Goal: Transaction & Acquisition: Purchase product/service

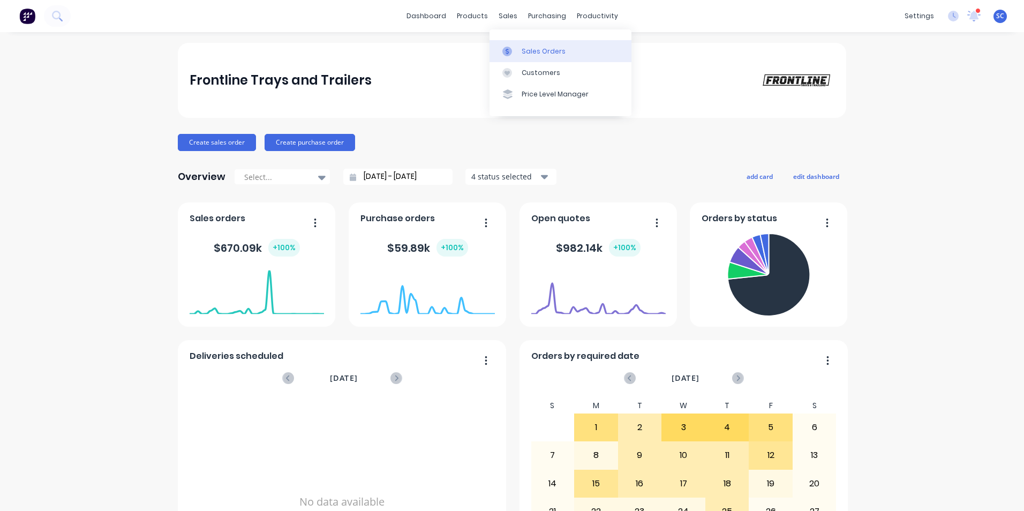
click at [523, 51] on div "Sales Orders" at bounding box center [544, 52] width 44 height 10
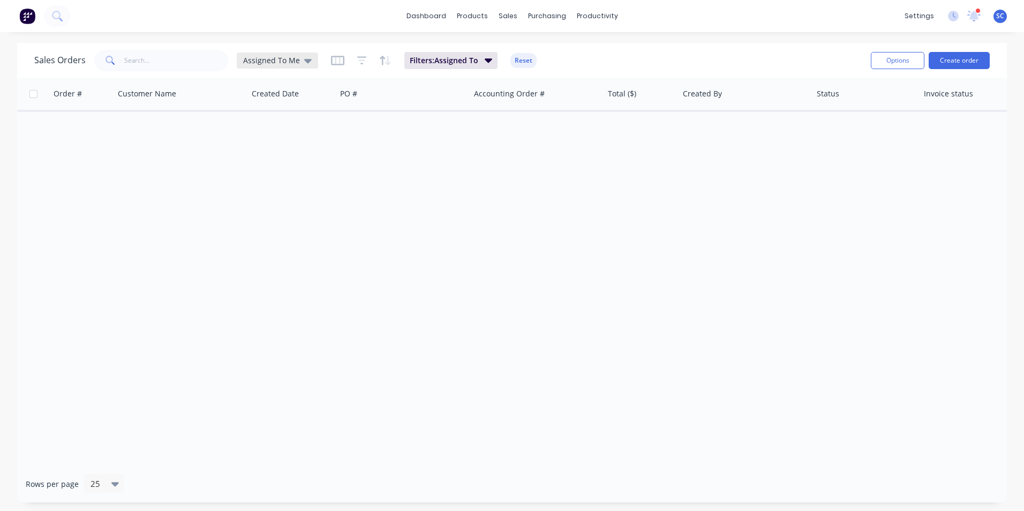
click at [300, 60] on div "Assigned To Me" at bounding box center [277, 61] width 69 height 10
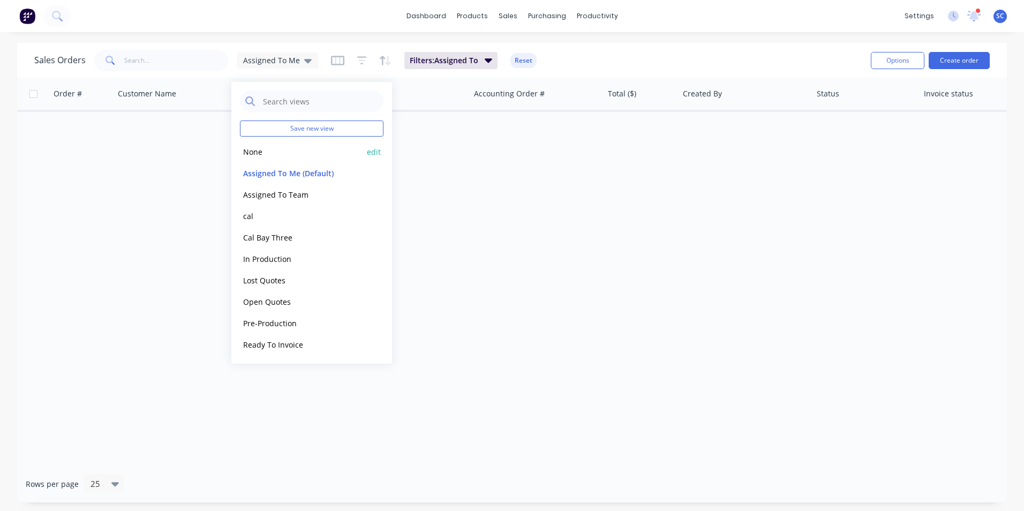
click at [262, 147] on button "None" at bounding box center [301, 152] width 122 height 12
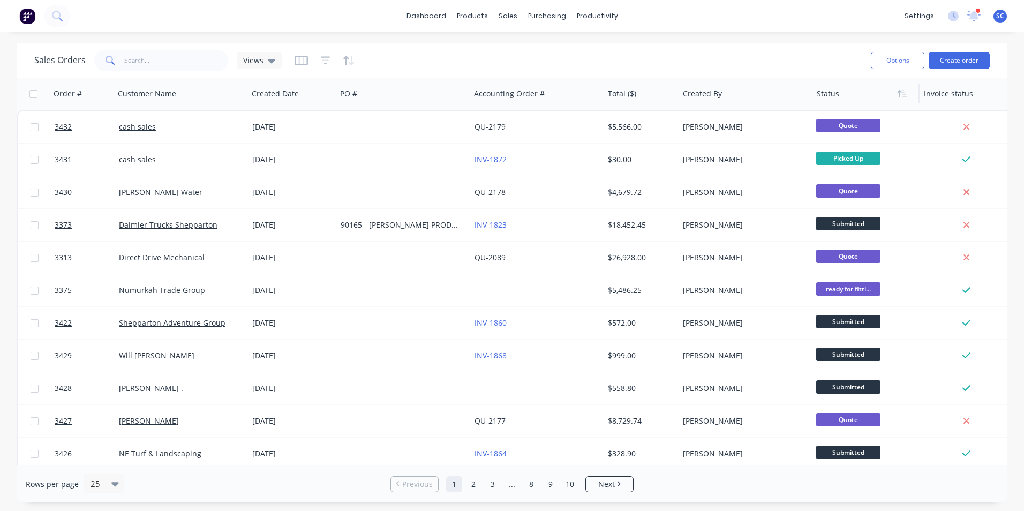
click at [830, 98] on div at bounding box center [864, 93] width 94 height 21
click at [901, 96] on icon "button" at bounding box center [903, 93] width 10 height 9
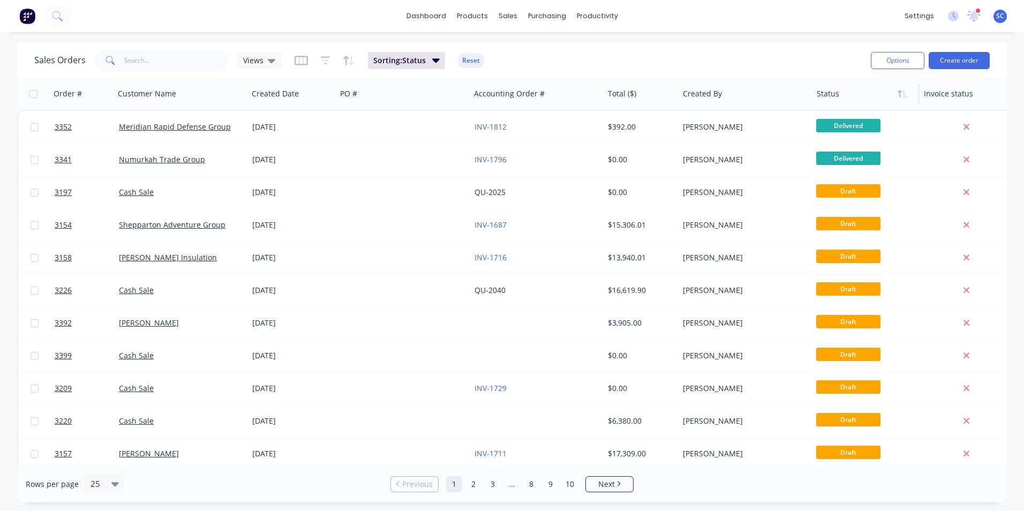
click at [874, 98] on div at bounding box center [864, 93] width 94 height 21
click at [905, 96] on icon "button" at bounding box center [903, 93] width 10 height 9
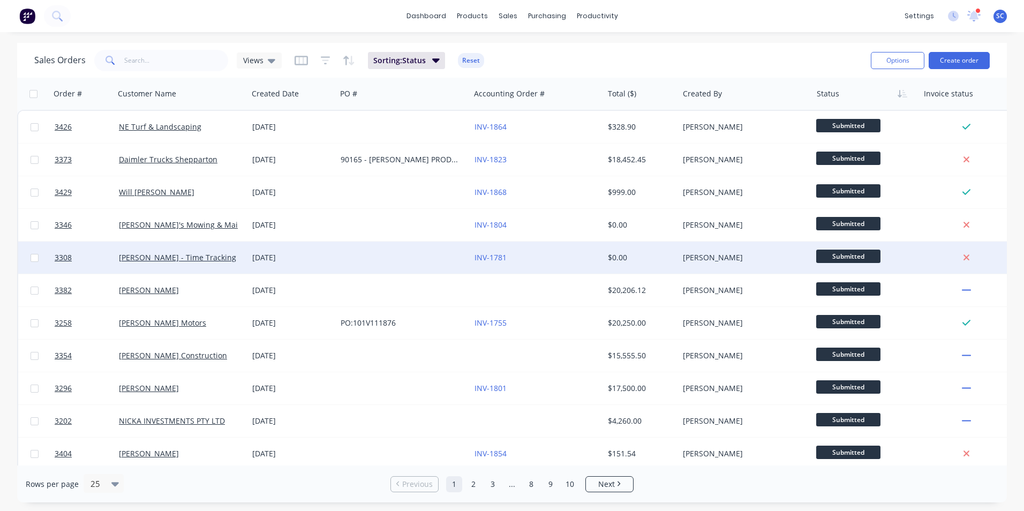
click at [832, 256] on span "Submitted" at bounding box center [848, 256] width 64 height 13
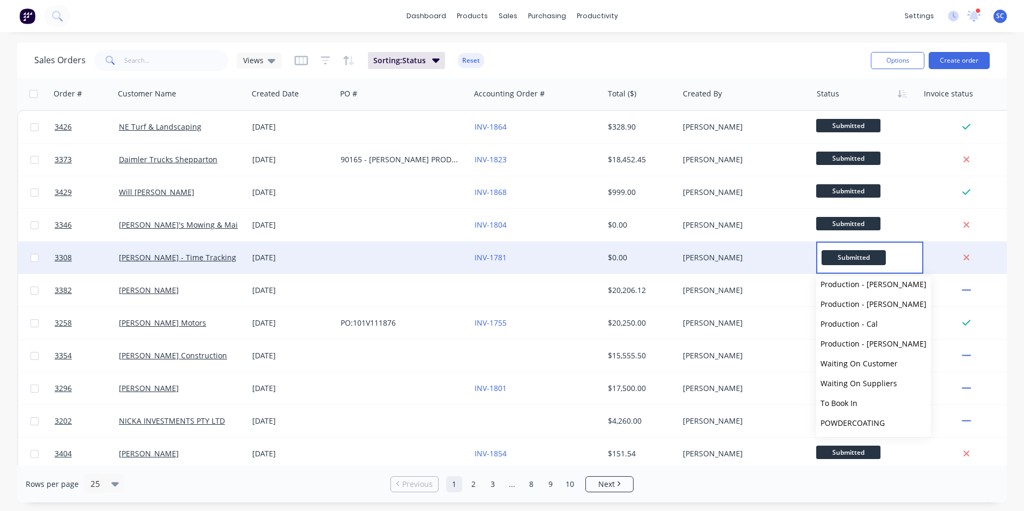
scroll to position [264, 0]
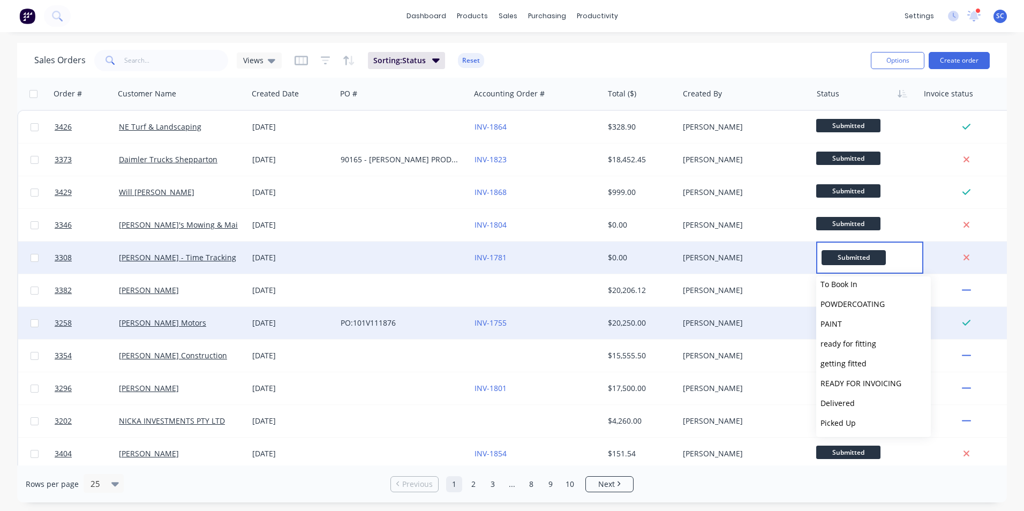
click at [838, 423] on span "Picked Up" at bounding box center [837, 423] width 35 height 10
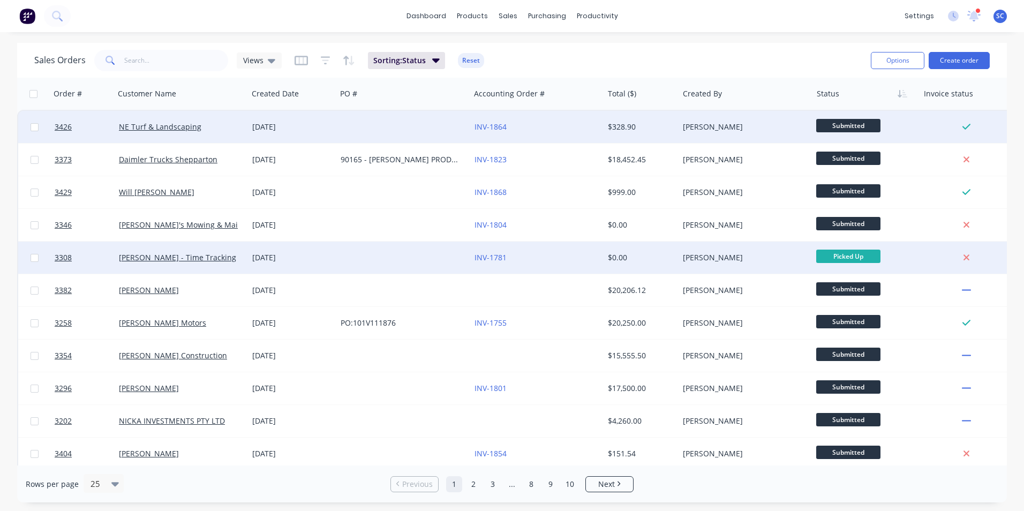
drag, startPoint x: 837, startPoint y: 126, endPoint x: 837, endPoint y: 143, distance: 16.6
click at [837, 126] on span "Submitted" at bounding box center [848, 125] width 64 height 13
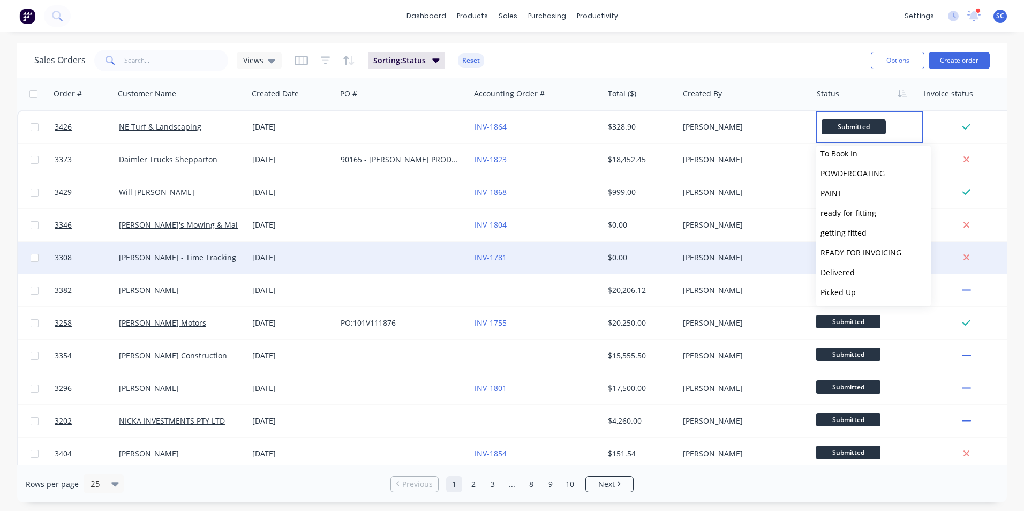
drag, startPoint x: 851, startPoint y: 292, endPoint x: 873, endPoint y: 267, distance: 33.4
click at [851, 292] on span "Picked Up" at bounding box center [837, 292] width 35 height 10
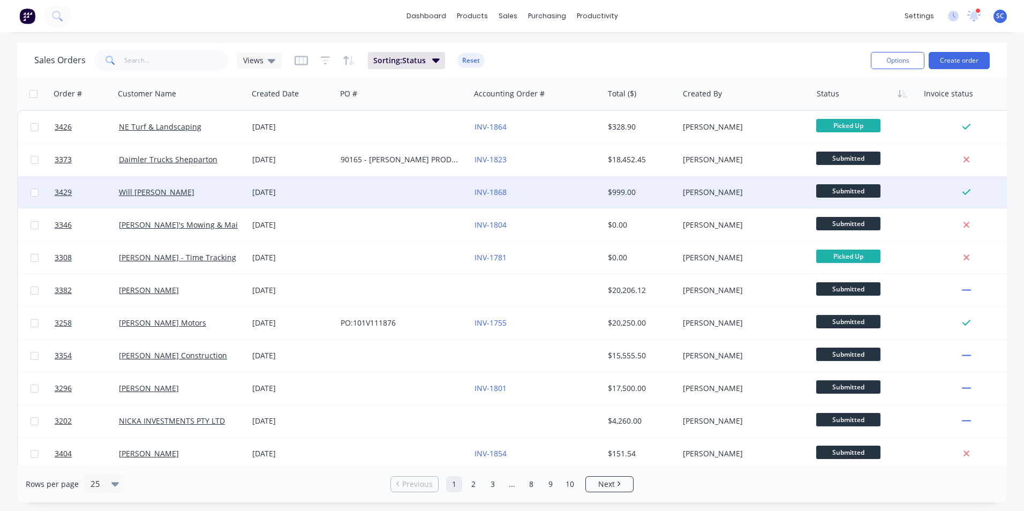
click at [840, 188] on span "Submitted" at bounding box center [848, 190] width 64 height 13
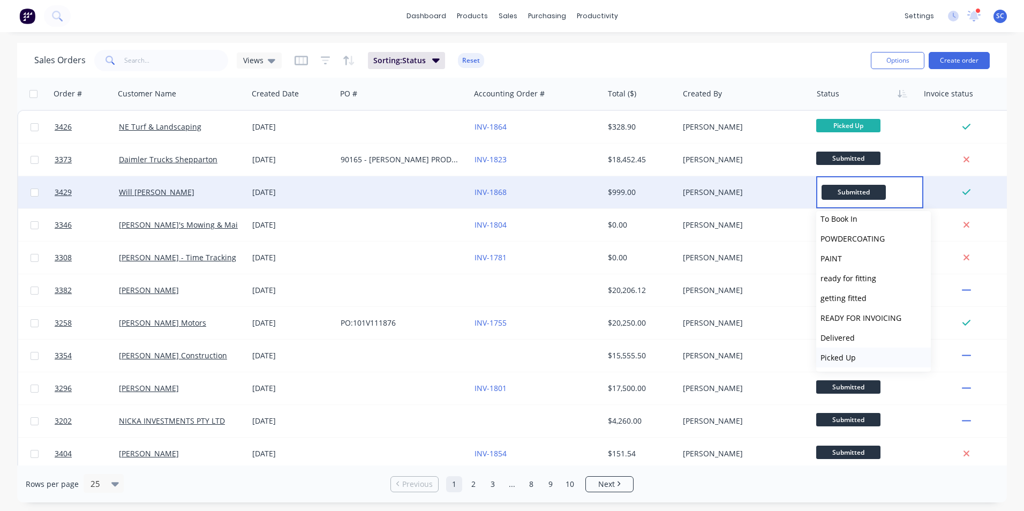
click at [846, 357] on span "Picked Up" at bounding box center [837, 357] width 35 height 10
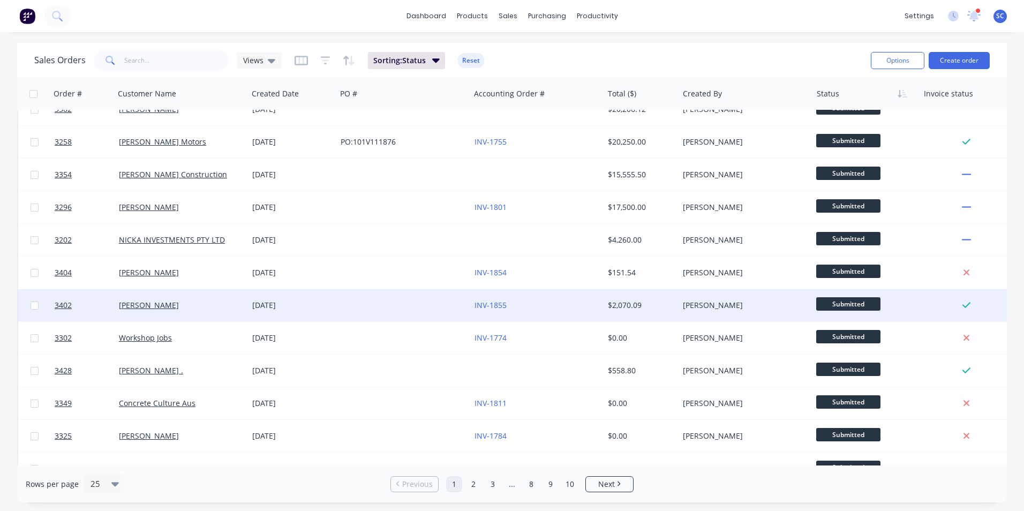
scroll to position [214, 0]
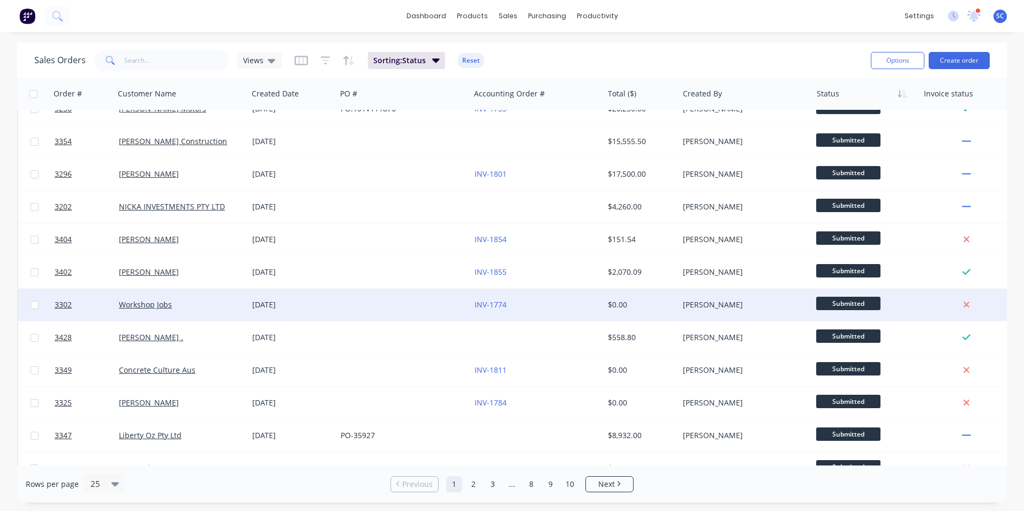
drag, startPoint x: 835, startPoint y: 269, endPoint x: 836, endPoint y: 289, distance: 19.8
click at [835, 270] on span "Submitted" at bounding box center [848, 270] width 64 height 13
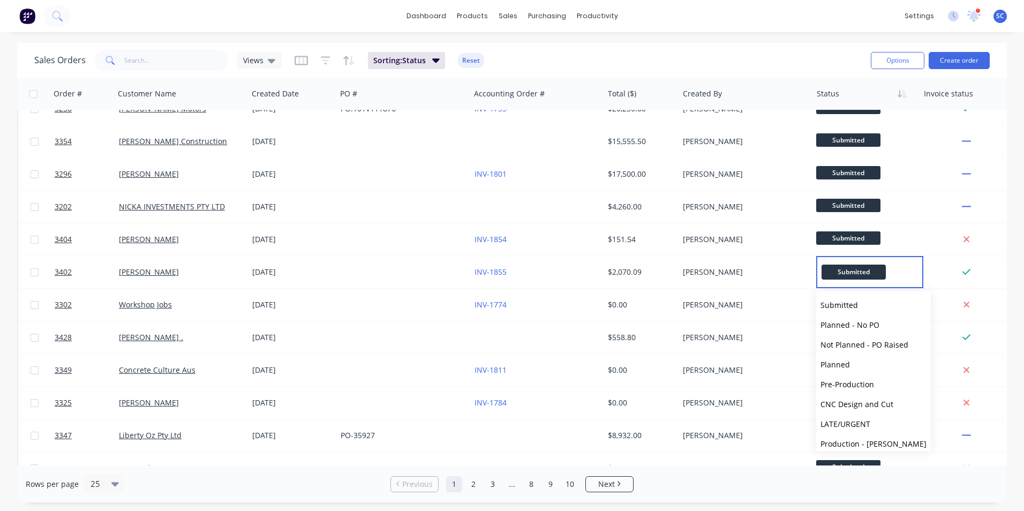
scroll to position [264, 0]
click at [859, 434] on button "Picked Up" at bounding box center [873, 437] width 115 height 20
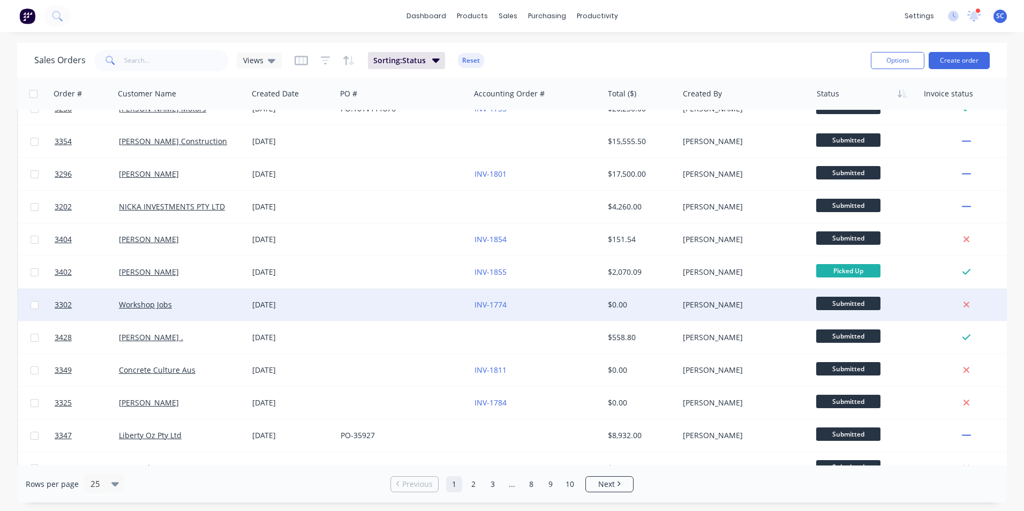
click at [837, 304] on span "Submitted" at bounding box center [848, 303] width 64 height 13
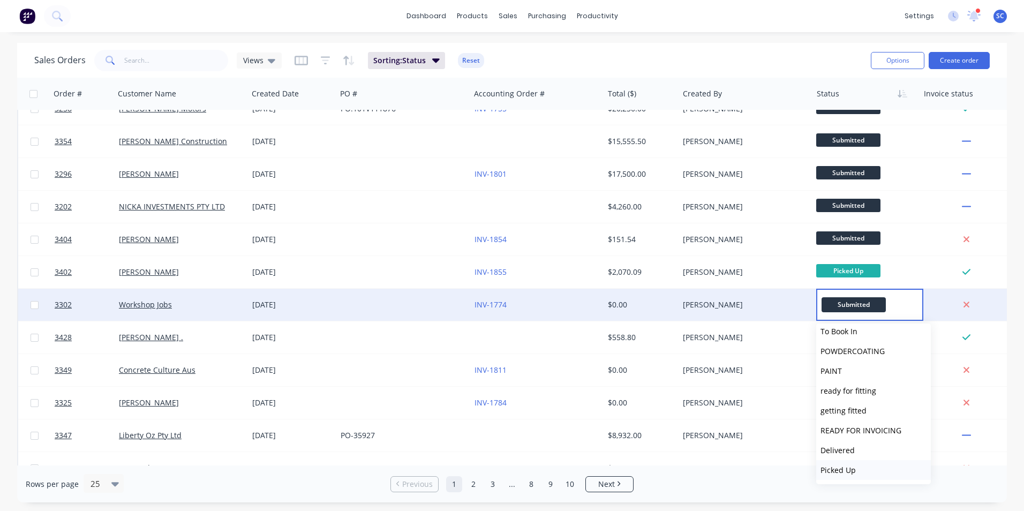
click at [842, 470] on span "Picked Up" at bounding box center [837, 470] width 35 height 10
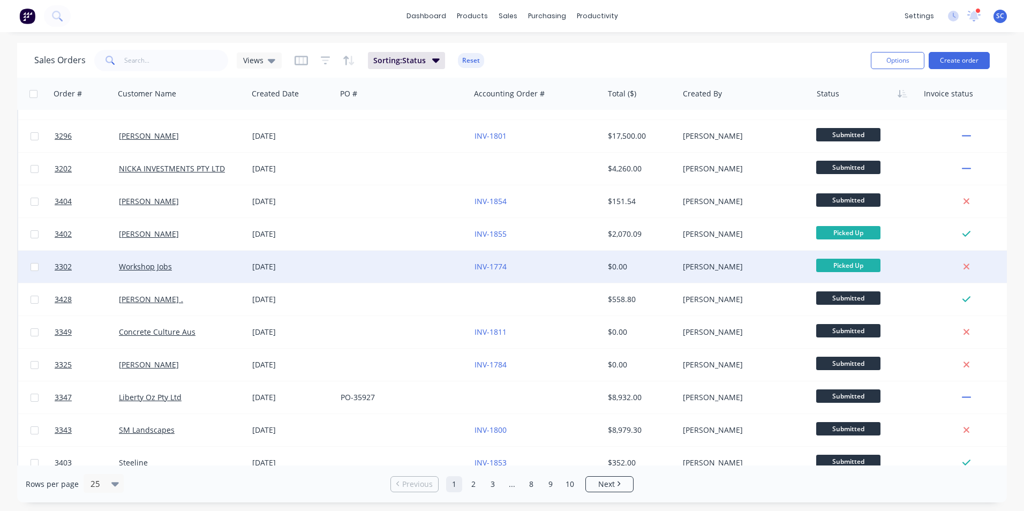
scroll to position [306, 0]
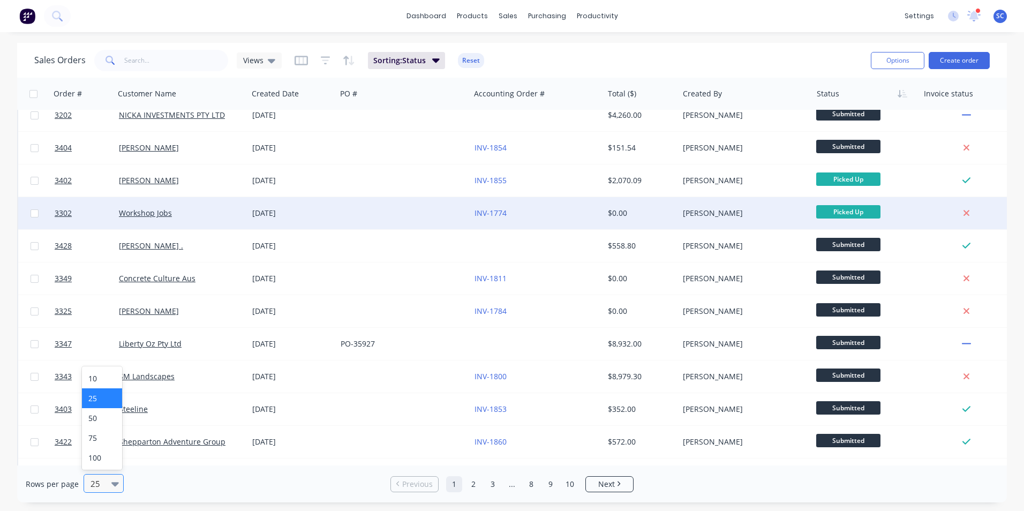
click at [105, 480] on div at bounding box center [98, 483] width 19 height 13
click at [108, 458] on div "100" at bounding box center [102, 458] width 40 height 20
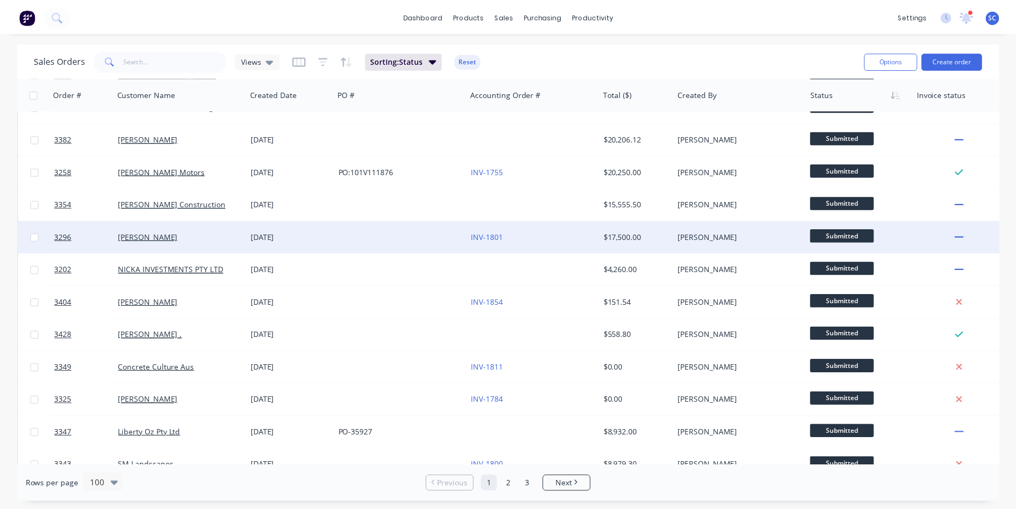
scroll to position [107, 0]
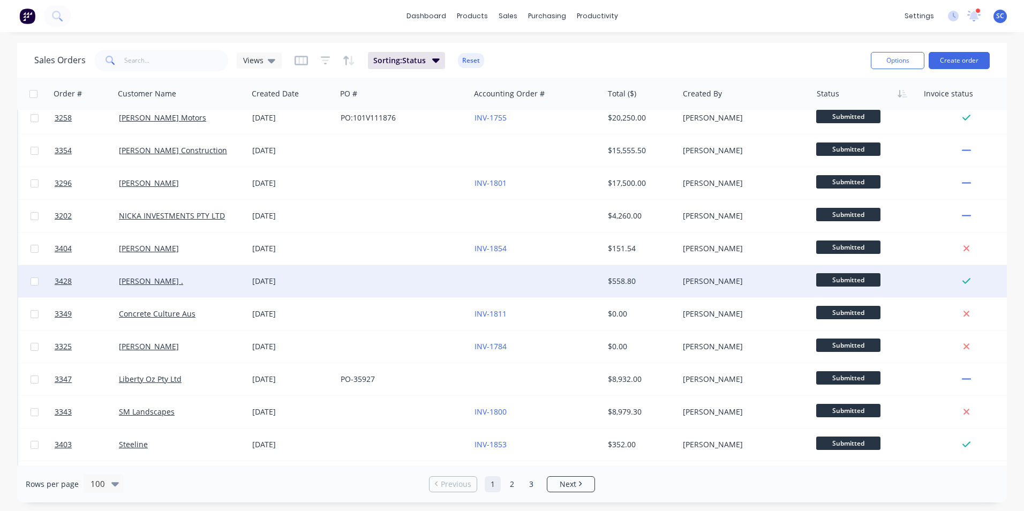
click at [415, 285] on div at bounding box center [402, 281] width 133 height 32
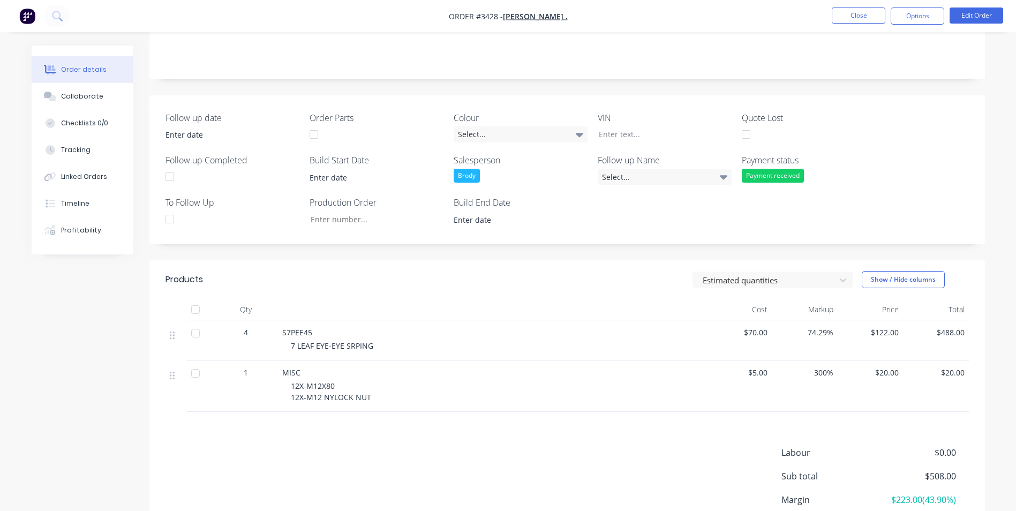
scroll to position [283, 0]
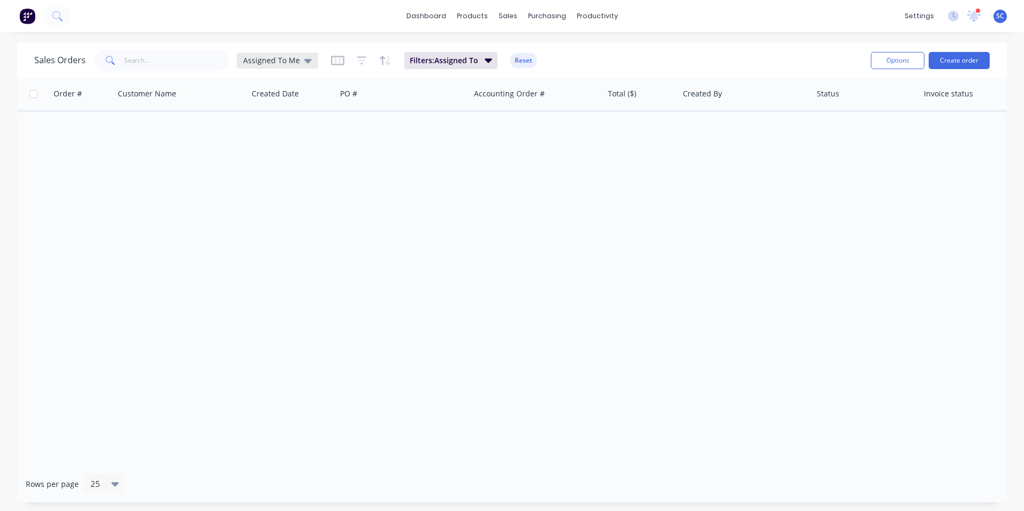
click at [270, 64] on span "Assigned To Me" at bounding box center [271, 60] width 57 height 11
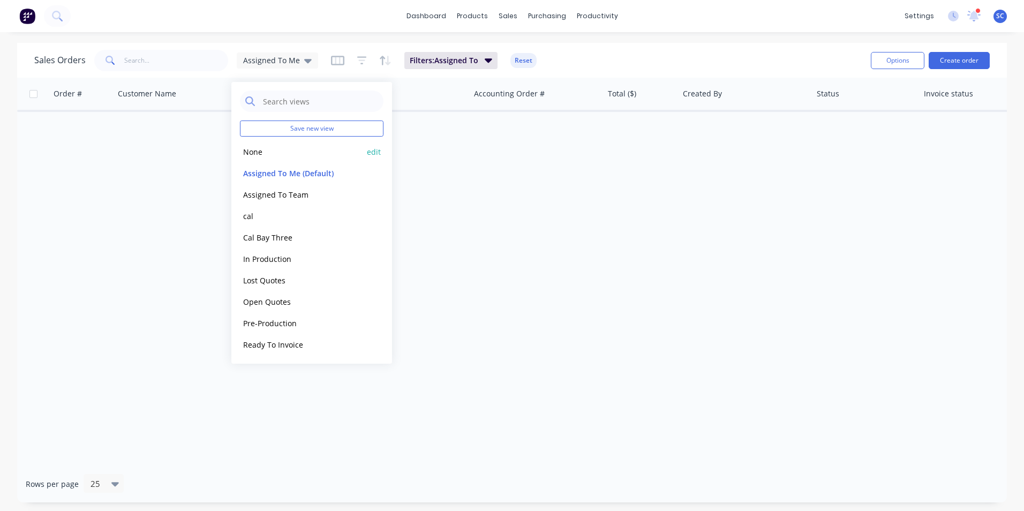
click at [263, 153] on button "None" at bounding box center [301, 152] width 122 height 12
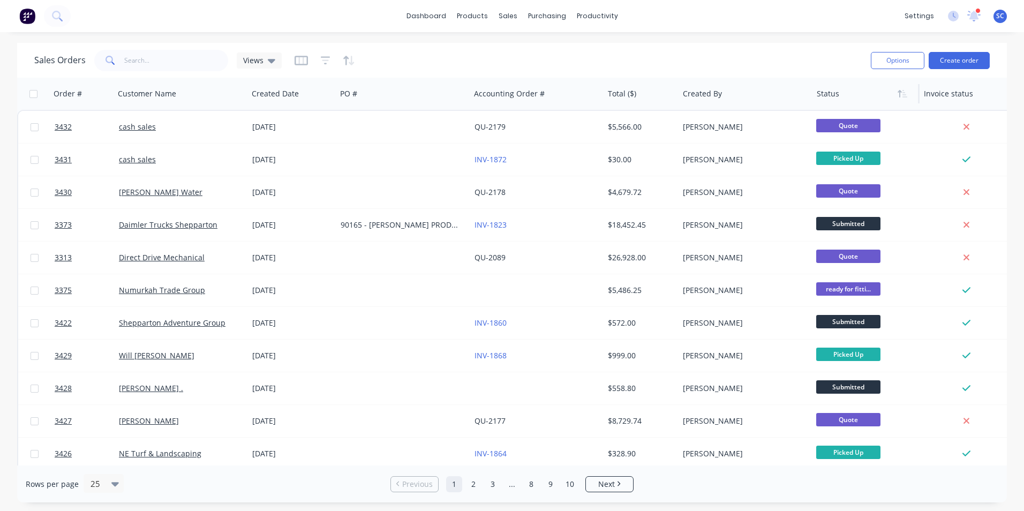
click at [889, 97] on div at bounding box center [864, 93] width 94 height 21
click at [899, 96] on icon "button" at bounding box center [903, 93] width 10 height 9
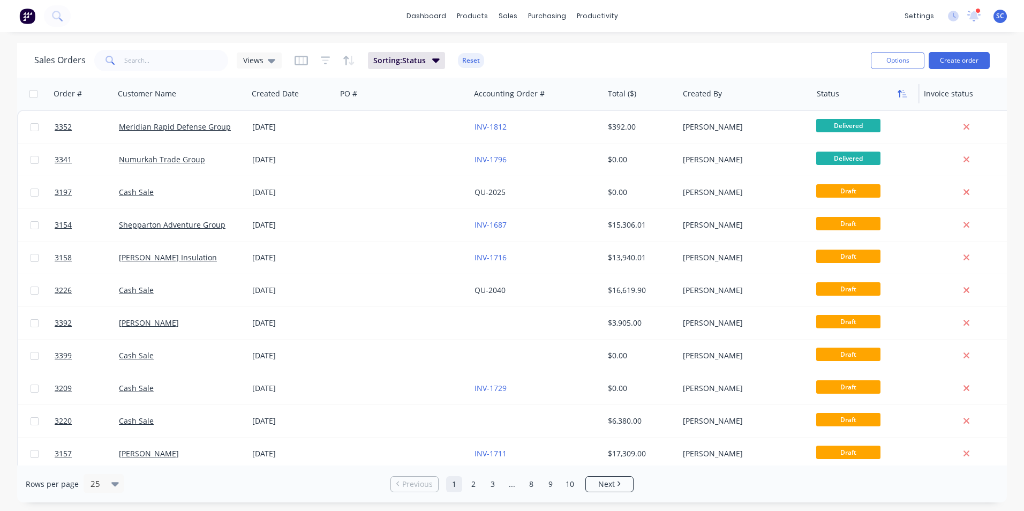
click at [900, 95] on icon "button" at bounding box center [903, 93] width 10 height 9
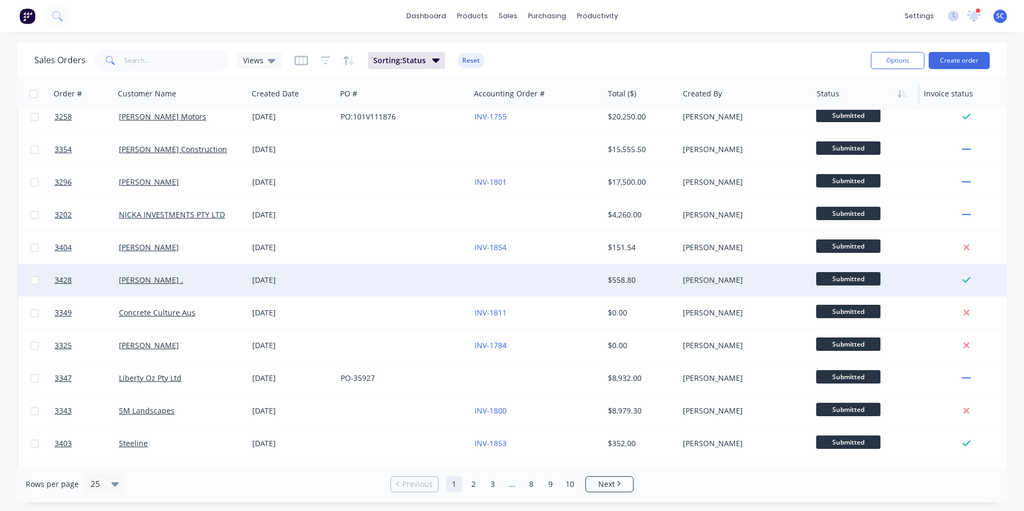
scroll to position [161, 0]
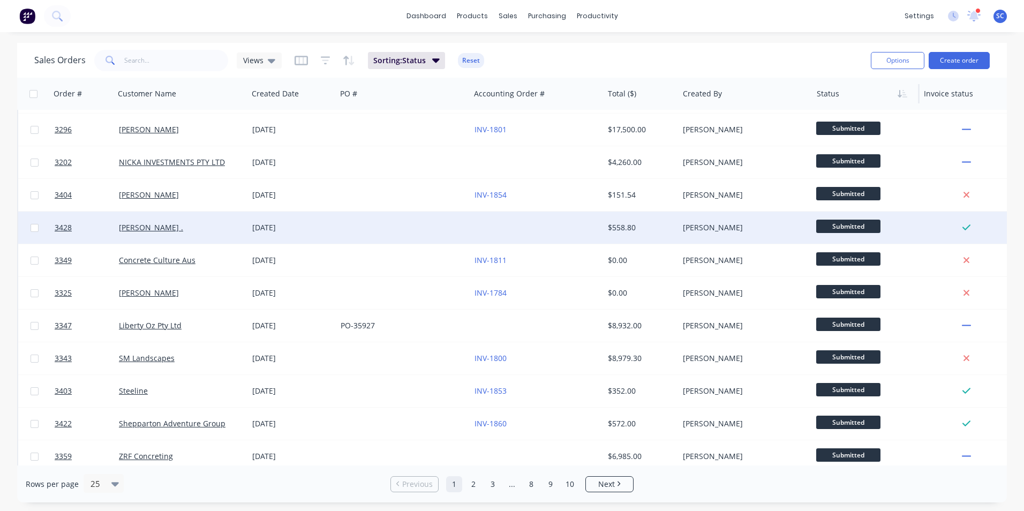
click at [849, 227] on span "Submitted" at bounding box center [848, 226] width 64 height 13
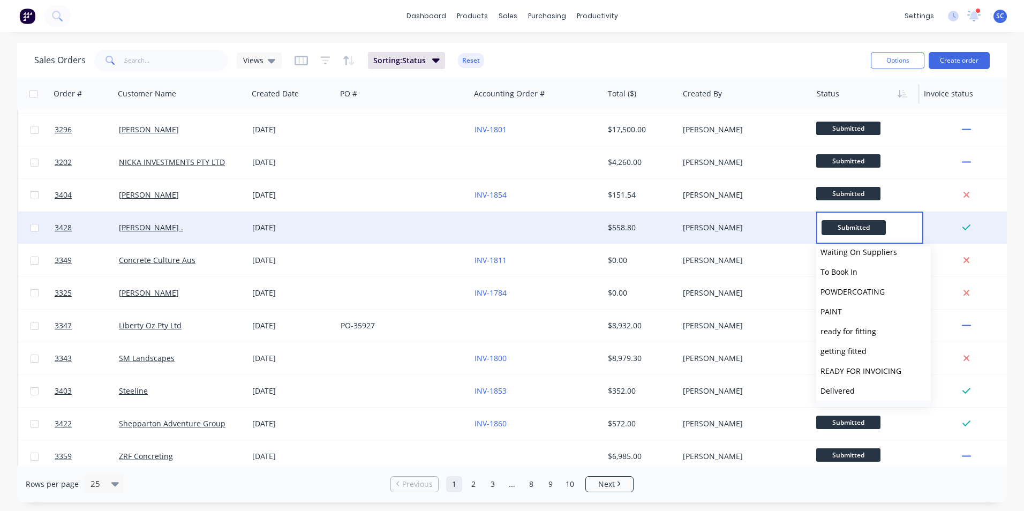
scroll to position [264, 0]
click at [852, 396] on span "Picked Up" at bounding box center [837, 393] width 35 height 10
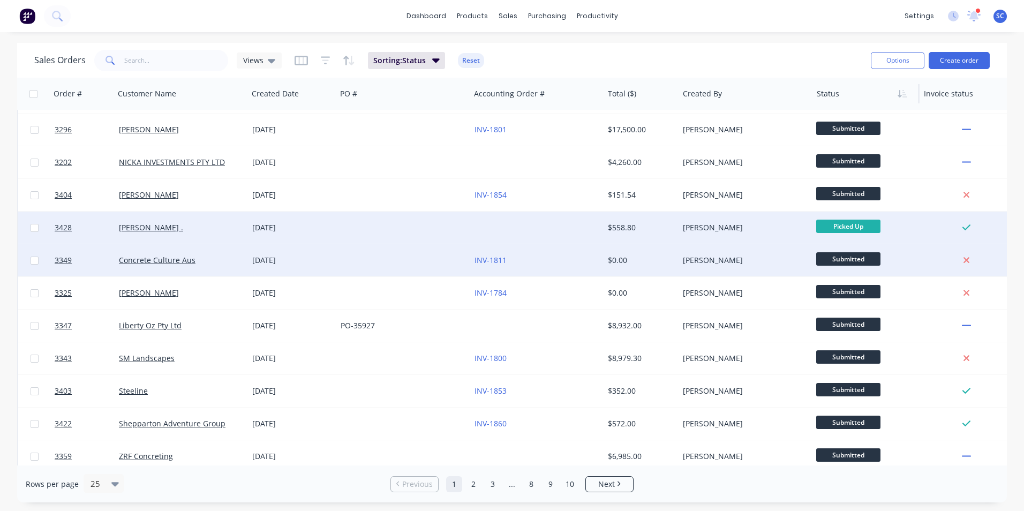
click at [839, 261] on span "Submitted" at bounding box center [848, 258] width 64 height 13
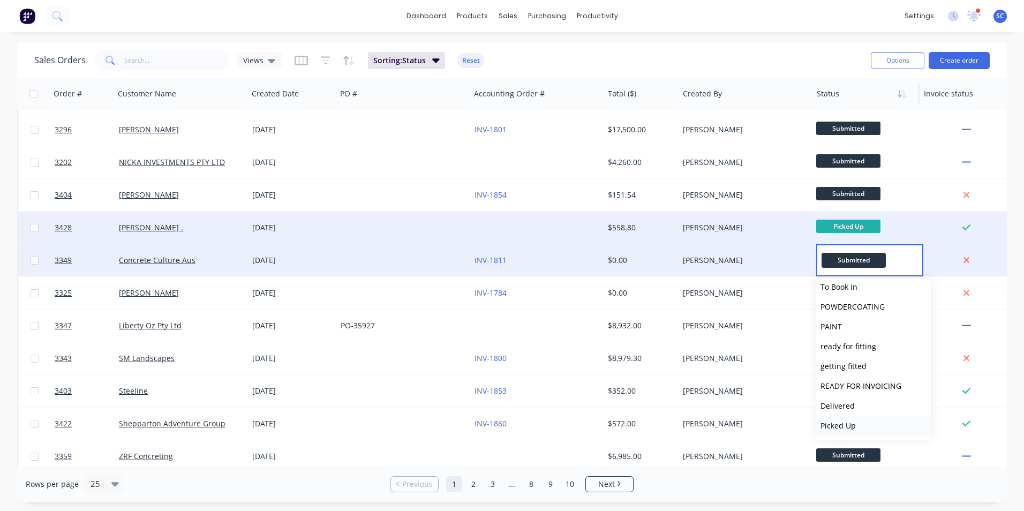
click at [840, 423] on span "Picked Up" at bounding box center [837, 425] width 35 height 10
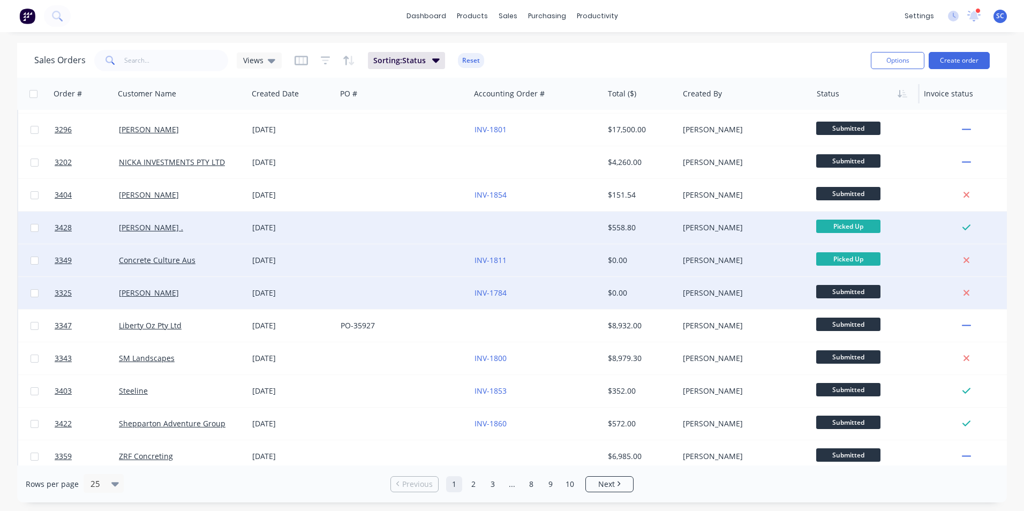
click at [850, 295] on span "Submitted" at bounding box center [848, 291] width 64 height 13
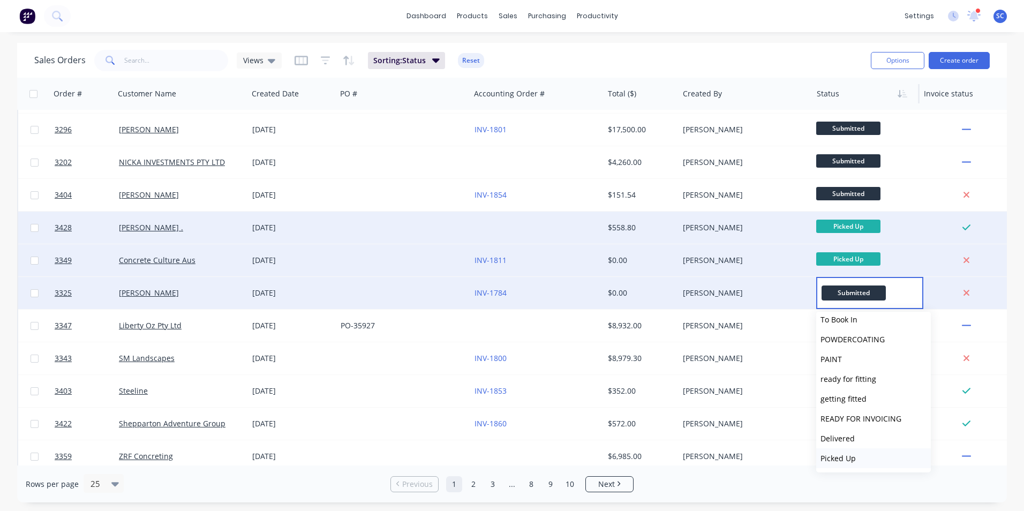
click at [851, 457] on span "Picked Up" at bounding box center [837, 458] width 35 height 10
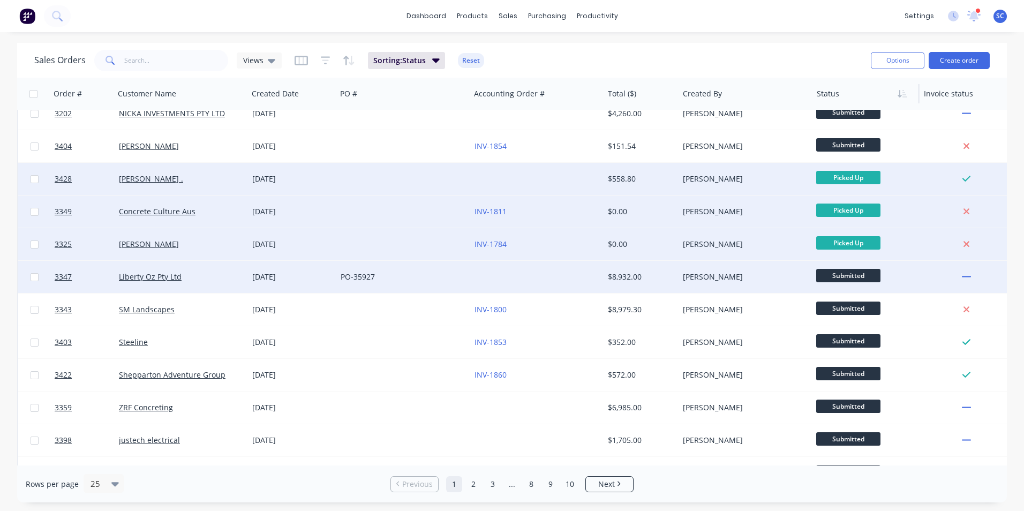
scroll to position [268, 0]
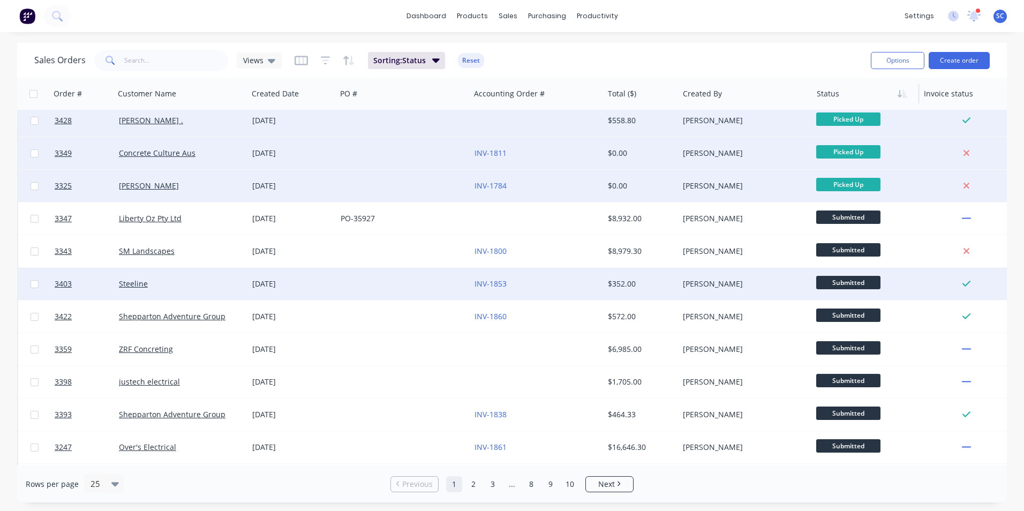
click at [842, 285] on span "Submitted" at bounding box center [848, 282] width 64 height 13
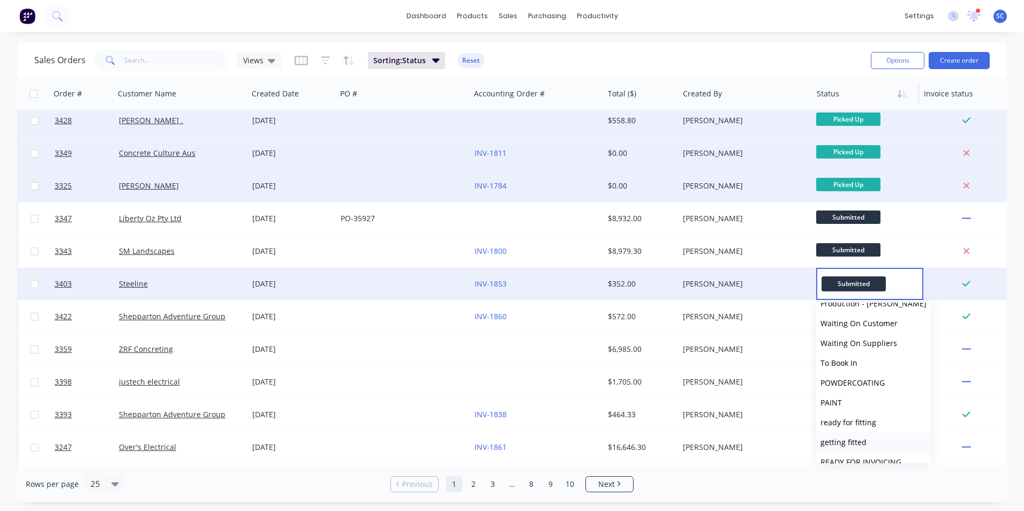
scroll to position [264, 0]
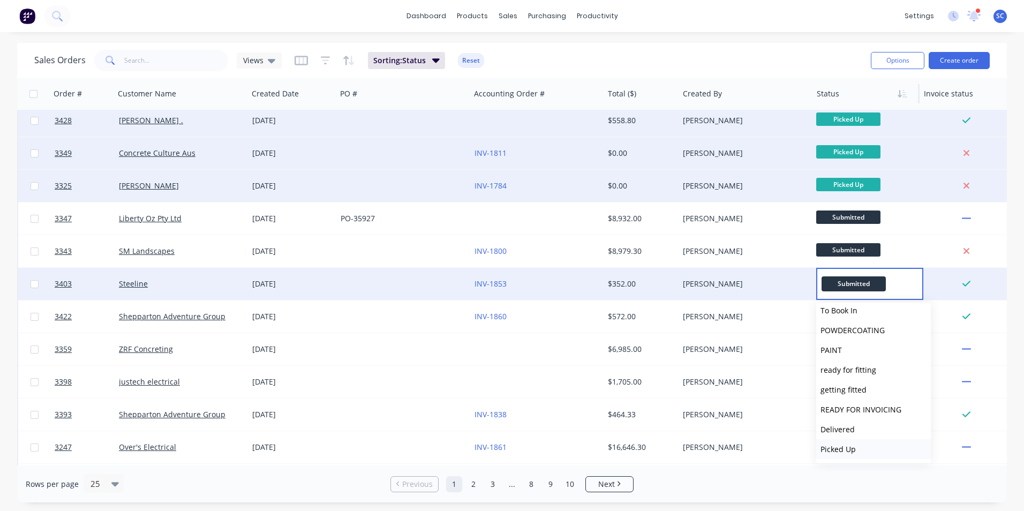
click at [838, 453] on span "Picked Up" at bounding box center [837, 449] width 35 height 10
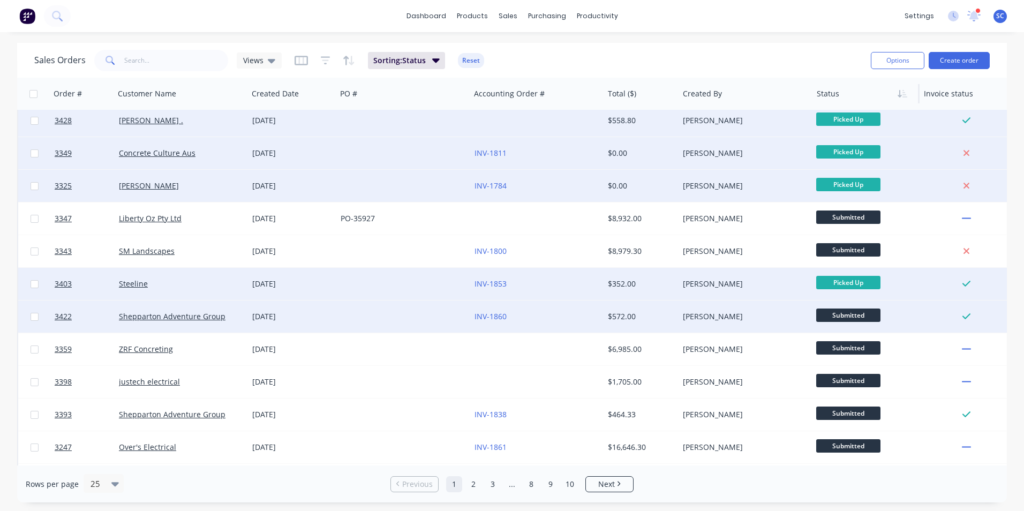
click at [839, 319] on span "Submitted" at bounding box center [848, 314] width 64 height 13
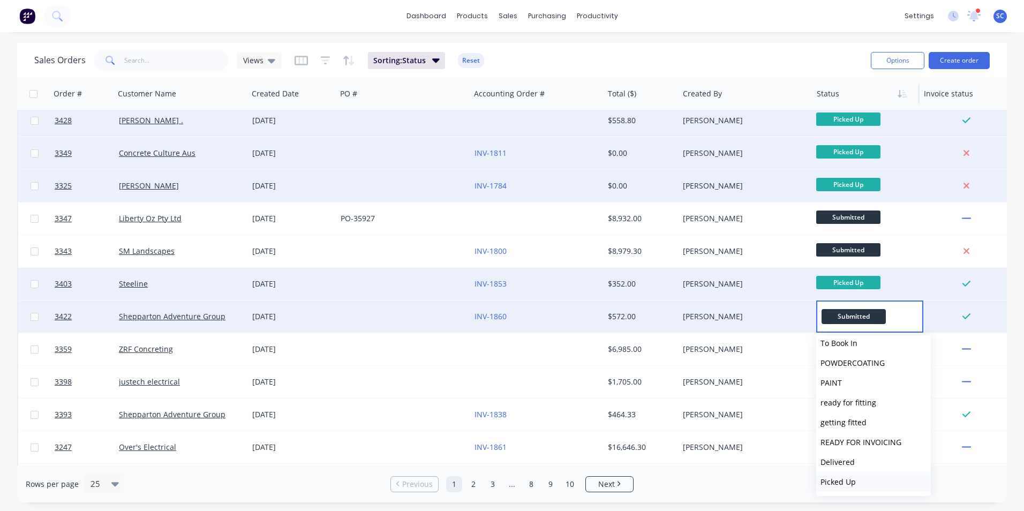
click at [835, 484] on span "Picked Up" at bounding box center [837, 482] width 35 height 10
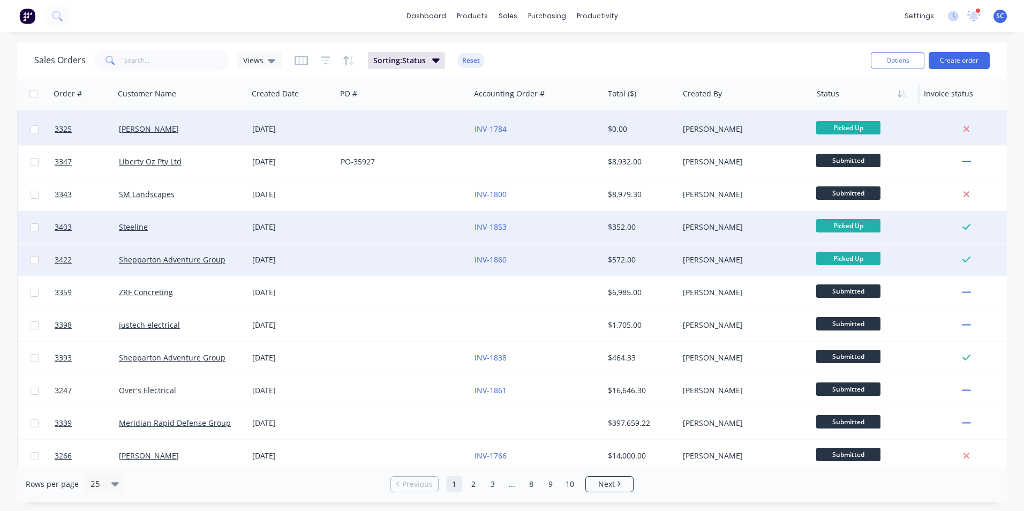
scroll to position [375, 0]
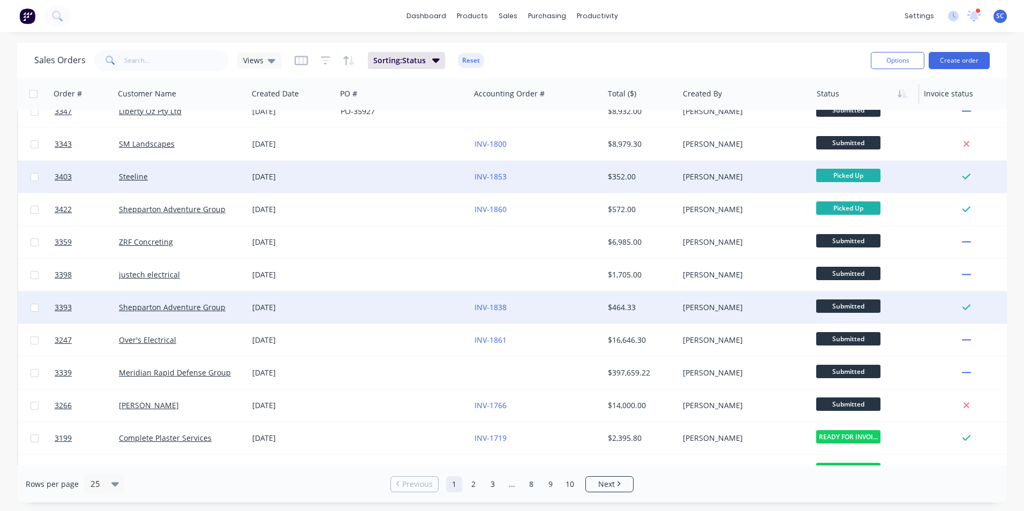
click at [861, 309] on span "Submitted" at bounding box center [848, 305] width 64 height 13
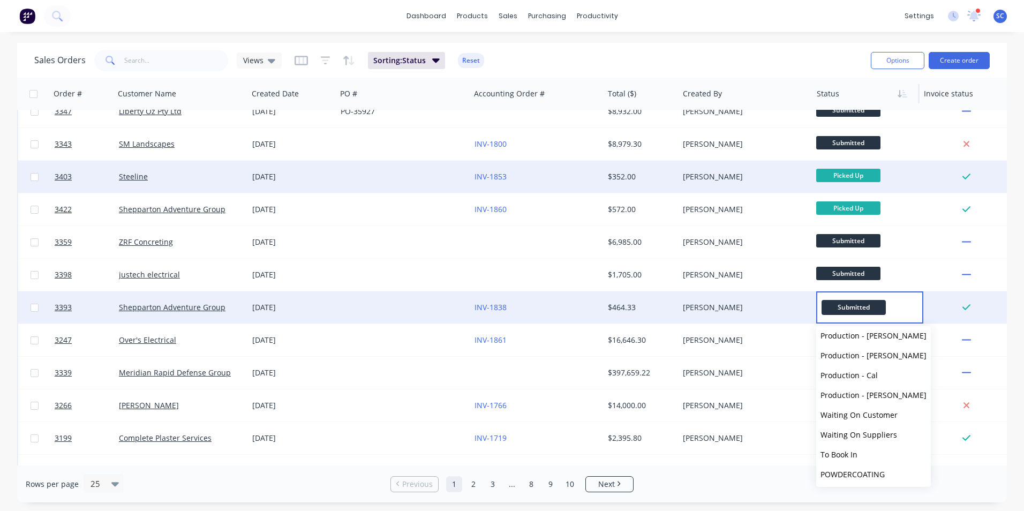
scroll to position [264, 0]
click at [842, 472] on span "Picked Up" at bounding box center [837, 473] width 35 height 10
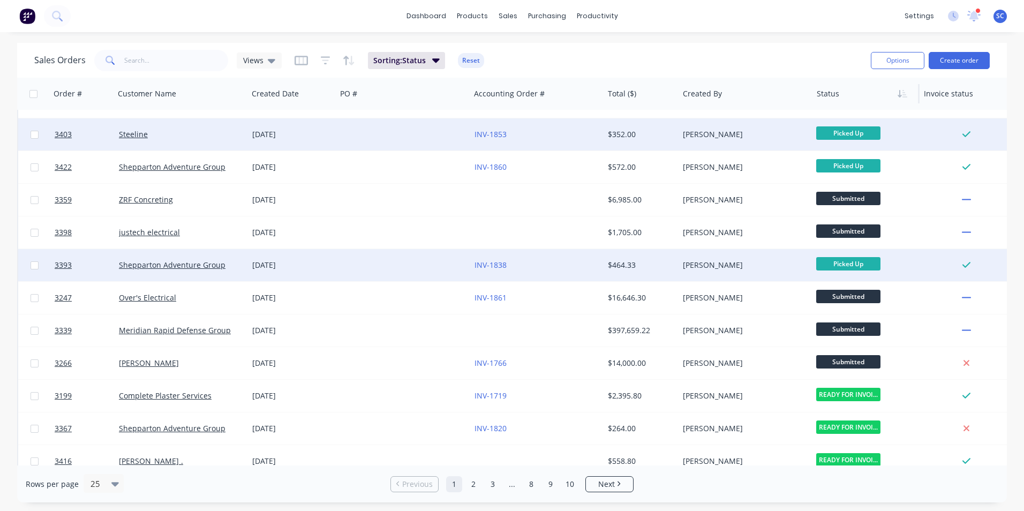
scroll to position [466, 0]
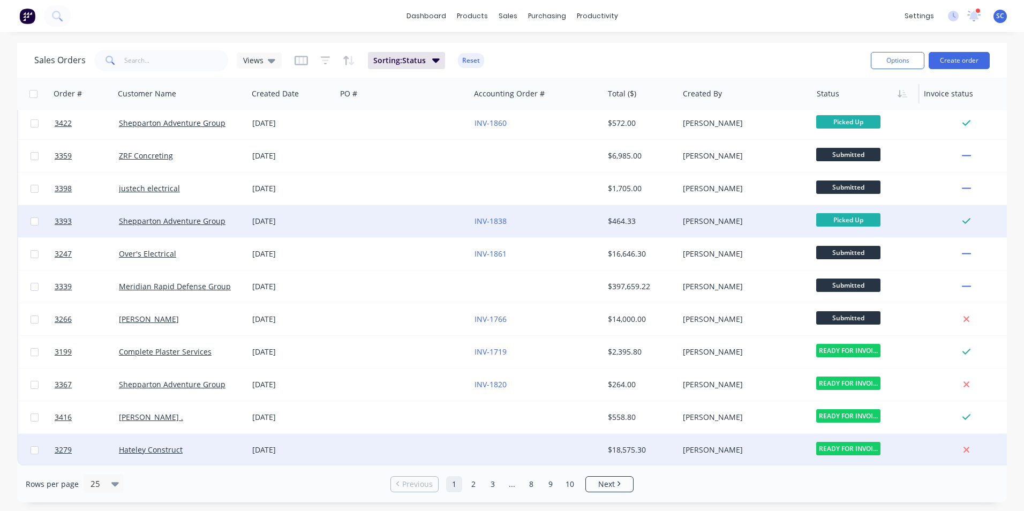
drag, startPoint x: 848, startPoint y: 444, endPoint x: 848, endPoint y: 463, distance: 18.7
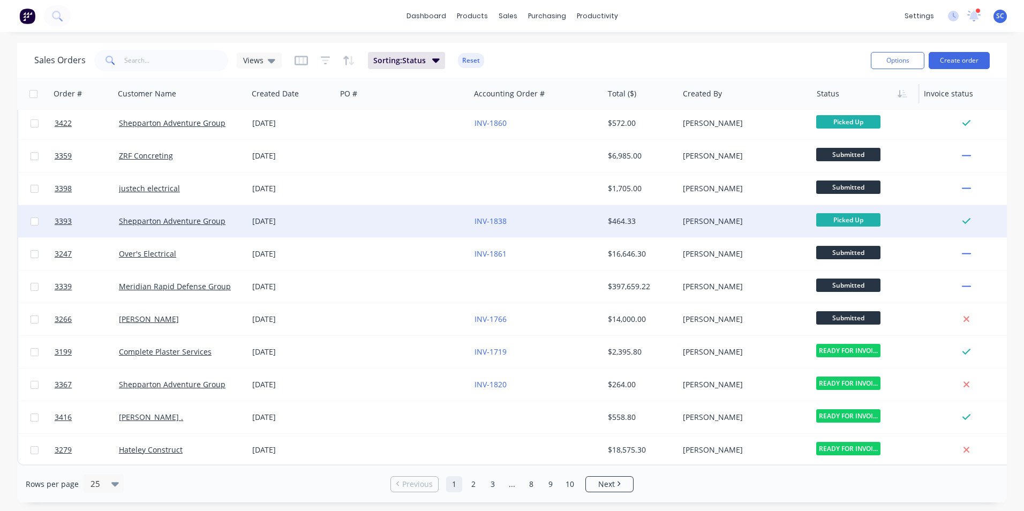
click at [848, 444] on span "READY FOR INVOI..." at bounding box center [848, 448] width 64 height 13
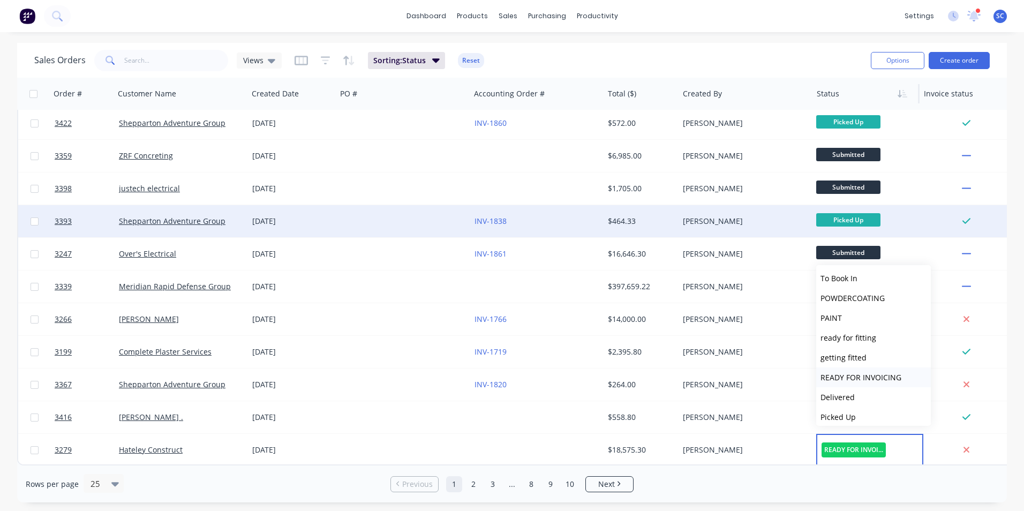
scroll to position [264, 0]
click at [853, 412] on span "Picked Up" at bounding box center [837, 411] width 35 height 10
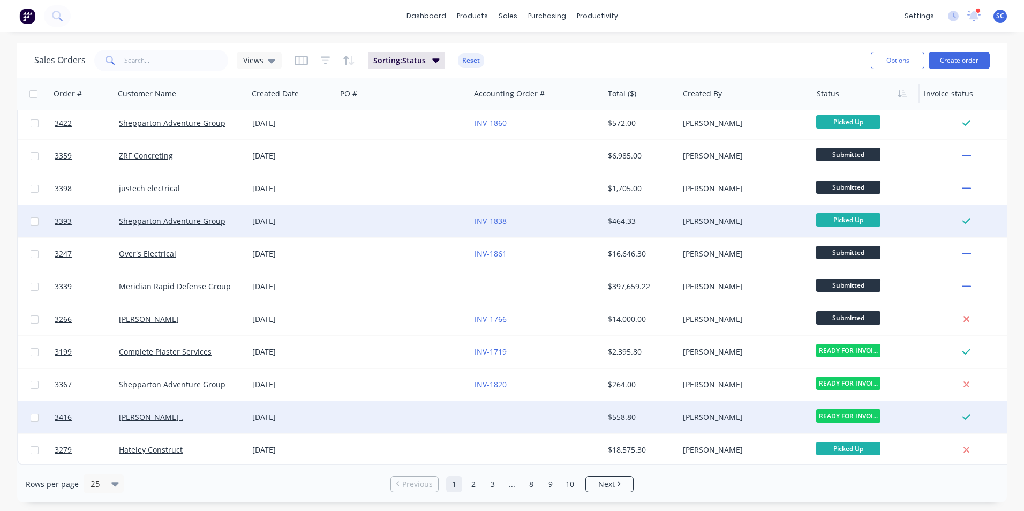
click at [848, 409] on span "READY FOR INVOI..." at bounding box center [848, 415] width 64 height 13
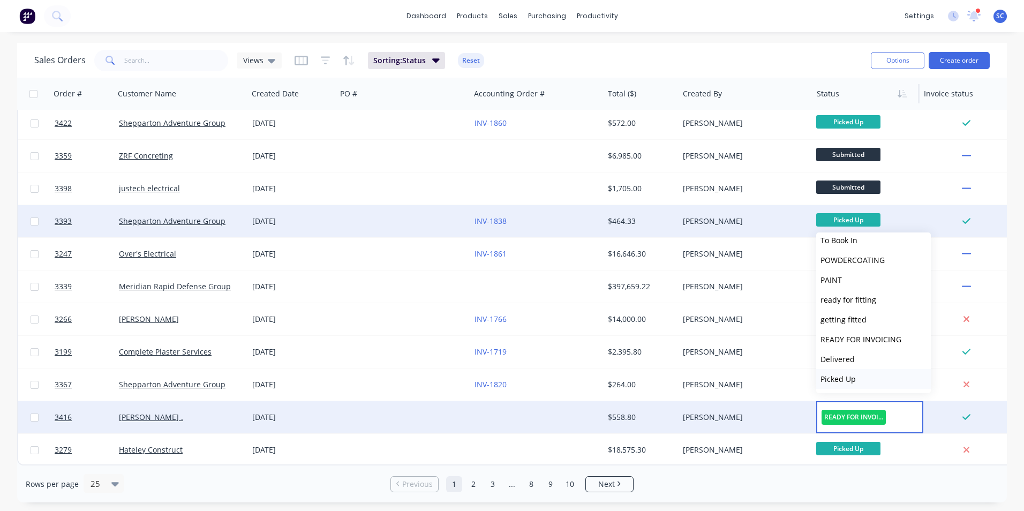
click at [853, 376] on span "Picked Up" at bounding box center [837, 379] width 35 height 10
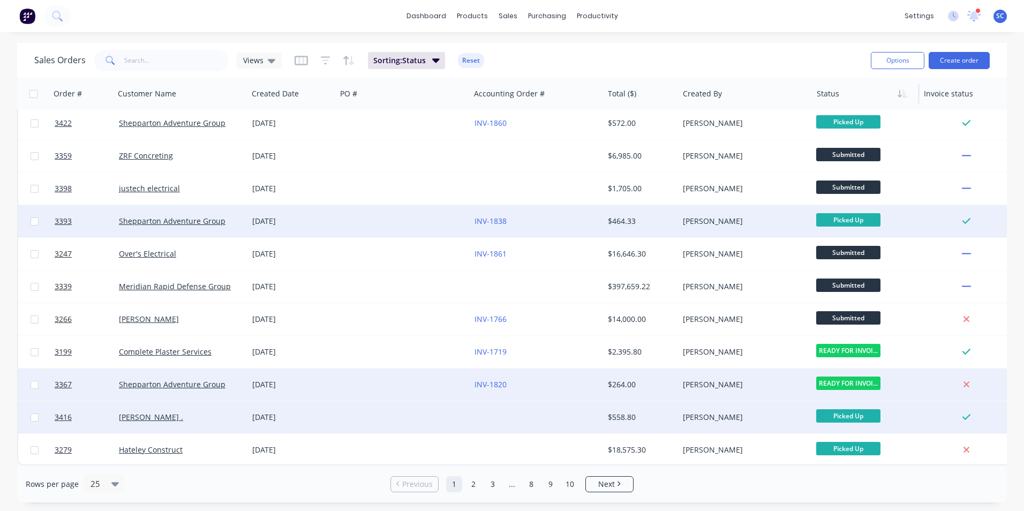
click at [300, 382] on div "[DATE]" at bounding box center [292, 384] width 80 height 11
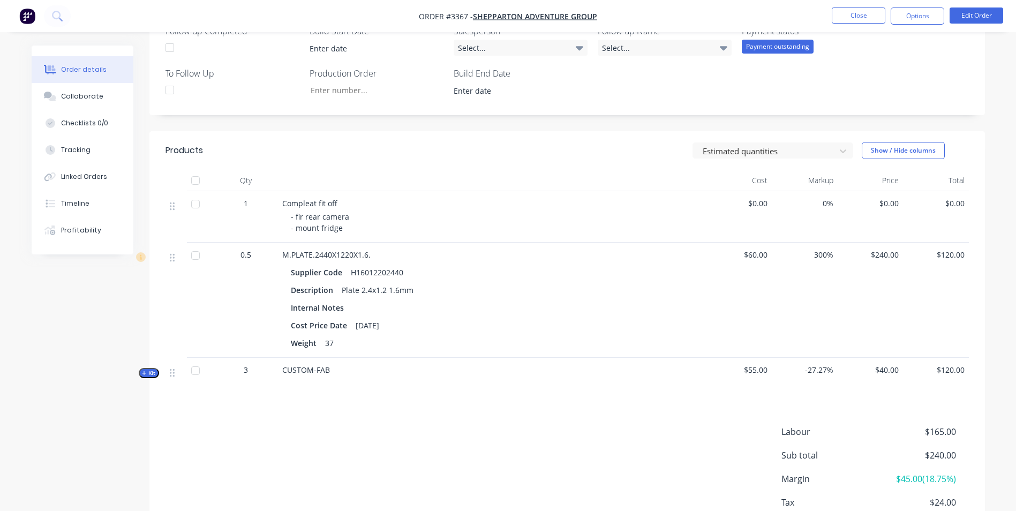
scroll to position [391, 0]
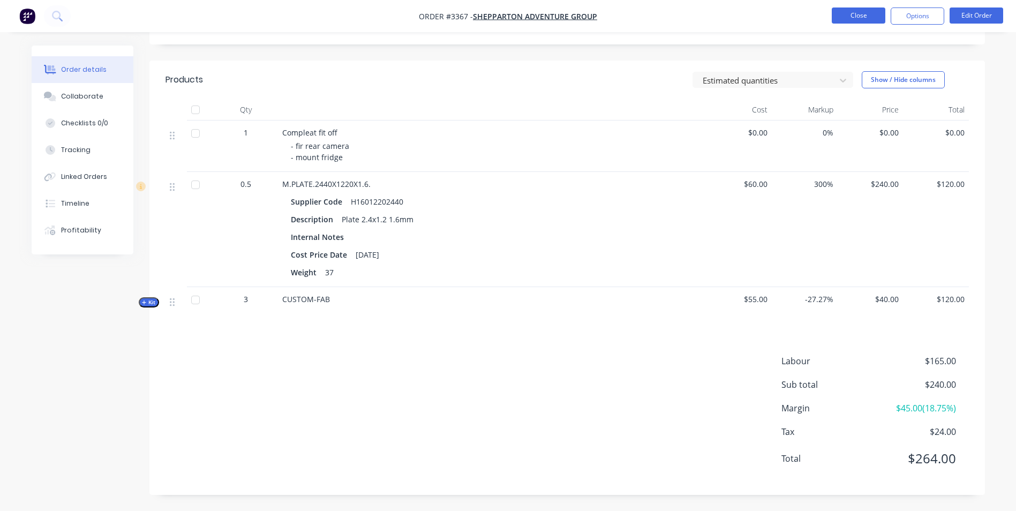
click at [854, 19] on button "Close" at bounding box center [859, 15] width 54 height 16
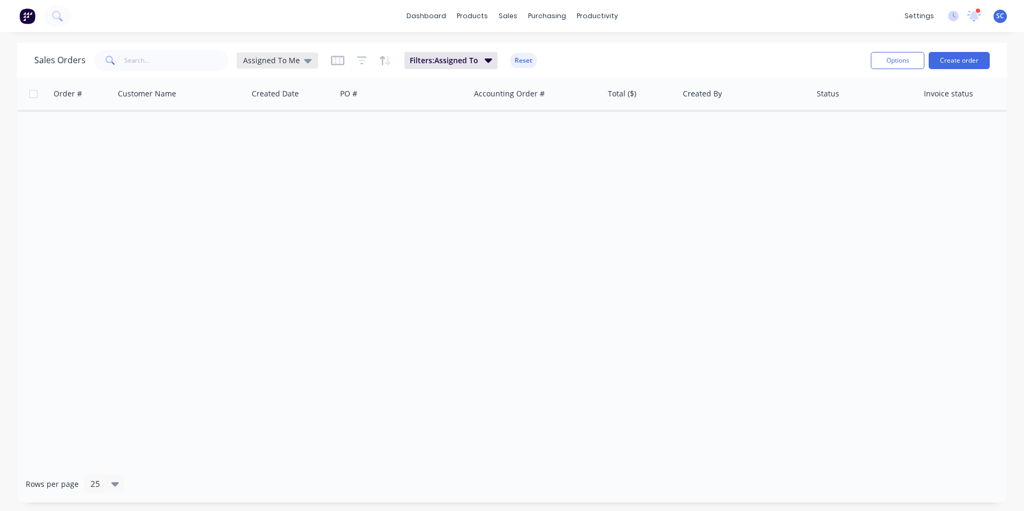
click at [294, 65] on div "Assigned To Me" at bounding box center [277, 60] width 81 height 16
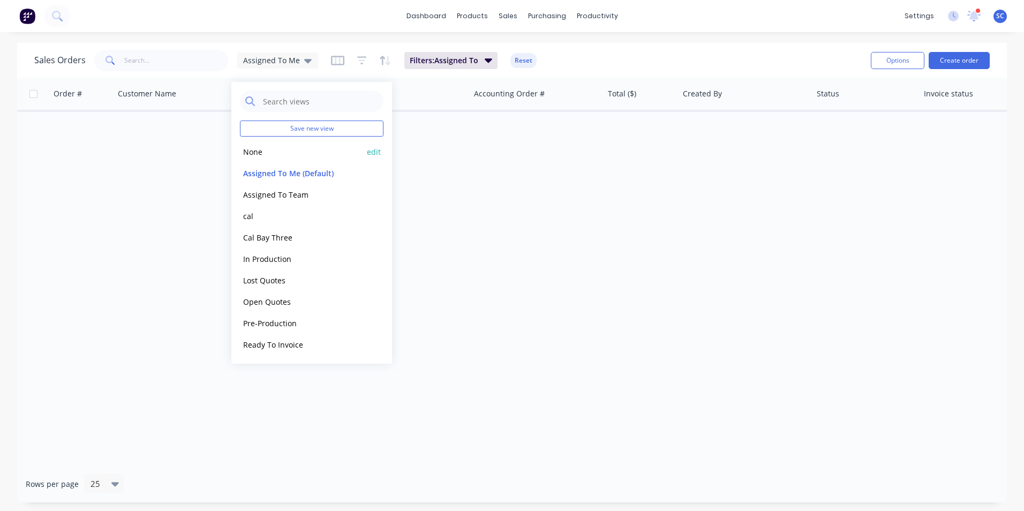
click at [273, 153] on button "None" at bounding box center [301, 152] width 122 height 12
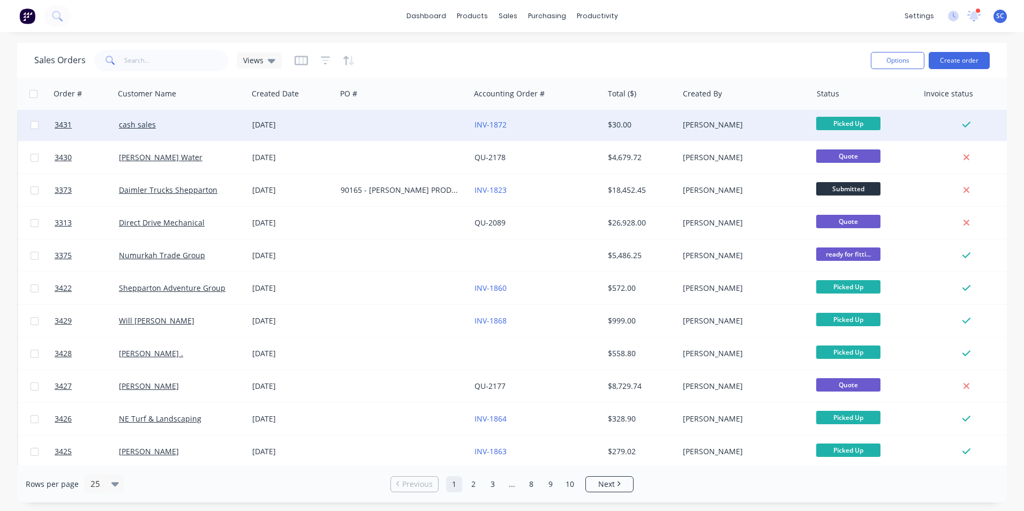
scroll to position [54, 0]
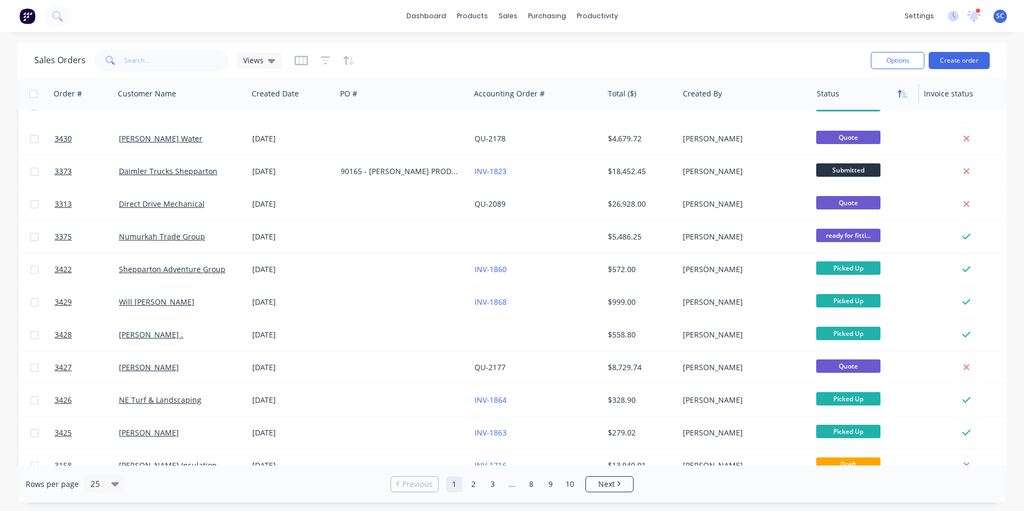
click at [907, 94] on button "button" at bounding box center [902, 94] width 16 height 16
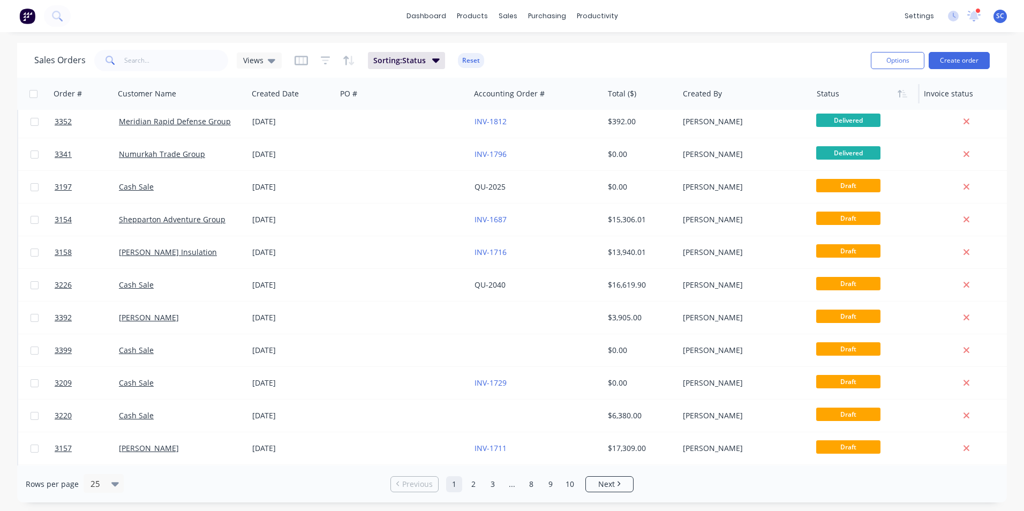
scroll to position [0, 0]
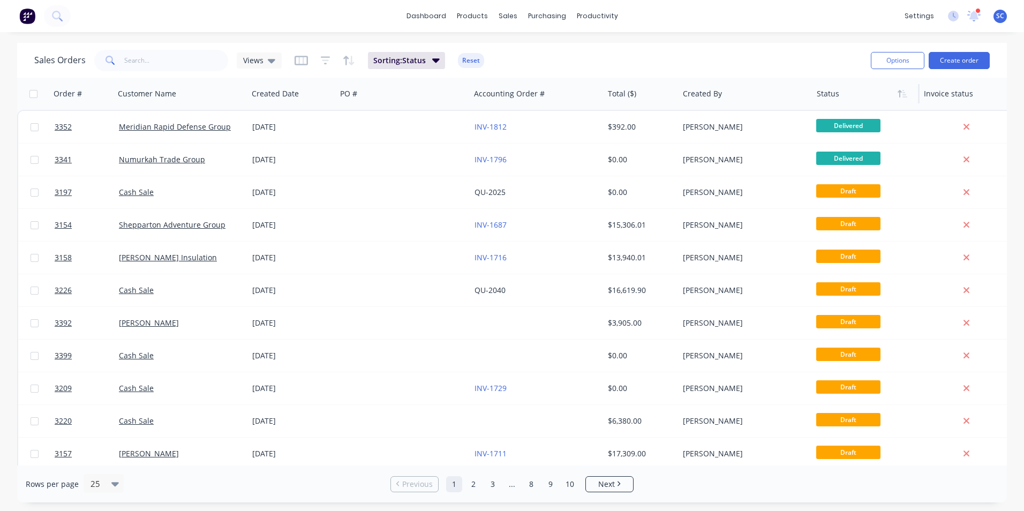
click at [907, 94] on button "button" at bounding box center [902, 94] width 16 height 16
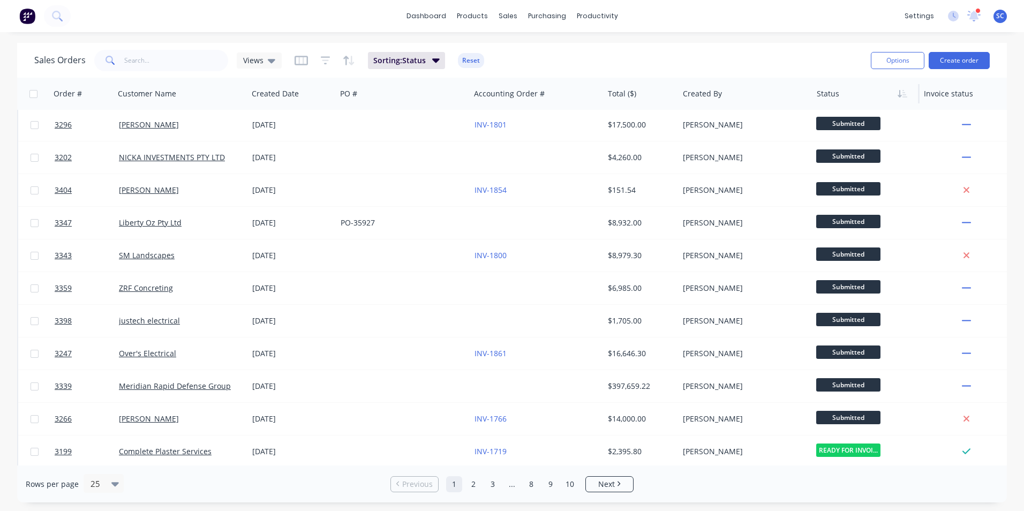
scroll to position [466, 0]
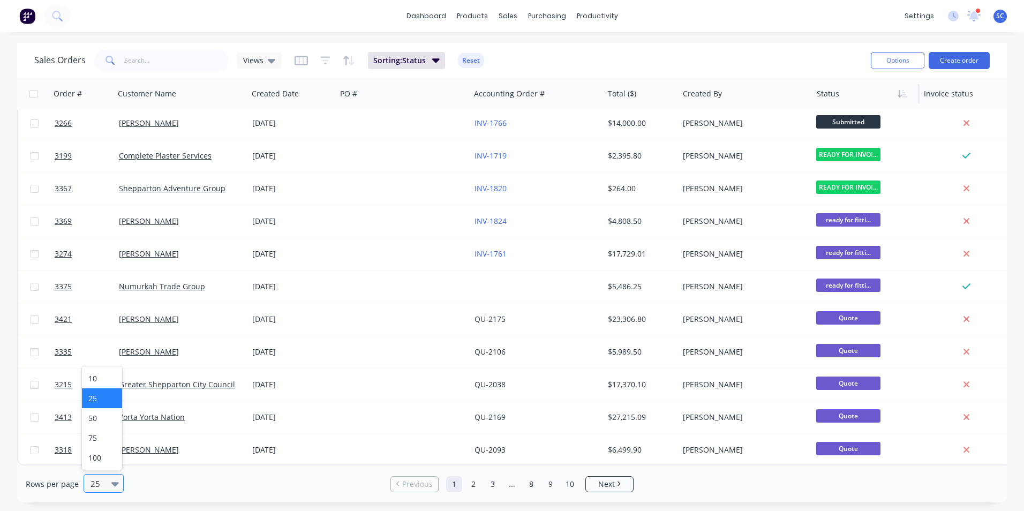
click at [99, 484] on div at bounding box center [98, 483] width 19 height 13
click at [96, 464] on div "100" at bounding box center [102, 458] width 40 height 20
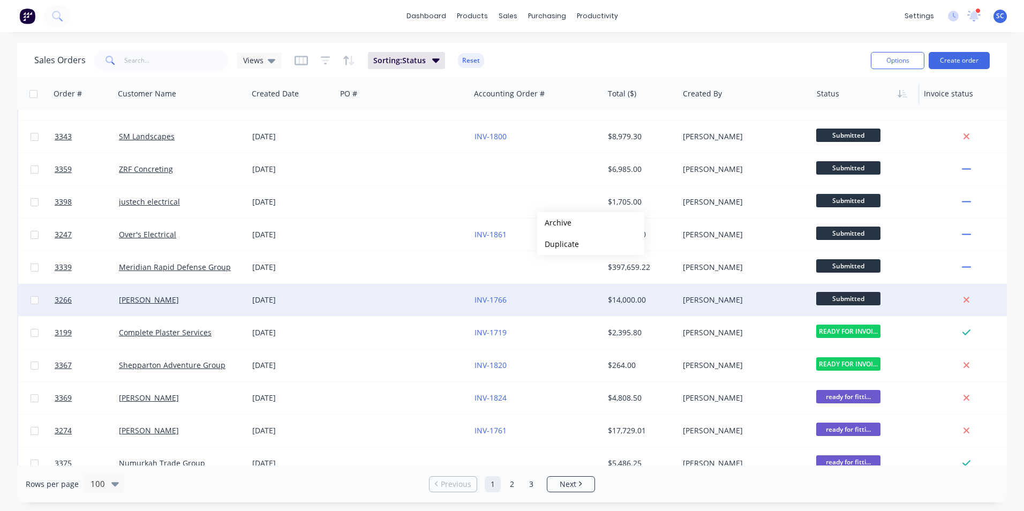
scroll to position [321, 0]
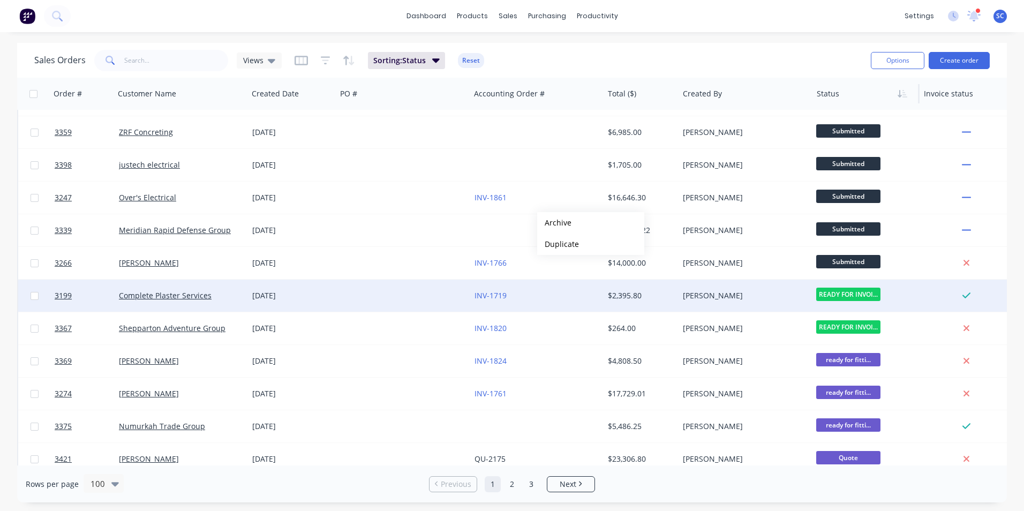
click at [858, 295] on span "READY FOR INVOI..." at bounding box center [848, 294] width 64 height 13
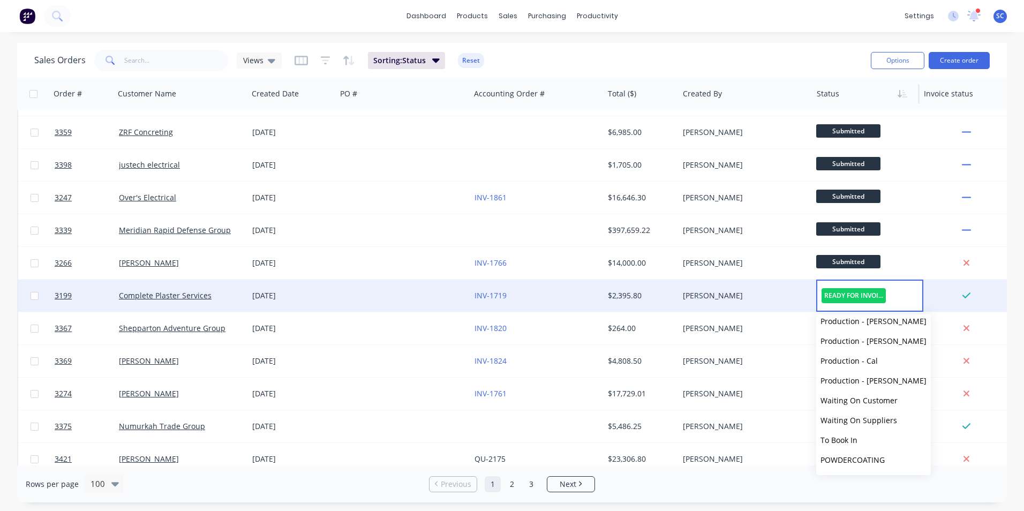
scroll to position [264, 0]
click at [855, 464] on button "Picked Up" at bounding box center [873, 461] width 115 height 20
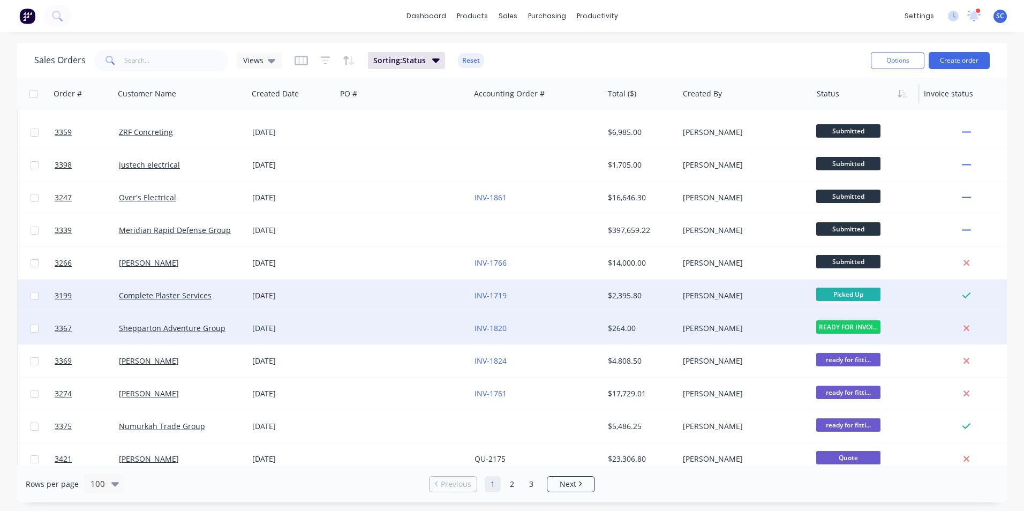
click at [846, 325] on span "READY FOR INVOI..." at bounding box center [848, 326] width 64 height 13
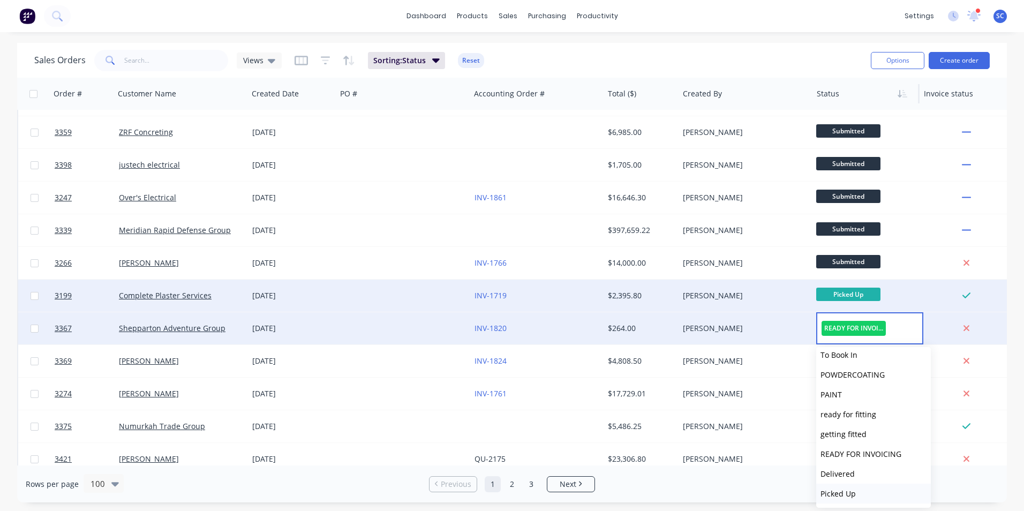
click at [850, 493] on span "Picked Up" at bounding box center [837, 493] width 35 height 10
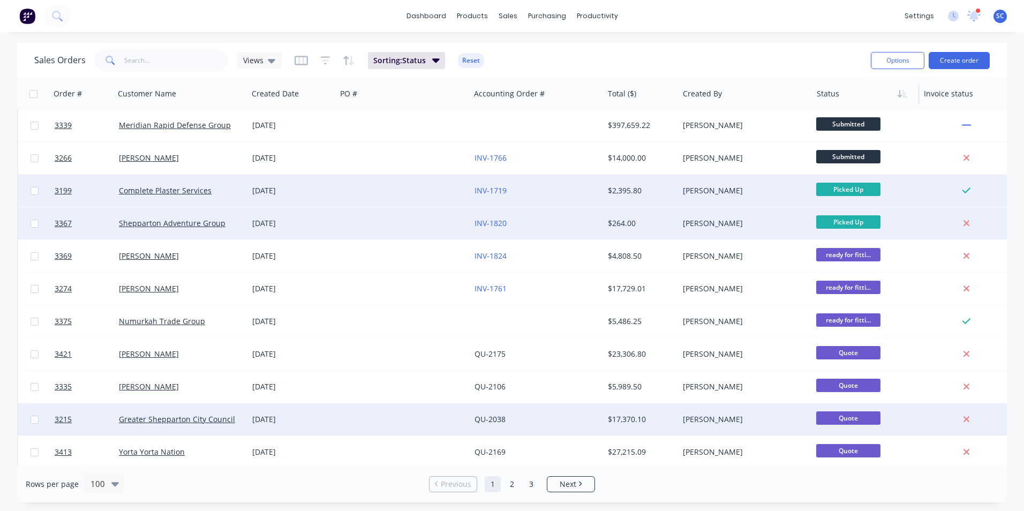
scroll to position [482, 0]
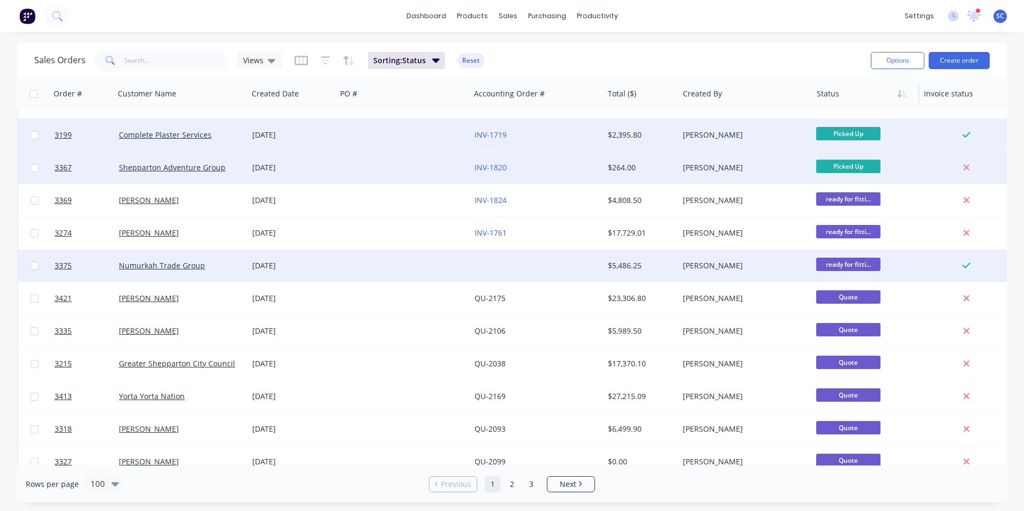
click at [842, 266] on span "ready for fitti..." at bounding box center [848, 264] width 64 height 13
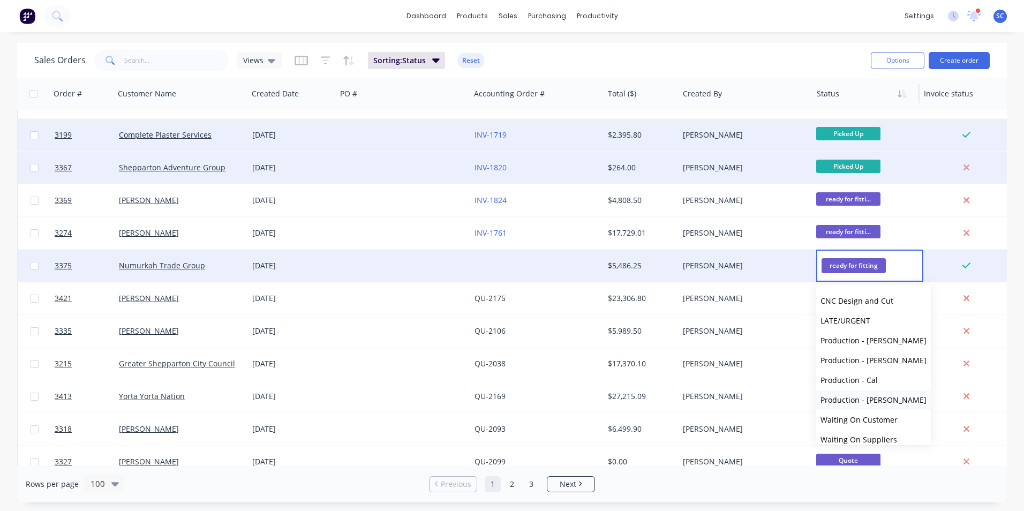
scroll to position [264, 0]
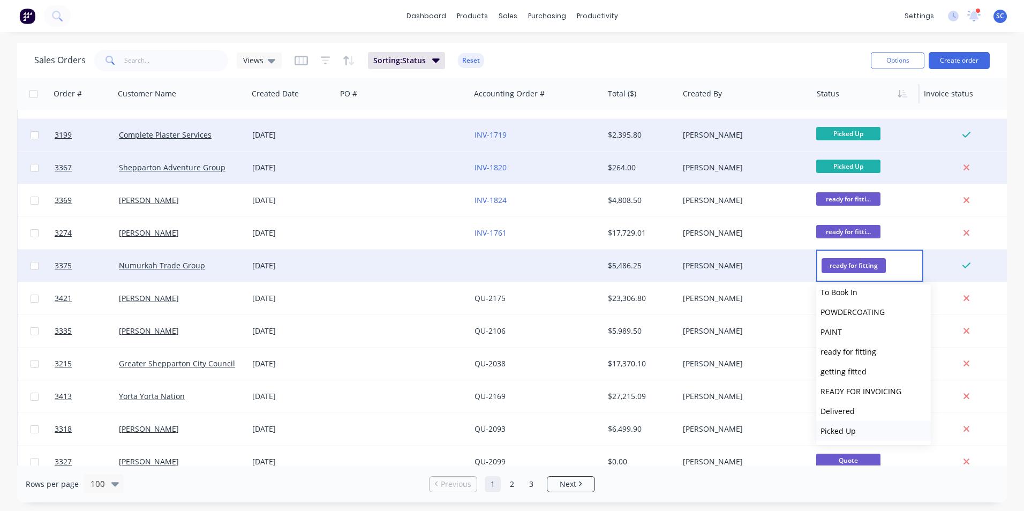
click at [853, 429] on span "Picked Up" at bounding box center [837, 431] width 35 height 10
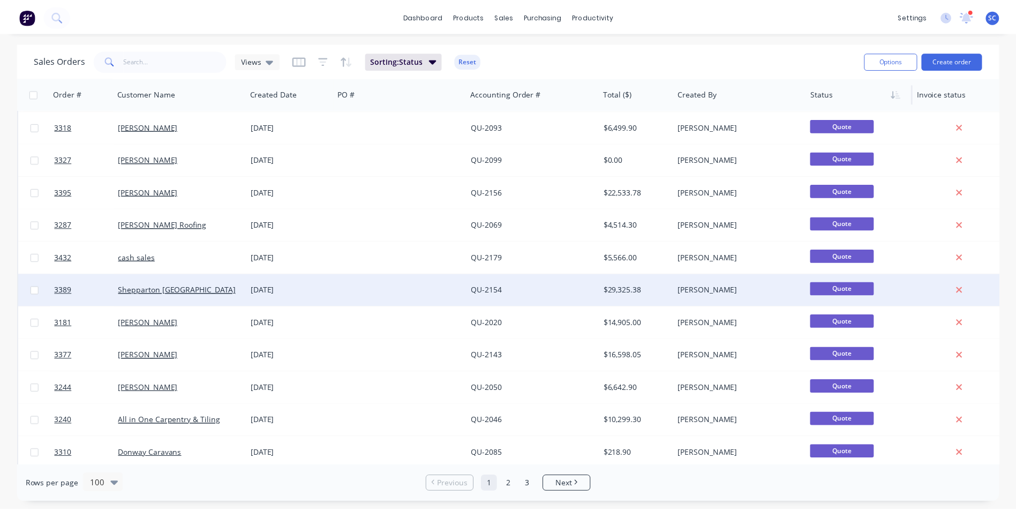
scroll to position [750, 0]
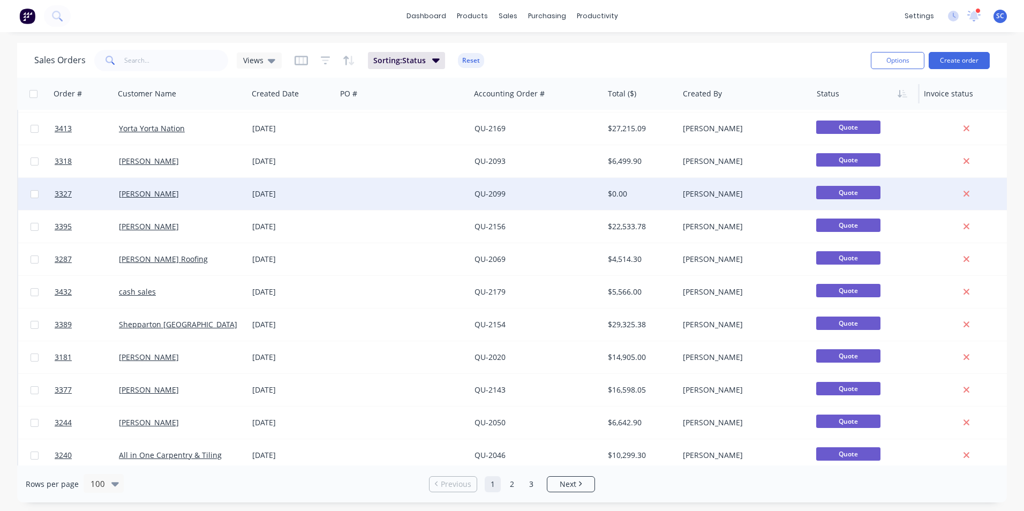
click at [703, 194] on div "[PERSON_NAME]" at bounding box center [742, 194] width 119 height 11
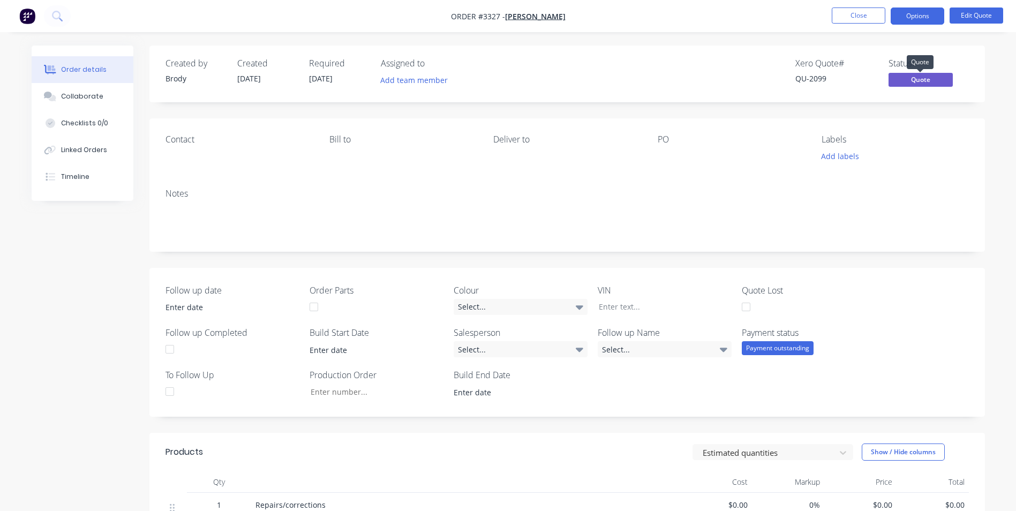
click at [928, 77] on span "Quote" at bounding box center [920, 79] width 64 height 13
click at [924, 82] on span "Quote" at bounding box center [920, 79] width 64 height 13
click at [911, 86] on span "Quote" at bounding box center [920, 79] width 64 height 13
click at [881, 82] on div "Xero Quote # QU-2099 Status Quote" at bounding box center [728, 73] width 481 height 31
click at [748, 308] on div at bounding box center [745, 306] width 21 height 21
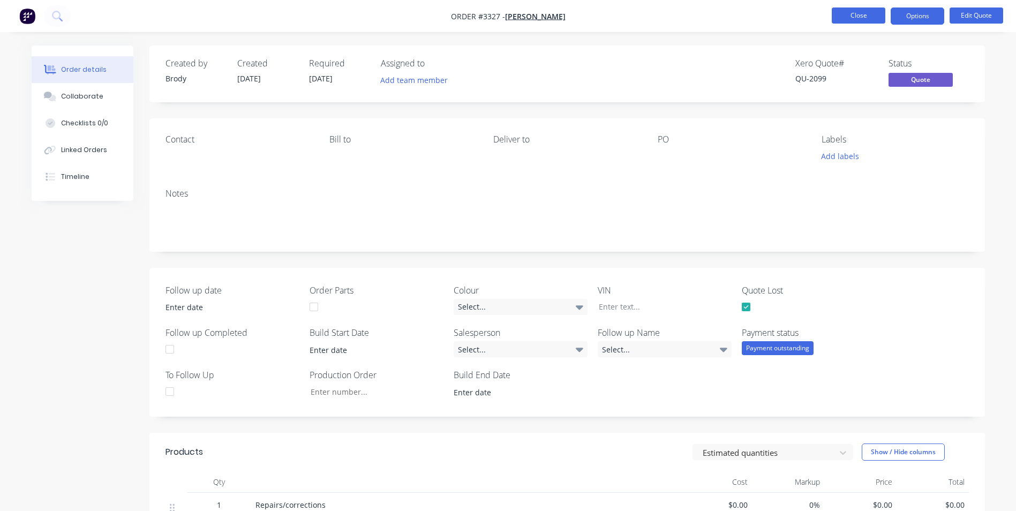
click at [870, 19] on button "Close" at bounding box center [859, 15] width 54 height 16
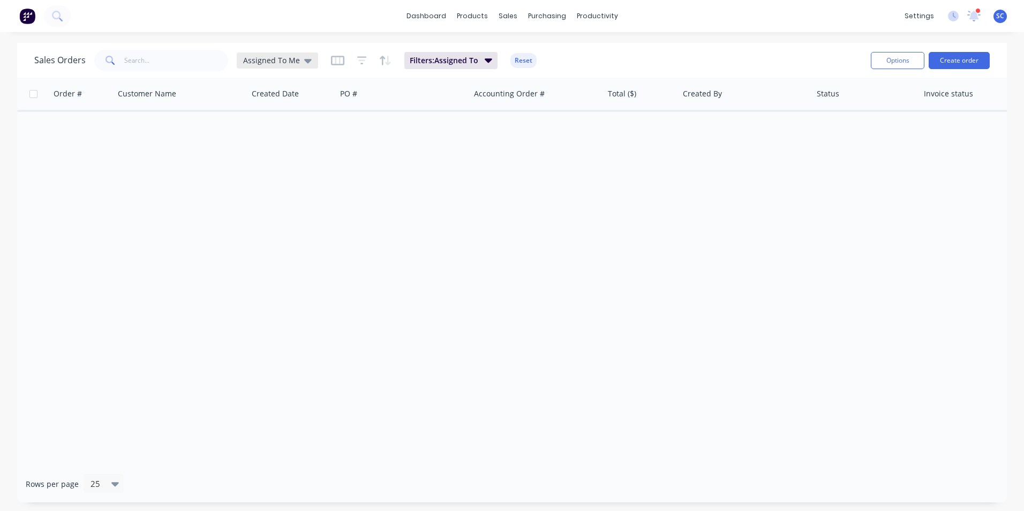
click at [280, 60] on span "Assigned To Me" at bounding box center [271, 60] width 57 height 11
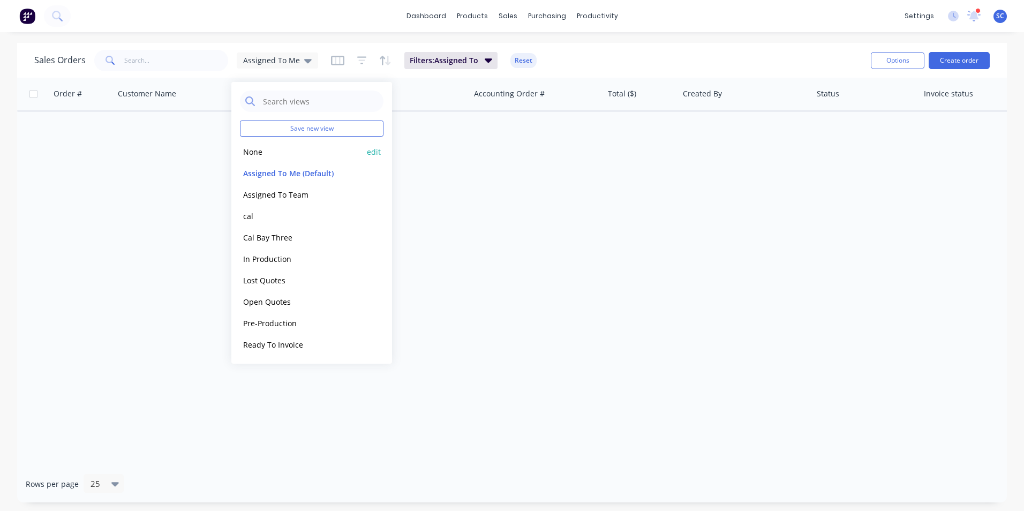
click at [260, 153] on button "None" at bounding box center [301, 152] width 122 height 12
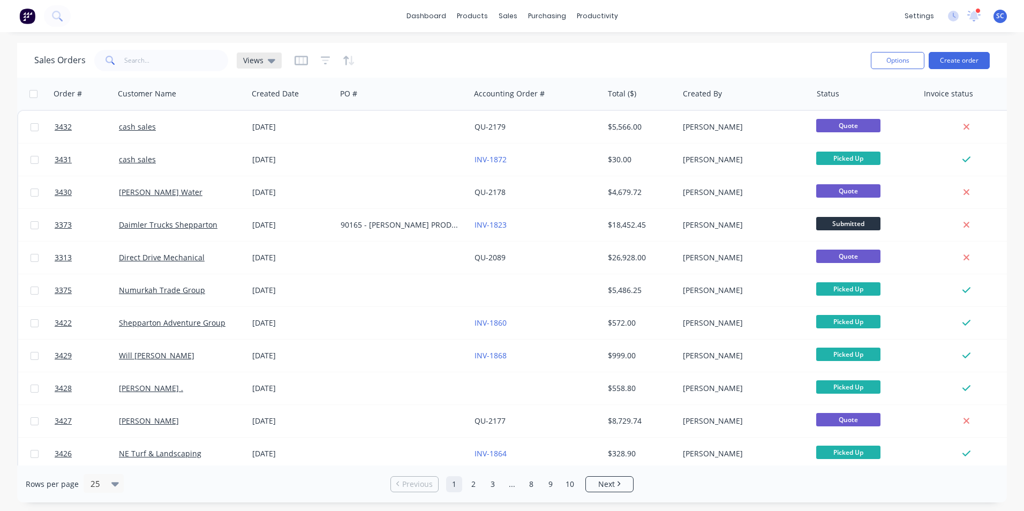
click at [263, 66] on div "Views" at bounding box center [259, 60] width 45 height 16
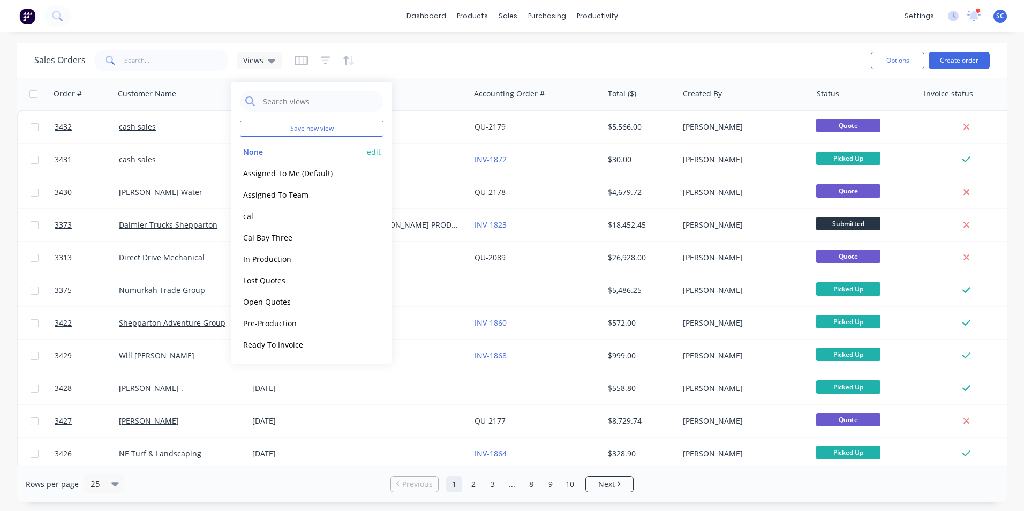
click at [375, 152] on button "edit" at bounding box center [374, 151] width 14 height 11
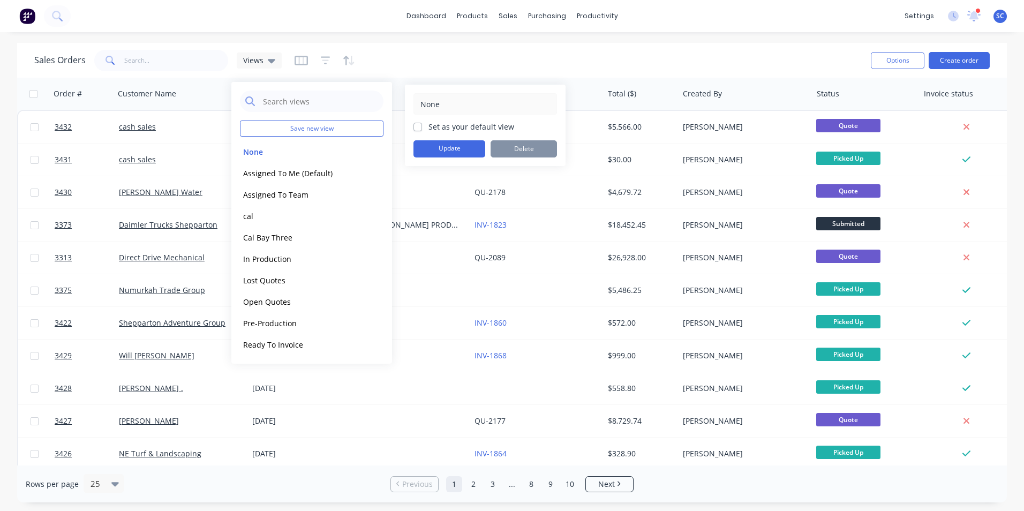
click at [428, 126] on label "Set as your default view" at bounding box center [471, 126] width 86 height 11
click at [419, 126] on input "Set as your default view" at bounding box center [417, 126] width 9 height 10
checkbox input "true"
click at [438, 149] on button "Update" at bounding box center [449, 148] width 72 height 17
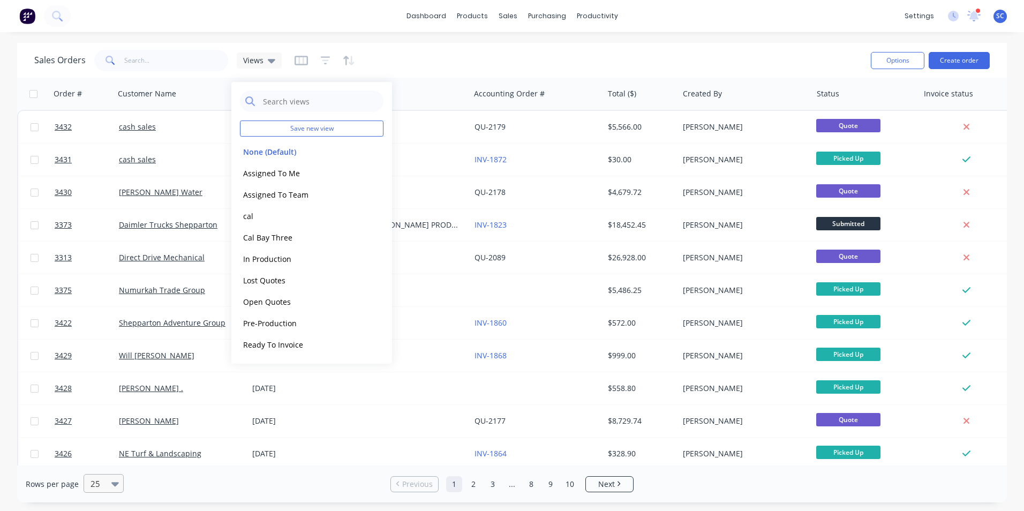
click at [108, 491] on div "25" at bounding box center [98, 483] width 25 height 18
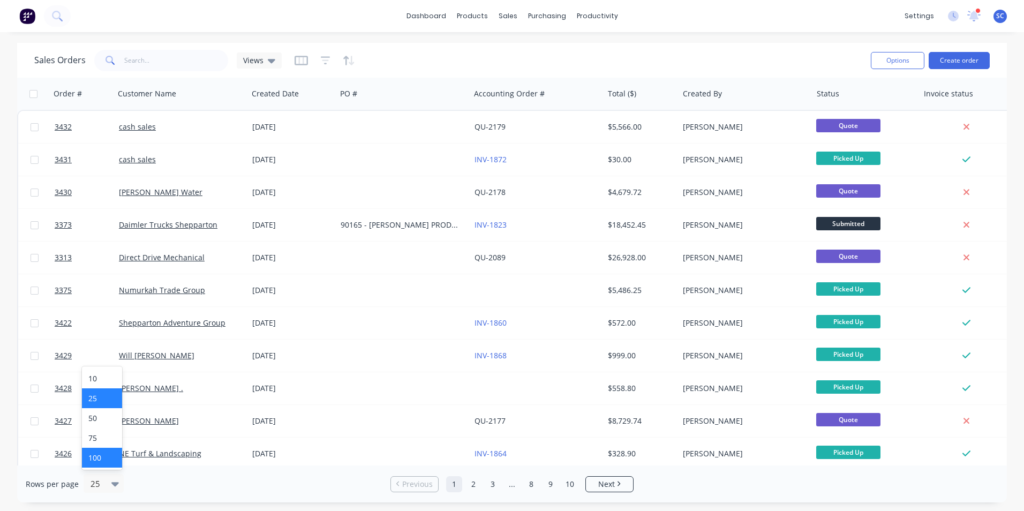
click at [96, 463] on div "100" at bounding box center [102, 458] width 40 height 20
click at [273, 71] on div "Sales Orders Views" at bounding box center [157, 60] width 247 height 21
drag, startPoint x: 271, startPoint y: 63, endPoint x: 272, endPoint y: 76, distance: 12.9
click at [270, 64] on icon at bounding box center [271, 61] width 7 height 12
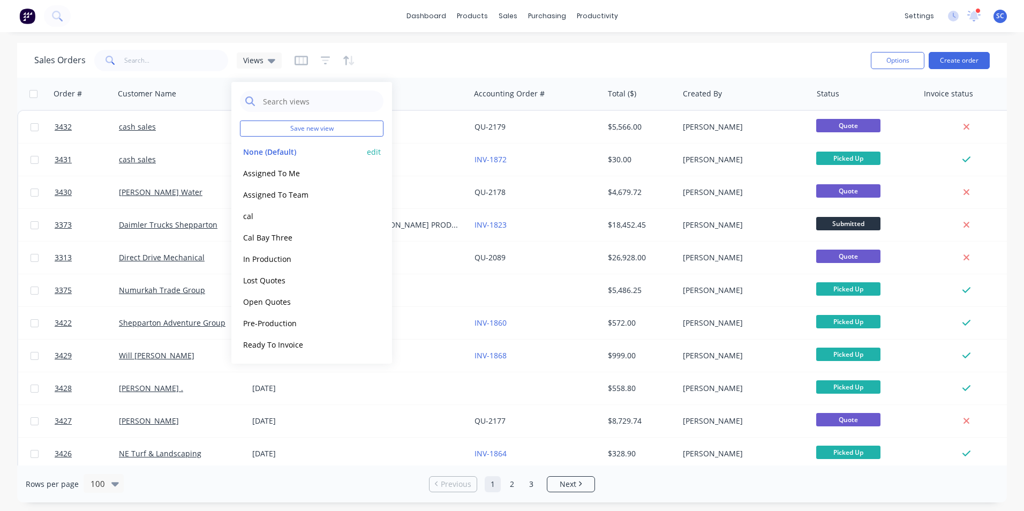
click at [375, 153] on button "edit" at bounding box center [374, 151] width 14 height 11
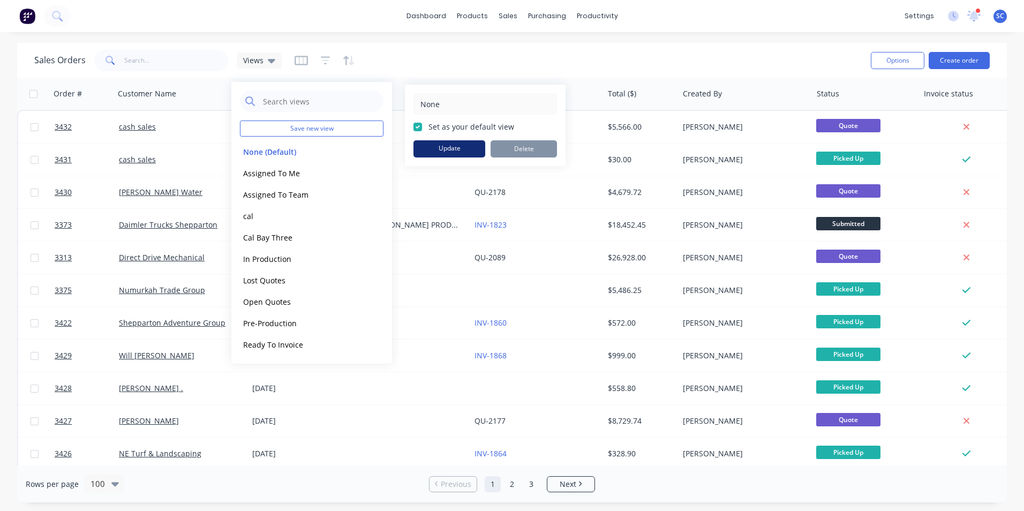
click at [444, 149] on button "Update" at bounding box center [449, 148] width 72 height 17
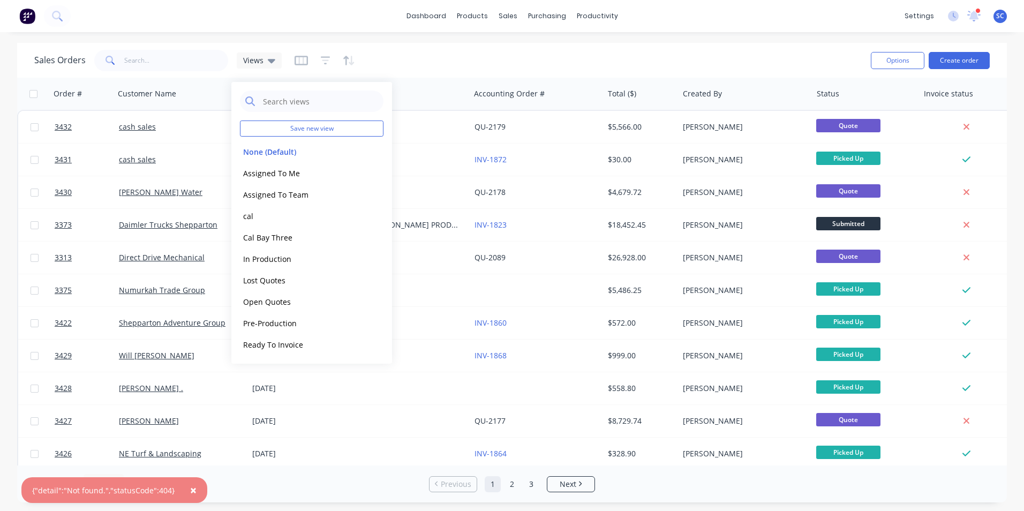
click at [190, 490] on span "×" at bounding box center [193, 490] width 6 height 15
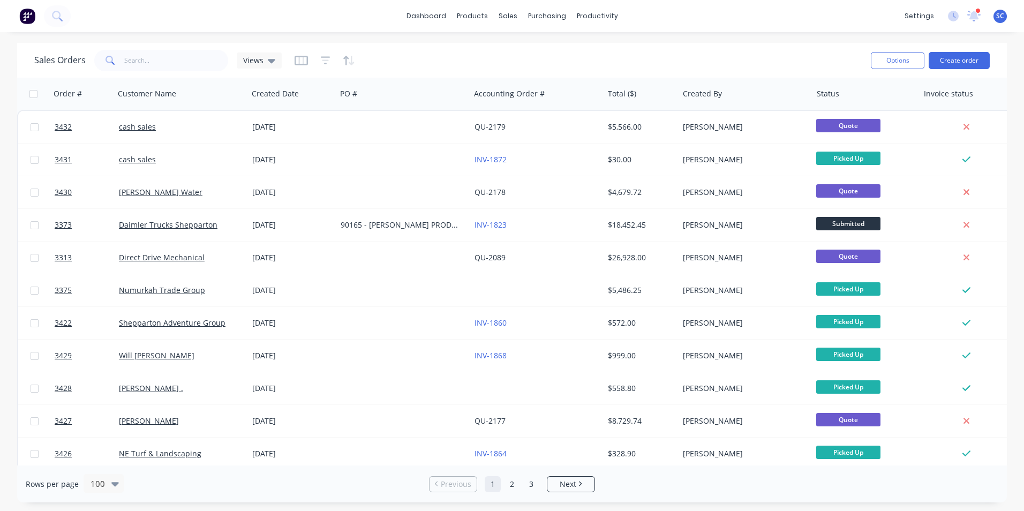
click at [413, 58] on div "Sales Orders Views" at bounding box center [448, 60] width 828 height 26
click at [904, 97] on icon "button" at bounding box center [904, 93] width 5 height 7
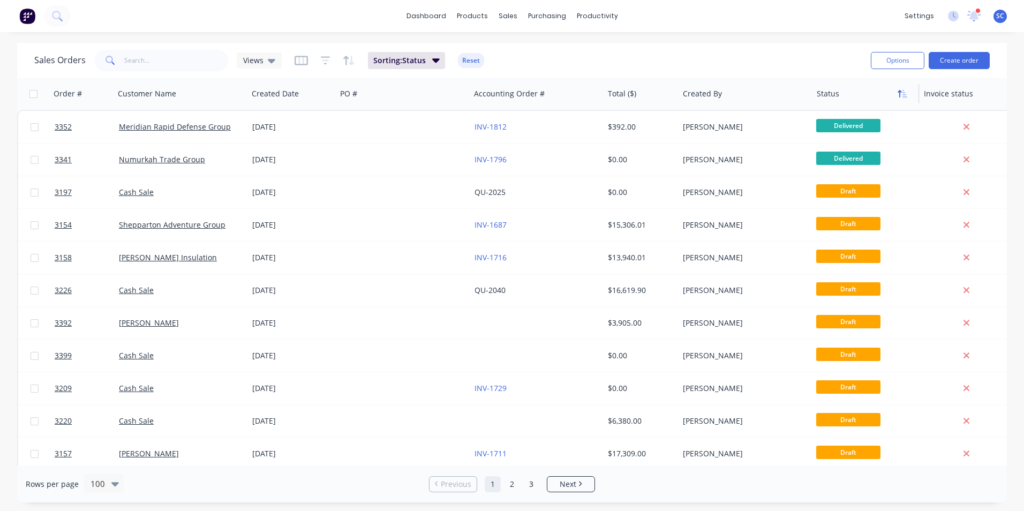
click at [903, 90] on icon "button" at bounding box center [904, 93] width 5 height 7
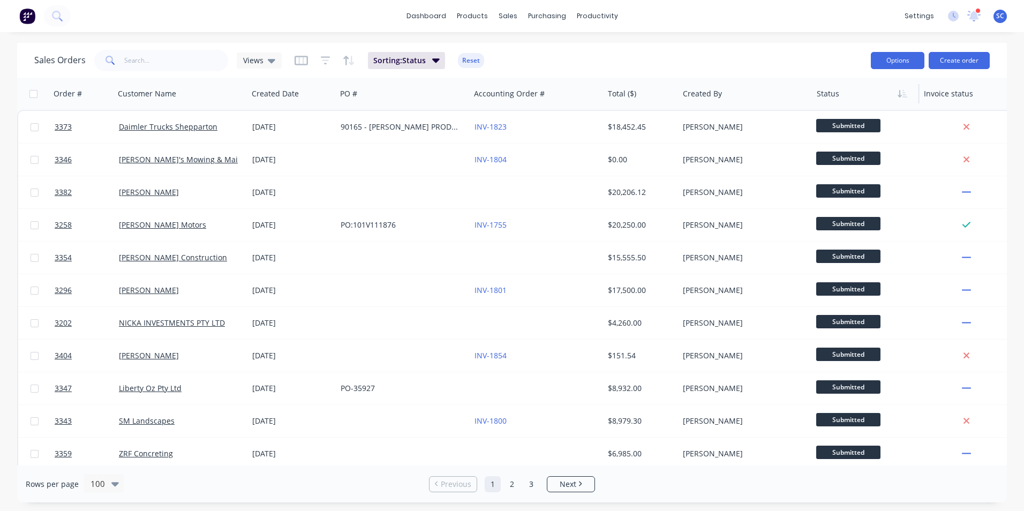
click at [897, 61] on button "Options" at bounding box center [898, 60] width 54 height 17
click at [538, 63] on div "Sales Orders Views Sorting: Status Reset" at bounding box center [448, 60] width 828 height 26
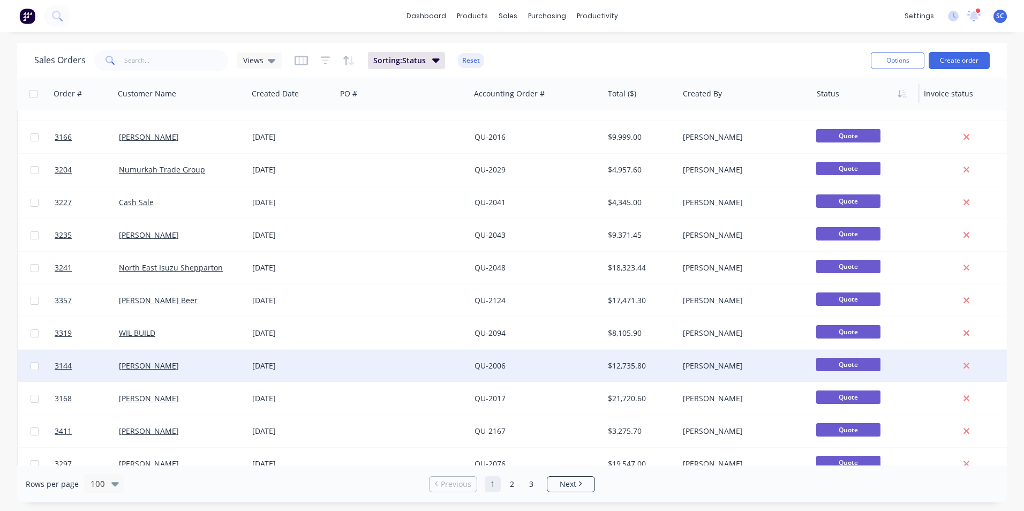
scroll to position [1471, 0]
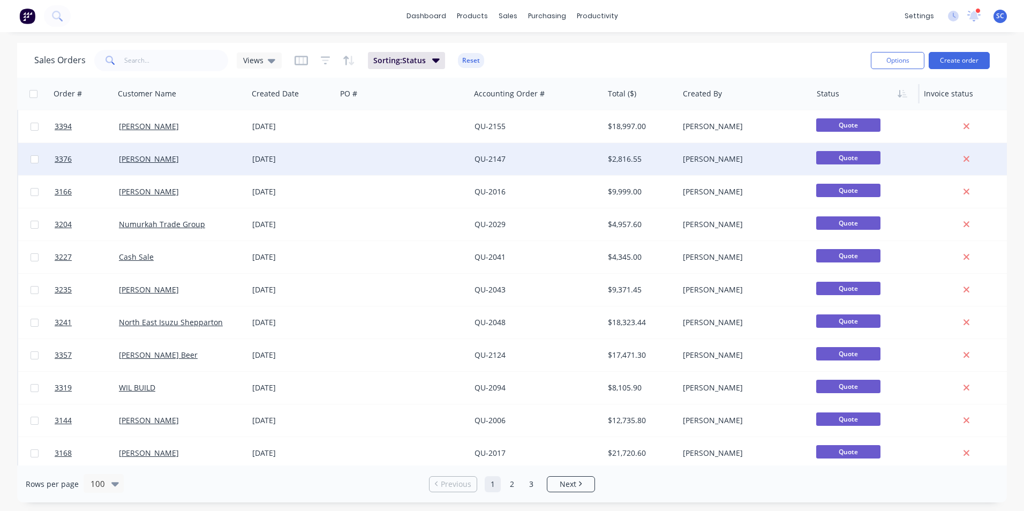
click at [845, 158] on span "Quote" at bounding box center [848, 157] width 64 height 13
click at [838, 159] on span "Quote" at bounding box center [848, 157] width 64 height 13
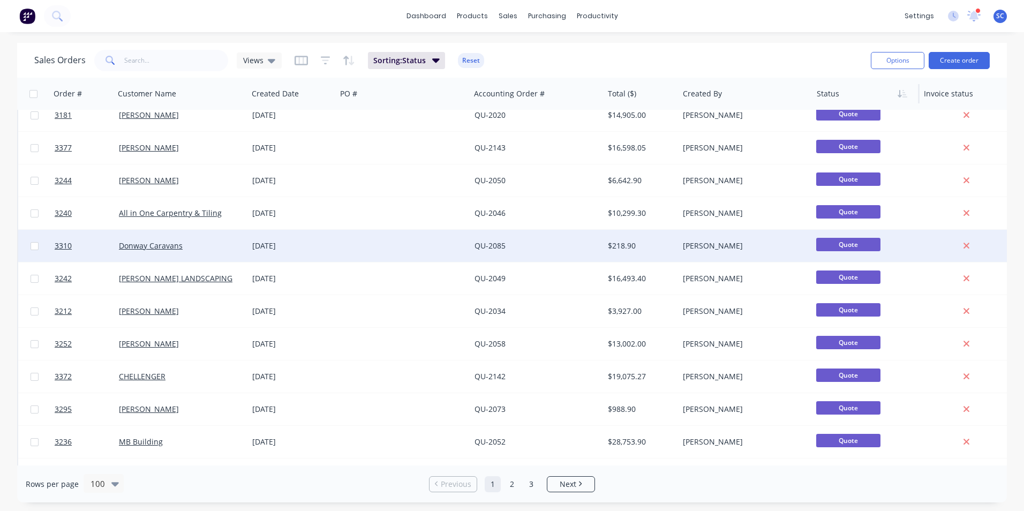
scroll to position [881, 0]
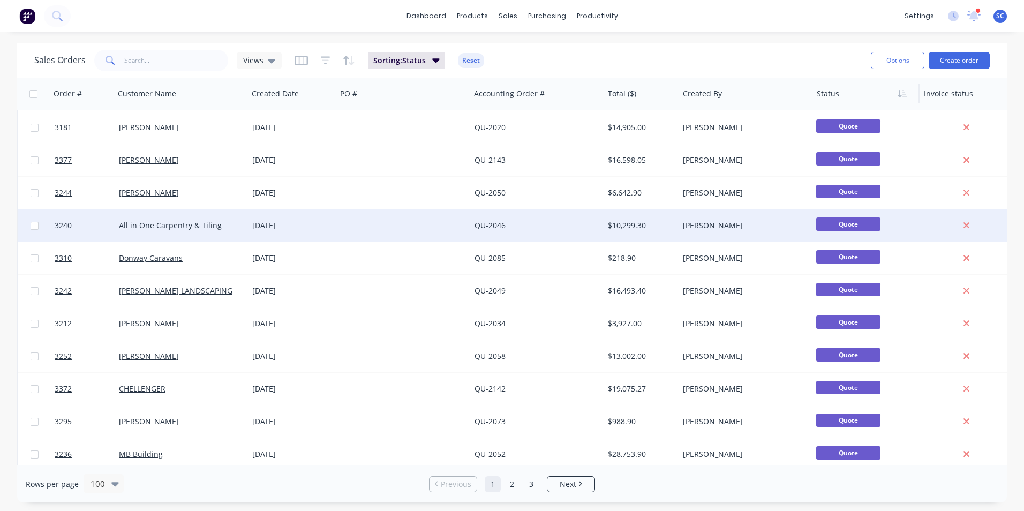
click at [844, 224] on span "Quote" at bounding box center [848, 223] width 64 height 13
drag, startPoint x: 844, startPoint y: 224, endPoint x: 846, endPoint y: 230, distance: 6.6
click at [846, 231] on div "Quote" at bounding box center [862, 225] width 93 height 16
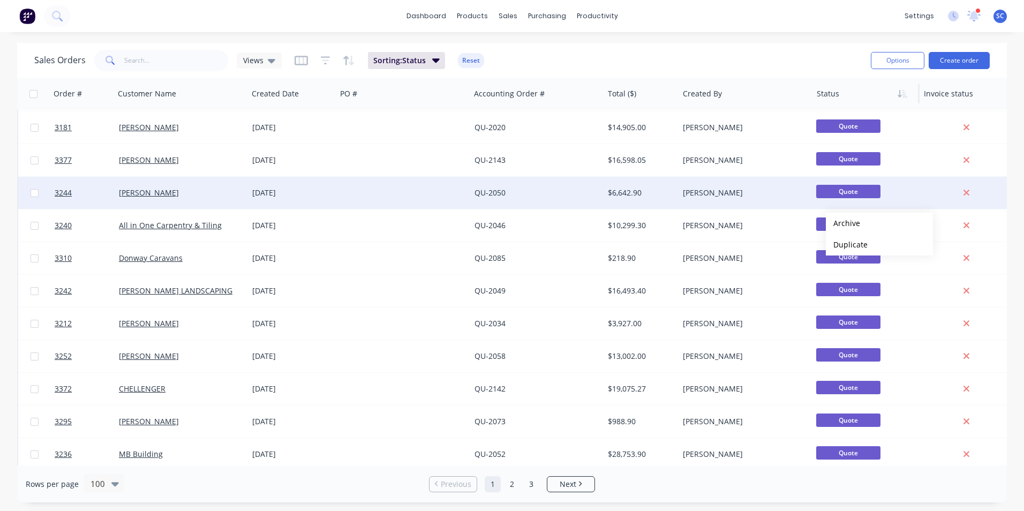
click at [893, 198] on div "Quote" at bounding box center [862, 193] width 93 height 16
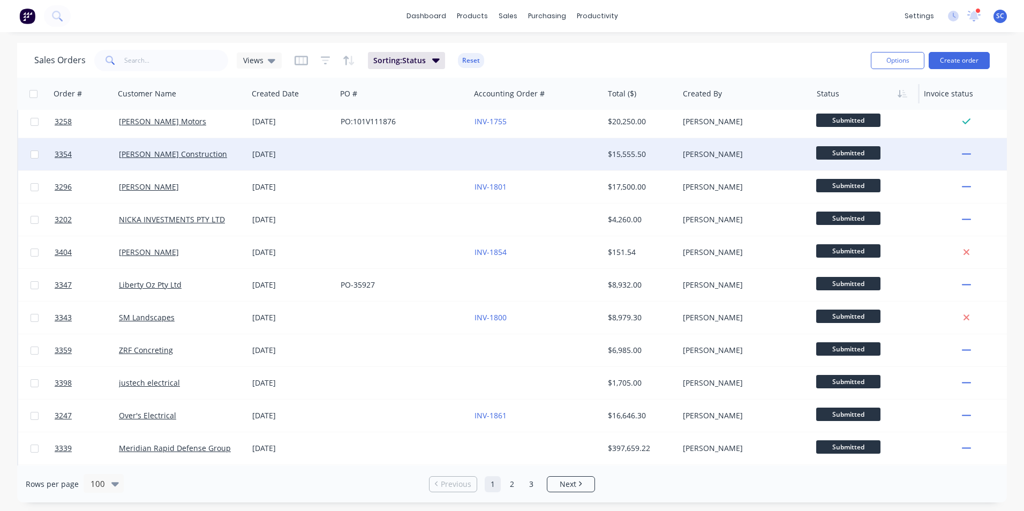
scroll to position [0, 0]
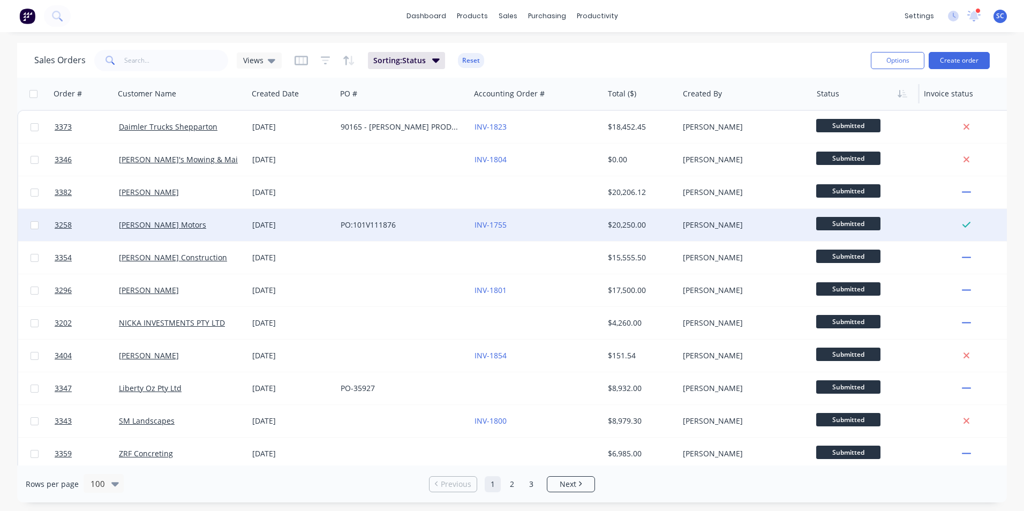
click at [845, 228] on span "Submitted" at bounding box center [848, 223] width 64 height 13
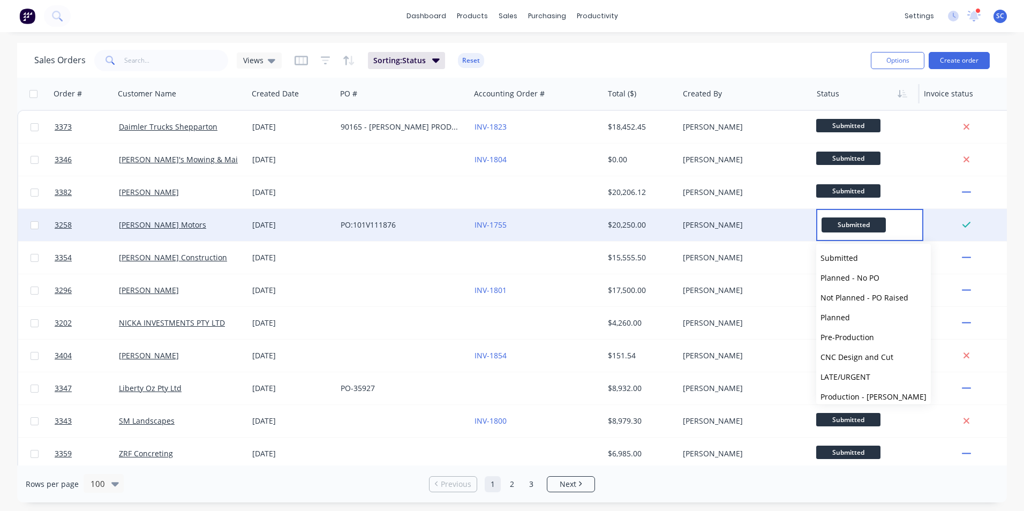
click at [800, 59] on div "Sales Orders Views Sorting: Status Reset" at bounding box center [448, 60] width 828 height 26
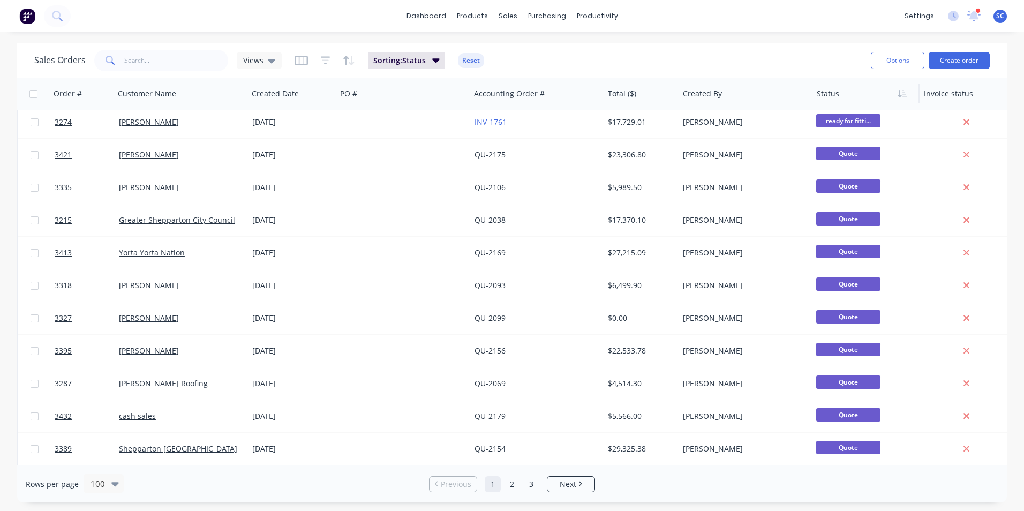
scroll to position [453, 0]
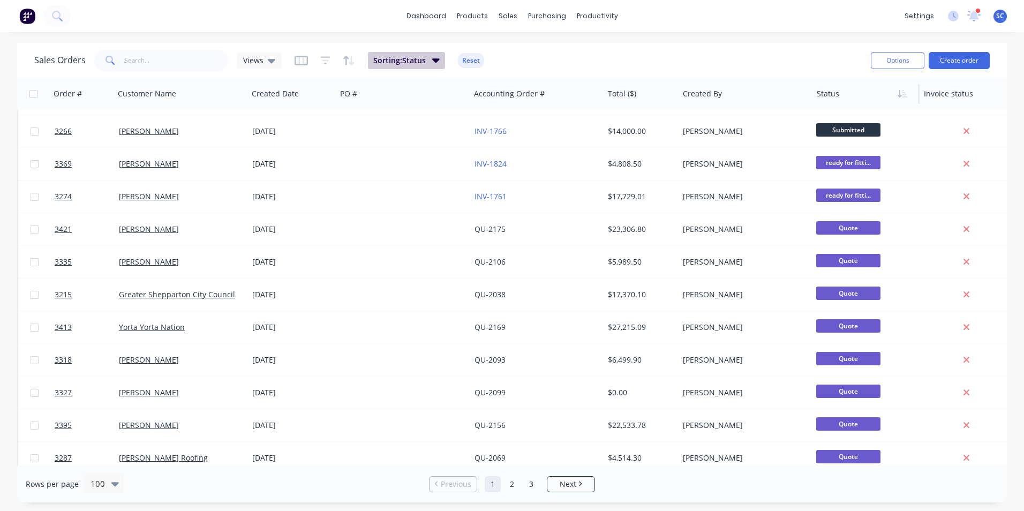
click at [439, 61] on button "Sorting: Status" at bounding box center [406, 60] width 77 height 17
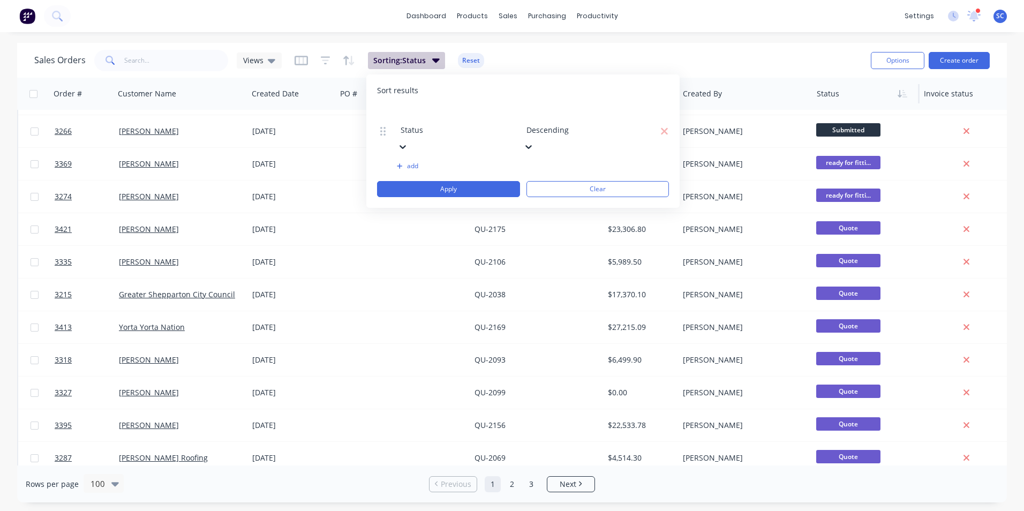
click at [435, 56] on icon "button" at bounding box center [435, 60] width 7 height 12
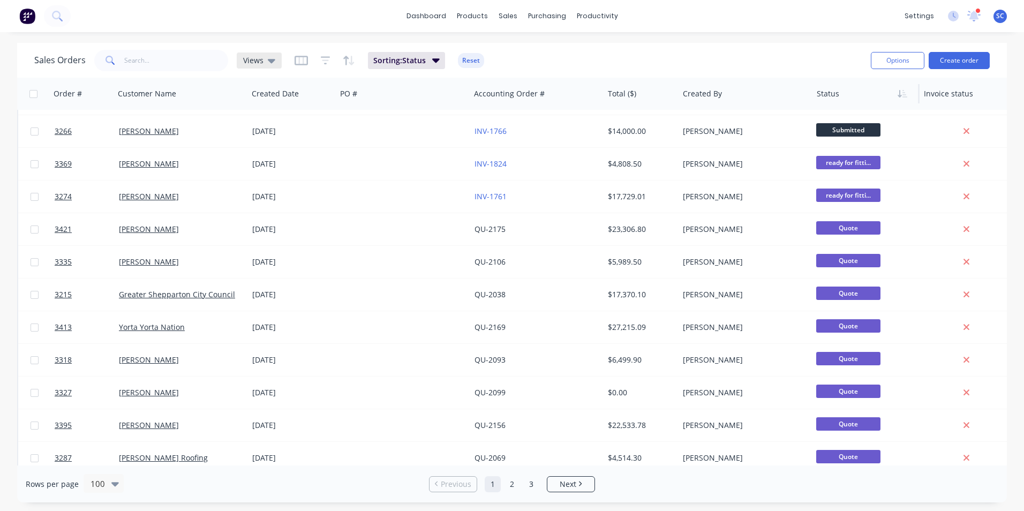
click at [274, 61] on div "Views" at bounding box center [259, 60] width 45 height 16
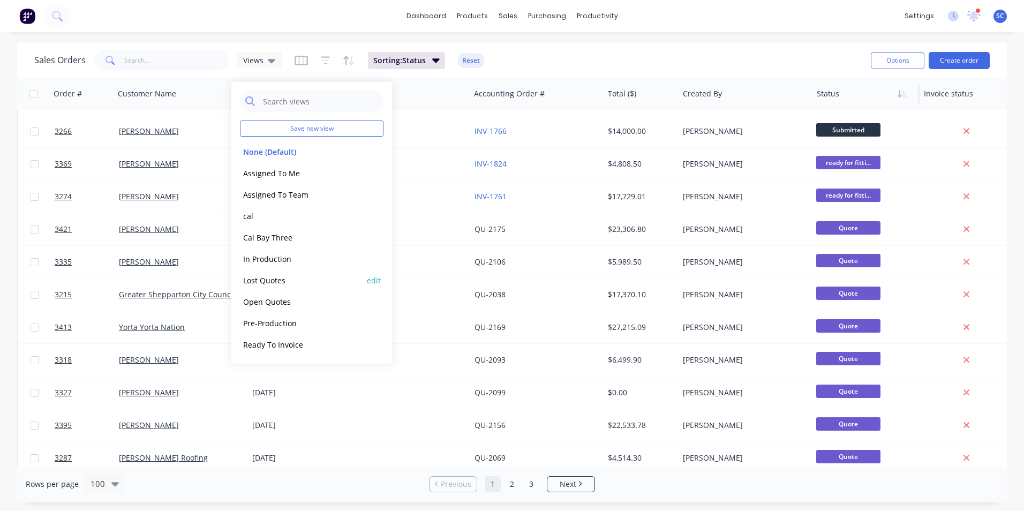
click at [273, 287] on div "Lost Quotes edit" at bounding box center [312, 279] width 144 height 21
click at [271, 281] on button "Lost Quotes" at bounding box center [301, 280] width 122 height 12
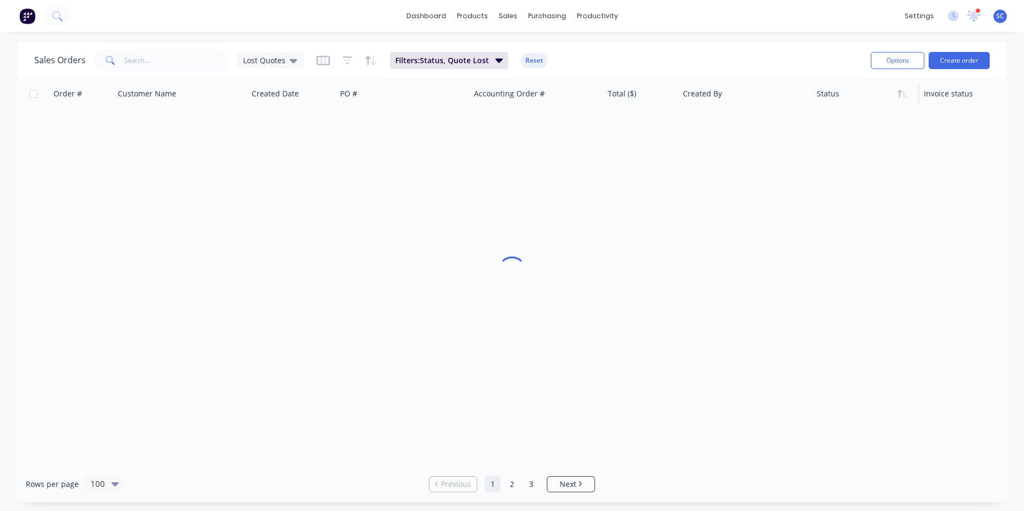
scroll to position [0, 0]
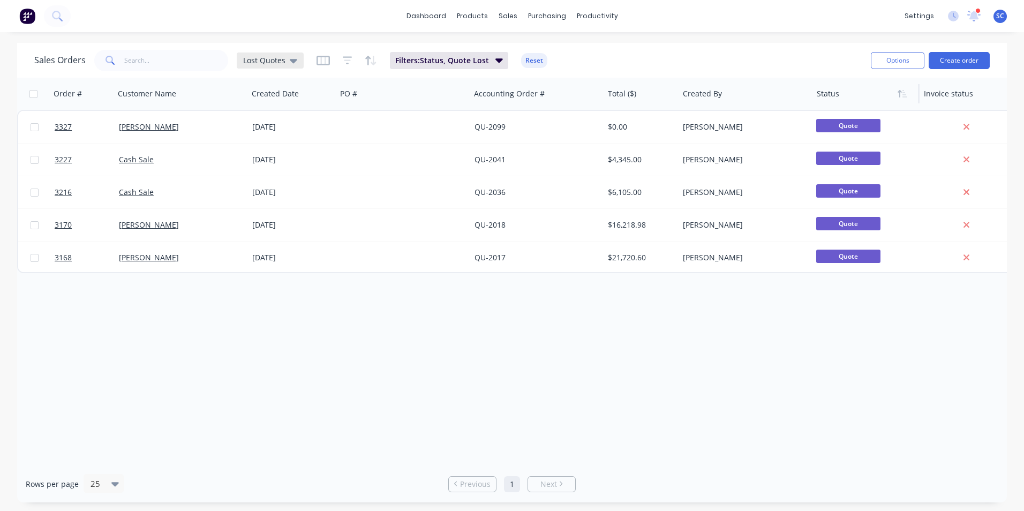
click at [280, 57] on span "Lost Quotes" at bounding box center [264, 60] width 42 height 11
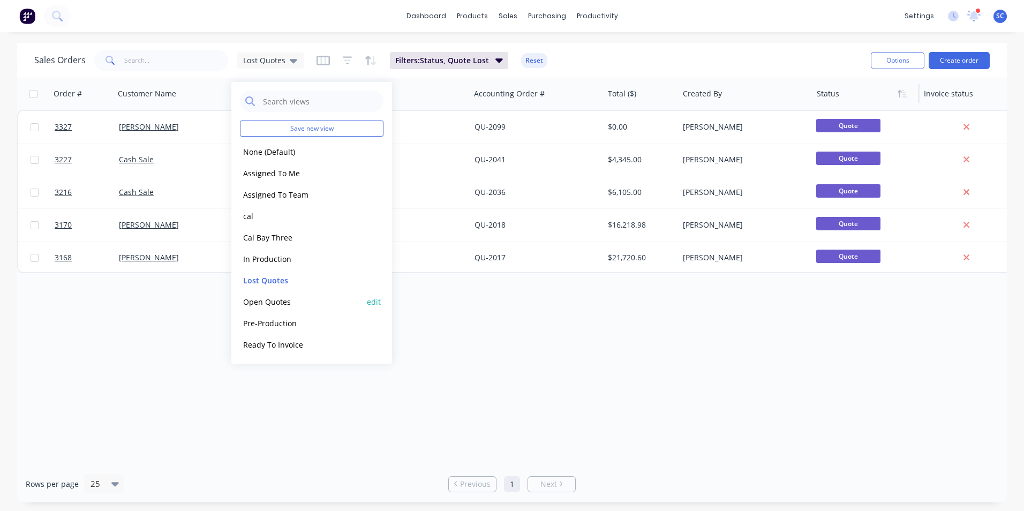
click at [266, 300] on button "Open Quotes" at bounding box center [301, 302] width 122 height 12
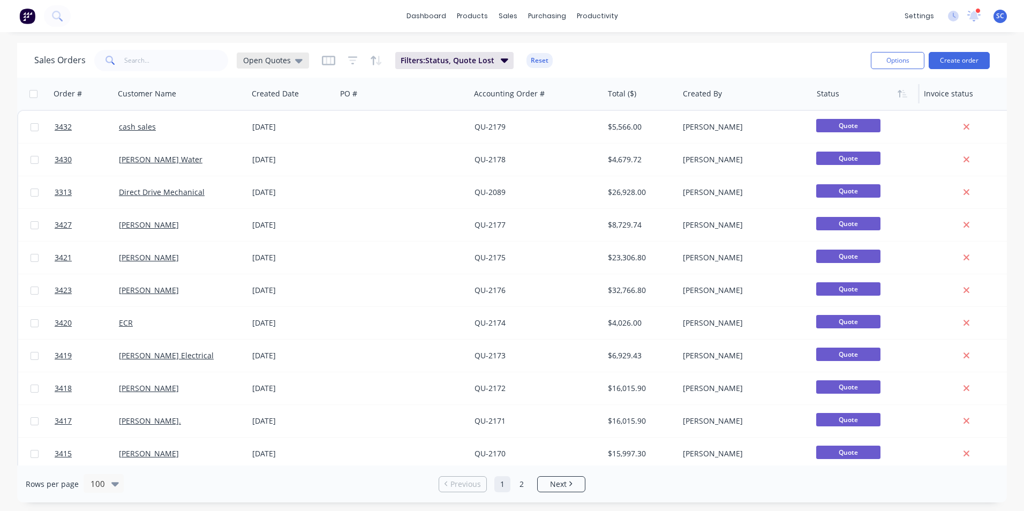
click at [286, 60] on span "Open Quotes" at bounding box center [267, 60] width 48 height 11
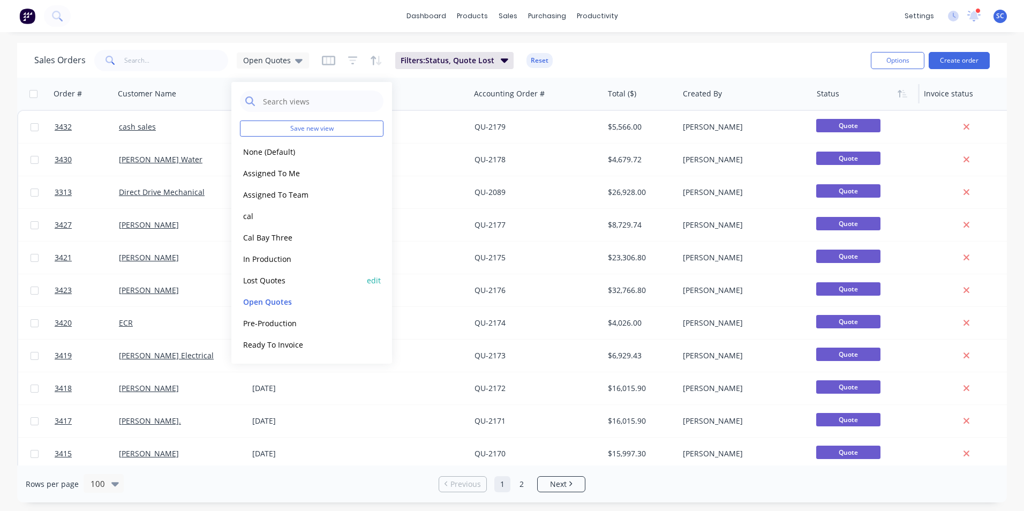
click at [262, 277] on button "Lost Quotes" at bounding box center [301, 280] width 122 height 12
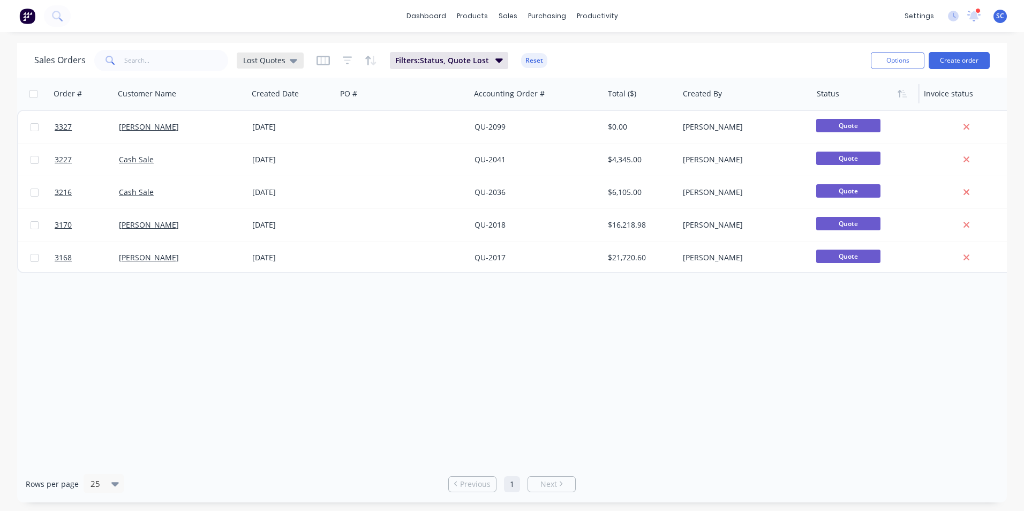
click at [265, 61] on span "Lost Quotes" at bounding box center [264, 60] width 42 height 11
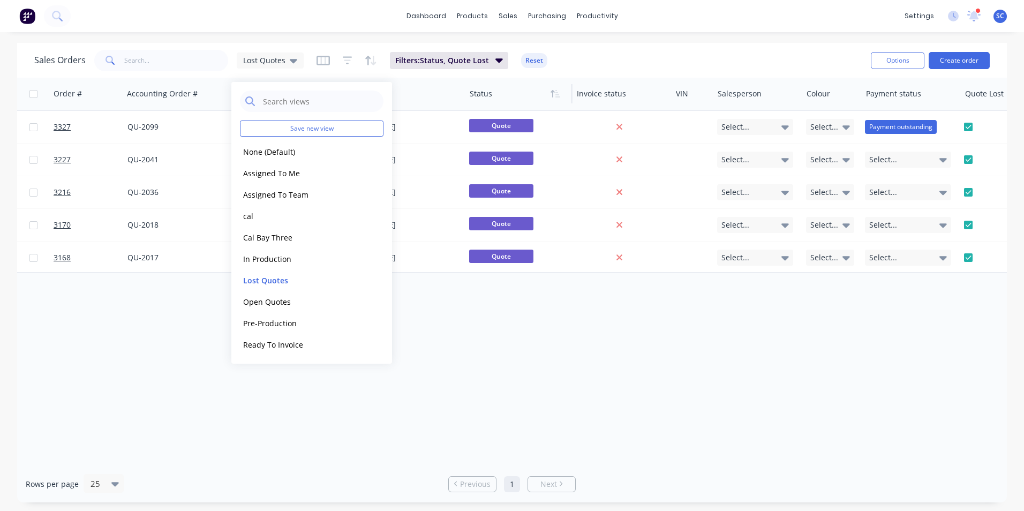
scroll to position [0, 392]
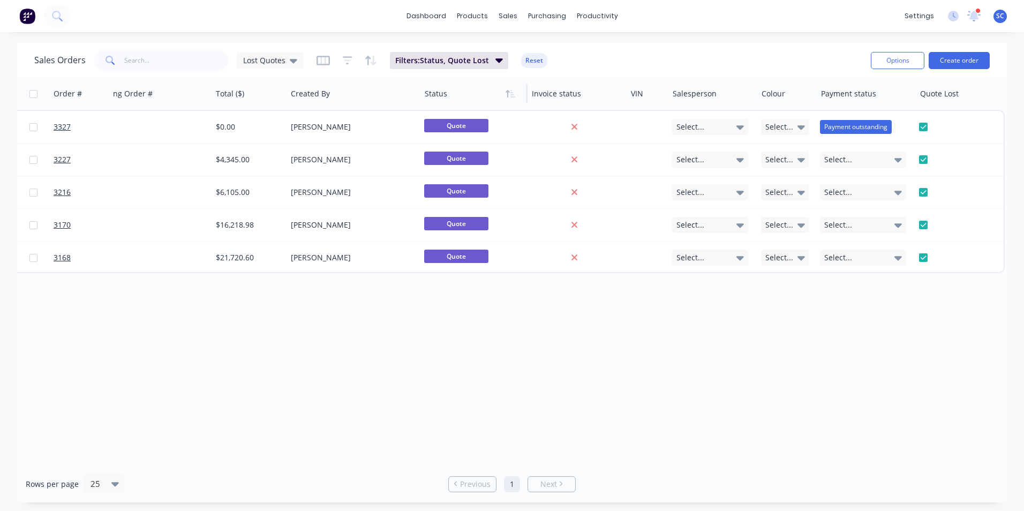
click at [766, 381] on div "Order # Customer Name Created Date PO # Accounting Order # Total ($) Created By…" at bounding box center [512, 272] width 990 height 388
click at [281, 60] on span "Lost Quotes" at bounding box center [264, 60] width 42 height 11
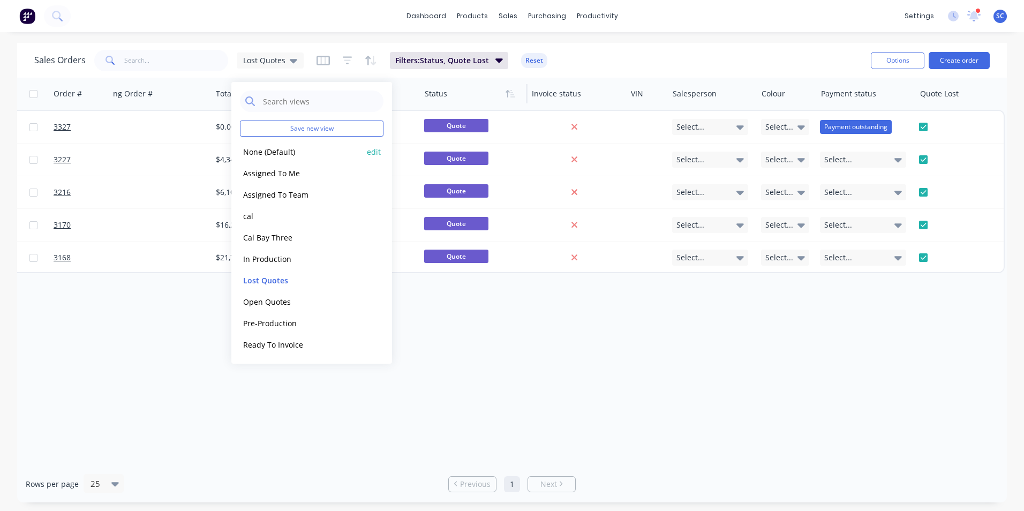
click at [279, 154] on button "None (Default)" at bounding box center [301, 152] width 122 height 12
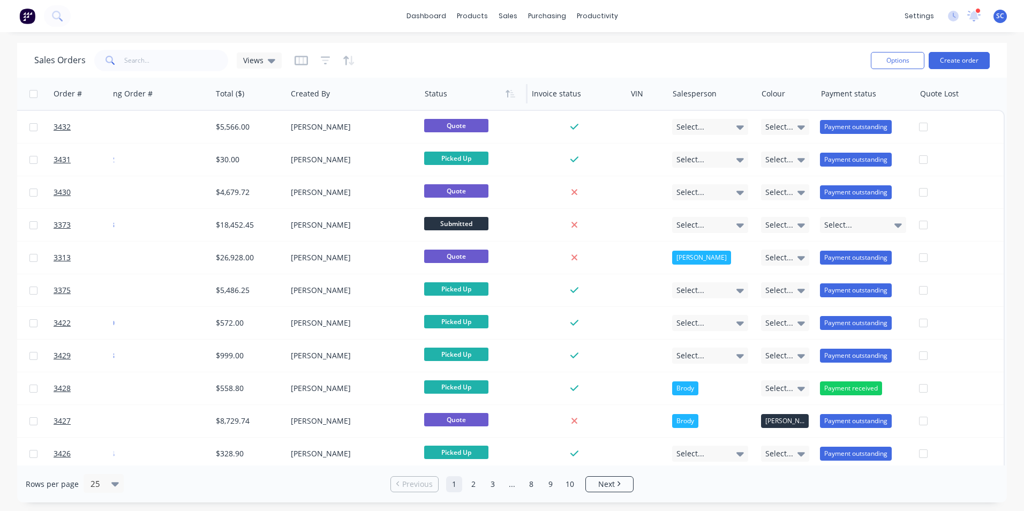
scroll to position [0, 0]
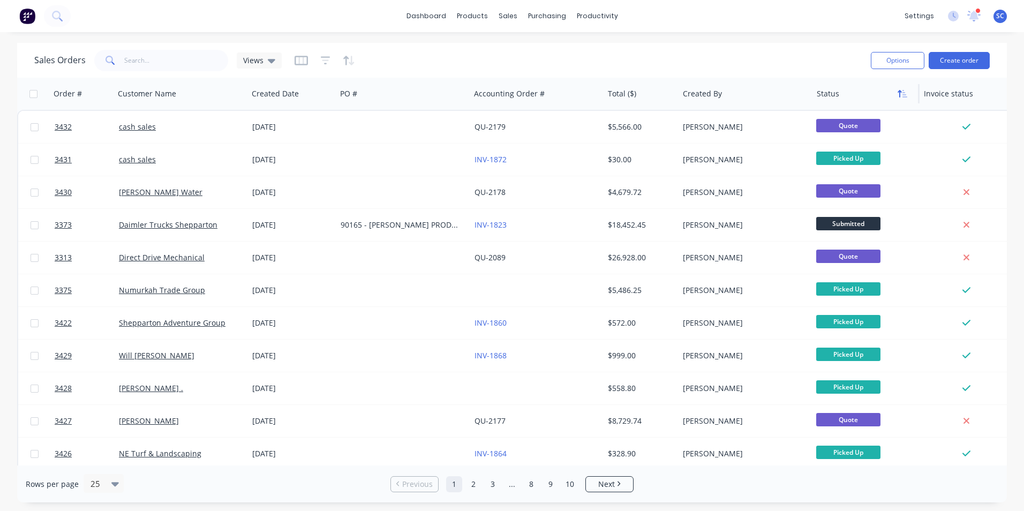
click at [905, 96] on icon "button" at bounding box center [903, 93] width 10 height 9
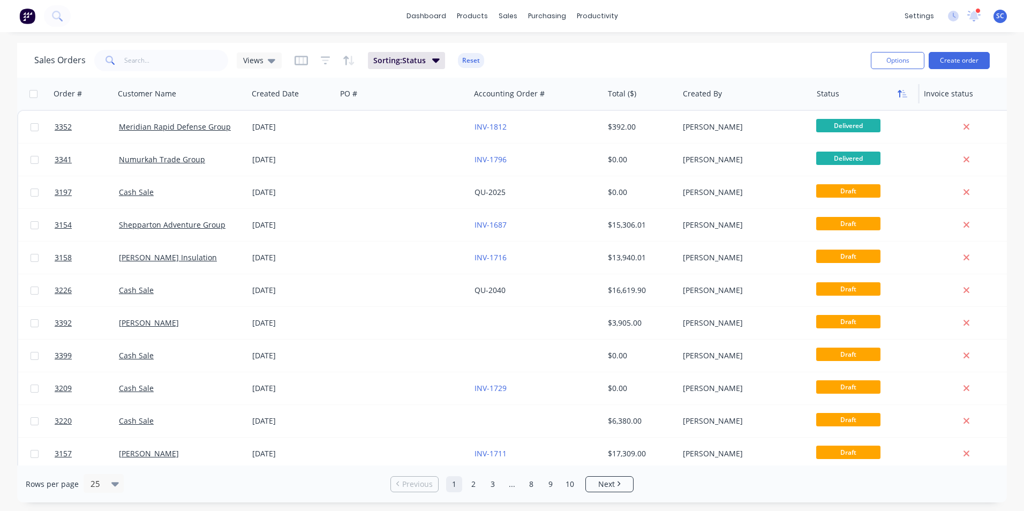
click at [905, 94] on icon "button" at bounding box center [903, 93] width 10 height 9
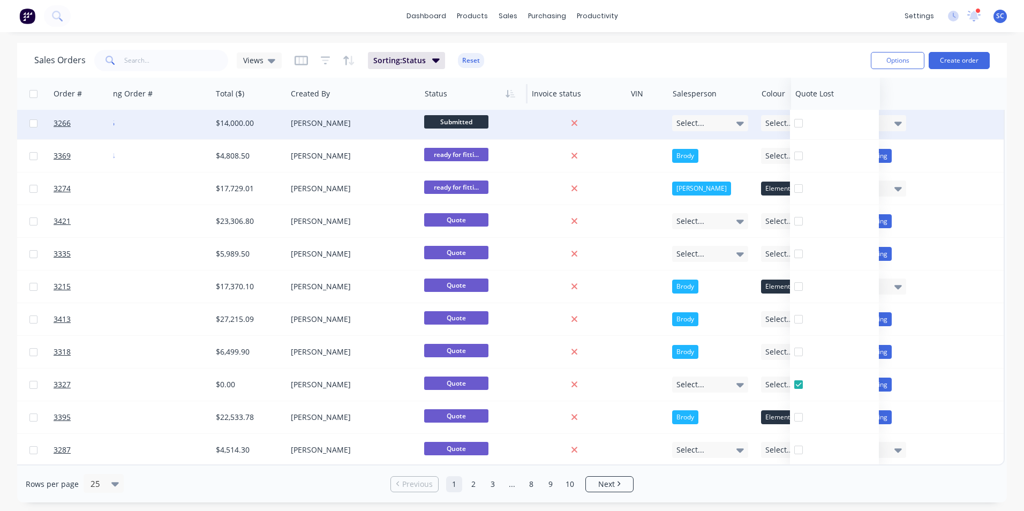
scroll to position [461, 392]
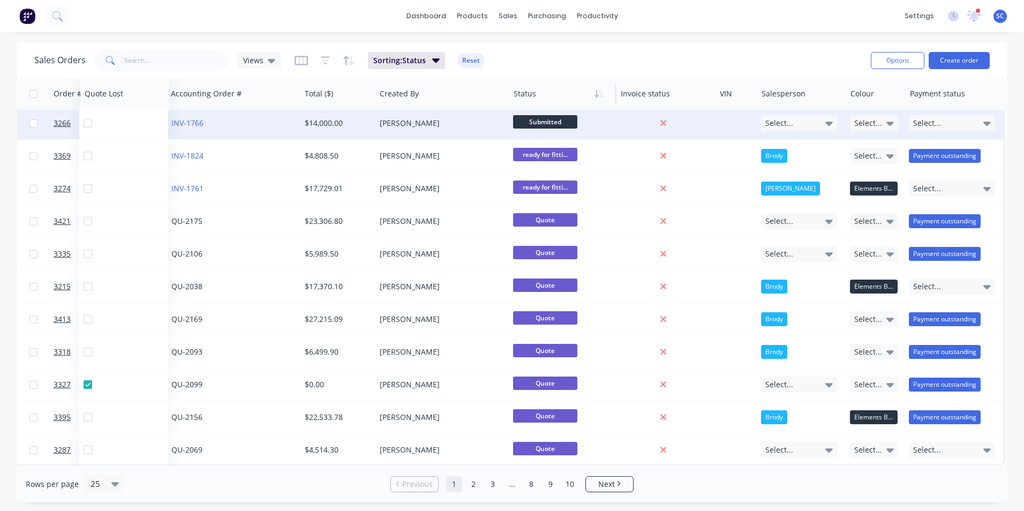
drag, startPoint x: 953, startPoint y: 87, endPoint x: 118, endPoint y: 120, distance: 836.1
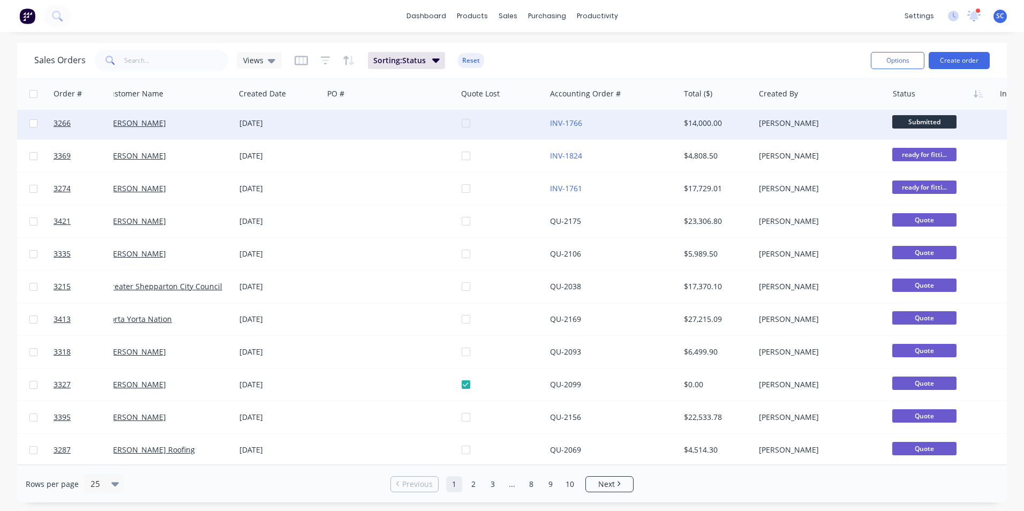
scroll to position [461, 0]
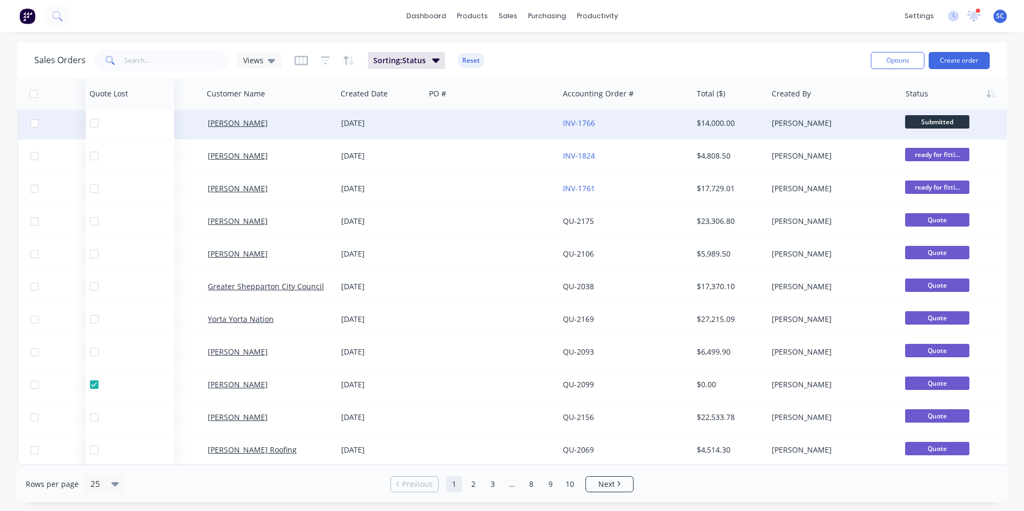
drag, startPoint x: 515, startPoint y: 86, endPoint x: 130, endPoint y: 106, distance: 385.0
click at [130, 106] on div "Quote Lost" at bounding box center [129, 94] width 89 height 32
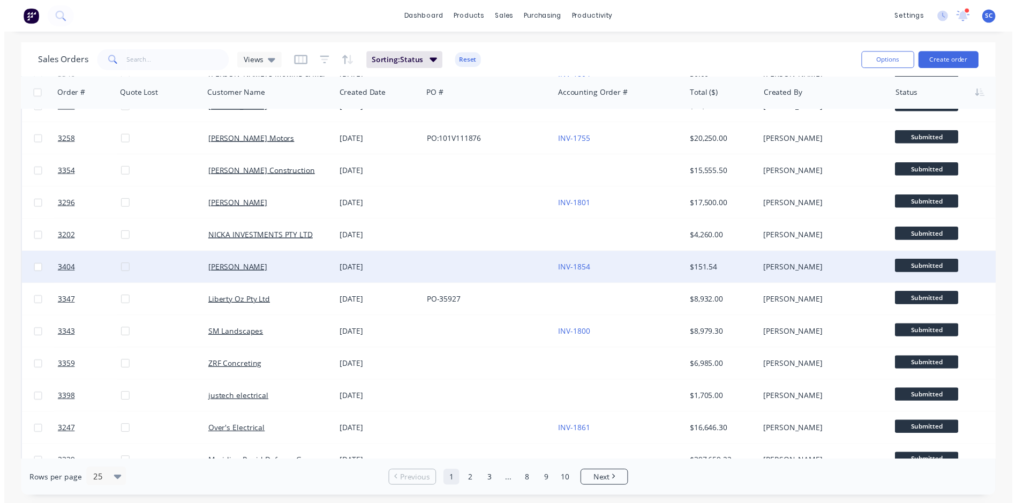
scroll to position [0, 0]
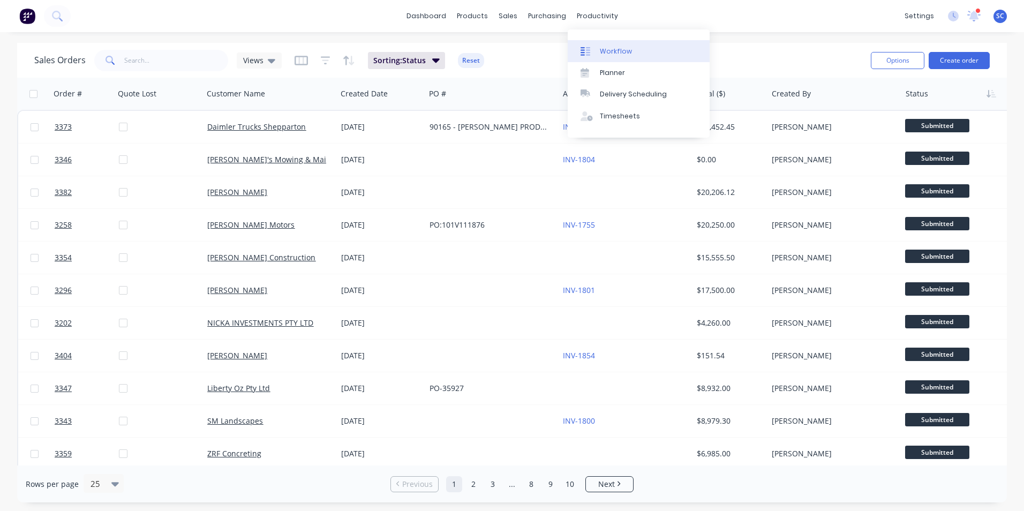
click at [609, 54] on div "Workflow" at bounding box center [616, 52] width 32 height 10
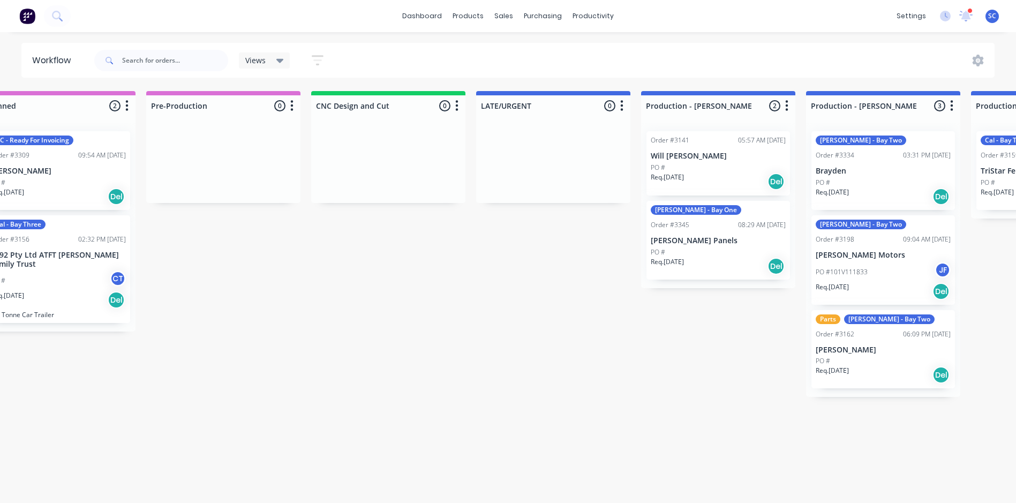
scroll to position [0, 504]
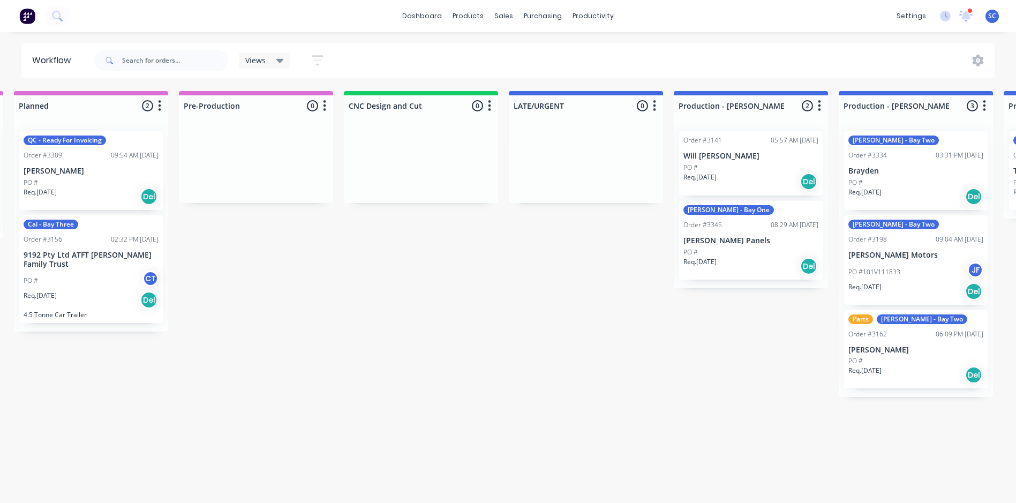
click at [655, 104] on icon "button" at bounding box center [654, 105] width 3 height 13
click at [582, 183] on button "Delete" at bounding box center [607, 182] width 107 height 18
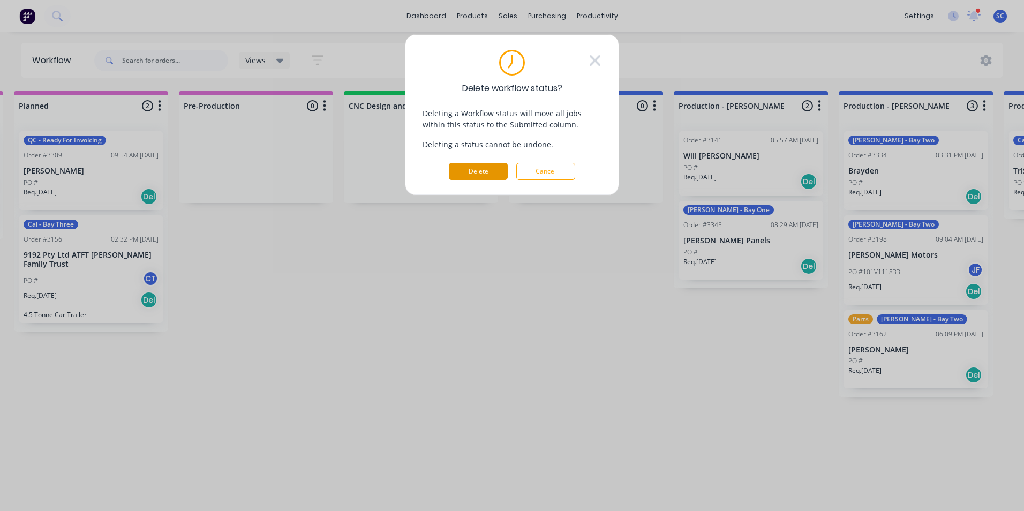
click at [478, 177] on button "Delete" at bounding box center [478, 171] width 59 height 17
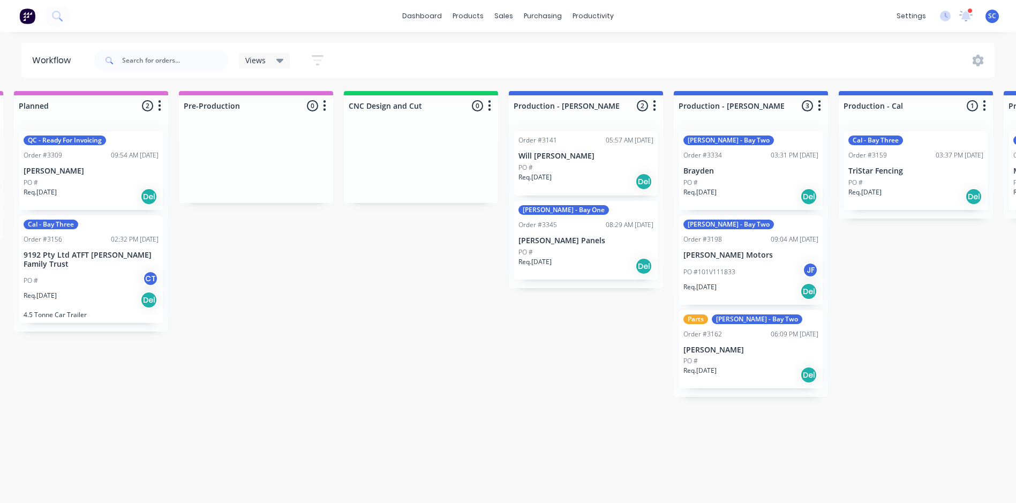
click at [492, 103] on button "button" at bounding box center [489, 106] width 13 height 13
click at [439, 186] on button "Delete" at bounding box center [442, 182] width 107 height 18
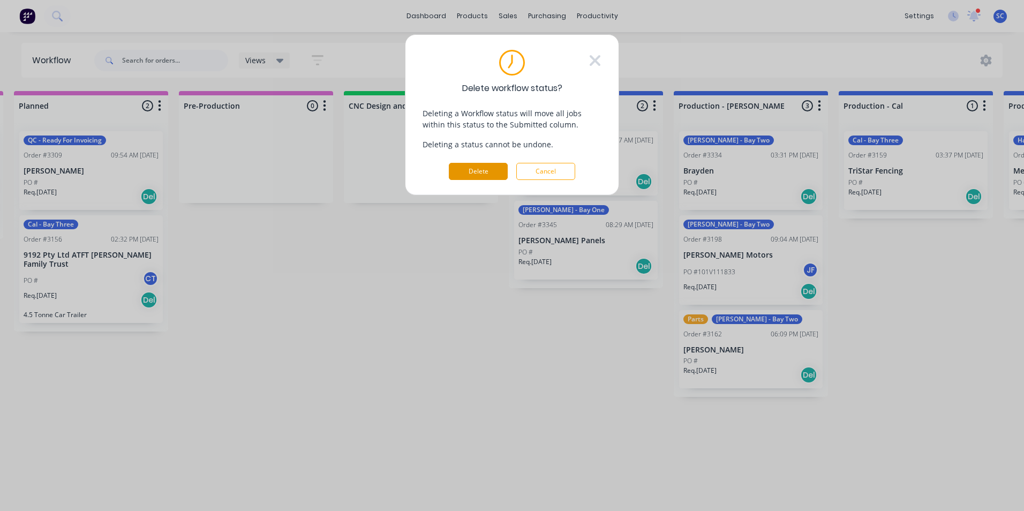
click at [468, 177] on button "Delete" at bounding box center [478, 171] width 59 height 17
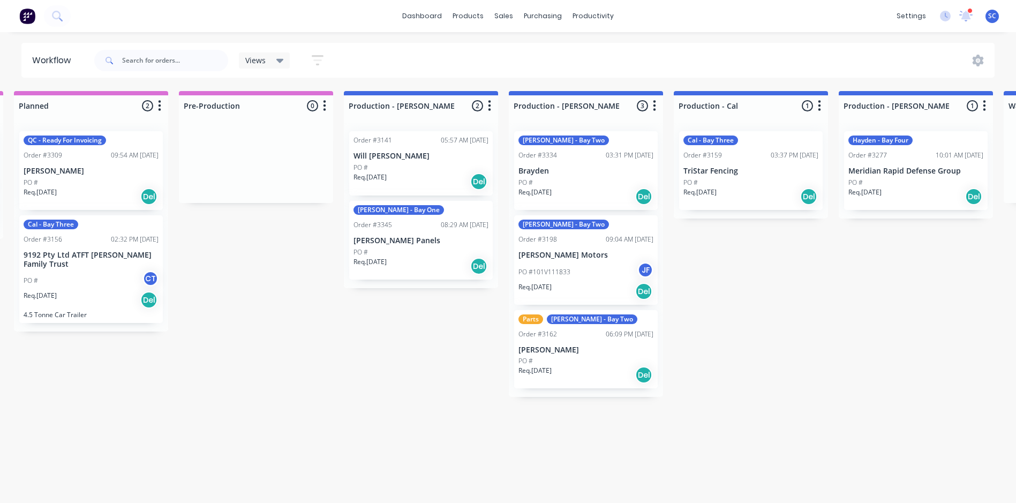
click at [325, 104] on icon "button" at bounding box center [324, 105] width 3 height 13
click at [301, 183] on button "Delete" at bounding box center [277, 182] width 107 height 18
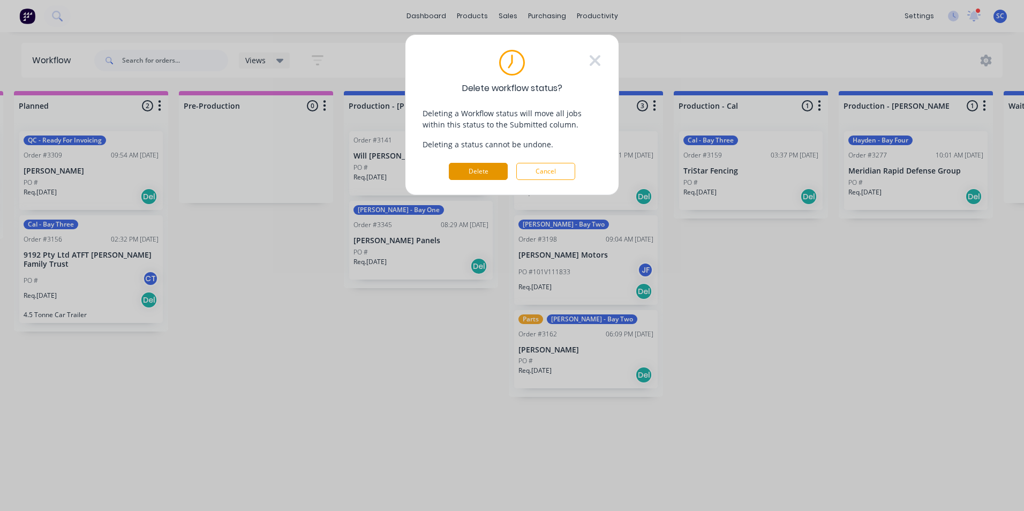
click at [485, 170] on button "Delete" at bounding box center [478, 171] width 59 height 17
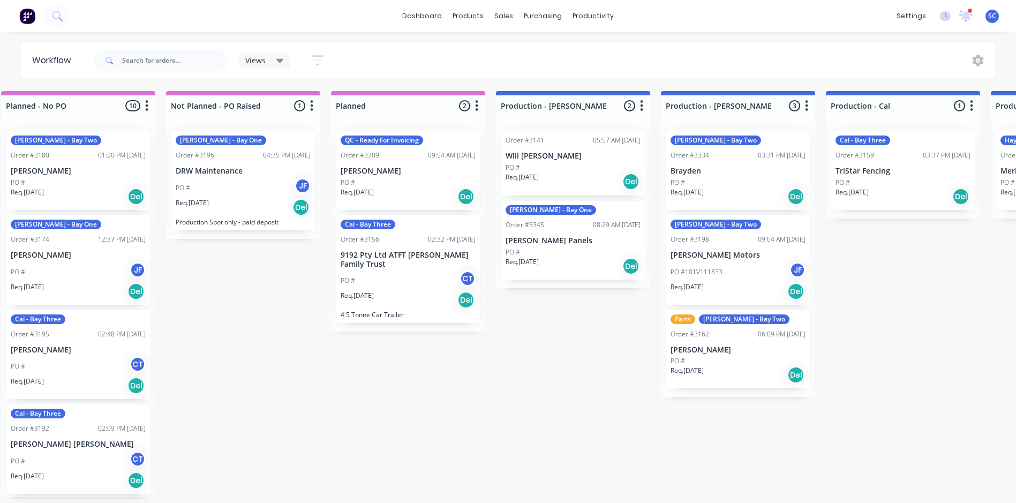
scroll to position [0, 324]
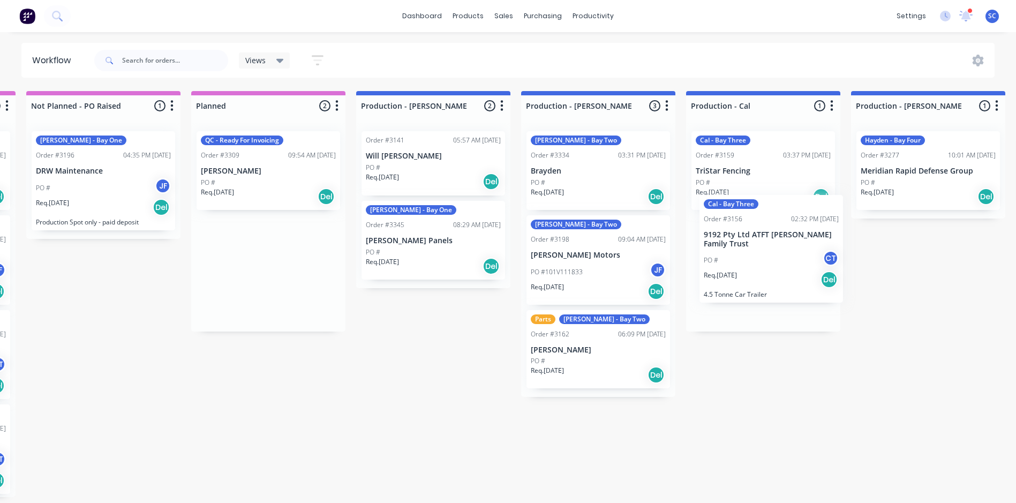
scroll to position [0, 328]
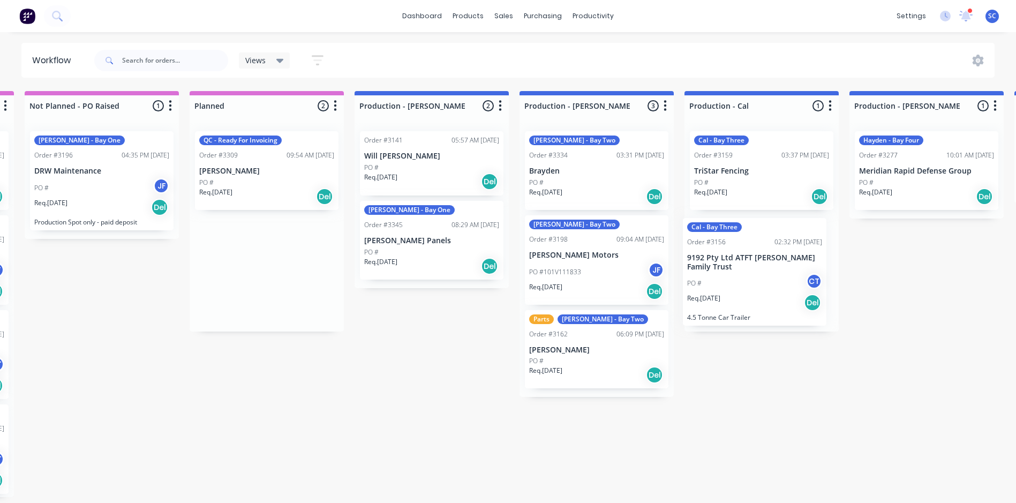
drag, startPoint x: 329, startPoint y: 270, endPoint x: 735, endPoint y: 281, distance: 406.1
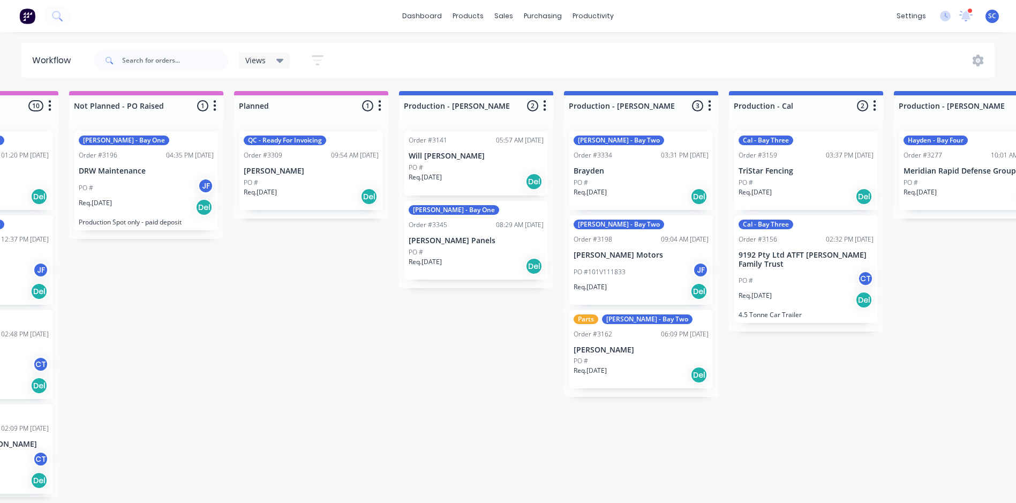
scroll to position [0, 183]
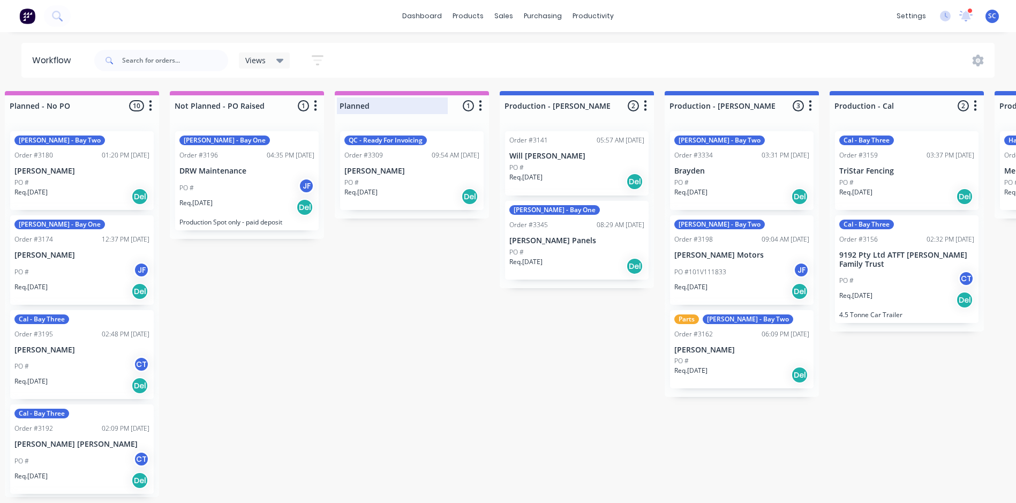
click at [370, 104] on div at bounding box center [412, 105] width 154 height 21
drag, startPoint x: 374, startPoint y: 106, endPoint x: 313, endPoint y: 114, distance: 61.6
click at [379, 109] on div at bounding box center [412, 105] width 154 height 21
drag, startPoint x: 397, startPoint y: 107, endPoint x: 292, endPoint y: 123, distance: 106.1
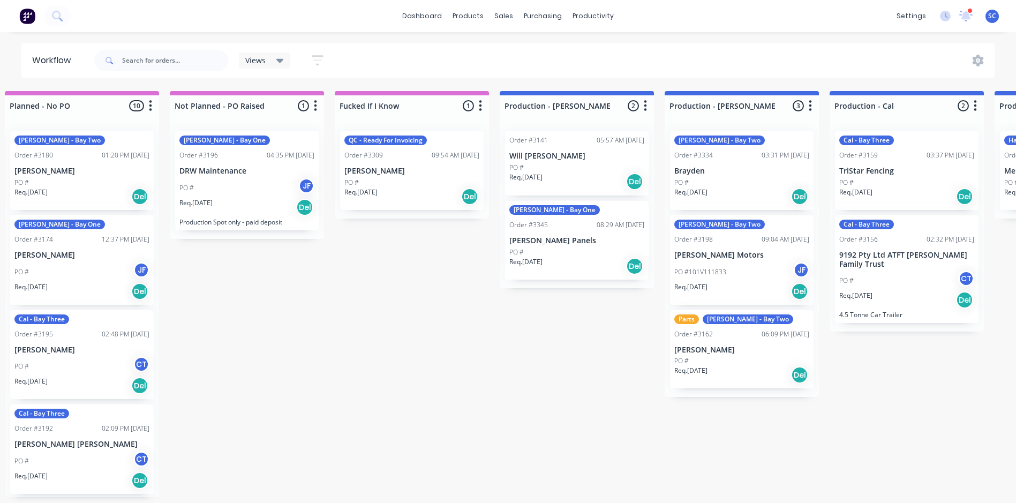
drag, startPoint x: 303, startPoint y: 227, endPoint x: 345, endPoint y: 301, distance: 85.4
click at [302, 230] on div "John - Bay One Order #3196 04:35 PM 07/08/25 DRW Maintenance PO # JF Req. 07/08…" at bounding box center [247, 181] width 154 height 116
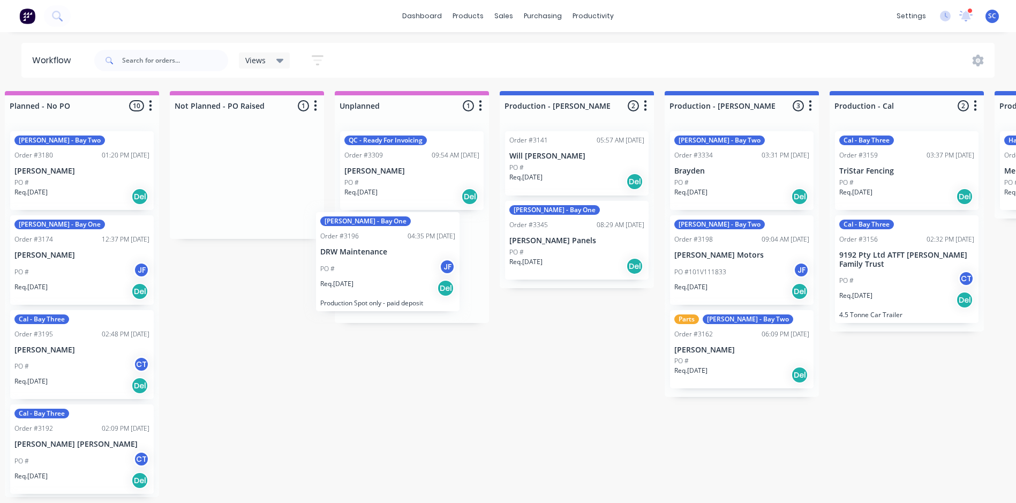
drag, startPoint x: 260, startPoint y: 194, endPoint x: 442, endPoint y: 283, distance: 203.1
click at [315, 105] on icon "button" at bounding box center [315, 105] width 3 height 11
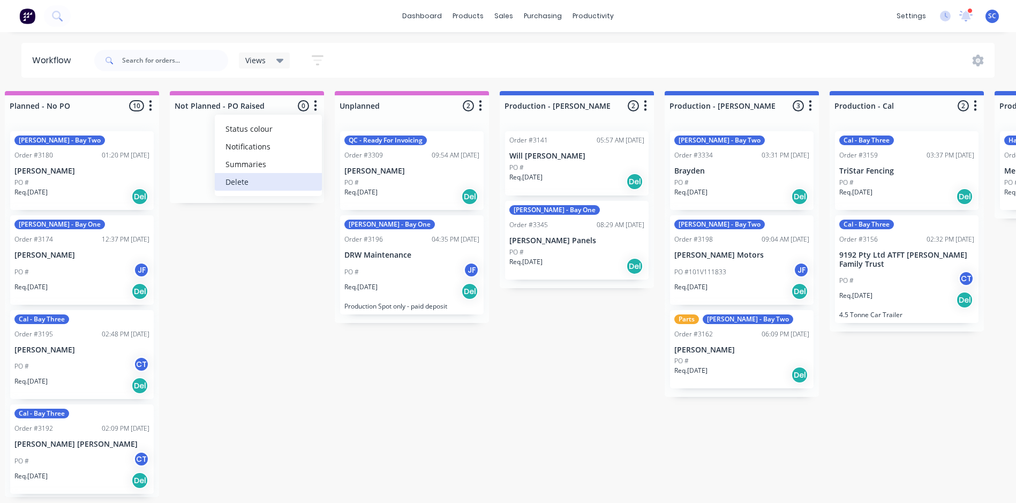
click at [257, 182] on button "Delete" at bounding box center [268, 182] width 107 height 18
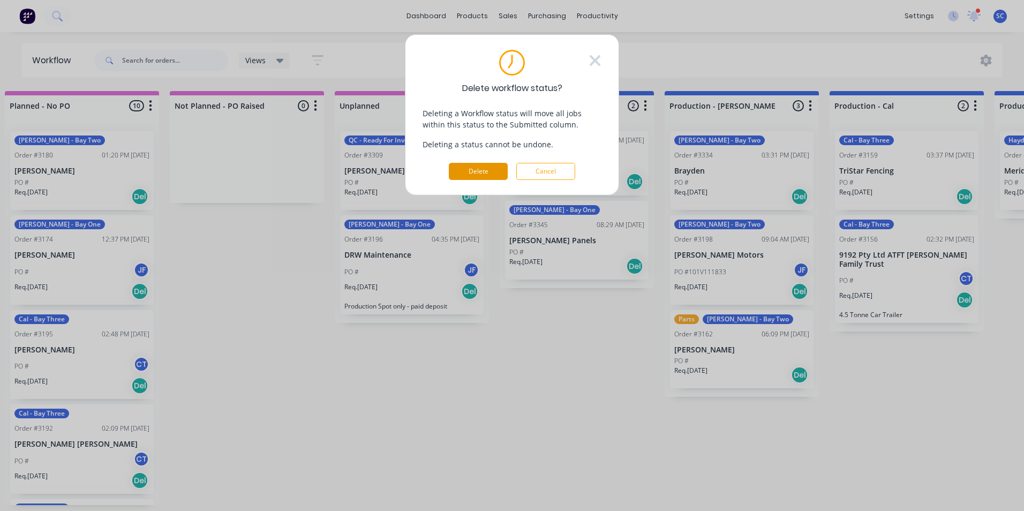
click at [484, 167] on button "Delete" at bounding box center [478, 171] width 59 height 17
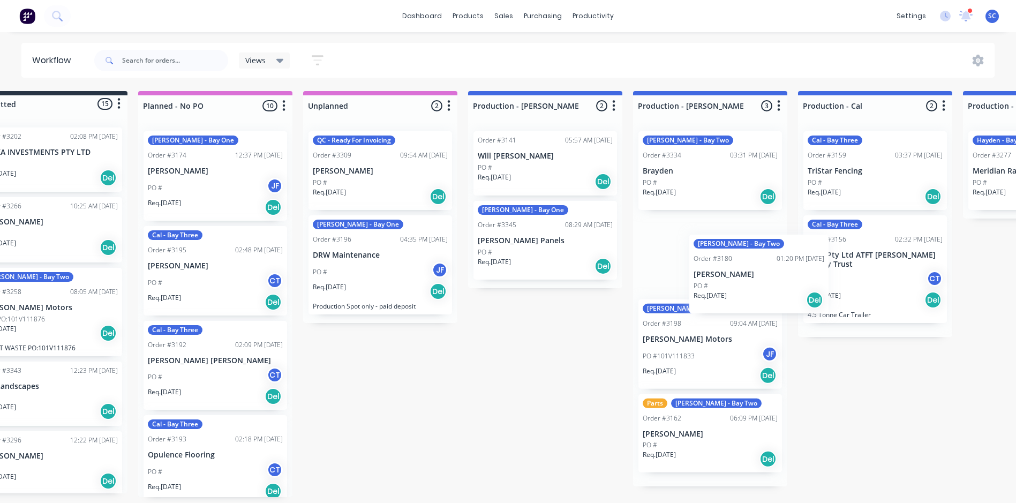
scroll to position [0, 50]
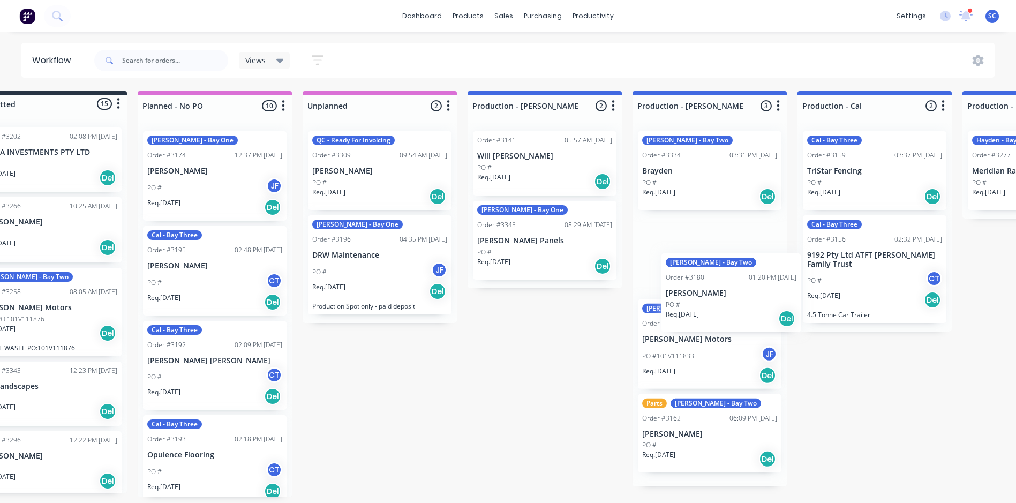
drag, startPoint x: 207, startPoint y: 170, endPoint x: 712, endPoint y: 296, distance: 520.5
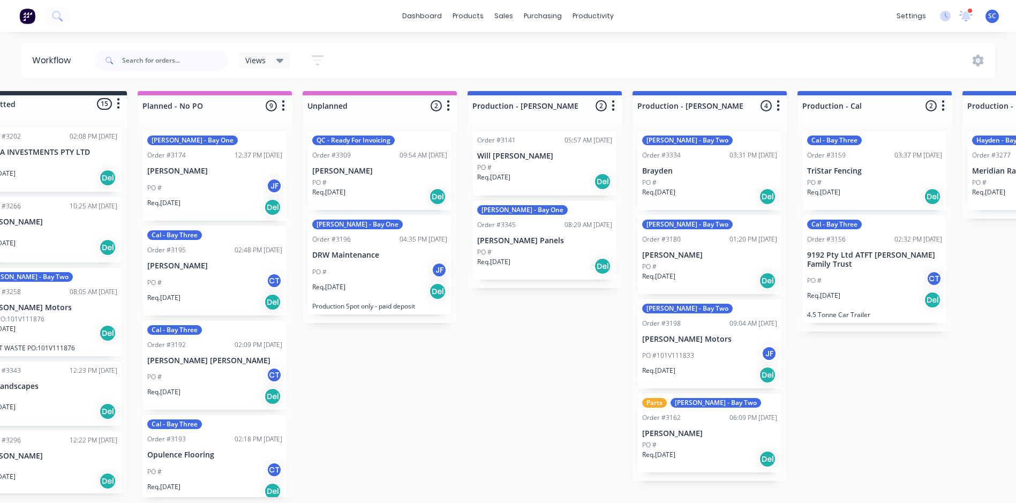
scroll to position [0, 50]
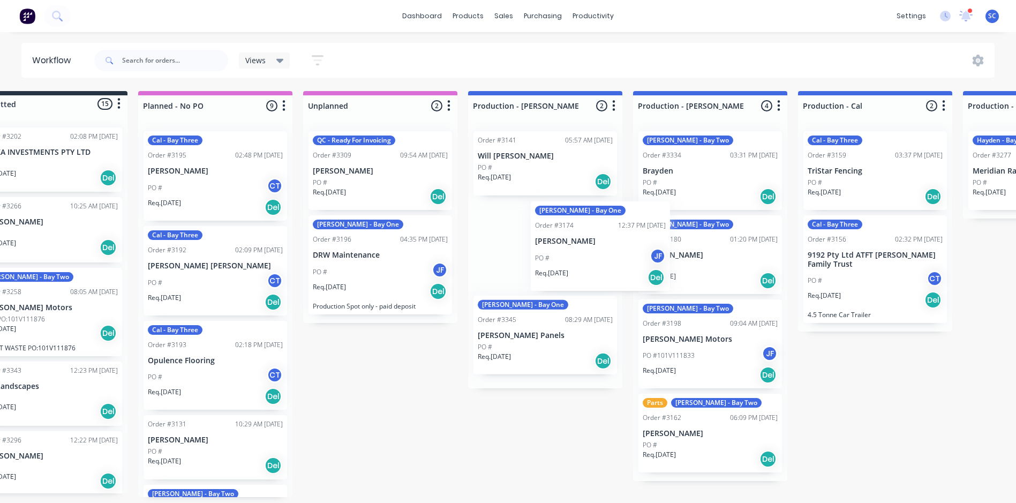
drag, startPoint x: 181, startPoint y: 189, endPoint x: 571, endPoint y: 259, distance: 396.7
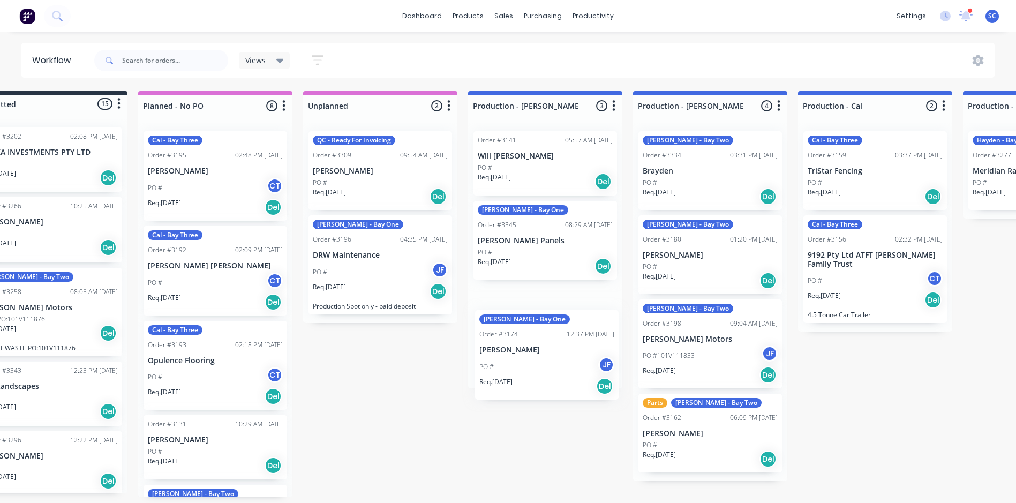
drag, startPoint x: 538, startPoint y: 254, endPoint x: 541, endPoint y: 356, distance: 101.8
click at [541, 356] on div "Order #3141 05:57 AM 14/08/25 Will O'sullivan PO # Req. 29/07/25 Del John - Bay…" at bounding box center [545, 256] width 154 height 266
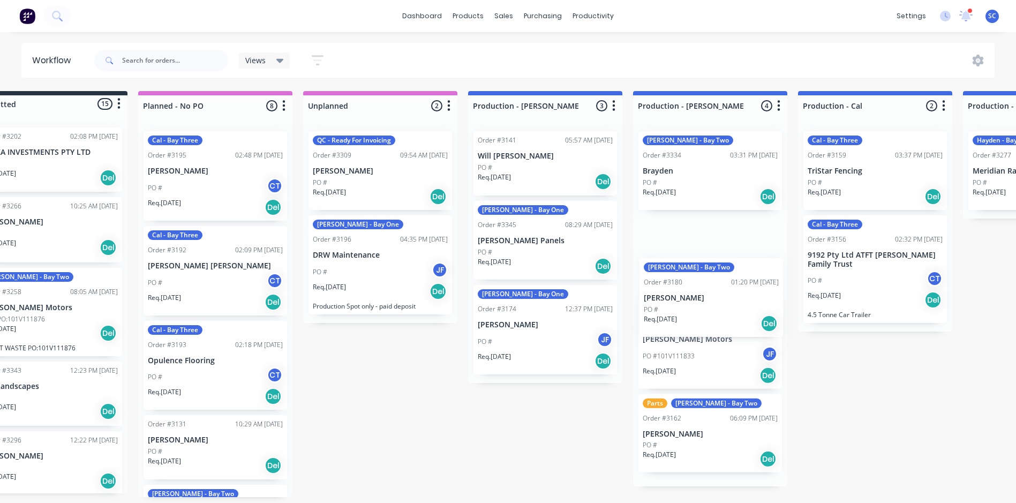
scroll to position [2, 50]
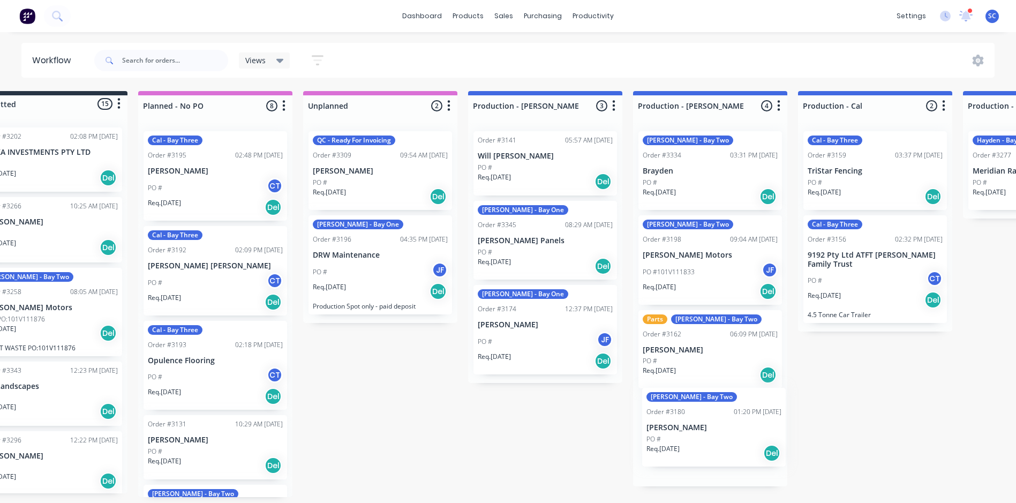
drag, startPoint x: 683, startPoint y: 263, endPoint x: 685, endPoint y: 446, distance: 182.6
click at [685, 446] on div "Ryan - Bay Two Order #3334 03:31 PM 04/09/25 Brayden PO # Req. 03/09/25 Del Rya…" at bounding box center [710, 305] width 154 height 364
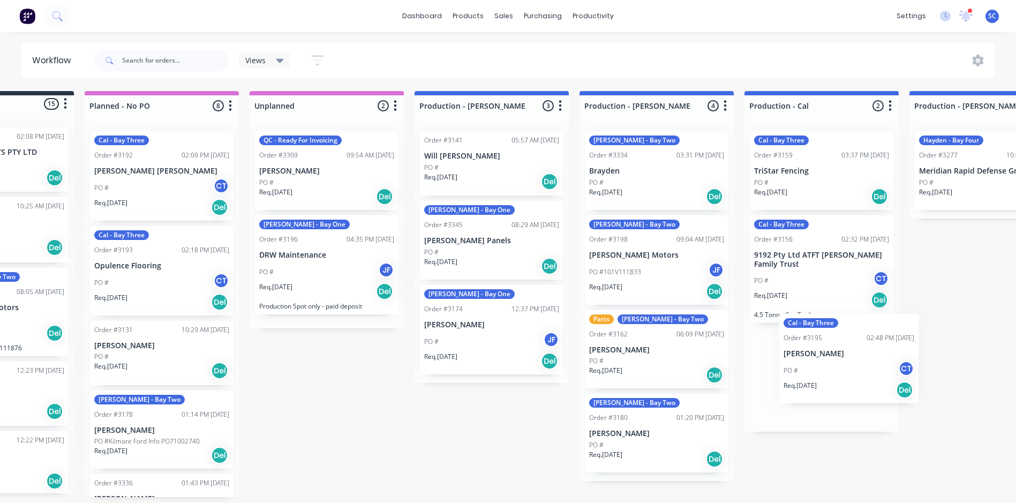
scroll to position [2, 107]
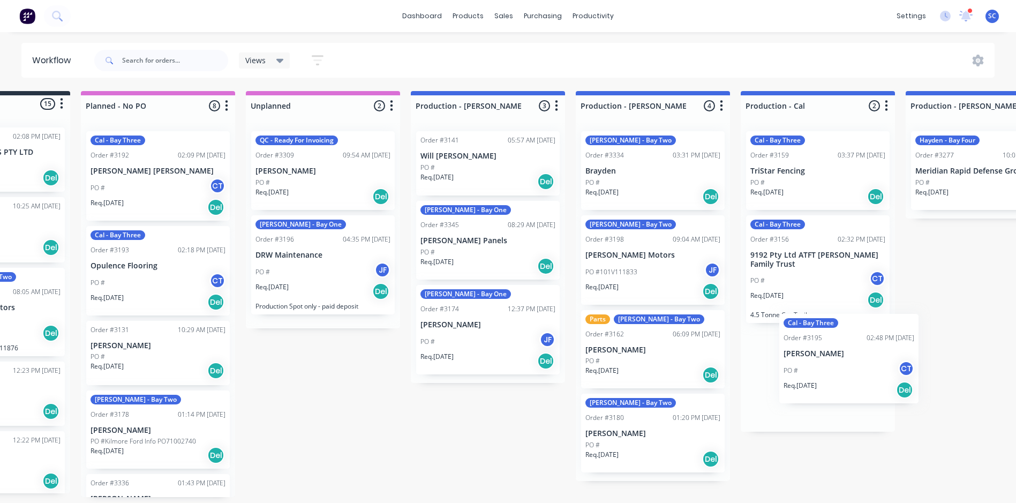
drag, startPoint x: 181, startPoint y: 184, endPoint x: 776, endPoint y: 384, distance: 627.6
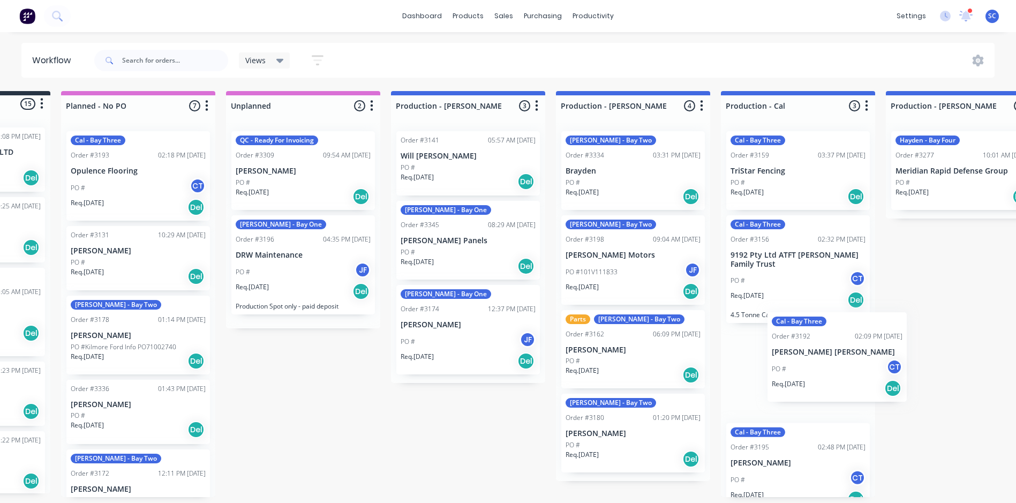
scroll to position [9, 0]
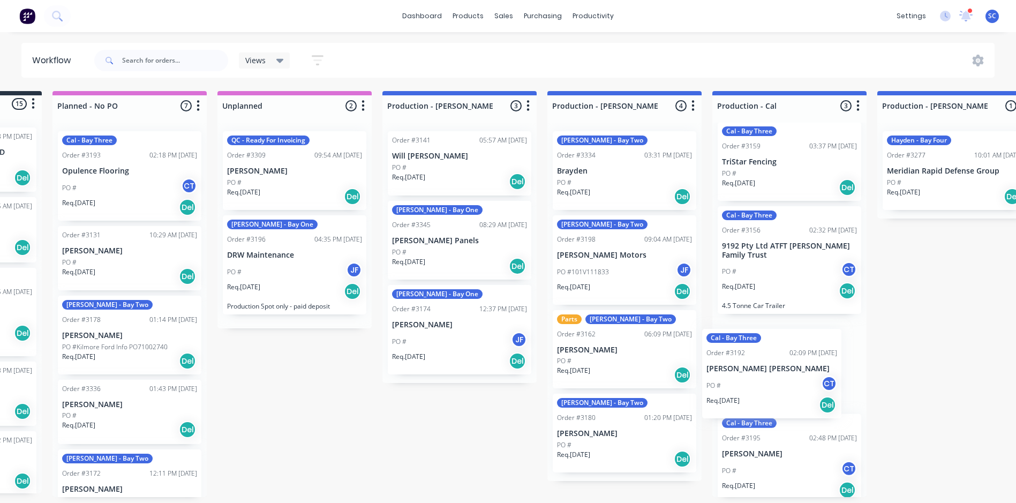
drag, startPoint x: 132, startPoint y: 186, endPoint x: 755, endPoint y: 383, distance: 653.1
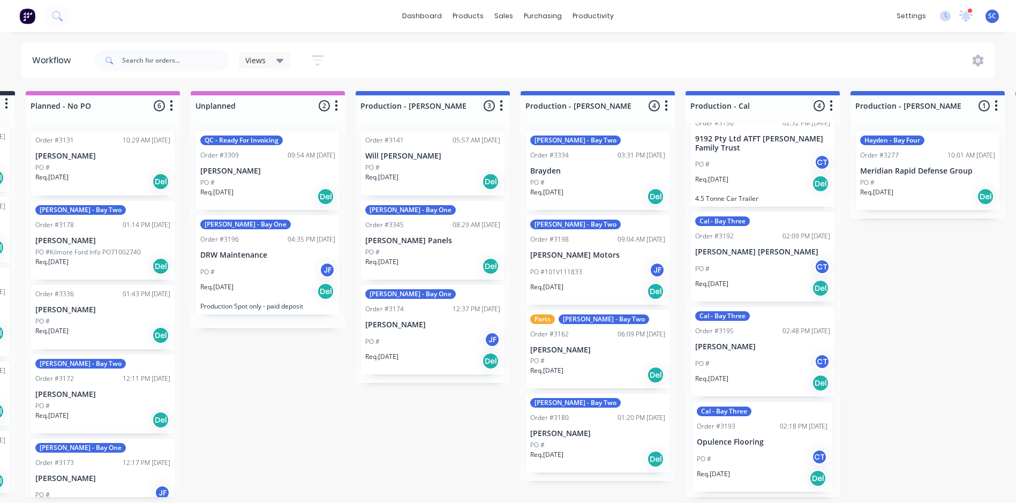
scroll to position [2, 164]
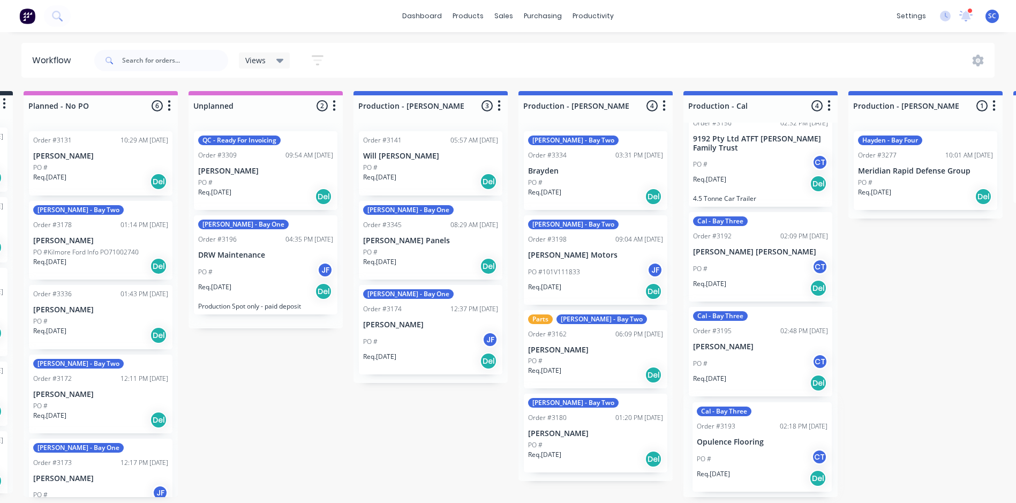
drag, startPoint x: 126, startPoint y: 178, endPoint x: 758, endPoint y: 446, distance: 687.0
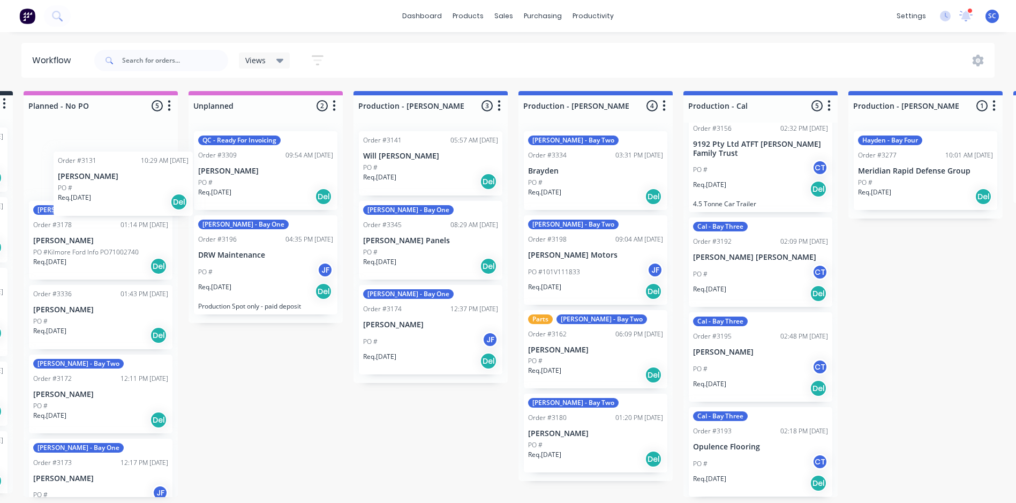
scroll to position [2, 161]
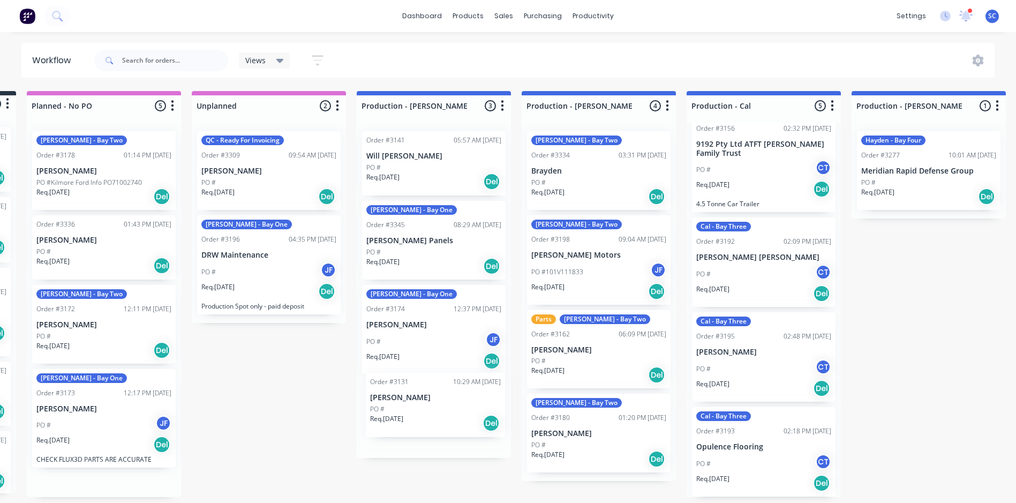
drag, startPoint x: 75, startPoint y: 170, endPoint x: 410, endPoint y: 421, distance: 419.2
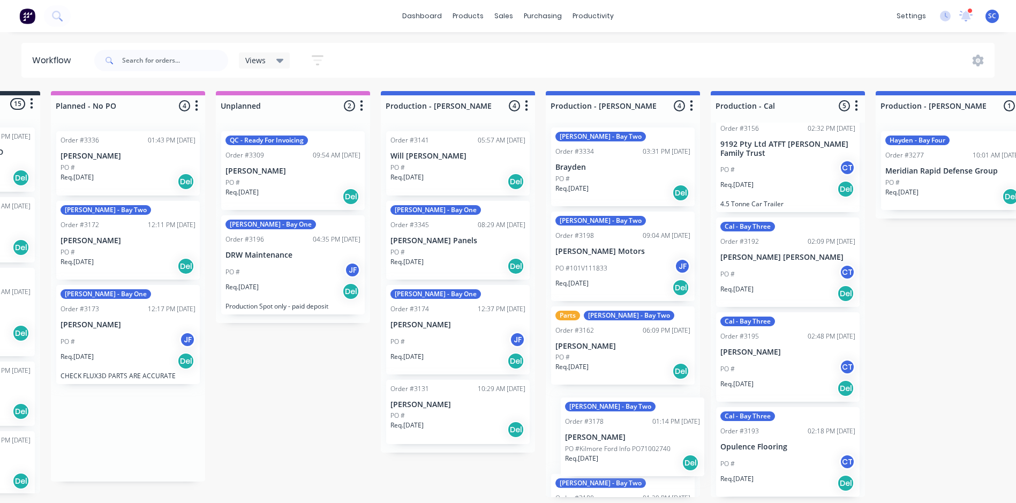
scroll to position [65, 0]
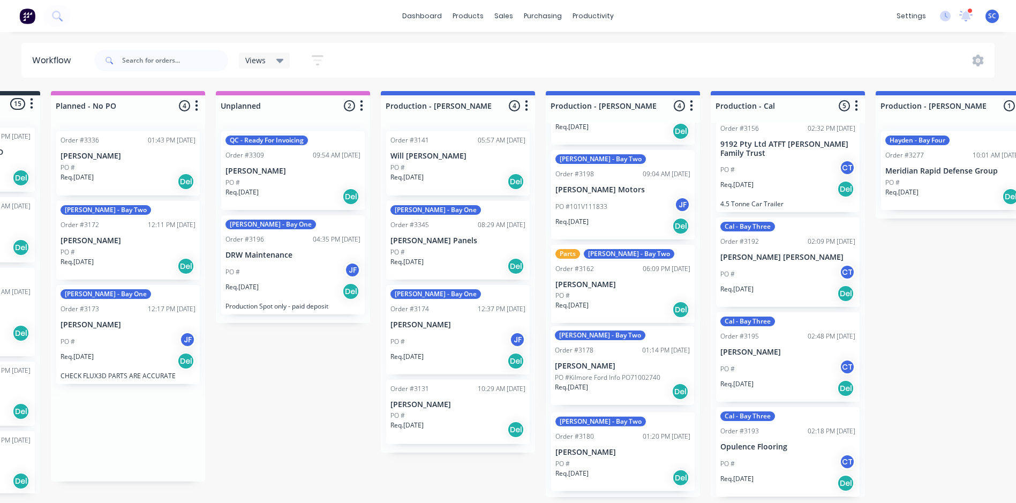
drag, startPoint x: 94, startPoint y: 180, endPoint x: 614, endPoint y: 381, distance: 556.9
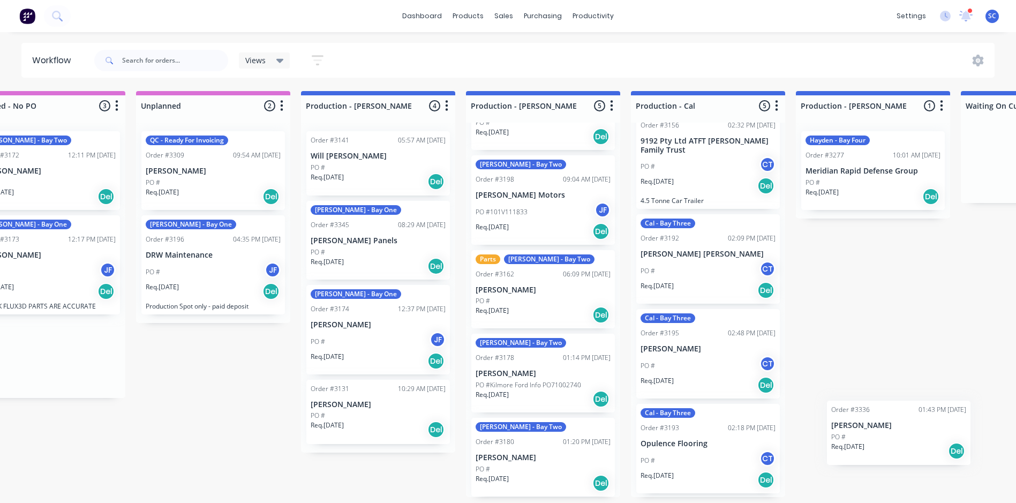
scroll to position [0, 0]
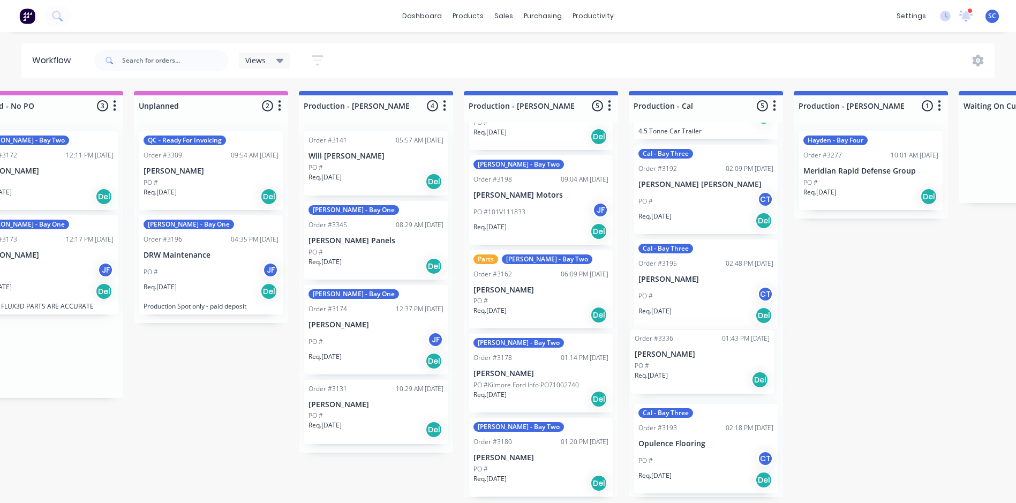
drag, startPoint x: 99, startPoint y: 167, endPoint x: 677, endPoint y: 372, distance: 613.7
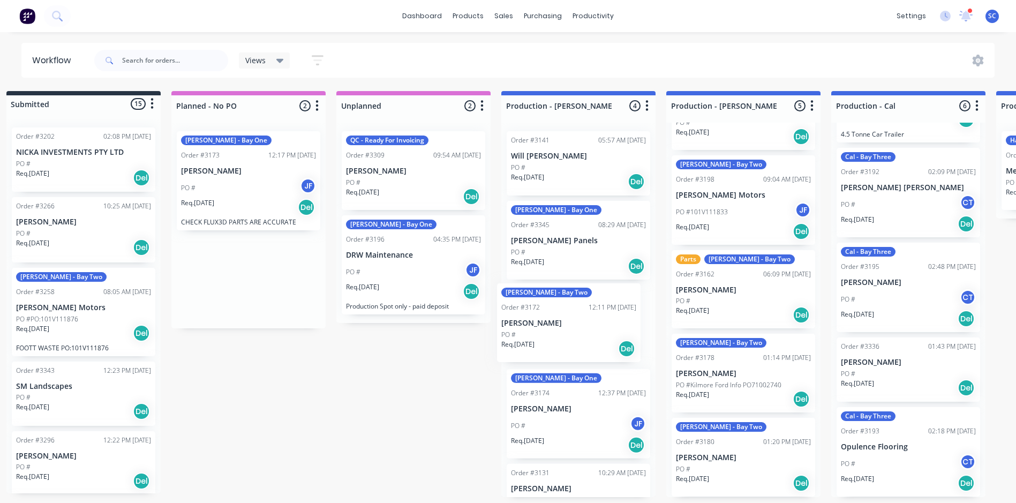
drag, startPoint x: 225, startPoint y: 174, endPoint x: 545, endPoint y: 329, distance: 355.7
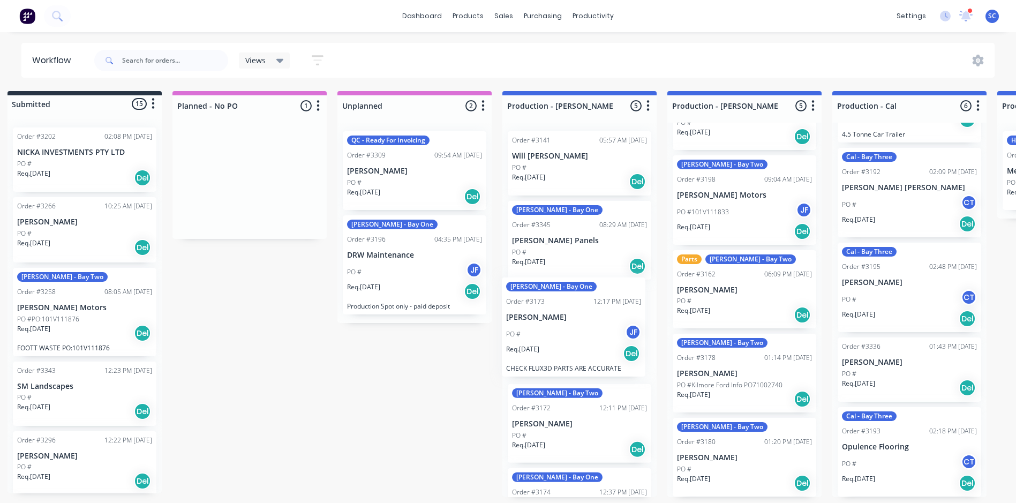
drag, startPoint x: 218, startPoint y: 180, endPoint x: 544, endPoint y: 333, distance: 359.4
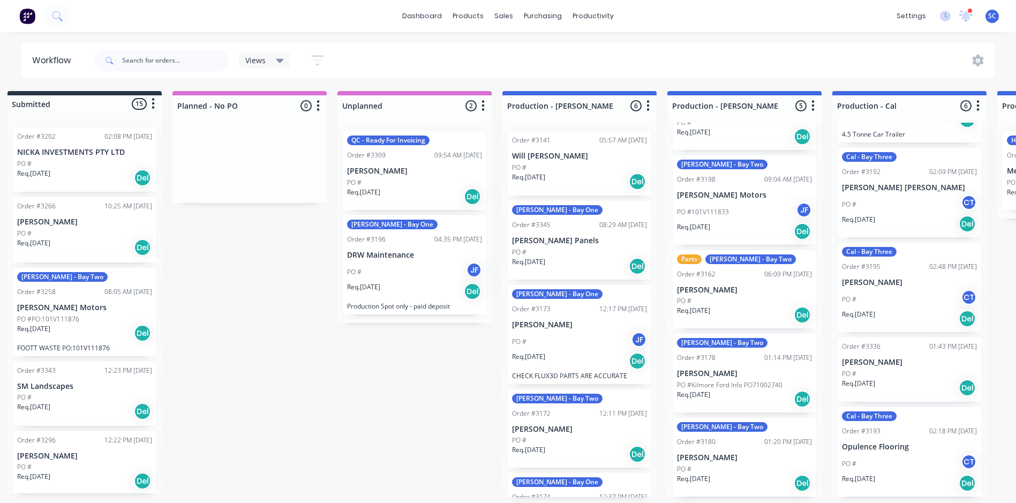
click at [318, 101] on icon "button" at bounding box center [318, 105] width 3 height 13
click at [257, 183] on button "Delete" at bounding box center [270, 182] width 107 height 18
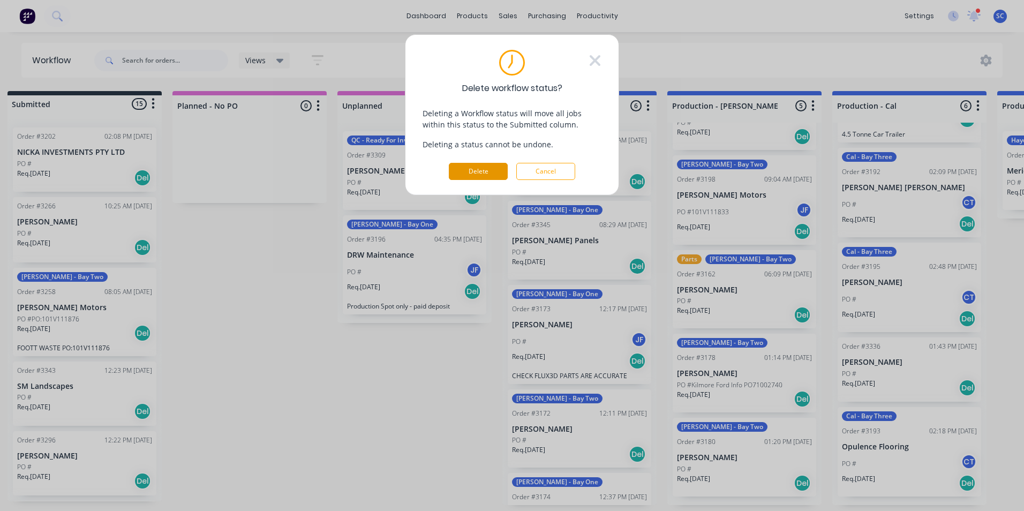
click at [469, 169] on button "Delete" at bounding box center [478, 171] width 59 height 17
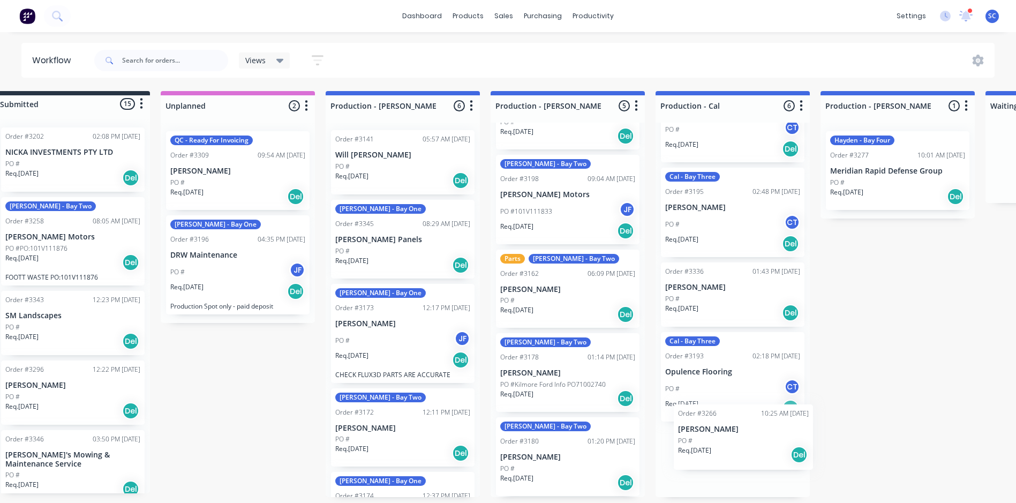
scroll to position [257, 0]
drag, startPoint x: 51, startPoint y: 233, endPoint x: 702, endPoint y: 467, distance: 691.3
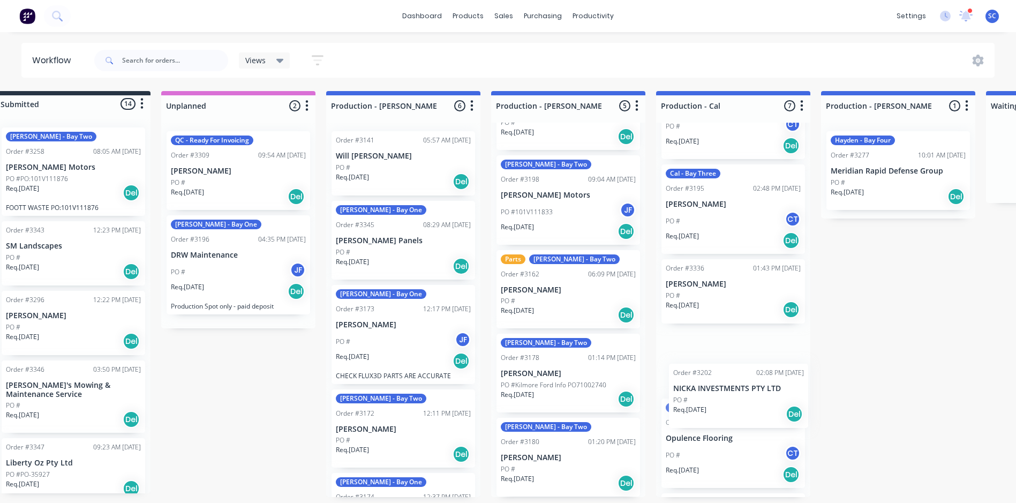
scroll to position [326, 0]
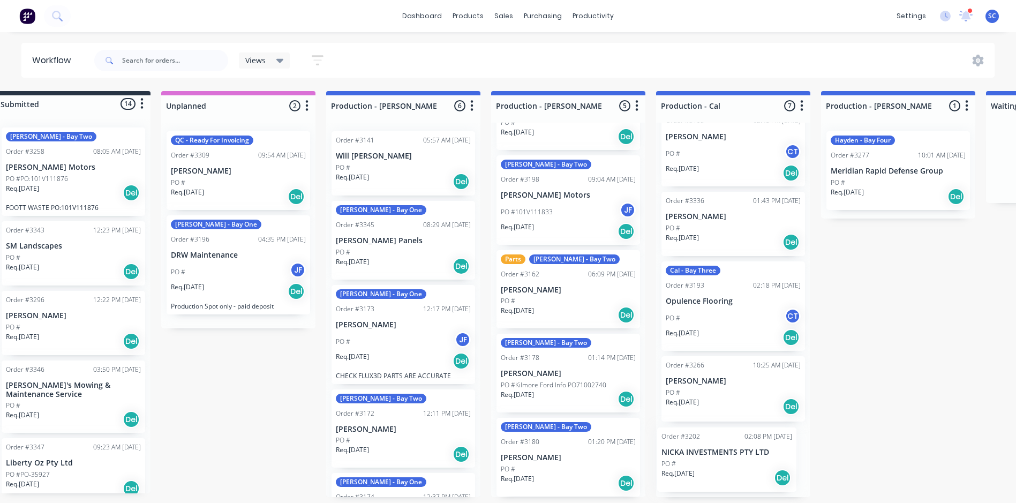
drag, startPoint x: 46, startPoint y: 164, endPoint x: 731, endPoint y: 469, distance: 749.9
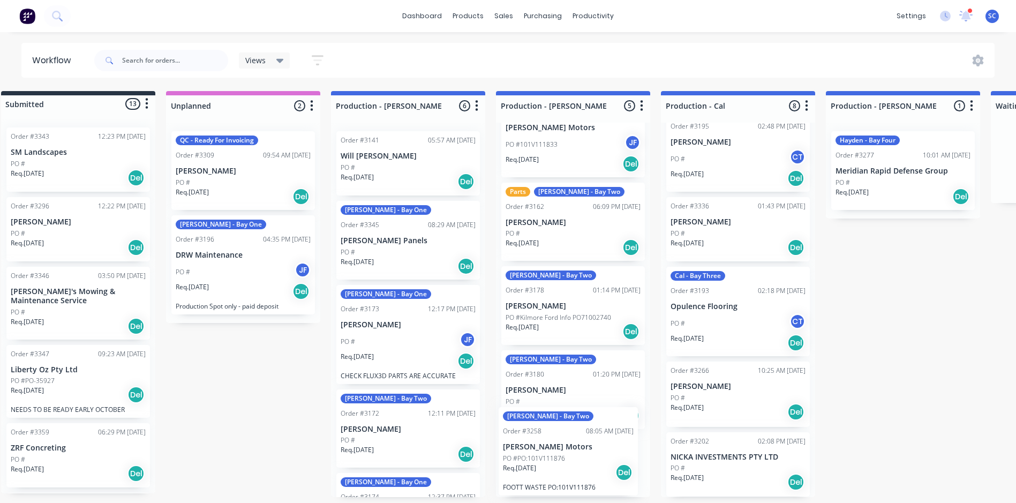
scroll to position [159, 0]
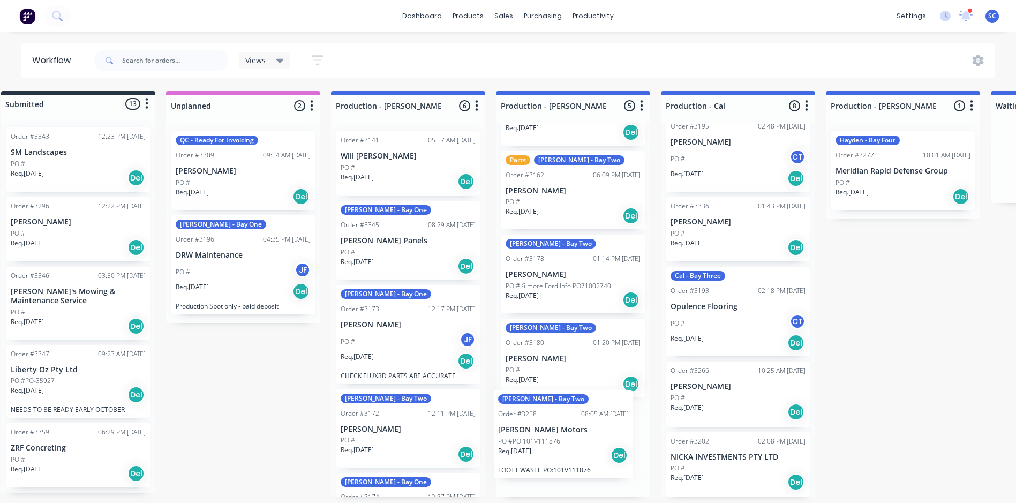
drag, startPoint x: 62, startPoint y: 188, endPoint x: 554, endPoint y: 456, distance: 560.8
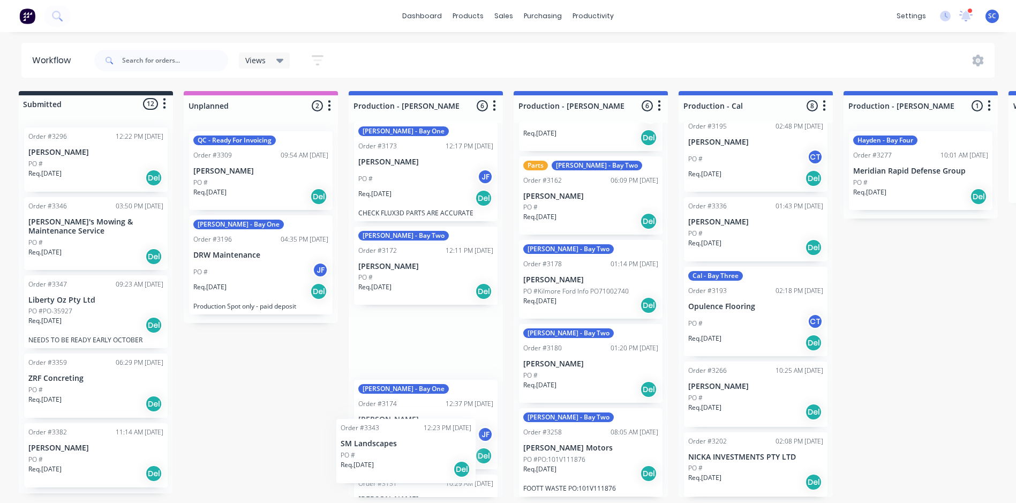
scroll to position [210, 0]
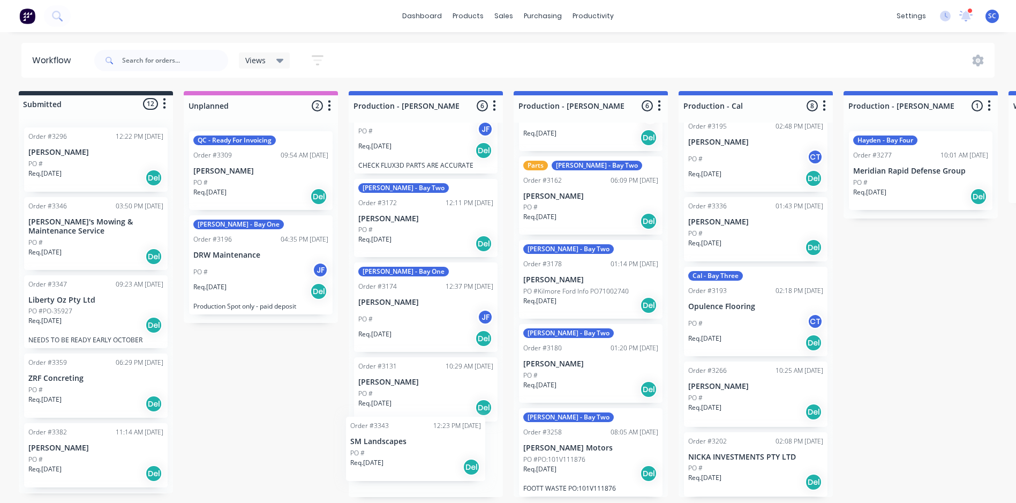
drag, startPoint x: 45, startPoint y: 168, endPoint x: 385, endPoint y: 462, distance: 449.1
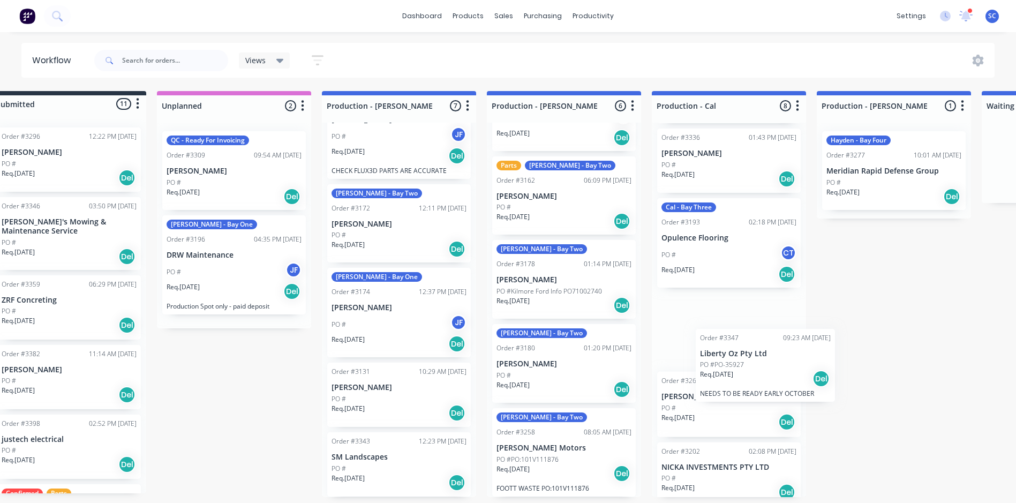
scroll to position [404, 0]
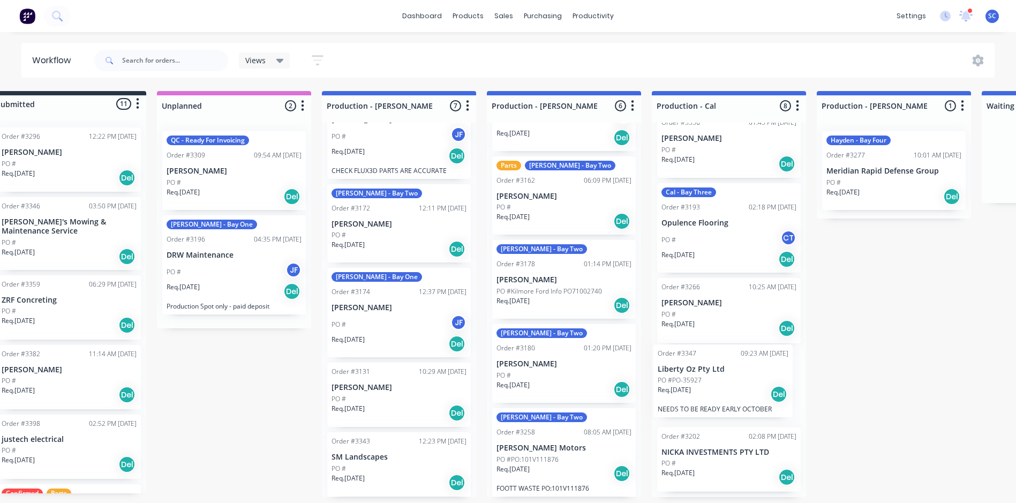
drag, startPoint x: 77, startPoint y: 323, endPoint x: 713, endPoint y: 394, distance: 639.7
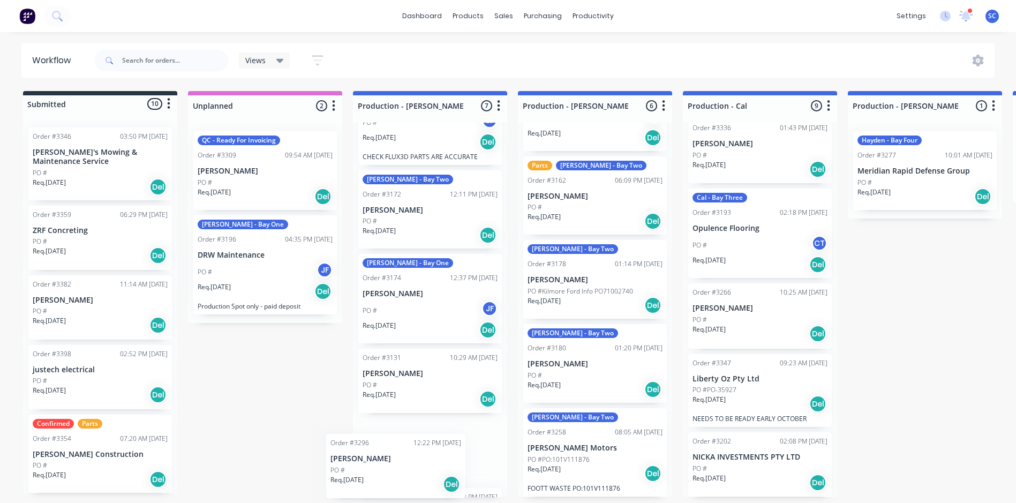
scroll to position [280, 0]
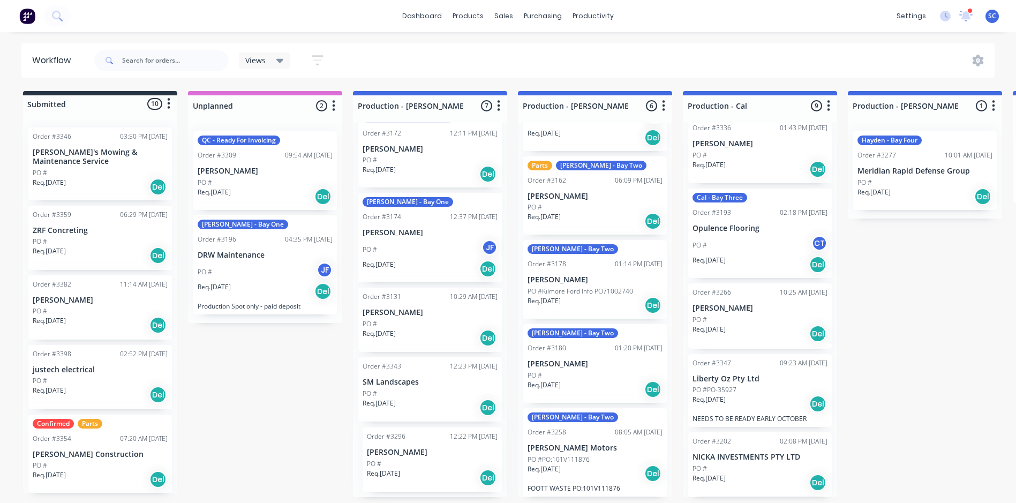
drag, startPoint x: 75, startPoint y: 170, endPoint x: 410, endPoint y: 481, distance: 457.7
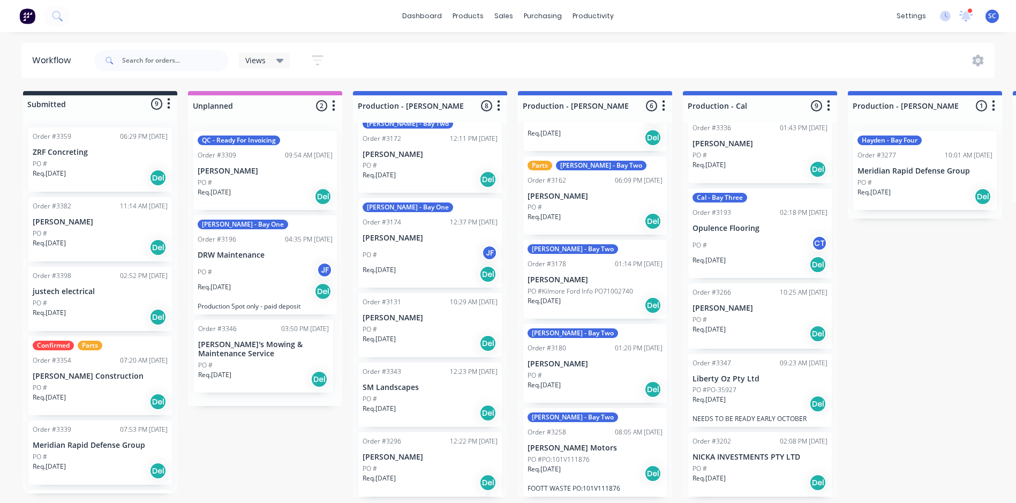
drag, startPoint x: 132, startPoint y: 196, endPoint x: 257, endPoint y: 363, distance: 208.5
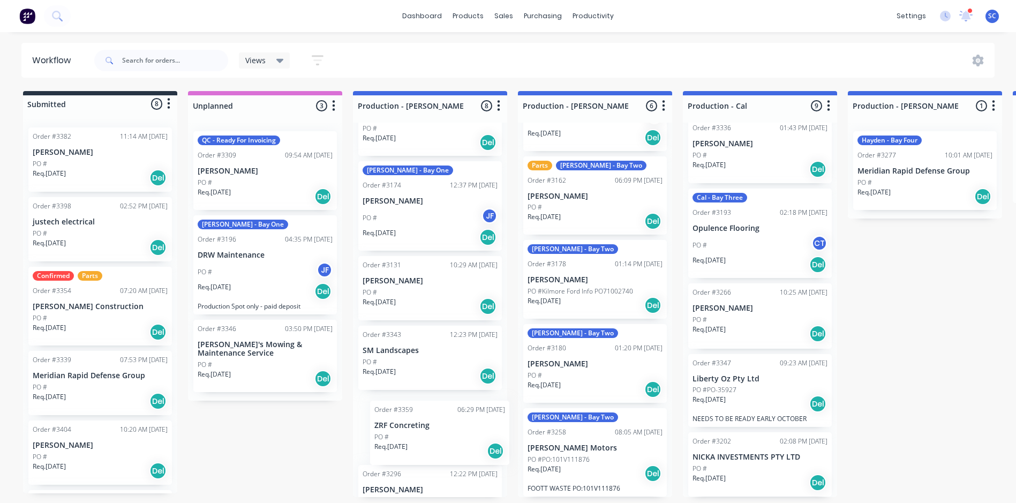
scroll to position [346, 0]
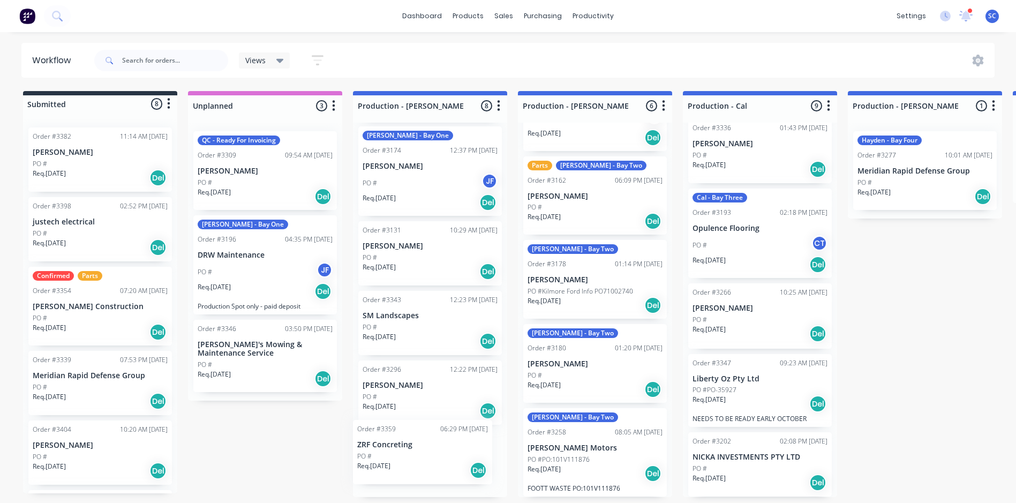
drag, startPoint x: 74, startPoint y: 163, endPoint x: 403, endPoint y: 465, distance: 446.9
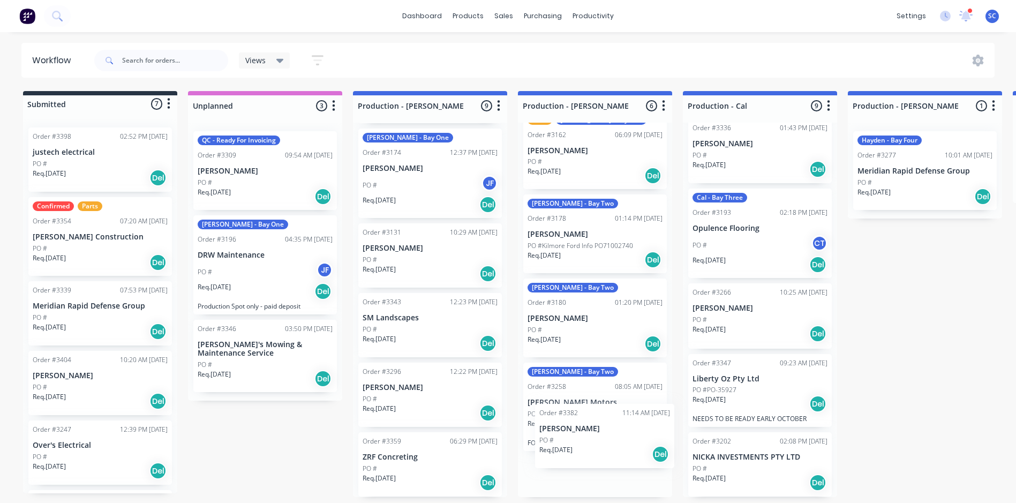
scroll to position [229, 0]
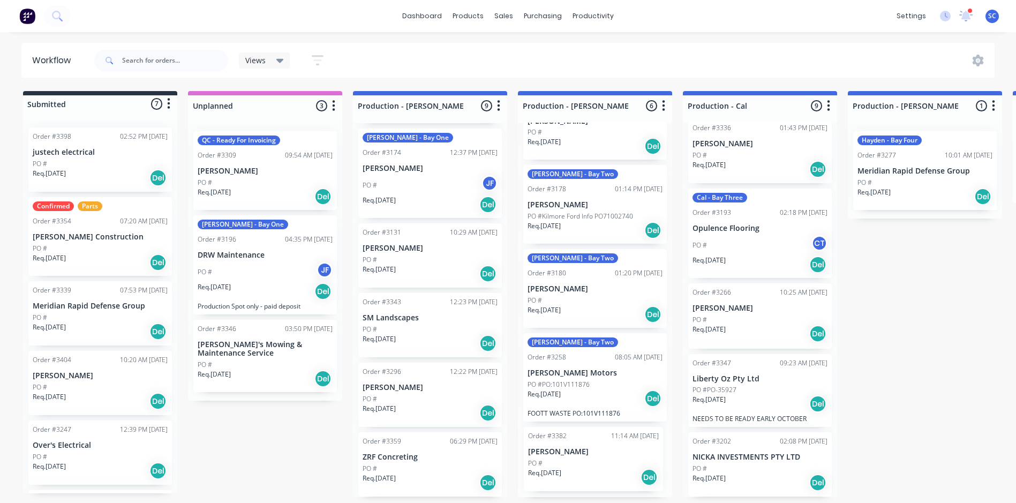
drag, startPoint x: 88, startPoint y: 175, endPoint x: 585, endPoint y: 481, distance: 583.5
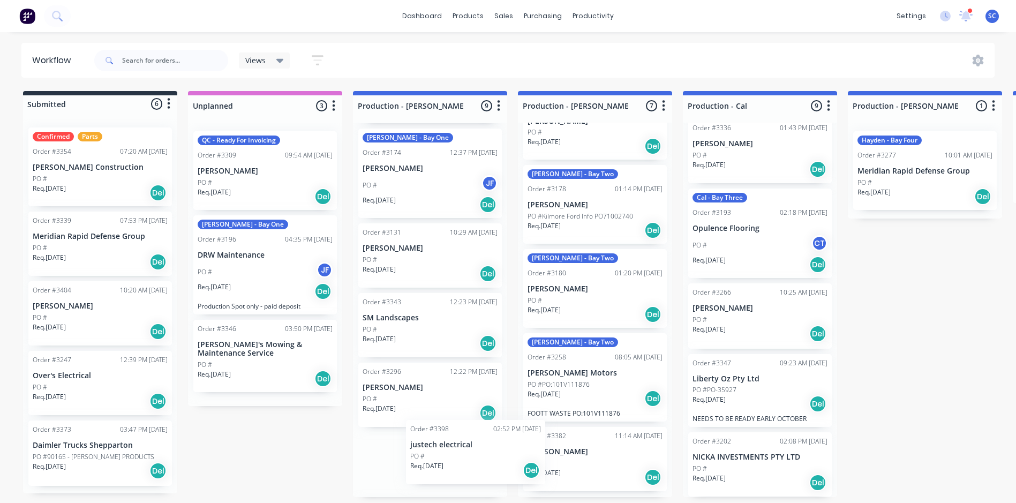
scroll to position [223, 0]
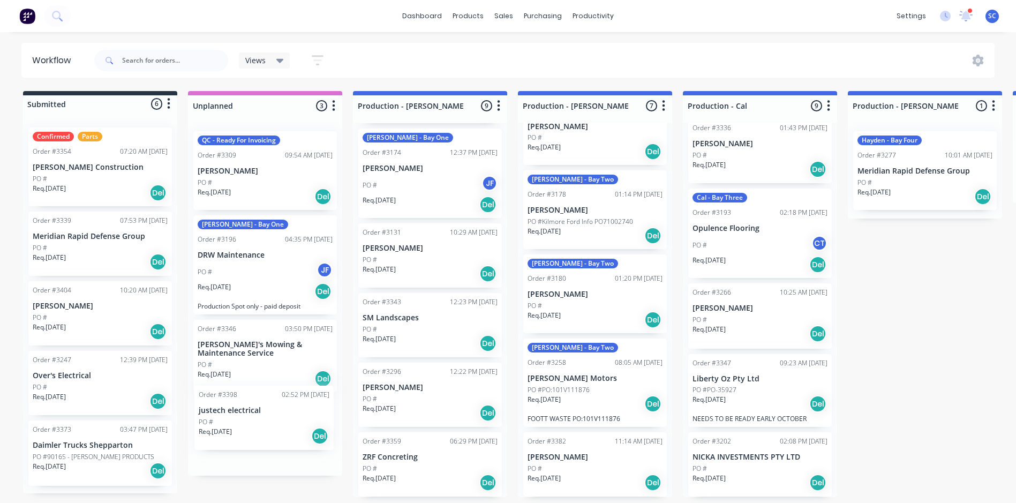
drag, startPoint x: 79, startPoint y: 164, endPoint x: 250, endPoint y: 428, distance: 314.0
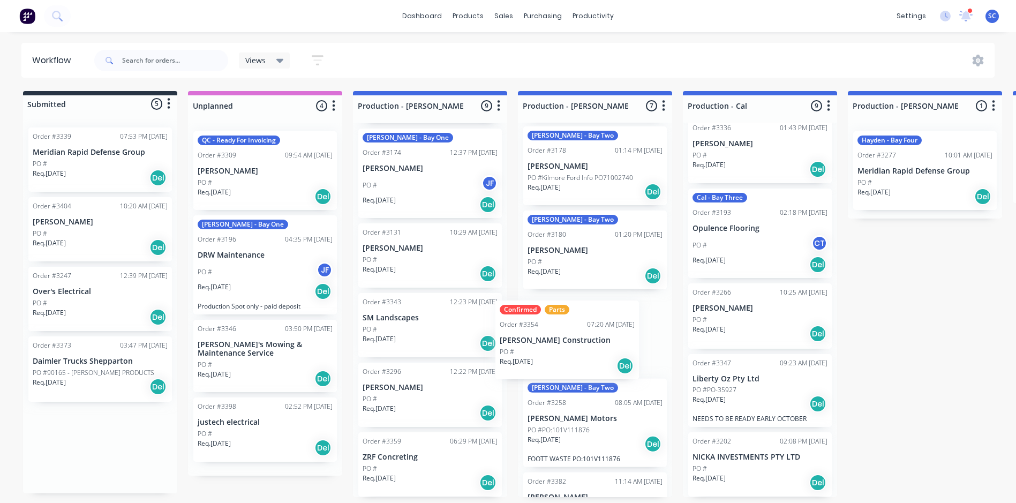
scroll to position [313, 0]
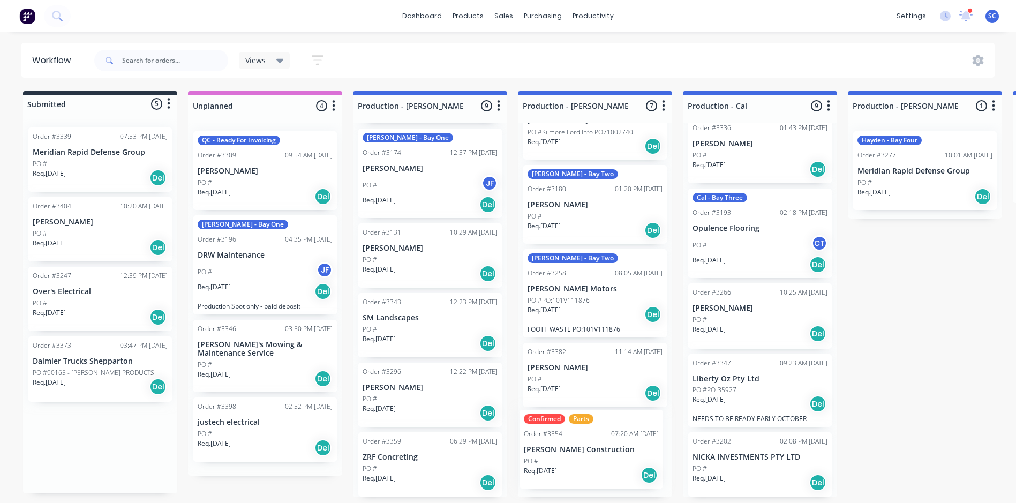
drag, startPoint x: 77, startPoint y: 171, endPoint x: 569, endPoint y: 459, distance: 570.3
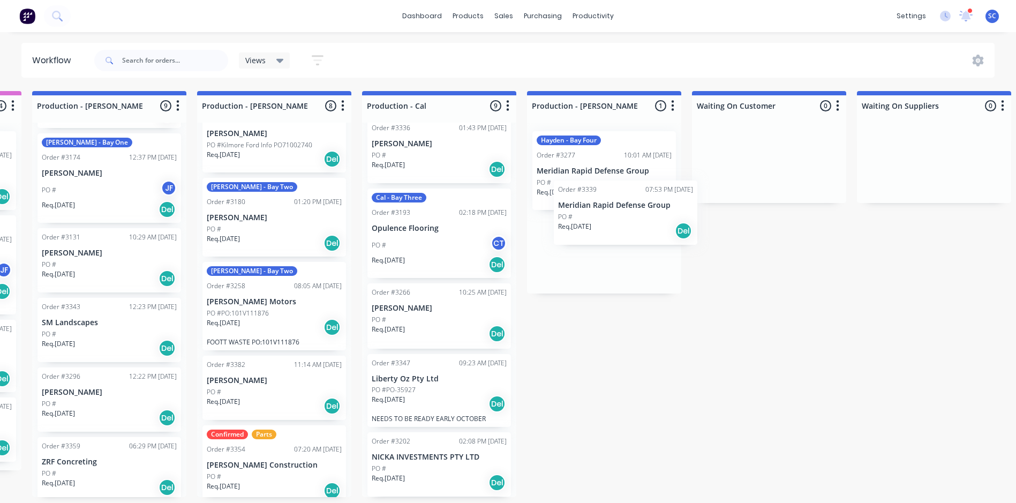
scroll to position [397, 0]
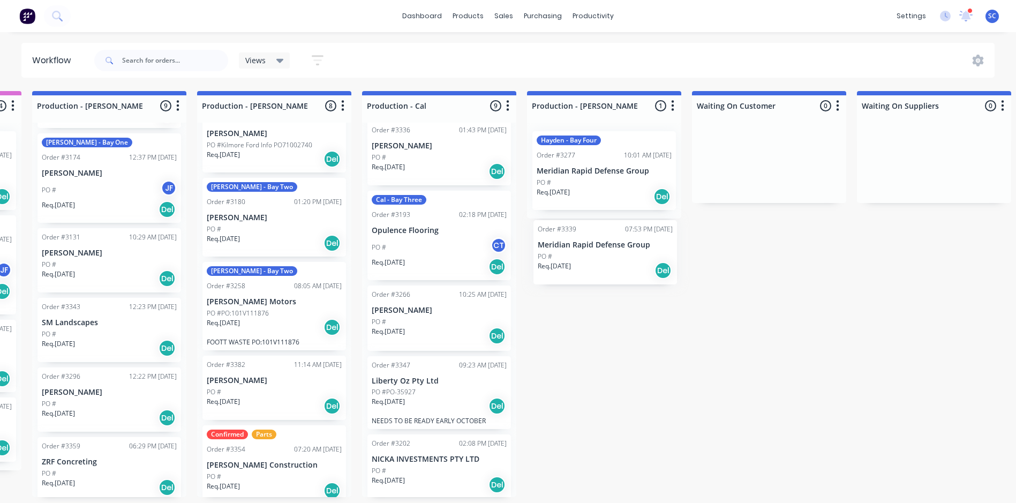
drag, startPoint x: 70, startPoint y: 161, endPoint x: 581, endPoint y: 260, distance: 520.9
click at [581, 260] on div "Submitted 4 Status colour #273444 hex #273444 Save Cancel Summaries Total order…" at bounding box center [952, 294] width 2563 height 406
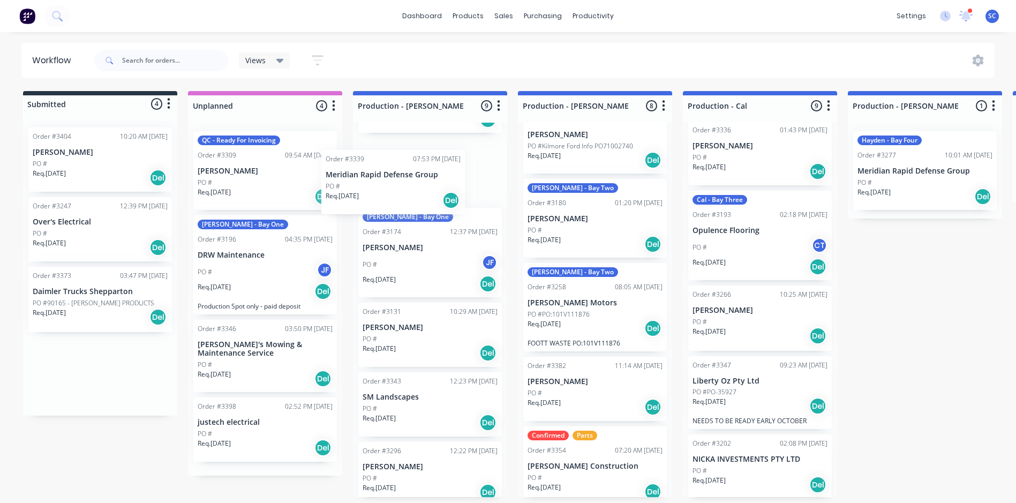
scroll to position [396, 0]
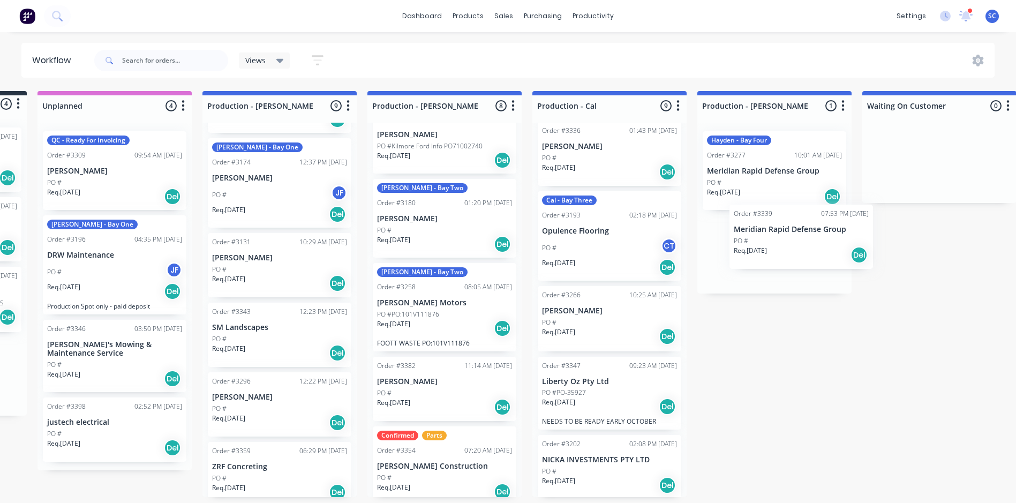
drag, startPoint x: 62, startPoint y: 175, endPoint x: 761, endPoint y: 254, distance: 703.4
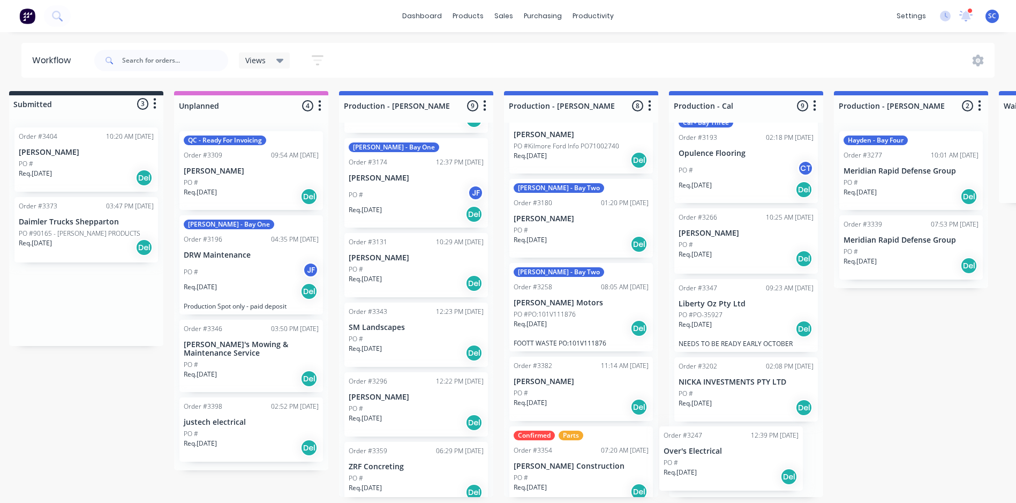
drag, startPoint x: 71, startPoint y: 232, endPoint x: 708, endPoint y: 468, distance: 679.6
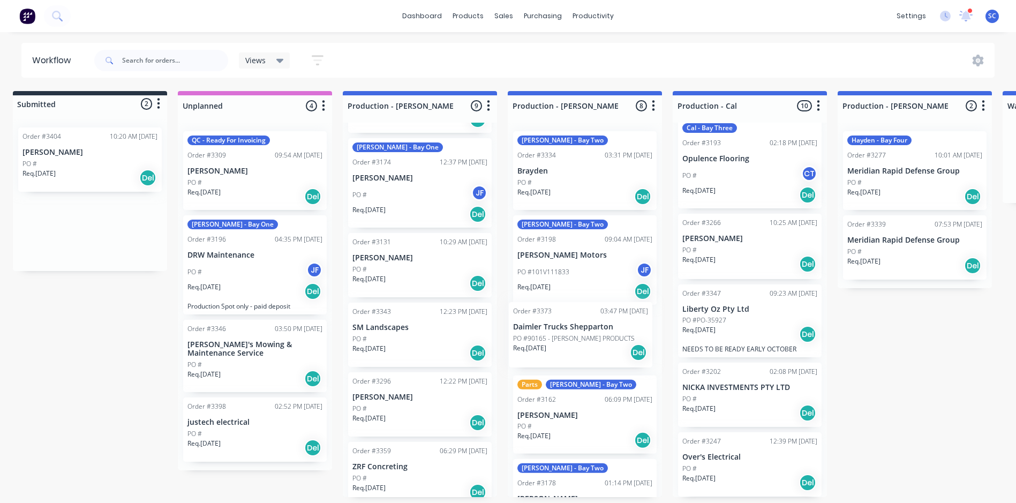
drag, startPoint x: 60, startPoint y: 234, endPoint x: 556, endPoint y: 344, distance: 508.6
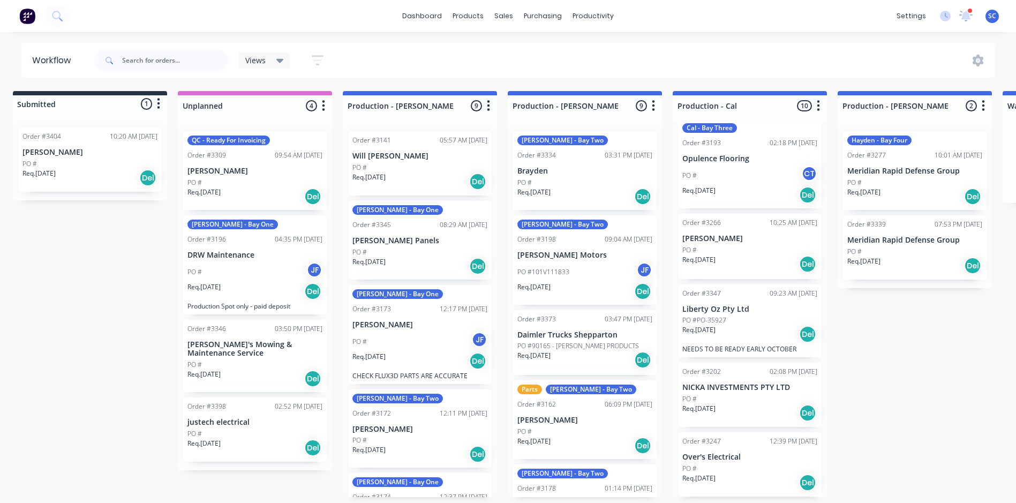
click at [49, 106] on div at bounding box center [90, 103] width 154 height 17
click at [33, 106] on div at bounding box center [90, 103] width 154 height 17
drag, startPoint x: 33, startPoint y: 106, endPoint x: 70, endPoint y: 105, distance: 36.4
click at [34, 106] on div at bounding box center [90, 103] width 154 height 17
click at [25, 104] on div at bounding box center [90, 103] width 154 height 17
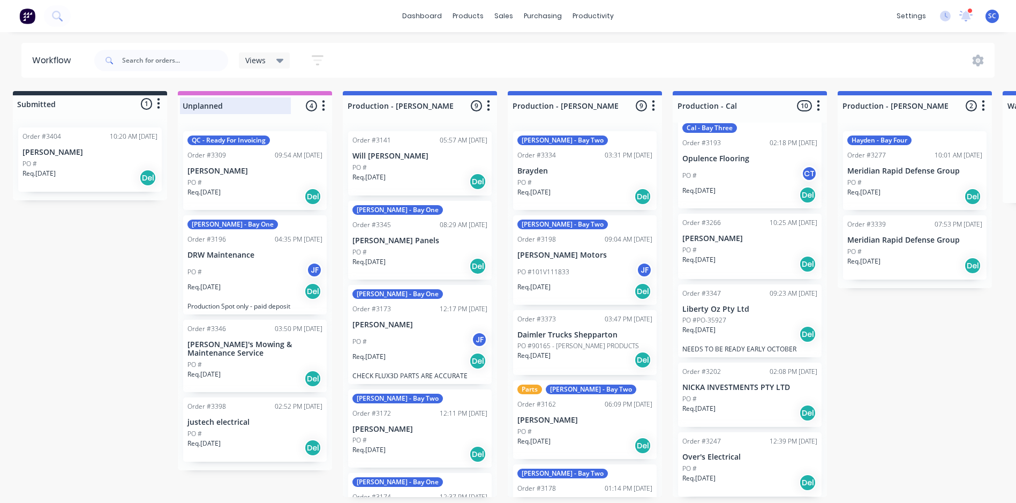
click at [201, 107] on div at bounding box center [255, 105] width 154 height 21
click at [47, 98] on div at bounding box center [90, 103] width 154 height 17
click at [46, 104] on div at bounding box center [90, 103] width 154 height 17
click at [159, 107] on icon "button" at bounding box center [158, 104] width 3 height 11
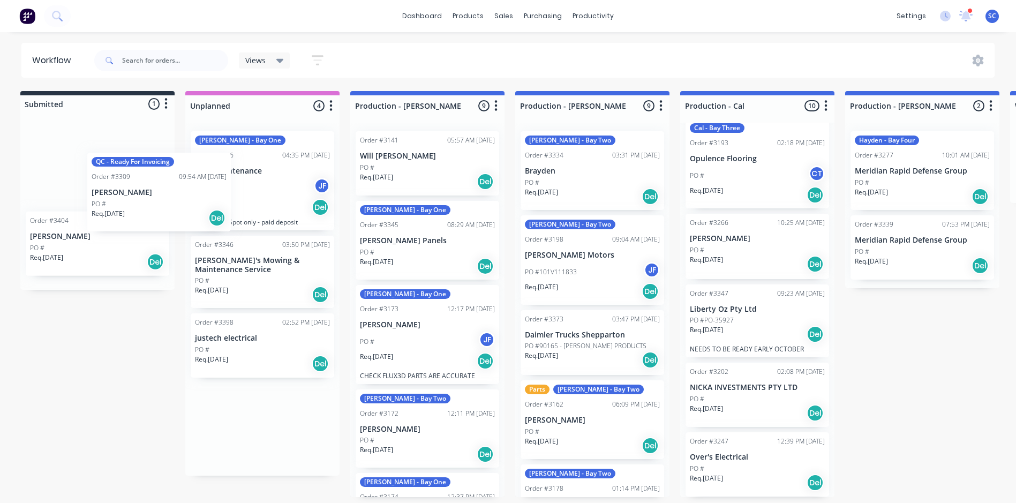
scroll to position [0, 0]
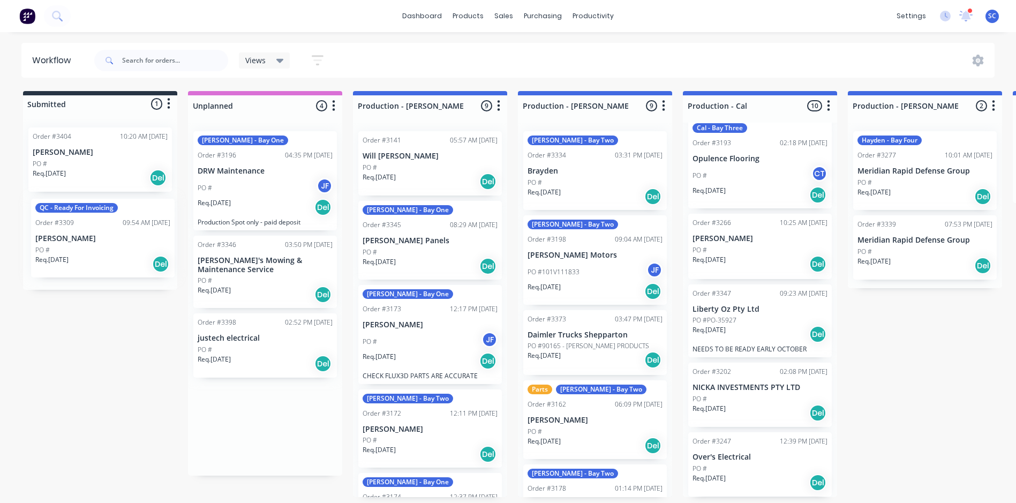
drag, startPoint x: 230, startPoint y: 185, endPoint x: 76, endPoint y: 253, distance: 169.3
click at [228, 110] on div at bounding box center [265, 105] width 154 height 21
drag, startPoint x: 222, startPoint y: 109, endPoint x: 236, endPoint y: 105, distance: 14.1
click at [236, 105] on input "Unplanned" at bounding box center [246, 105] width 106 height 11
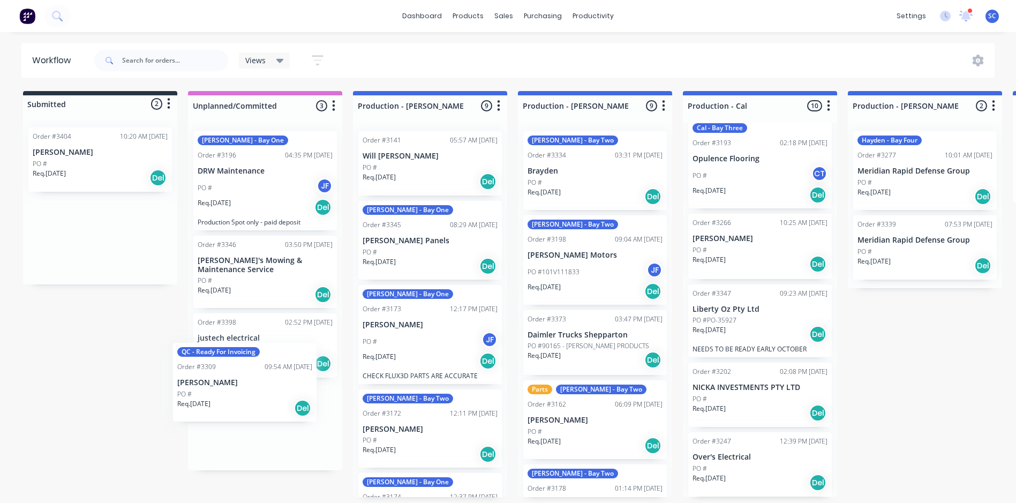
scroll to position [2, 0]
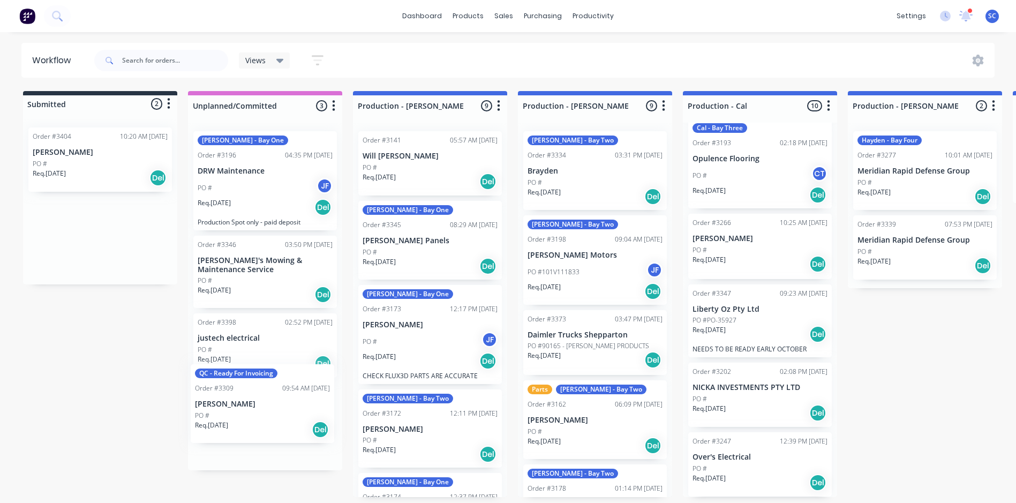
drag, startPoint x: 67, startPoint y: 256, endPoint x: 243, endPoint y: 421, distance: 241.3
type input "Unplanned"
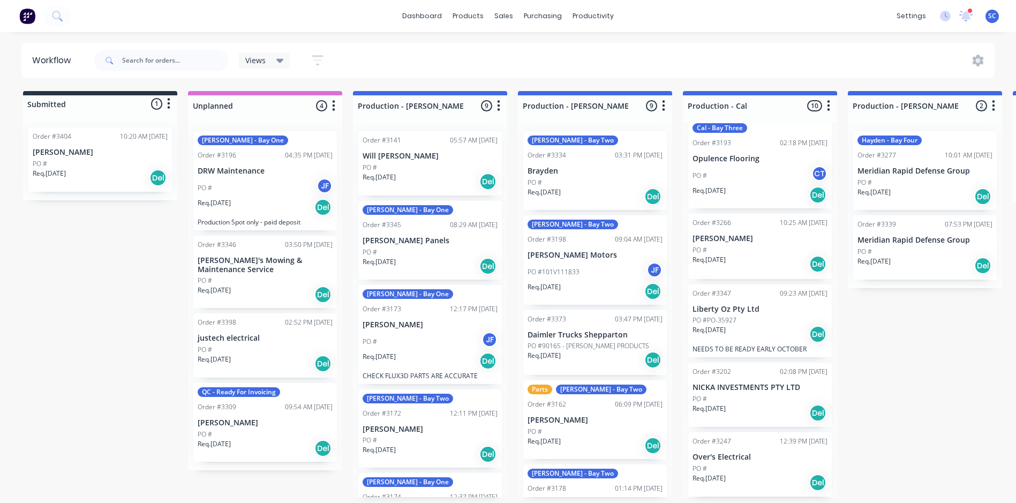
click at [280, 61] on icon at bounding box center [279, 61] width 7 height 4
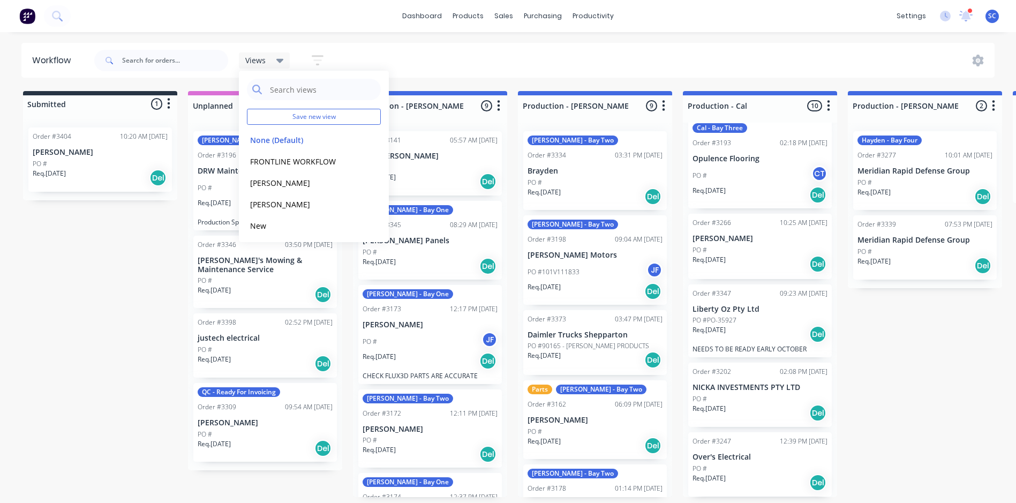
click at [280, 61] on icon at bounding box center [279, 61] width 7 height 4
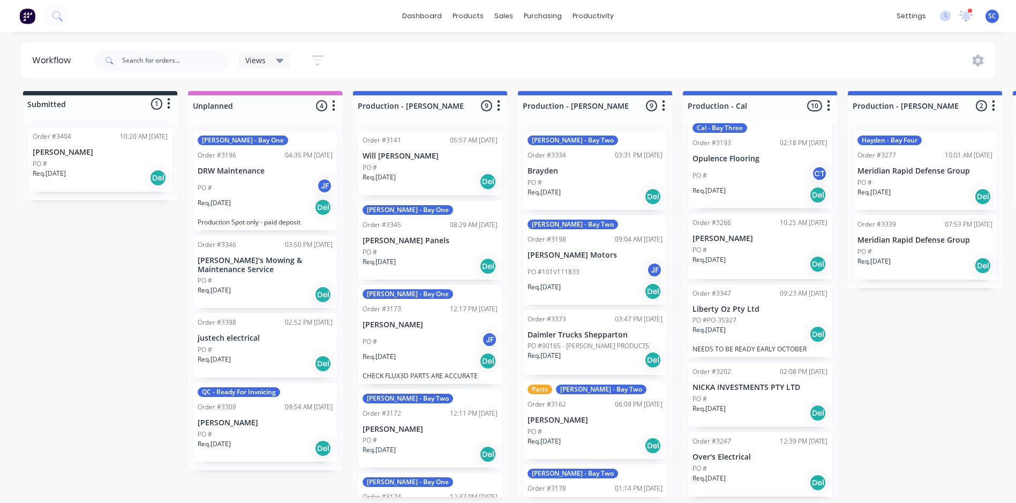
click at [314, 56] on icon "button" at bounding box center [318, 60] width 12 height 10
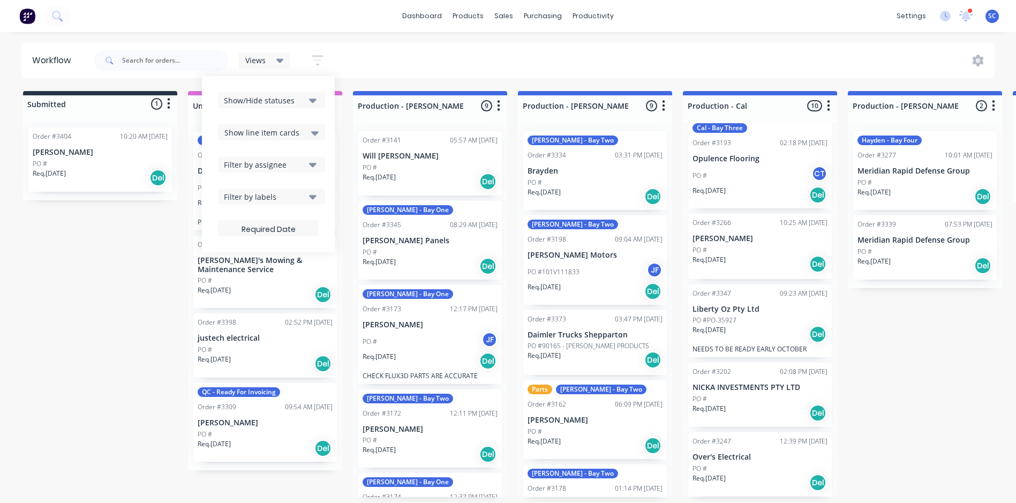
click at [319, 61] on icon "button" at bounding box center [317, 60] width 9 height 2
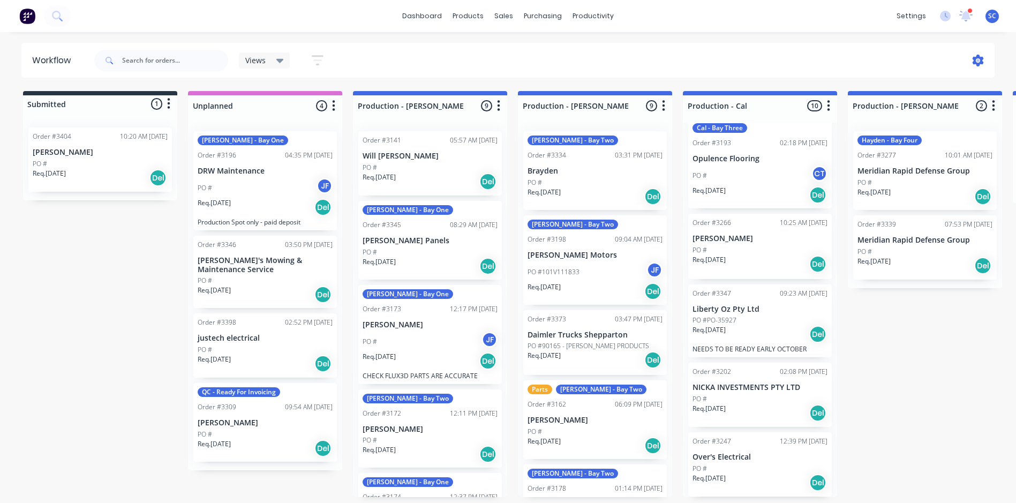
click at [973, 60] on icon at bounding box center [978, 61] width 12 height 12
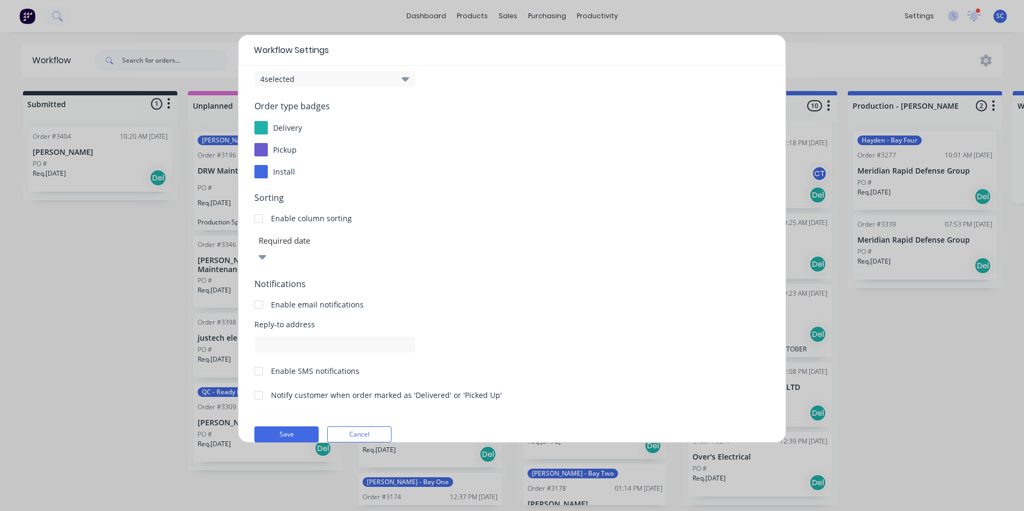
scroll to position [0, 0]
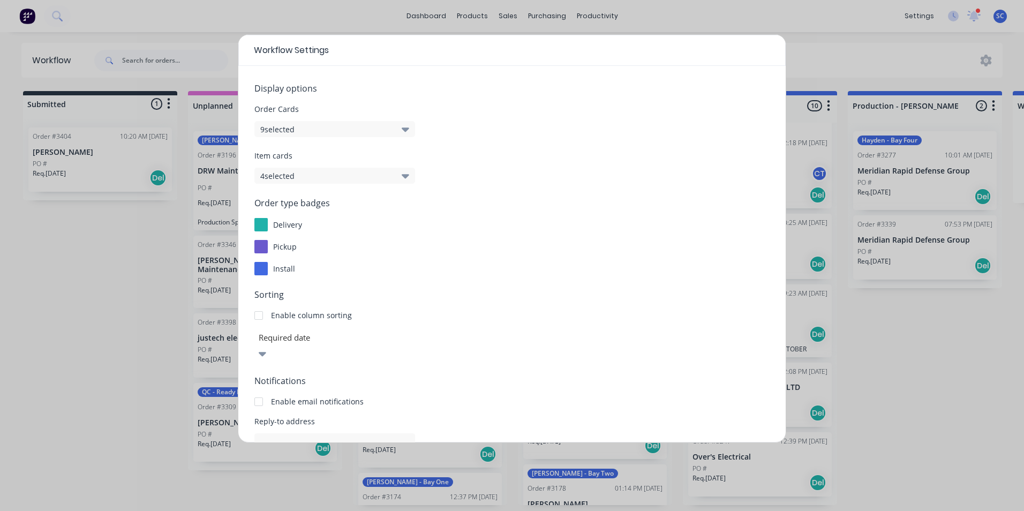
click at [815, 50] on div "Workflow Settings Display options Order Cards 9 selected Item cards 4 selected …" at bounding box center [512, 255] width 1024 height 511
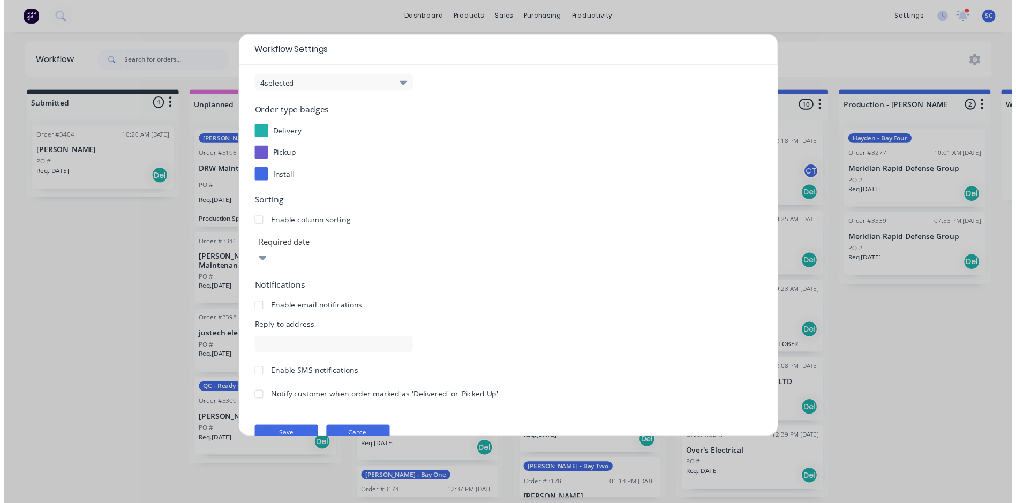
scroll to position [97, 0]
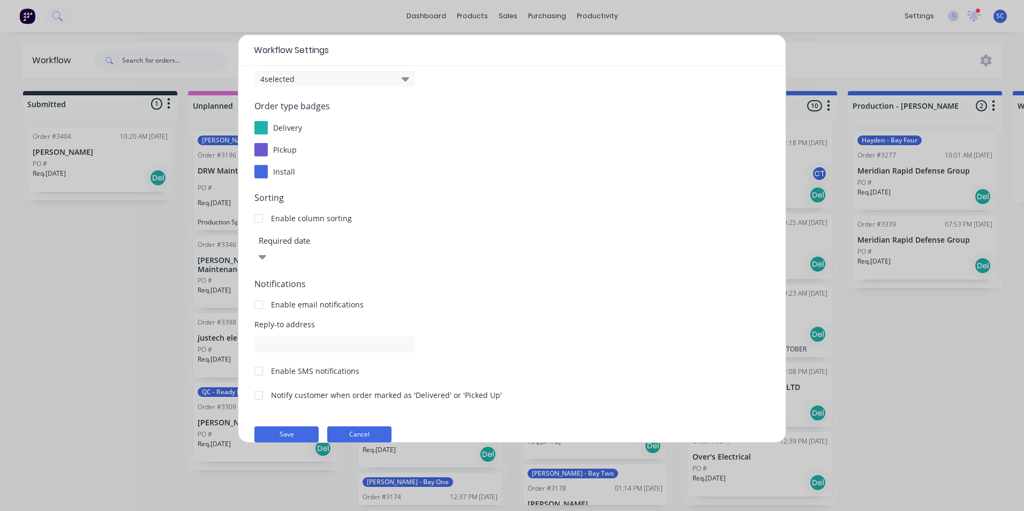
click at [368, 426] on button "Cancel" at bounding box center [359, 434] width 64 height 16
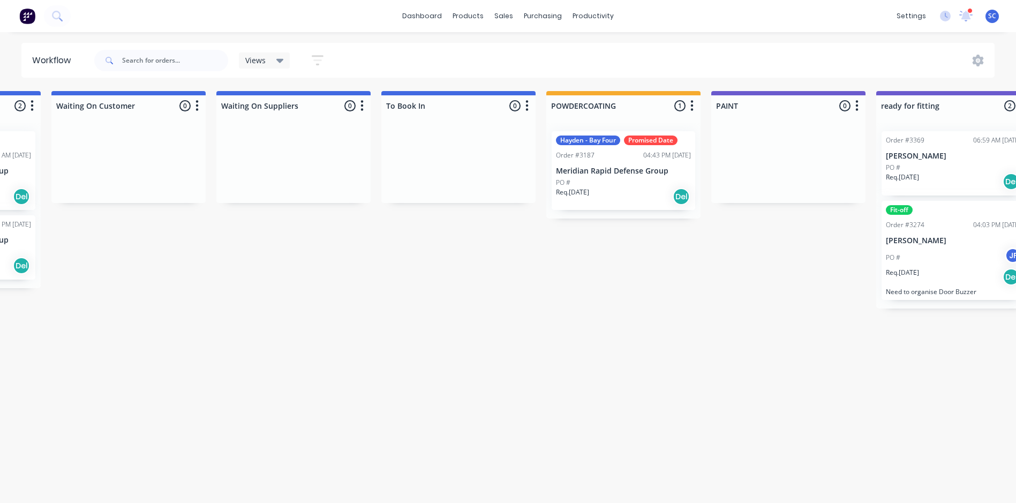
scroll to position [0, 957]
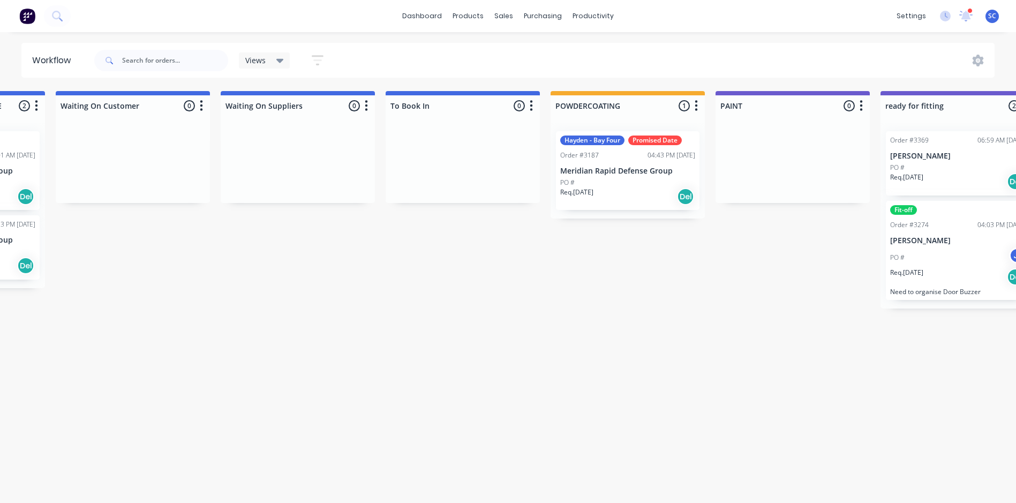
click at [204, 106] on button "button" at bounding box center [201, 106] width 13 height 13
click at [149, 183] on button "Delete" at bounding box center [154, 182] width 107 height 18
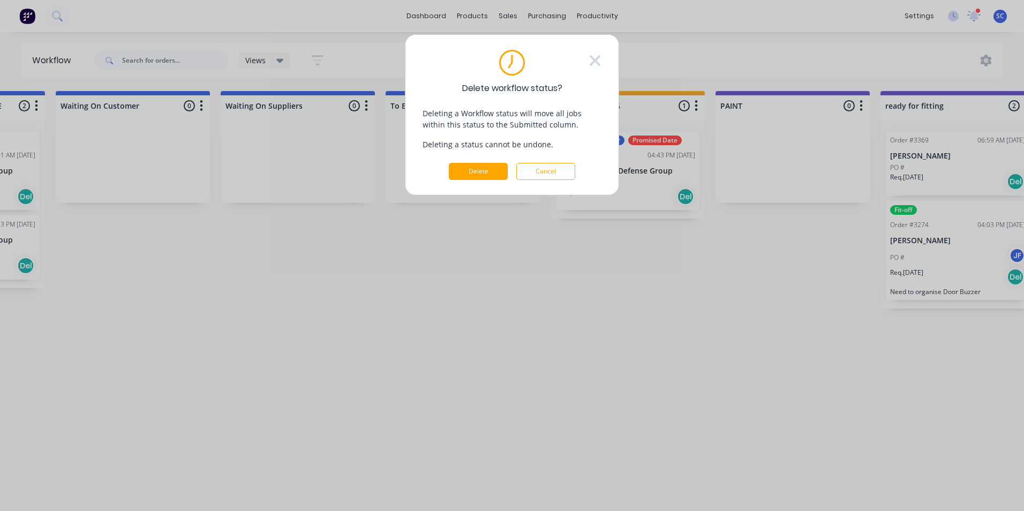
click at [465, 173] on button "Delete" at bounding box center [478, 171] width 59 height 17
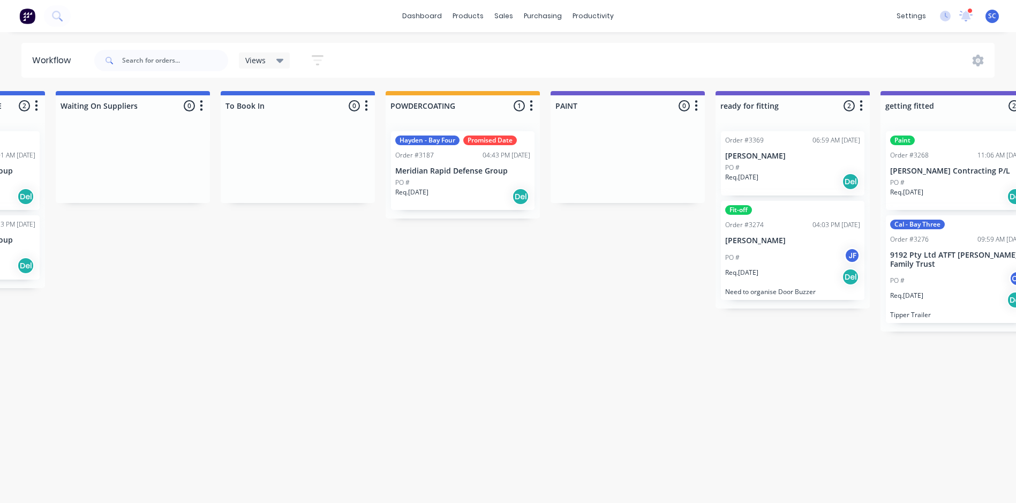
click at [202, 106] on icon "button" at bounding box center [201, 105] width 3 height 11
click at [152, 186] on button "Delete" at bounding box center [154, 182] width 107 height 18
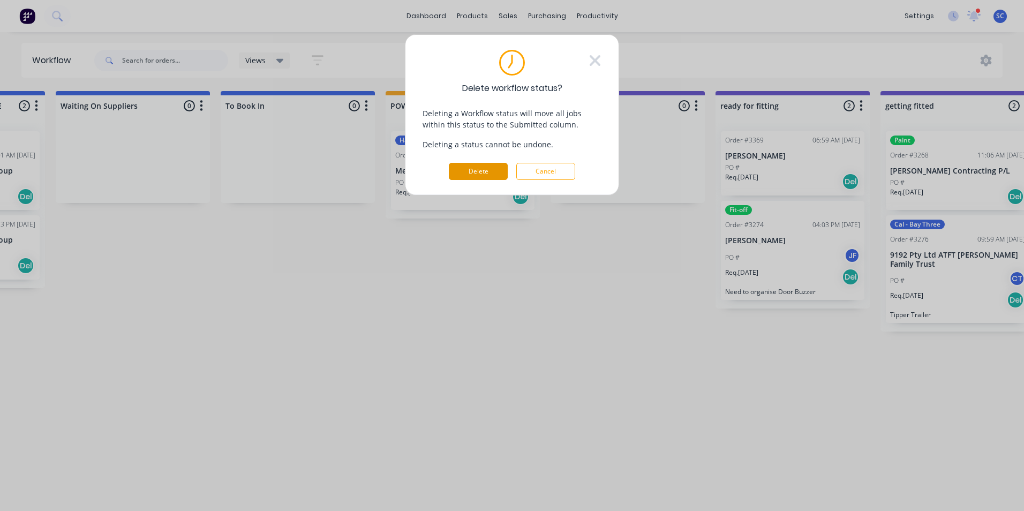
click at [465, 175] on button "Delete" at bounding box center [478, 171] width 59 height 17
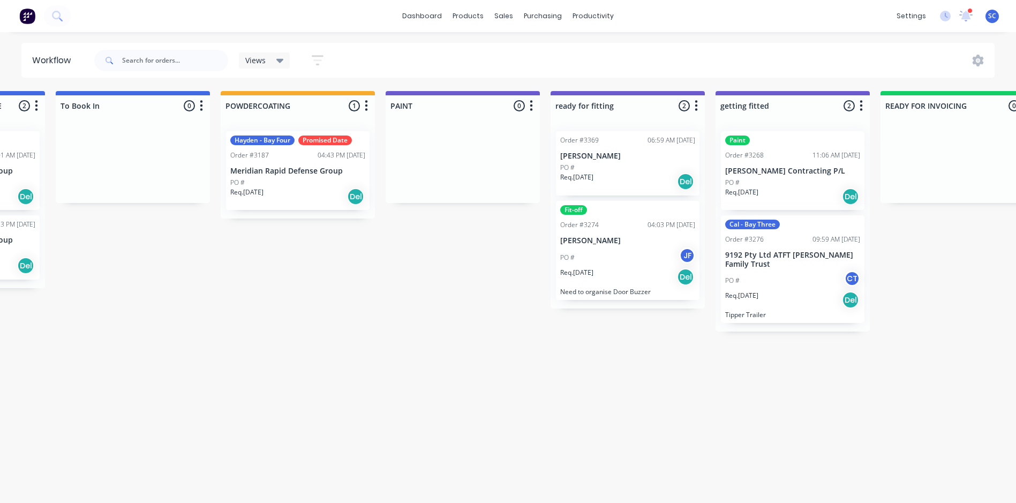
click at [203, 107] on icon "button" at bounding box center [201, 105] width 3 height 13
click at [128, 185] on button "Delete" at bounding box center [154, 182] width 107 height 18
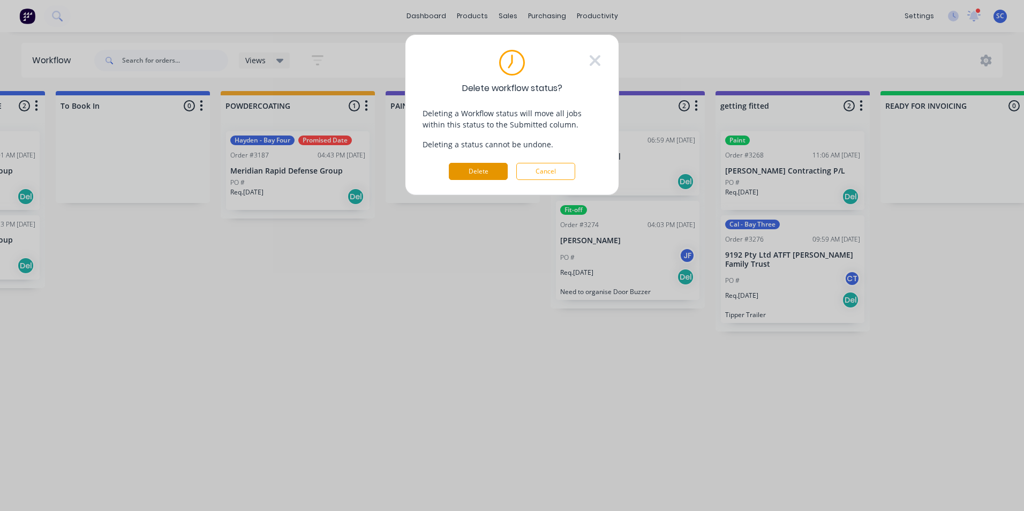
click at [459, 176] on button "Delete" at bounding box center [478, 171] width 59 height 17
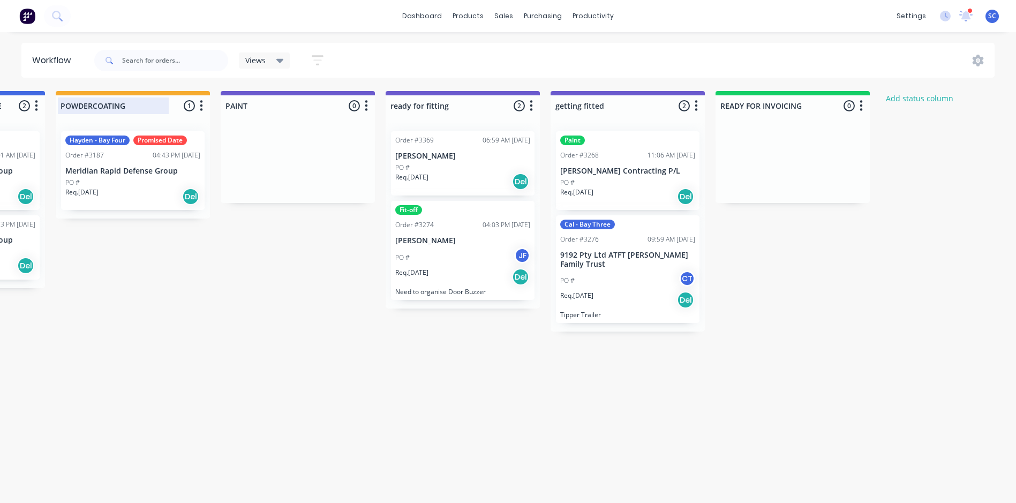
click at [131, 102] on div at bounding box center [133, 105] width 154 height 21
type input "POWDERCOATING/PAINT"
click at [221, 261] on div "Submitted 1 Status colour #273444 hex #273444 Save Cancel Summaries Total order…" at bounding box center [83, 294] width 2097 height 406
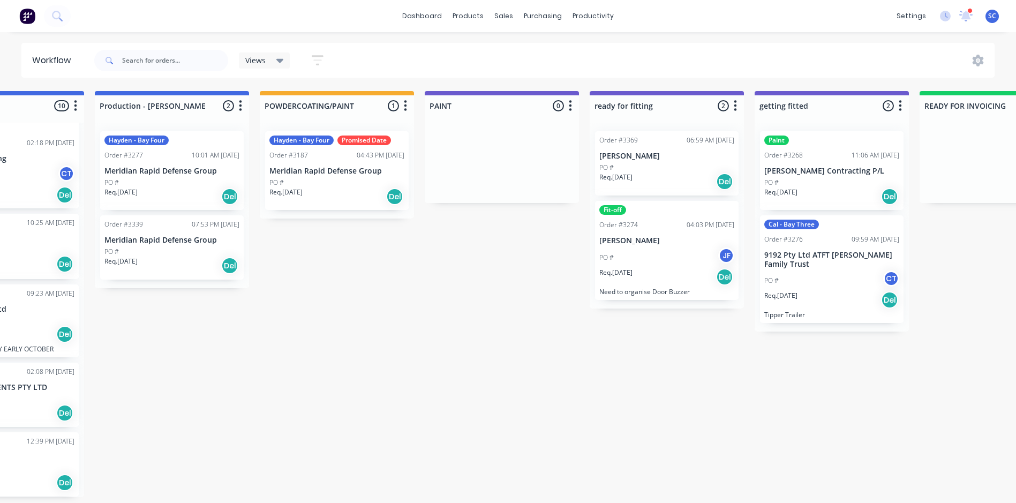
scroll to position [0, 743]
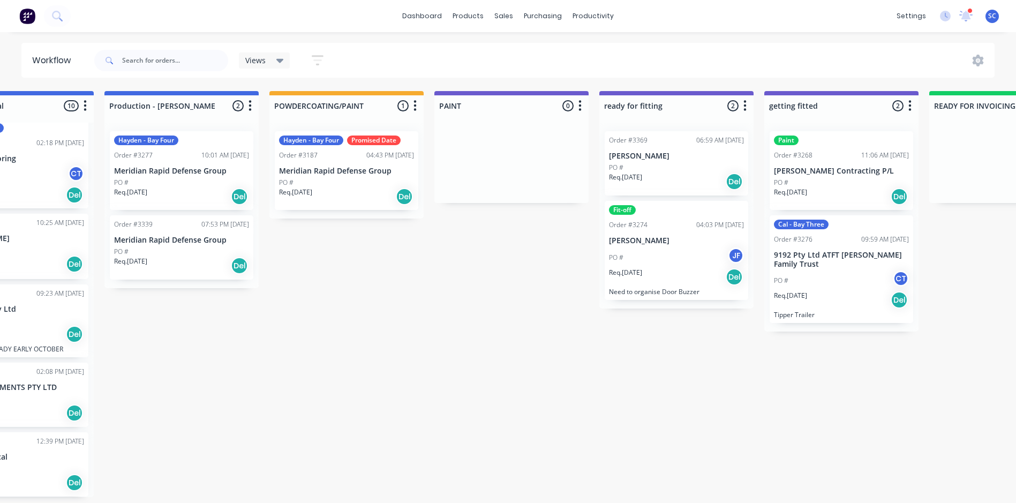
click at [581, 108] on icon "button" at bounding box center [579, 105] width 3 height 13
click at [545, 182] on button "Delete" at bounding box center [532, 182] width 107 height 18
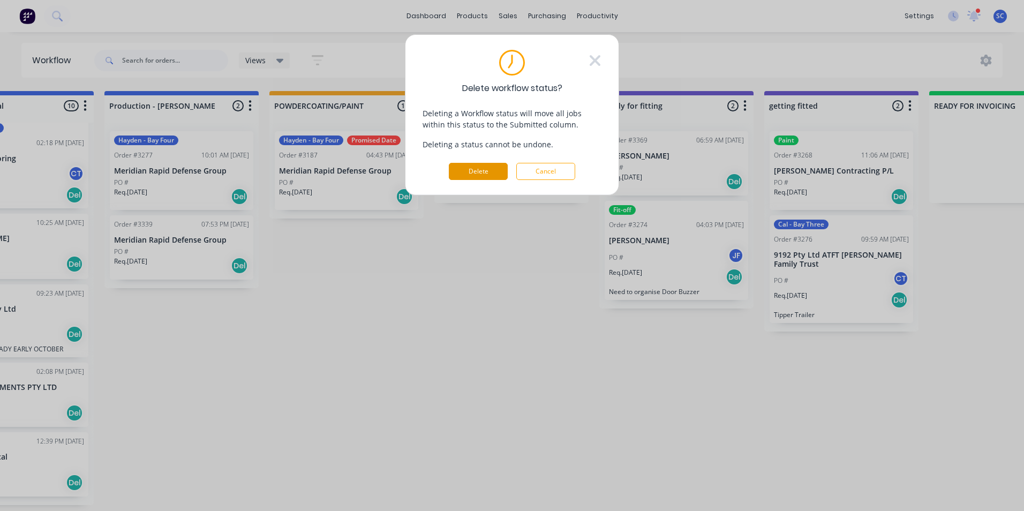
click at [479, 178] on button "Delete" at bounding box center [478, 171] width 59 height 17
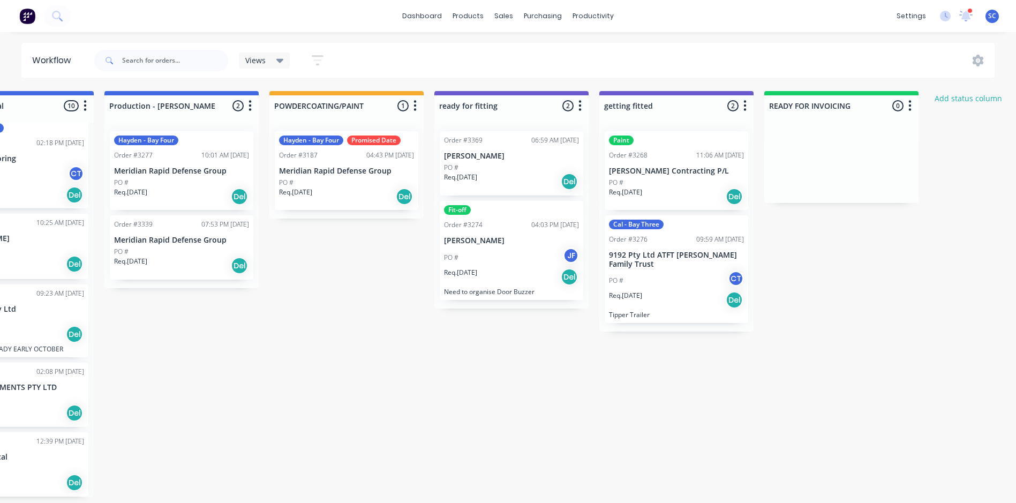
click at [433, 386] on div "Submitted 1 Status colour #273444 hex #273444 Save Cancel Summaries Total order…" at bounding box center [219, 294] width 1941 height 406
click at [476, 107] on div at bounding box center [511, 105] width 154 height 21
drag, startPoint x: 497, startPoint y: 108, endPoint x: 434, endPoint y: 108, distance: 62.7
click at [434, 108] on div "ready for fitting 2 Status colour #6A5ACD hex #6A5ACD Save Cancel Notifications…" at bounding box center [511, 103] width 154 height 25
type input "FITTING BAY"
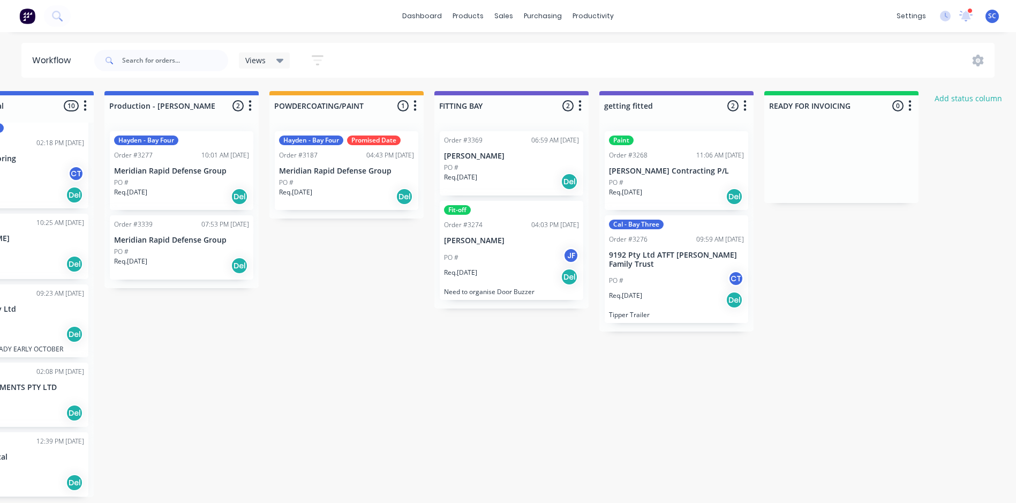
click at [660, 104] on div at bounding box center [676, 105] width 154 height 21
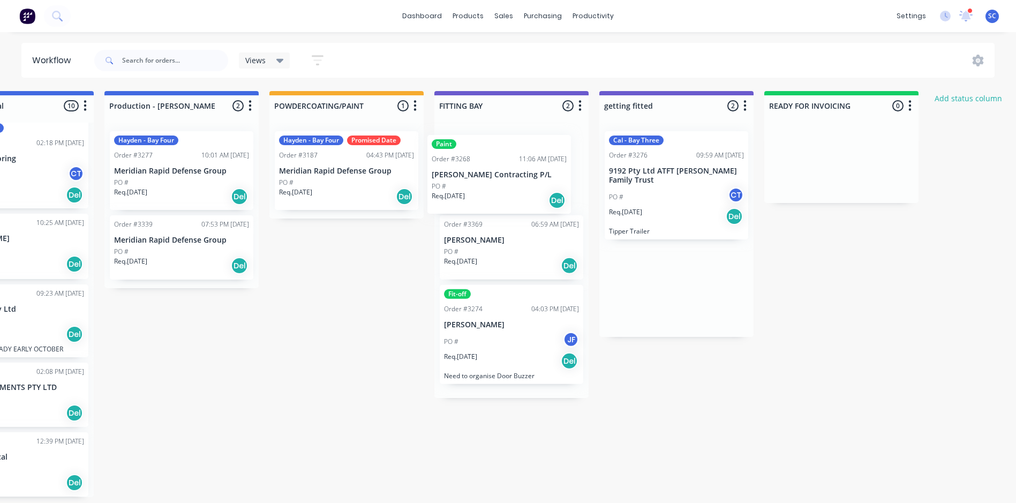
drag, startPoint x: 654, startPoint y: 177, endPoint x: 500, endPoint y: 169, distance: 154.4
click at [500, 169] on div "Submitted 1 Status colour #273444 hex #273444 Save Cancel Summaries Total order…" at bounding box center [219, 294] width 1941 height 406
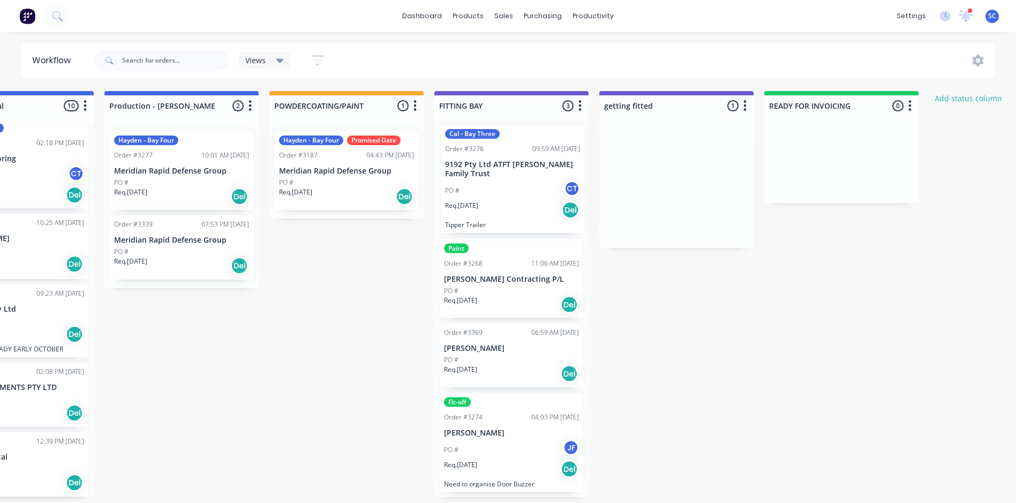
drag, startPoint x: 650, startPoint y: 177, endPoint x: 471, endPoint y: 160, distance: 180.2
click at [471, 160] on div "Submitted 1 Status colour #273444 hex #273444 Save Cancel Summaries Total order…" at bounding box center [219, 294] width 1941 height 406
click at [472, 161] on div "Paint Order #3268 11:06 AM 26/08/25 MJ Parker Contracting P/L PO # Req. 26/08/2…" at bounding box center [511, 310] width 154 height 374
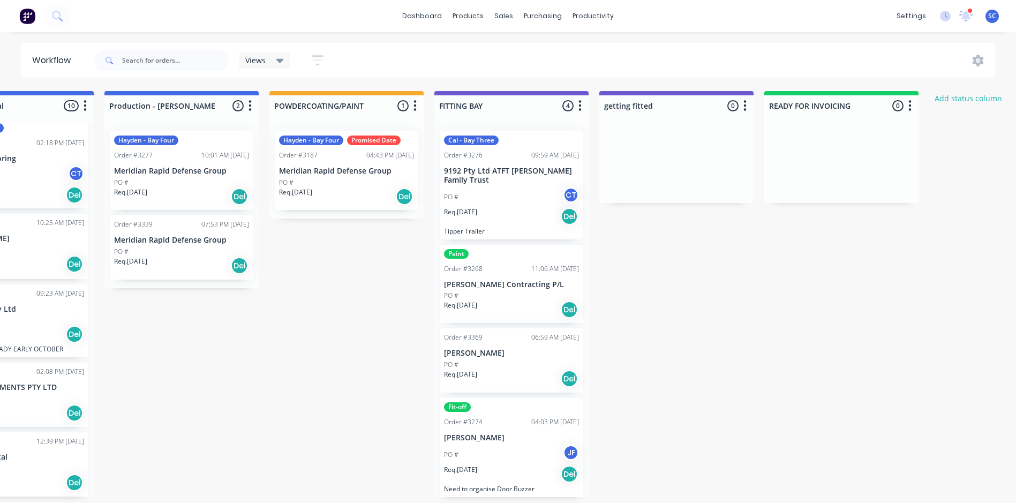
scroll to position [1, 0]
click at [744, 104] on icon "button" at bounding box center [745, 105] width 3 height 11
click at [689, 185] on button "Delete" at bounding box center [697, 182] width 107 height 18
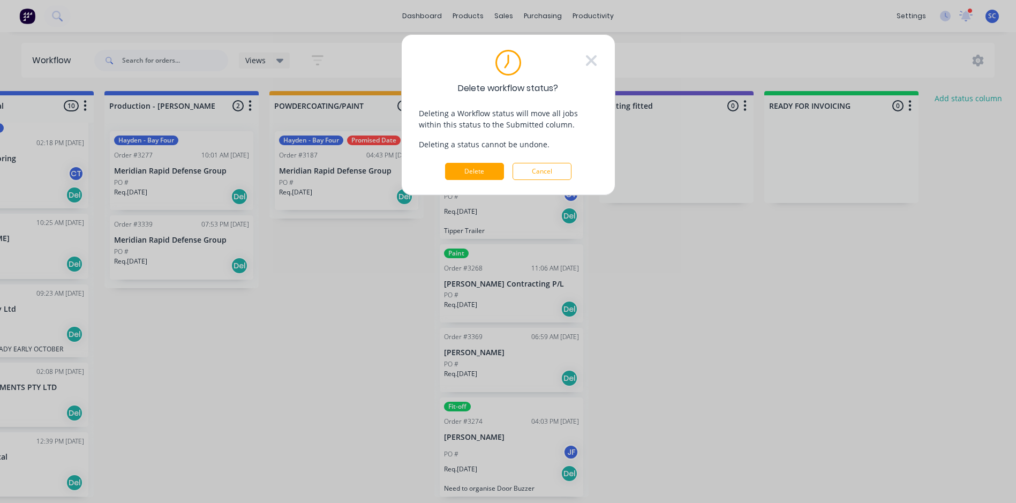
scroll to position [0, 743]
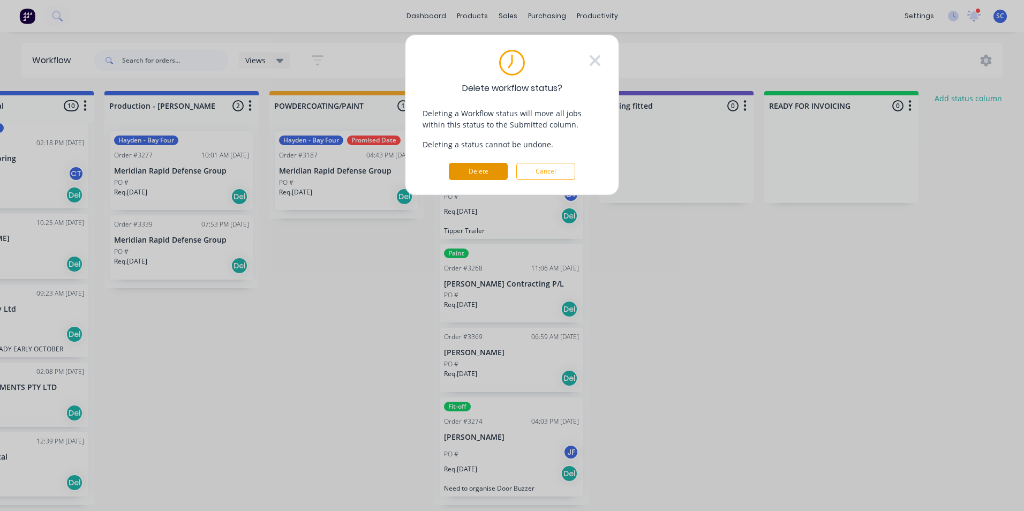
click at [468, 174] on button "Delete" at bounding box center [478, 171] width 59 height 17
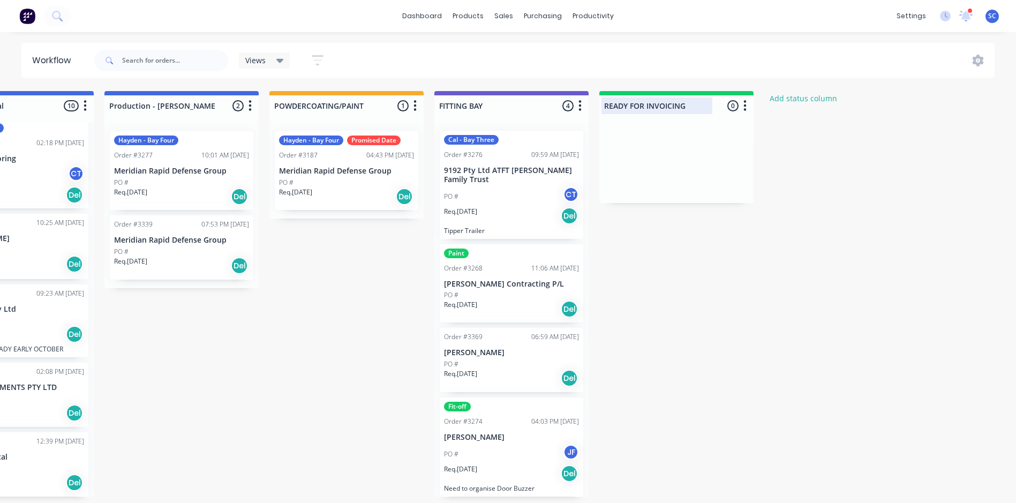
click at [664, 110] on div at bounding box center [676, 105] width 154 height 21
drag, startPoint x: 689, startPoint y: 107, endPoint x: 649, endPoint y: 107, distance: 39.6
click at [649, 107] on input "READY FOR INVOICING" at bounding box center [657, 105] width 106 height 11
type input "READY FOR PICKUP"
drag, startPoint x: 652, startPoint y: 82, endPoint x: 629, endPoint y: 101, distance: 30.1
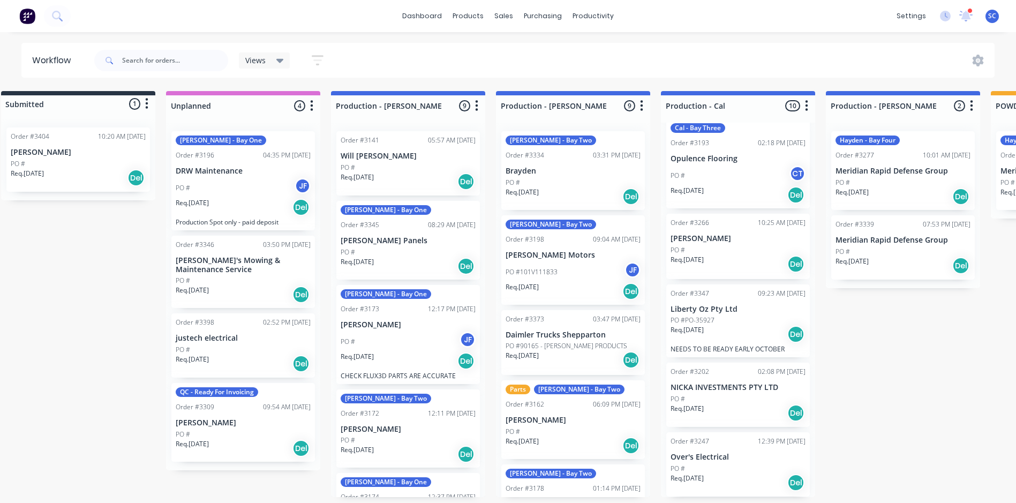
scroll to position [0, 0]
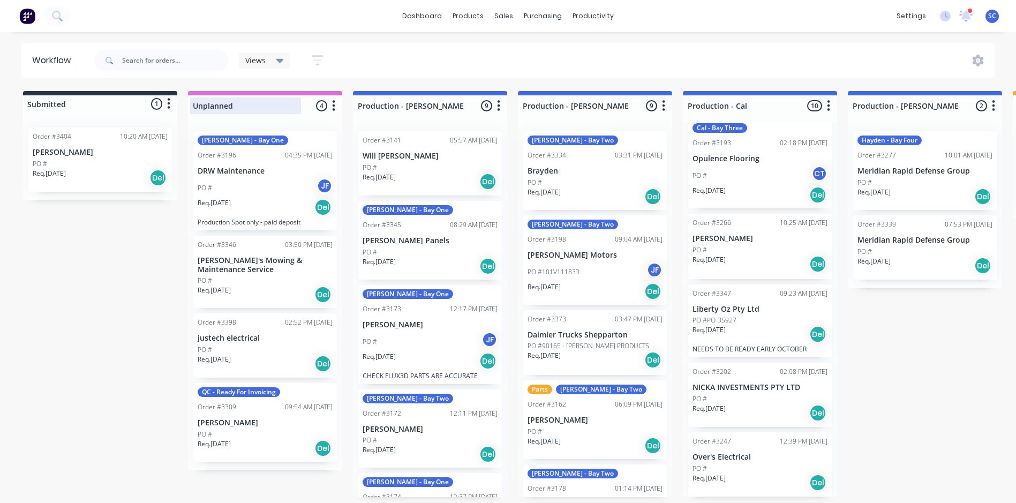
click at [232, 105] on div at bounding box center [265, 105] width 154 height 21
drag, startPoint x: 236, startPoint y: 104, endPoint x: 185, endPoint y: 107, distance: 50.9
click at [185, 107] on div "Submitted 1 Status colour #273444 hex #273444 Save Cancel Summaries Total order…" at bounding box center [885, 294] width 1786 height 406
type input "UNPLANNED/COMMITTED"
click at [114, 310] on div "Submitted 1 Status colour #273444 hex #273444 Save Cancel Summaries Total order…" at bounding box center [885, 294] width 1786 height 406
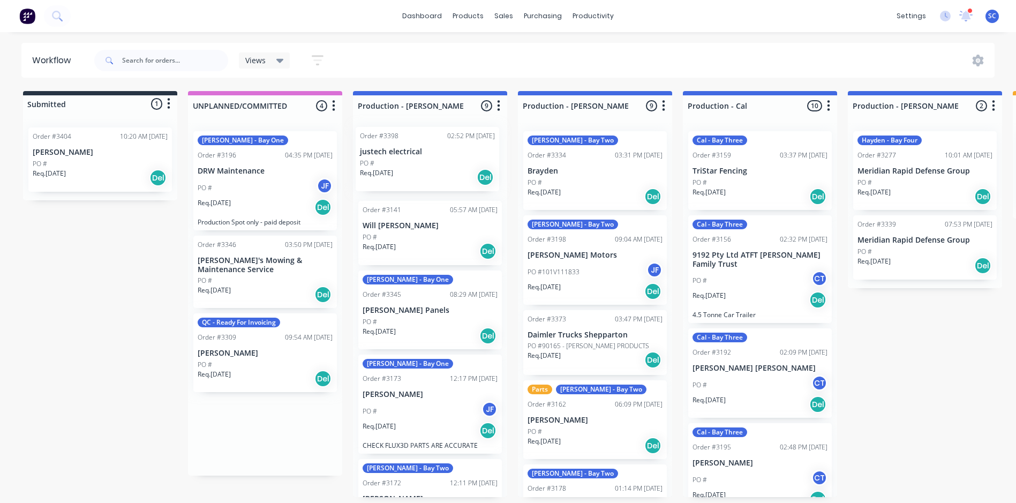
drag, startPoint x: 252, startPoint y: 348, endPoint x: 418, endPoint y: 165, distance: 246.0
click at [418, 165] on div "Submitted 1 Status colour #273444 hex #273444 Save Cancel Summaries Total order…" at bounding box center [885, 294] width 1786 height 406
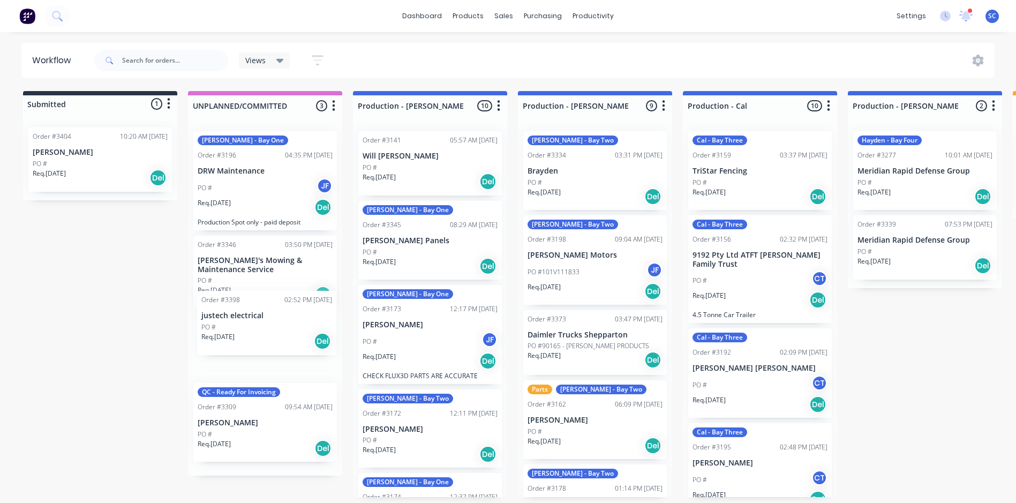
drag, startPoint x: 437, startPoint y: 169, endPoint x: 273, endPoint y: 329, distance: 229.1
click at [274, 325] on div "Submitted 1 Status colour #273444 hex #273444 Save Cancel Summaries Total order…" at bounding box center [885, 294] width 1786 height 406
click at [168, 108] on icon "button" at bounding box center [169, 104] width 3 height 11
click at [93, 292] on div "Submitted 1 Status colour #273444 hex #273444 Save Cancel Summaries Total order…" at bounding box center [885, 294] width 1786 height 406
click at [278, 64] on icon at bounding box center [279, 61] width 7 height 12
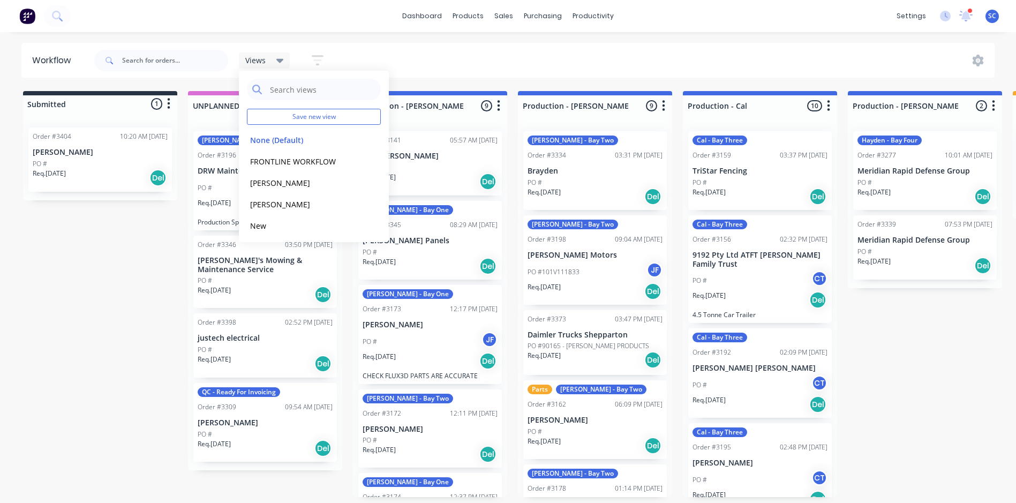
click at [433, 60] on div "Views Save new view None (Default) edit FRONTLINE WORKFLOW edit [PERSON_NAME] e…" at bounding box center [543, 60] width 903 height 32
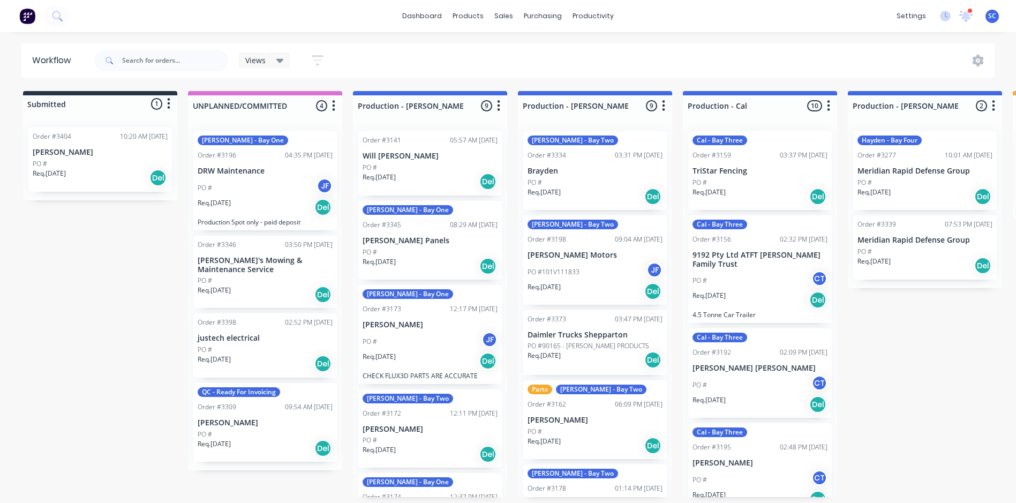
click at [170, 107] on icon "button" at bounding box center [168, 103] width 3 height 13
click at [381, 50] on div "Views Save new view None (Default) edit FRONTLINE WORKFLOW edit [PERSON_NAME] e…" at bounding box center [543, 60] width 903 height 32
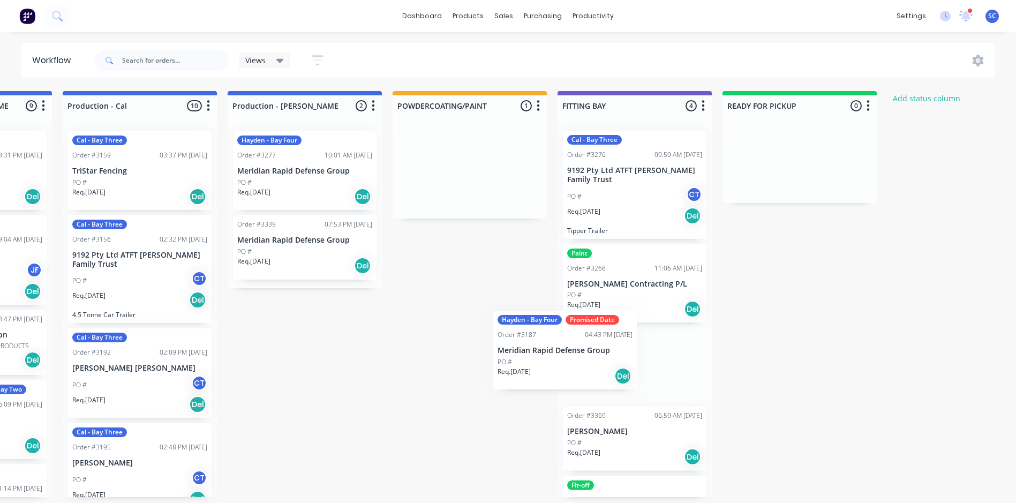
scroll to position [84, 0]
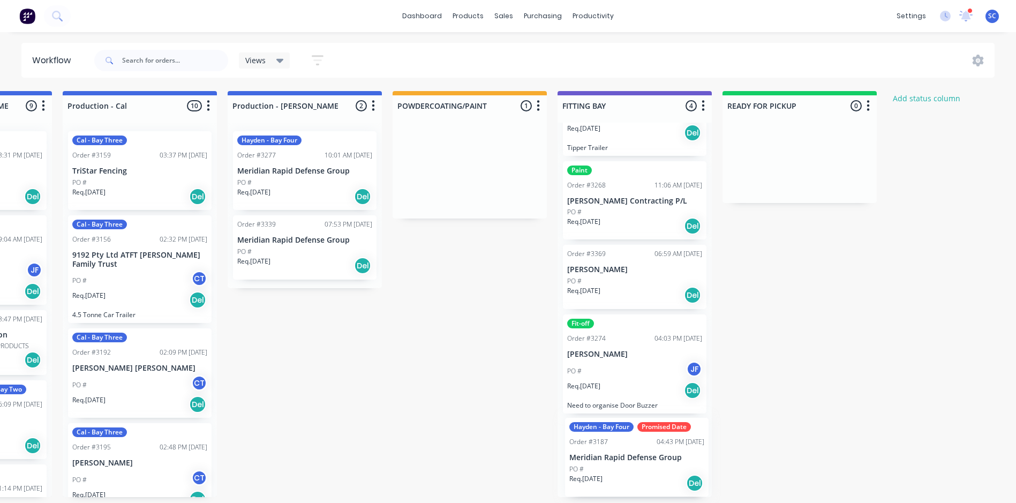
drag, startPoint x: 458, startPoint y: 162, endPoint x: 620, endPoint y: 455, distance: 334.6
click at [620, 455] on div "Submitted 1 Status colour #273444 hex #273444 Save Cancel Summaries Total order…" at bounding box center [265, 294] width 1786 height 406
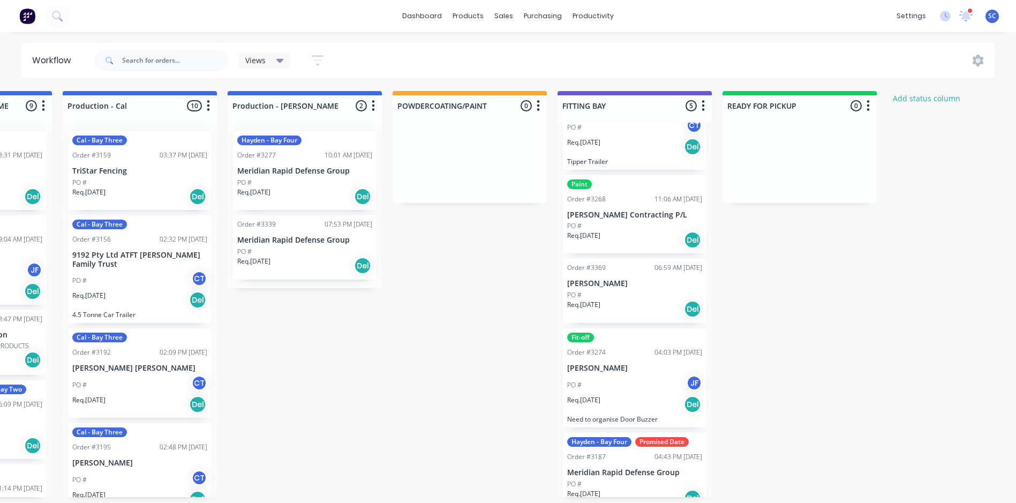
scroll to position [85, 0]
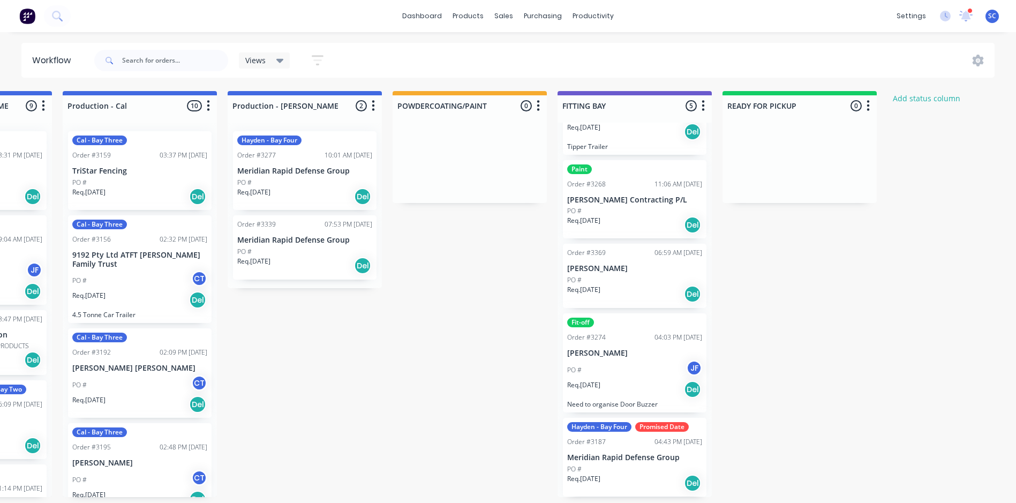
drag, startPoint x: 626, startPoint y: 365, endPoint x: 628, endPoint y: 391, distance: 26.9
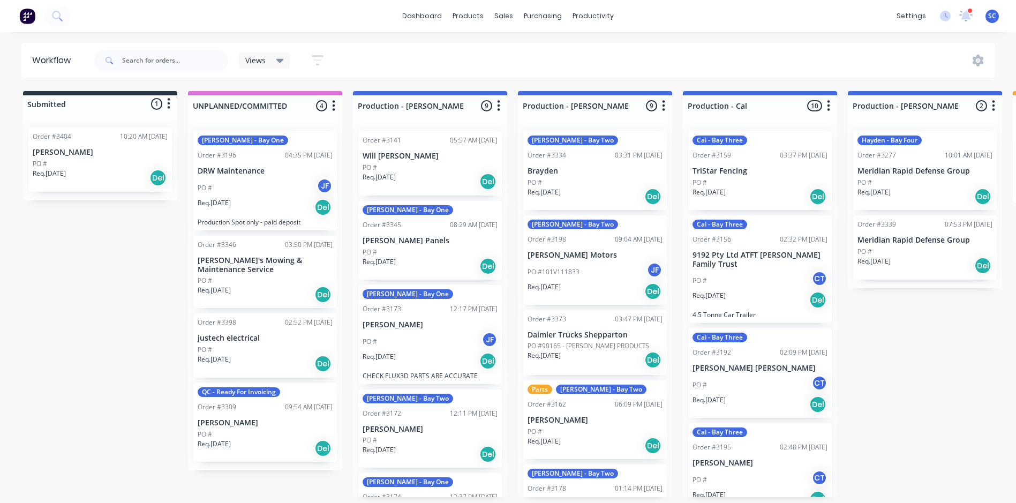
scroll to position [2, 0]
click at [278, 61] on icon at bounding box center [279, 61] width 7 height 4
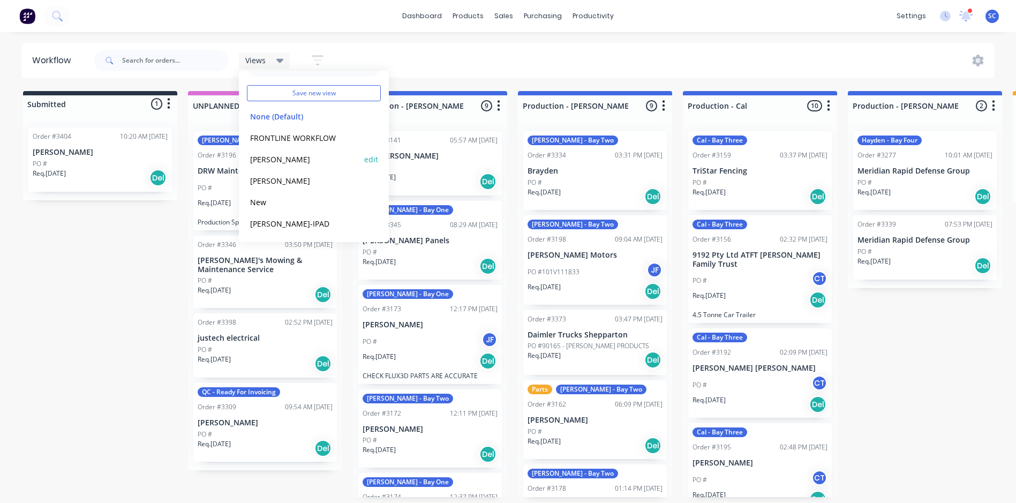
scroll to position [0, 0]
click at [419, 48] on div "Views Save new view None (Default) edit FRONTLINE WORKFLOW edit [PERSON_NAME] e…" at bounding box center [543, 60] width 903 height 32
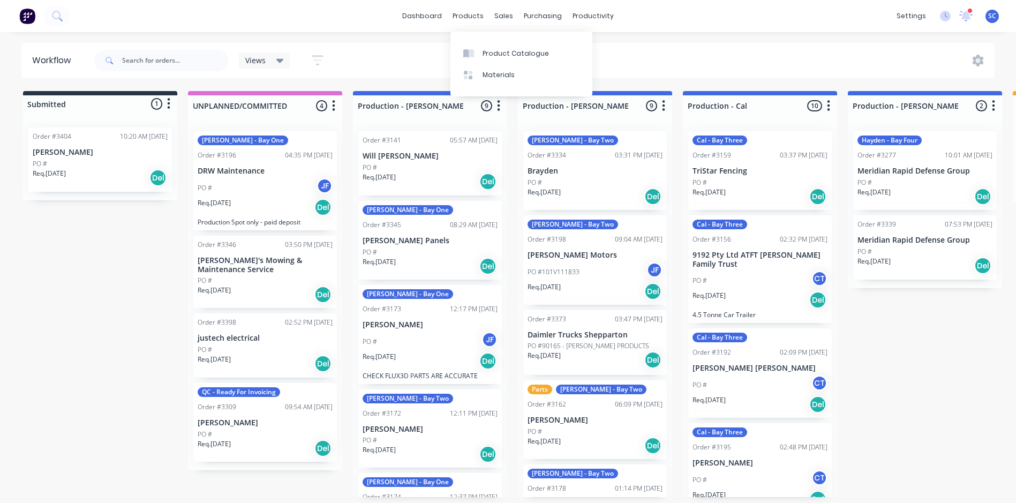
click at [413, 54] on div "Views Save new view None (Default) edit FRONTLINE WORKFLOW edit [PERSON_NAME] e…" at bounding box center [543, 60] width 903 height 32
click at [335, 107] on icon "button" at bounding box center [333, 105] width 3 height 13
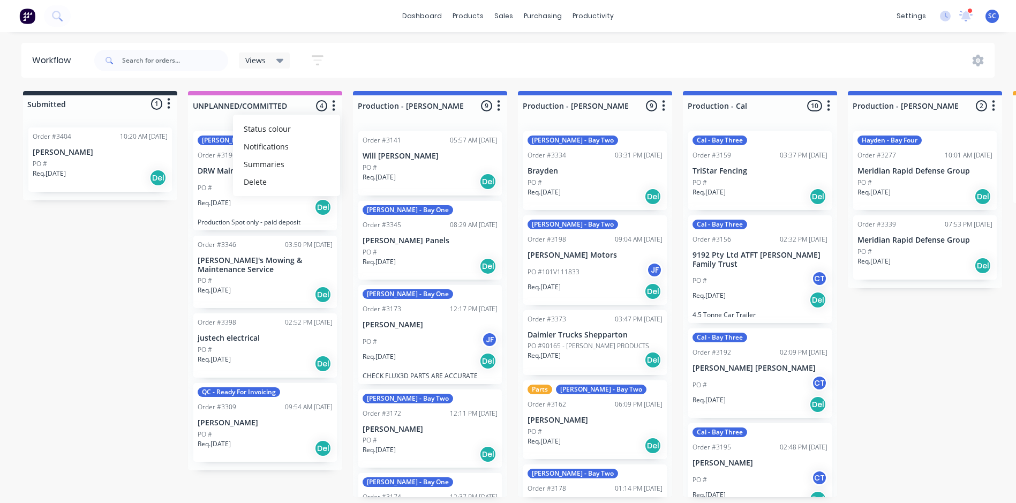
click at [375, 55] on div "Views Save new view None (Default) edit FRONTLINE WORKFLOW edit [PERSON_NAME] e…" at bounding box center [543, 60] width 903 height 32
click at [318, 59] on icon "button" at bounding box center [318, 60] width 12 height 13
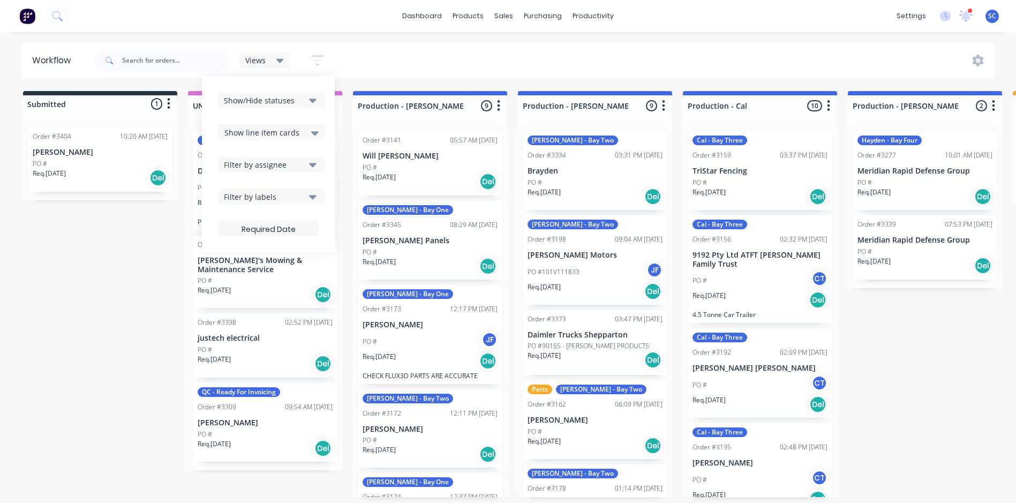
click at [316, 100] on icon "button" at bounding box center [312, 101] width 7 height 4
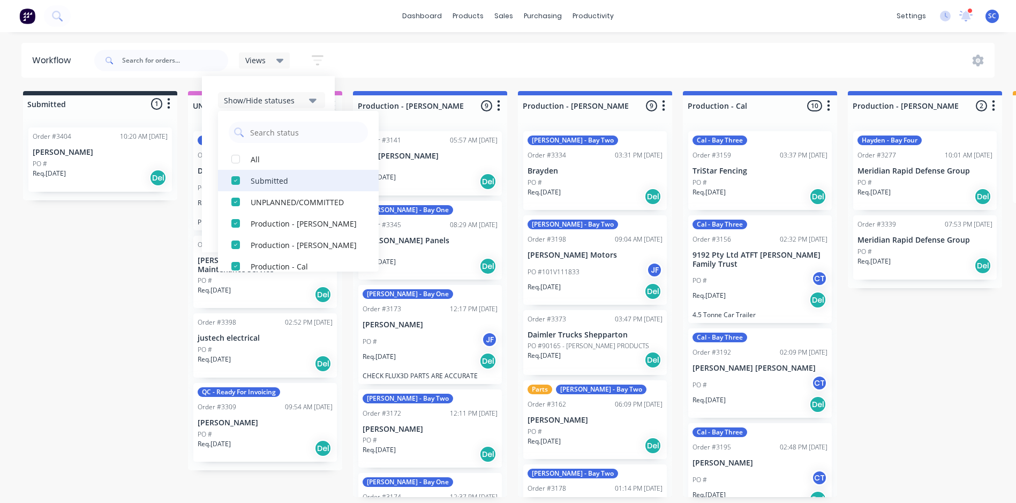
click at [233, 182] on div "button" at bounding box center [235, 180] width 21 height 21
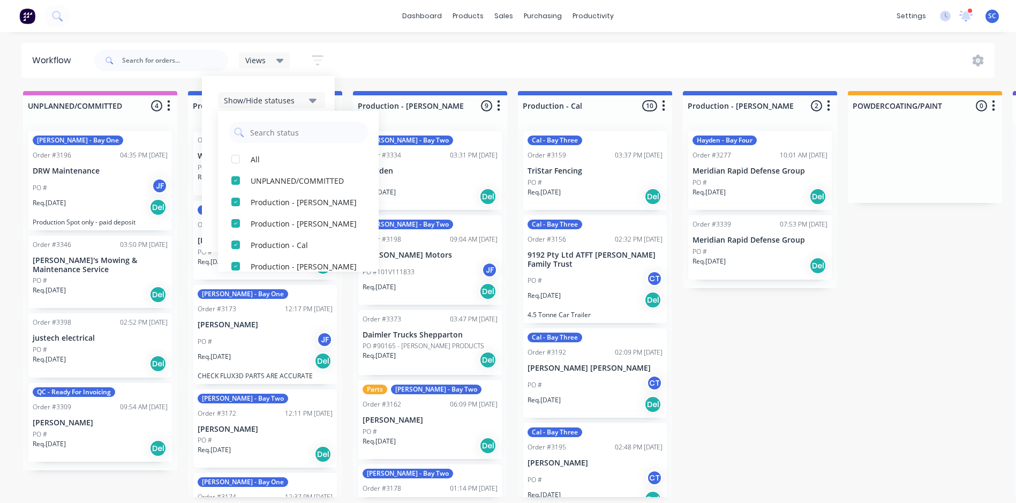
click at [374, 58] on div "Views Save new view None (Default) edit FRONTLINE WORKFLOW edit Jamie edit John…" at bounding box center [543, 60] width 903 height 32
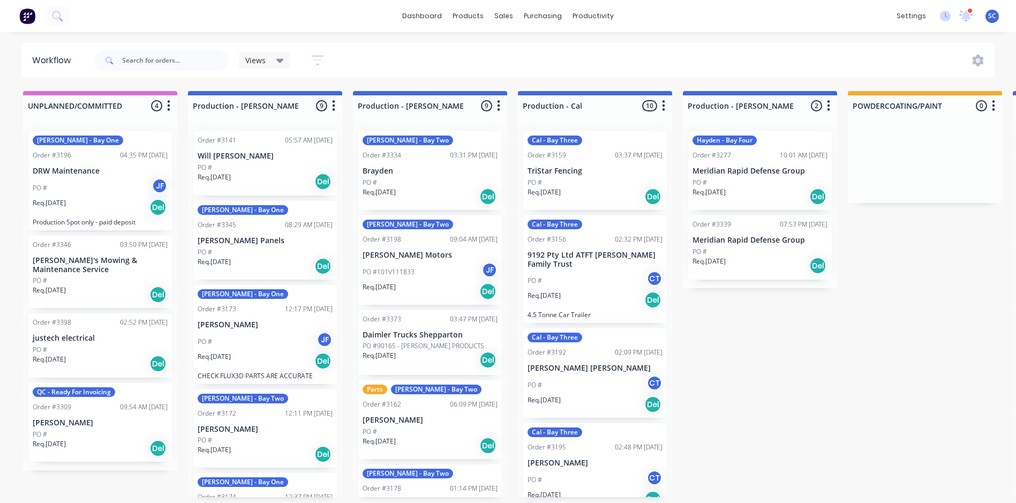
click at [280, 63] on icon at bounding box center [279, 61] width 7 height 12
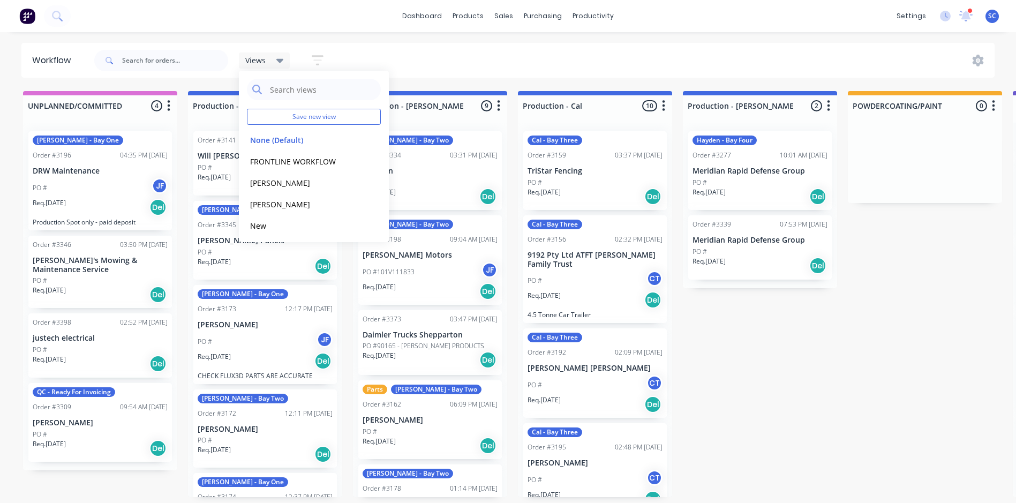
click at [320, 58] on icon "button" at bounding box center [318, 60] width 12 height 13
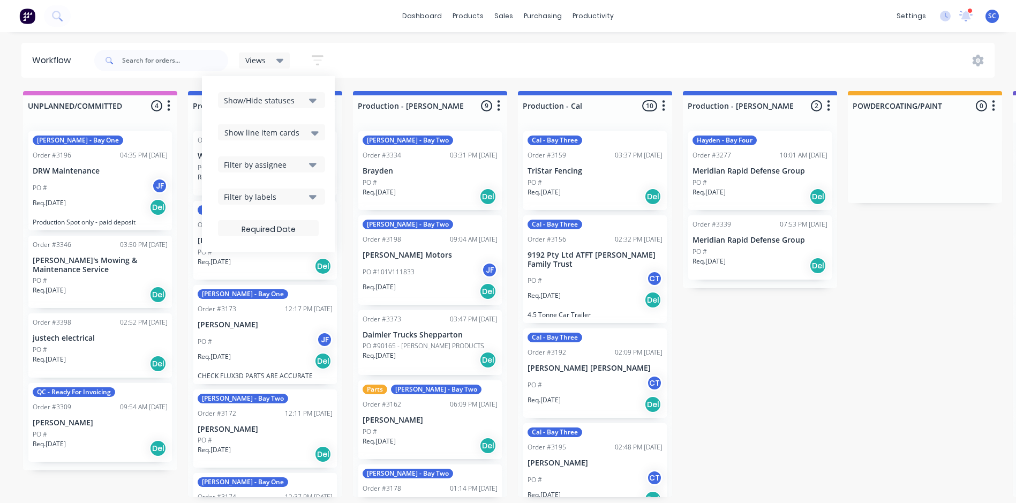
click at [314, 102] on icon "button" at bounding box center [312, 101] width 7 height 4
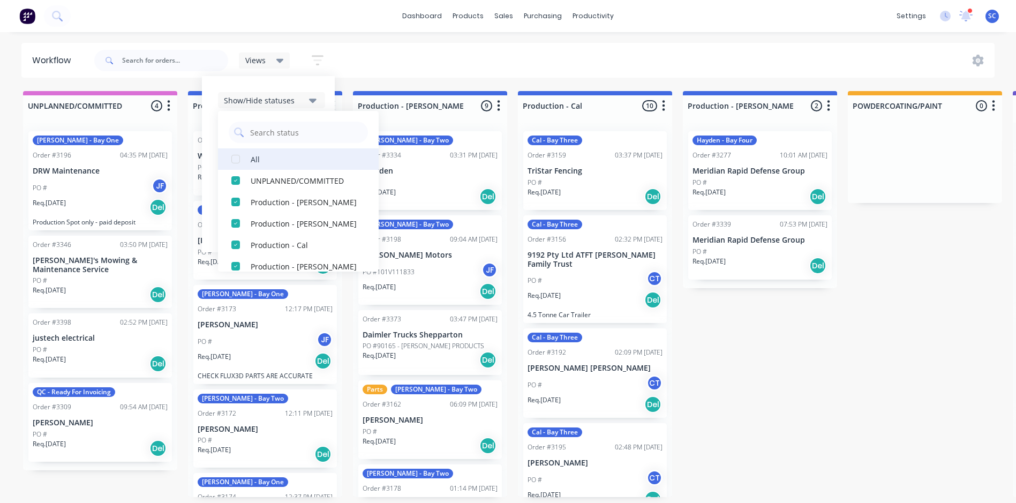
click at [234, 160] on div "button" at bounding box center [235, 158] width 21 height 21
click at [235, 156] on div "button" at bounding box center [235, 158] width 21 height 21
click at [236, 160] on div "button" at bounding box center [235, 158] width 21 height 21
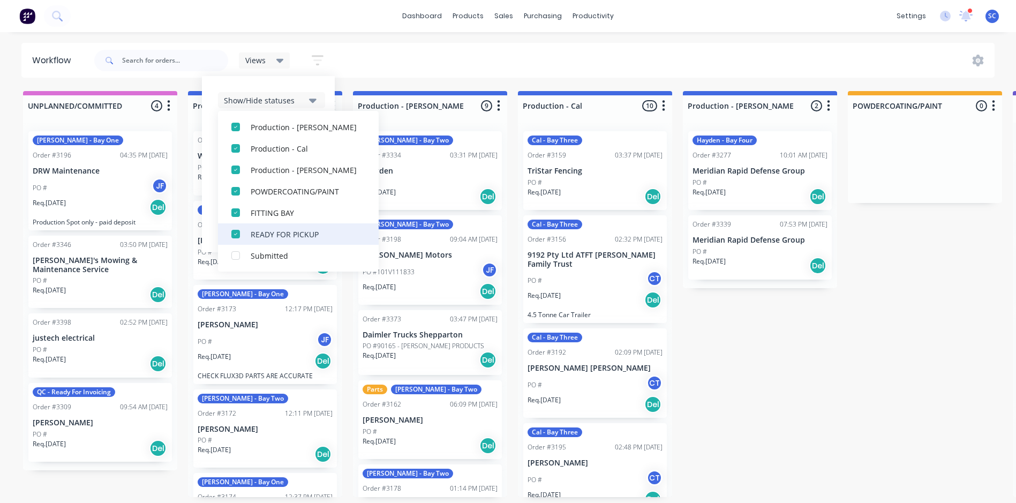
scroll to position [2, 0]
click at [236, 257] on div "button" at bounding box center [235, 255] width 21 height 21
click at [395, 47] on div "Views Save new view None (Default) edit FRONTLINE WORKFLOW edit Jamie edit John…" at bounding box center [543, 60] width 903 height 32
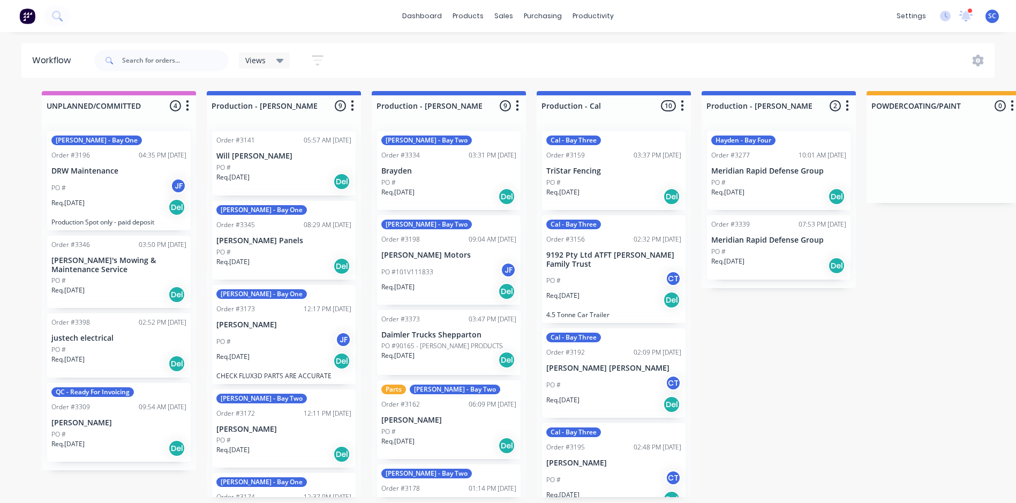
scroll to position [2, 0]
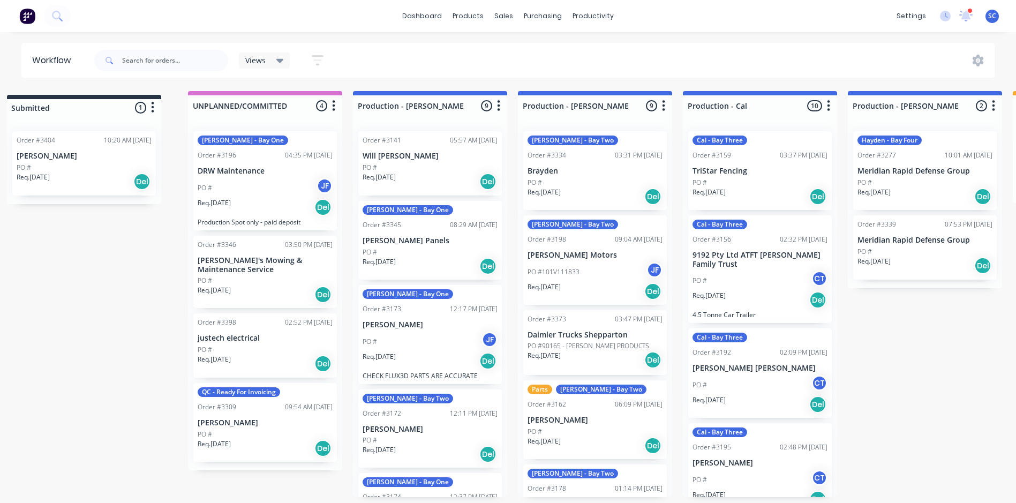
drag, startPoint x: 837, startPoint y: 99, endPoint x: 97, endPoint y: 107, distance: 740.2
click at [97, 107] on div "UNPLANNED/COMMITTED 4 Status colour #DA70D6 hex #DA70D6 Save Cancel Notificatio…" at bounding box center [885, 294] width 1786 height 406
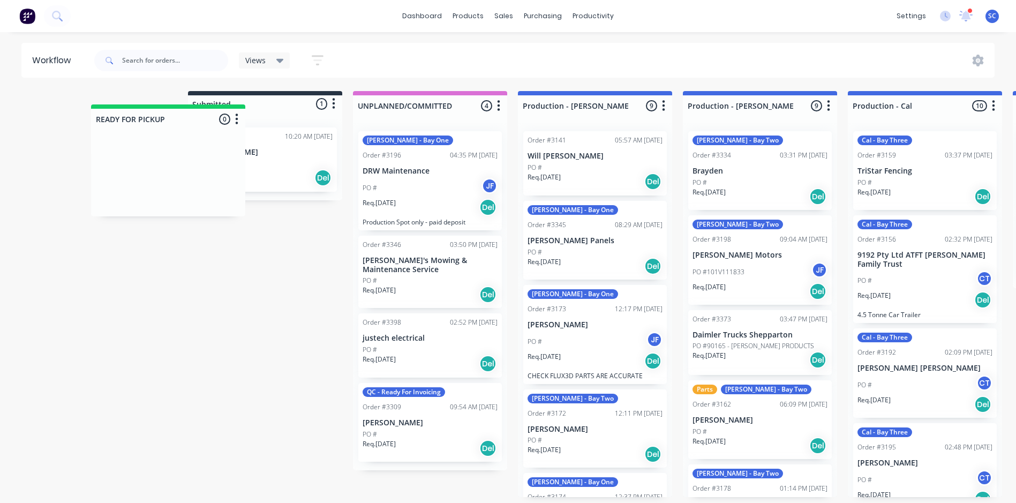
scroll to position [1, 0]
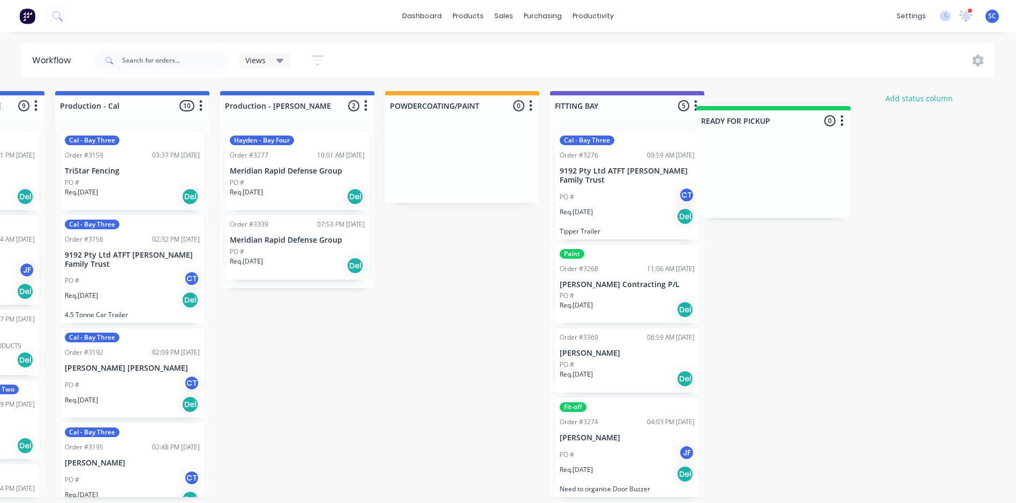
drag, startPoint x: 139, startPoint y: 100, endPoint x: 823, endPoint y: 116, distance: 684.1
click at [823, 116] on div "READY FOR PICKUP 0 Status colour #13CE66 hex #13CE66 Save Cancel Notifications …" at bounding box center [257, 294] width 1786 height 406
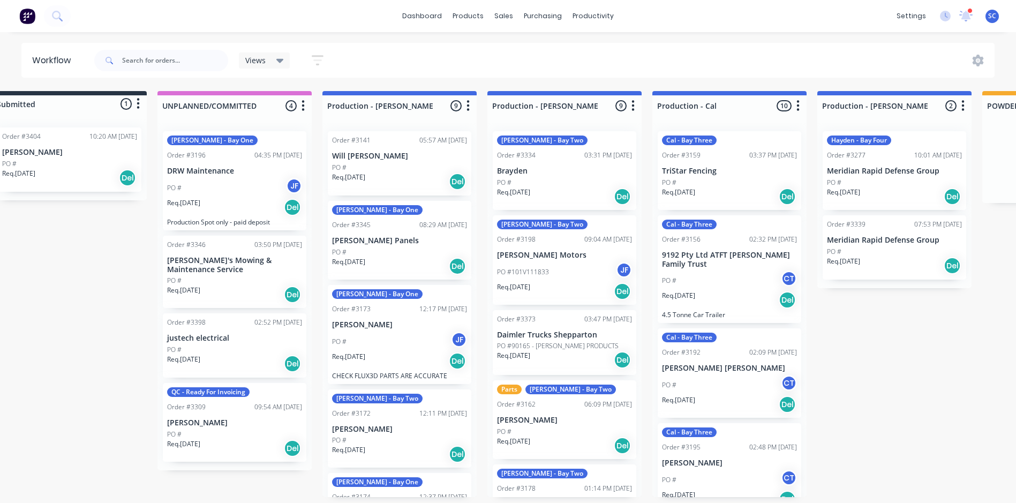
scroll to position [2, 0]
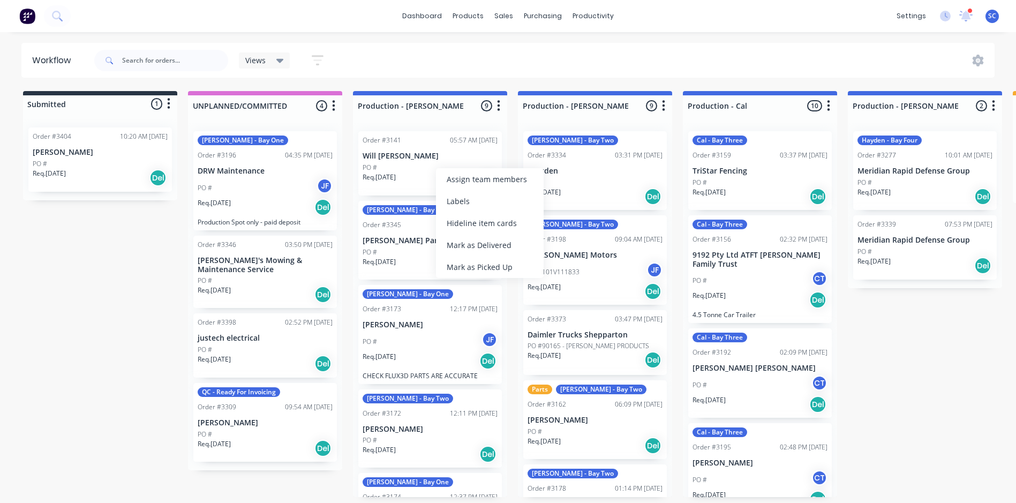
click at [480, 59] on div "Views Save new view None (Default) edit FRONTLINE WORKFLOW edit [PERSON_NAME] e…" at bounding box center [543, 60] width 903 height 32
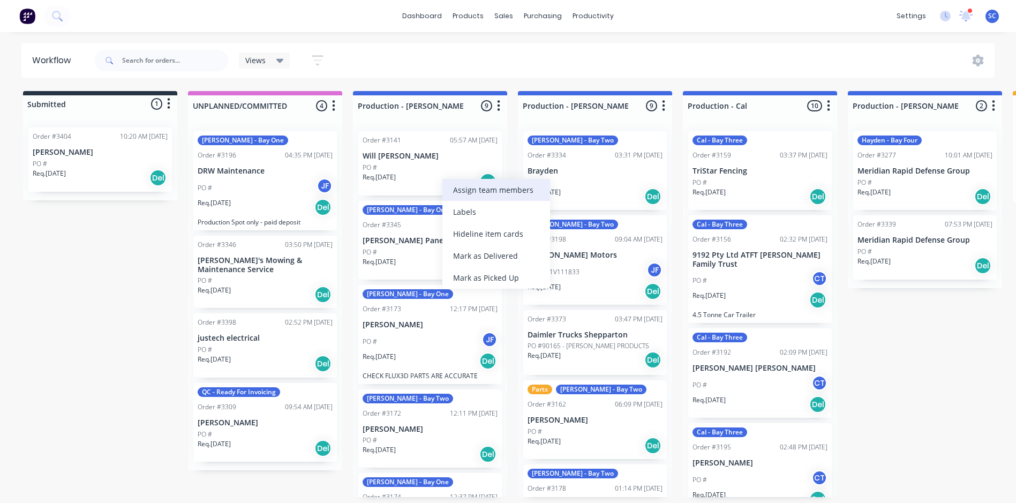
click at [491, 192] on div "Assign team members" at bounding box center [496, 190] width 108 height 22
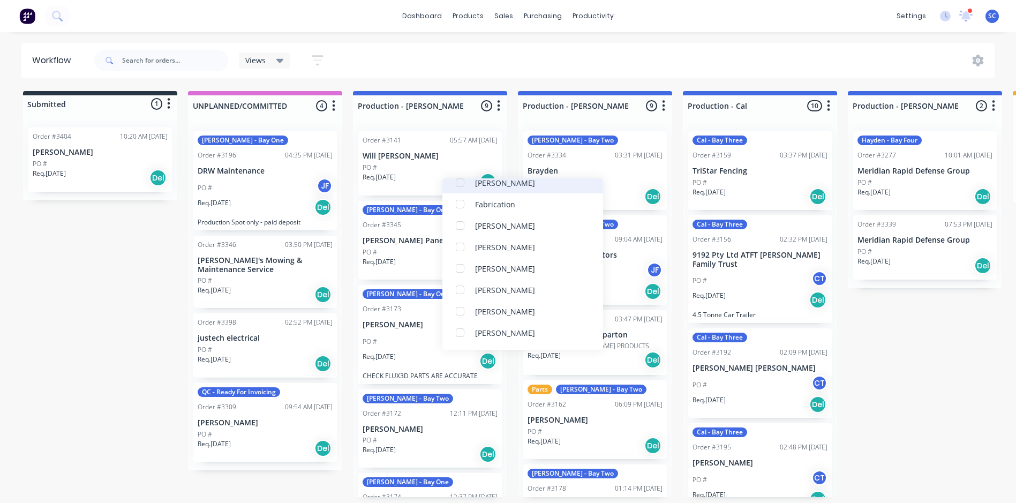
scroll to position [107, 0]
click at [444, 69] on div "Views Save new view None (Default) edit FRONTLINE WORKFLOW edit [PERSON_NAME] e…" at bounding box center [543, 60] width 903 height 32
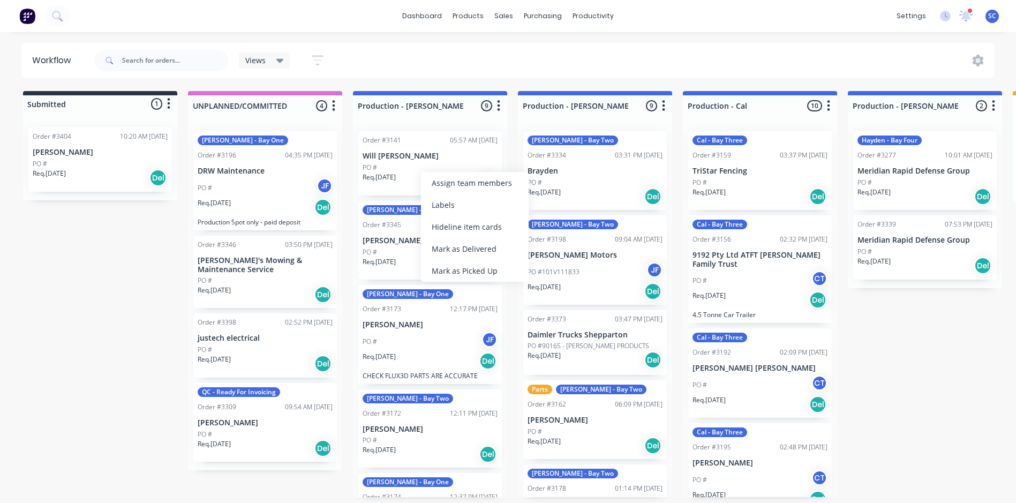
click at [484, 56] on div "Views Save new view None (Default) edit FRONTLINE WORKFLOW edit [PERSON_NAME] e…" at bounding box center [543, 60] width 903 height 32
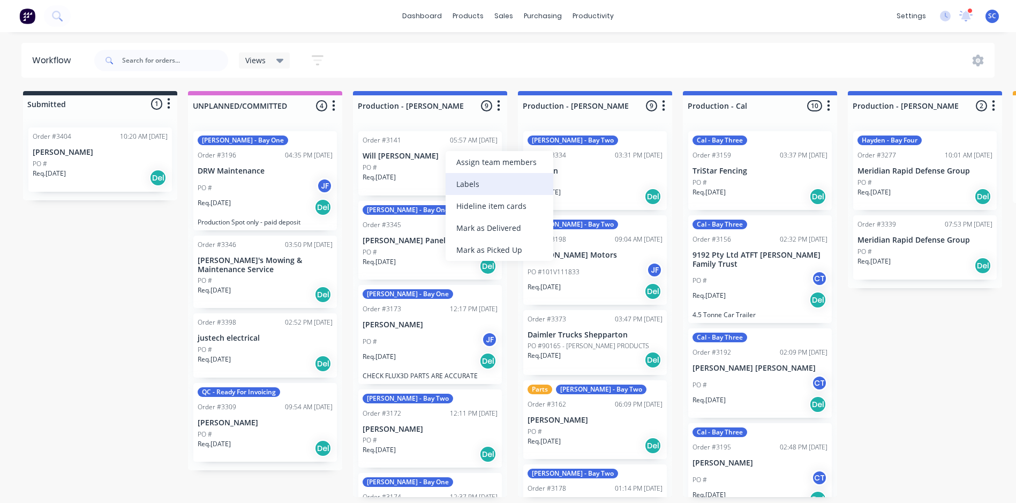
click at [481, 183] on div "Labels" at bounding box center [500, 184] width 108 height 22
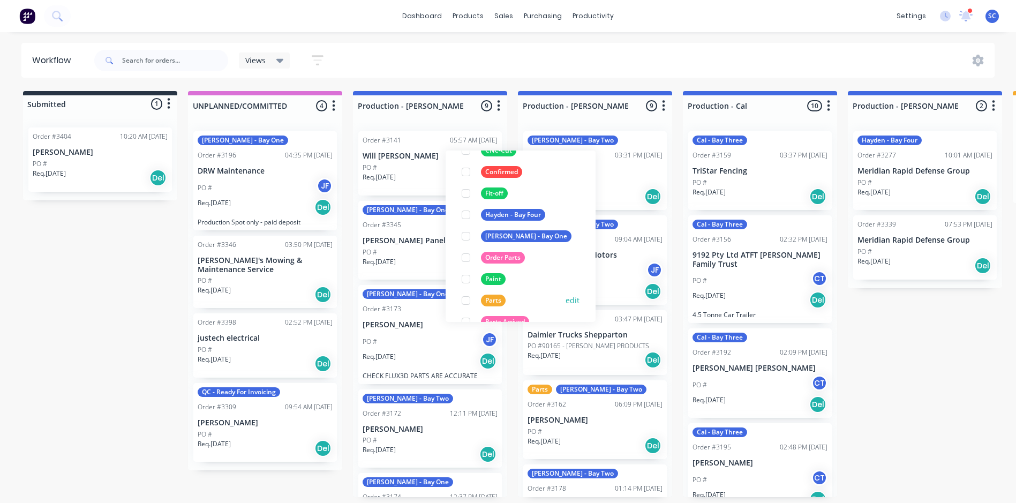
click at [468, 300] on div at bounding box center [465, 300] width 21 height 21
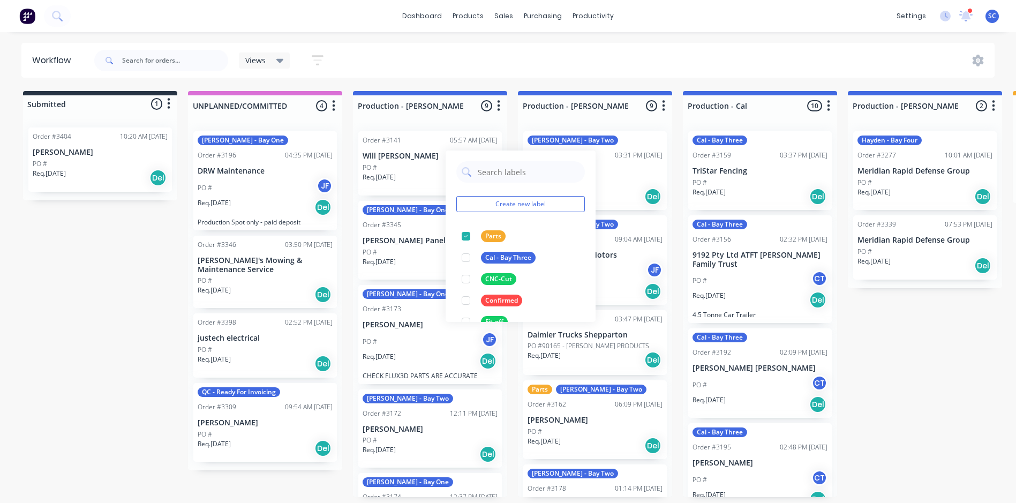
click at [464, 67] on div "Views Save new view None (Default) edit FRONTLINE WORKFLOW edit [PERSON_NAME] e…" at bounding box center [543, 60] width 903 height 32
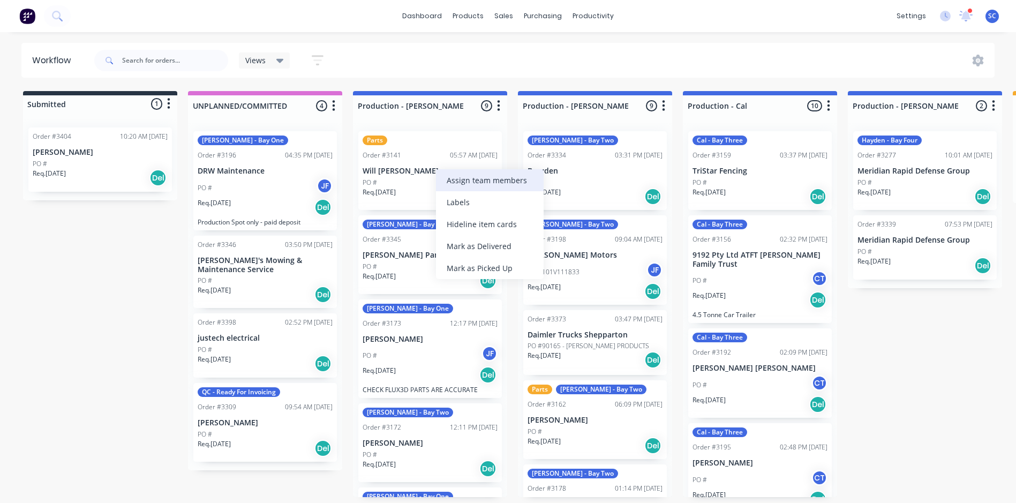
click at [463, 178] on div "Assign team members" at bounding box center [490, 180] width 108 height 22
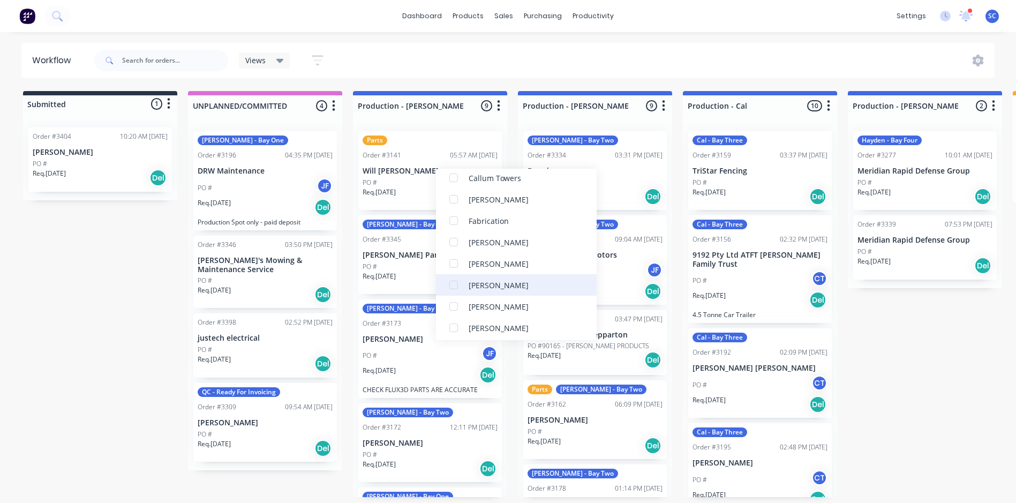
scroll to position [107, 0]
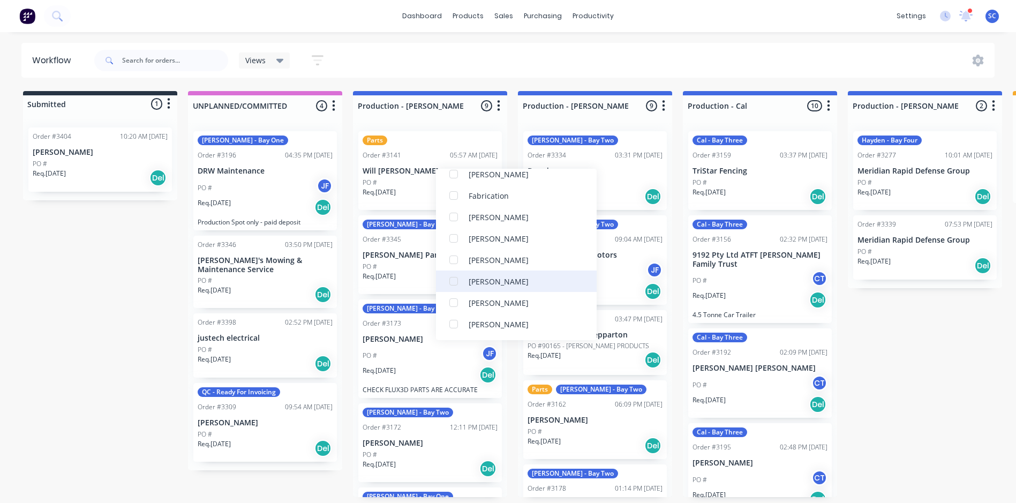
click at [454, 280] on div at bounding box center [453, 280] width 21 height 21
click at [438, 70] on div "Views Save new view None (Default) edit FRONTLINE WORKFLOW edit [PERSON_NAME] e…" at bounding box center [543, 60] width 903 height 32
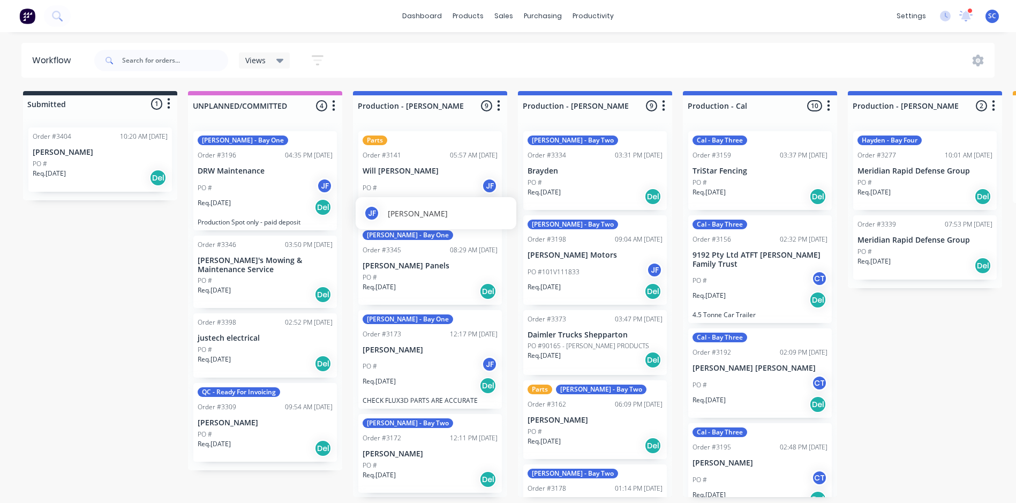
click at [485, 187] on div "JF" at bounding box center [489, 186] width 16 height 16
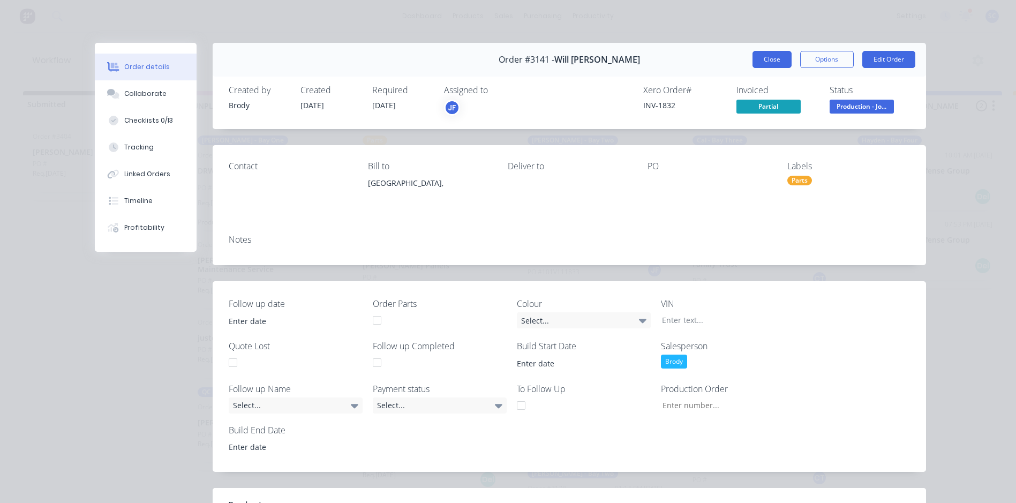
click at [759, 57] on button "Close" at bounding box center [771, 59] width 39 height 17
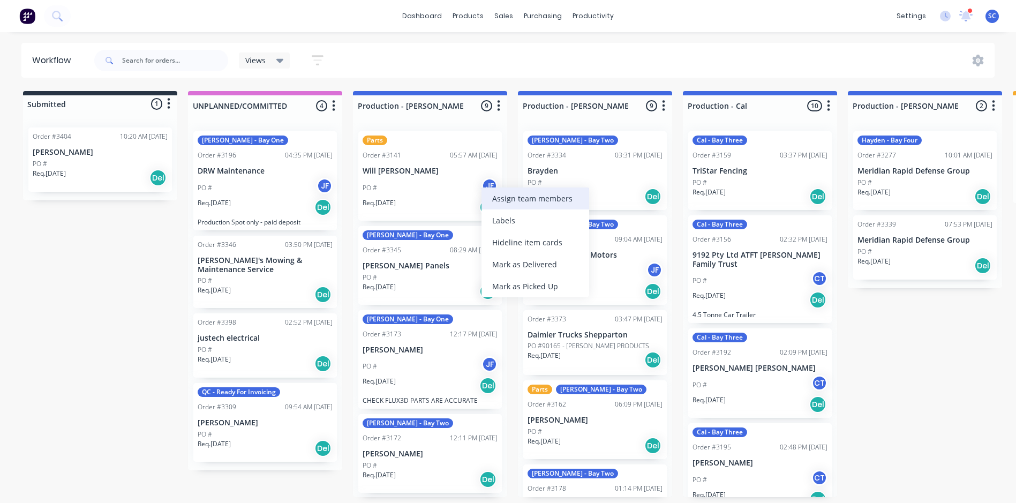
click at [556, 194] on div "Assign team members" at bounding box center [535, 198] width 108 height 22
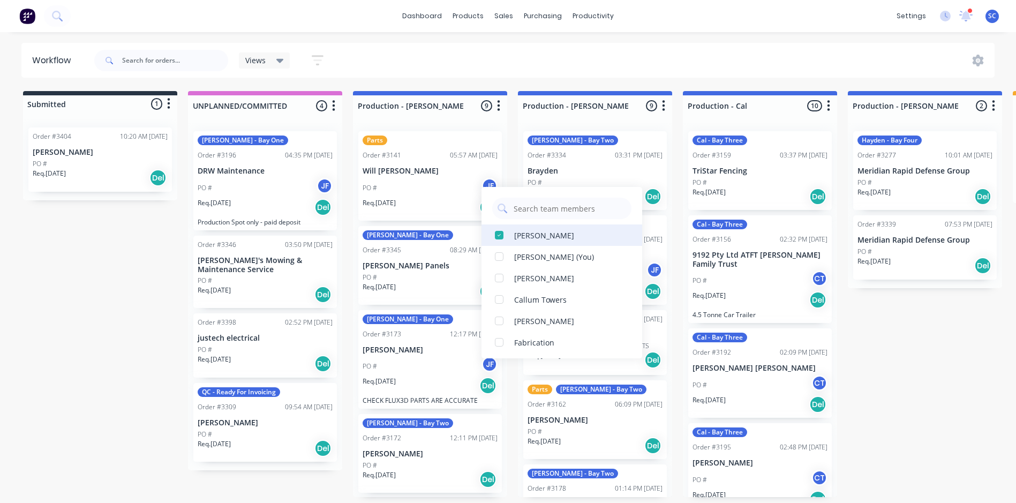
click at [499, 237] on div at bounding box center [498, 234] width 21 height 21
click at [491, 62] on div "Views Save new view None (Default) edit FRONTLINE WORKFLOW edit [PERSON_NAME] e…" at bounding box center [543, 60] width 903 height 32
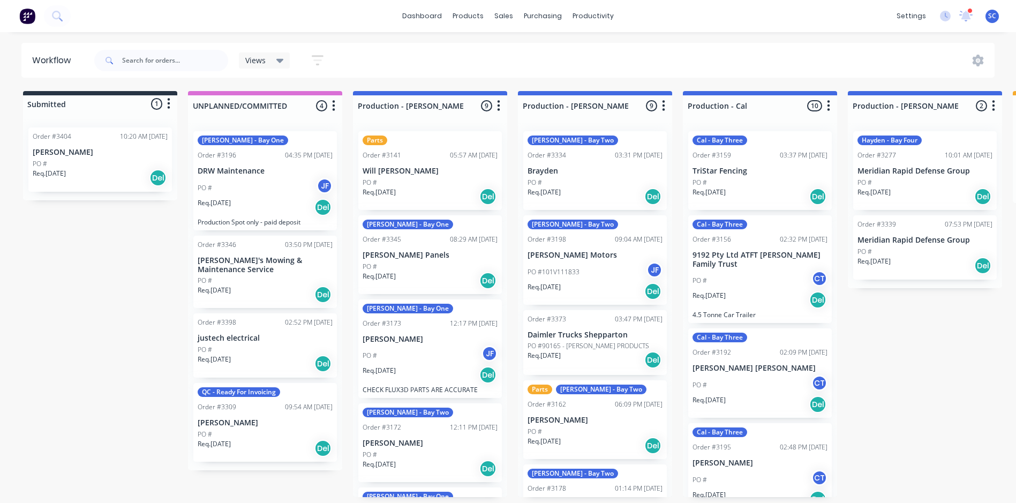
click at [442, 71] on div "Views Save new view None (Default) edit FRONTLINE WORKFLOW edit [PERSON_NAME] e…" at bounding box center [543, 60] width 903 height 32
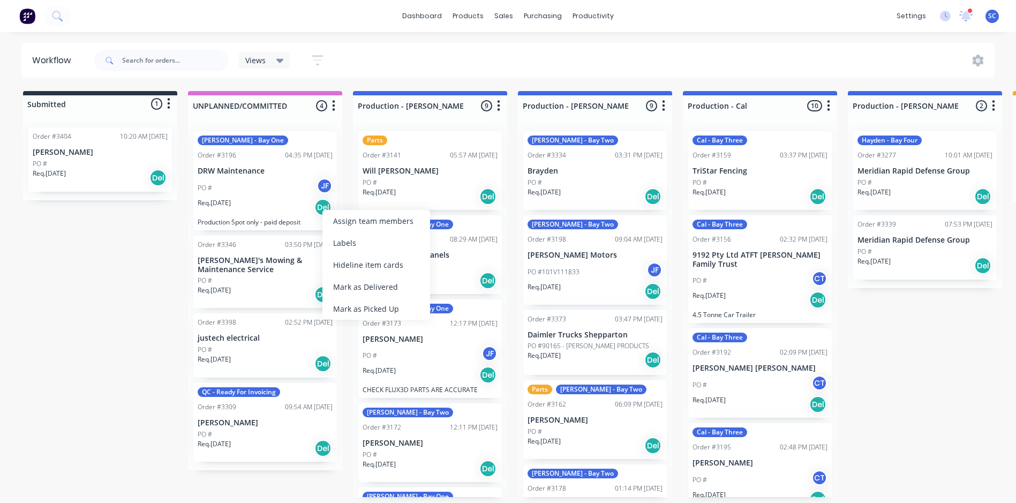
click at [476, 199] on div "Req. 29/07/25 Del" at bounding box center [430, 196] width 135 height 18
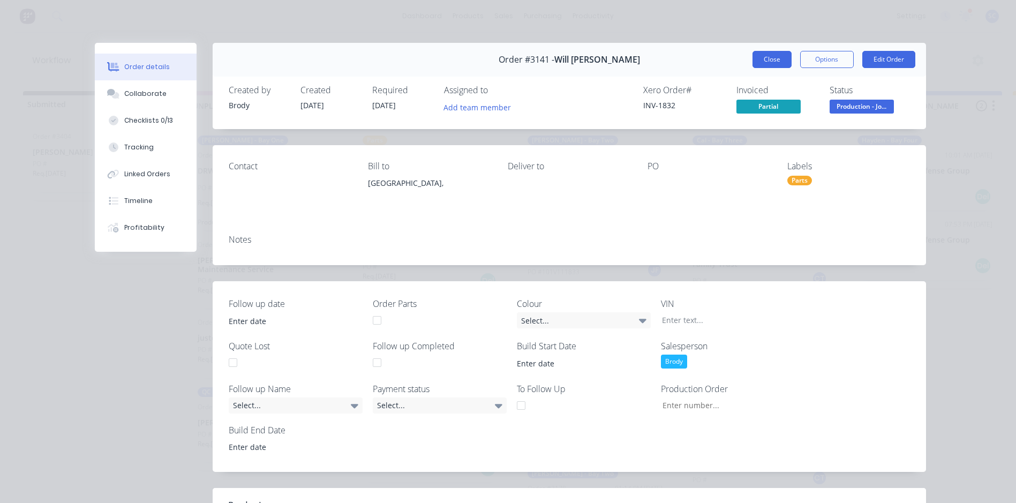
click at [767, 61] on button "Close" at bounding box center [771, 59] width 39 height 17
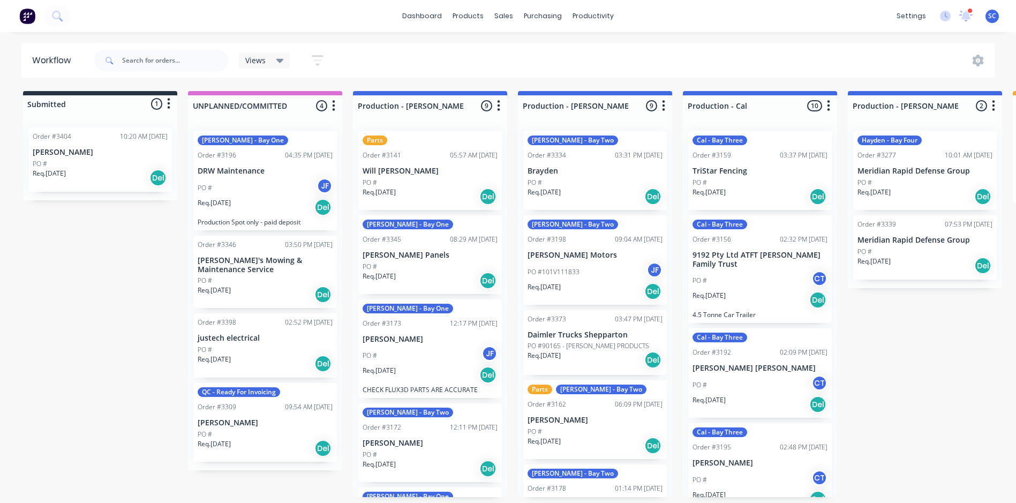
click at [511, 67] on div "Views Save new view None (Default) edit FRONTLINE WORKFLOW edit [PERSON_NAME] e…" at bounding box center [543, 60] width 903 height 32
click at [460, 70] on div "Views Save new view None (Default) edit FRONTLINE WORKFLOW edit [PERSON_NAME] e…" at bounding box center [543, 60] width 903 height 32
click at [433, 174] on div "Labels" at bounding box center [465, 174] width 108 height 22
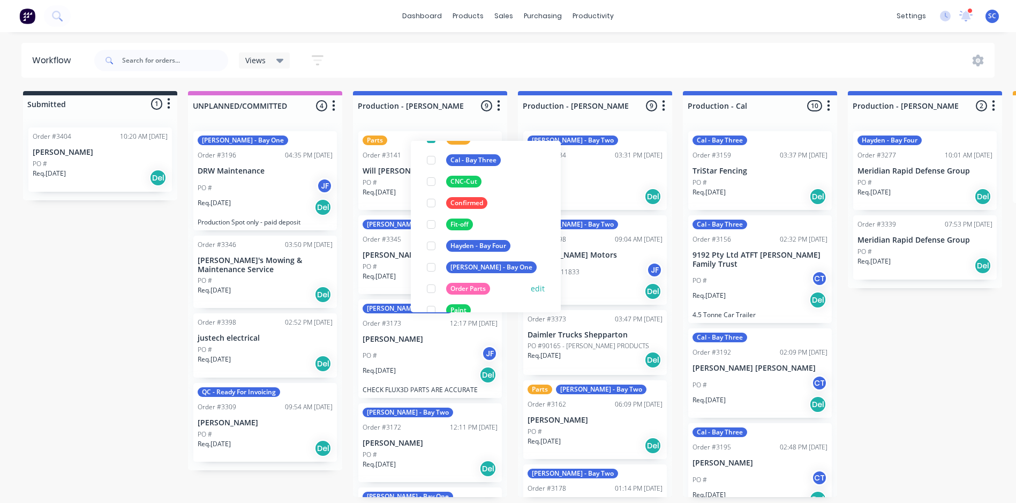
scroll to position [161, 0]
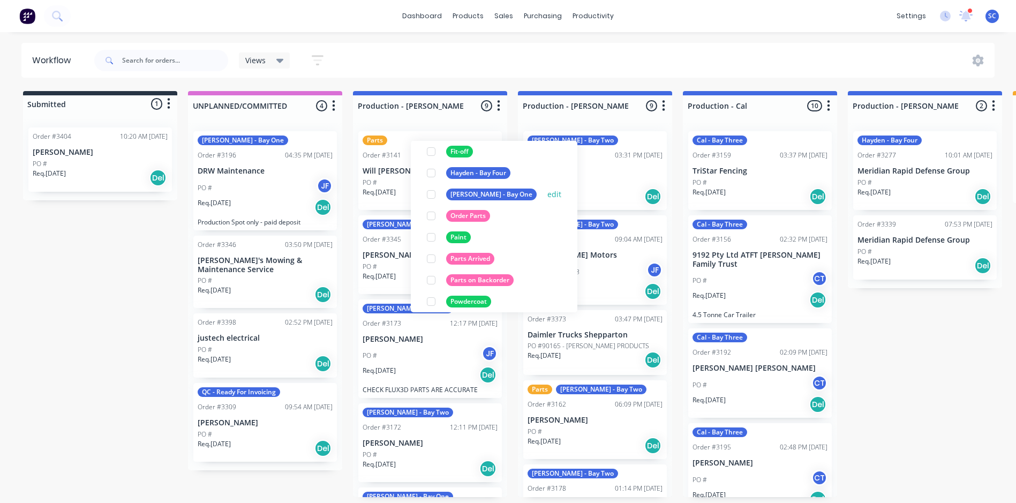
click at [431, 195] on div at bounding box center [430, 194] width 21 height 21
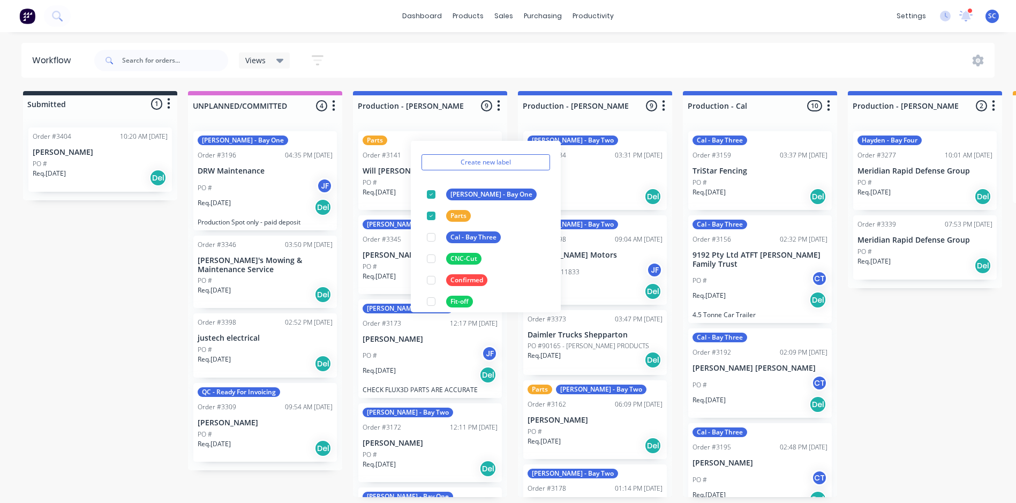
click at [429, 72] on div "Views Save new view None (Default) edit FRONTLINE WORKFLOW edit [PERSON_NAME] e…" at bounding box center [543, 60] width 903 height 32
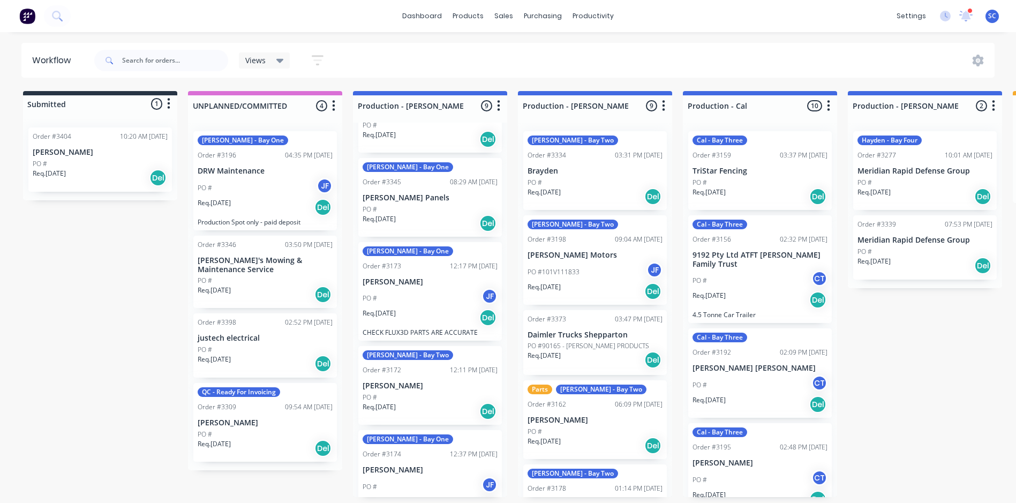
scroll to position [107, 0]
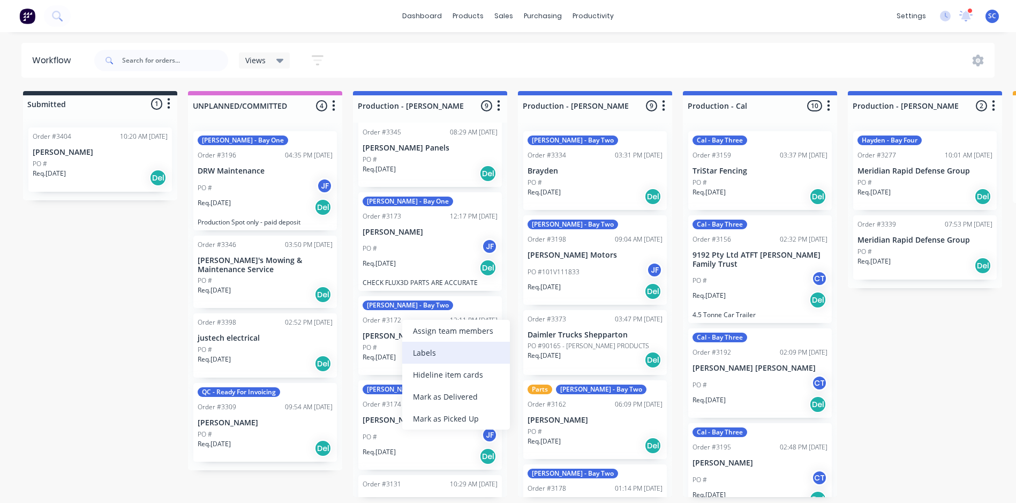
click at [418, 345] on div "Labels" at bounding box center [456, 353] width 108 height 22
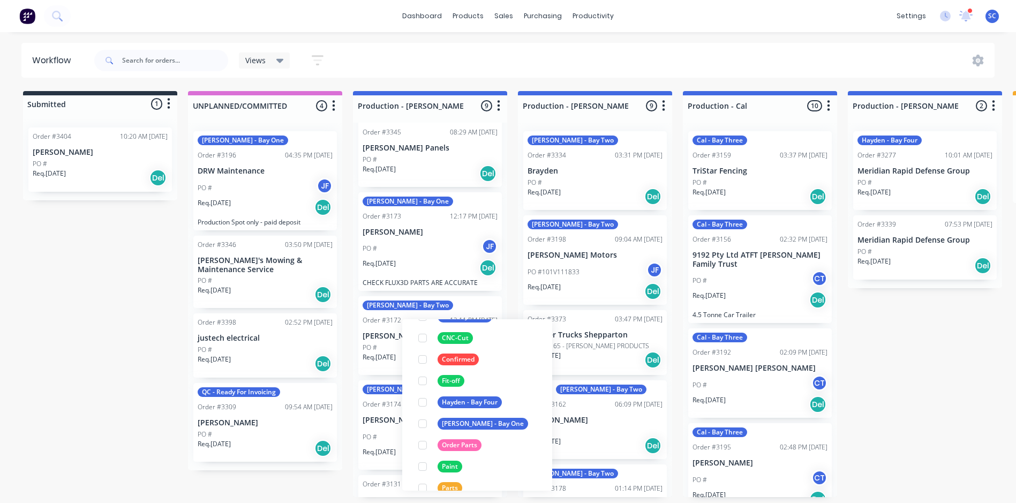
scroll to position [54, 0]
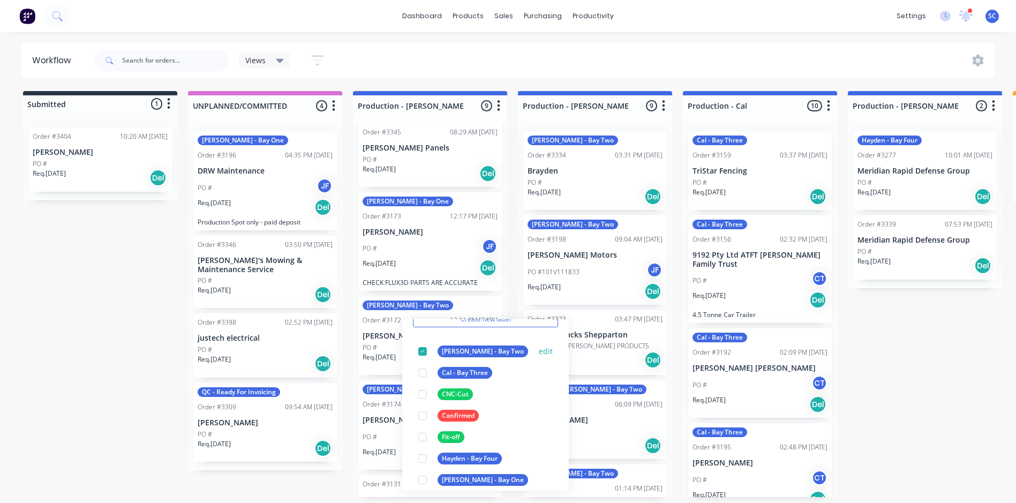
click at [421, 350] on div at bounding box center [422, 351] width 21 height 21
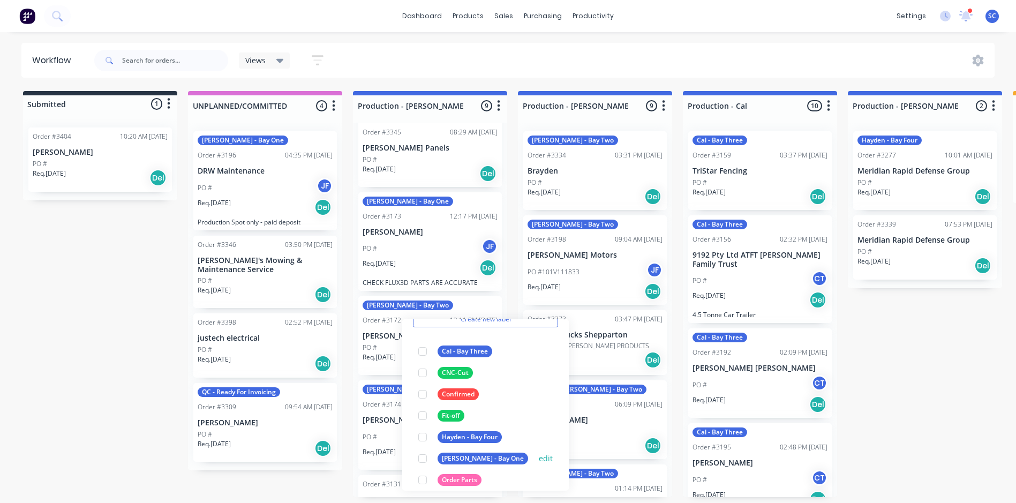
click at [423, 461] on div at bounding box center [422, 458] width 21 height 21
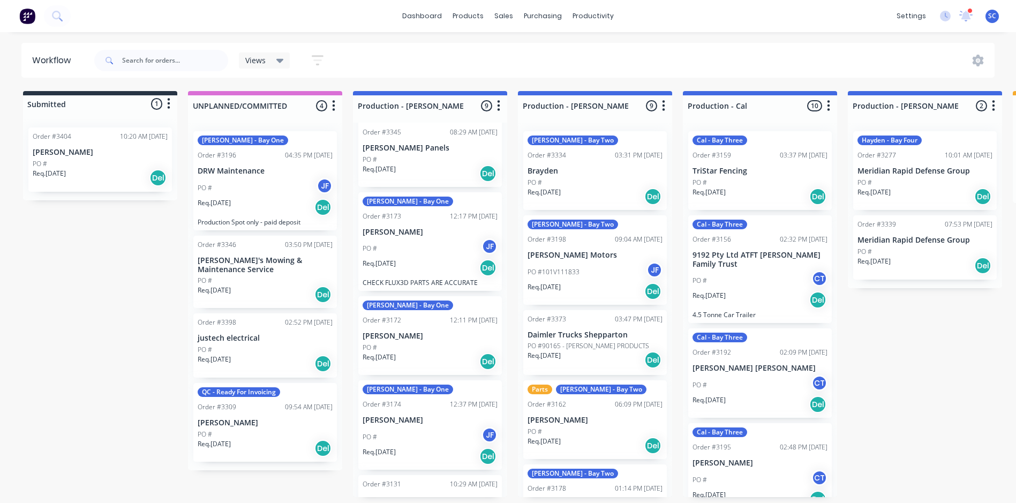
click at [428, 58] on div "Views Save new view None (Default) edit FRONTLINE WORKFLOW edit [PERSON_NAME] e…" at bounding box center [543, 60] width 903 height 32
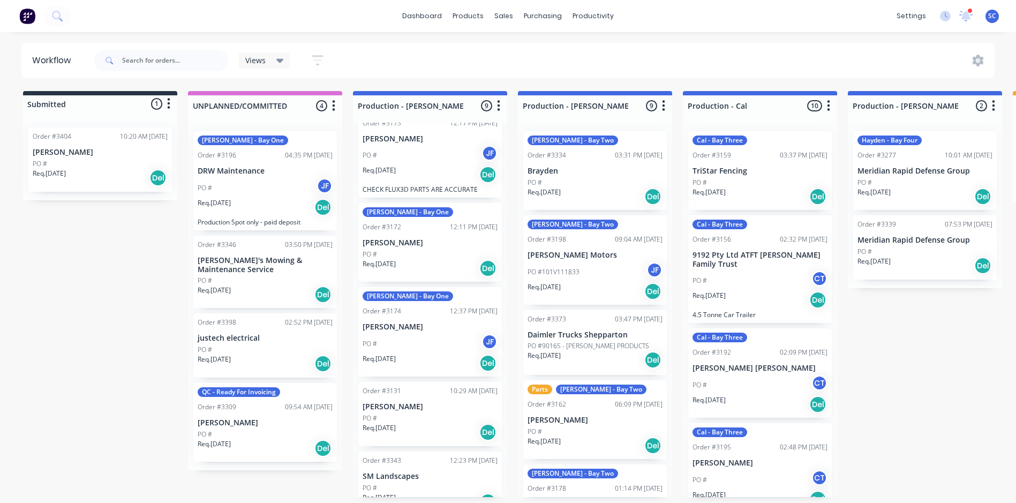
scroll to position [268, 0]
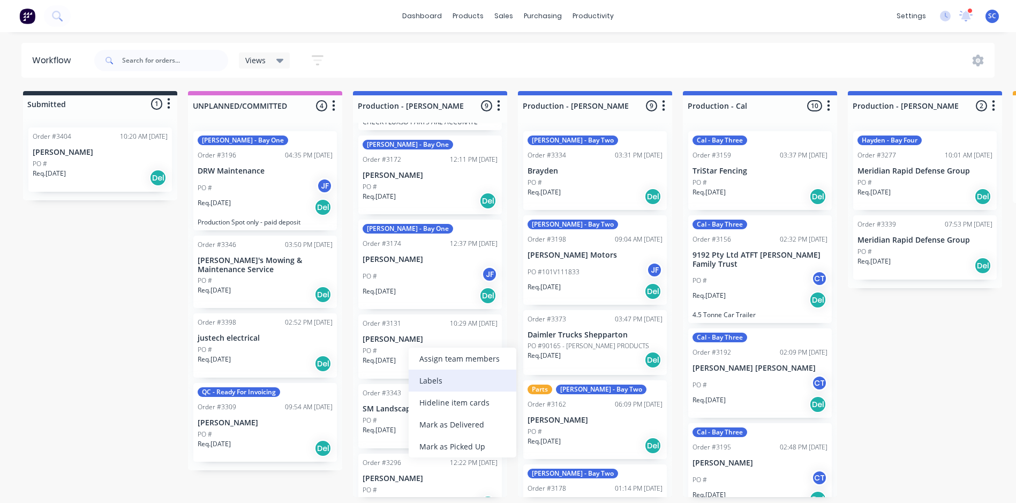
click at [448, 378] on div "Labels" at bounding box center [463, 381] width 108 height 22
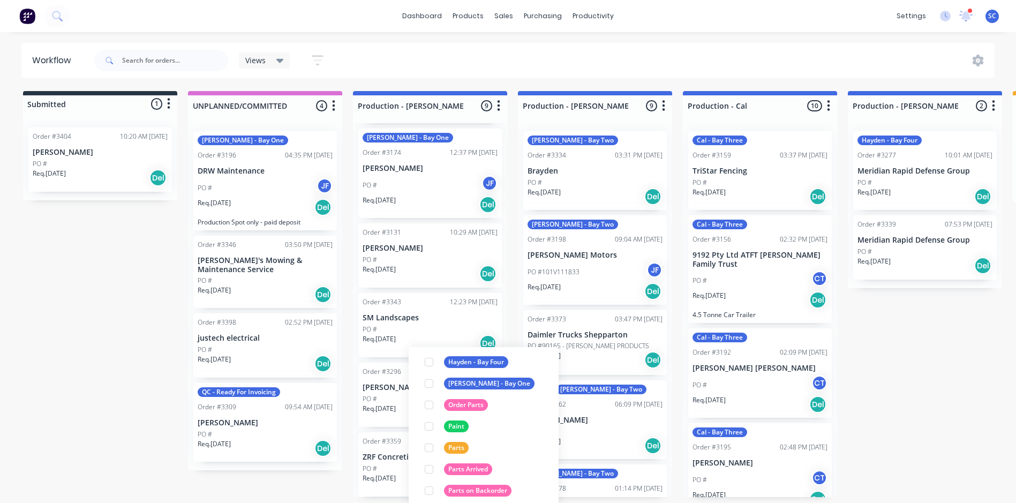
scroll to position [161, 0]
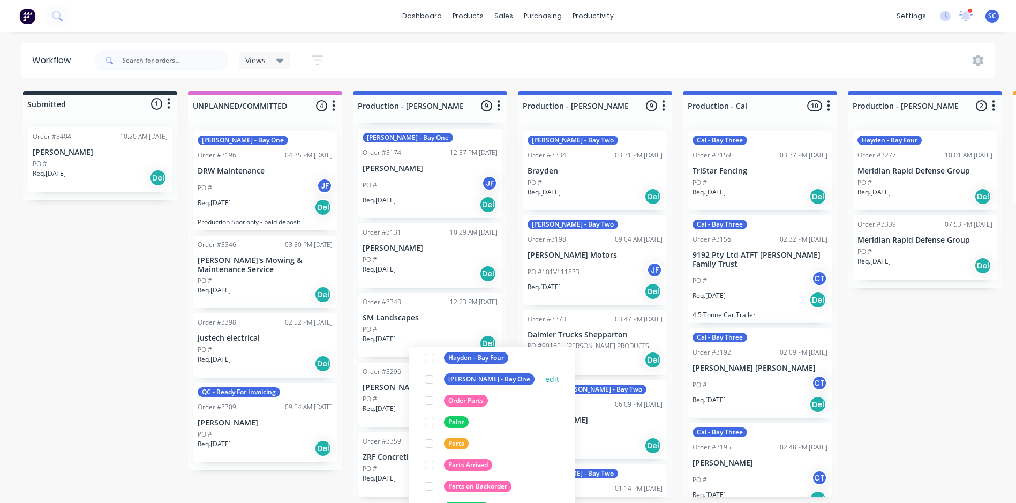
click at [427, 380] on div at bounding box center [428, 378] width 21 height 21
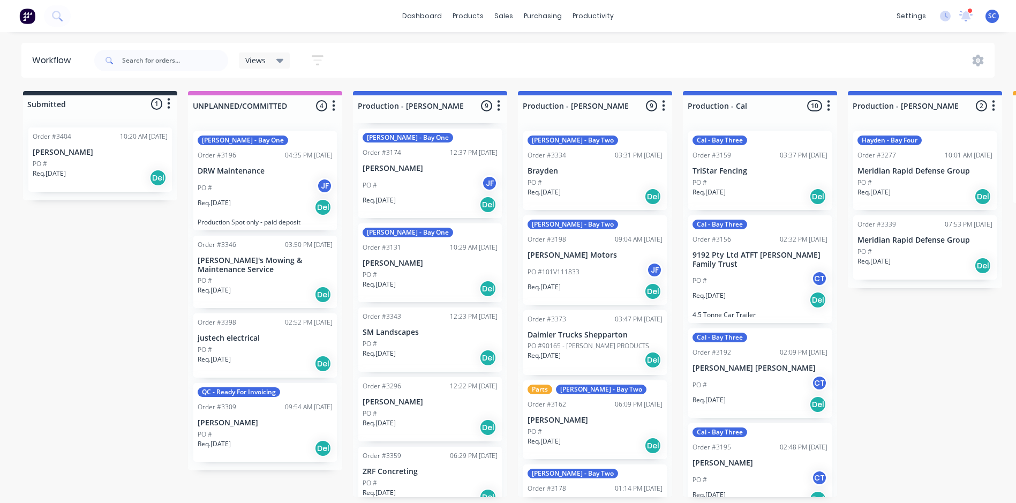
click at [409, 263] on div "John - Bay One Order #3131 10:29 AM 04/08/25 Royce Colins PO # Req. 22/07/25 Del" at bounding box center [430, 262] width 144 height 79
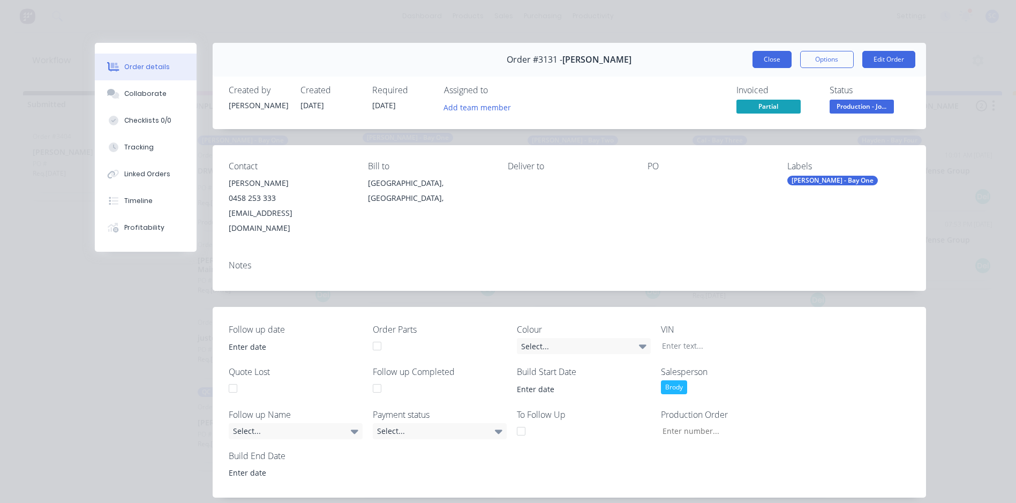
click at [758, 58] on button "Close" at bounding box center [771, 59] width 39 height 17
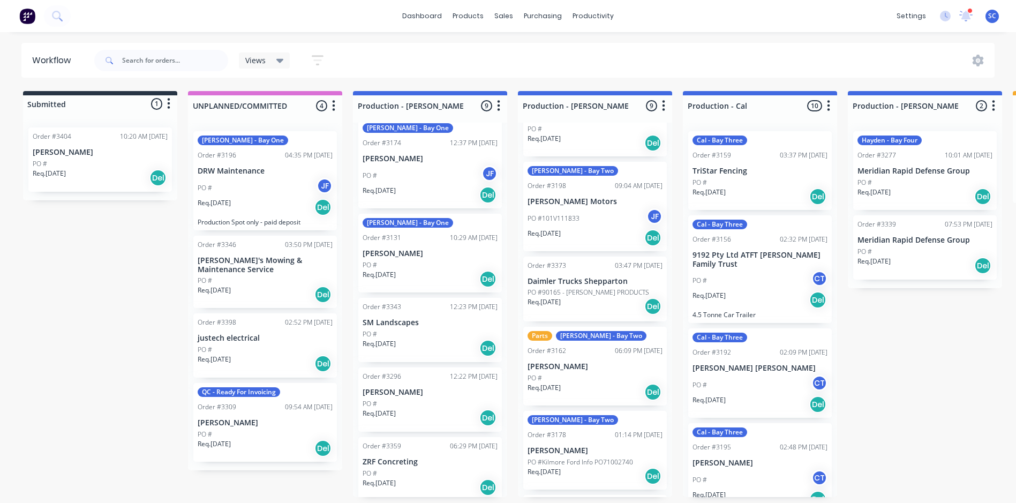
scroll to position [373, 0]
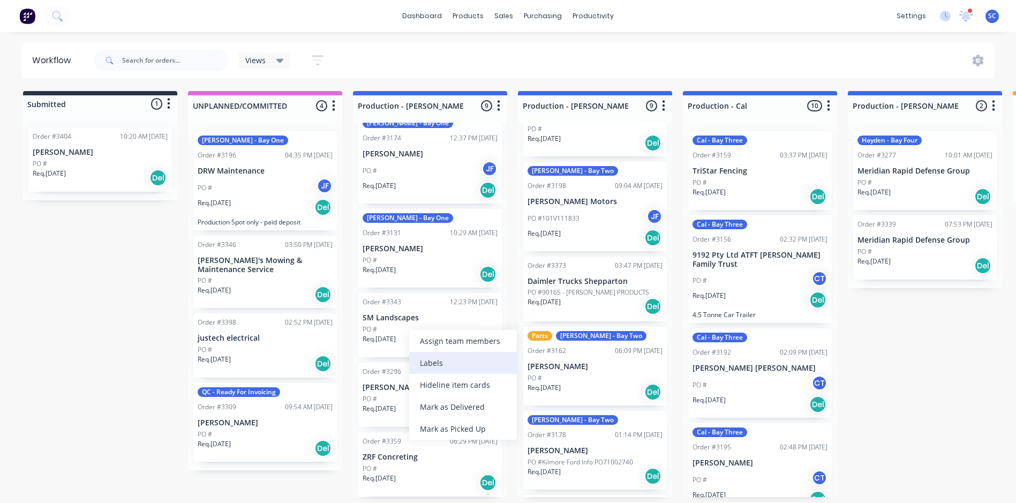
click at [438, 365] on div "Labels" at bounding box center [463, 363] width 108 height 22
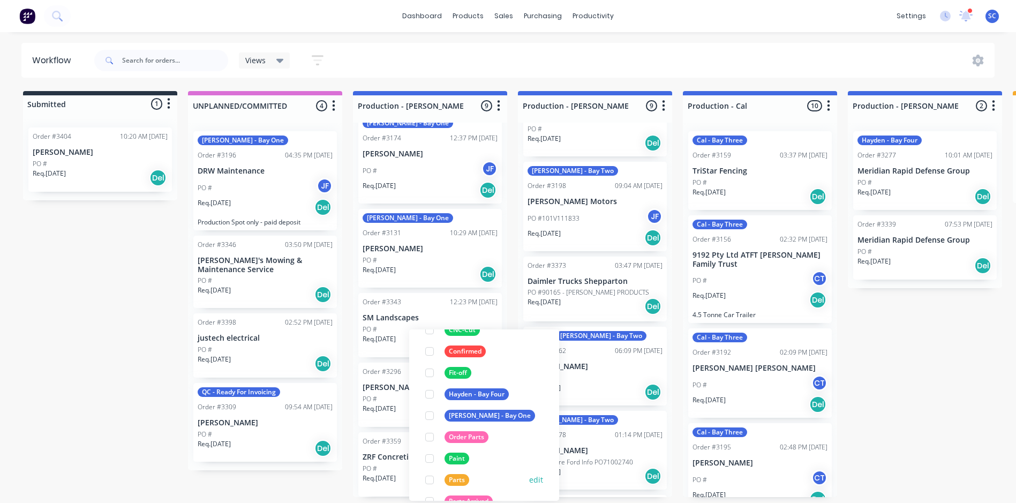
scroll to position [107, 0]
click at [430, 410] on div at bounding box center [429, 414] width 21 height 21
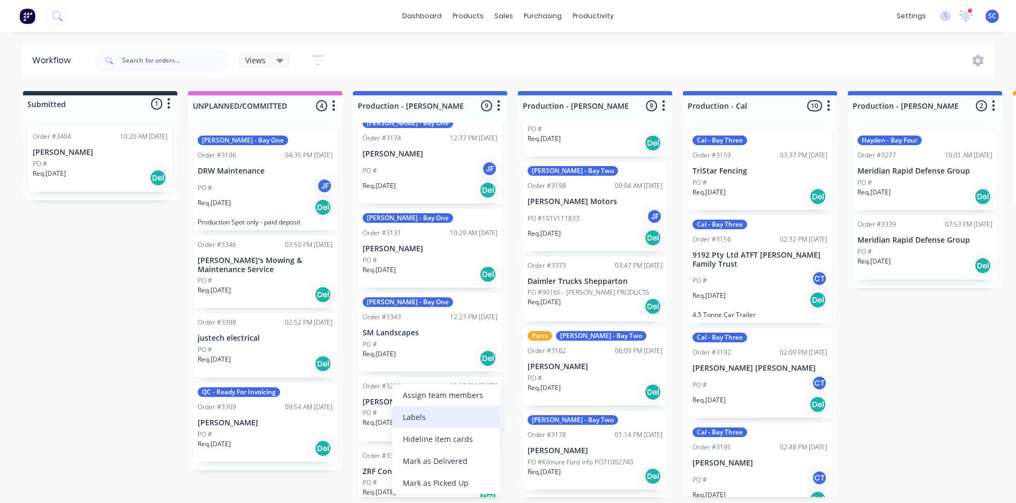
click at [404, 423] on div "Labels" at bounding box center [446, 417] width 108 height 22
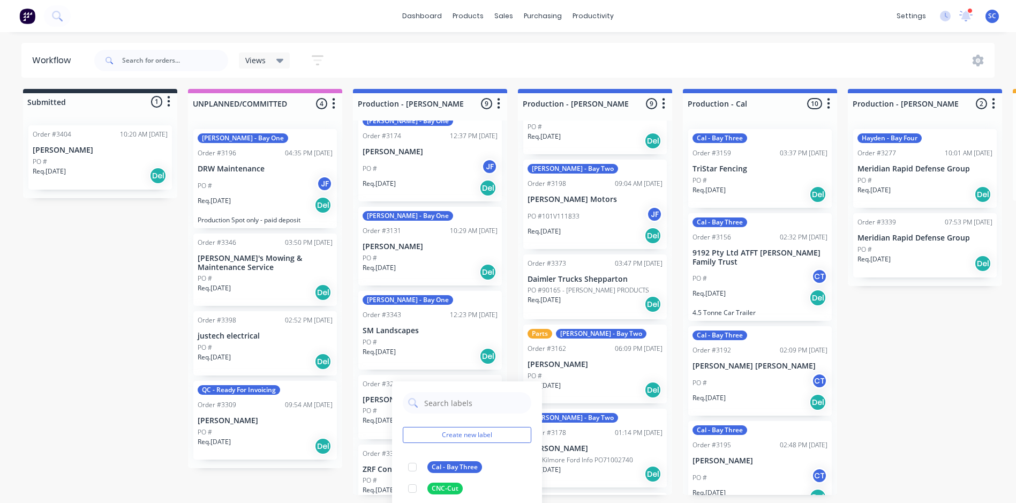
scroll to position [161, 0]
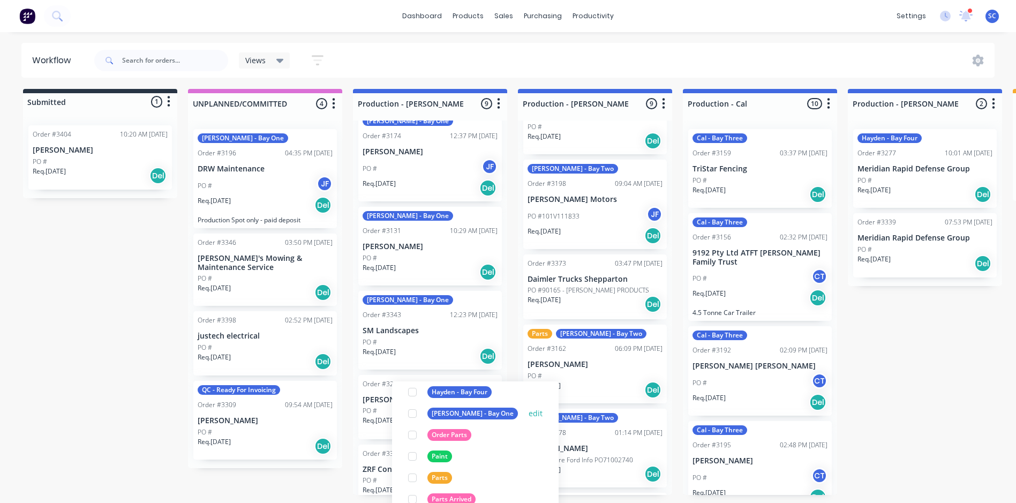
click at [411, 412] on div at bounding box center [412, 413] width 21 height 21
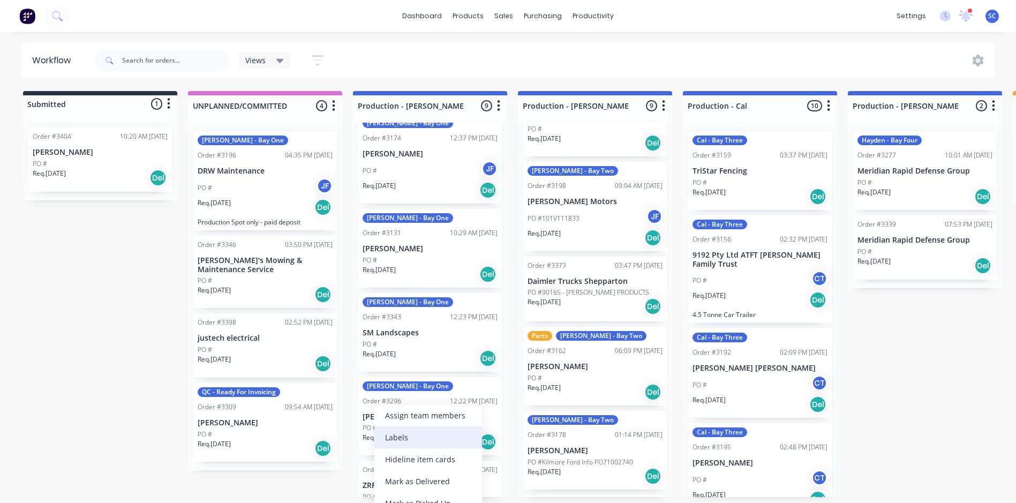
click at [401, 435] on div "Labels" at bounding box center [428, 437] width 108 height 22
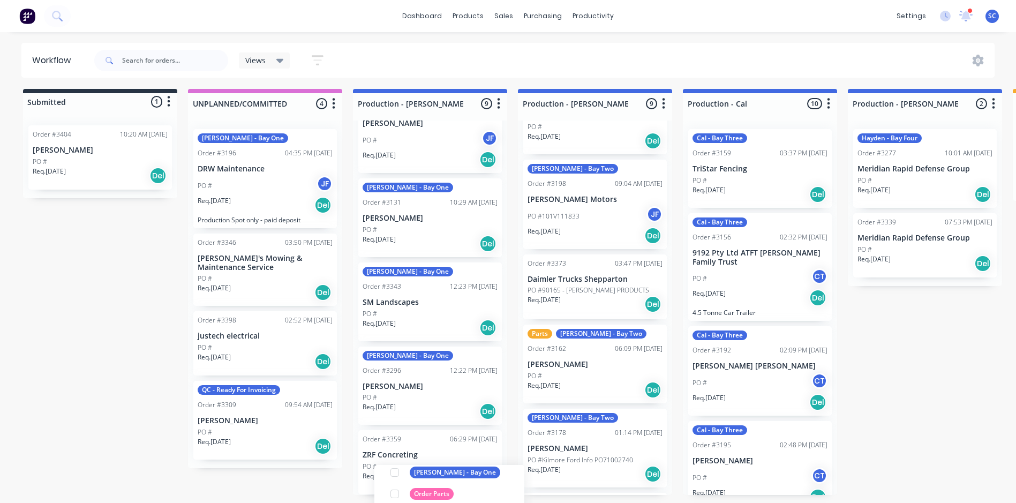
scroll to position [161, 0]
click at [392, 495] on div at bounding box center [394, 496] width 21 height 21
click at [265, 483] on div "Submitted 1 Status colour #273444 hex #273444 Save Cancel Summaries Total order…" at bounding box center [885, 292] width 1786 height 406
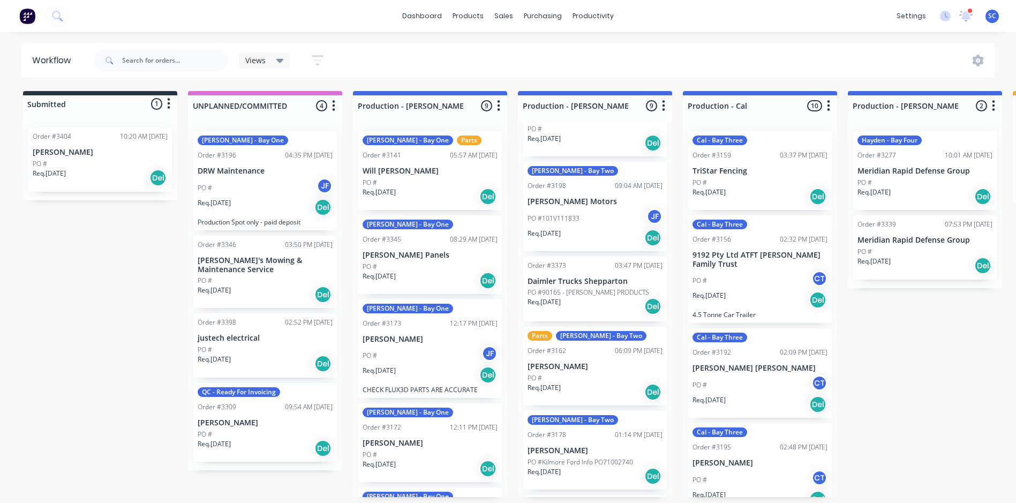
scroll to position [0, 0]
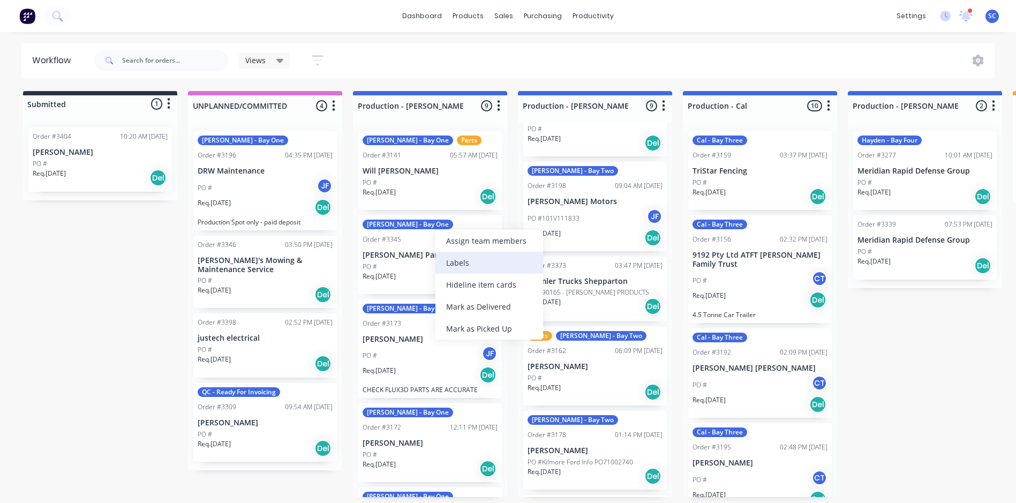
click at [464, 266] on div "Labels" at bounding box center [489, 263] width 108 height 22
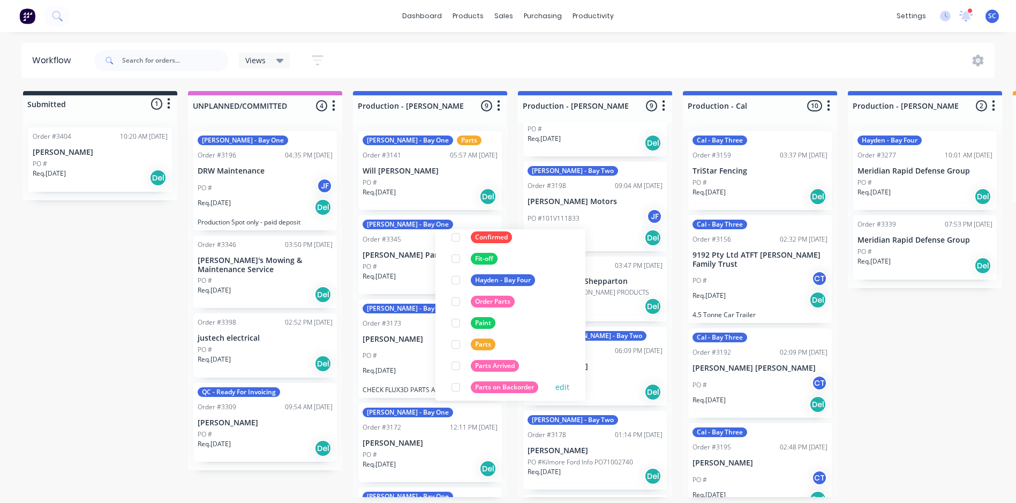
scroll to position [161, 0]
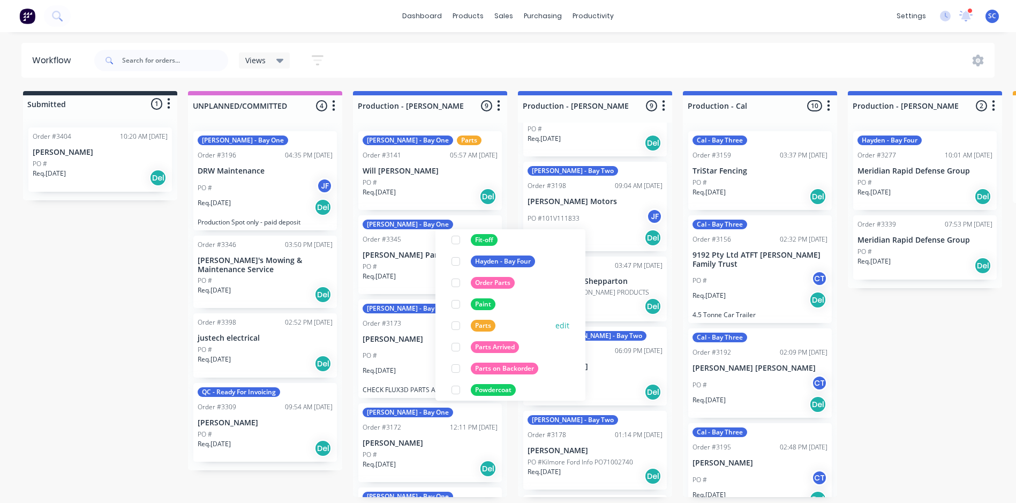
click at [454, 325] on div at bounding box center [455, 325] width 21 height 21
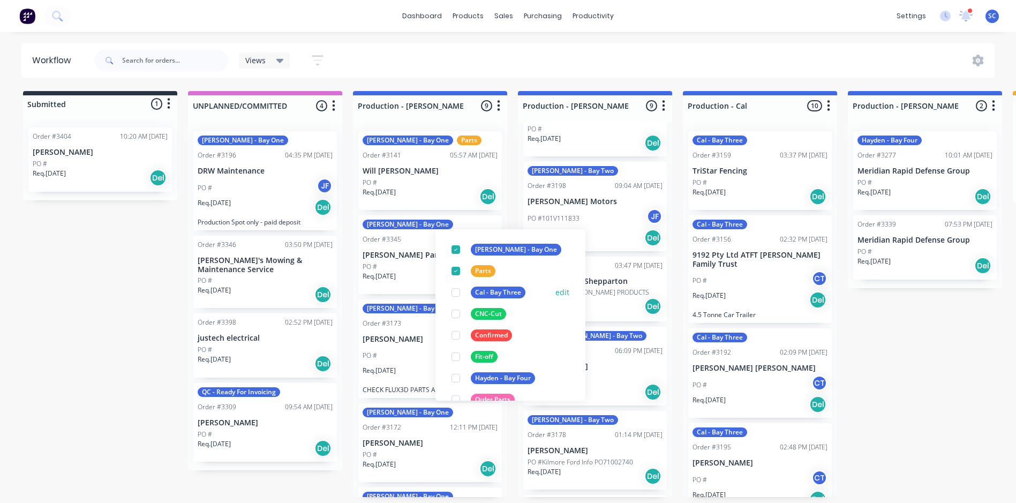
scroll to position [64, 0]
click at [455, 273] on div at bounding box center [455, 271] width 21 height 21
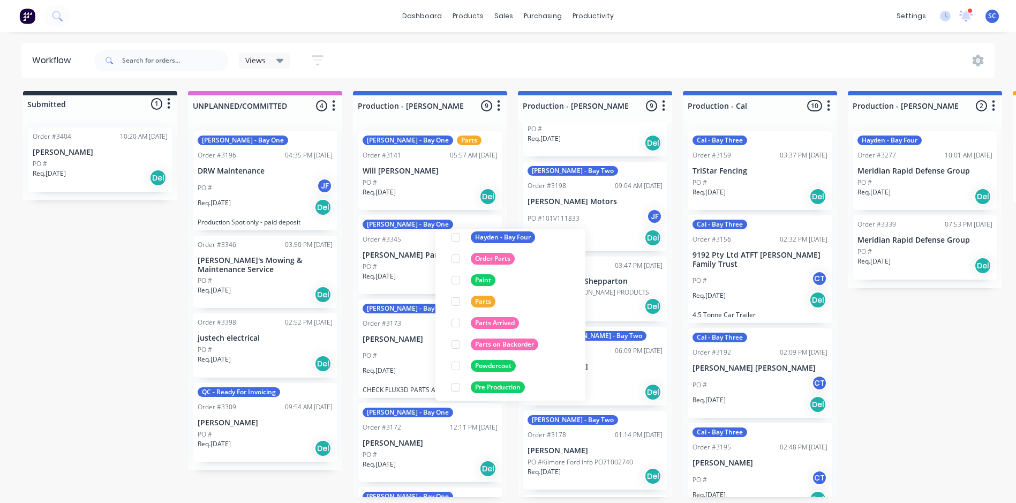
scroll to position [161, 0]
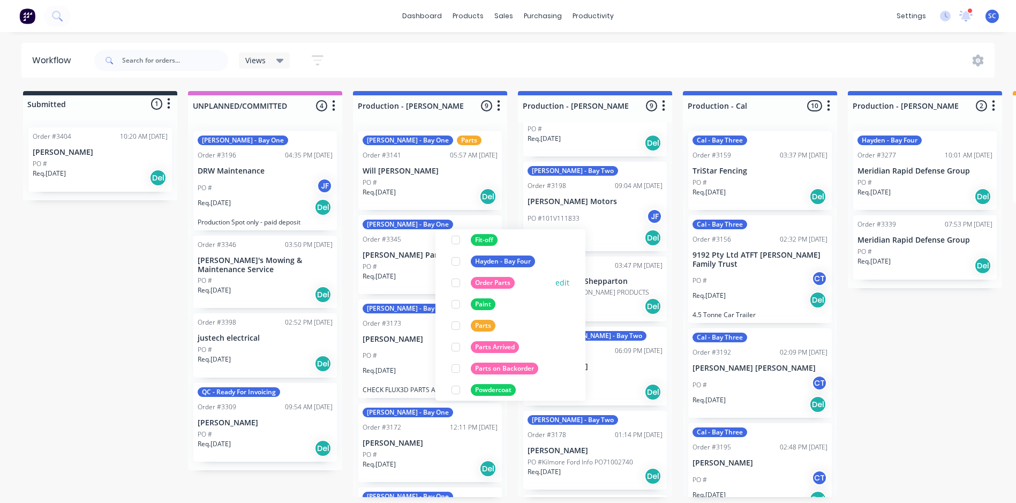
click at [456, 281] on div at bounding box center [455, 282] width 21 height 21
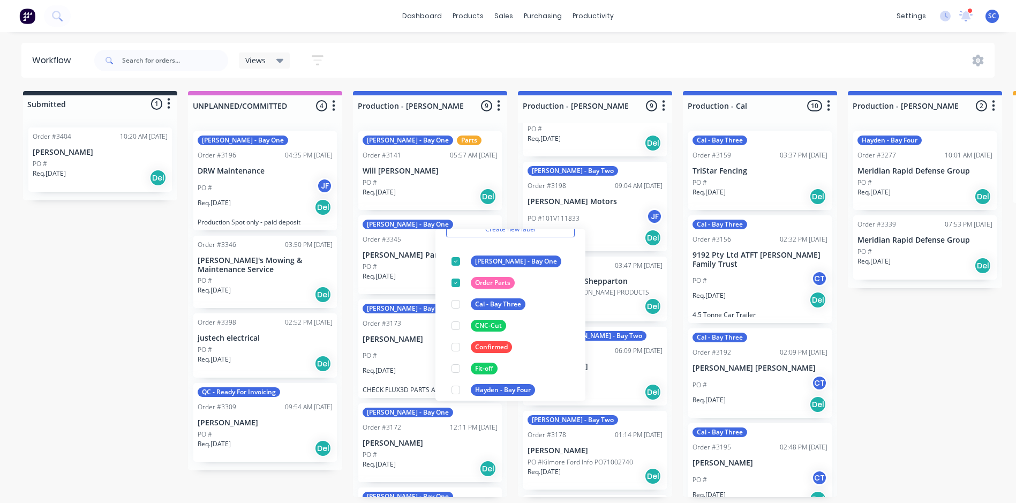
click at [467, 74] on div "Views Save new view None (Default) edit FRONTLINE WORKFLOW edit [PERSON_NAME] e…" at bounding box center [543, 60] width 903 height 32
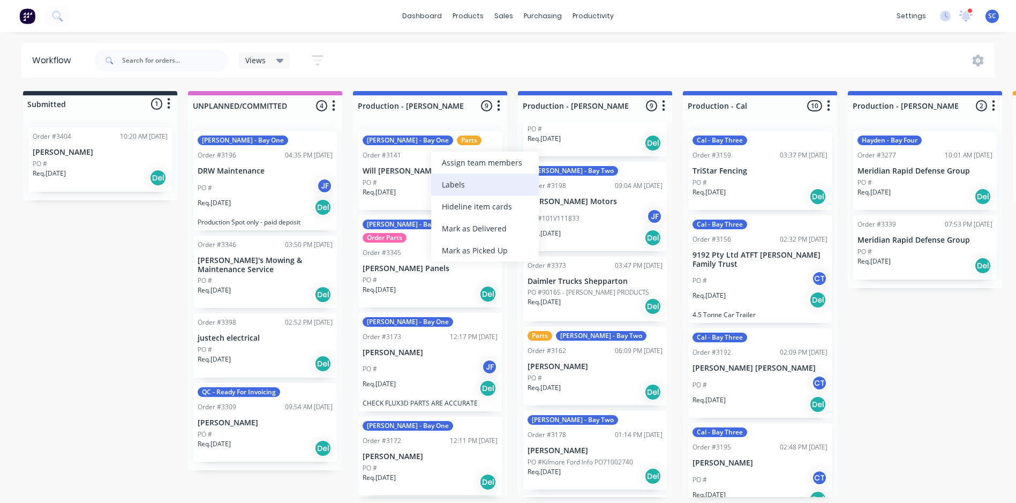
click at [470, 181] on div "Labels" at bounding box center [485, 185] width 108 height 22
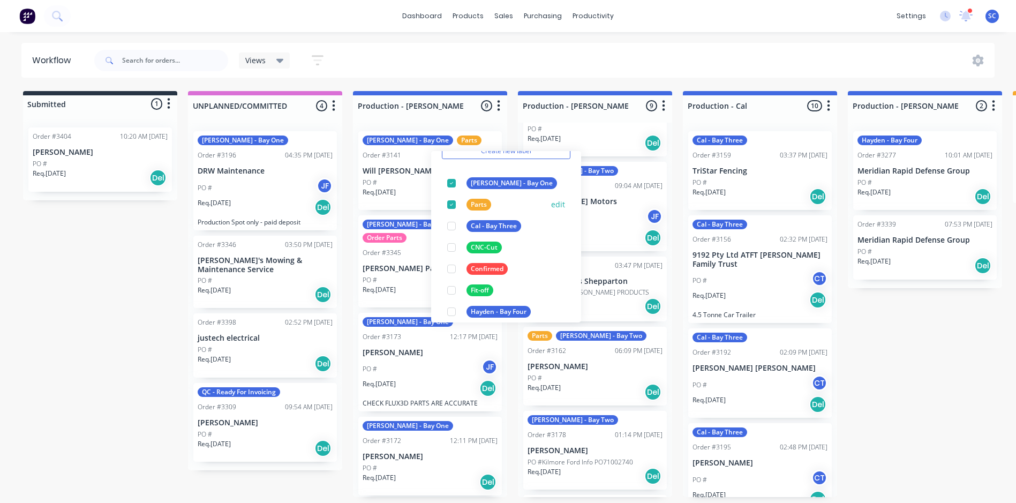
click at [449, 203] on div at bounding box center [451, 204] width 21 height 21
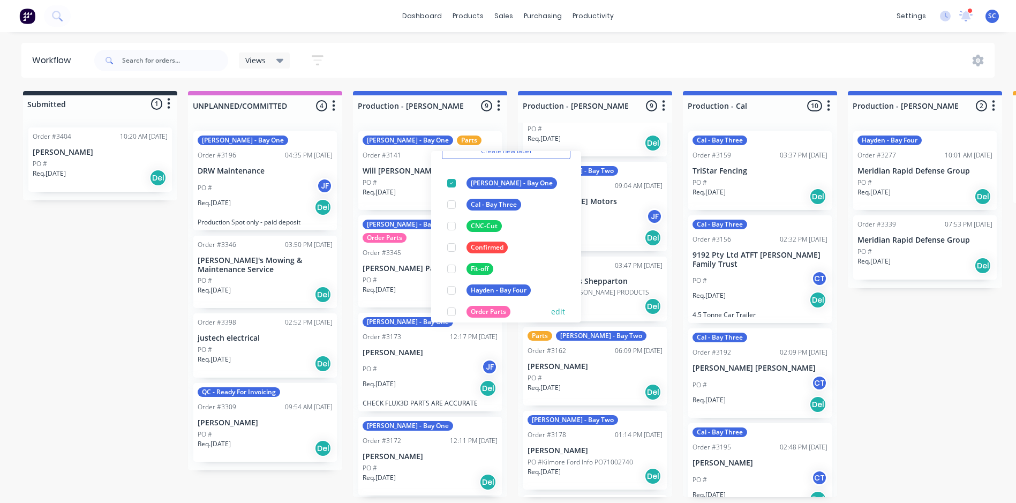
click at [449, 308] on div at bounding box center [451, 311] width 21 height 21
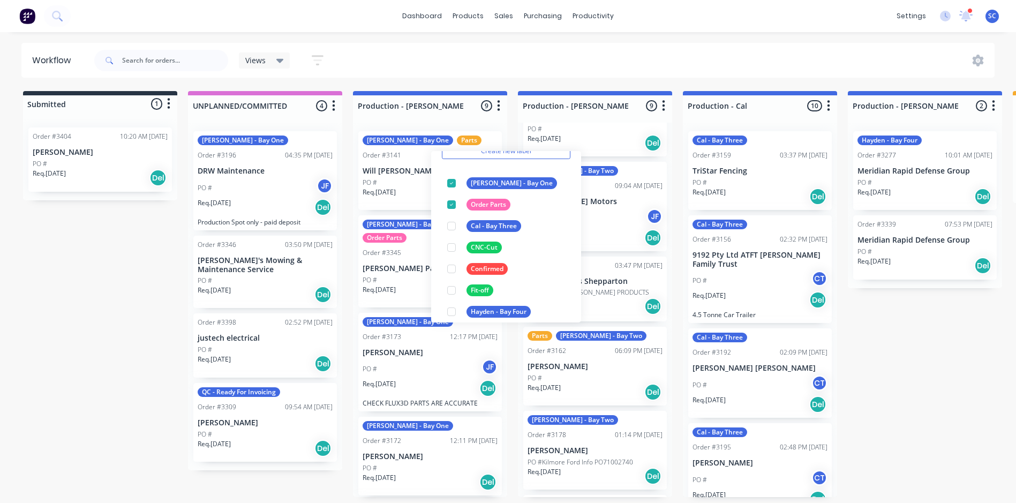
click at [476, 61] on div "Views Save new view None (Default) edit FRONTLINE WORKFLOW edit [PERSON_NAME] e…" at bounding box center [543, 60] width 903 height 32
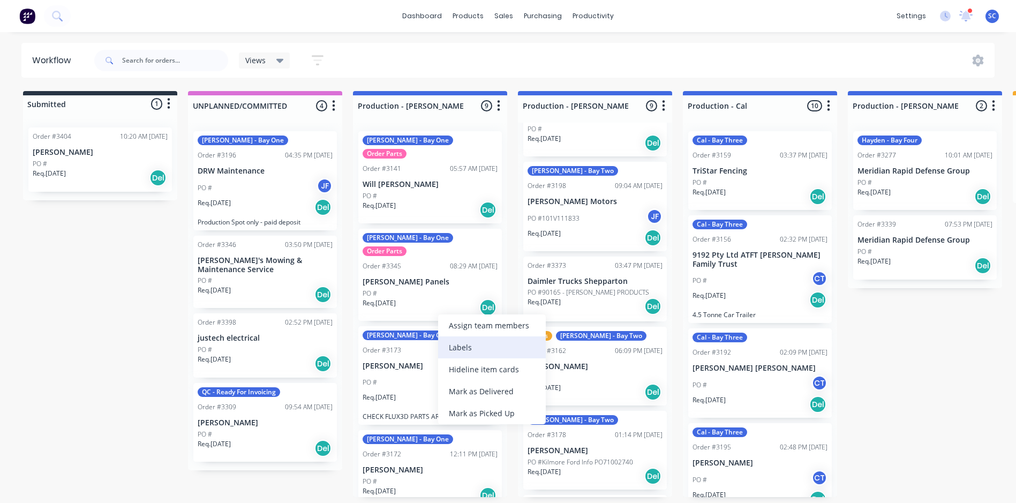
click at [463, 346] on div "Labels" at bounding box center [492, 347] width 108 height 22
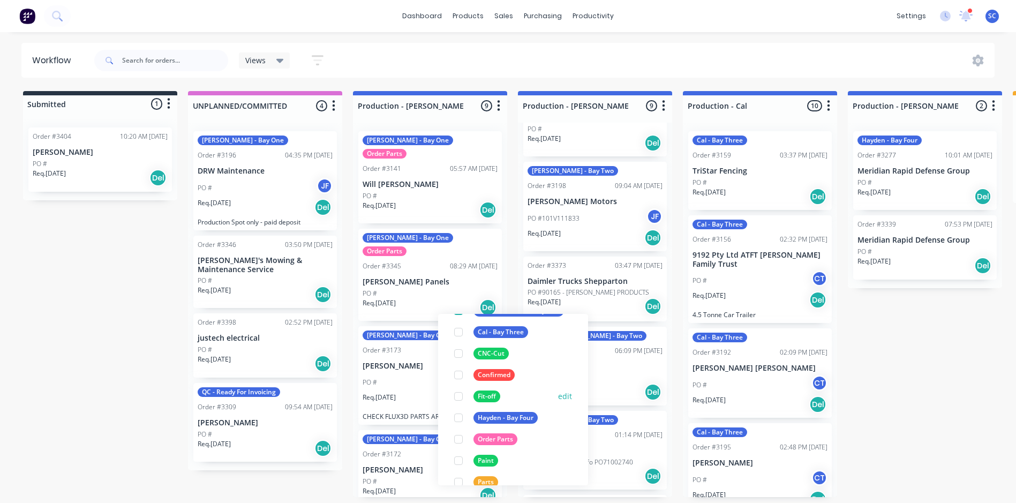
scroll to position [107, 0]
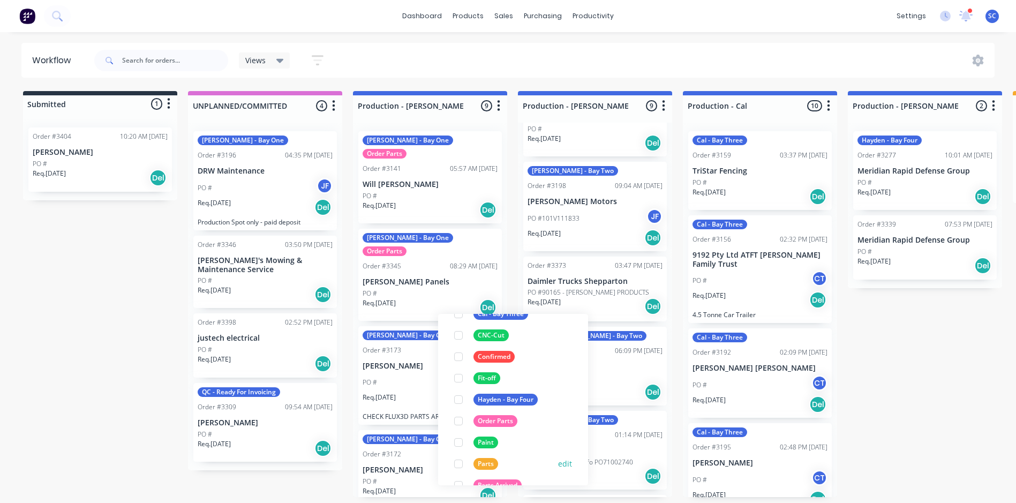
click at [558, 464] on button "edit" at bounding box center [565, 463] width 14 height 11
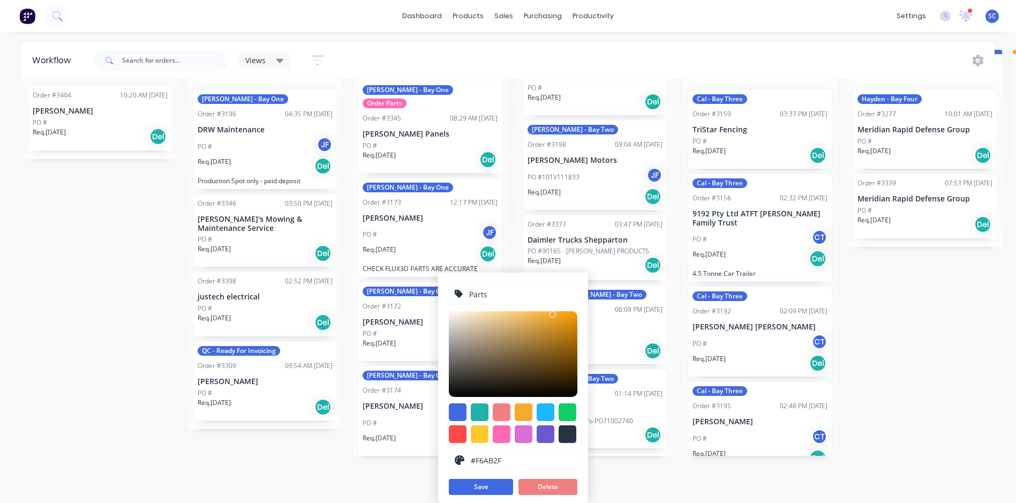
scroll to position [214, 0]
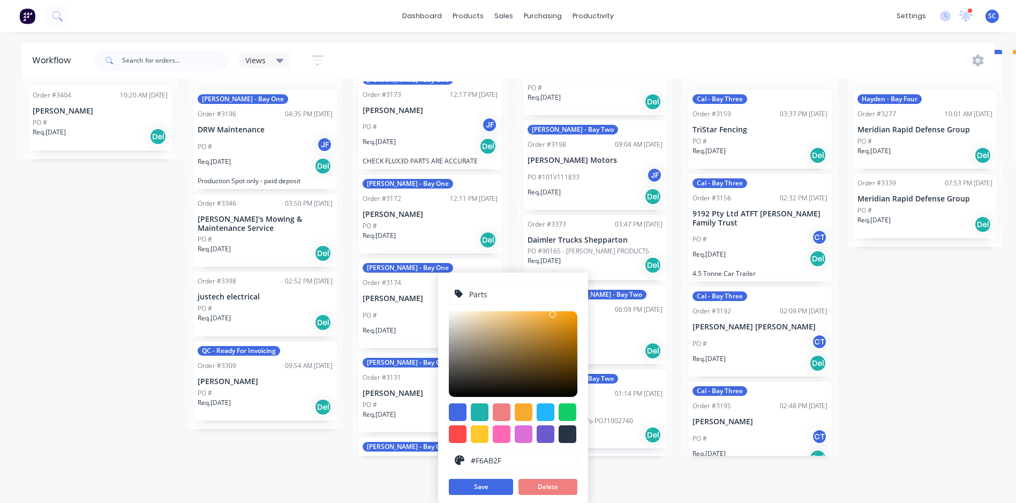
click at [501, 291] on input "Parts" at bounding box center [519, 294] width 103 height 20
type input "Parts Arrived"
click at [481, 492] on button "Save" at bounding box center [481, 487] width 64 height 16
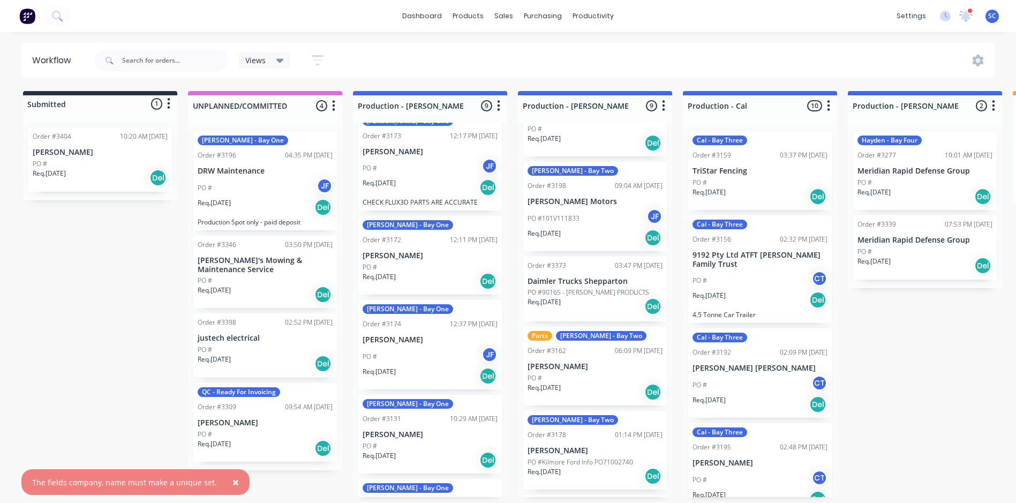
scroll to position [2, 0]
click at [255, 450] on div "Submitted 1 Status colour #273444 hex #273444 Save Cancel Summaries Total order…" at bounding box center [885, 294] width 1786 height 406
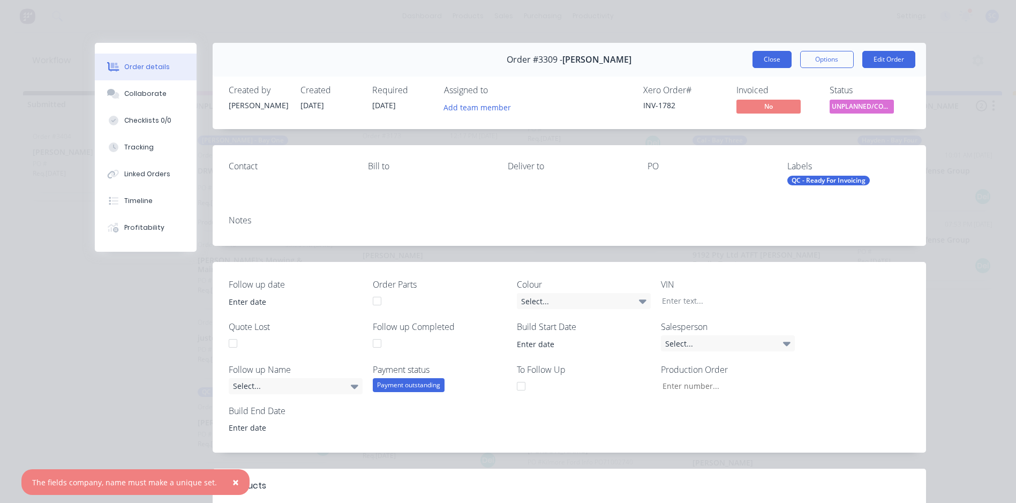
click at [769, 59] on button "Close" at bounding box center [771, 59] width 39 height 17
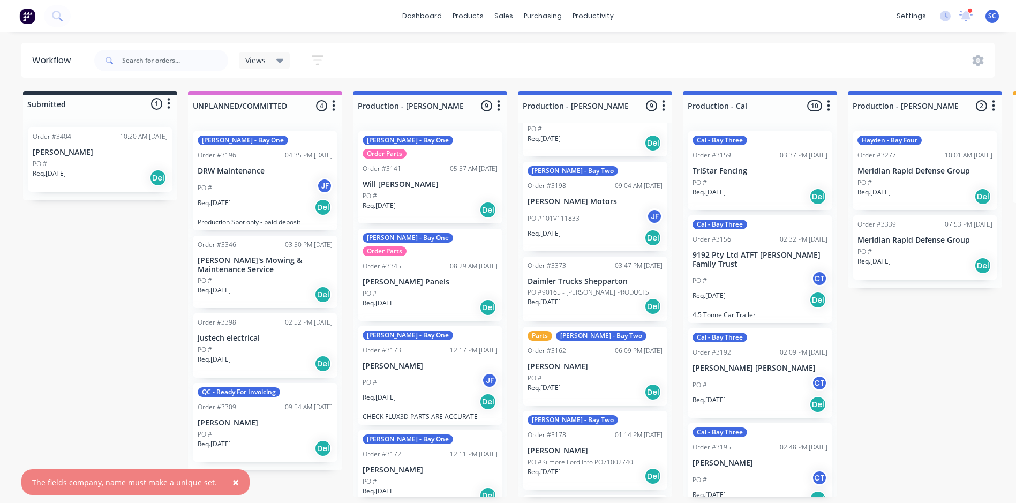
scroll to position [0, 0]
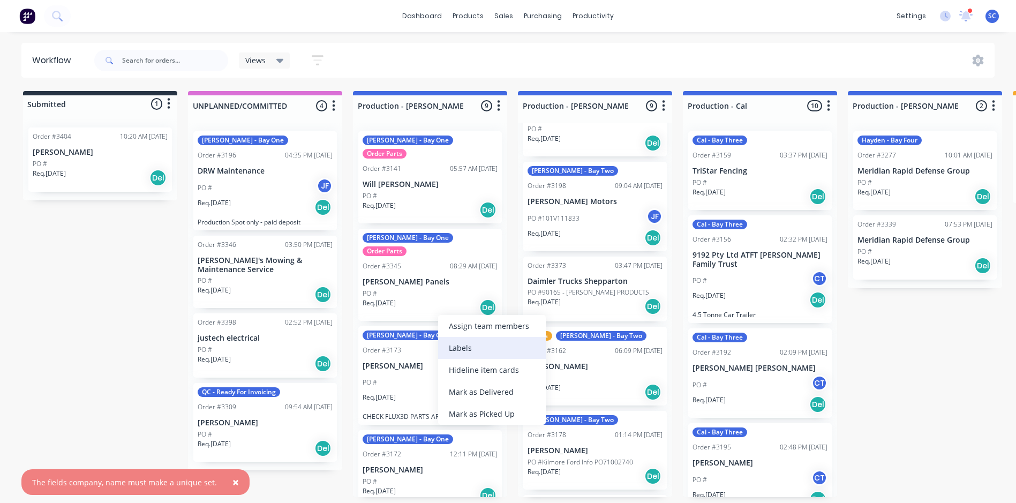
click at [481, 352] on div "Labels" at bounding box center [492, 348] width 108 height 22
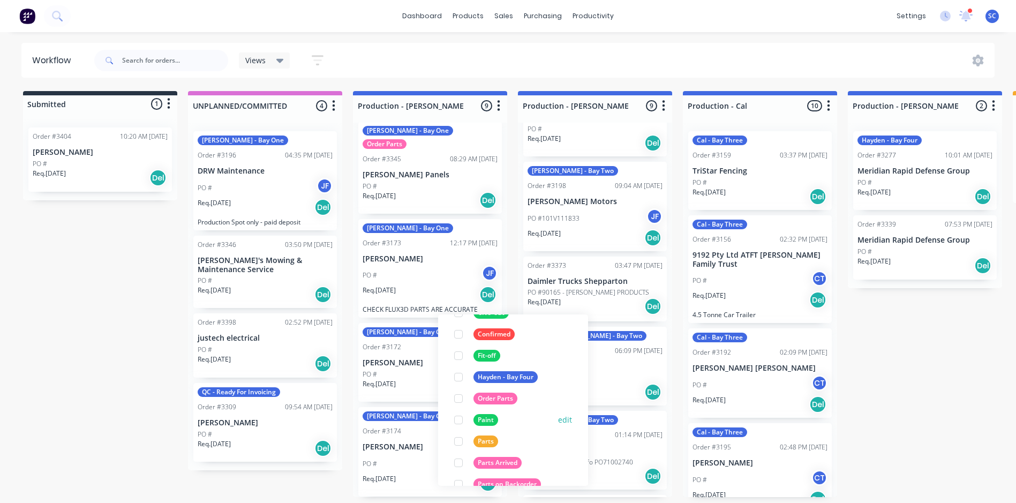
scroll to position [107, 0]
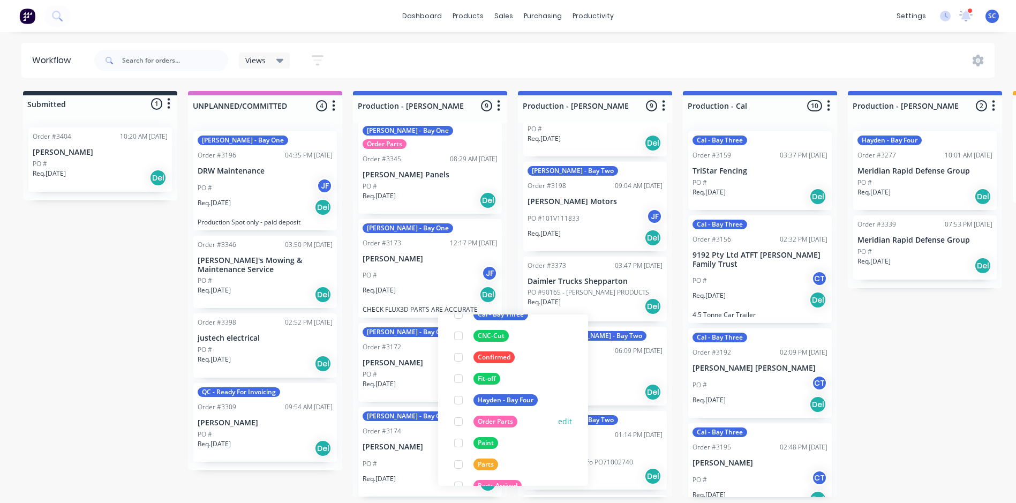
click at [458, 424] on div at bounding box center [458, 421] width 21 height 21
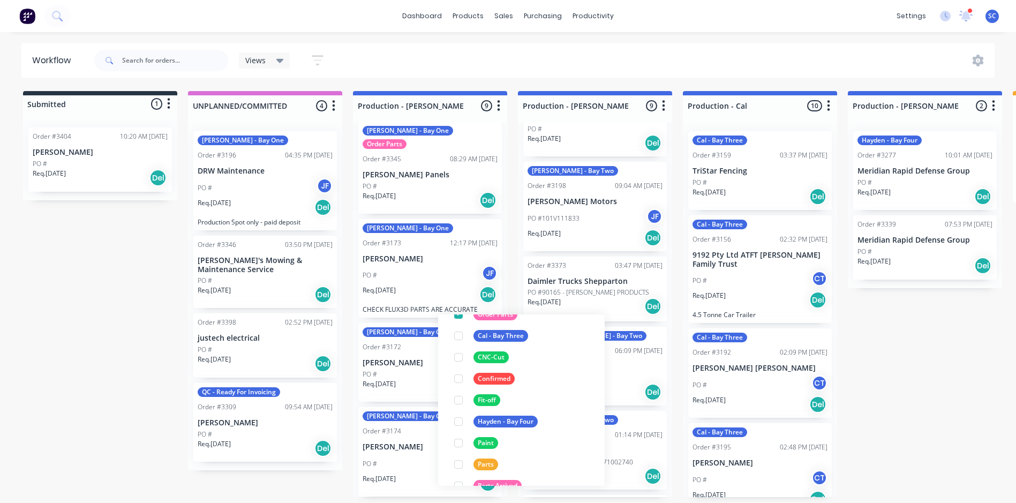
scroll to position [0, 0]
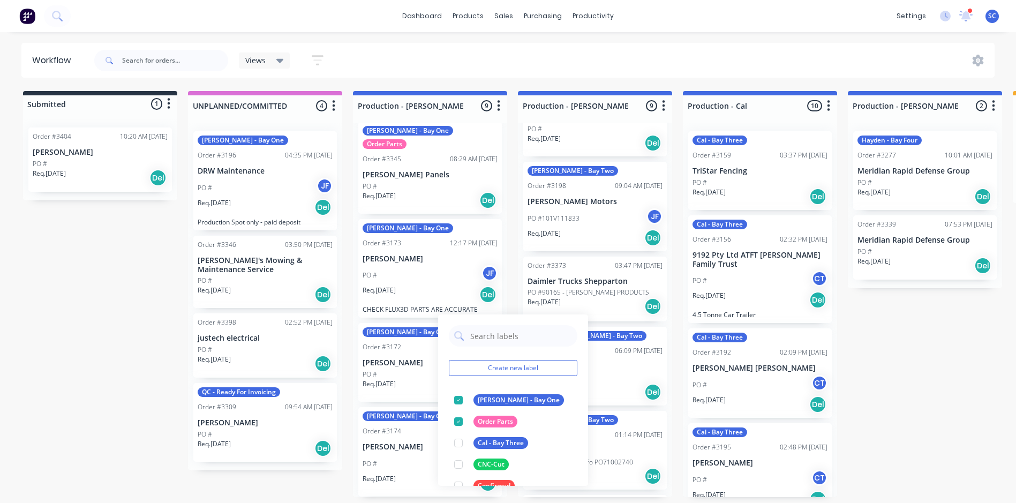
click at [80, 287] on div "Submitted 1 Status colour #273444 hex #273444 Save Cancel Summaries Total order…" at bounding box center [885, 294] width 1786 height 406
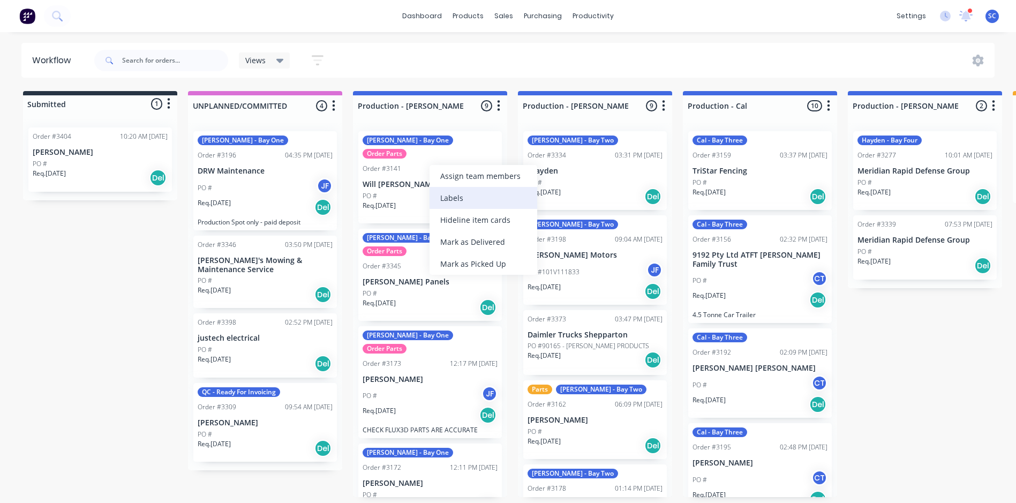
click at [463, 198] on div "Labels" at bounding box center [483, 198] width 108 height 22
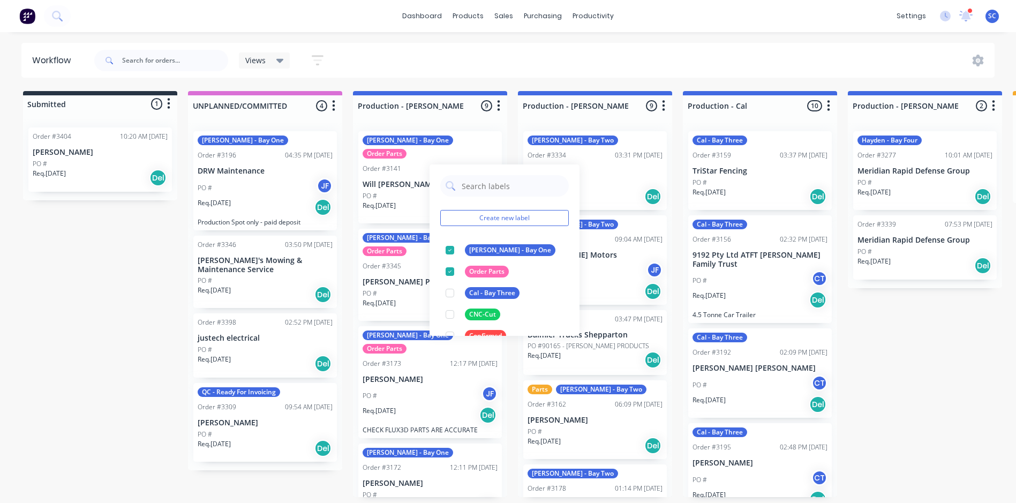
click at [511, 82] on div "Workflow Views Save new view None (Default) edit FRONTLINE WORKFLOW edit Jamie …" at bounding box center [508, 262] width 1016 height 439
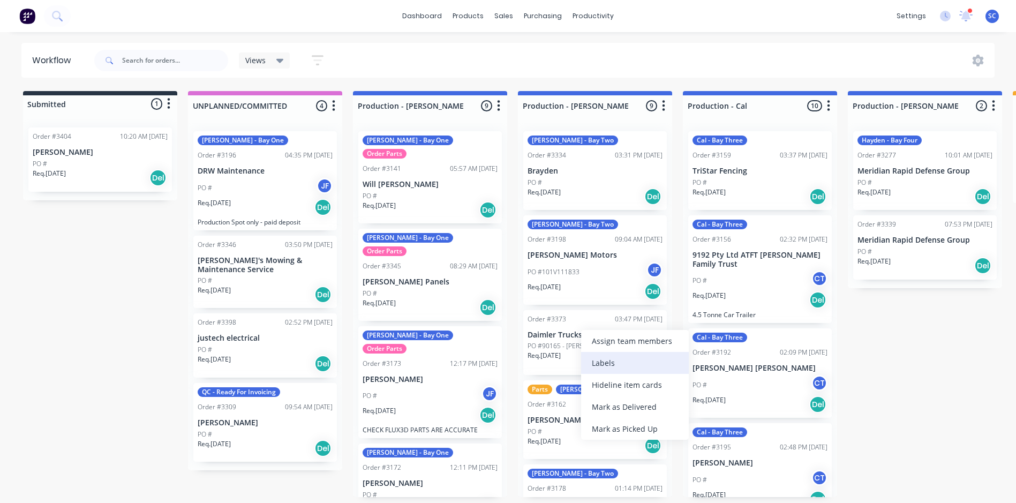
click at [620, 364] on div "Labels" at bounding box center [635, 363] width 108 height 22
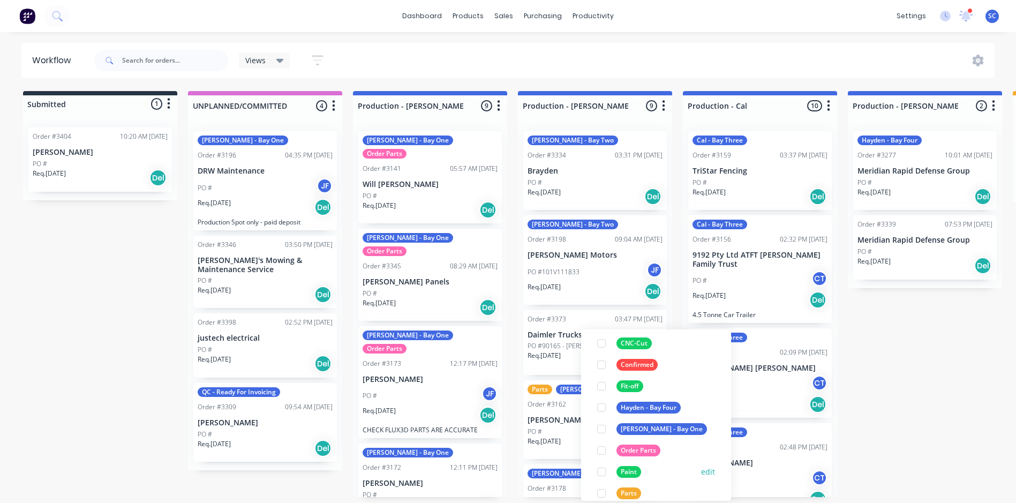
scroll to position [107, 0]
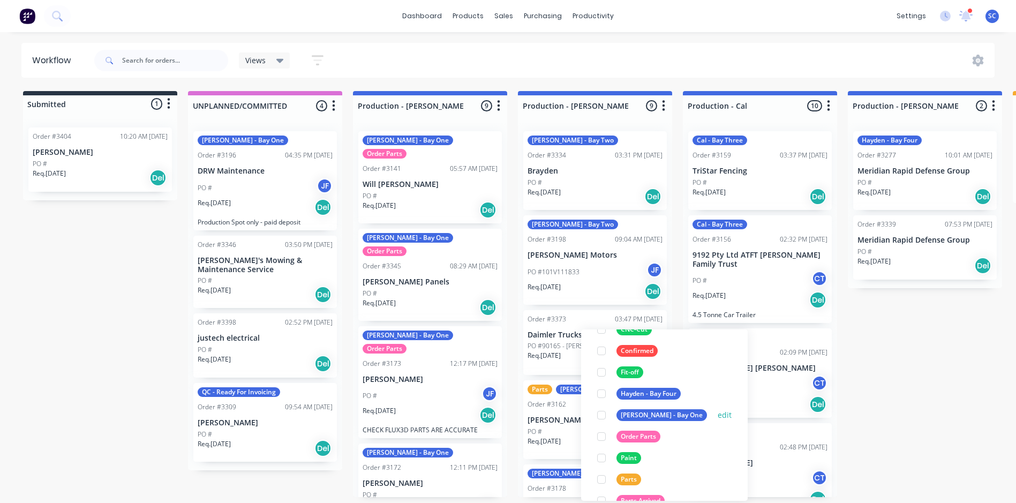
click at [602, 415] on div at bounding box center [601, 414] width 21 height 21
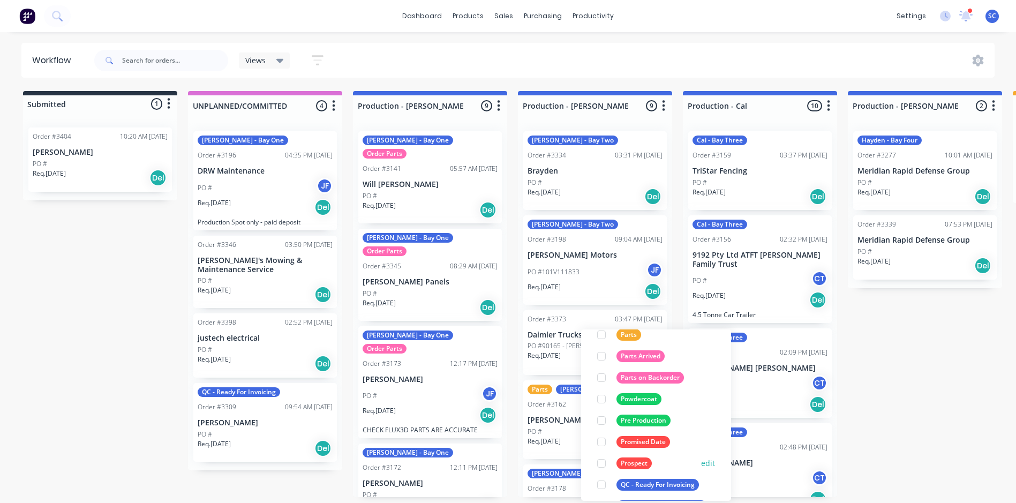
scroll to position [321, 0]
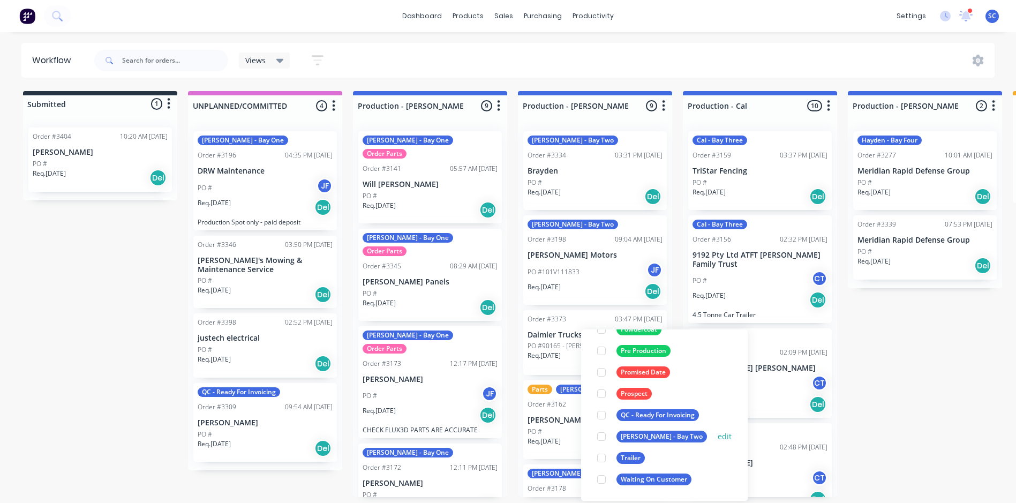
click at [602, 438] on div at bounding box center [601, 436] width 21 height 21
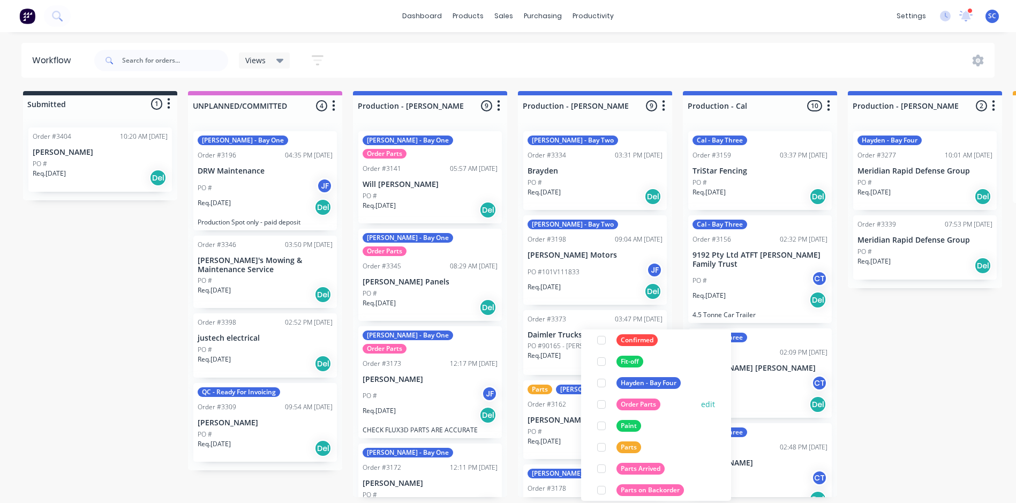
scroll to position [214, 0]
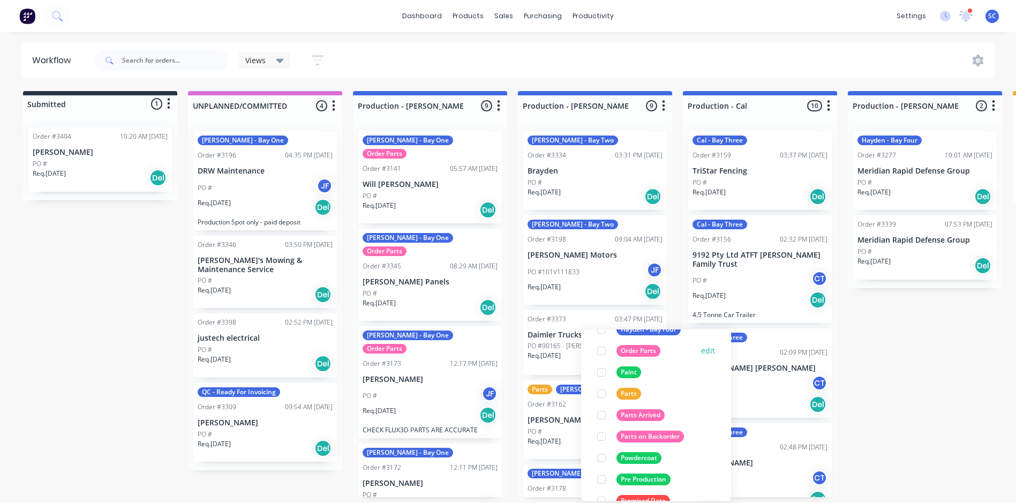
click at [601, 350] on div at bounding box center [601, 350] width 21 height 21
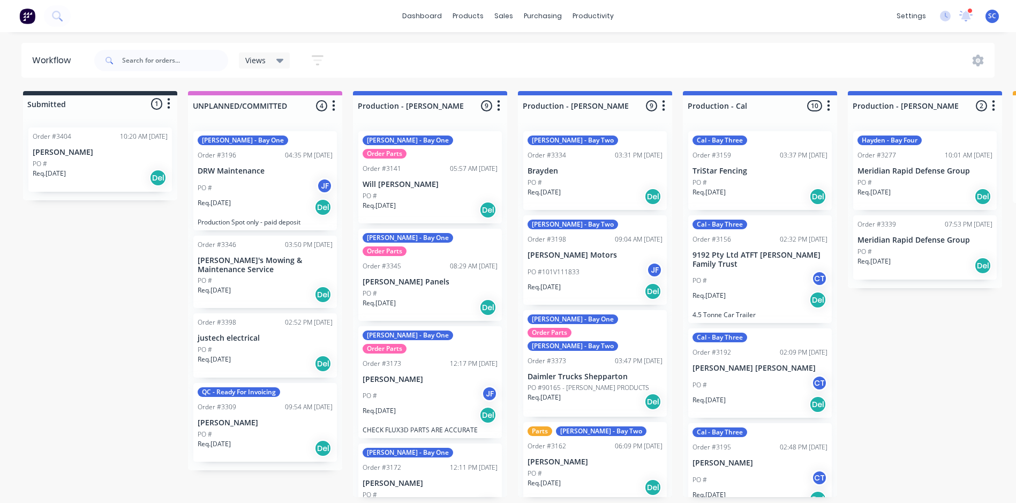
click at [621, 69] on div "Views Save new view None (Default) edit FRONTLINE WORKFLOW edit [PERSON_NAME] e…" at bounding box center [543, 60] width 903 height 32
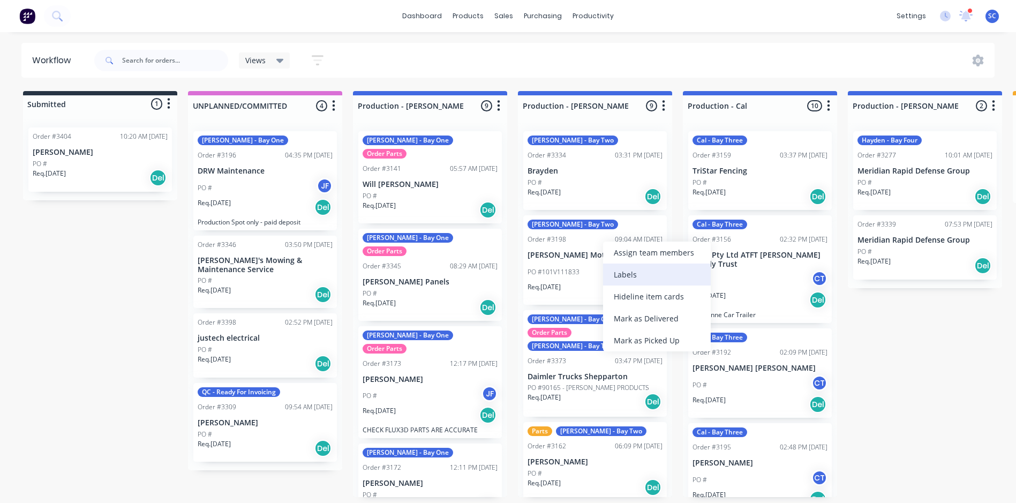
click at [649, 277] on div "Labels" at bounding box center [657, 274] width 108 height 22
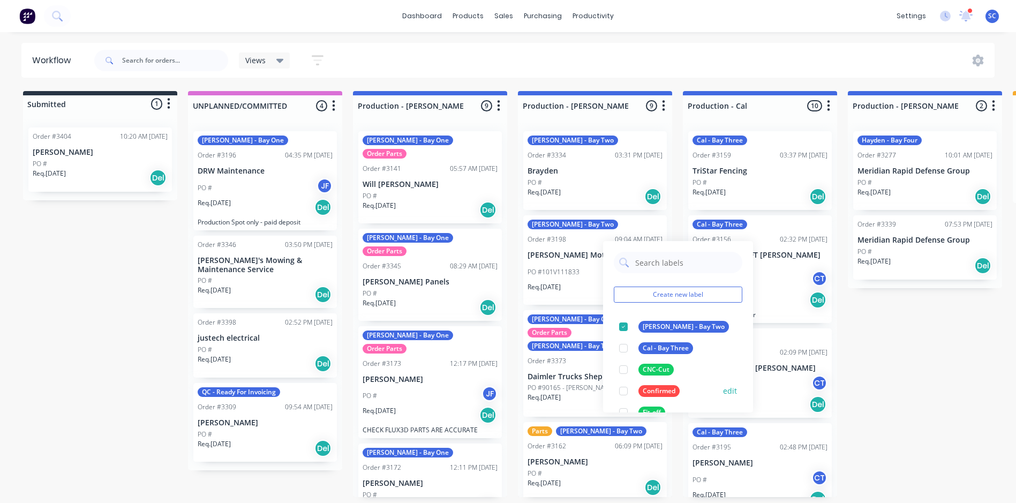
scroll to position [107, 0]
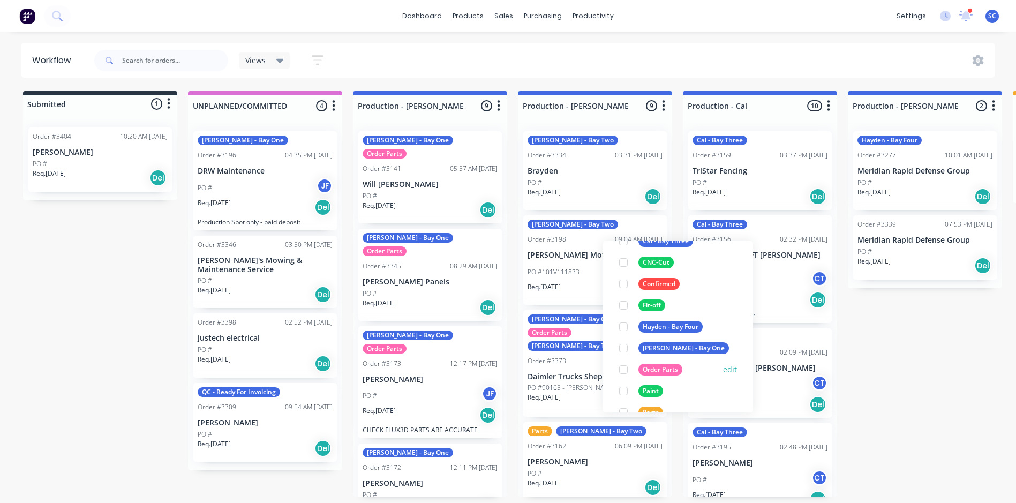
click at [623, 368] on div at bounding box center [623, 369] width 21 height 21
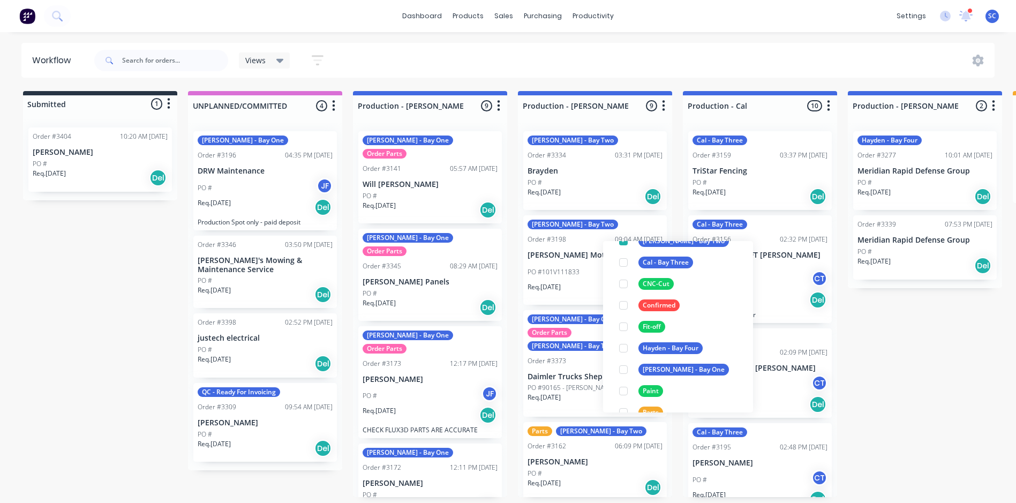
scroll to position [0, 0]
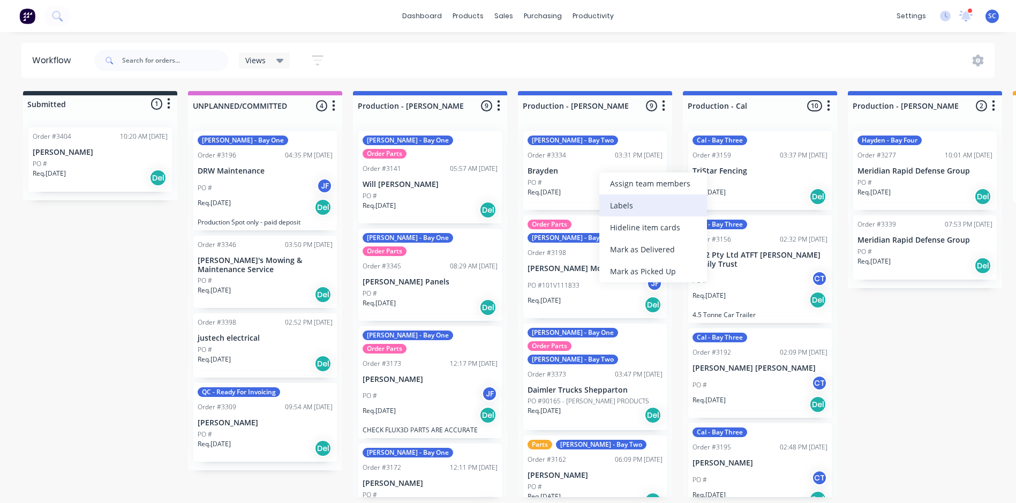
click at [616, 205] on div "Labels" at bounding box center [653, 205] width 108 height 22
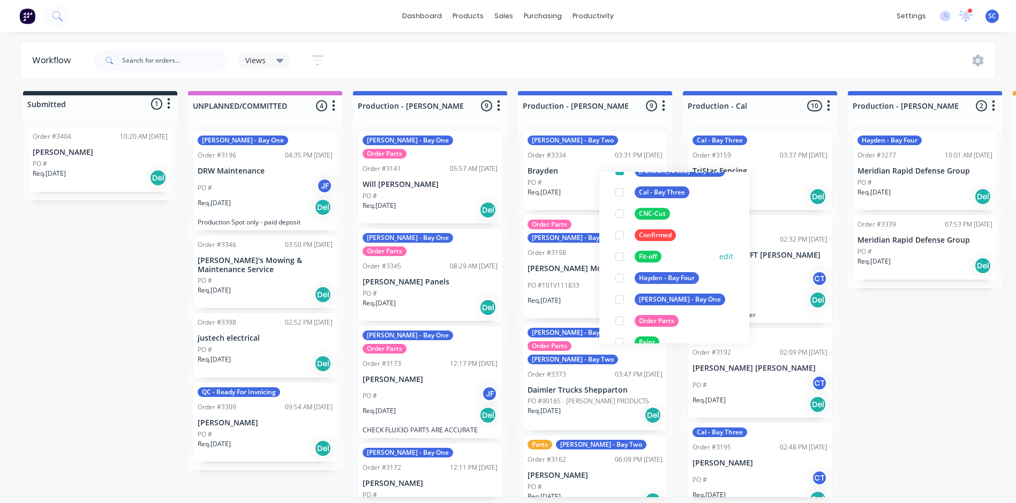
scroll to position [161, 0]
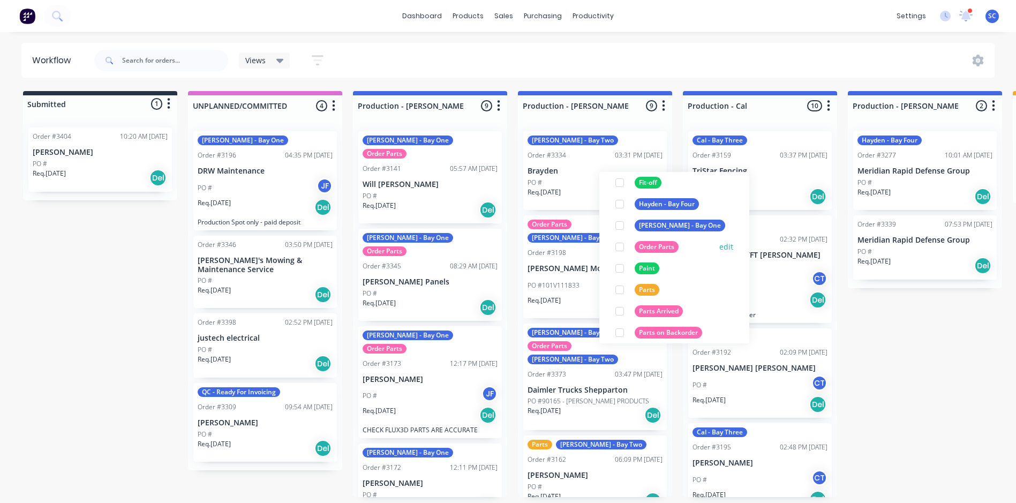
click at [617, 243] on div at bounding box center [619, 246] width 21 height 21
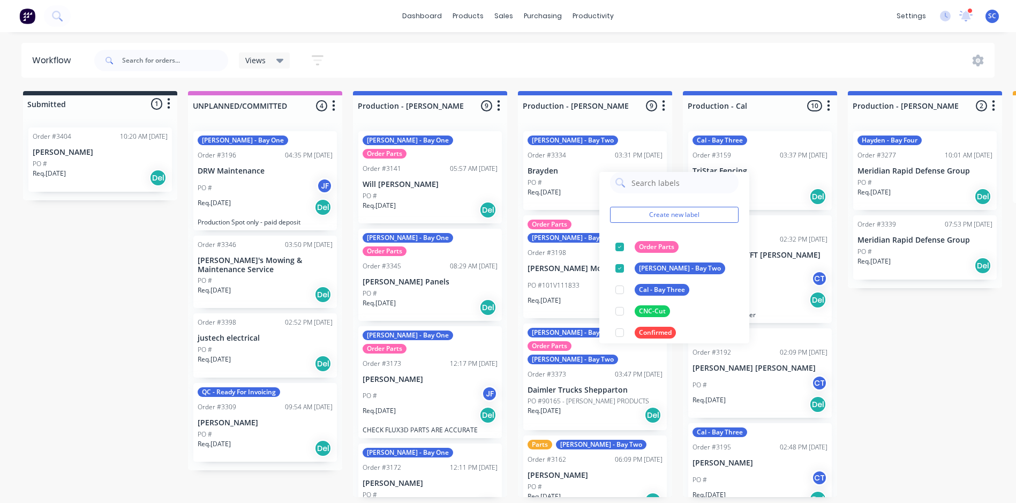
click at [599, 66] on div "Views Save new view None (Default) edit FRONTLINE WORKFLOW edit [PERSON_NAME] e…" at bounding box center [543, 60] width 903 height 32
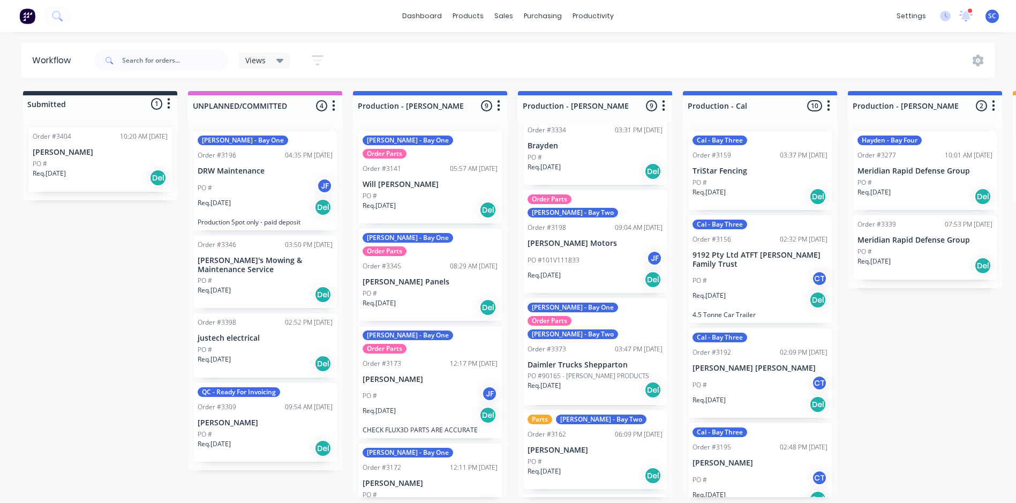
scroll to position [54, 0]
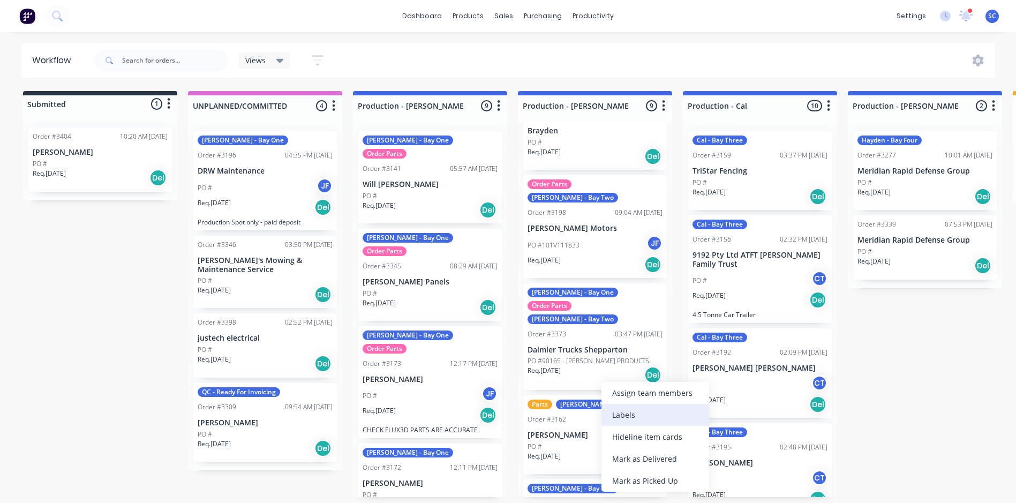
click at [629, 417] on div "Labels" at bounding box center [655, 415] width 108 height 22
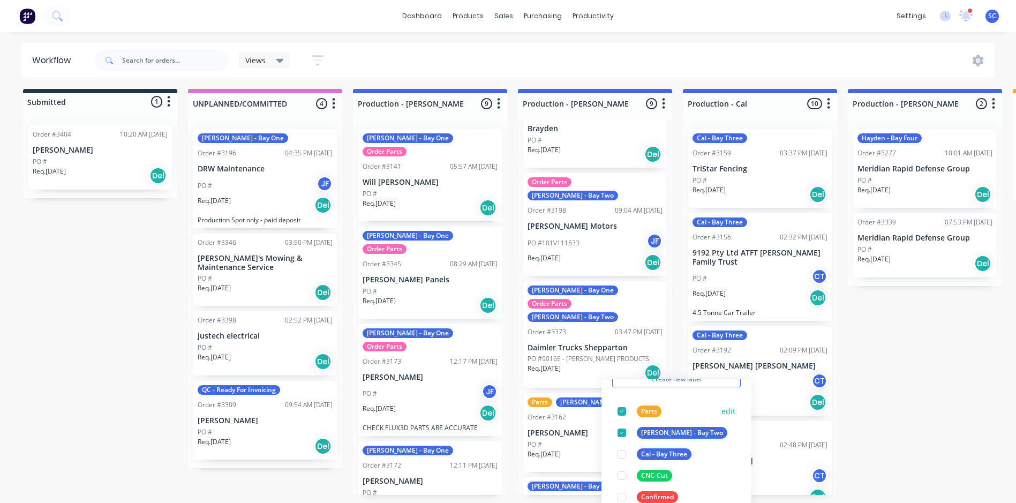
click at [621, 410] on div at bounding box center [621, 411] width 21 height 21
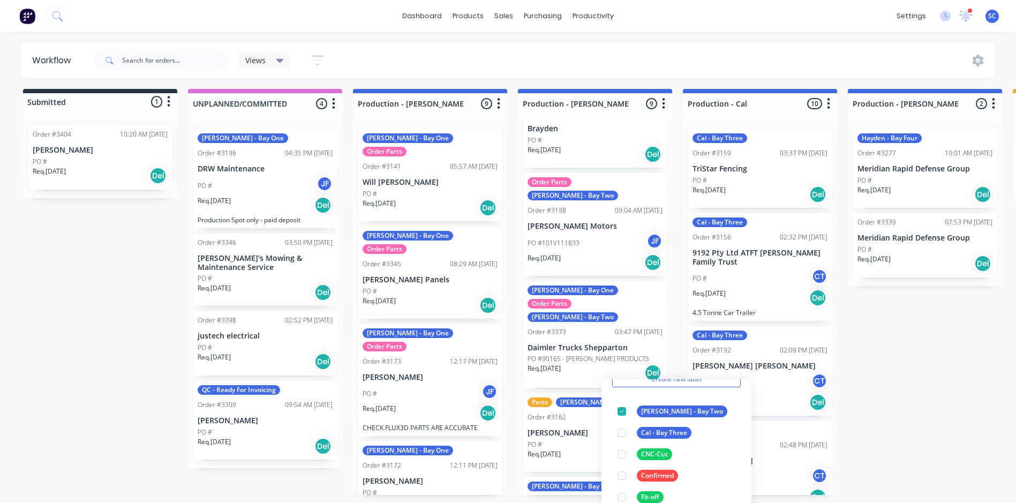
click at [114, 317] on div "Submitted 1 Status colour #273444 hex #273444 Save Cancel Summaries Total order…" at bounding box center [885, 292] width 1786 height 406
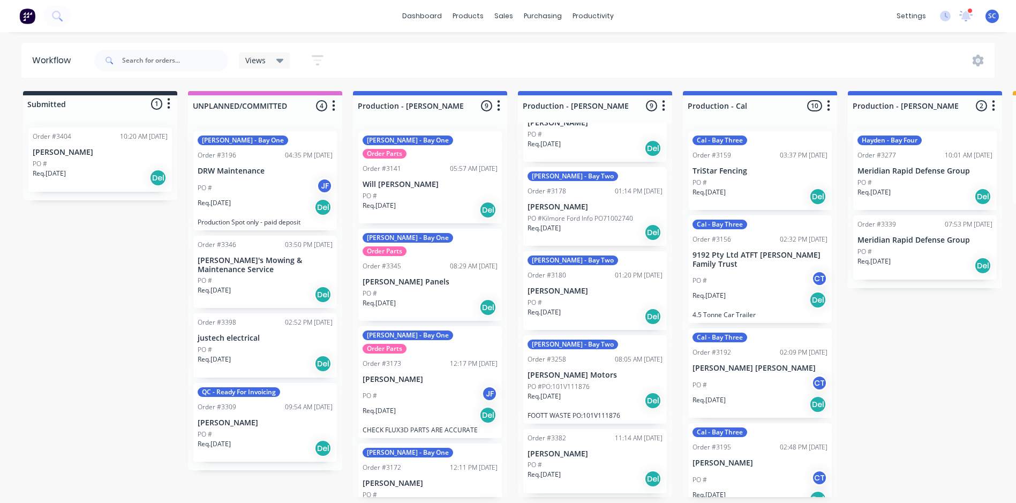
scroll to position [406, 0]
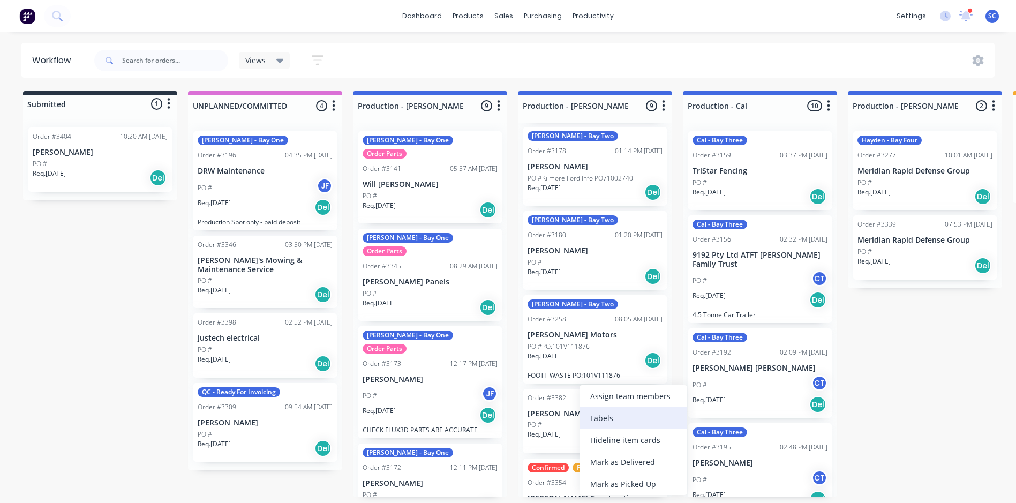
click at [627, 422] on div "Labels" at bounding box center [633, 418] width 108 height 22
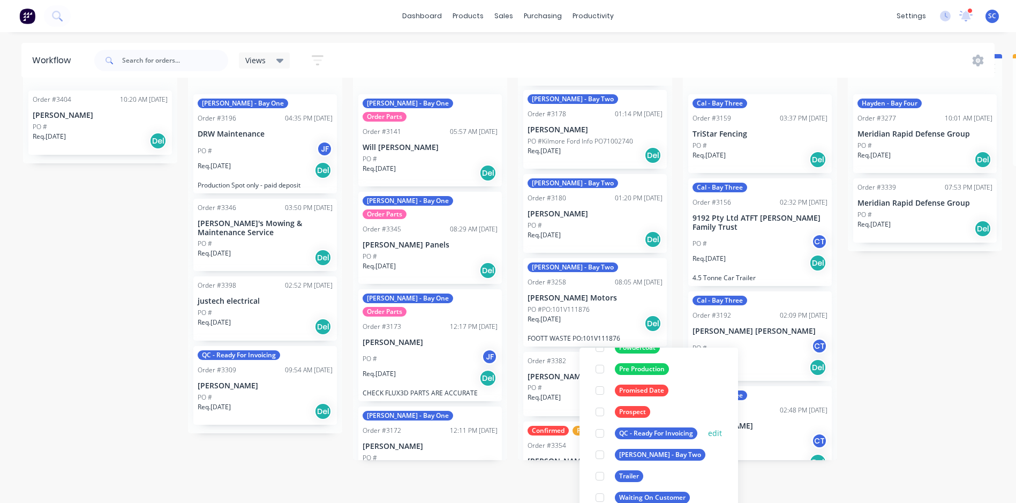
scroll to position [53, 0]
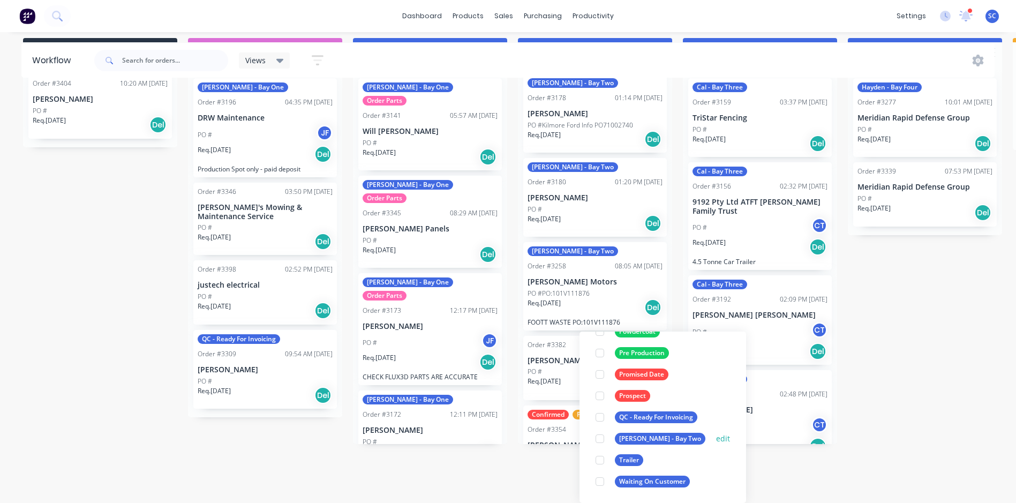
click at [600, 441] on div at bounding box center [599, 438] width 21 height 21
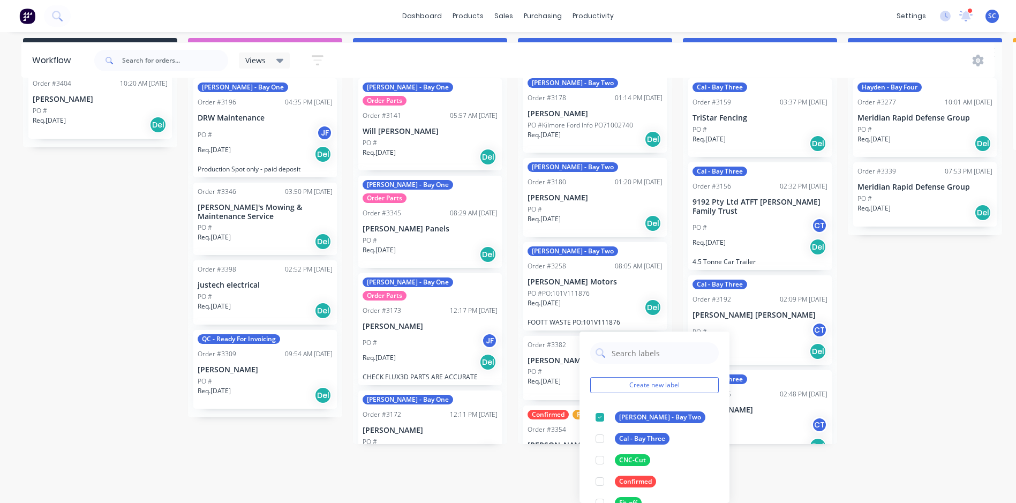
scroll to position [2, 0]
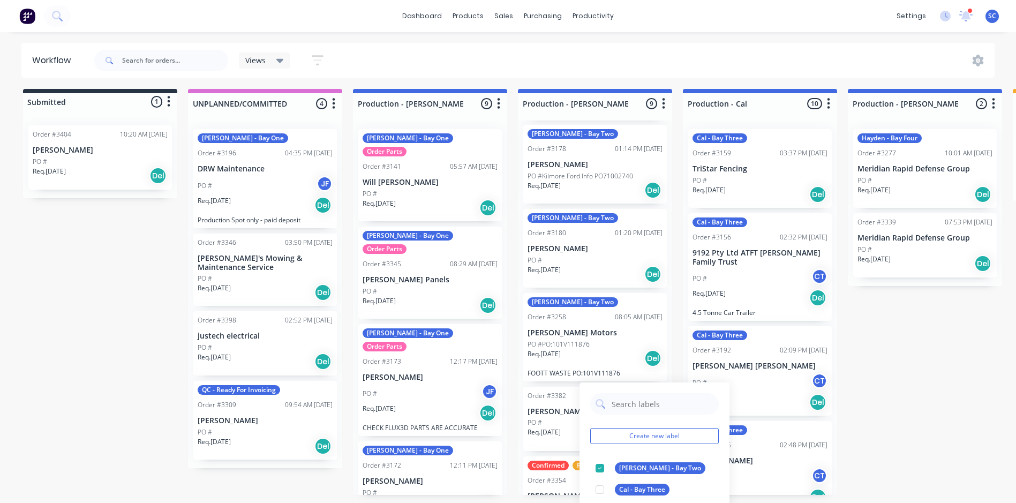
click at [288, 436] on html "dashboard products sales purchasing productivity dashboard products Product Cat…" at bounding box center [508, 217] width 1016 height 439
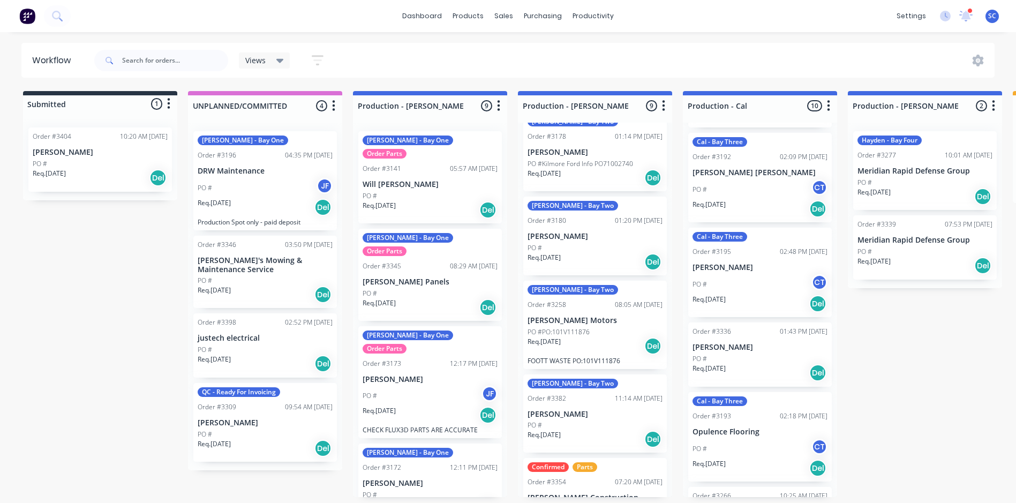
scroll to position [214, 0]
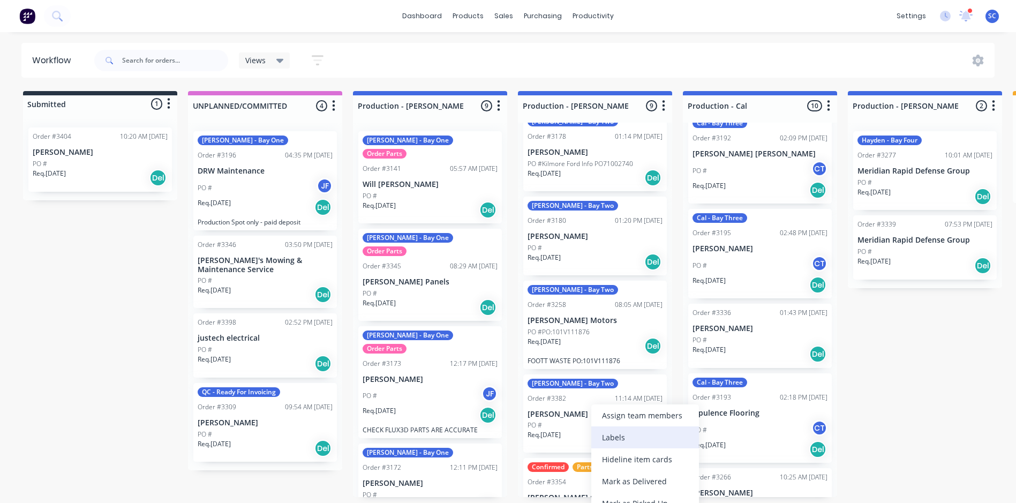
click at [616, 433] on div "Labels" at bounding box center [645, 437] width 108 height 22
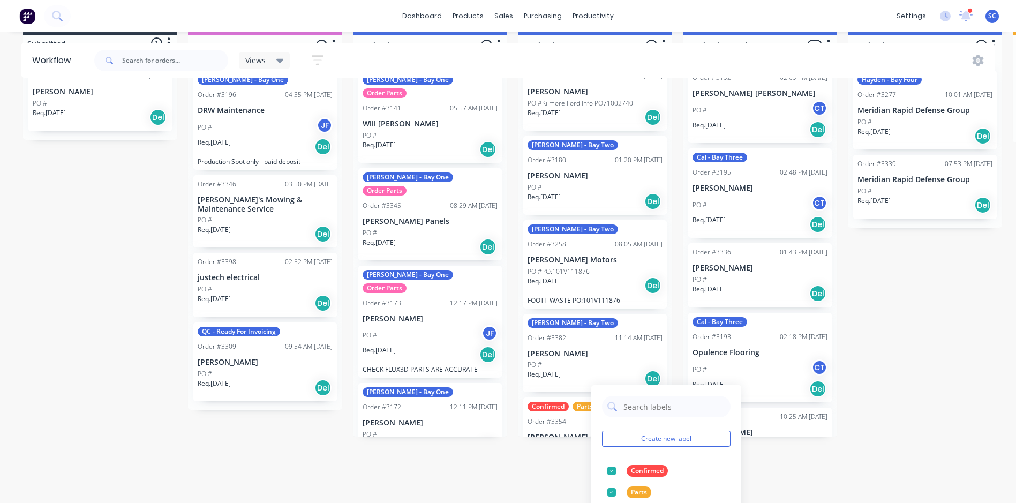
scroll to position [114, 0]
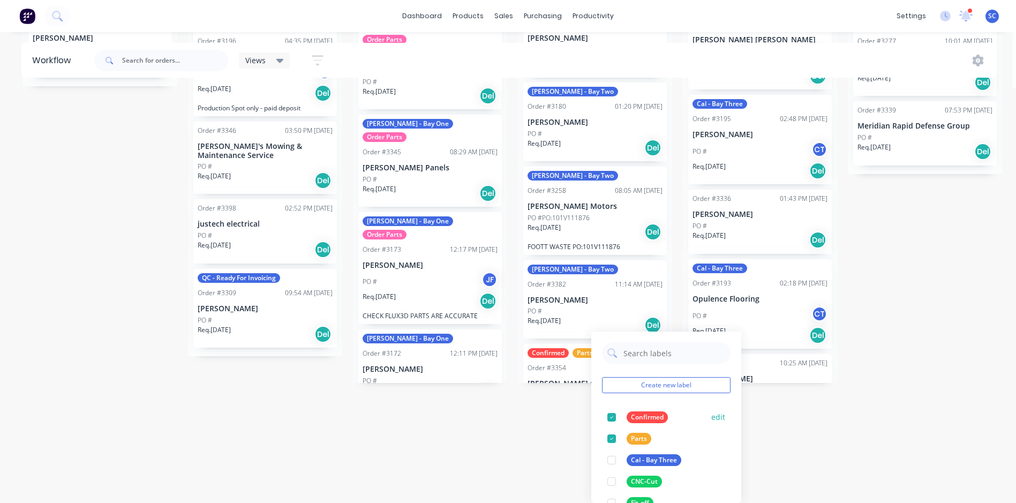
click at [608, 418] on div at bounding box center [611, 416] width 21 height 21
click at [609, 418] on div at bounding box center [611, 416] width 21 height 21
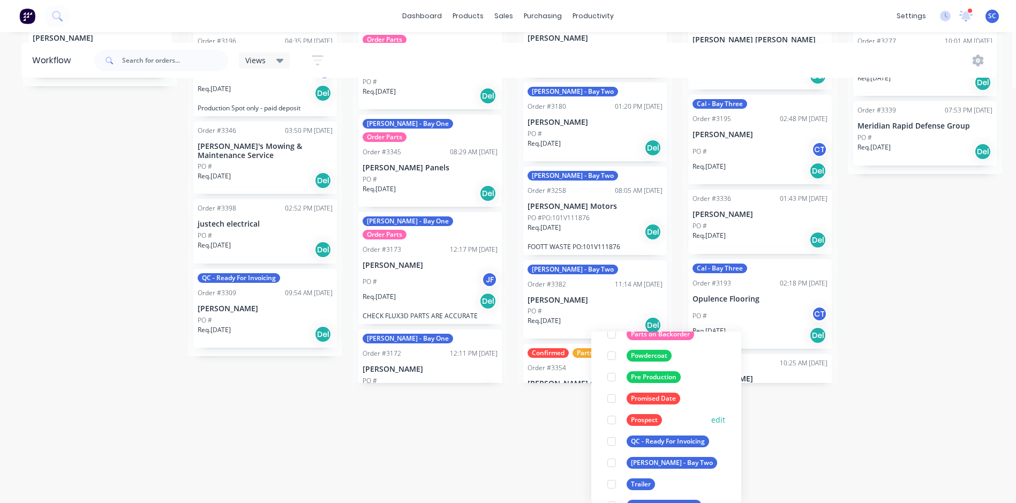
scroll to position [321, 0]
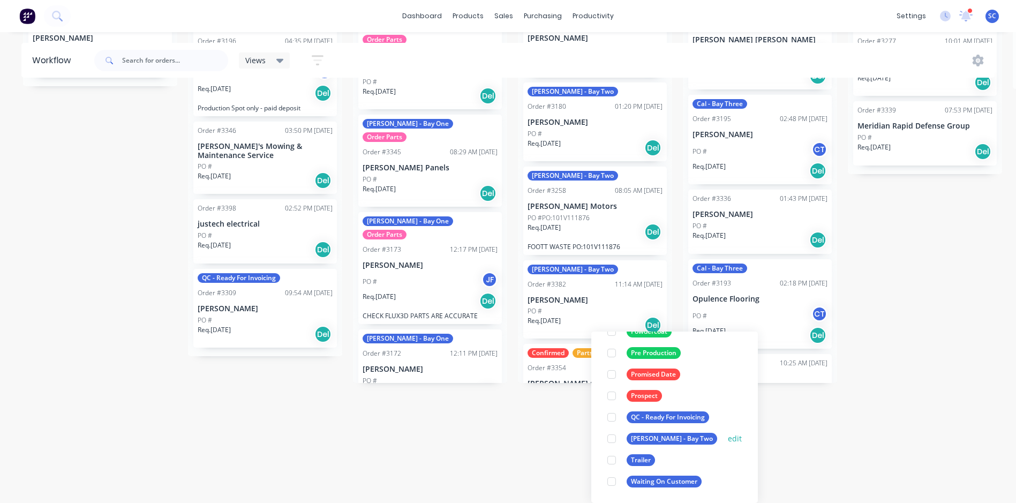
click at [610, 437] on div at bounding box center [611, 438] width 21 height 21
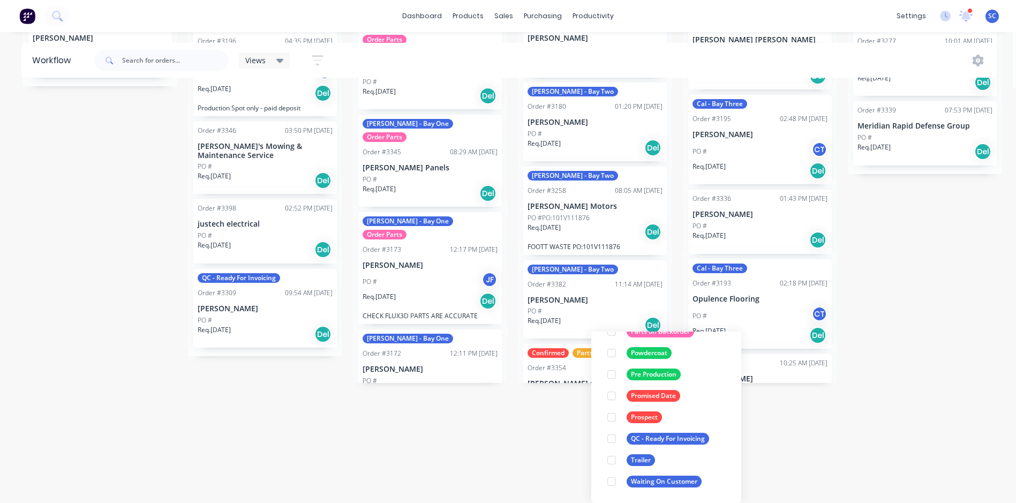
scroll to position [0, 0]
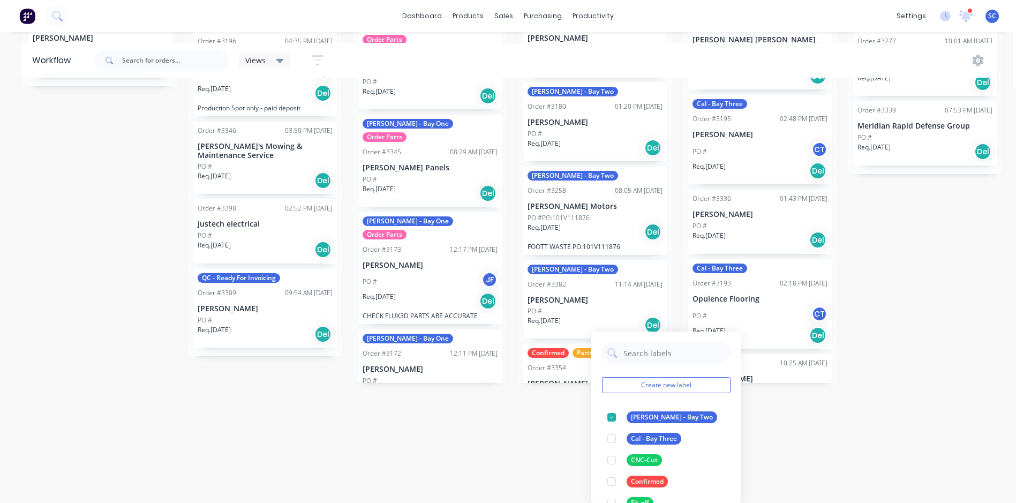
click at [933, 326] on div "Submitted 1 Status colour #273444 hex #273444 Save Cancel Summaries Total order…" at bounding box center [885, 180] width 1786 height 406
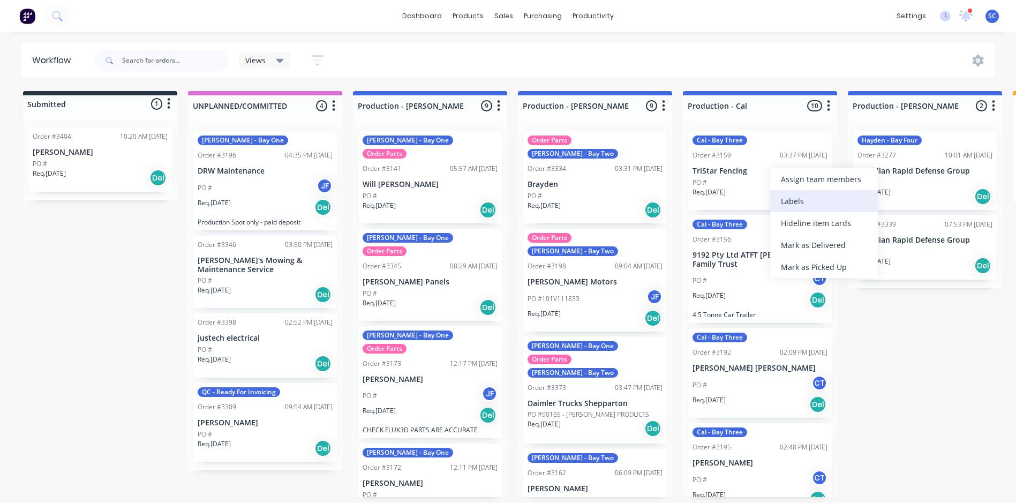
click at [803, 200] on div "Labels" at bounding box center [824, 201] width 108 height 22
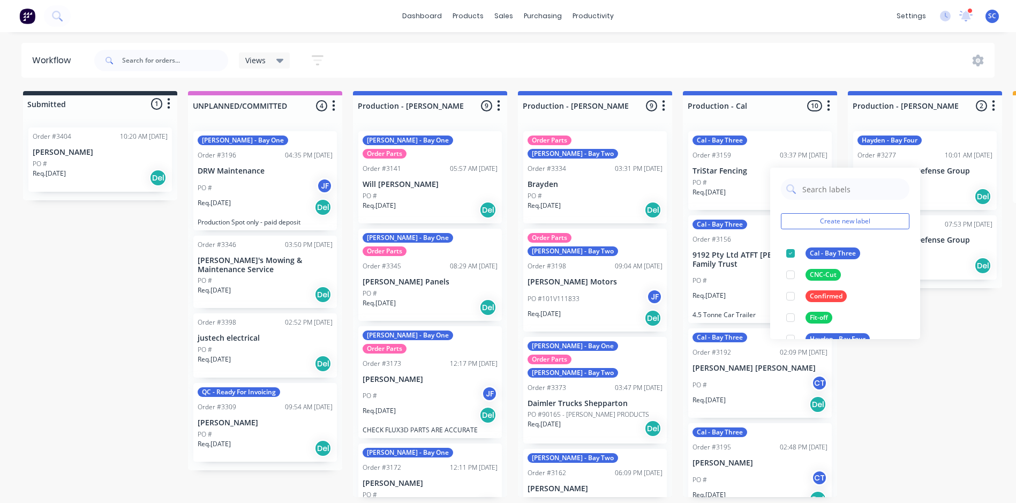
click at [948, 424] on div "Submitted 1 Status colour #273444 hex #273444 Save Cancel Summaries Total order…" at bounding box center [885, 294] width 1786 height 406
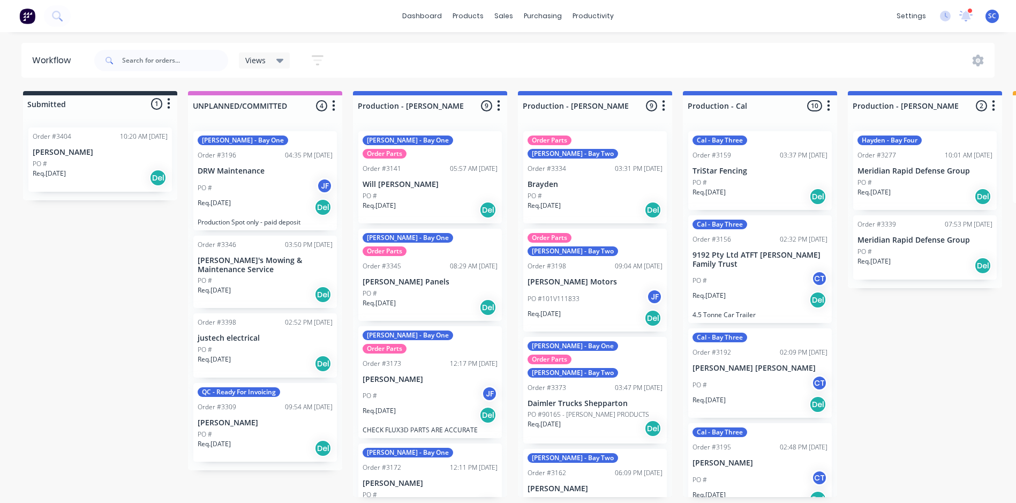
click at [408, 386] on div "PO # JF" at bounding box center [430, 396] width 135 height 20
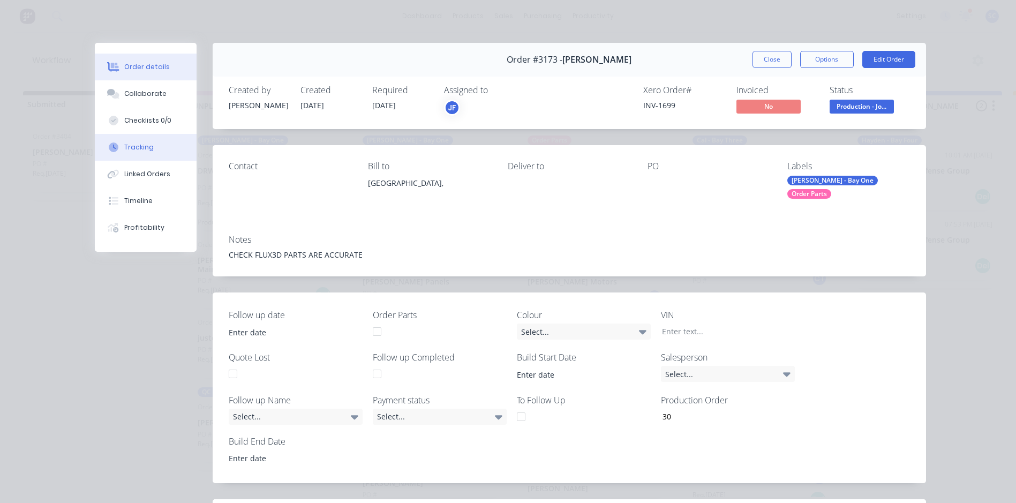
click at [133, 148] on div "Tracking" at bounding box center [138, 147] width 29 height 10
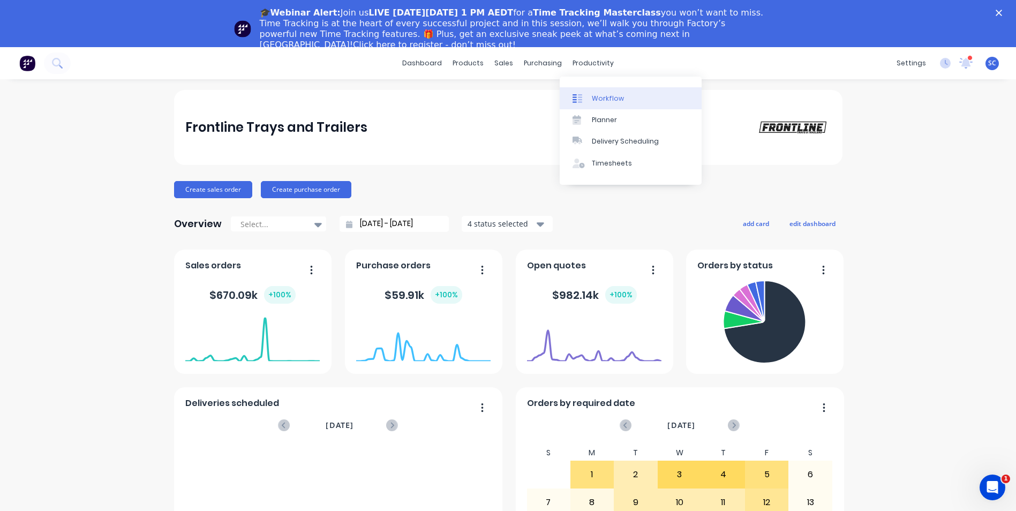
drag, startPoint x: 601, startPoint y: 98, endPoint x: 609, endPoint y: 98, distance: 8.0
click at [601, 98] on div "Workflow" at bounding box center [608, 99] width 32 height 10
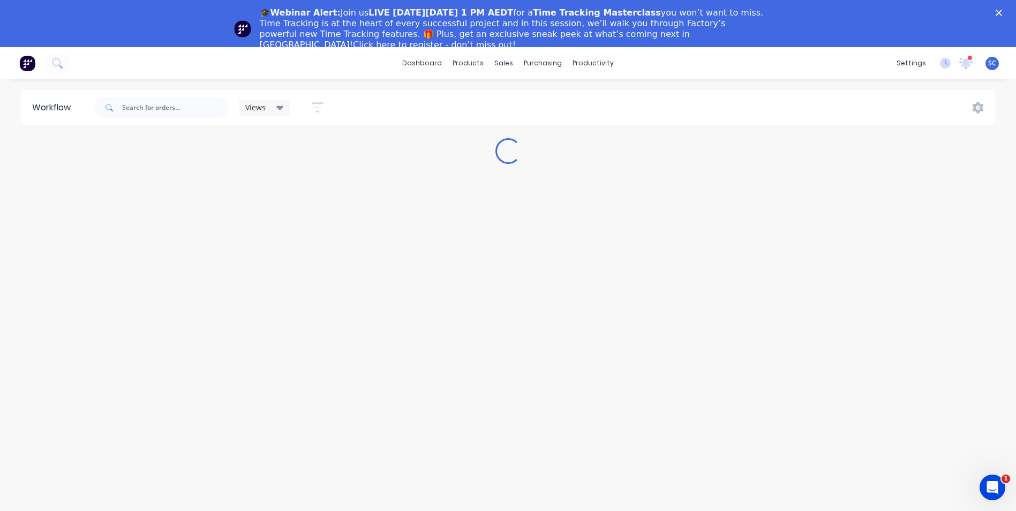
click at [1002, 12] on polygon "Close" at bounding box center [999, 13] width 6 height 6
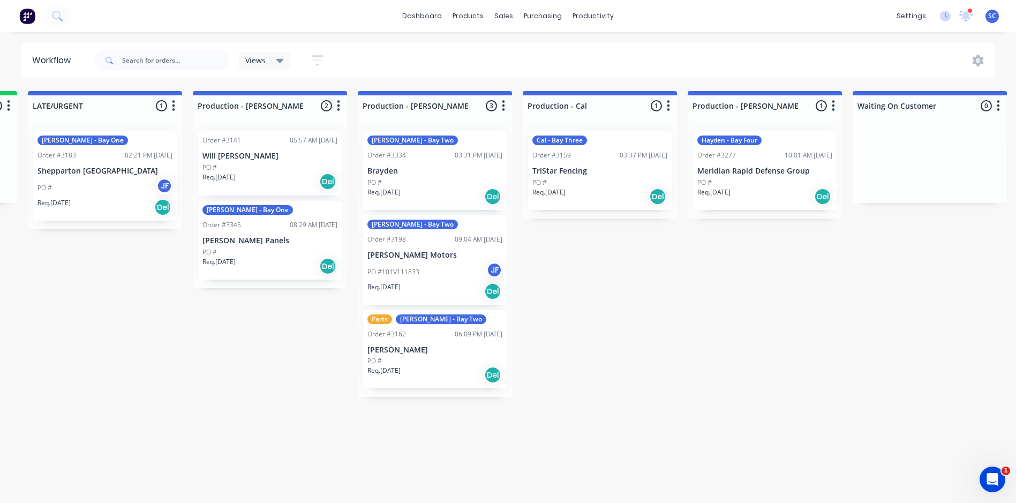
scroll to position [0, 986]
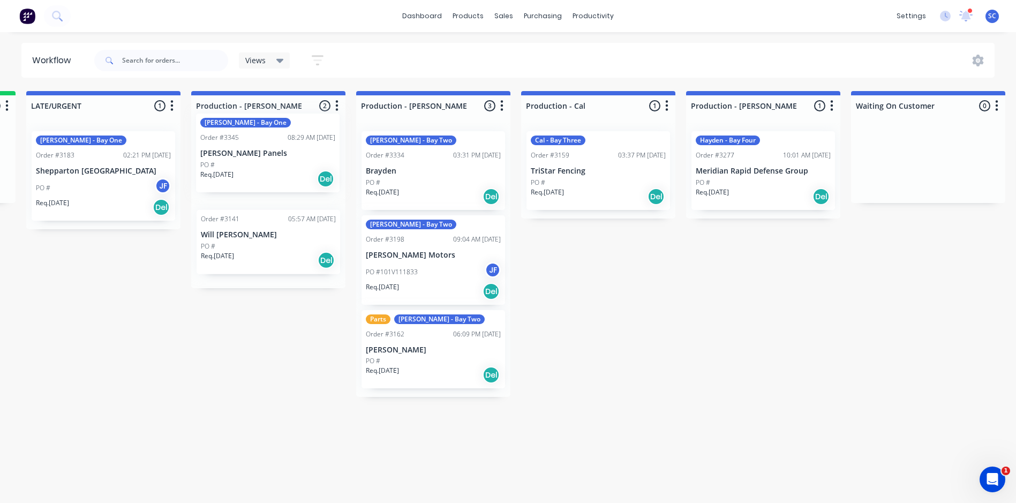
drag, startPoint x: 260, startPoint y: 249, endPoint x: 259, endPoint y: 157, distance: 91.6
click at [259, 157] on div "Order #3141 05:57 AM 14/08/25 Will O'sullivan PO # Req. 29/07/25 Del John - Bay…" at bounding box center [268, 205] width 154 height 165
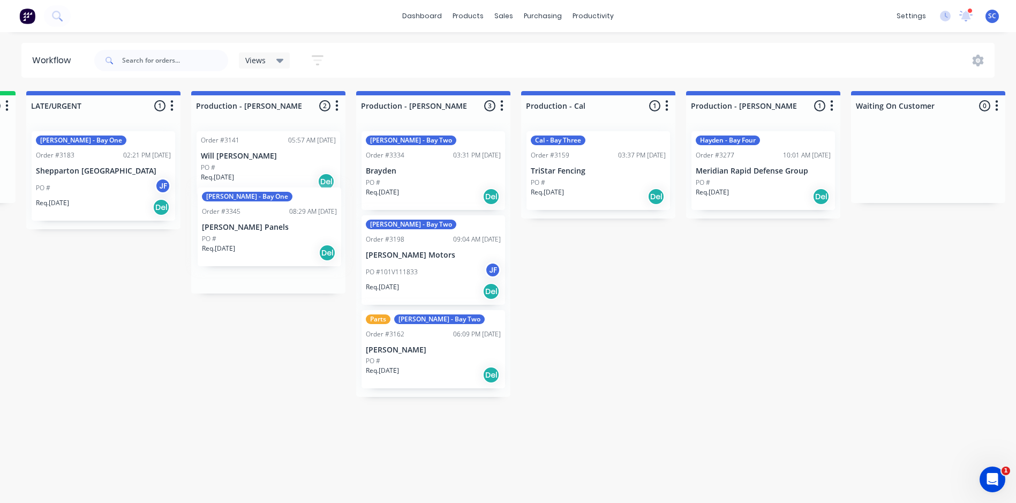
drag, startPoint x: 268, startPoint y: 189, endPoint x: 269, endPoint y: 260, distance: 71.2
click at [269, 260] on div "John - Bay One Order #3345 08:29 AM 16/09/25 Burchell Panels PO # Req. 04/09/25…" at bounding box center [268, 208] width 154 height 171
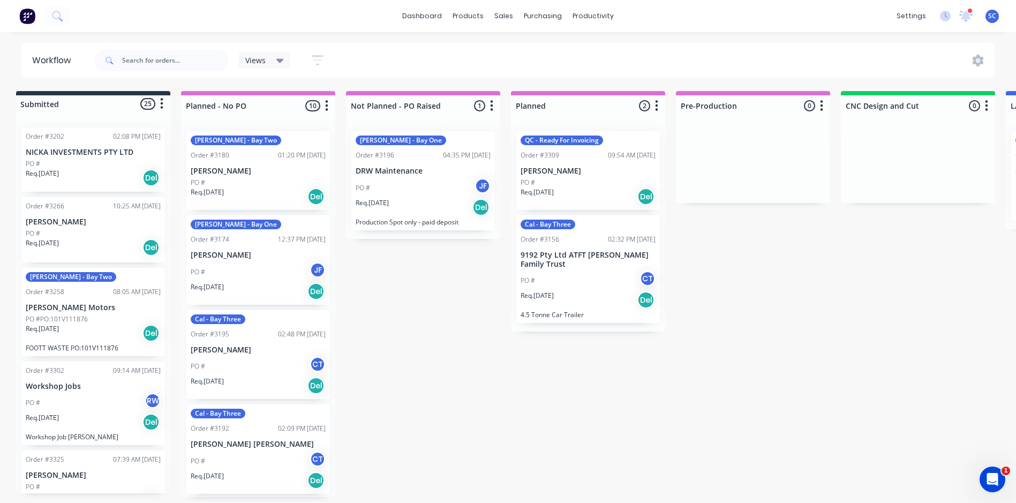
scroll to position [0, 0]
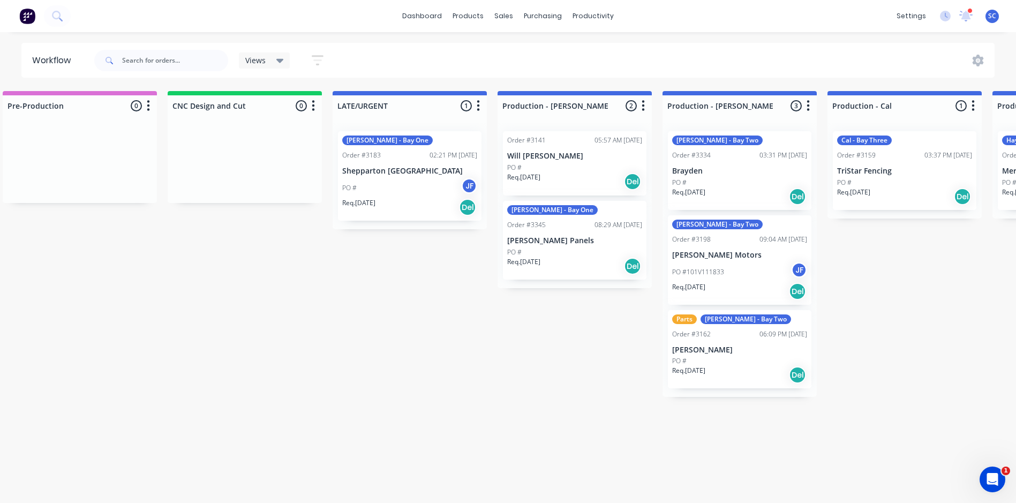
scroll to position [0, 647]
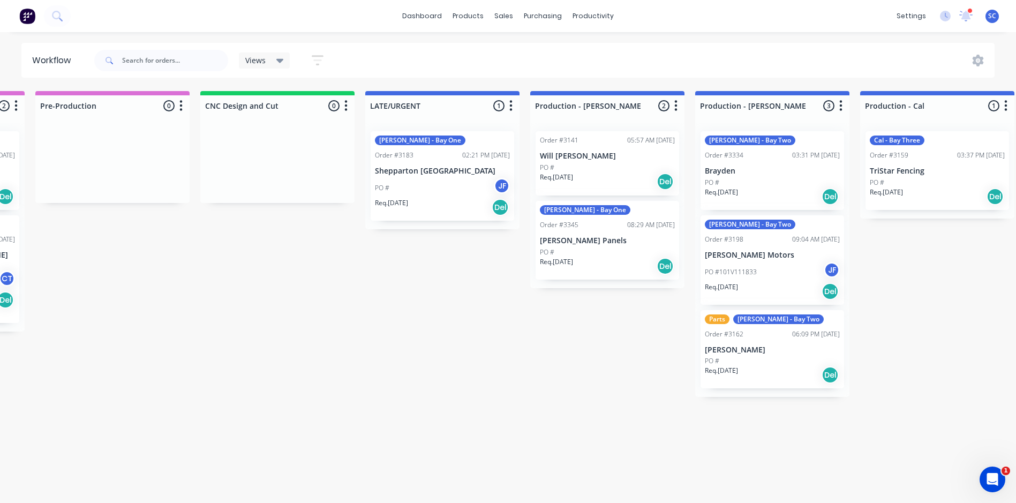
click at [442, 172] on p "Shepparton [GEOGRAPHIC_DATA]" at bounding box center [442, 171] width 135 height 9
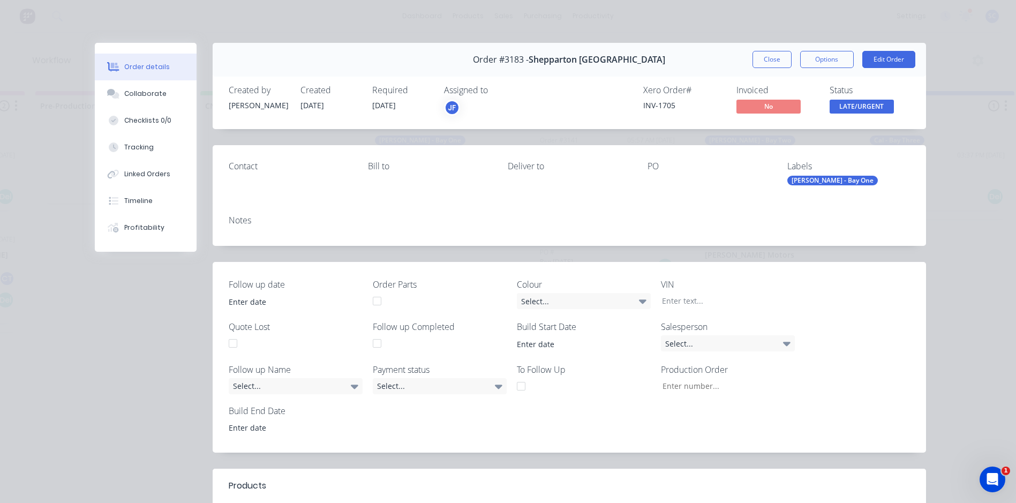
type input "20"
click at [860, 109] on span "LATE/URGENT" at bounding box center [862, 106] width 64 height 13
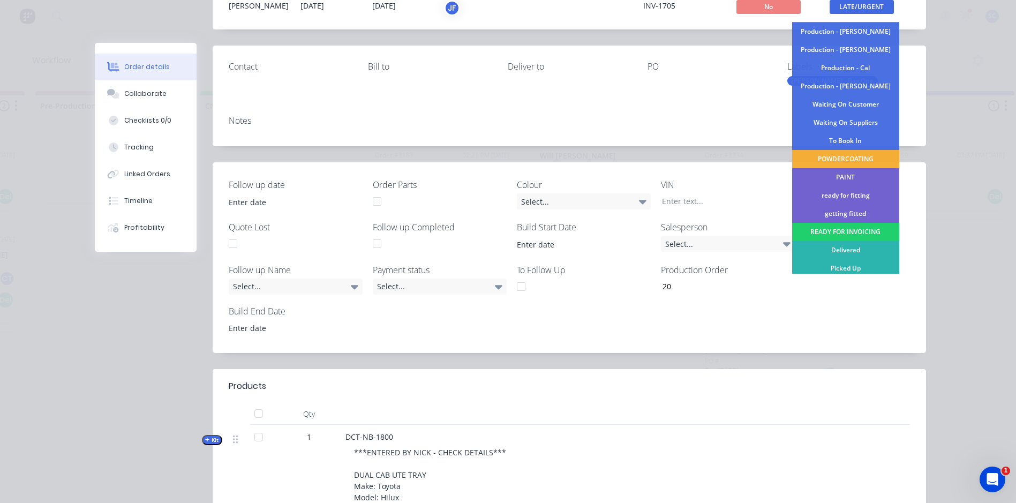
scroll to position [268, 0]
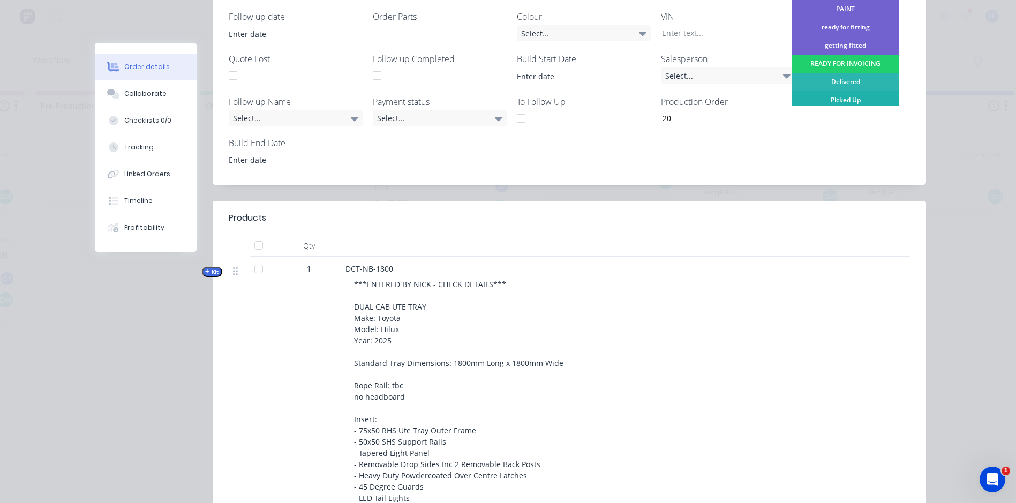
click at [827, 104] on div "Picked Up" at bounding box center [845, 100] width 107 height 18
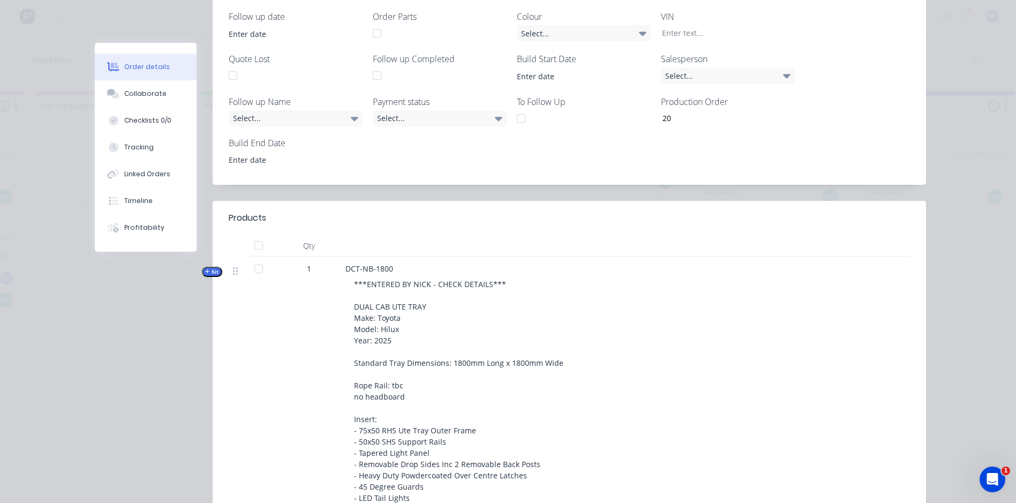
scroll to position [0, 0]
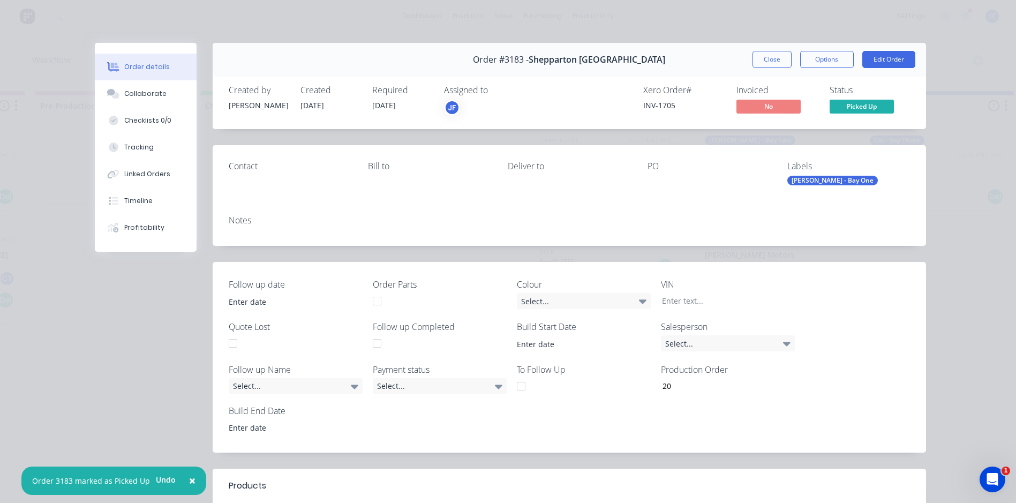
drag, startPoint x: 760, startPoint y: 57, endPoint x: 660, endPoint y: 84, distance: 103.1
click at [760, 57] on button "Close" at bounding box center [771, 59] width 39 height 17
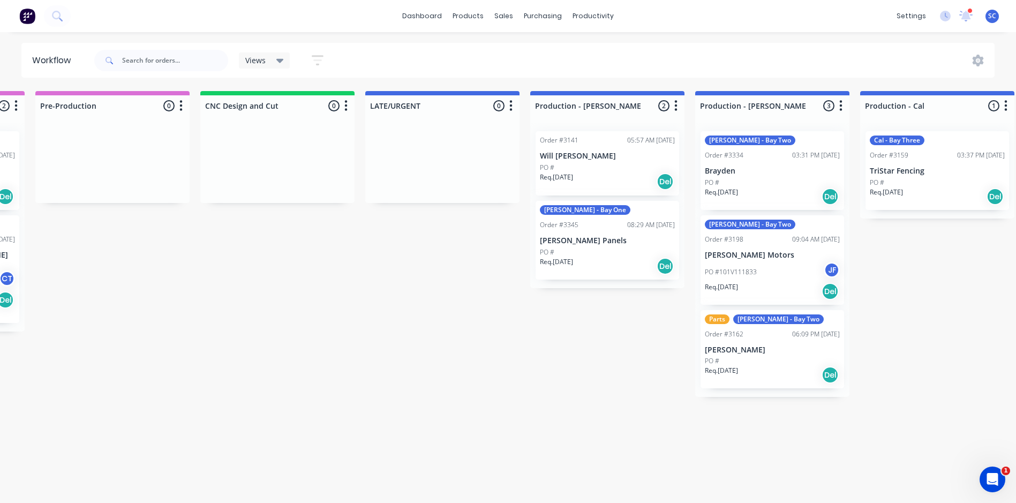
click at [513, 107] on icon "button" at bounding box center [510, 105] width 3 height 13
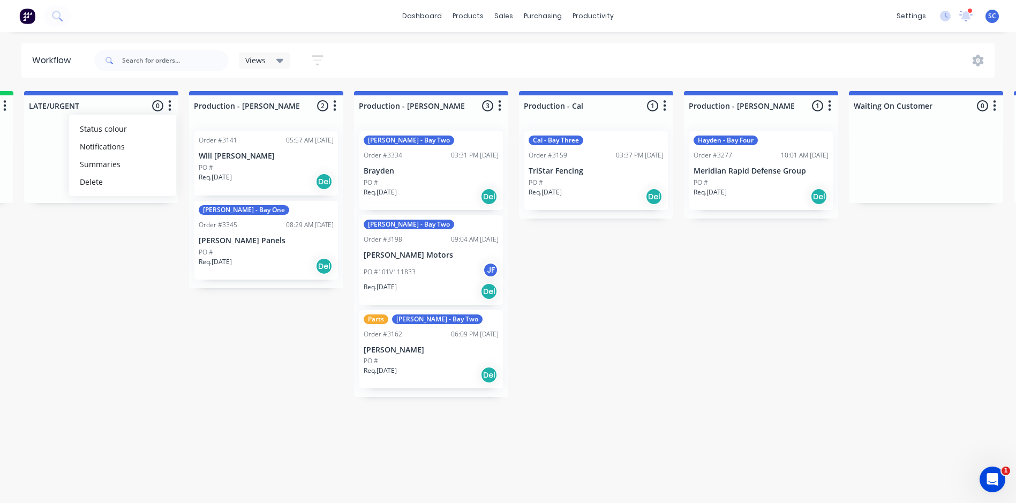
scroll to position [0, 977]
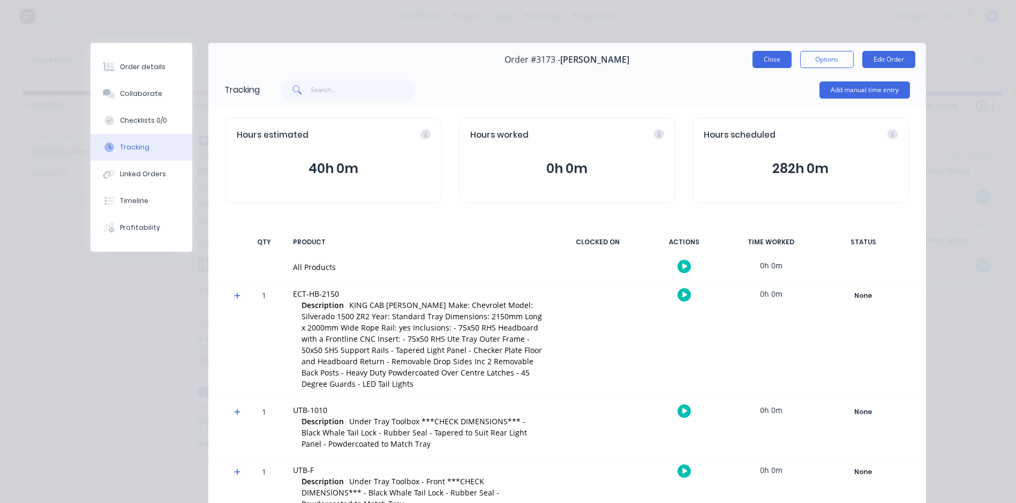
click at [768, 63] on button "Close" at bounding box center [771, 59] width 39 height 17
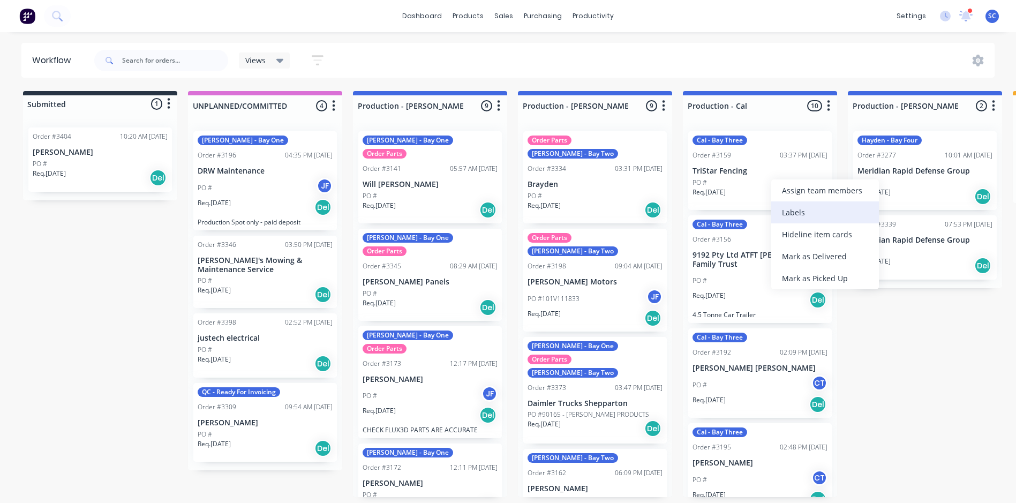
click at [800, 214] on div "Labels" at bounding box center [825, 212] width 108 height 22
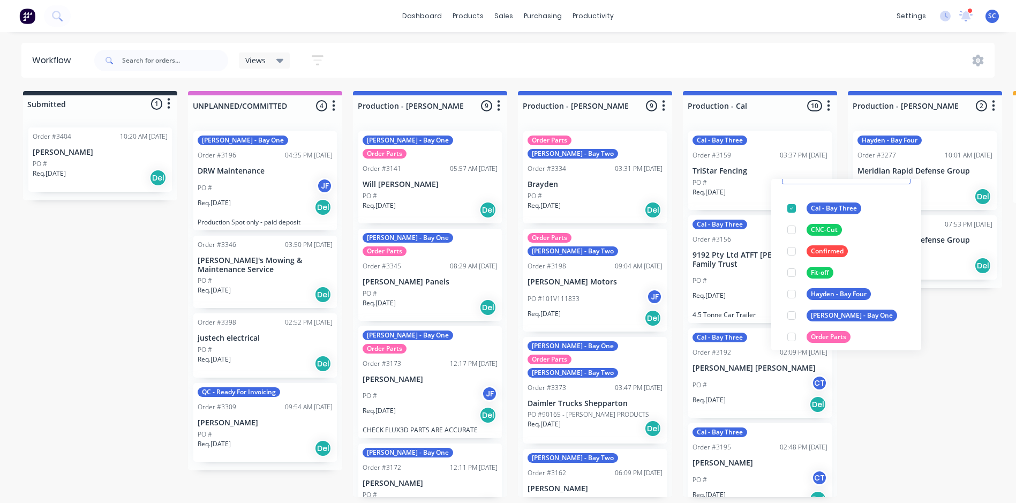
scroll to position [107, 0]
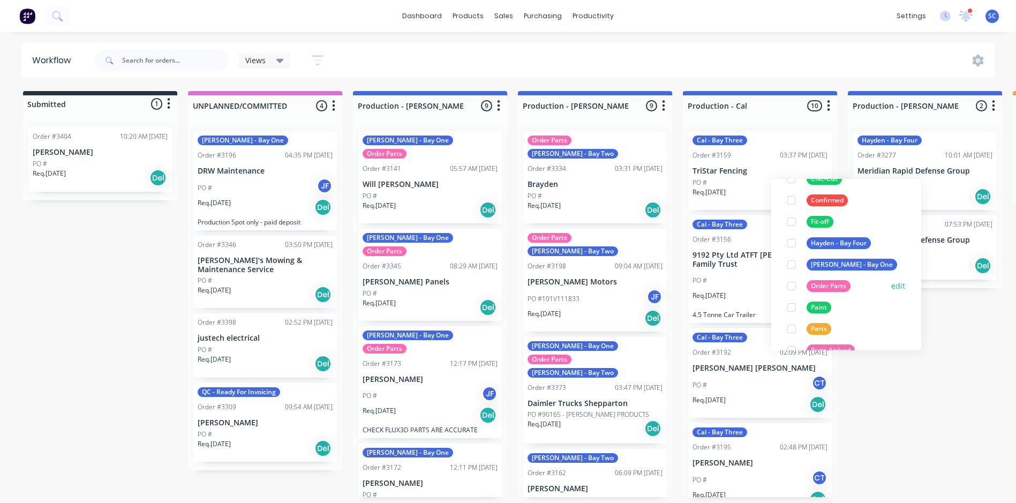
click at [793, 288] on div at bounding box center [791, 285] width 21 height 21
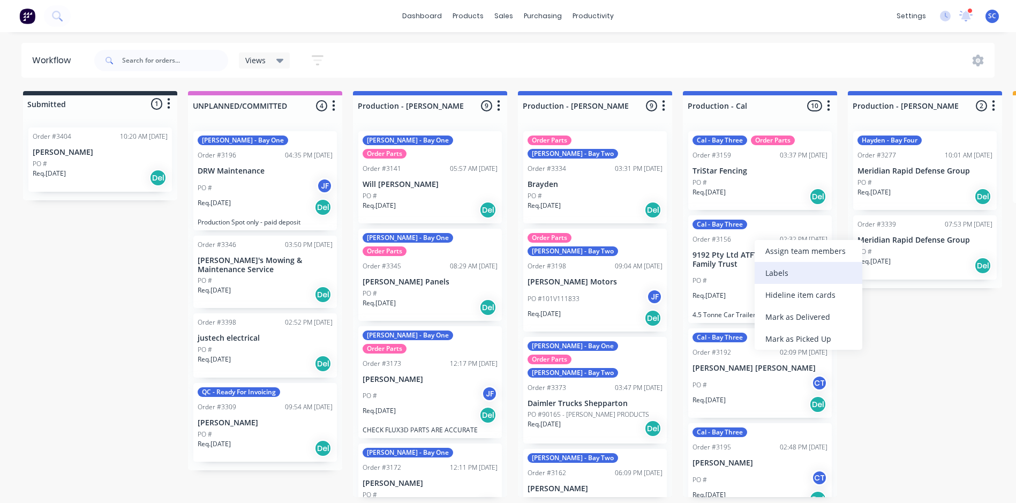
click at [781, 272] on div "Labels" at bounding box center [809, 273] width 108 height 22
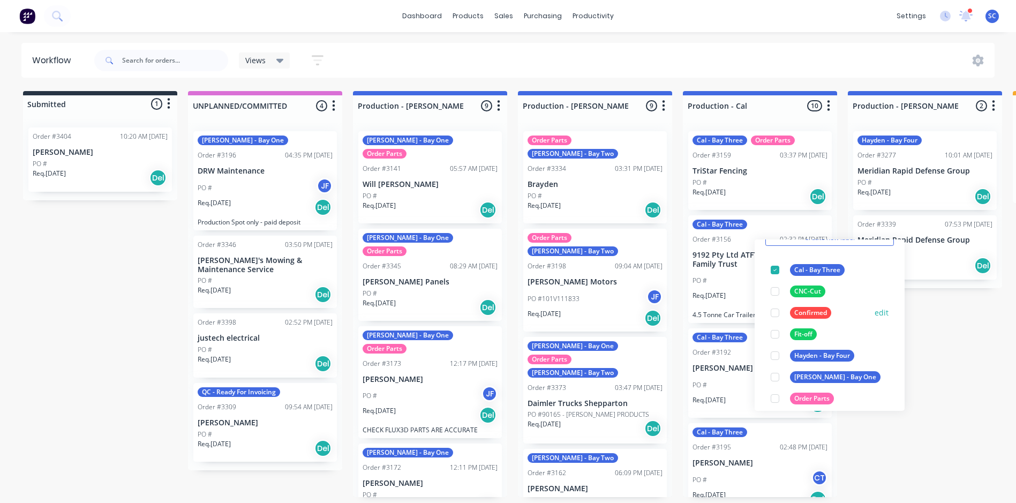
scroll to position [107, 0]
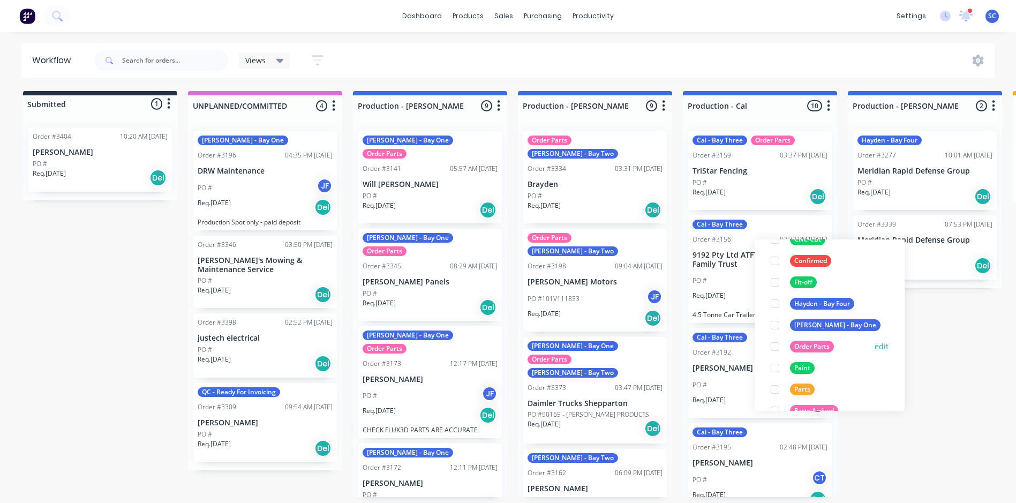
click at [773, 348] on div at bounding box center [774, 346] width 21 height 21
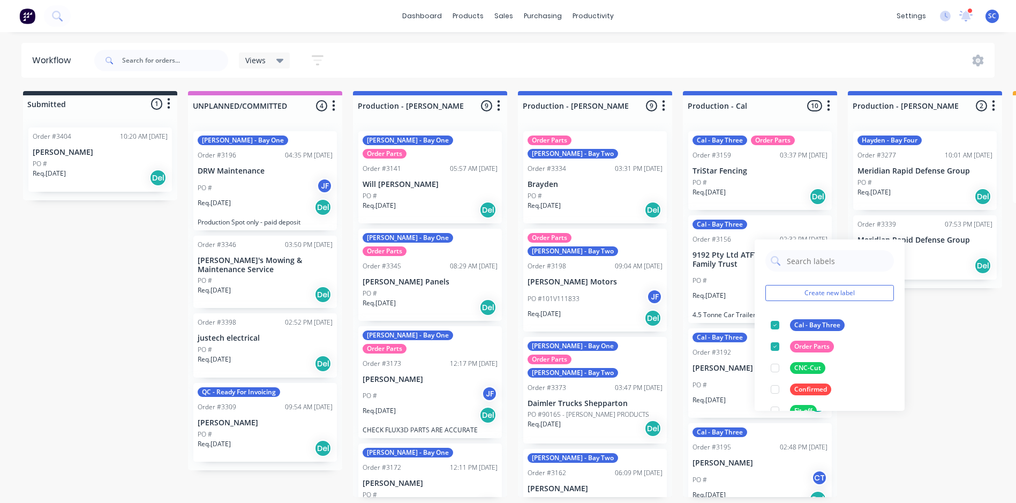
click at [947, 348] on div "Submitted 1 Status colour #273444 hex #273444 Save Cancel Summaries Total order…" at bounding box center [885, 294] width 1786 height 406
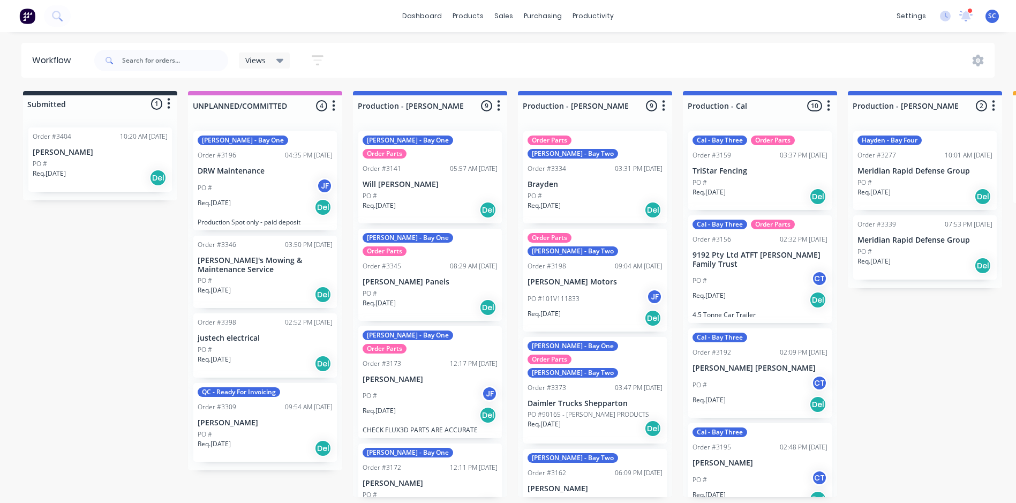
scroll to position [2, 0]
click at [785, 382] on div "Labels" at bounding box center [812, 381] width 108 height 22
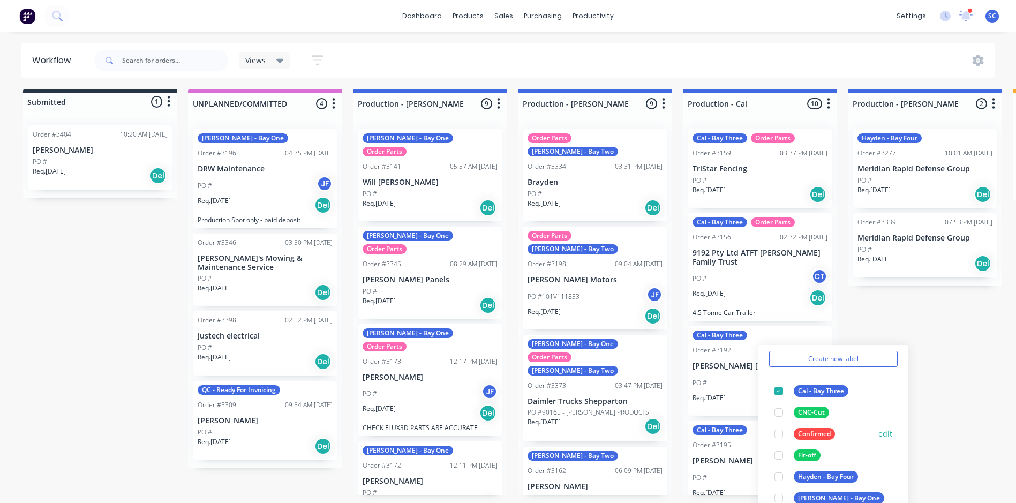
scroll to position [107, 0]
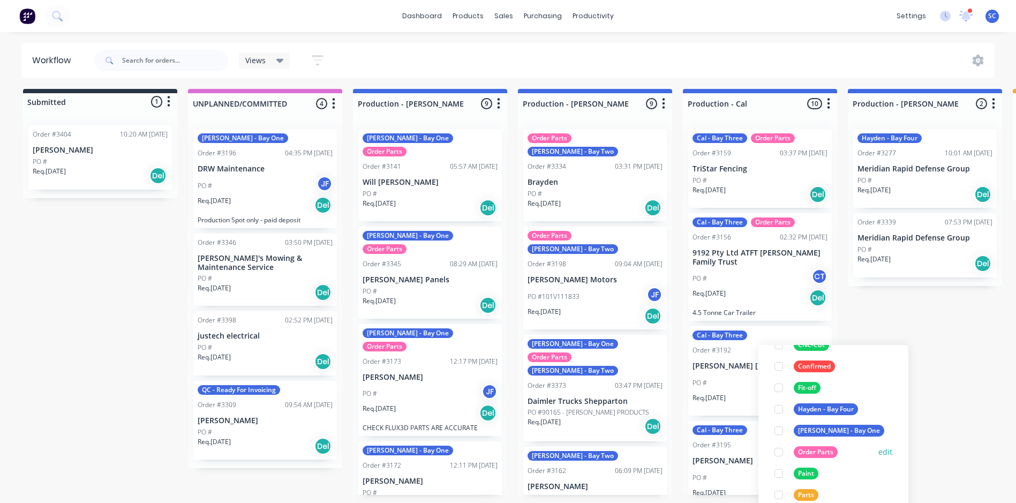
click at [780, 453] on div at bounding box center [778, 451] width 21 height 21
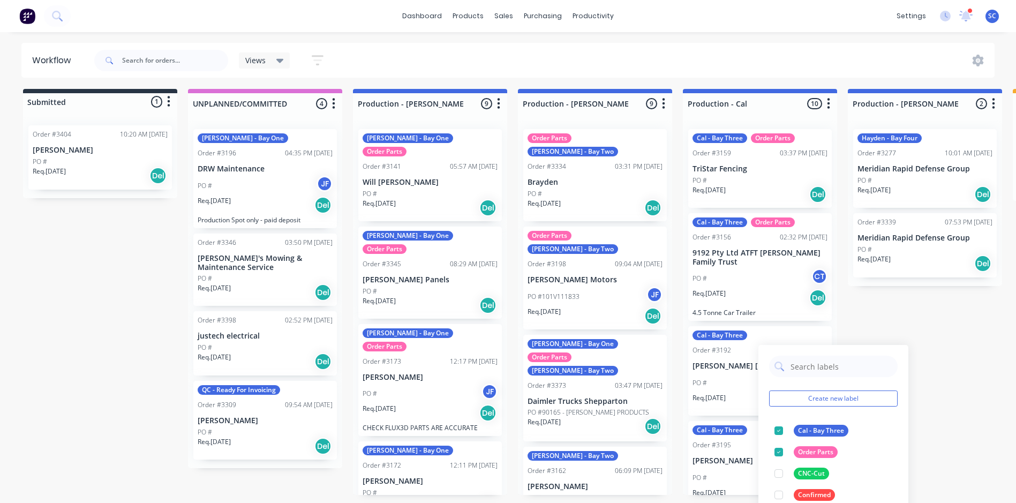
click at [913, 312] on div "Submitted 1 Status colour #273444 hex #273444 Save Cancel Summaries Total order…" at bounding box center [885, 292] width 1786 height 406
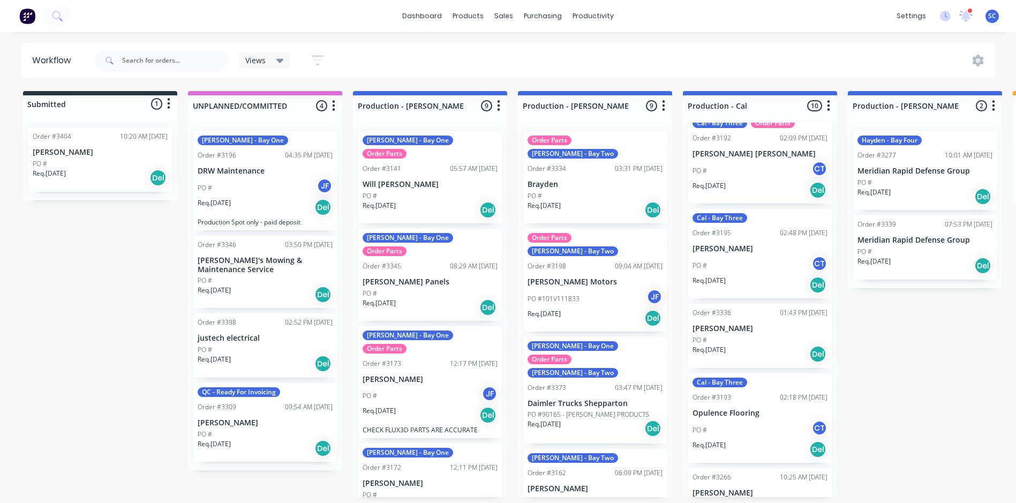
scroll to position [268, 0]
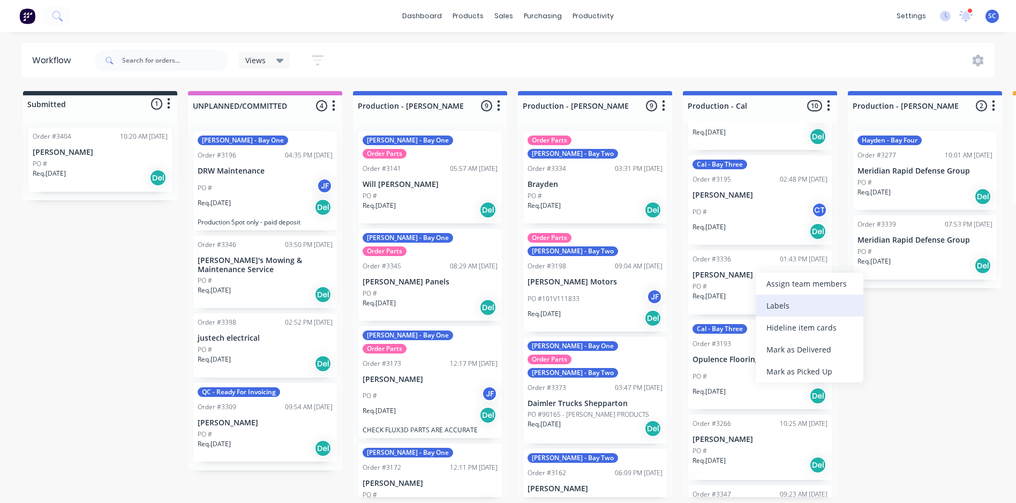
click at [778, 303] on div "Labels" at bounding box center [810, 306] width 108 height 22
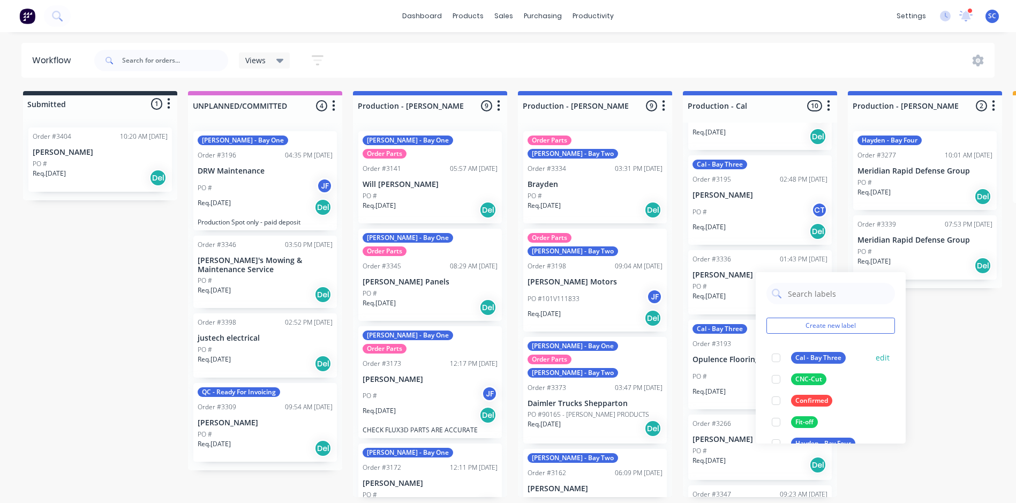
click at [780, 355] on div at bounding box center [775, 357] width 21 height 21
click at [932, 366] on div "Submitted 1 Status colour #273444 hex #273444 Save Cancel Summaries Total order…" at bounding box center [885, 294] width 1786 height 406
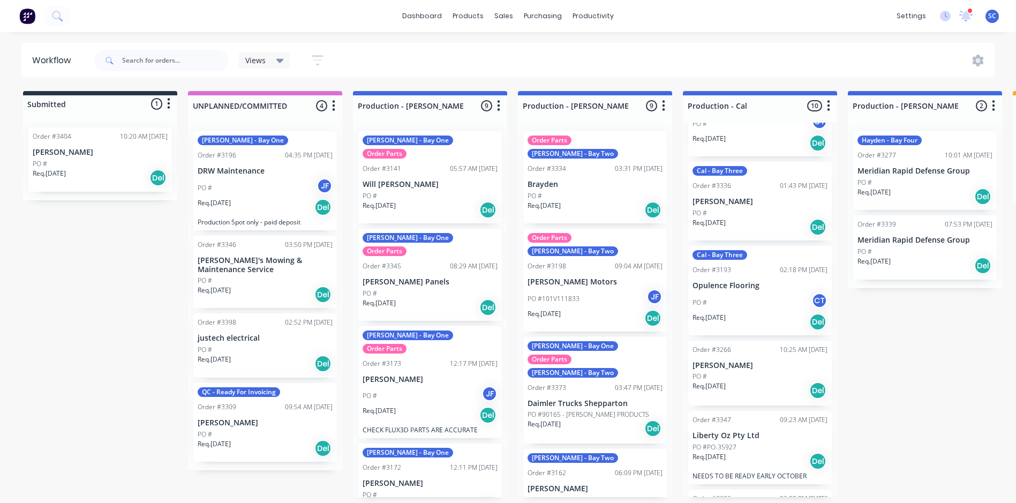
scroll to position [375, 0]
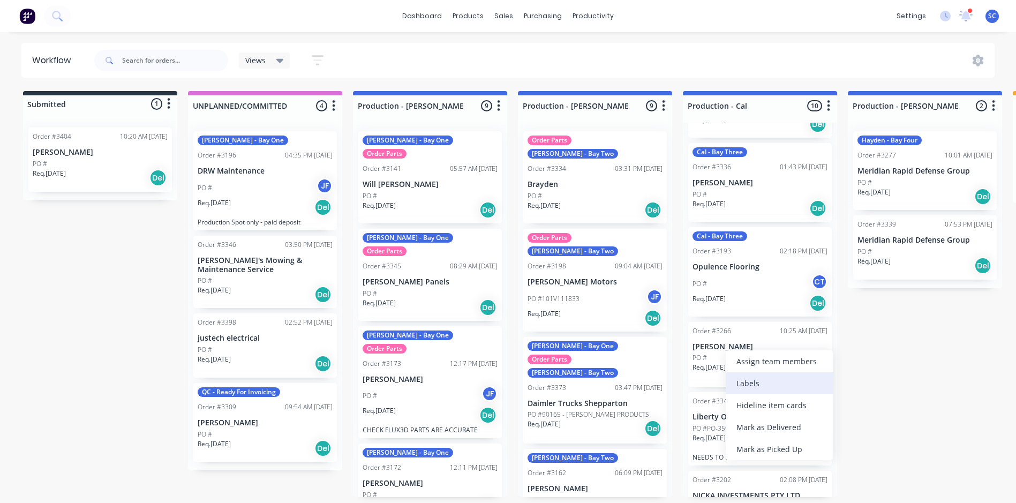
click at [751, 380] on div "Labels" at bounding box center [780, 383] width 108 height 22
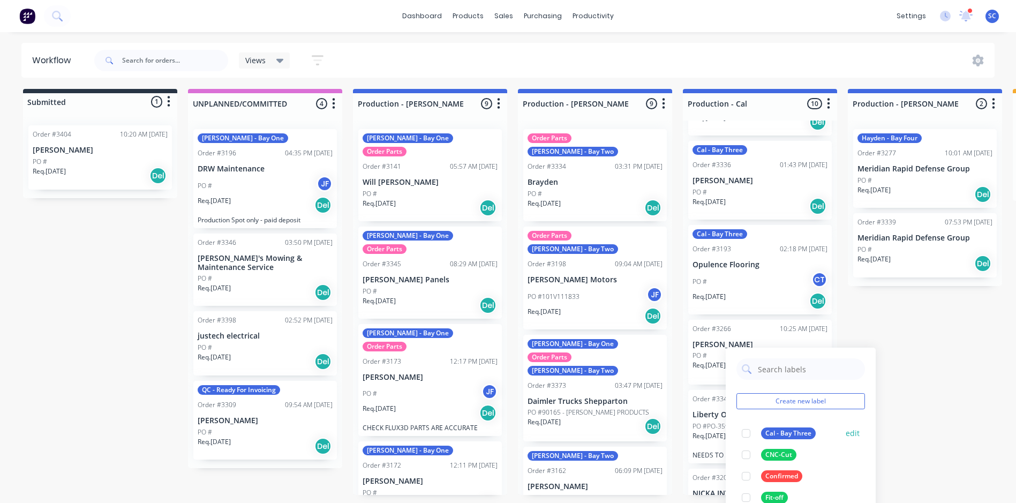
click at [746, 434] on div at bounding box center [745, 433] width 21 height 21
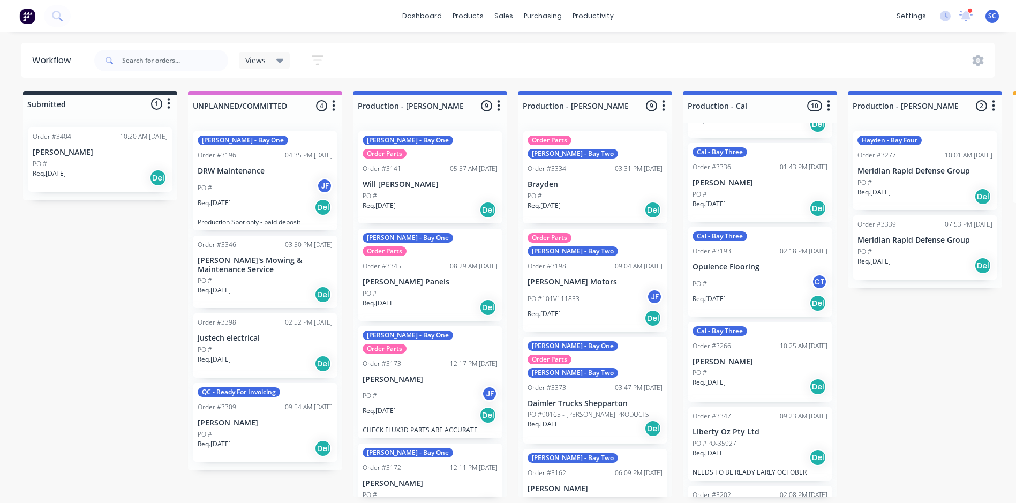
click at [875, 320] on div "Submitted 1 Status colour #273444 hex #273444 Save Cancel Summaries Total order…" at bounding box center [885, 294] width 1786 height 406
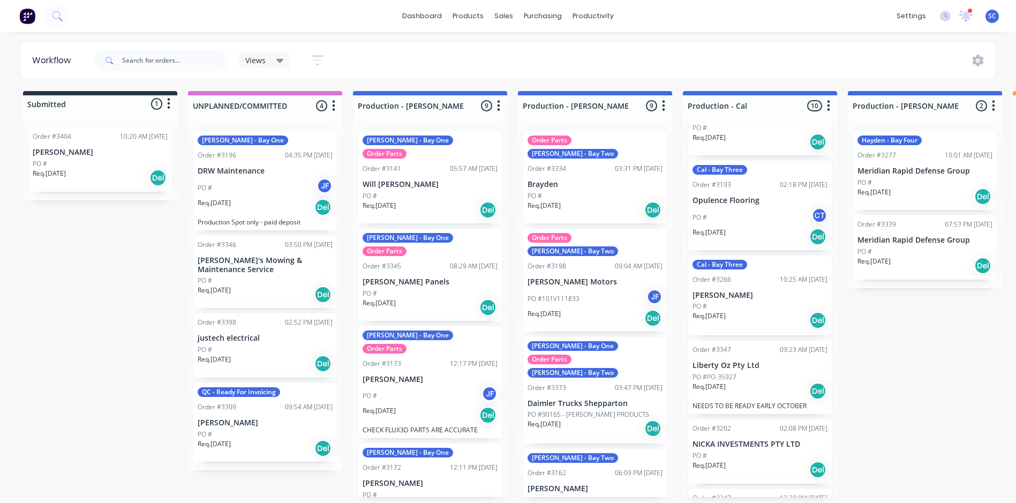
scroll to position [498, 0]
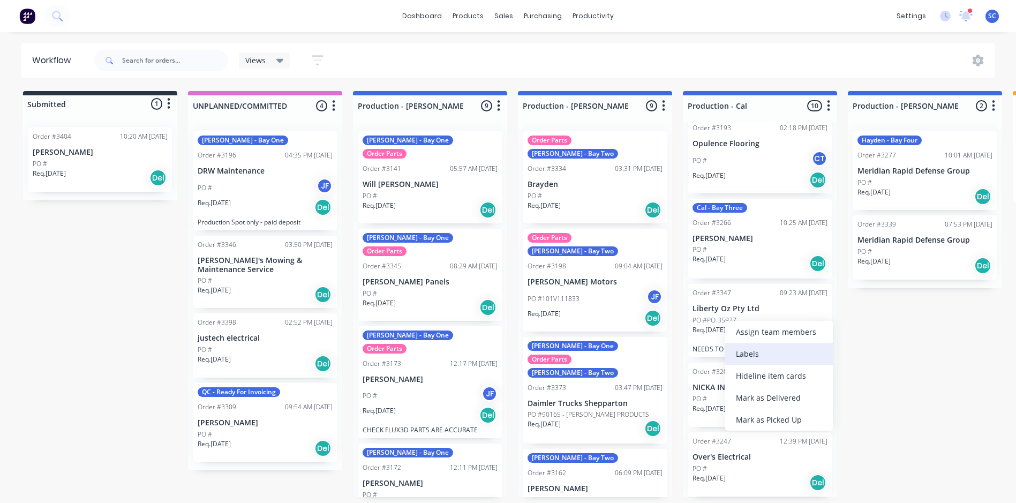
click at [762, 354] on div "Labels" at bounding box center [779, 354] width 108 height 22
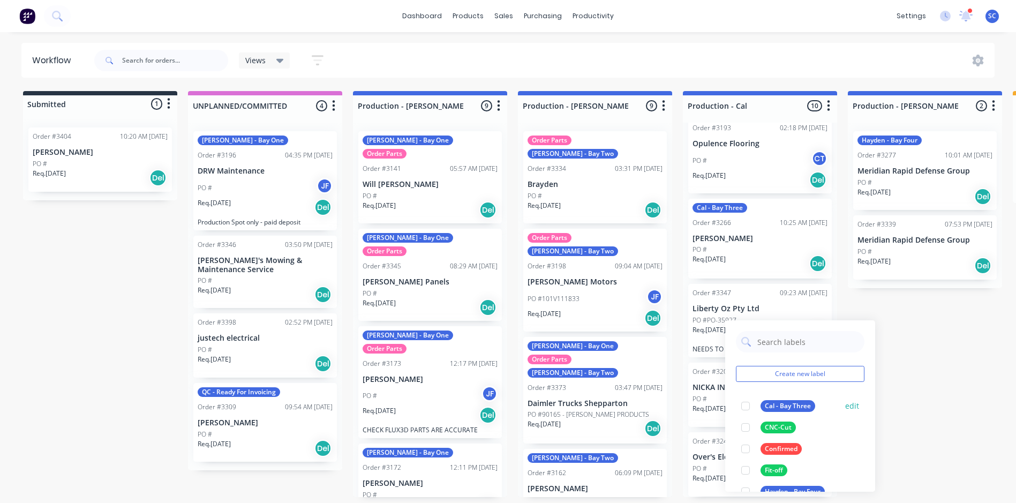
click at [744, 401] on div at bounding box center [745, 405] width 21 height 21
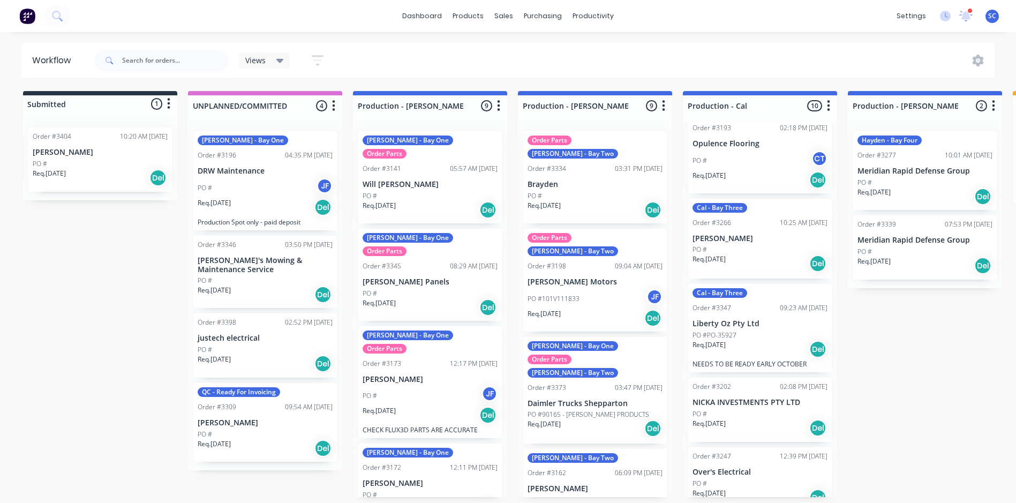
click at [944, 325] on div "Submitted 1 Status colour #273444 hex #273444 Save Cancel Summaries Total order…" at bounding box center [885, 294] width 1786 height 406
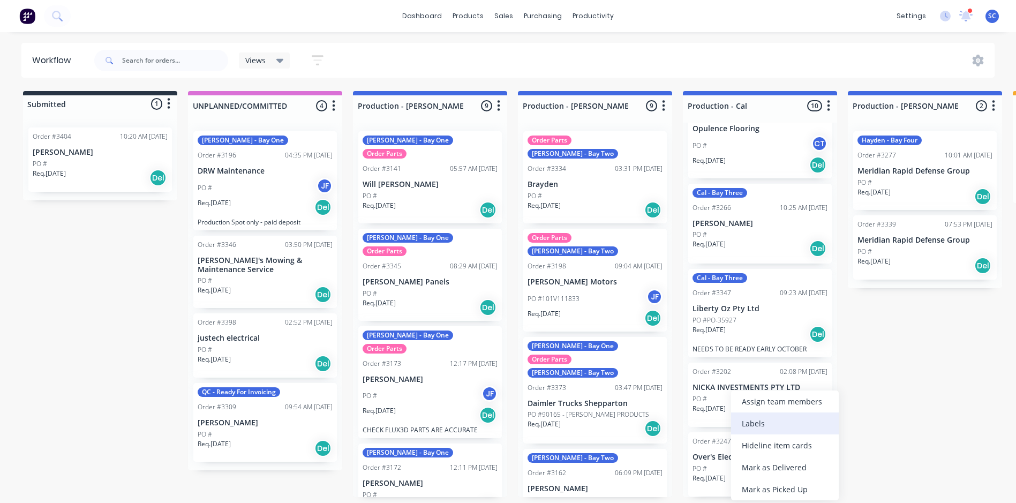
click at [758, 427] on div "Labels" at bounding box center [785, 423] width 108 height 22
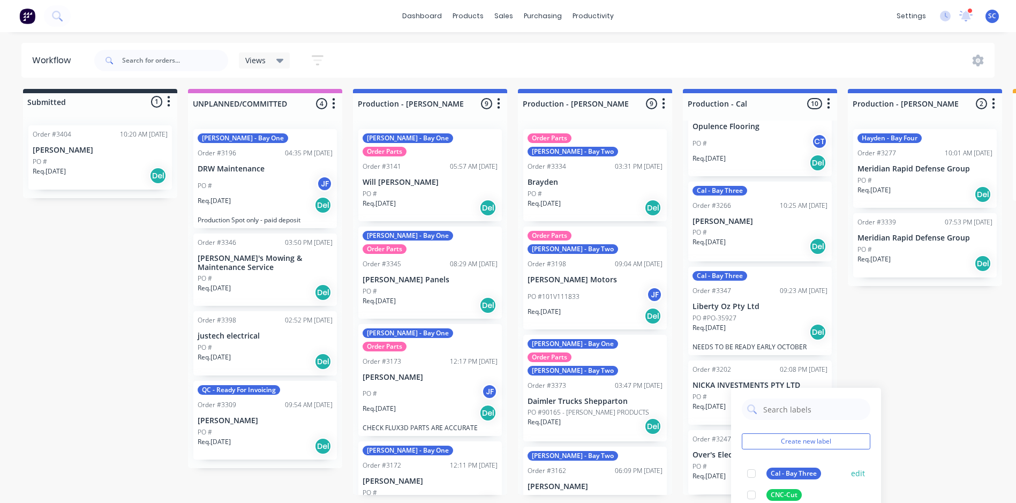
click at [748, 471] on div at bounding box center [751, 473] width 21 height 21
click at [909, 348] on div "Submitted 1 Status colour #273444 hex #273444 Save Cancel Summaries Total order…" at bounding box center [885, 292] width 1786 height 406
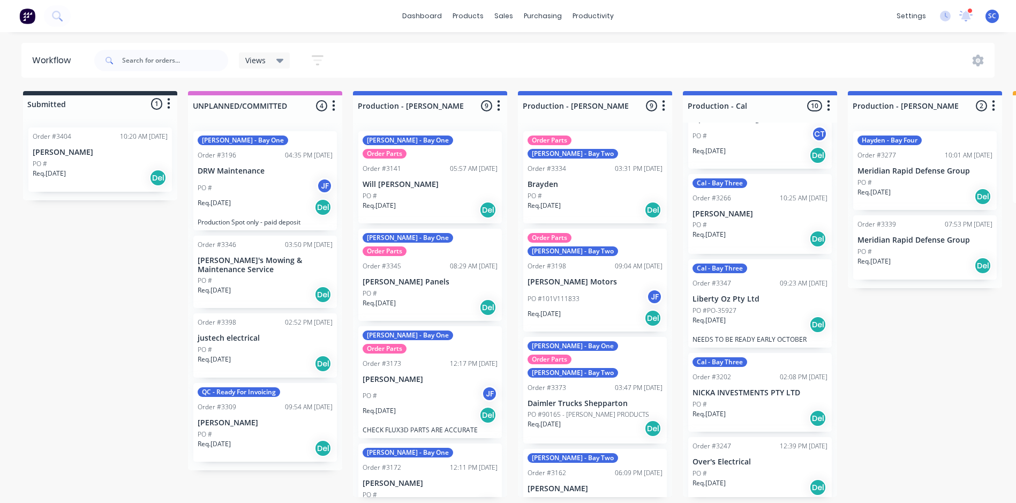
scroll to position [528, 0]
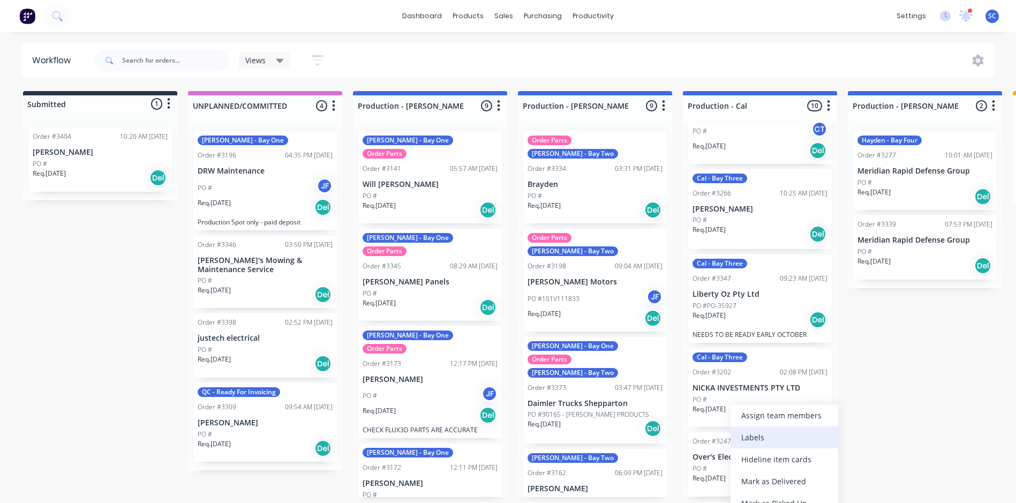
click at [755, 434] on div "Labels" at bounding box center [784, 437] width 108 height 22
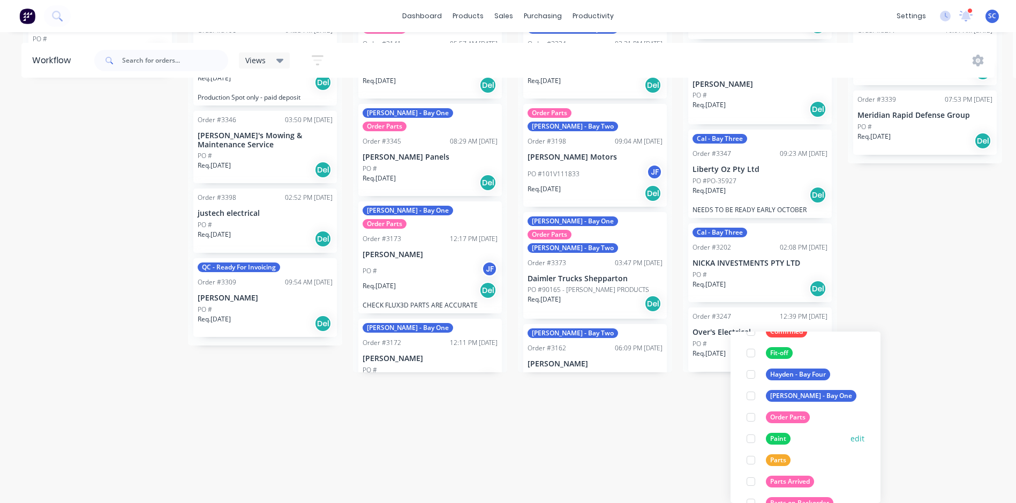
scroll to position [0, 0]
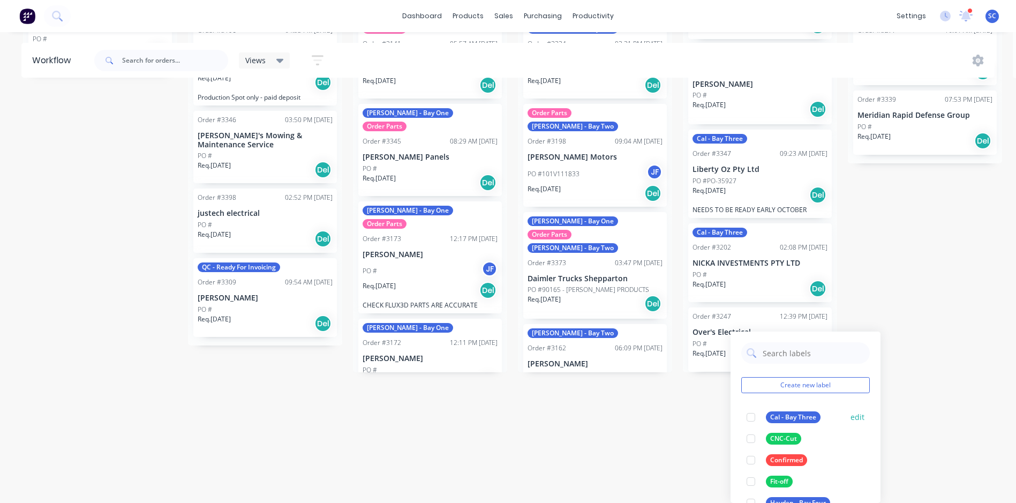
click at [750, 418] on div at bounding box center [750, 416] width 21 height 21
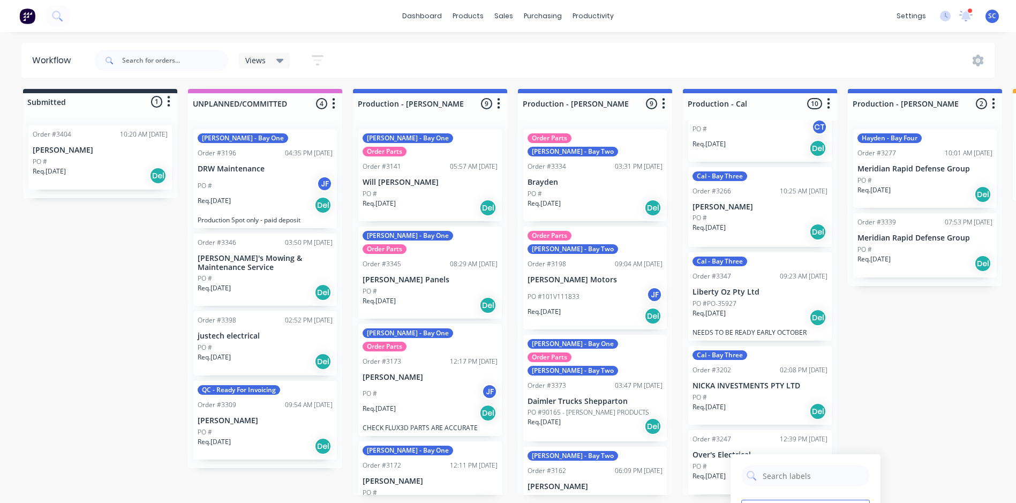
click at [887, 288] on div "Submitted 1 Status colour #273444 hex #273444 Save Cancel Summaries Total order…" at bounding box center [885, 292] width 1786 height 406
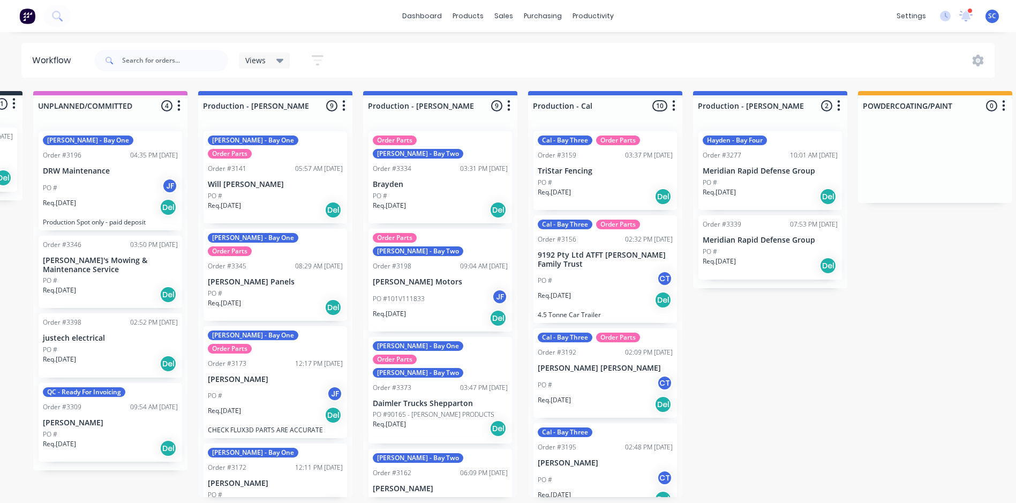
scroll to position [0, 150]
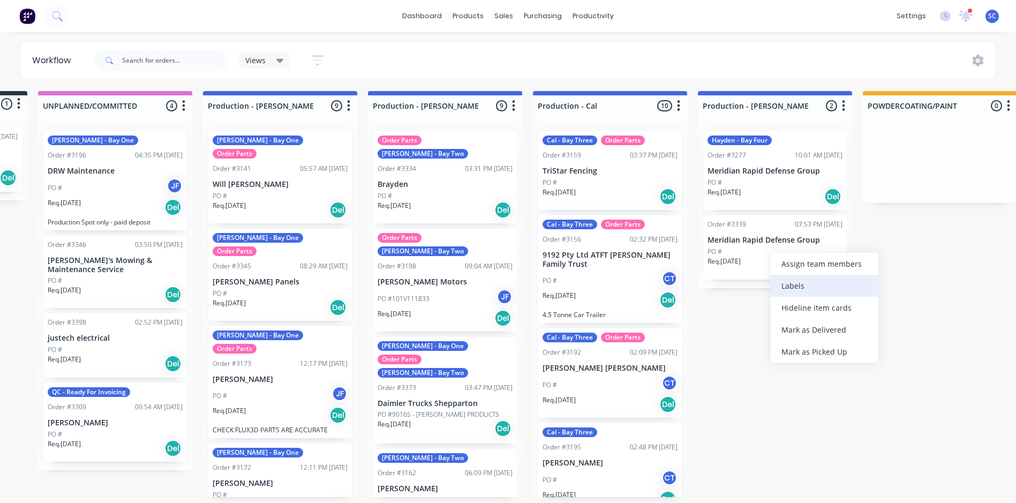
click at [805, 287] on div "Labels" at bounding box center [825, 286] width 108 height 22
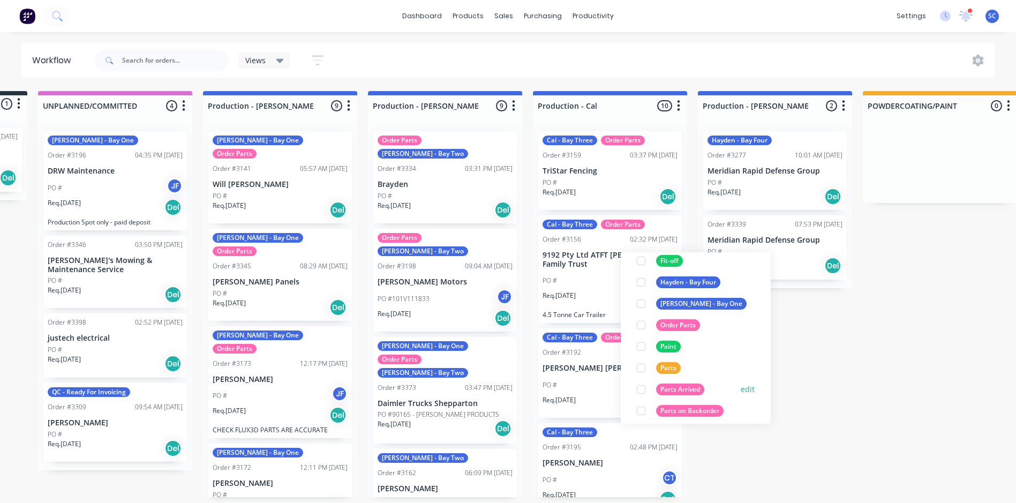
scroll to position [161, 0]
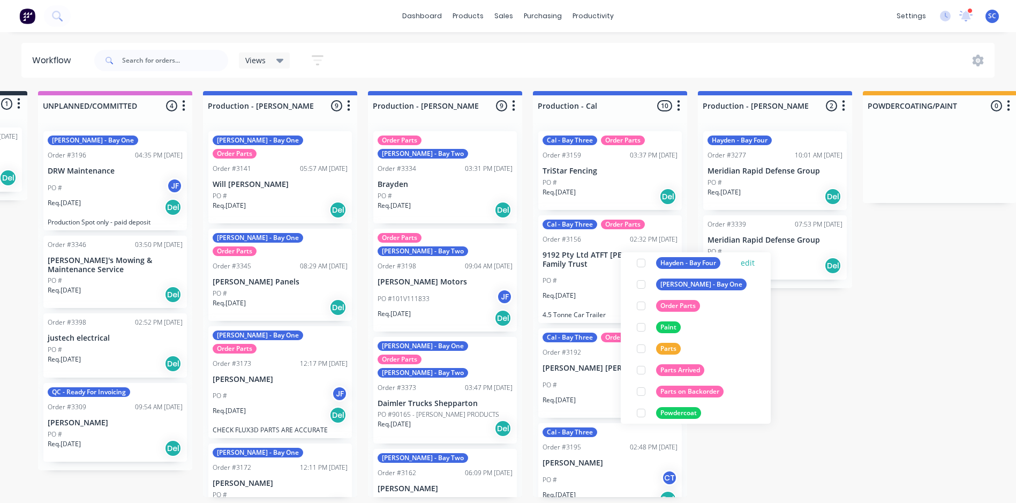
click at [640, 263] on div at bounding box center [640, 262] width 21 height 21
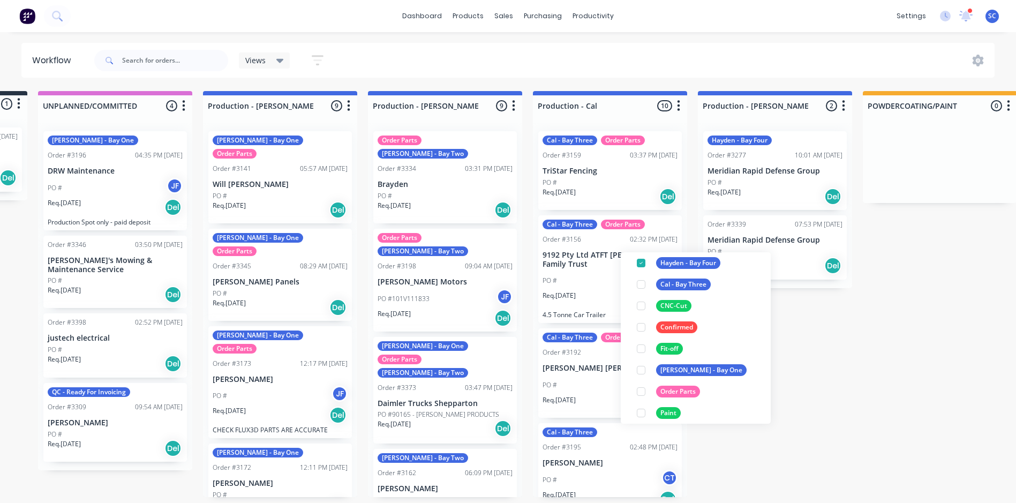
click at [839, 313] on div "Submitted 1 Status colour #273444 hex #273444 Save Cancel Summaries Total order…" at bounding box center [735, 294] width 1786 height 406
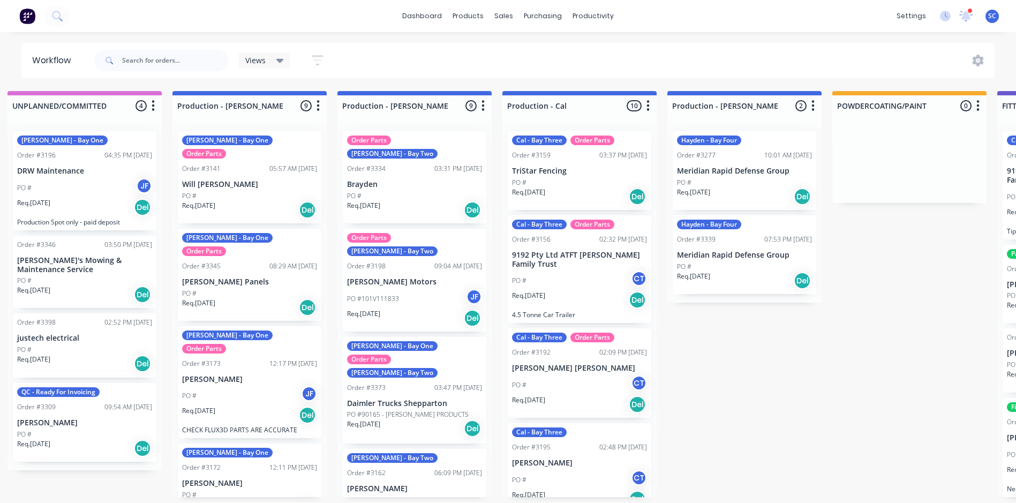
scroll to position [0, 180]
click at [589, 199] on div "Labels" at bounding box center [628, 195] width 108 height 22
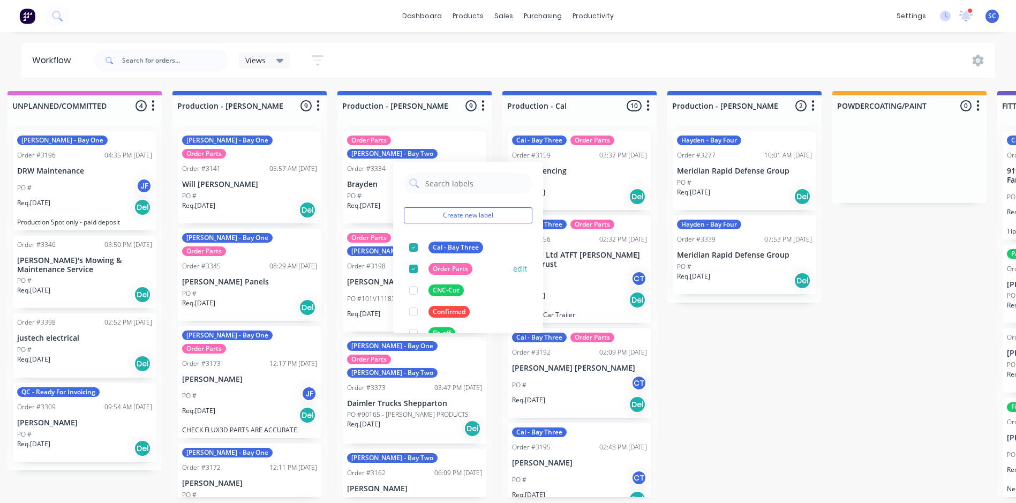
click at [413, 271] on div at bounding box center [413, 268] width 21 height 21
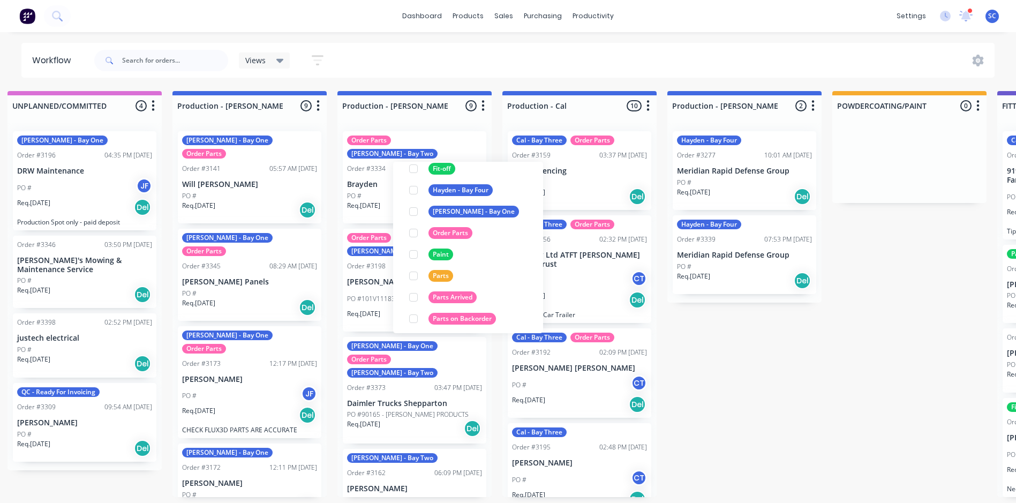
scroll to position [161, 0]
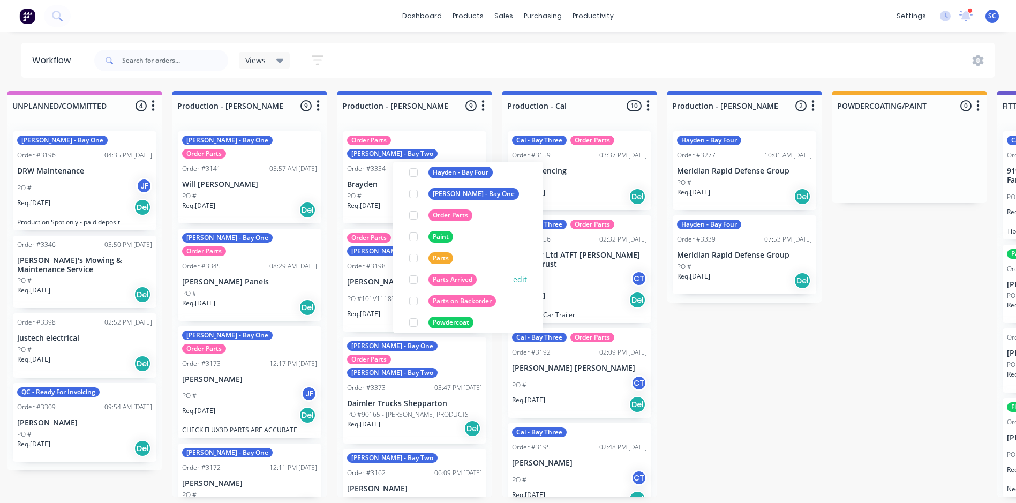
click at [412, 281] on div at bounding box center [413, 279] width 21 height 21
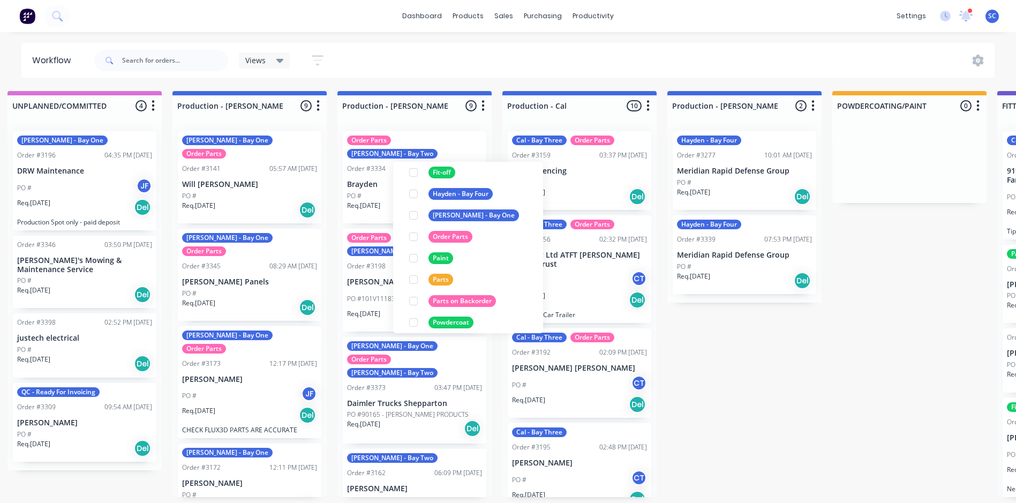
scroll to position [0, 0]
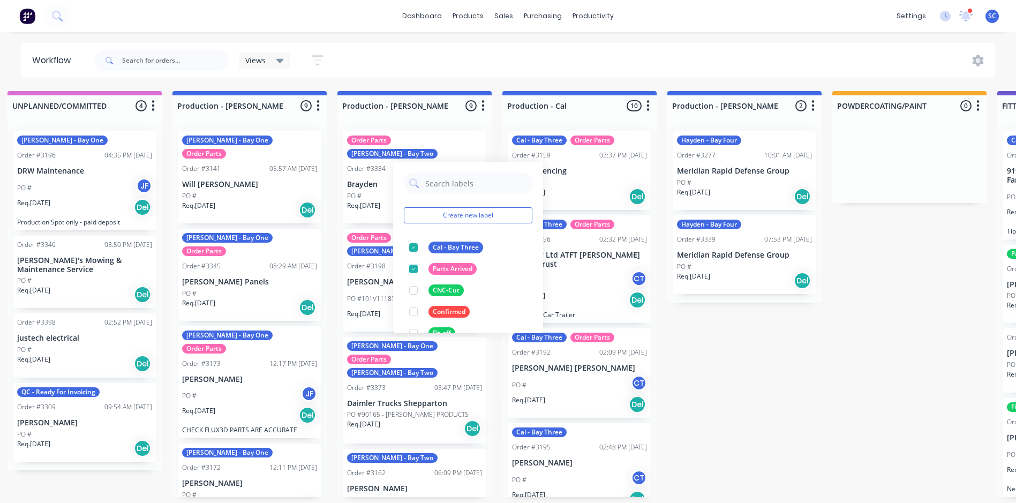
click at [567, 74] on div "Views Save new view None (Default) edit FRONTLINE WORKFLOW edit [PERSON_NAME] e…" at bounding box center [543, 60] width 903 height 32
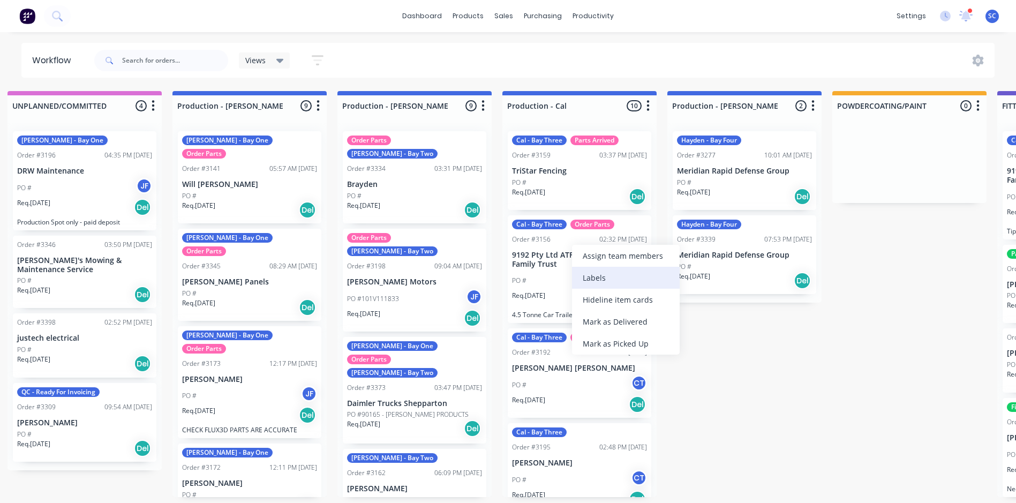
click at [596, 275] on div "Labels" at bounding box center [626, 278] width 108 height 22
click at [759, 50] on div "Views Save new view None (Default) edit FRONTLINE WORKFLOW edit [PERSON_NAME] e…" at bounding box center [543, 60] width 903 height 32
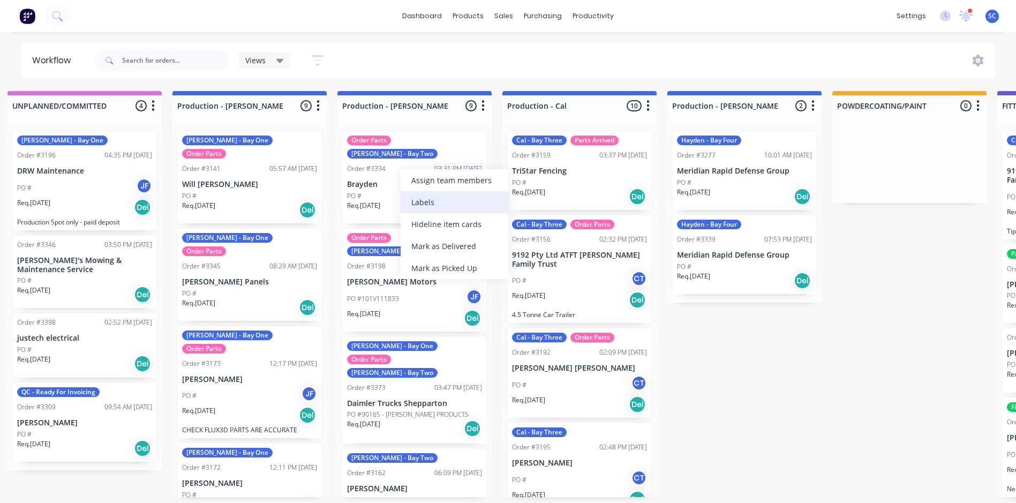
click at [425, 204] on div "Labels" at bounding box center [455, 202] width 108 height 22
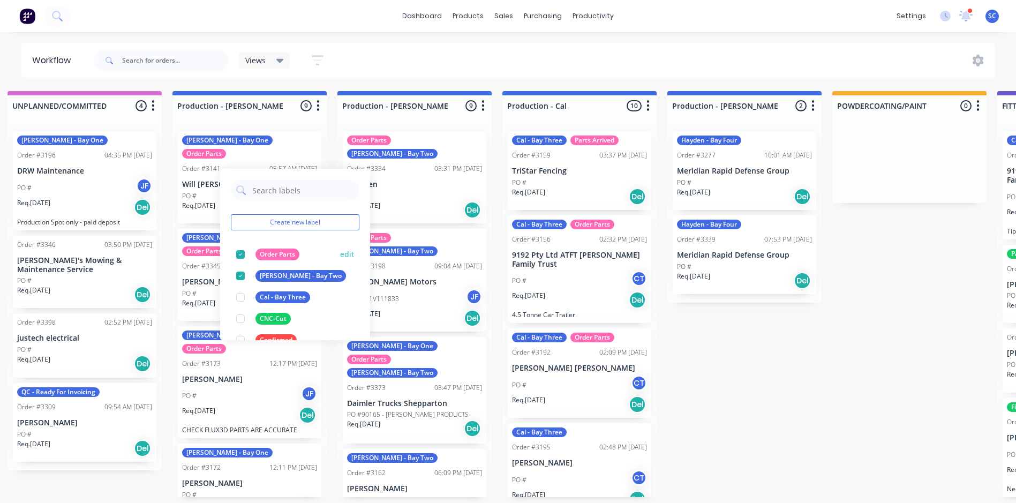
click at [240, 256] on div at bounding box center [240, 254] width 21 height 21
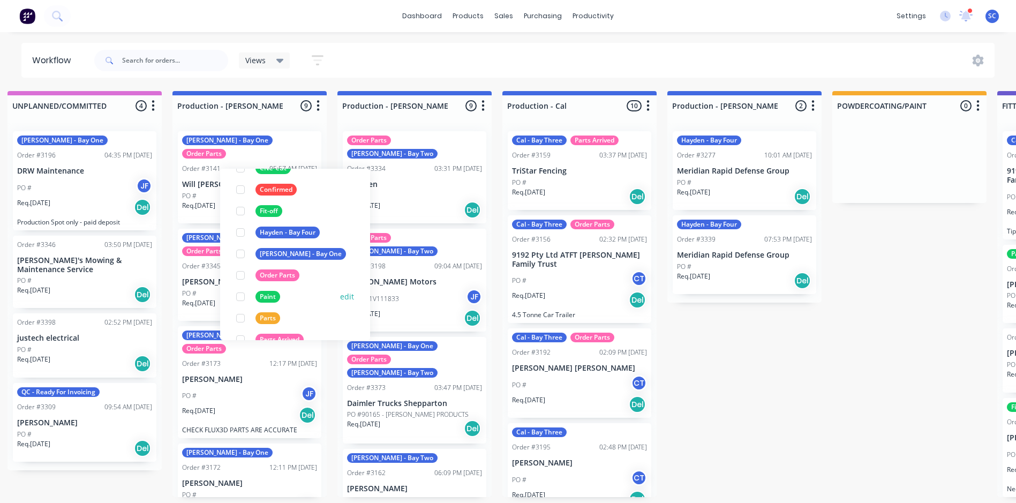
scroll to position [161, 0]
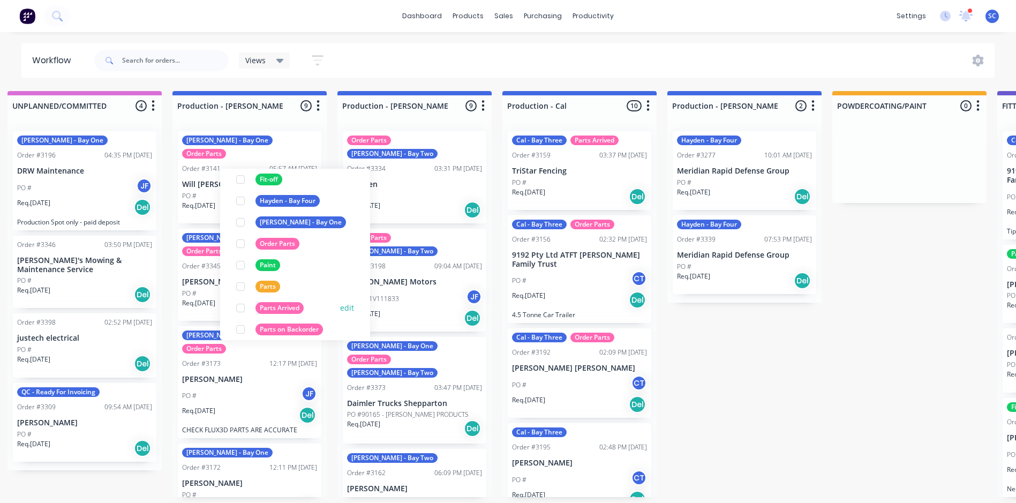
click at [242, 308] on div at bounding box center [240, 307] width 21 height 21
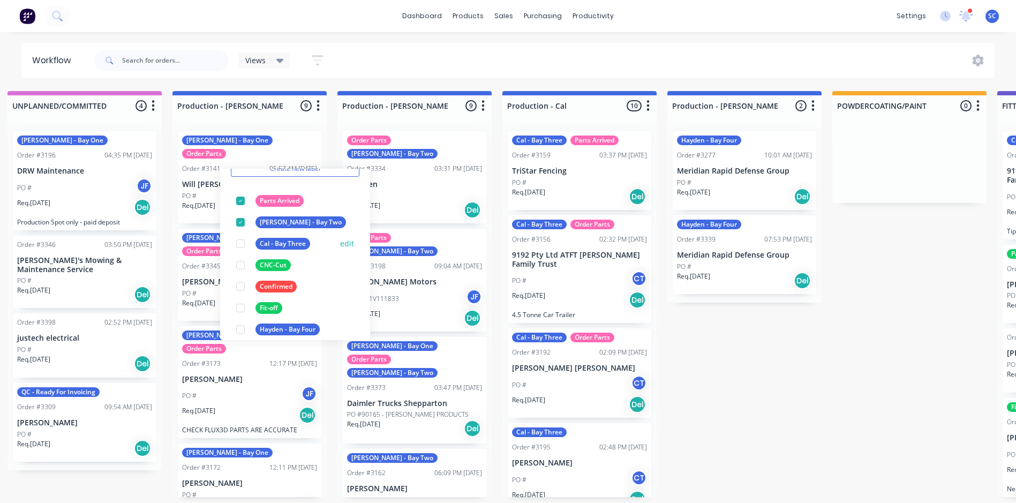
scroll to position [0, 0]
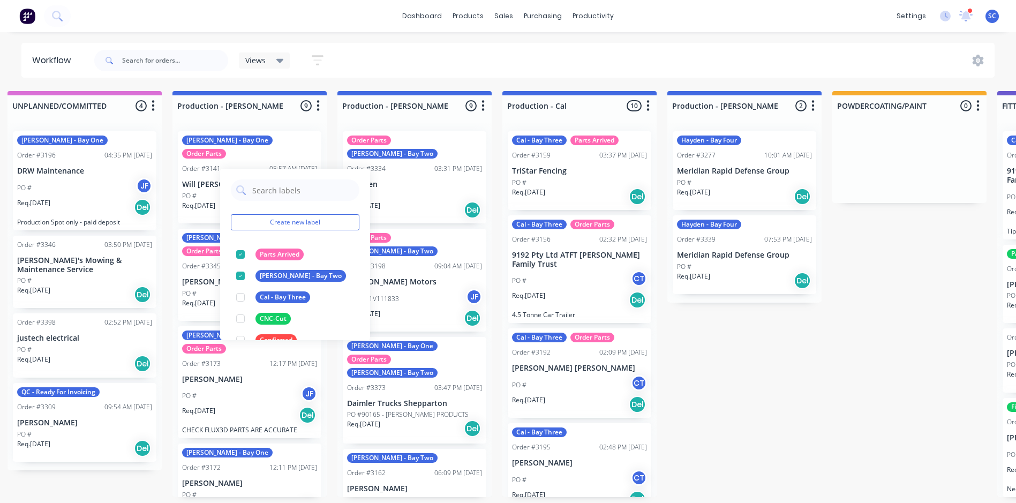
click at [577, 65] on div "Views Save new view None (Default) edit FRONTLINE WORKFLOW edit [PERSON_NAME] e…" at bounding box center [543, 60] width 903 height 32
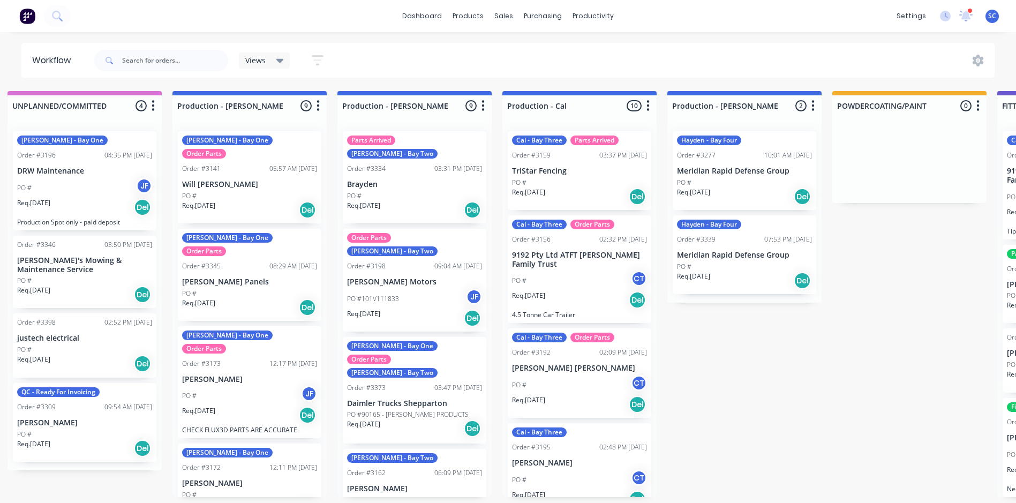
click at [807, 388] on div "Submitted 1 Status colour #273444 hex #273444 Save Cancel Summaries Total order…" at bounding box center [704, 294] width 1786 height 406
click at [595, 148] on div "Cal - Bay Three Parts Arrived Order #3159 03:37 PM [DATE] TriStar Fencing PO # …" at bounding box center [580, 170] width 144 height 79
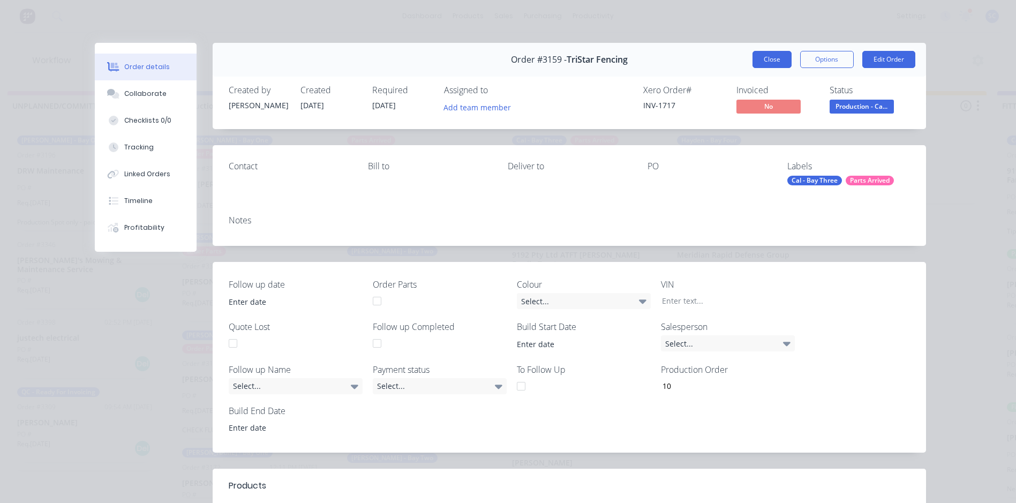
click at [759, 55] on button "Close" at bounding box center [771, 59] width 39 height 17
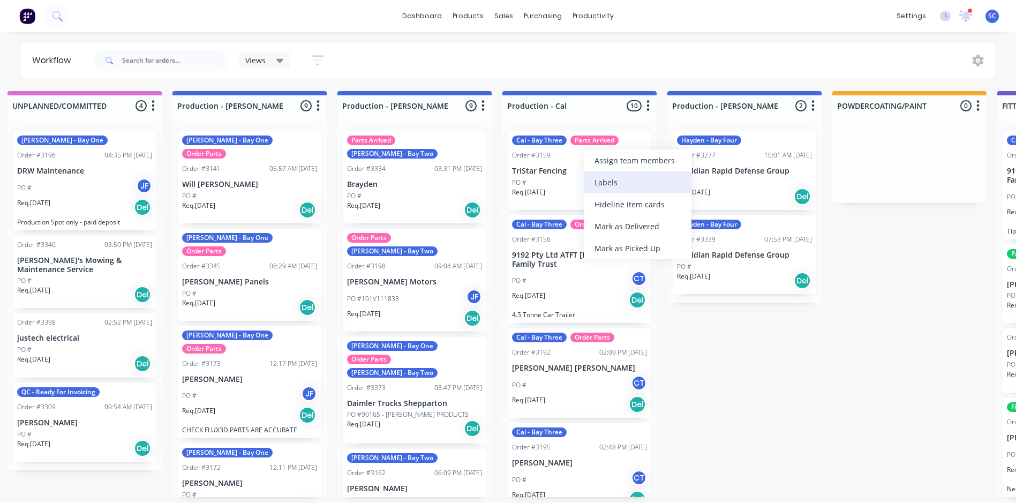
click at [622, 180] on div "Labels" at bounding box center [638, 182] width 108 height 22
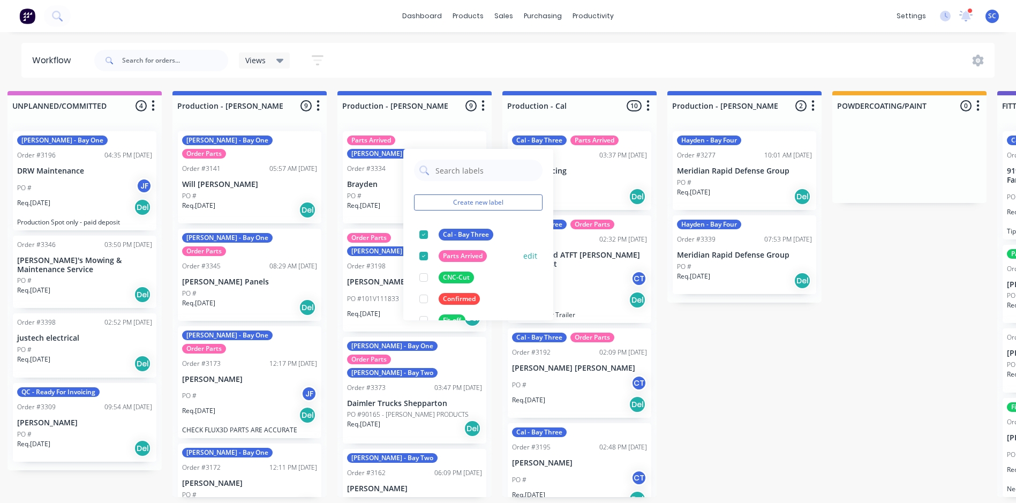
click at [523, 257] on button "edit" at bounding box center [530, 255] width 14 height 11
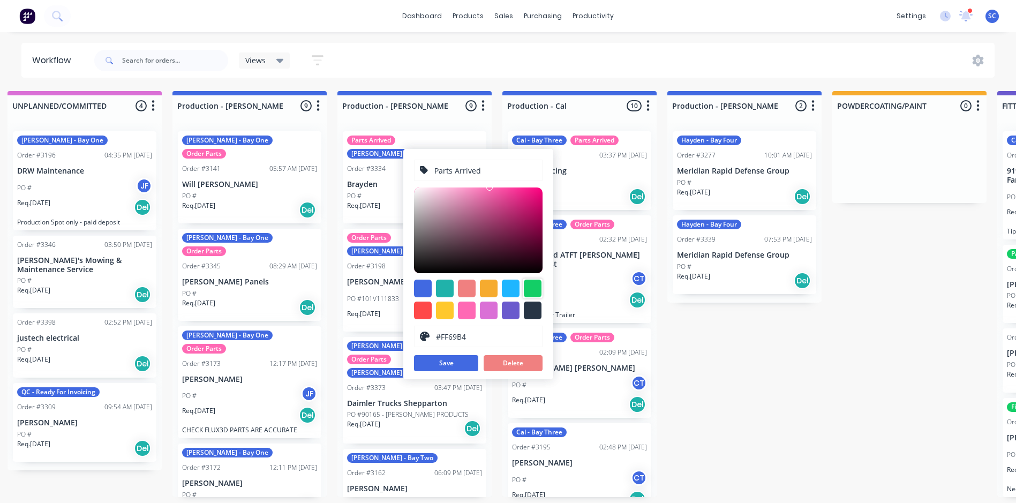
click at [530, 291] on div at bounding box center [533, 289] width 18 height 18
type input "#13CE66"
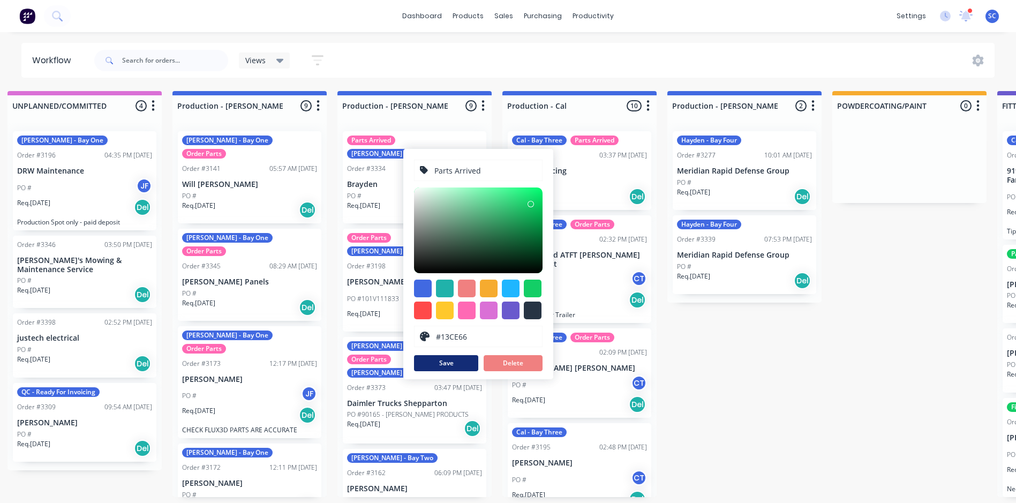
click at [450, 364] on button "Save" at bounding box center [446, 363] width 64 height 16
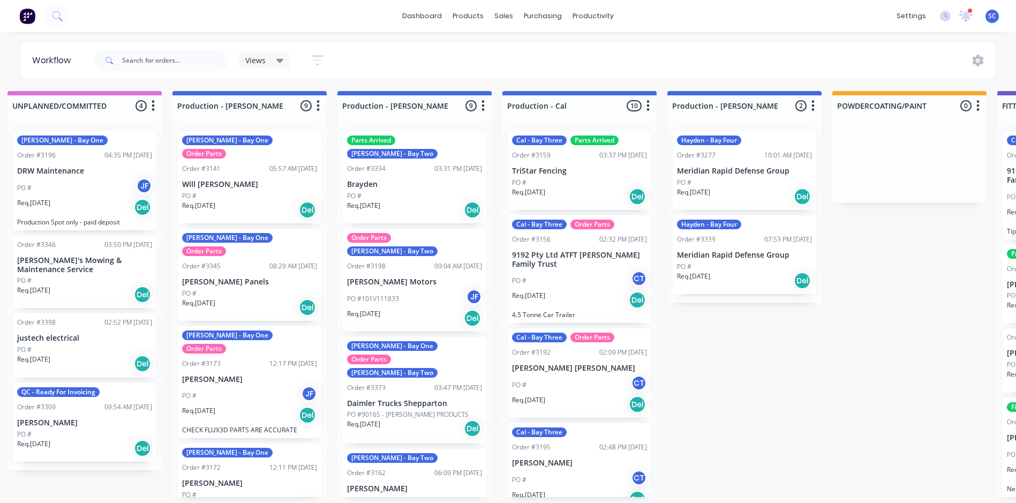
click at [624, 70] on div "Views Save new view None (Default) edit FRONTLINE WORKFLOW edit [PERSON_NAME] e…" at bounding box center [543, 60] width 903 height 32
click at [612, 270] on div "Labels" at bounding box center [647, 265] width 108 height 22
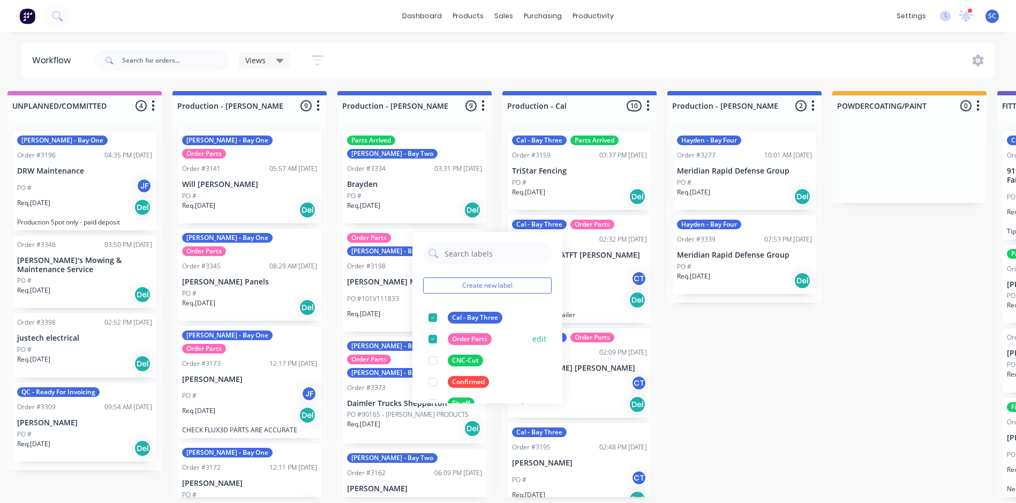
click at [532, 340] on button "edit" at bounding box center [539, 338] width 14 height 11
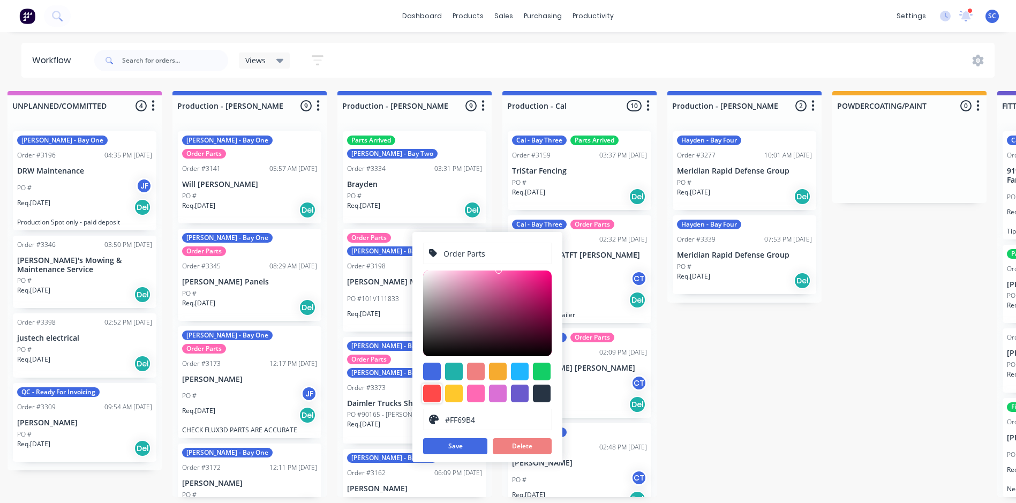
click at [432, 390] on div at bounding box center [432, 394] width 18 height 18
type input "#FF4949"
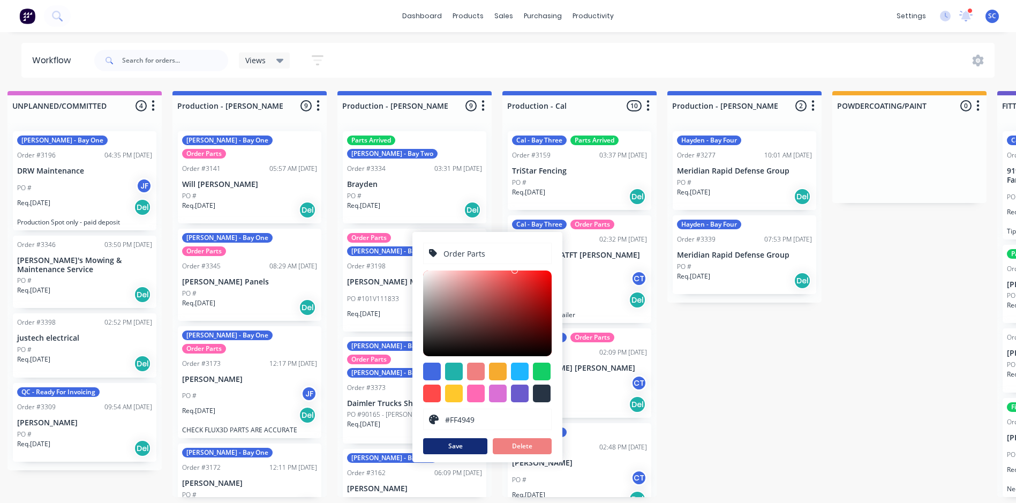
click at [461, 444] on button "Save" at bounding box center [455, 446] width 64 height 16
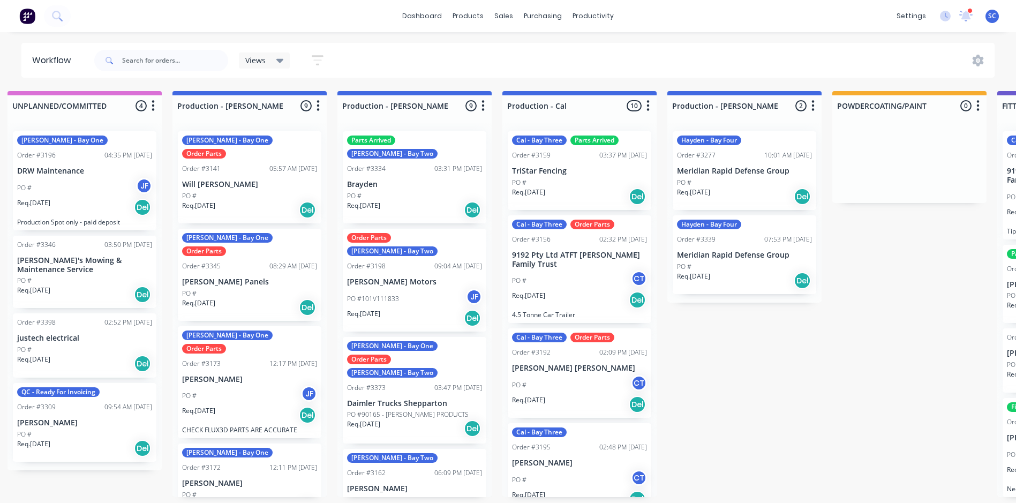
click at [695, 61] on div "Views Save new view None (Default) edit FRONTLINE WORKFLOW edit [PERSON_NAME] e…" at bounding box center [543, 60] width 903 height 32
click at [429, 65] on div "Views Save new view None (Default) edit FRONTLINE WORKFLOW edit [PERSON_NAME] e…" at bounding box center [543, 60] width 903 height 32
click at [292, 300] on div "Labels" at bounding box center [322, 295] width 108 height 22
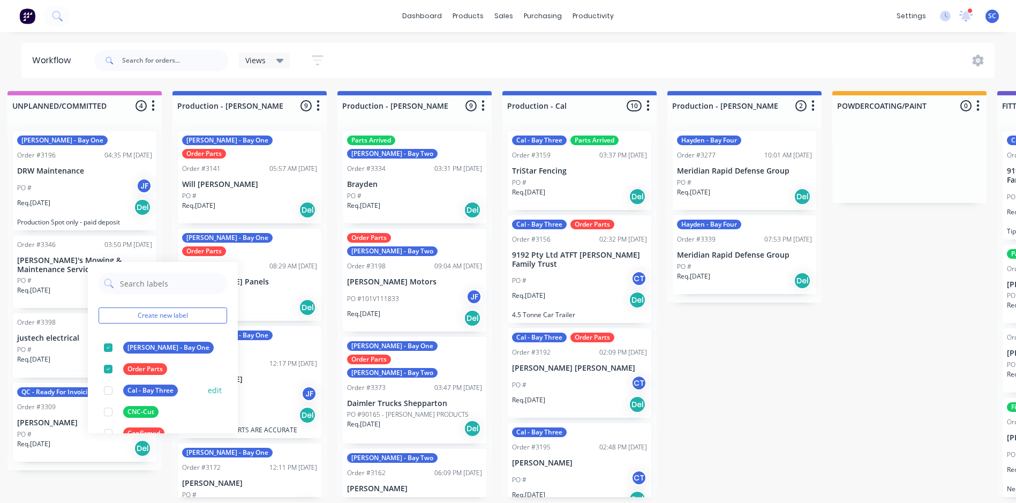
scroll to position [54, 0]
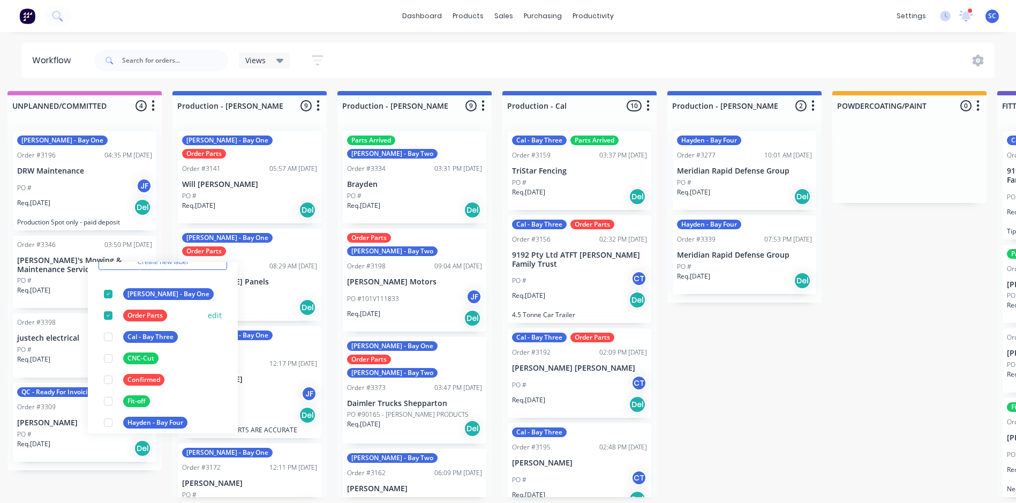
click at [105, 315] on div at bounding box center [107, 315] width 21 height 21
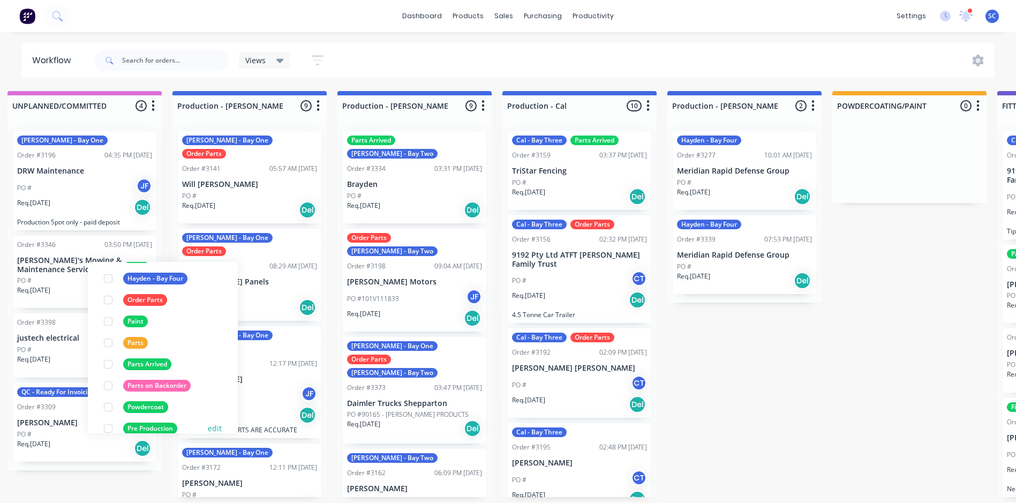
scroll to position [214, 0]
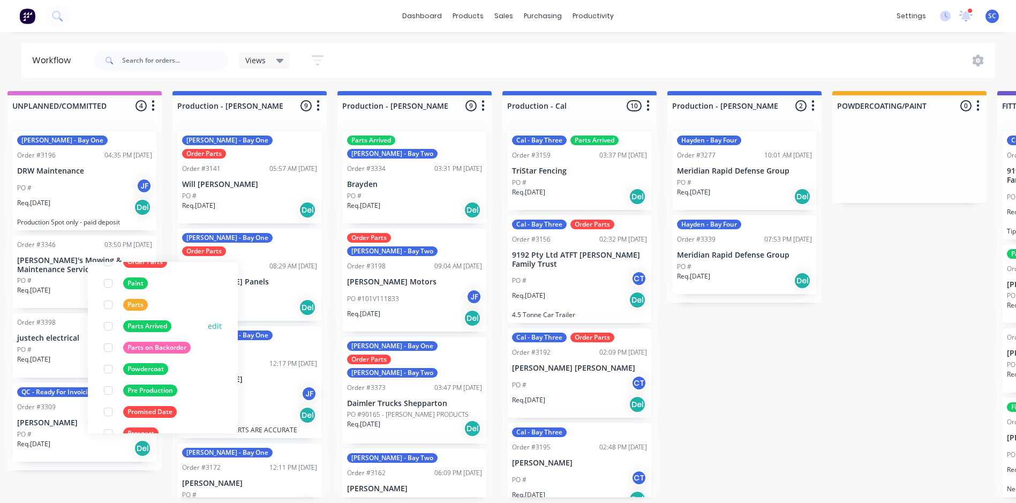
click at [109, 326] on div at bounding box center [107, 325] width 21 height 21
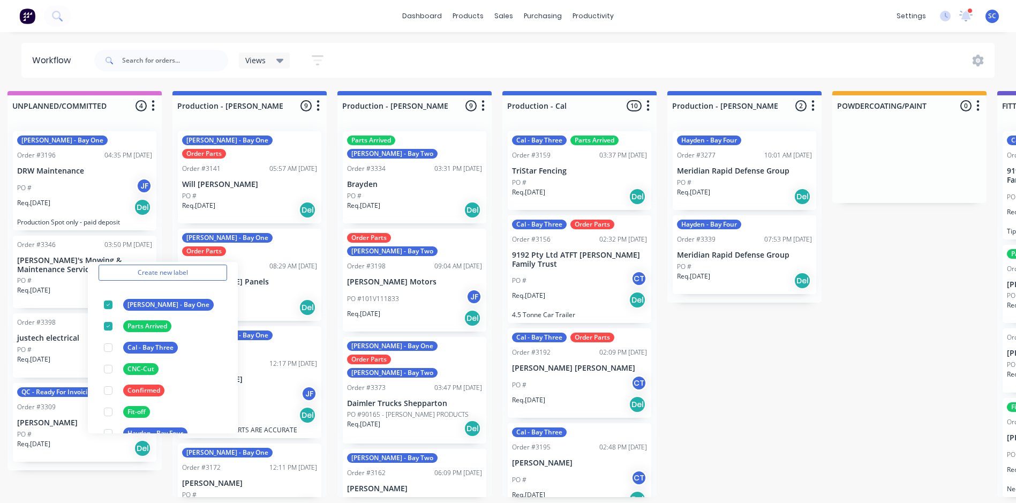
click at [420, 63] on div "Views Save new view None (Default) edit FRONTLINE WORKFLOW edit [PERSON_NAME] e…" at bounding box center [543, 60] width 903 height 32
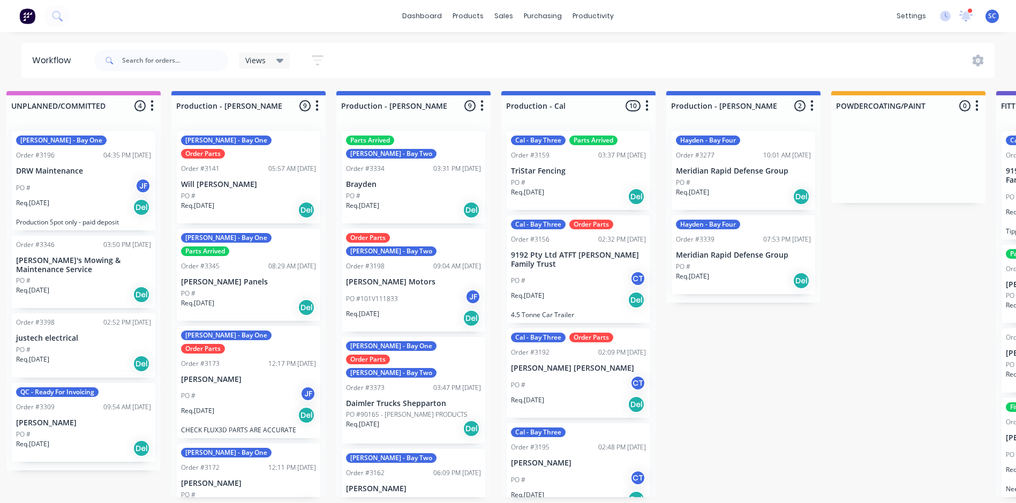
scroll to position [0, 178]
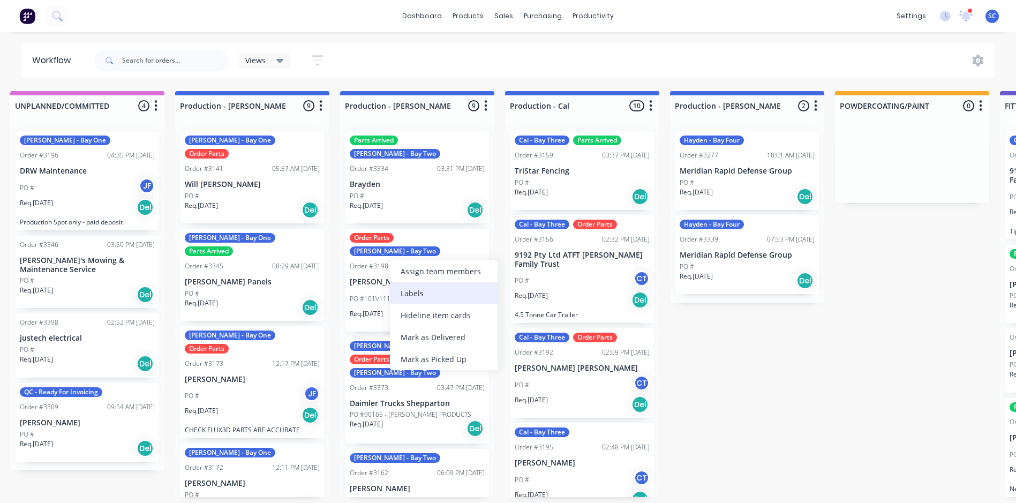
click at [436, 296] on div "Labels" at bounding box center [444, 293] width 108 height 22
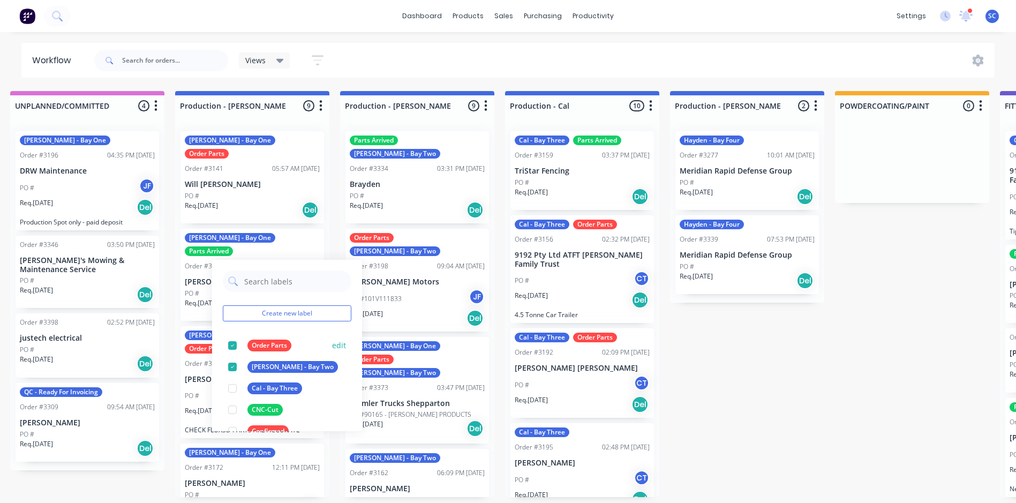
click at [230, 343] on div at bounding box center [232, 345] width 21 height 21
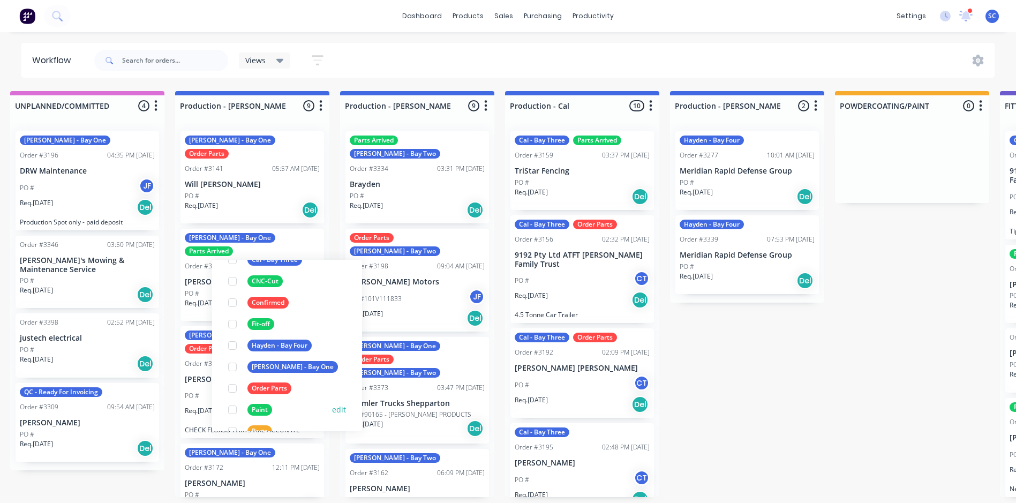
scroll to position [161, 0]
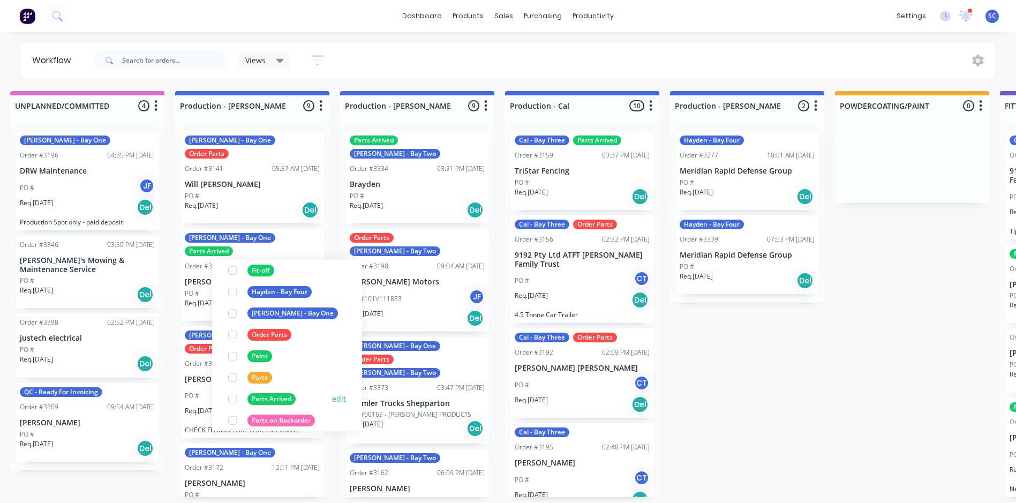
click at [232, 398] on div at bounding box center [232, 398] width 21 height 21
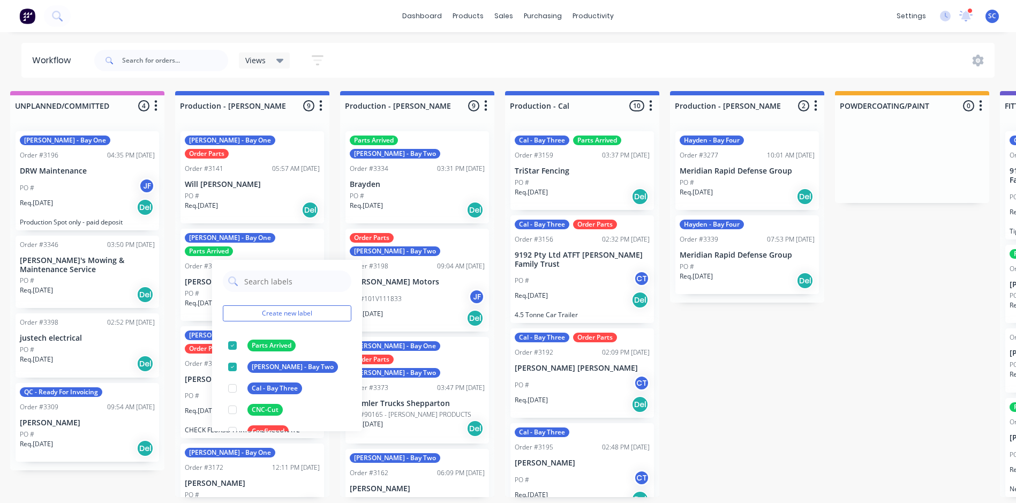
click at [557, 76] on div "Views Save new view None (Default) edit FRONTLINE WORKFLOW edit [PERSON_NAME] e…" at bounding box center [543, 60] width 903 height 32
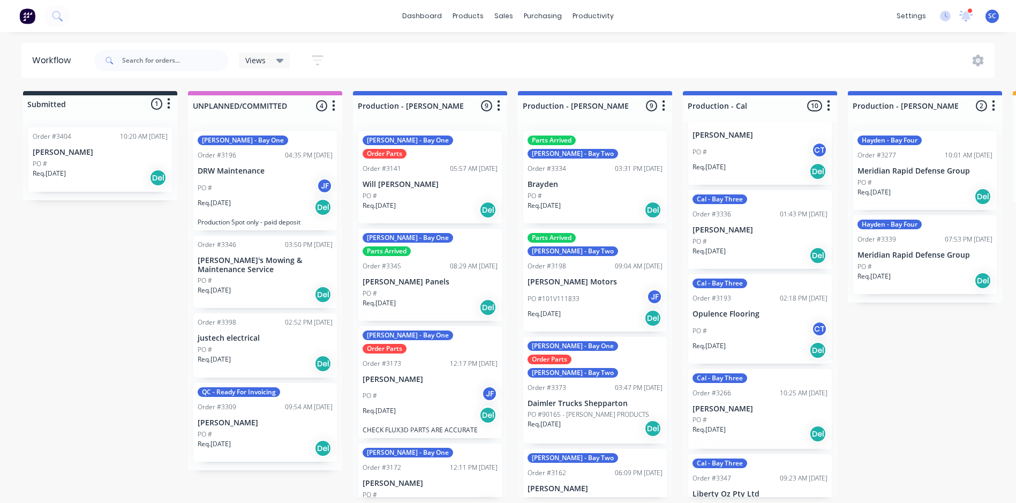
click at [270, 63] on div "Views" at bounding box center [264, 61] width 39 height 10
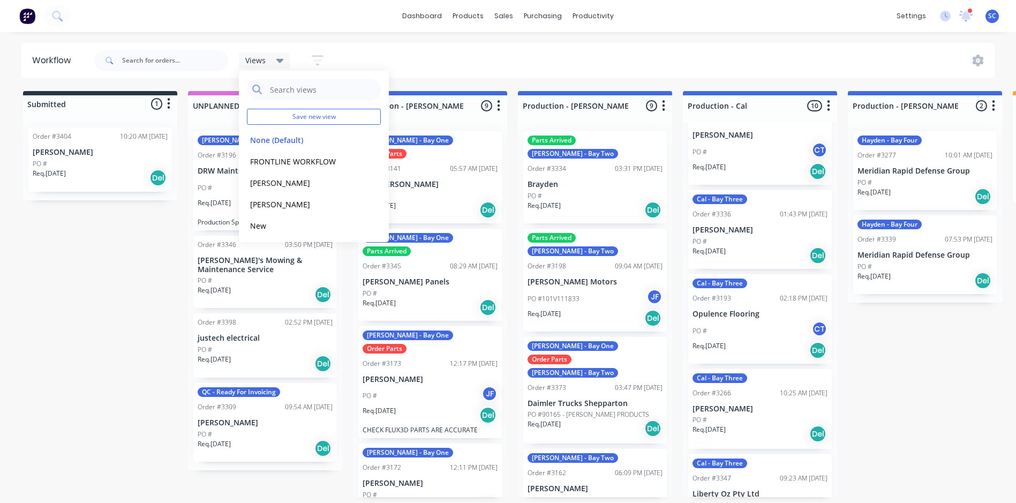
click at [385, 64] on div "Views Save new view None (Default) edit FRONTLINE WORKFLOW edit [PERSON_NAME] e…" at bounding box center [543, 60] width 903 height 32
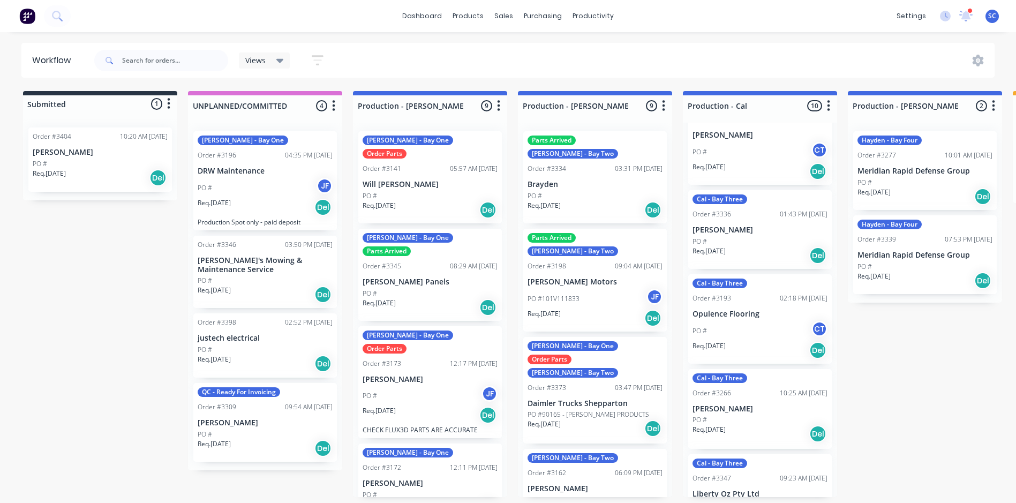
click at [279, 63] on icon at bounding box center [279, 61] width 7 height 12
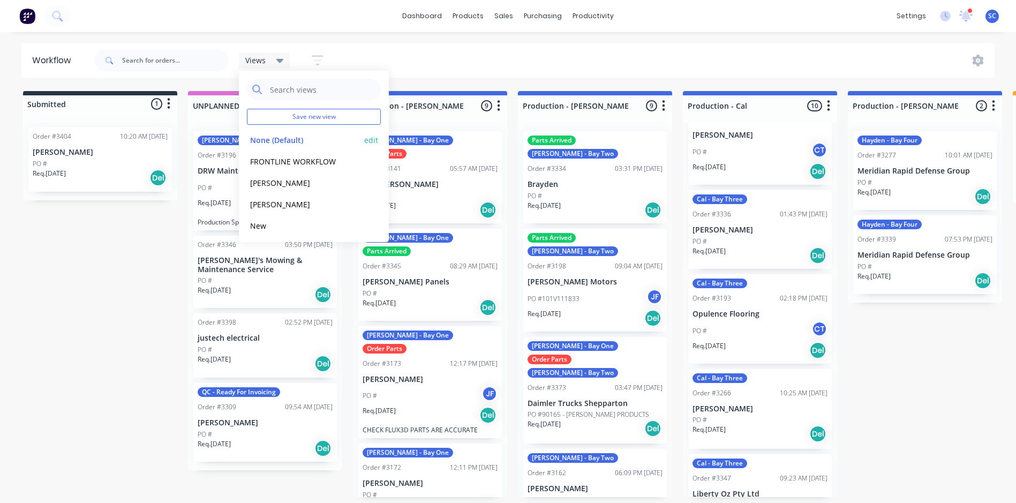
click at [365, 139] on button "edit" at bounding box center [371, 139] width 14 height 11
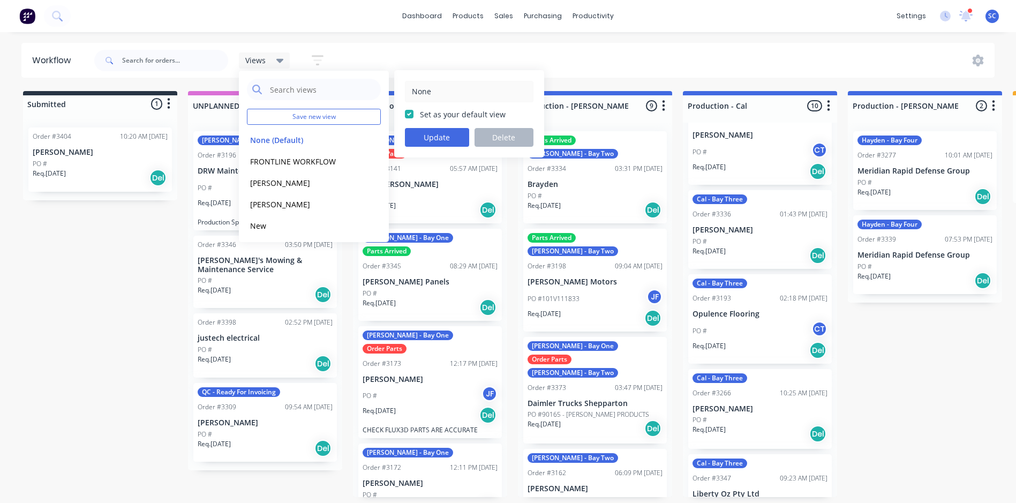
click at [585, 71] on div "Views Save new view None (Default) edit FRONTLINE WORKFLOW edit [PERSON_NAME] e…" at bounding box center [543, 60] width 903 height 32
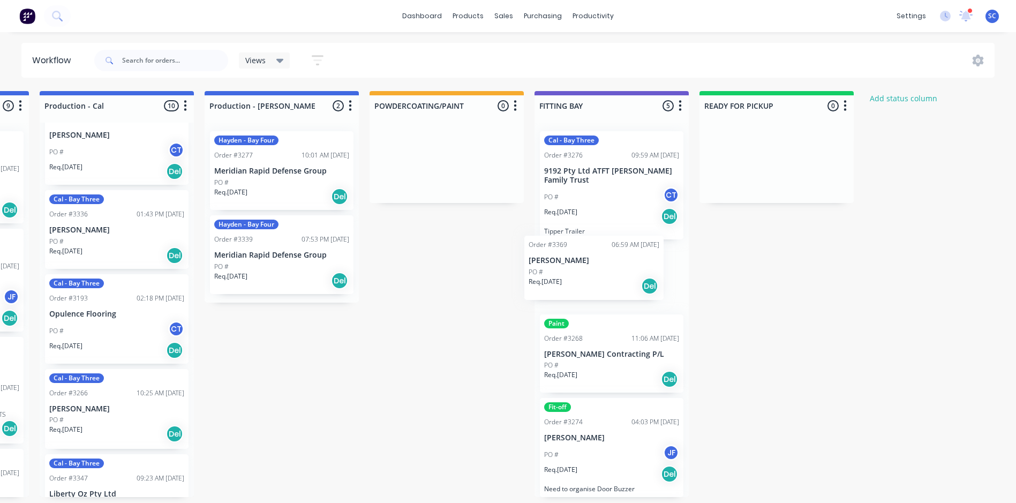
drag, startPoint x: 615, startPoint y: 362, endPoint x: 601, endPoint y: 259, distance: 104.3
click at [601, 259] on div "Cal - Bay Three Order #3276 09:59 AM [DATE] 9192 Pty Ltd ATFT [PERSON_NAME] Fam…" at bounding box center [611, 310] width 154 height 374
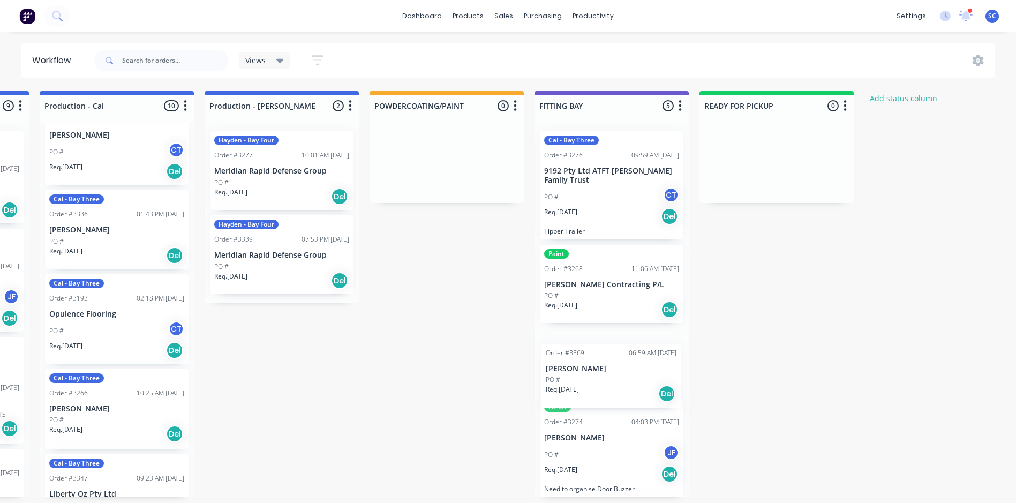
scroll to position [2, 643]
drag, startPoint x: 593, startPoint y: 273, endPoint x: 595, endPoint y: 364, distance: 91.6
click at [595, 364] on div "Cal - Bay Three Order #3276 09:59 AM [DATE] 9192 Pty Ltd ATFT [PERSON_NAME] Fam…" at bounding box center [611, 310] width 154 height 374
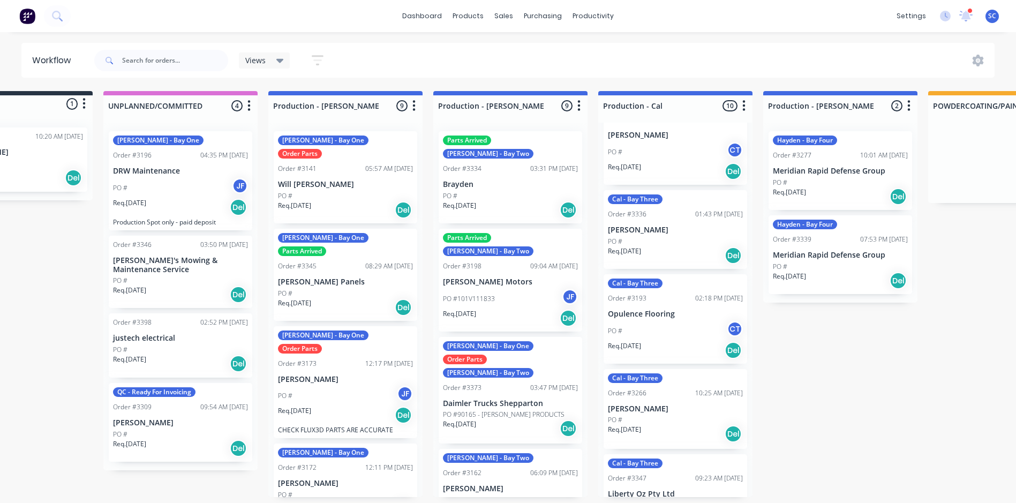
scroll to position [2, 0]
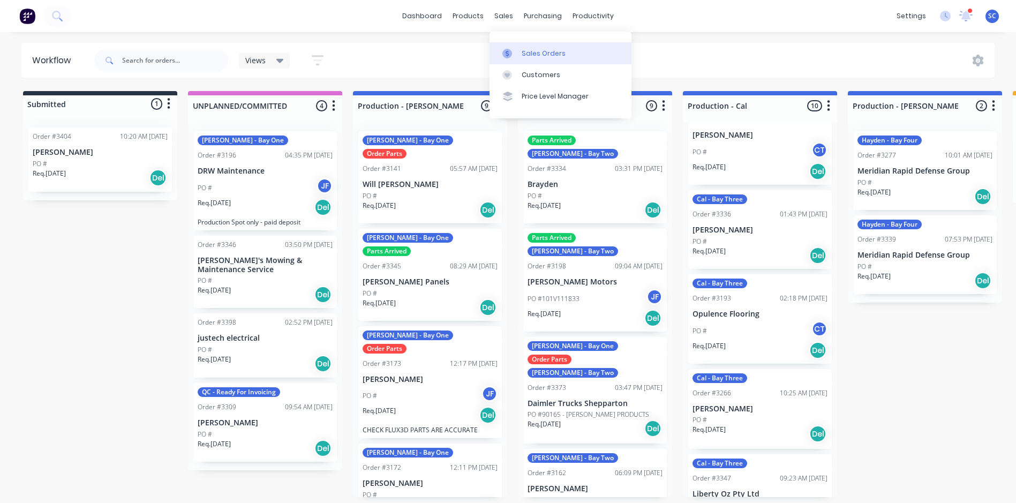
click at [520, 46] on link "Sales Orders" at bounding box center [560, 52] width 142 height 21
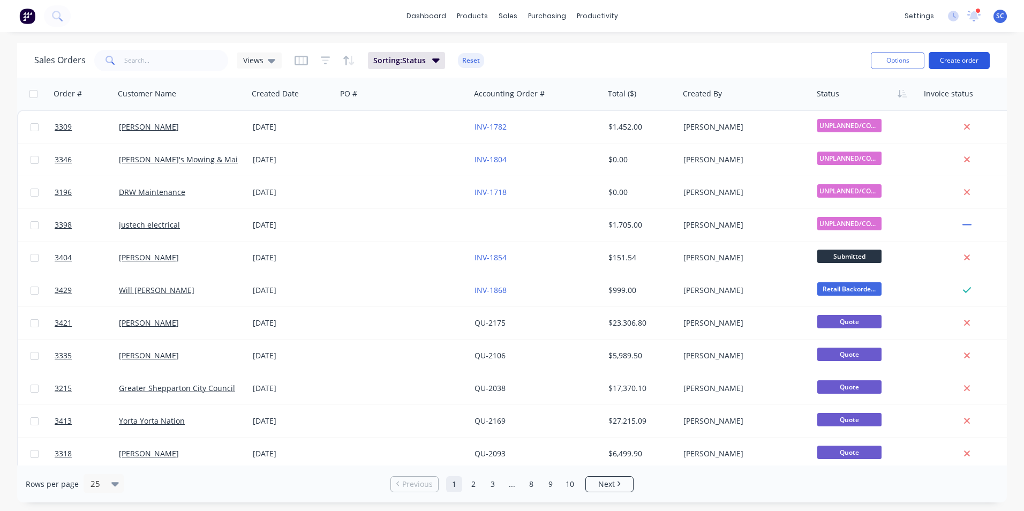
click at [951, 61] on button "Create order" at bounding box center [959, 60] width 61 height 17
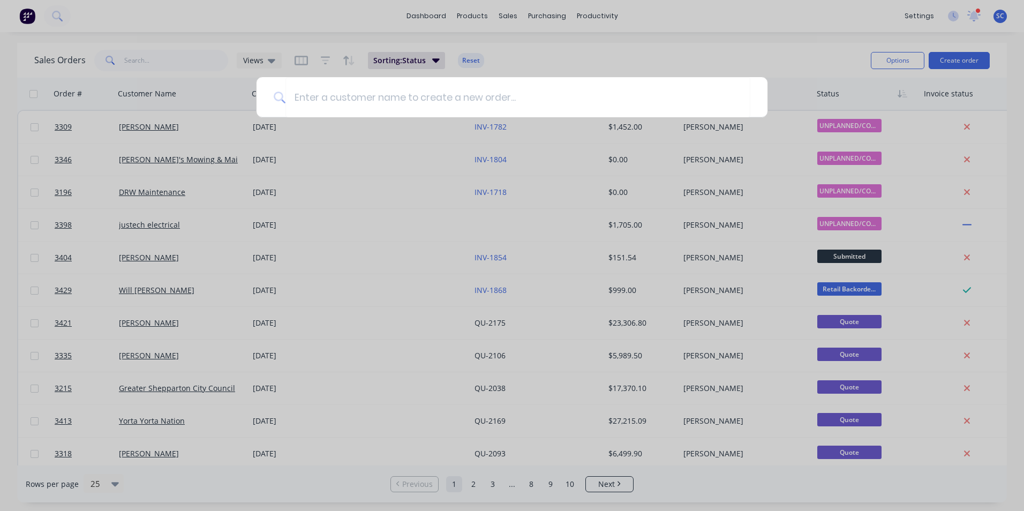
click at [326, 383] on div at bounding box center [512, 255] width 1024 height 511
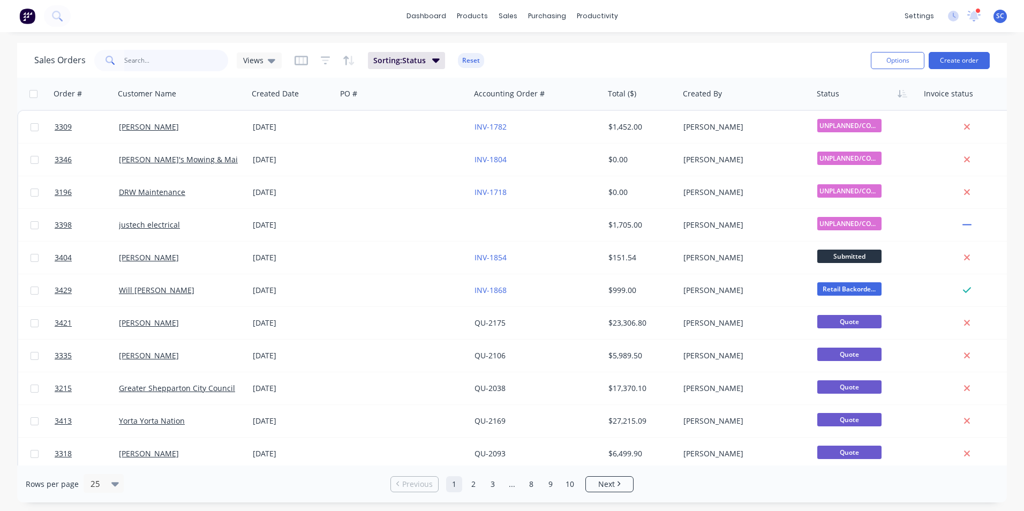
click at [166, 59] on input "text" at bounding box center [176, 60] width 104 height 21
type input "goulb"
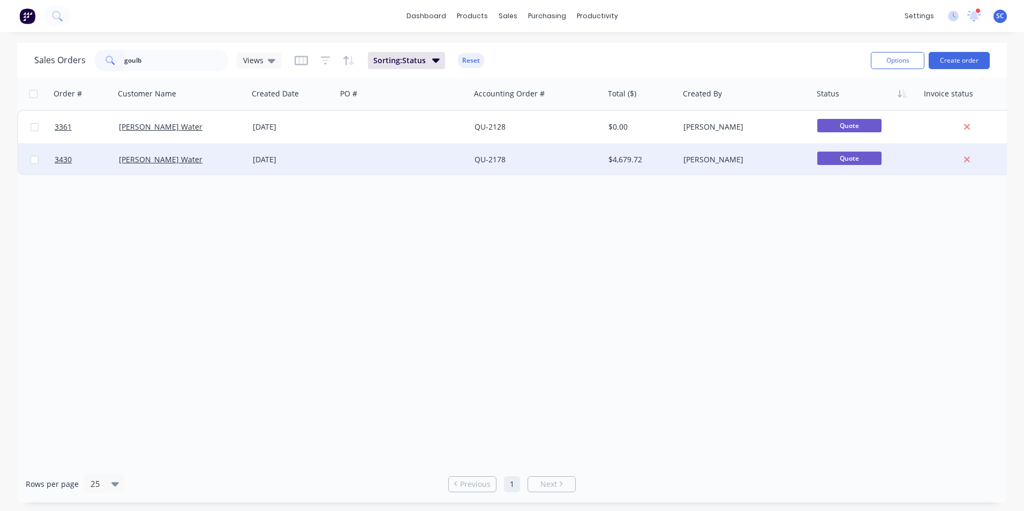
click at [540, 158] on div "QU-2178" at bounding box center [533, 159] width 119 height 11
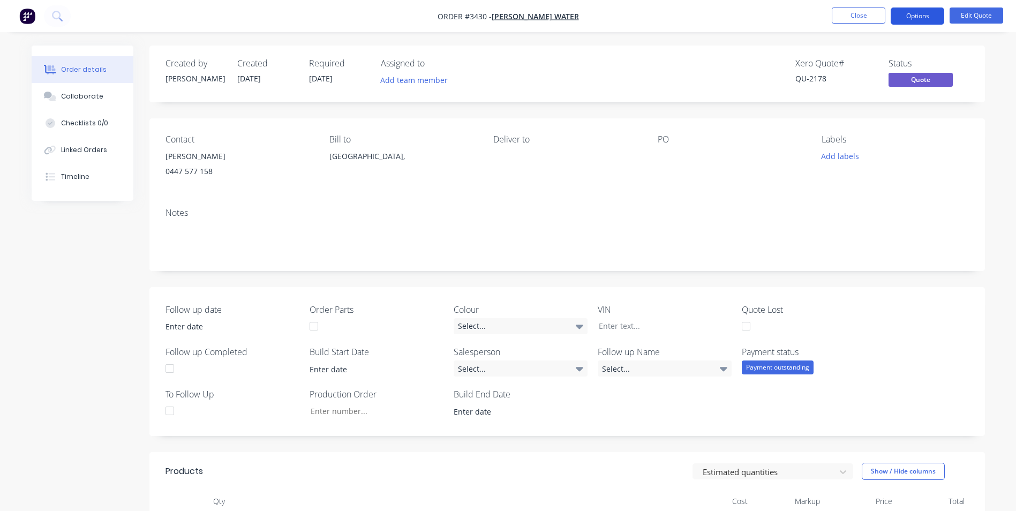
click at [935, 13] on button "Options" at bounding box center [918, 15] width 54 height 17
click at [974, 18] on button "Edit Quote" at bounding box center [977, 15] width 54 height 16
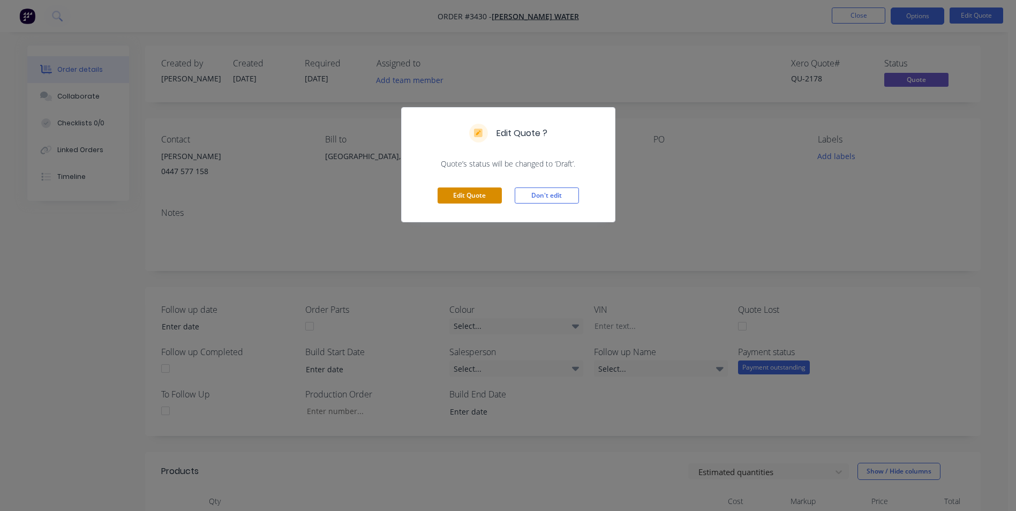
click at [493, 194] on button "Edit Quote" at bounding box center [470, 195] width 64 height 16
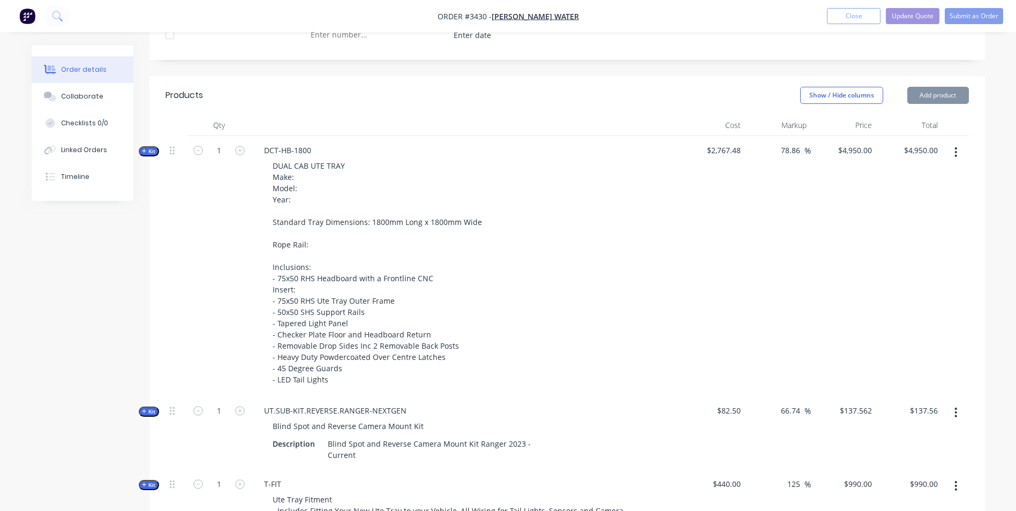
scroll to position [482, 0]
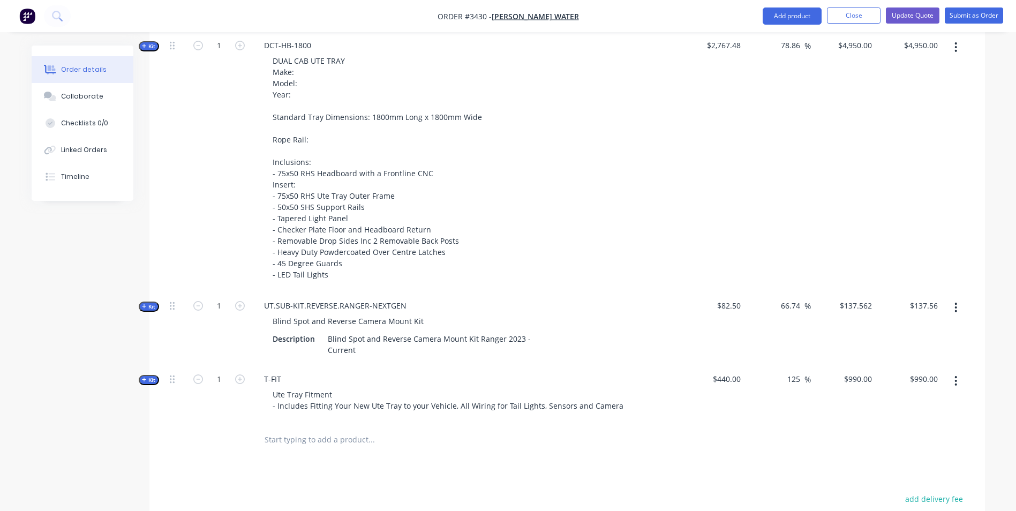
click at [956, 48] on icon "button" at bounding box center [956, 47] width 2 height 10
click at [896, 164] on div "Delete" at bounding box center [918, 161] width 82 height 16
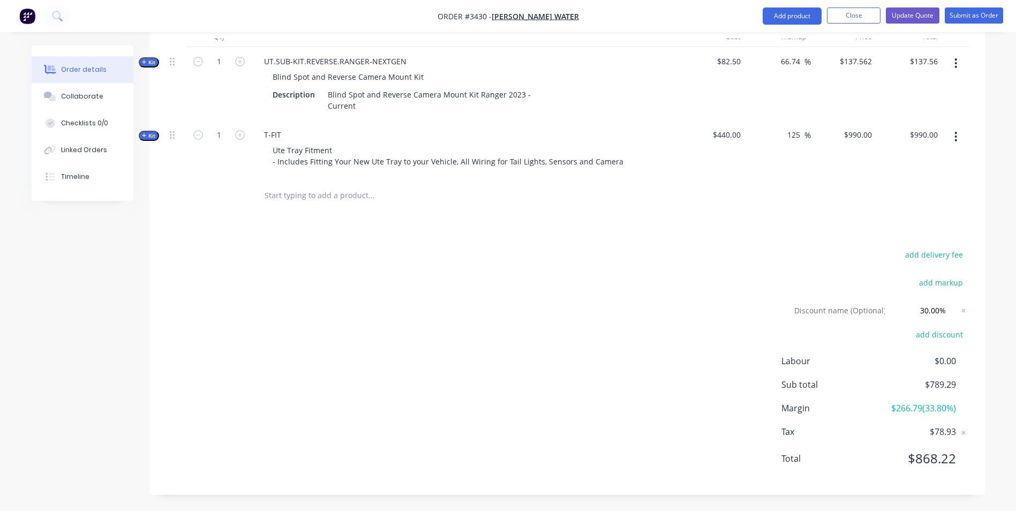
scroll to position [466, 0]
click at [955, 62] on icon "button" at bounding box center [955, 63] width 3 height 12
click at [914, 174] on div "Delete" at bounding box center [918, 177] width 82 height 16
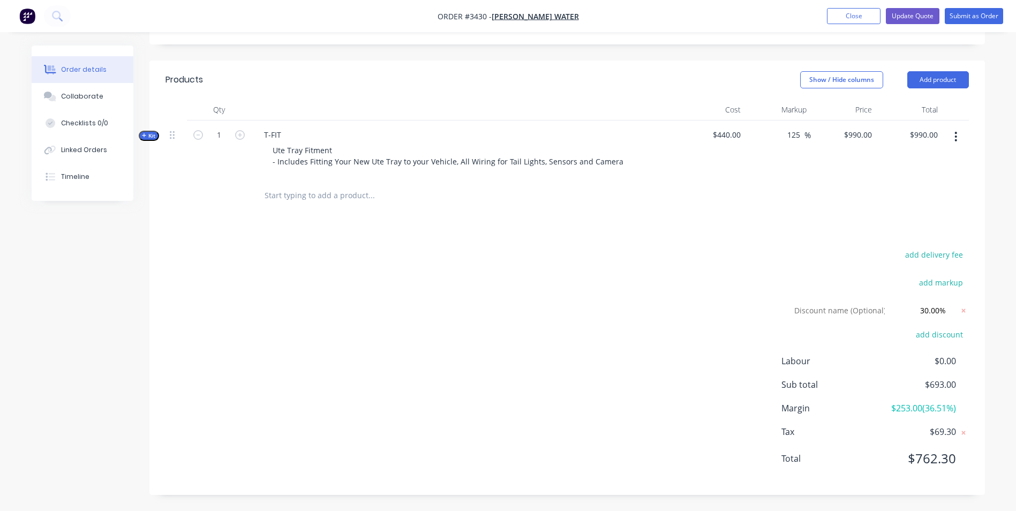
scroll to position [393, 0]
click at [955, 137] on icon "button" at bounding box center [956, 137] width 2 height 10
click at [901, 251] on div "Delete" at bounding box center [918, 251] width 82 height 16
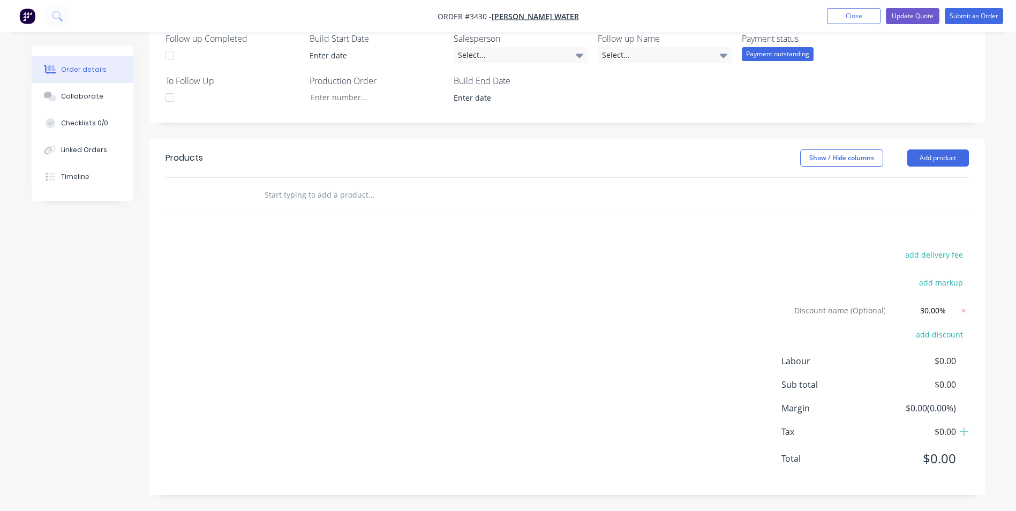
scroll to position [314, 0]
click at [546, 141] on header "Products Show / Hide columns Add product" at bounding box center [566, 158] width 835 height 39
drag, startPoint x: 924, startPoint y: 160, endPoint x: 916, endPoint y: 165, distance: 9.2
click at [921, 163] on button "Add product" at bounding box center [938, 157] width 62 height 17
click at [717, 295] on div "add delivery fee add markup Discount name (Optional) 30.00% 30.00% 0% add disco…" at bounding box center [566, 362] width 803 height 231
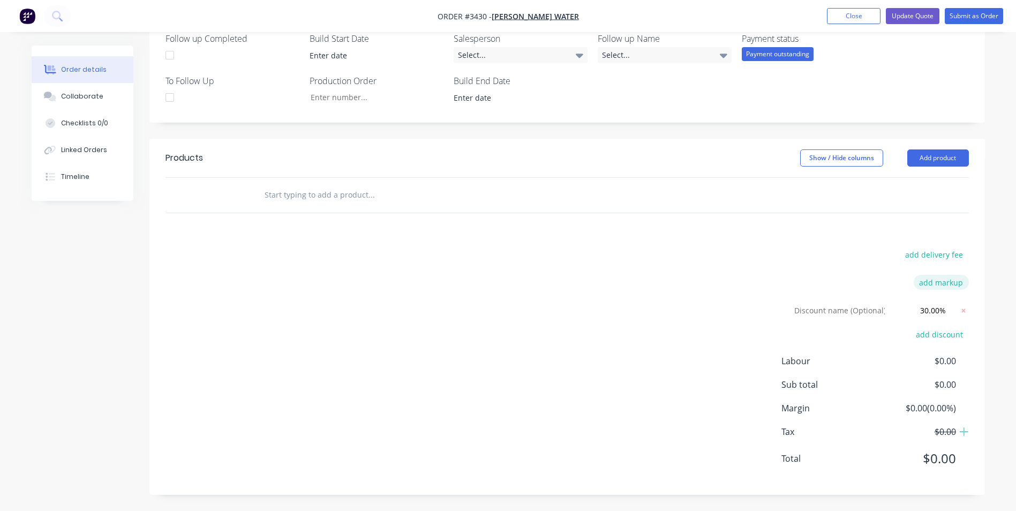
click at [963, 310] on icon at bounding box center [963, 310] width 11 height 11
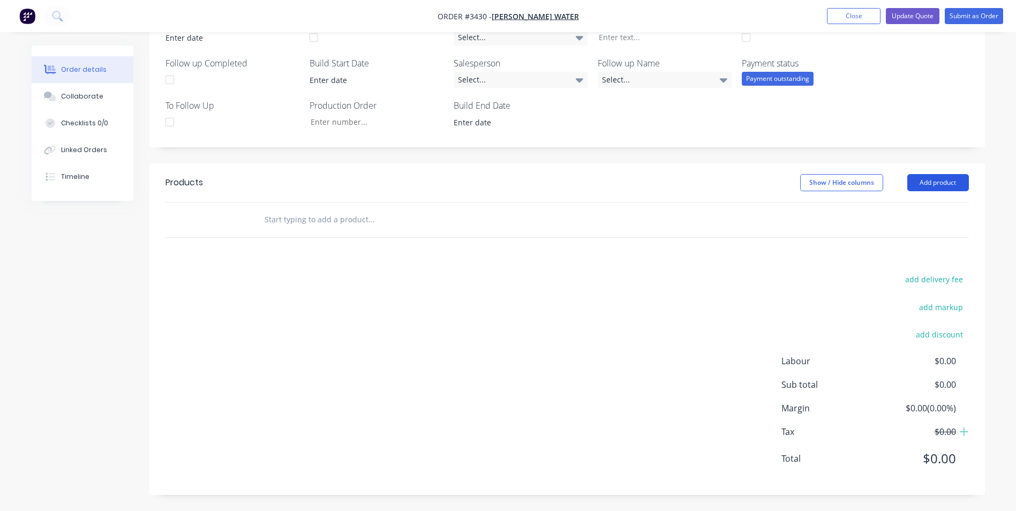
click at [926, 177] on button "Add product" at bounding box center [938, 182] width 62 height 17
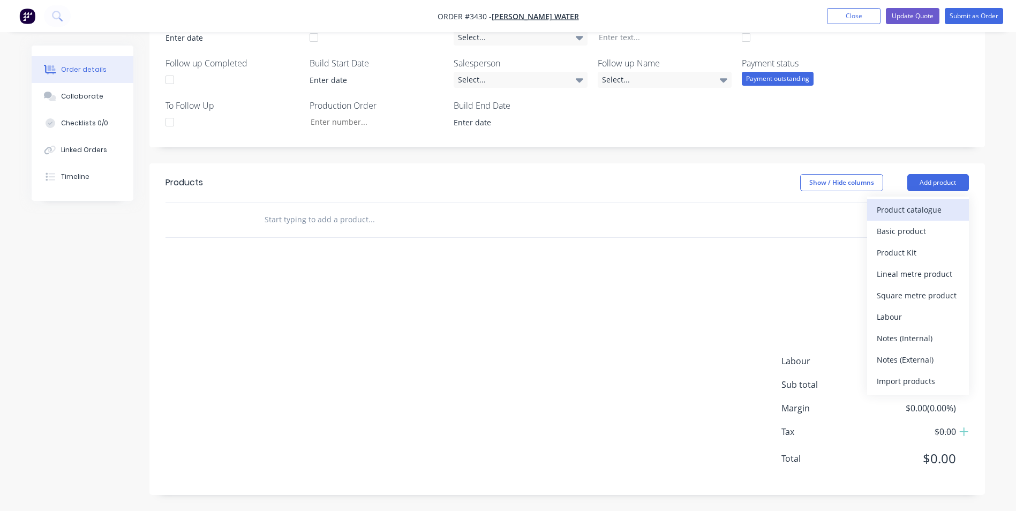
click at [901, 208] on div "Product catalogue" at bounding box center [918, 210] width 82 height 16
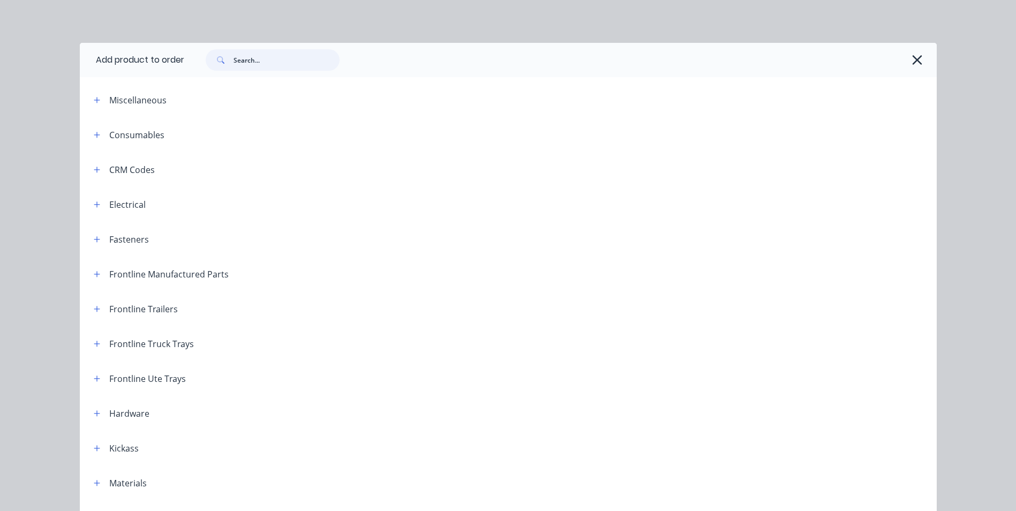
click at [266, 55] on input "text" at bounding box center [286, 59] width 106 height 21
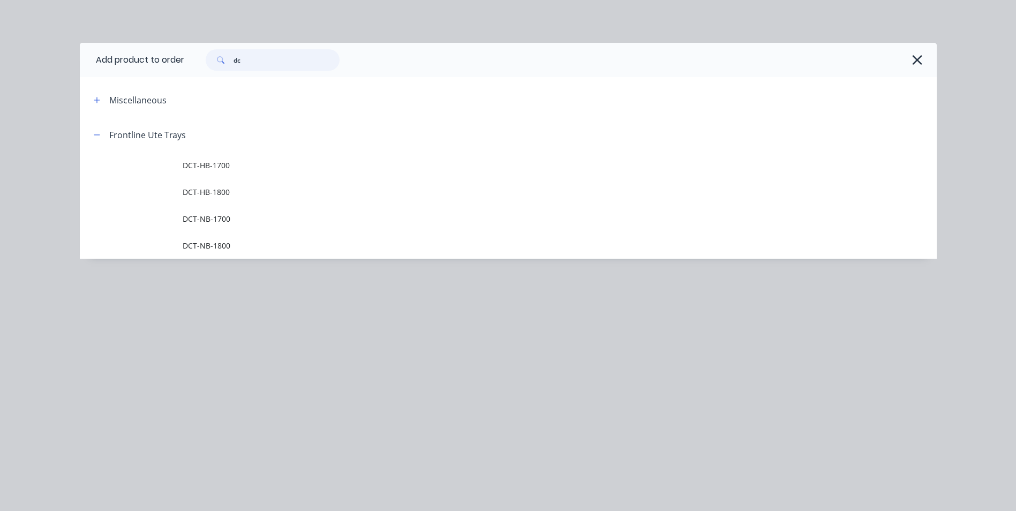
type input "d"
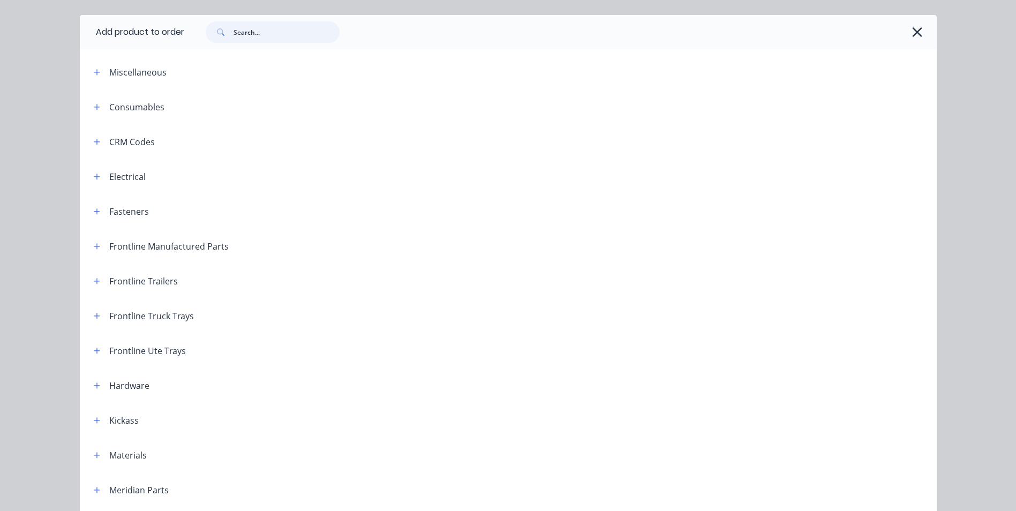
scroll to position [54, 0]
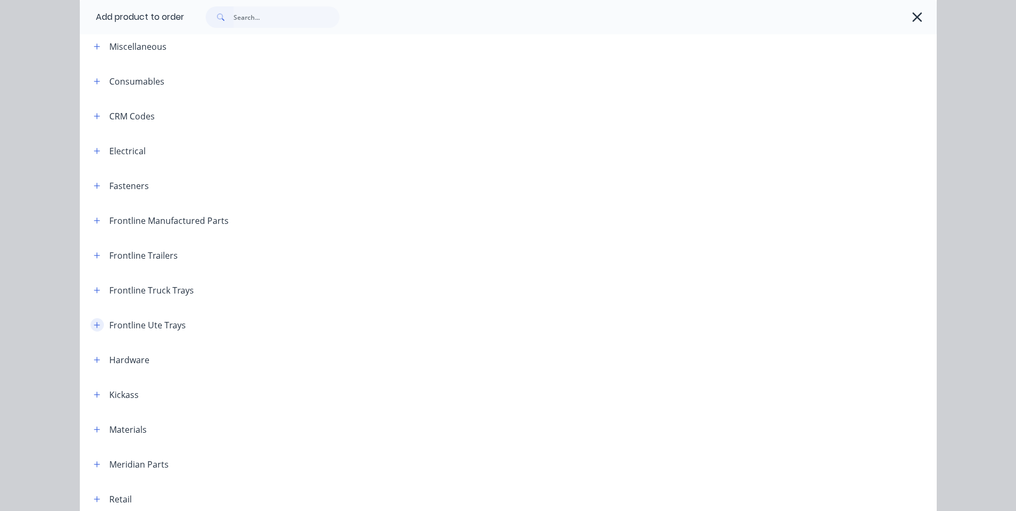
click at [95, 327] on icon "button" at bounding box center [97, 324] width 6 height 7
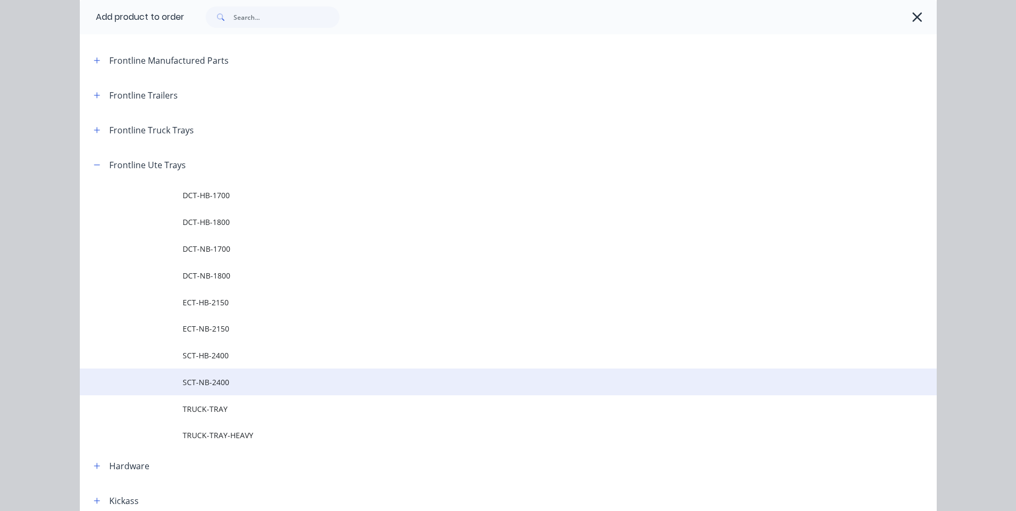
scroll to position [321, 0]
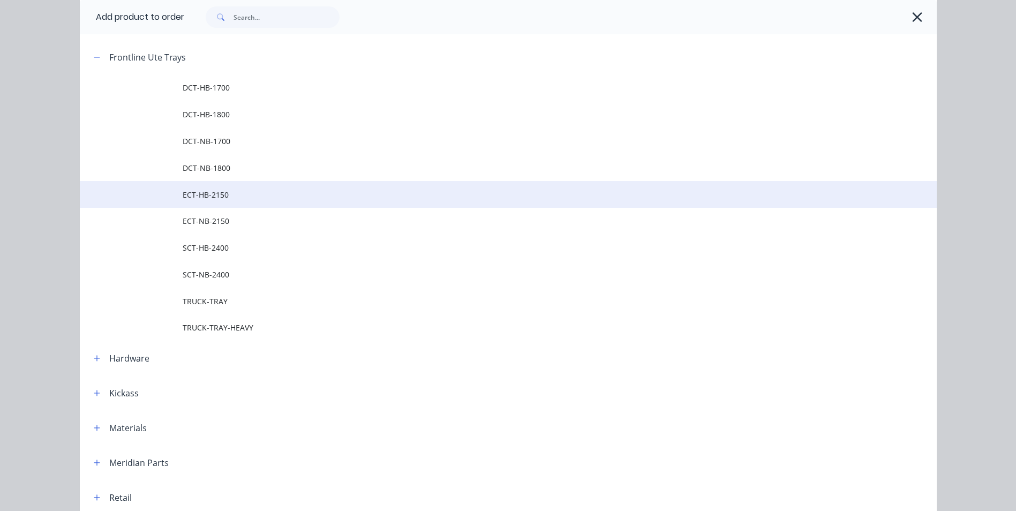
click at [232, 197] on span "ECT-HB-2150" at bounding box center [484, 194] width 603 height 11
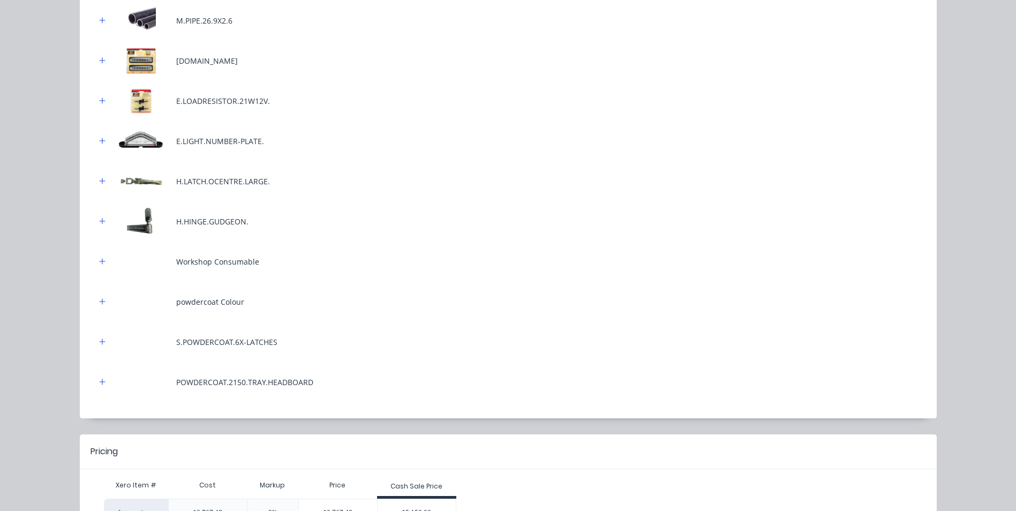
scroll to position [530, 0]
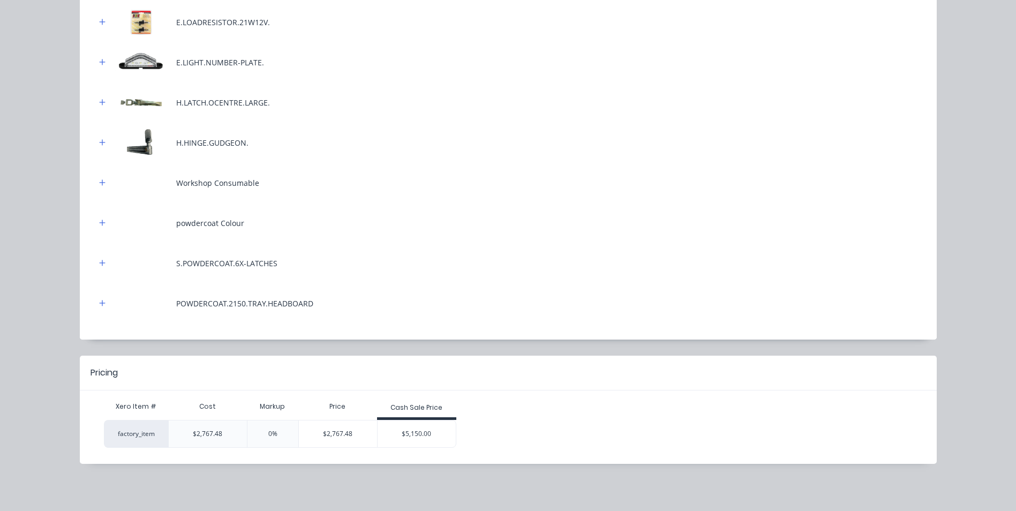
click at [409, 429] on div "$5,150.00" at bounding box center [417, 433] width 78 height 27
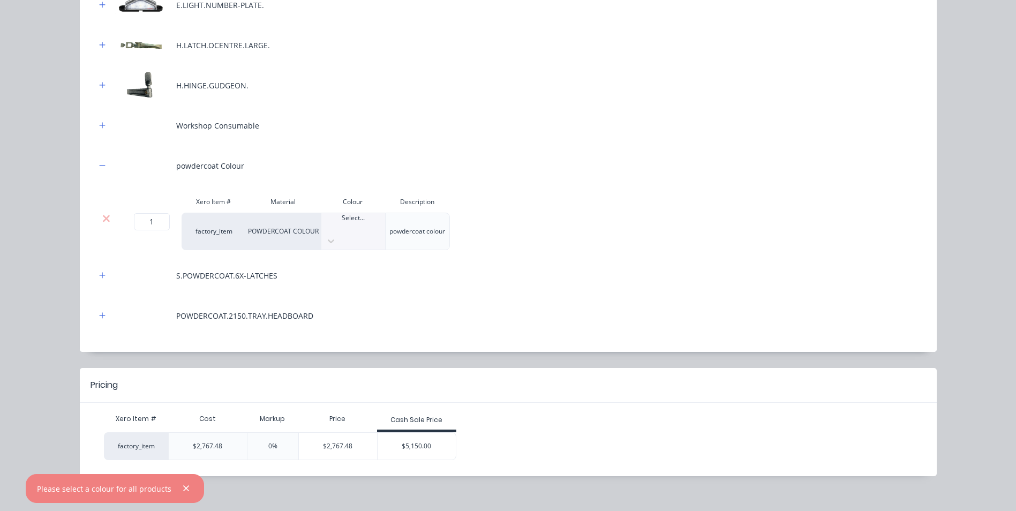
scroll to position [589, 0]
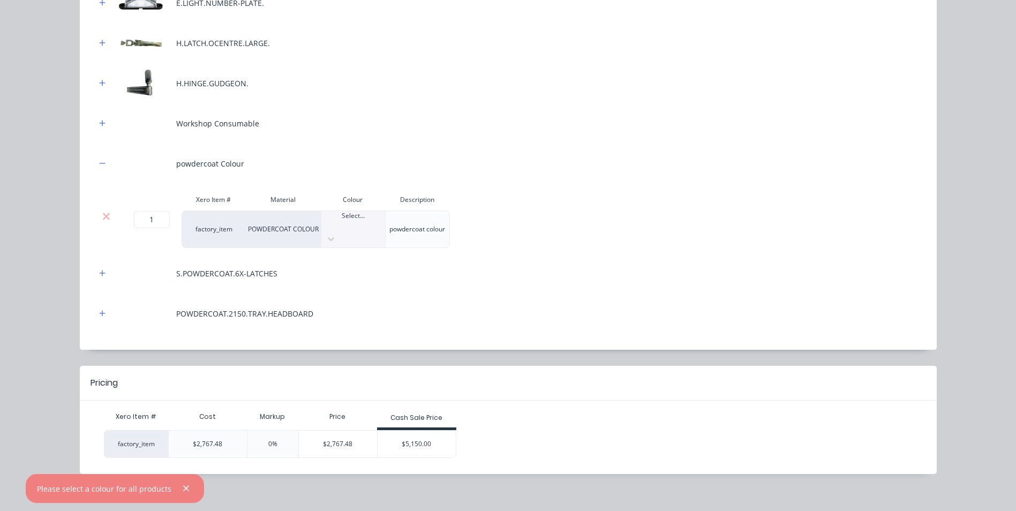
click at [349, 227] on div at bounding box center [353, 226] width 64 height 10
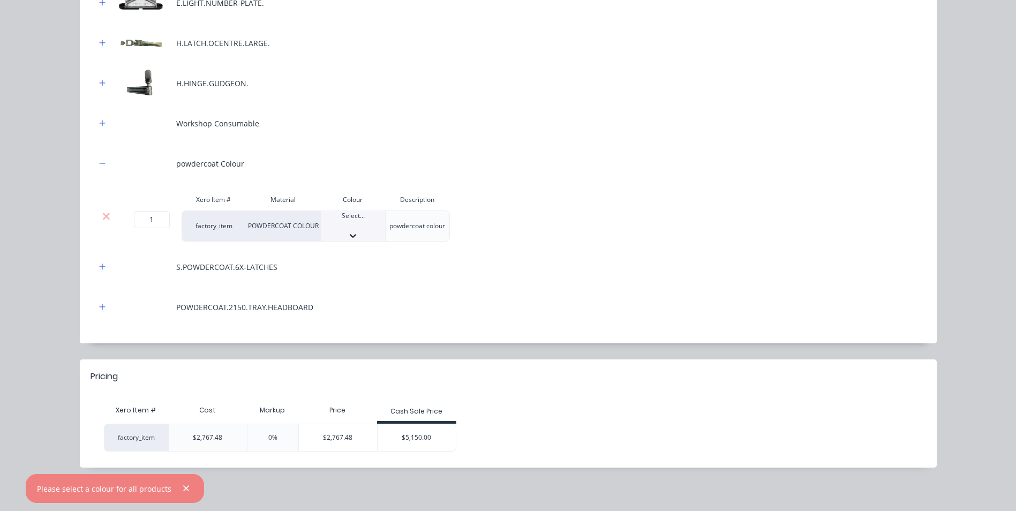
scroll to position [42, 0]
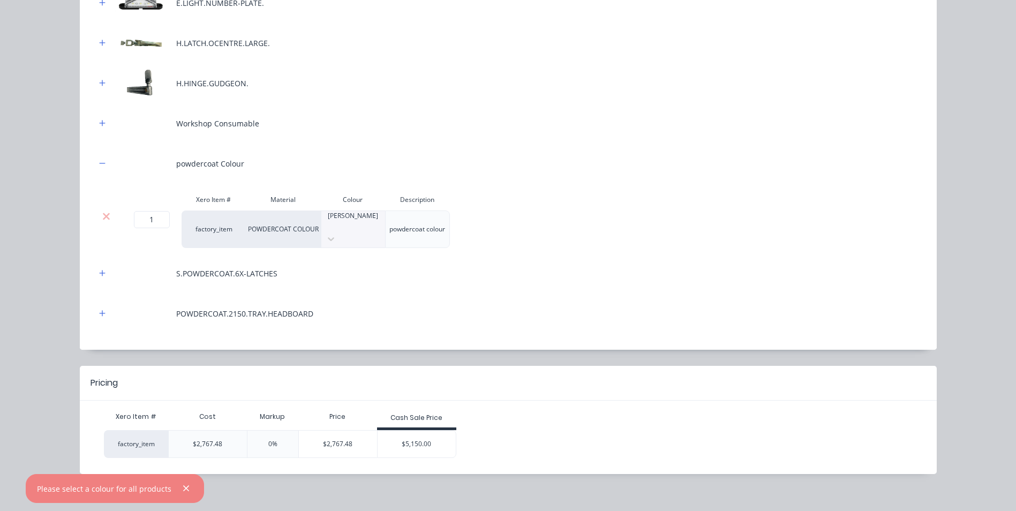
click at [600, 276] on div "S.POWDERCOAT.6X-LATCHES" at bounding box center [508, 273] width 825 height 29
click at [412, 431] on div "$5,150.00" at bounding box center [417, 444] width 78 height 27
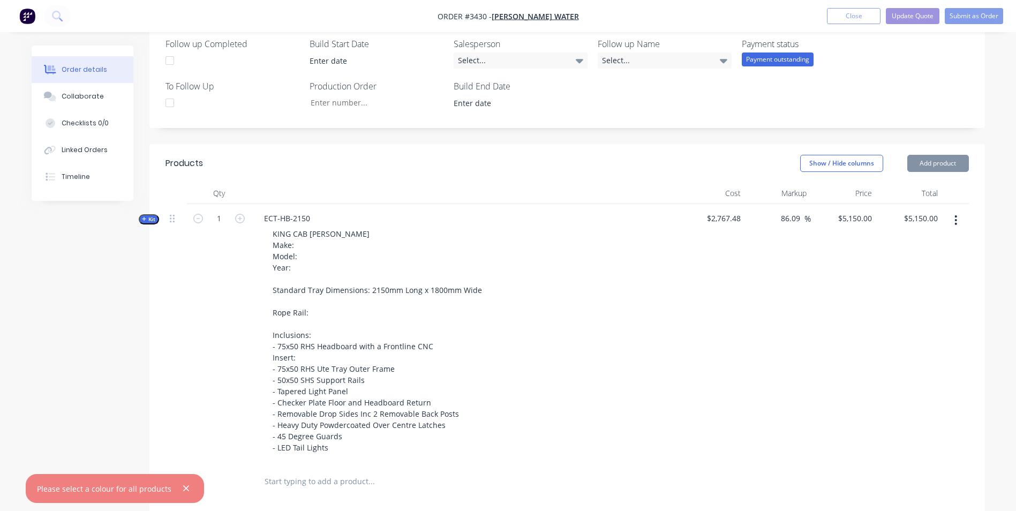
scroll to position [397, 0]
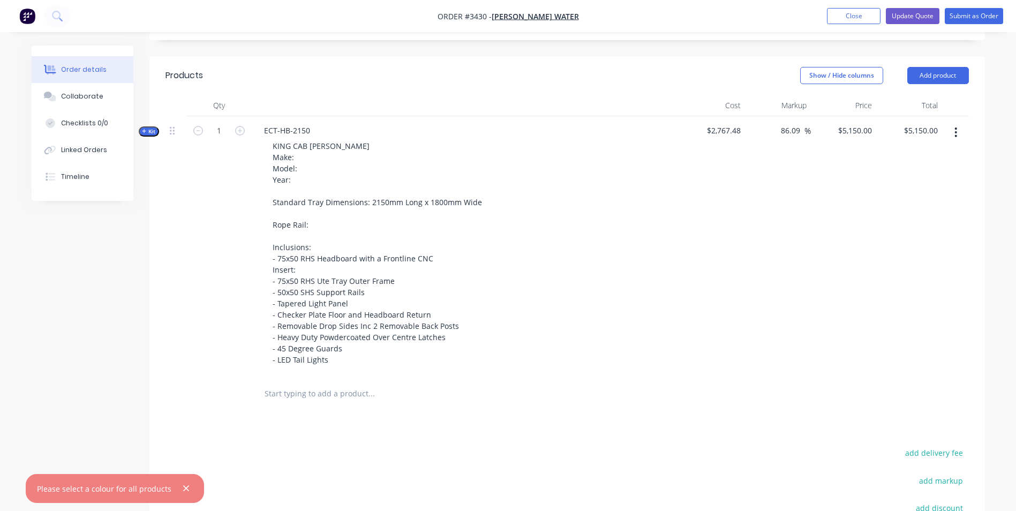
click at [143, 123] on div "Order details Collaborate Checklists 0/0 Linked Orders Timeline" at bounding box center [91, 123] width 118 height 155
click at [144, 128] on span "Kit" at bounding box center [149, 131] width 14 height 8
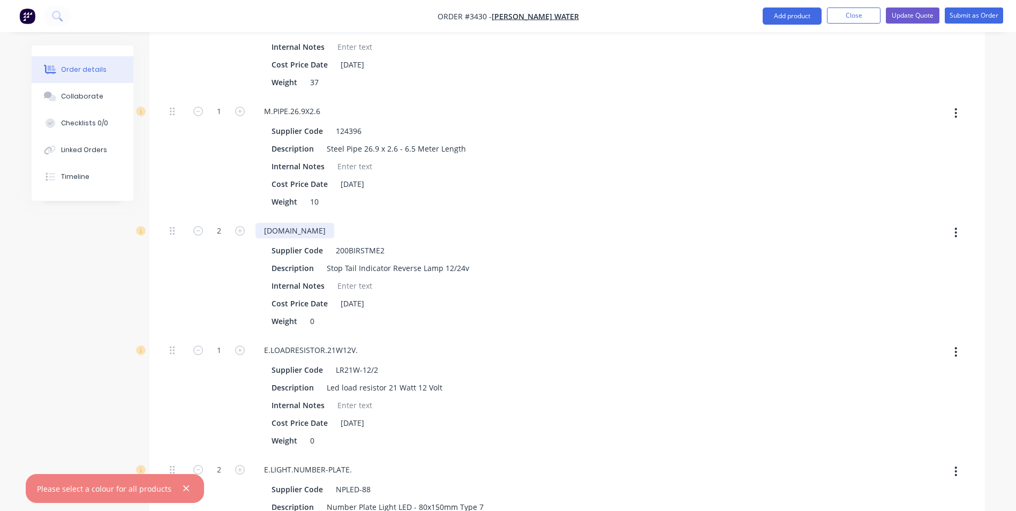
scroll to position [1575, 0]
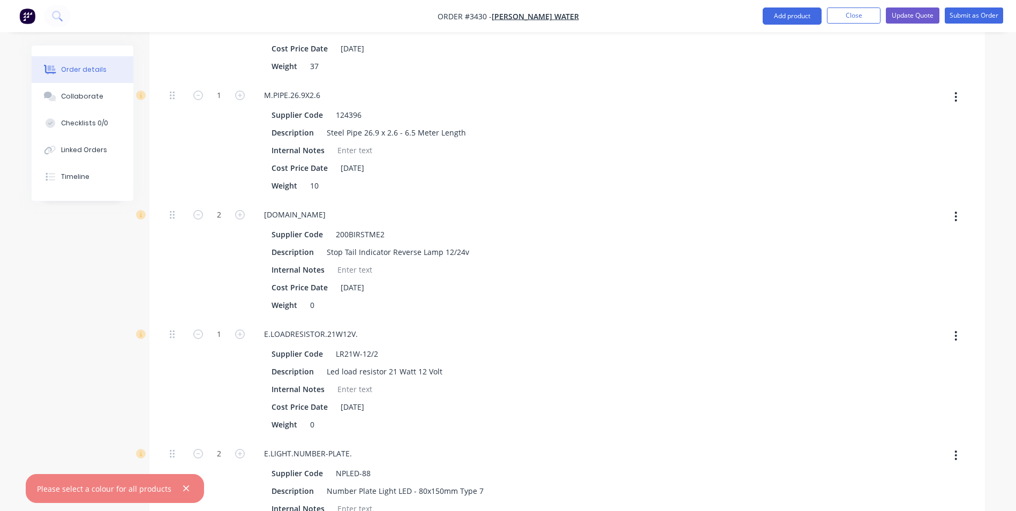
click at [957, 216] on icon "button" at bounding box center [955, 216] width 3 height 12
click at [898, 290] on div "Delete" at bounding box center [918, 288] width 82 height 16
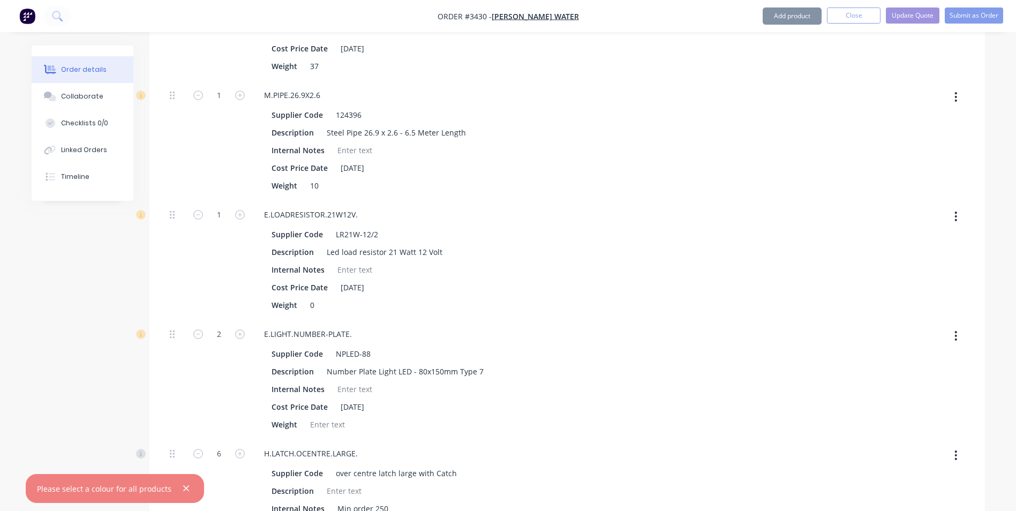
type input "$4,637.5085"
type input "$4,637.51"
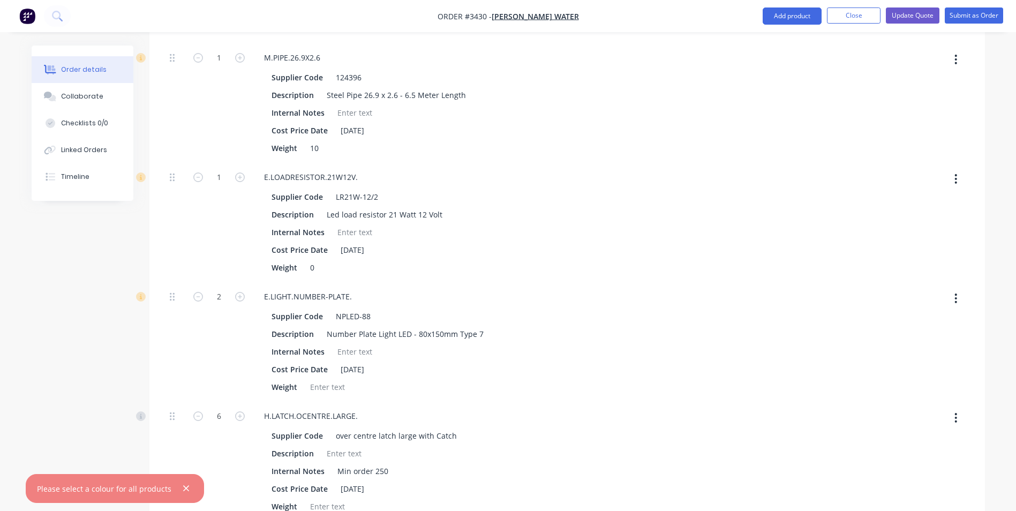
scroll to position [1629, 0]
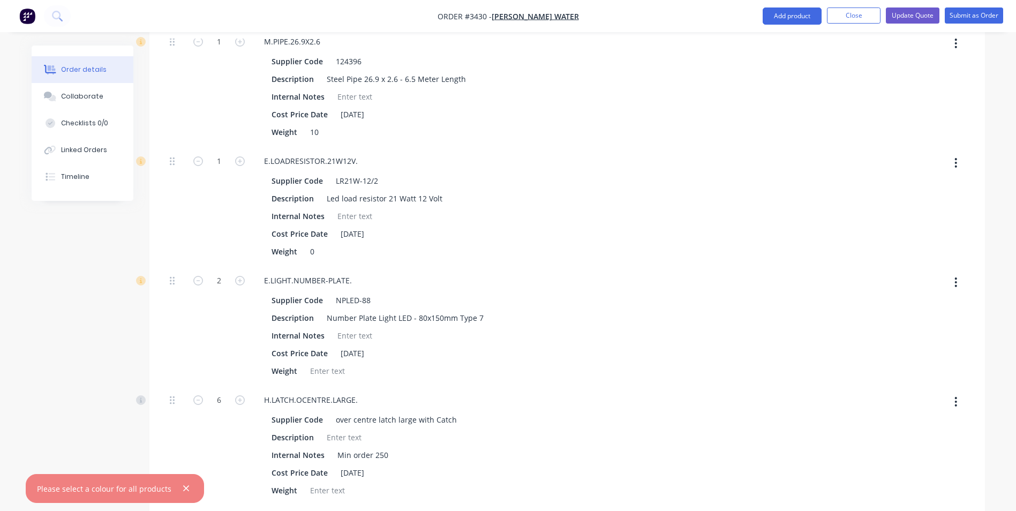
click at [955, 161] on icon "button" at bounding box center [955, 163] width 3 height 12
click at [895, 234] on div "Delete" at bounding box center [918, 234] width 82 height 16
type input "$4,599.5462"
type input "$4,599.55"
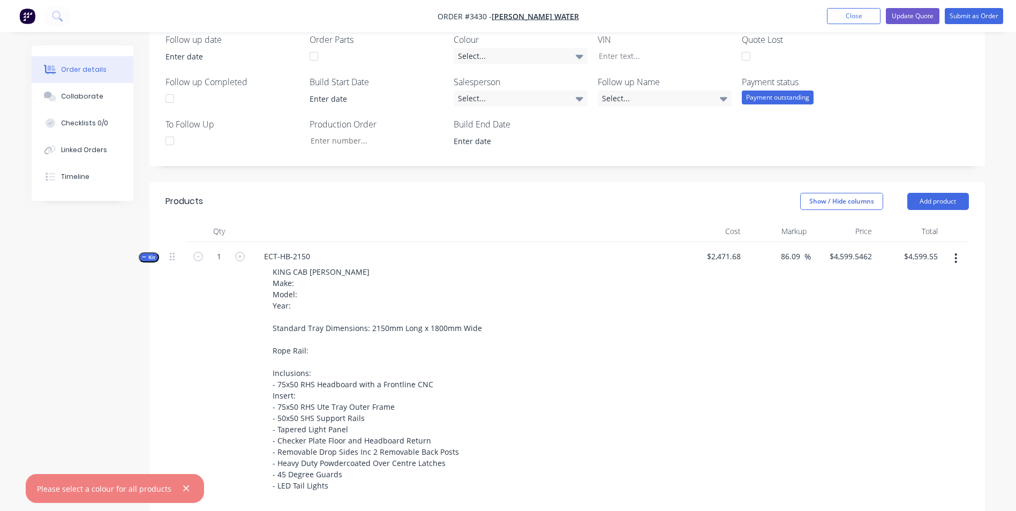
scroll to position [188, 0]
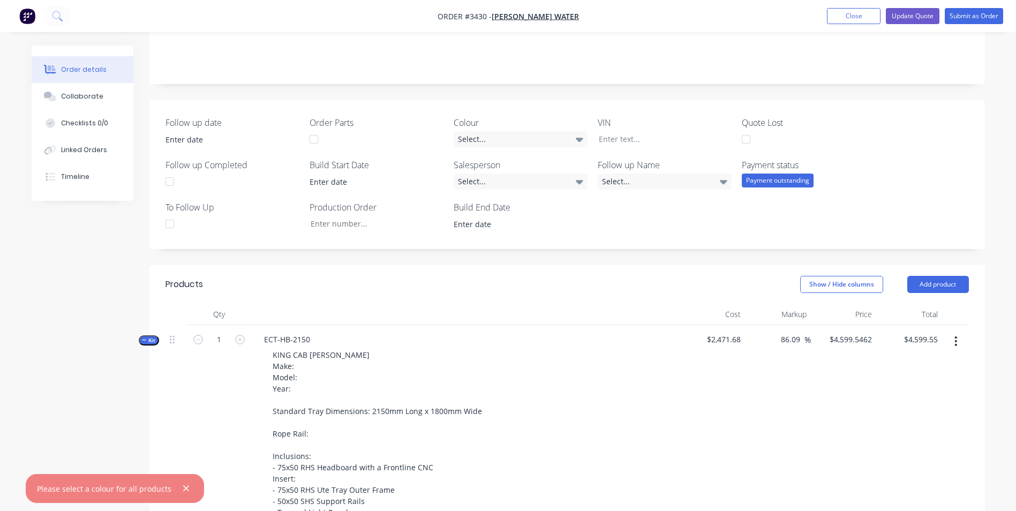
click at [146, 338] on icon "button" at bounding box center [144, 339] width 5 height 5
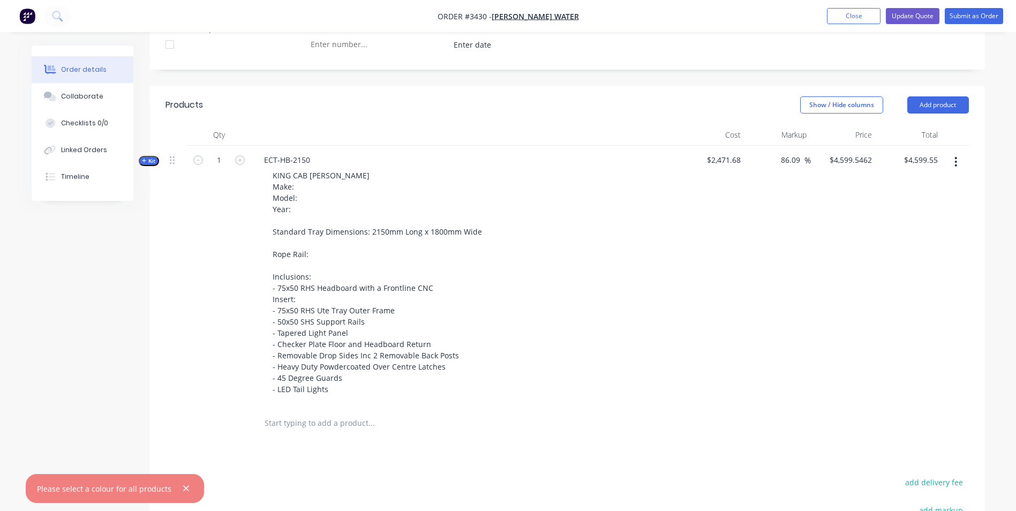
scroll to position [349, 0]
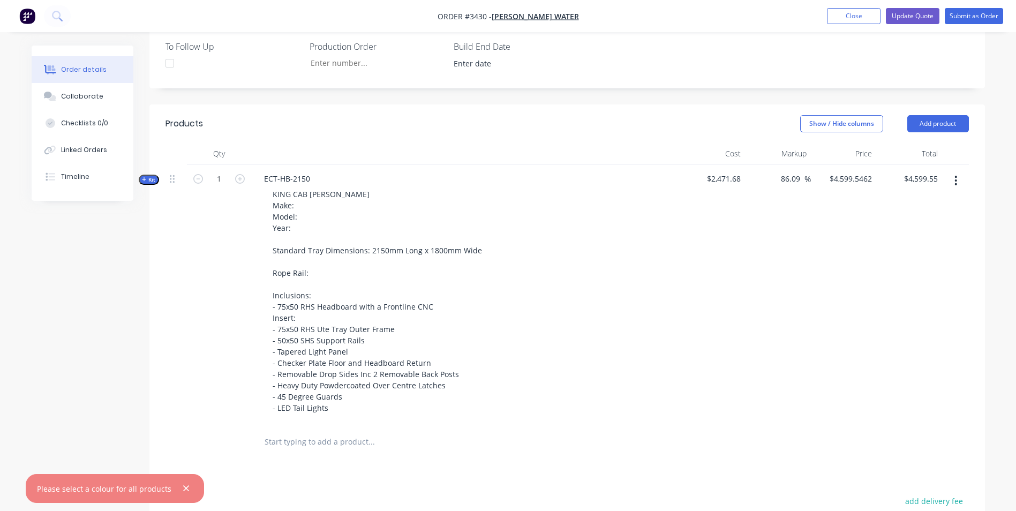
click at [146, 179] on icon "button" at bounding box center [144, 179] width 5 height 5
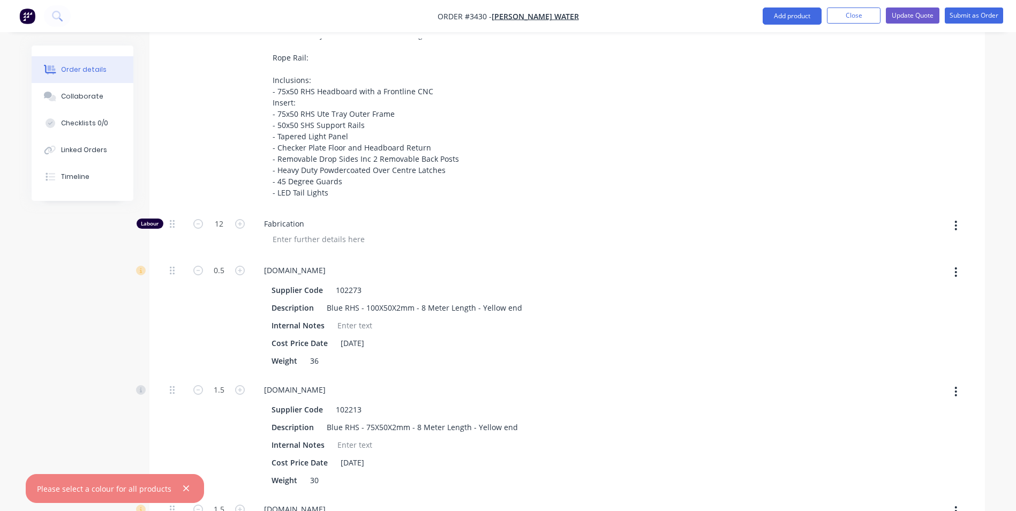
scroll to position [563, 0]
click at [198, 223] on icon "button" at bounding box center [198, 225] width 10 height 10
type input "$4,497.1967"
type input "$4,497.20"
type input "11"
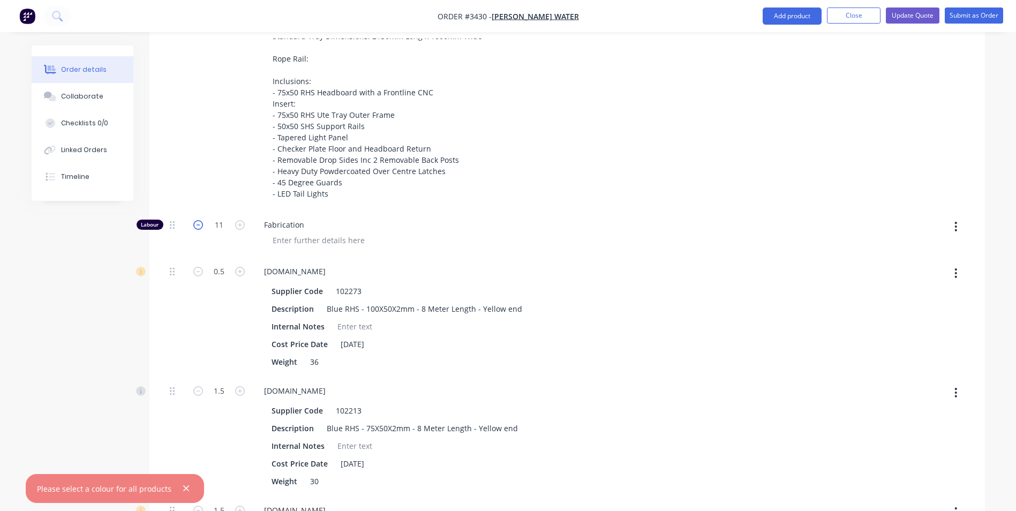
click at [198, 223] on icon "button" at bounding box center [198, 225] width 10 height 10
type input "$4,394.8473"
type input "$4,394.85"
type input "10"
click at [197, 224] on icon "button" at bounding box center [198, 225] width 10 height 10
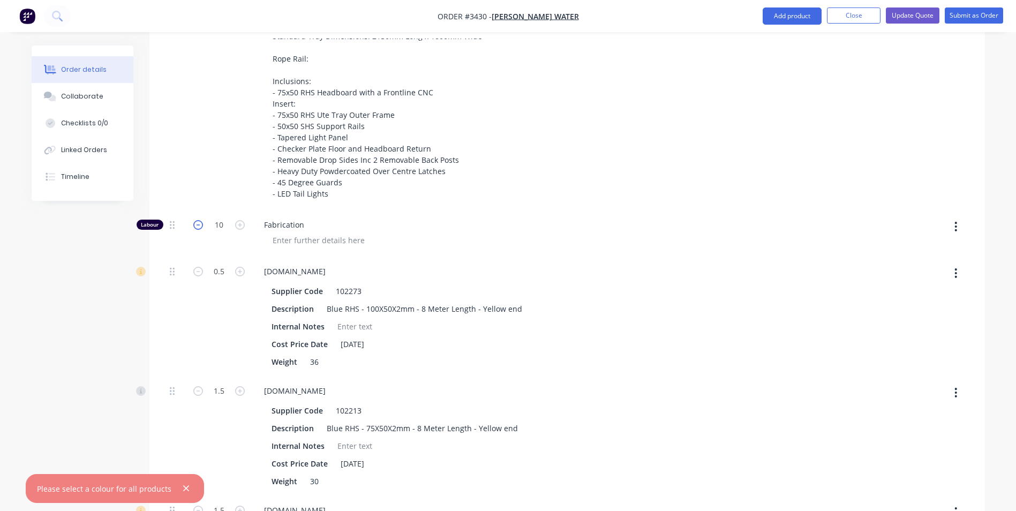
type input "$4,292.4979"
type input "$4,292.50"
type input "9"
click at [197, 224] on icon "button" at bounding box center [198, 225] width 10 height 10
type input "$4,190.1484"
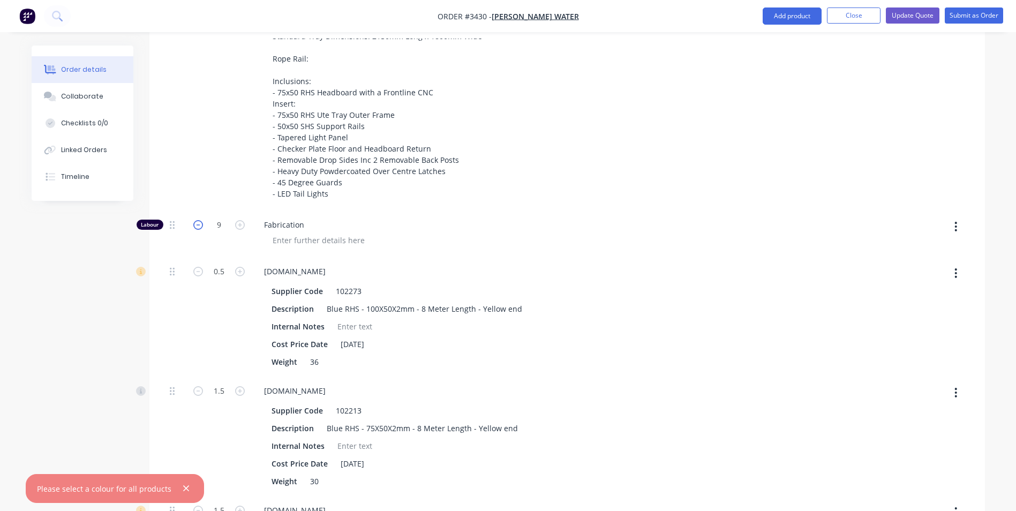
type input "$4,190.15"
type input "8"
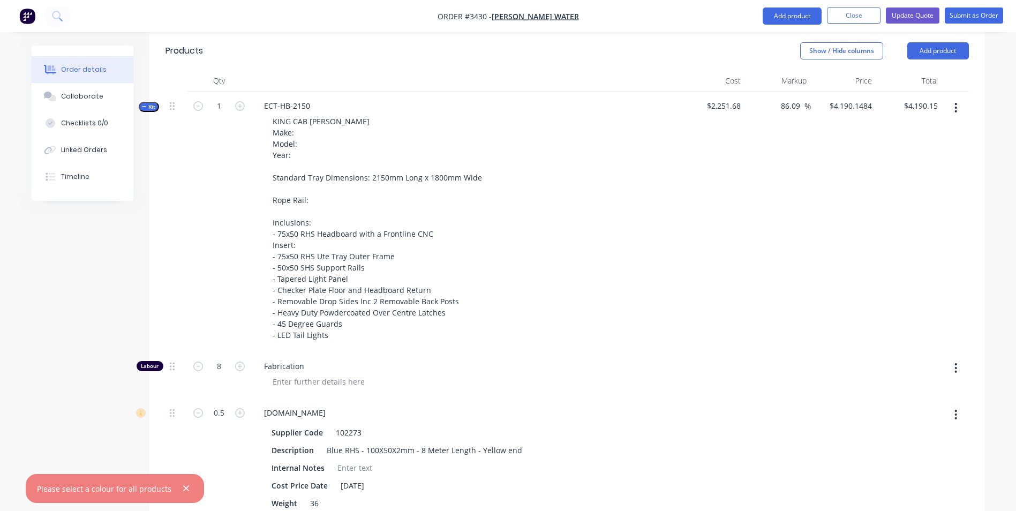
scroll to position [295, 0]
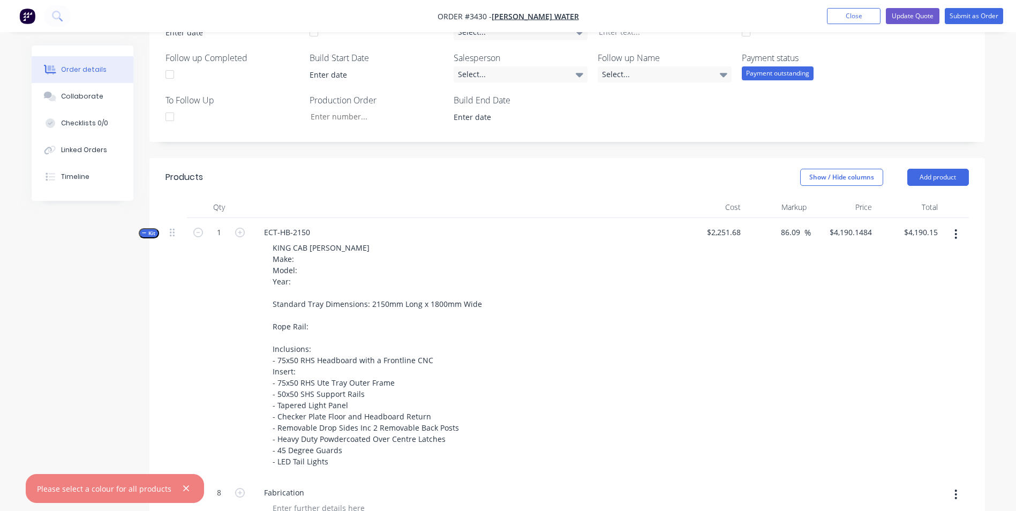
click at [142, 232] on icon "button" at bounding box center [144, 232] width 5 height 5
click at [109, 311] on div "Created by [PERSON_NAME] Created [DATE] Required [DATE] Assigned to Add team me…" at bounding box center [508, 268] width 953 height 1036
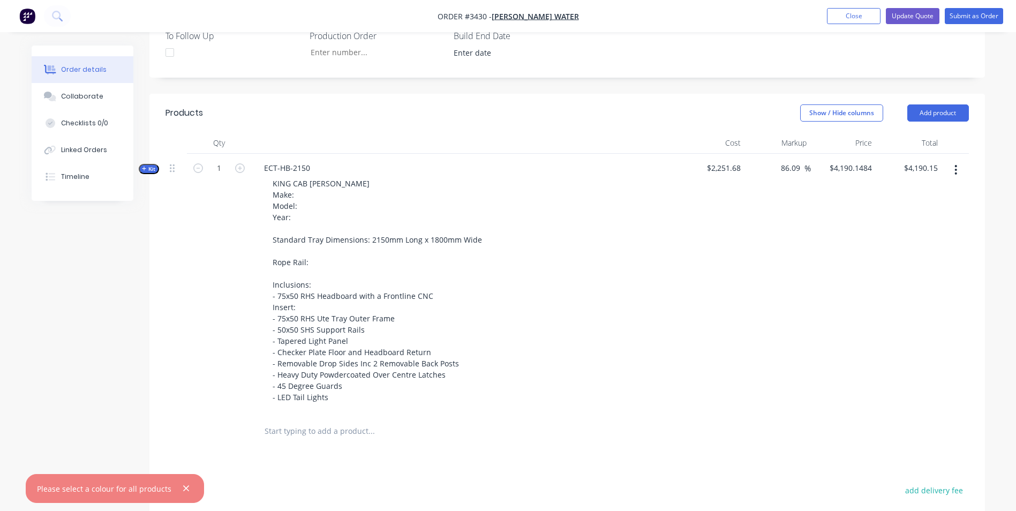
scroll to position [303, 0]
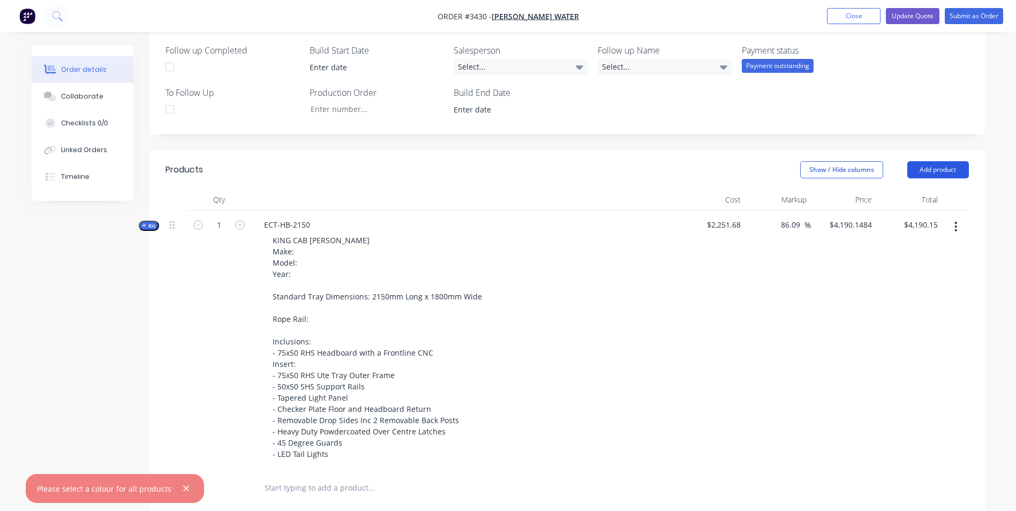
click at [933, 174] on button "Add product" at bounding box center [938, 169] width 62 height 17
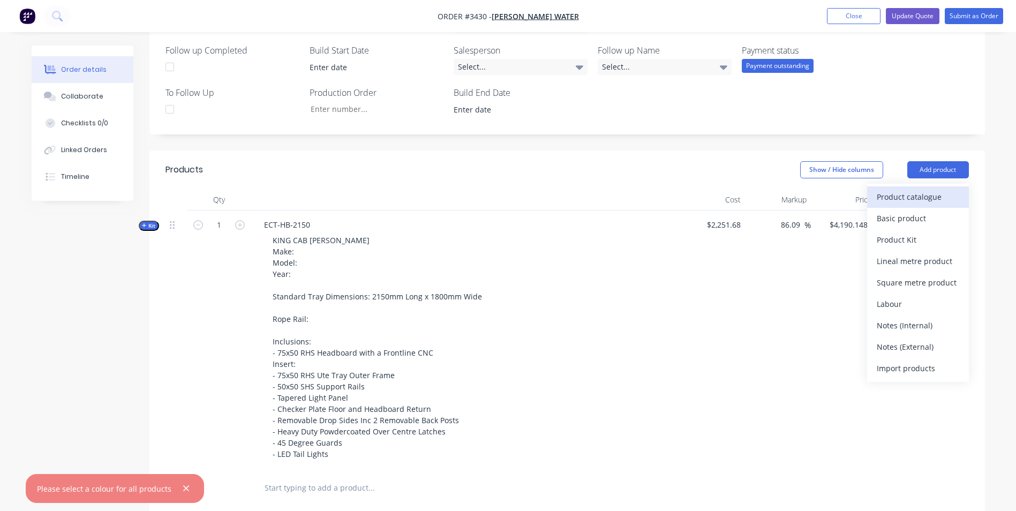
click at [901, 199] on div "Product catalogue" at bounding box center [918, 197] width 82 height 16
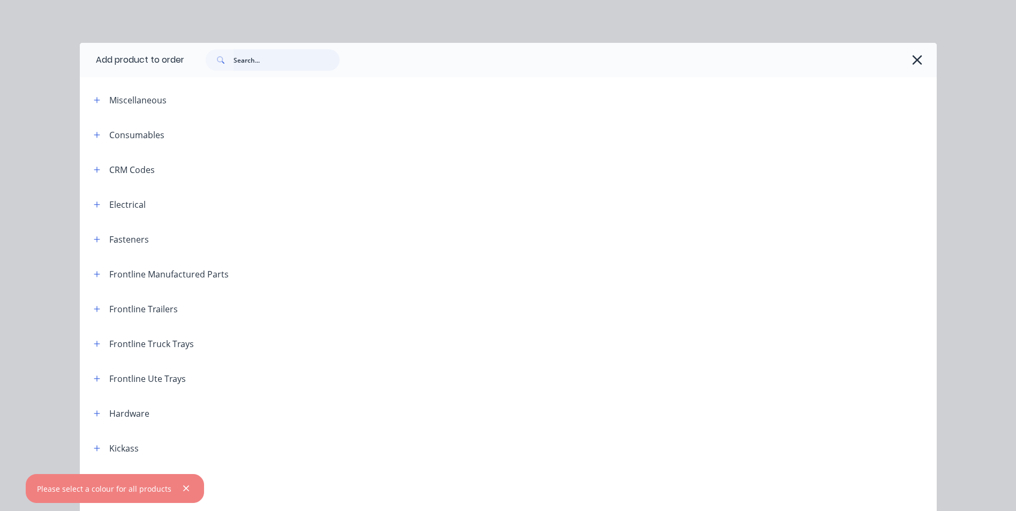
click at [261, 56] on input "text" at bounding box center [286, 59] width 106 height 21
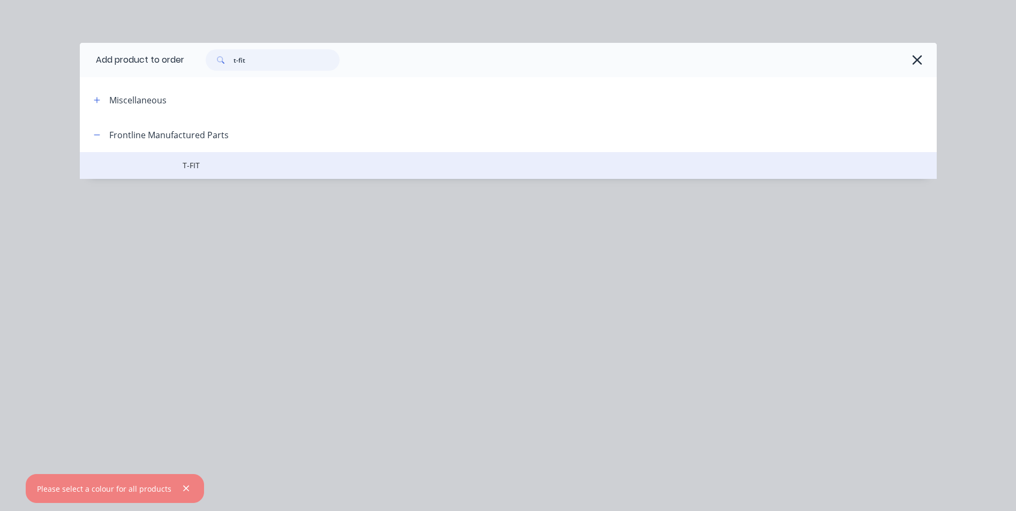
type input "t-fit"
click at [209, 172] on td "T-FIT" at bounding box center [560, 165] width 754 height 27
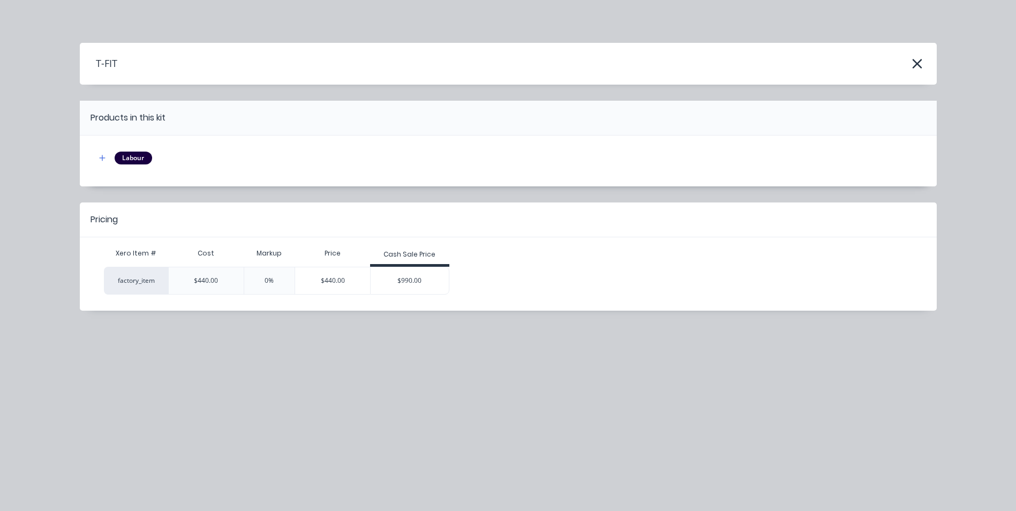
click at [408, 285] on div "$990.00" at bounding box center [410, 280] width 78 height 27
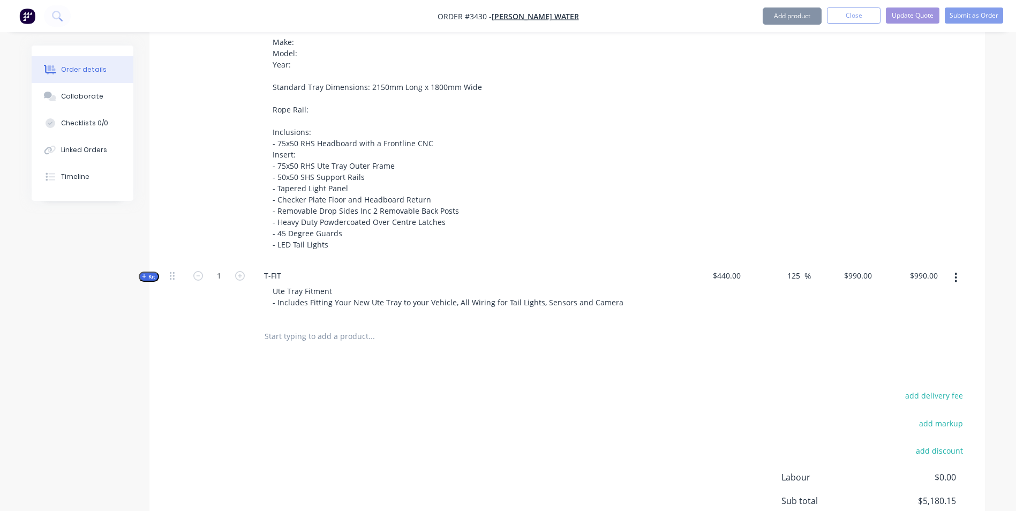
scroll to position [570, 0]
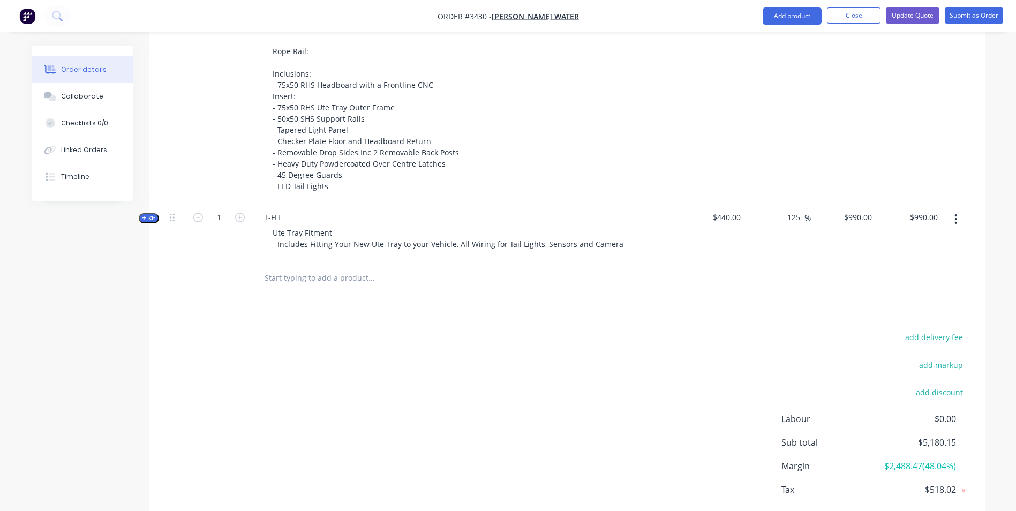
click at [143, 214] on span "Kit" at bounding box center [149, 218] width 14 height 8
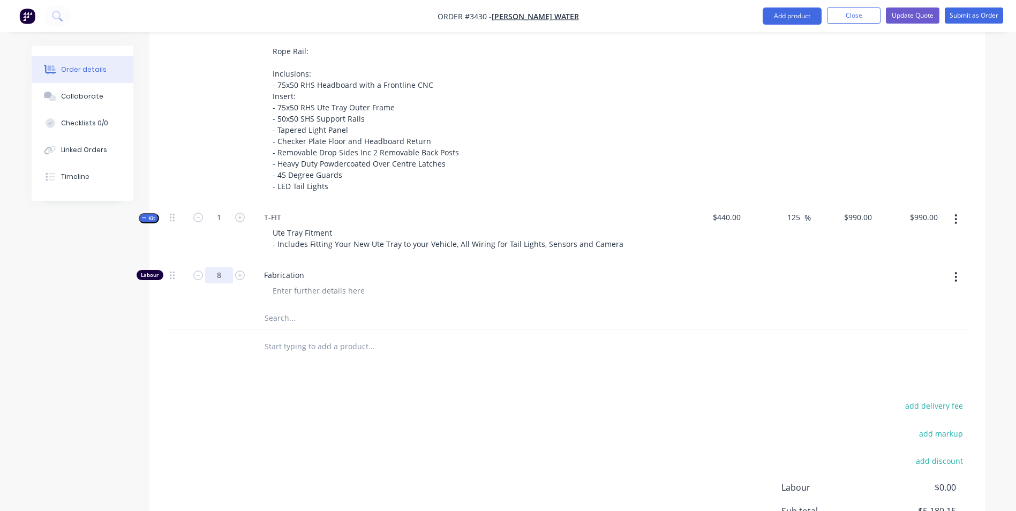
click at [221, 276] on input "8" at bounding box center [219, 275] width 28 height 16
type input "2"
type input "$247.50"
click at [92, 387] on div "Created by [PERSON_NAME] Created [DATE] Required [DATE] Assigned to Add team me…" at bounding box center [508, 56] width 953 height 1162
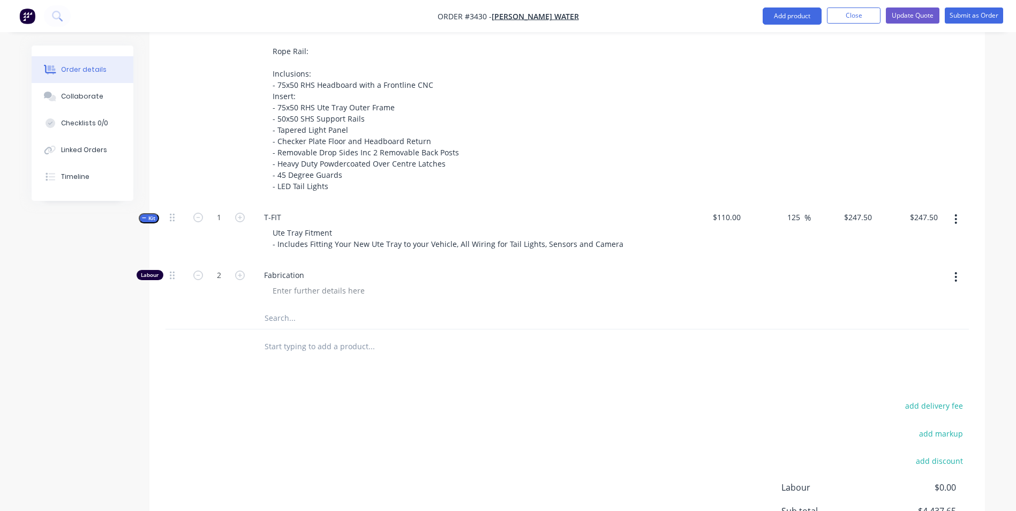
click at [146, 213] on button "Kit" at bounding box center [149, 218] width 20 height 10
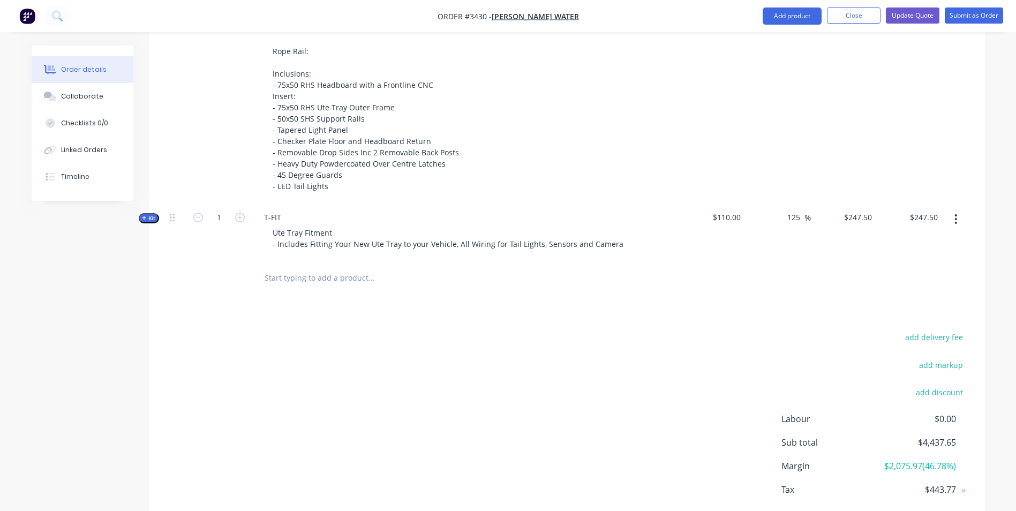
click at [94, 339] on div "Created by [PERSON_NAME] Created [DATE] Required [DATE] Assigned to Add team me…" at bounding box center [508, 22] width 953 height 1094
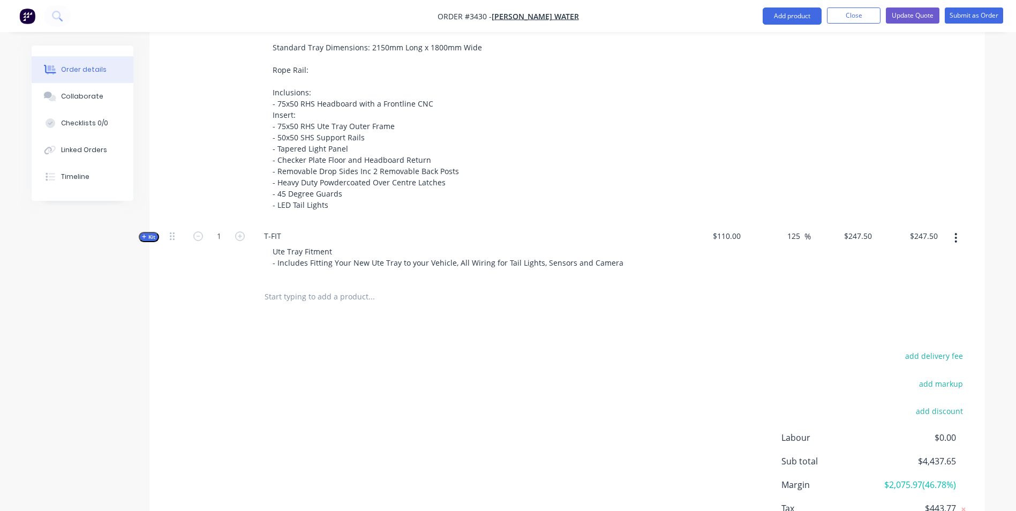
scroll to position [628, 0]
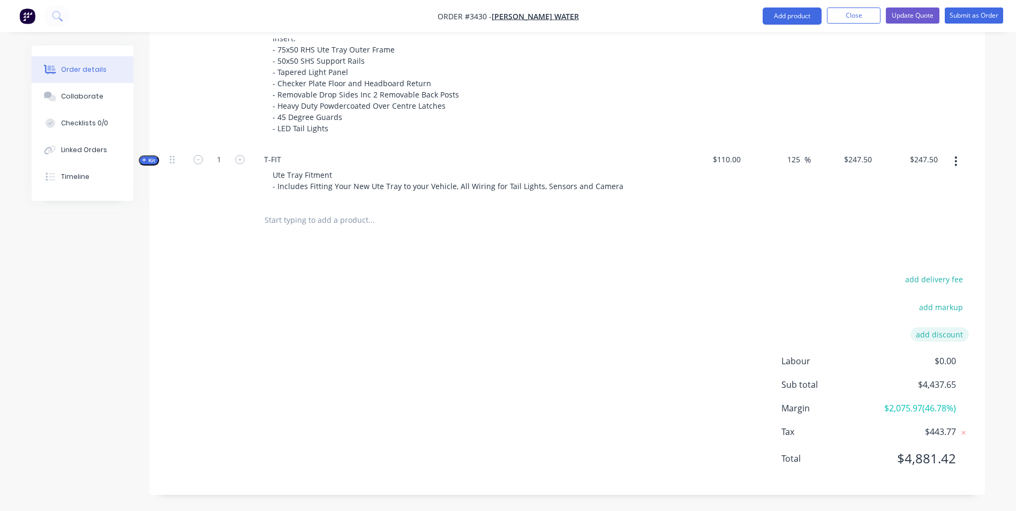
click at [936, 333] on button "add discount" at bounding box center [939, 334] width 58 height 14
click at [862, 337] on input at bounding box center [839, 338] width 101 height 16
type input "GM WATER DISCOUNT"
click at [917, 340] on input at bounding box center [927, 338] width 48 height 16
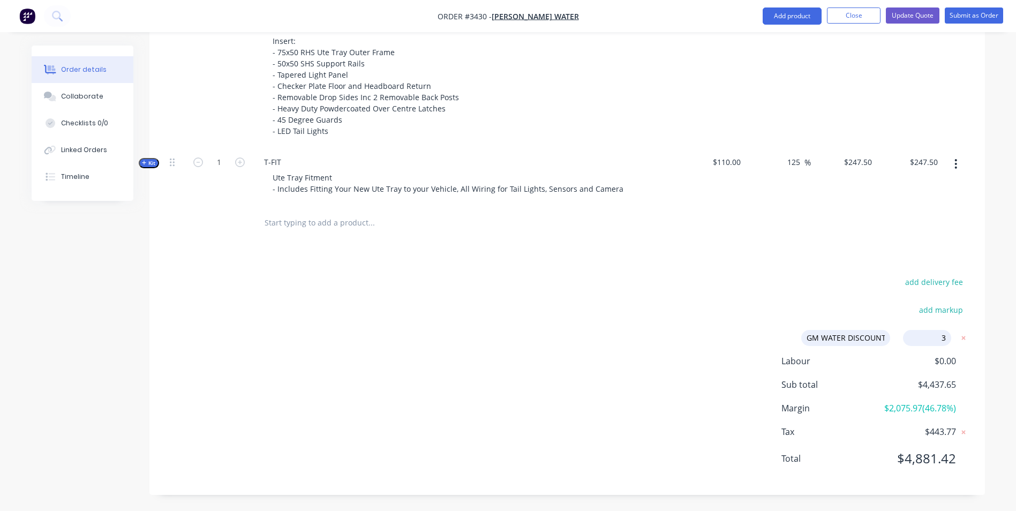
type input "30"
click input "submit" at bounding box center [0, 0] width 0 height 0
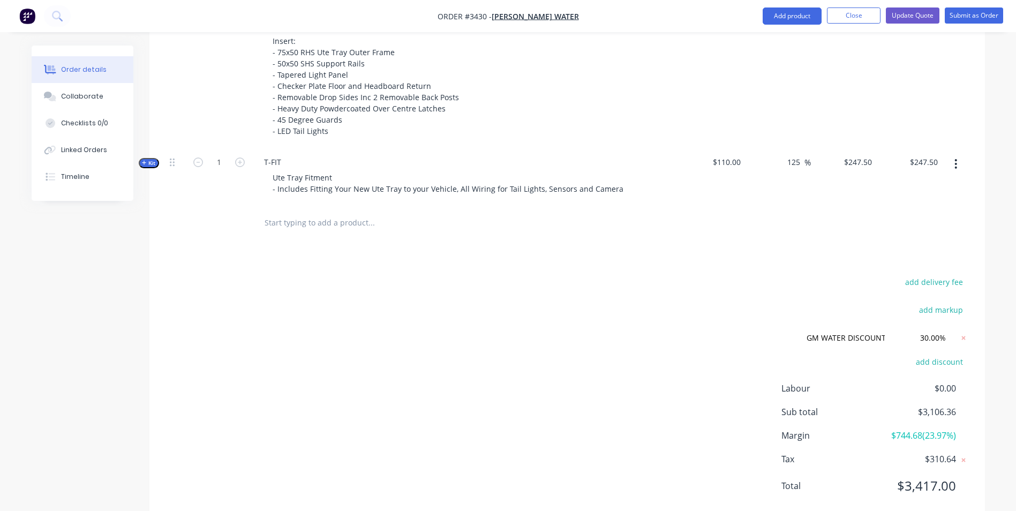
click at [681, 311] on div "add delivery fee add markup GM WATER DISCOUNT GM WATER DISCOUNT Discount name (…" at bounding box center [566, 390] width 803 height 231
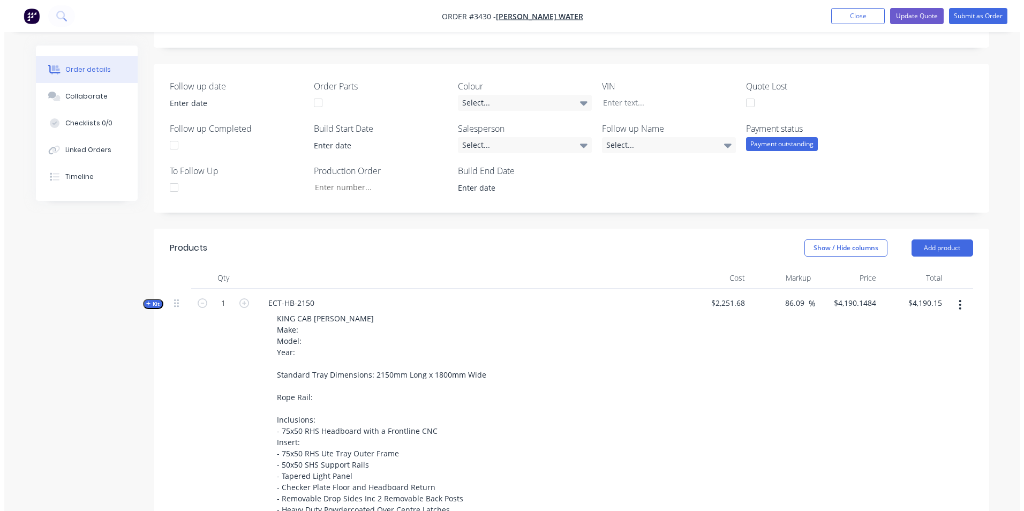
scroll to position [0, 0]
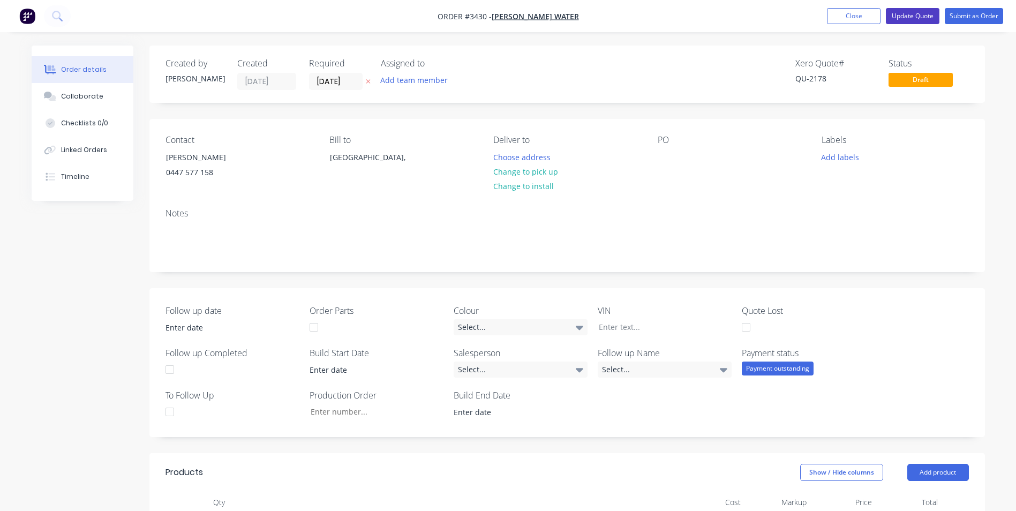
click at [921, 14] on button "Update Quote" at bounding box center [913, 16] width 54 height 16
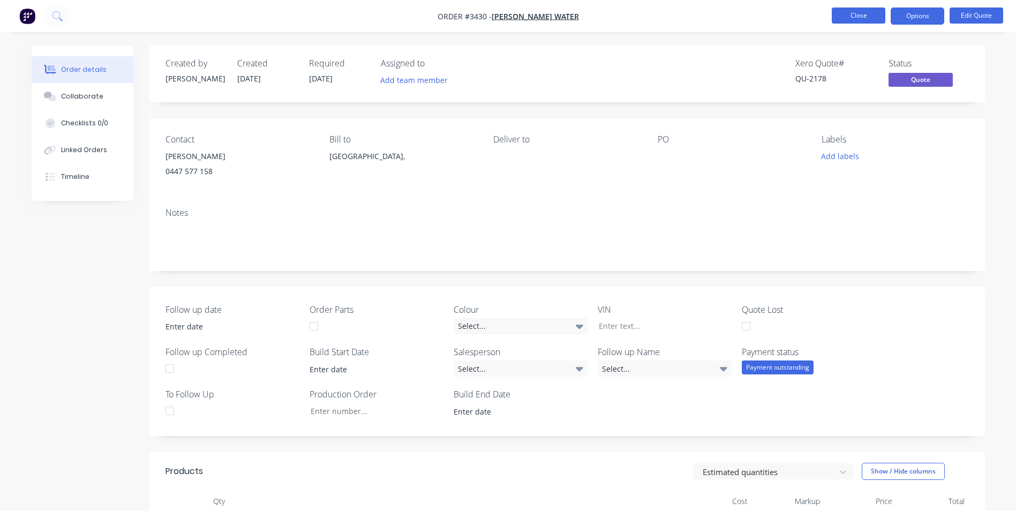
click at [871, 14] on button "Close" at bounding box center [859, 15] width 54 height 16
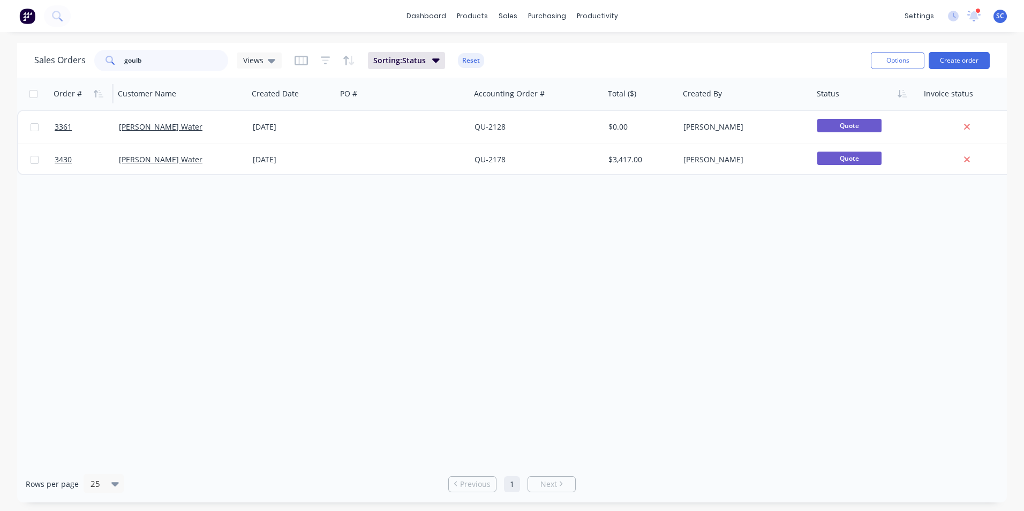
drag, startPoint x: 164, startPoint y: 62, endPoint x: 72, endPoint y: 83, distance: 95.1
click at [86, 82] on div "Sales Orders goulb Views Sorting: Status Reset Options Create order Order # Cus…" at bounding box center [512, 272] width 990 height 459
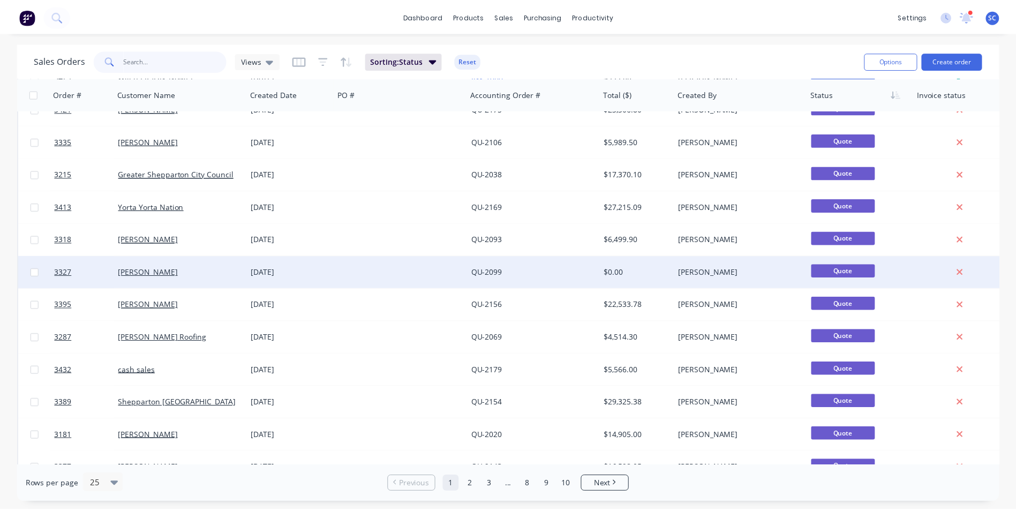
scroll to position [321, 0]
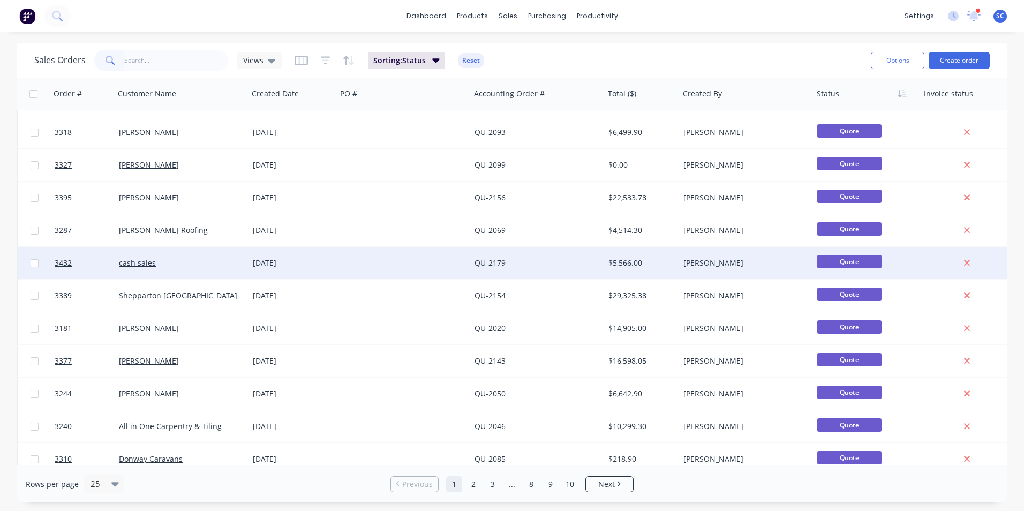
click at [333, 261] on div "[DATE]" at bounding box center [292, 263] width 88 height 32
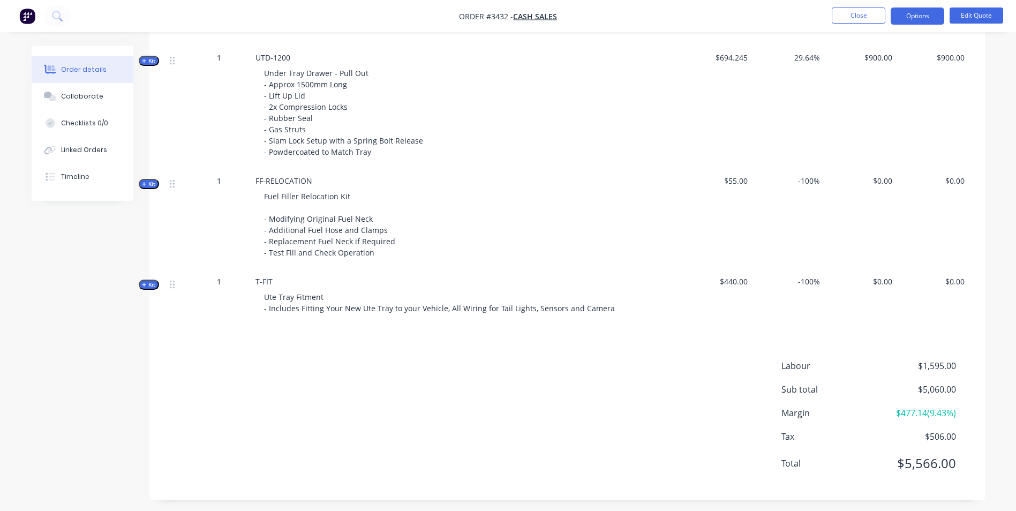
scroll to position [800, 0]
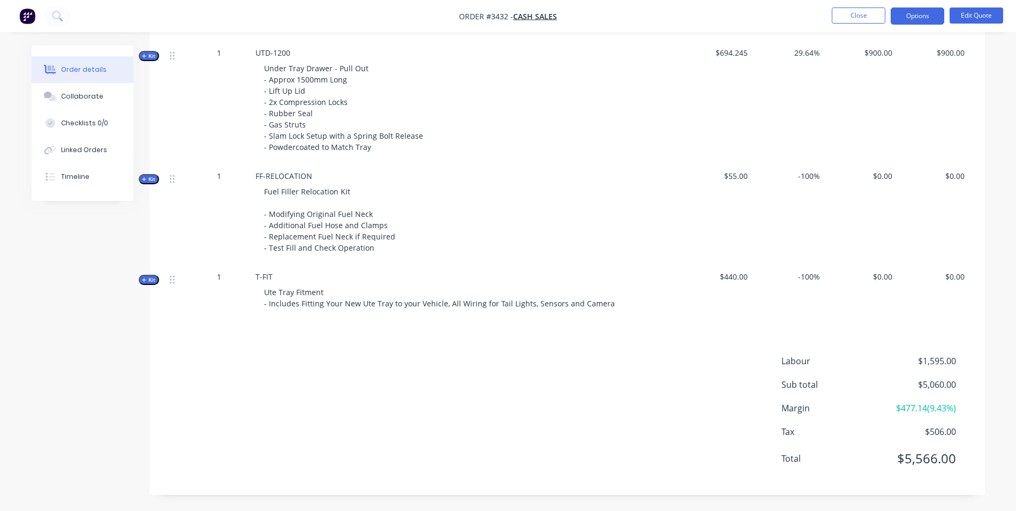
drag, startPoint x: 360, startPoint y: 425, endPoint x: 168, endPoint y: 400, distance: 194.4
click at [168, 400] on div "Labour $1,595.00 Sub total $5,060.00 Margin $477.14 ( 9.43 %) Tax $506.00 Total…" at bounding box center [566, 417] width 803 height 124
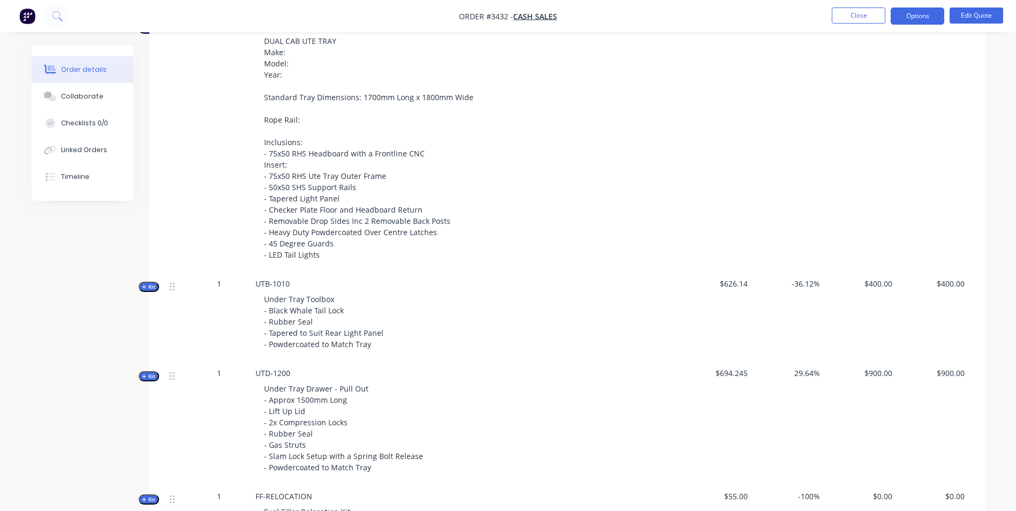
scroll to position [478, 0]
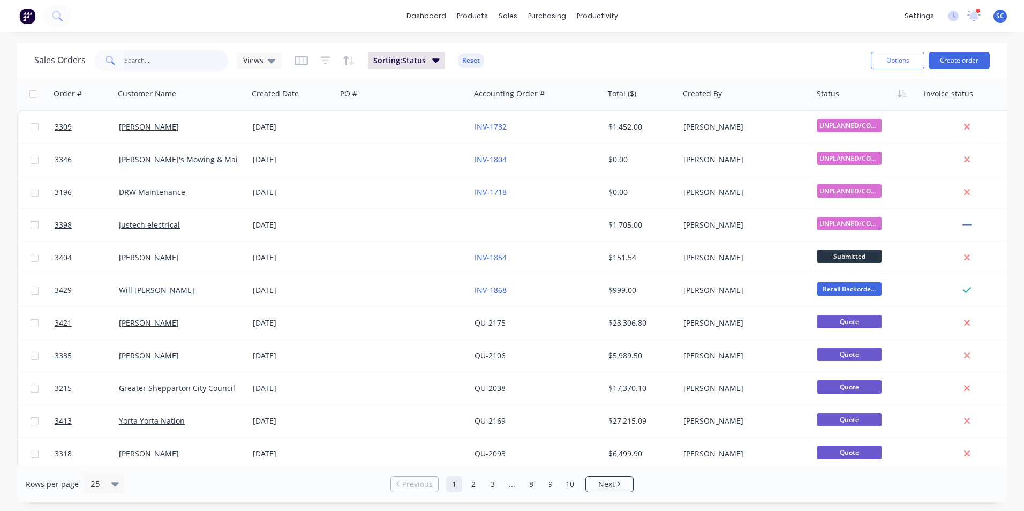
click at [176, 65] on input "text" at bounding box center [176, 60] width 104 height 21
type input "cash"
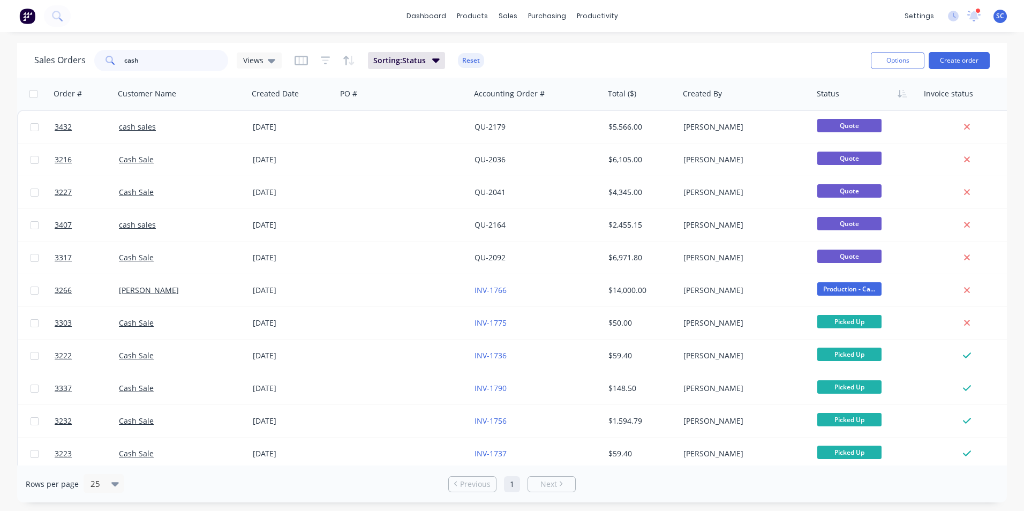
drag, startPoint x: 149, startPoint y: 60, endPoint x: 57, endPoint y: 43, distance: 93.6
click at [57, 43] on div "Sales Orders cash Views Sorting: Status Reset Options Create order" at bounding box center [512, 60] width 990 height 35
click at [170, 62] on input "cash" at bounding box center [176, 60] width 104 height 21
drag, startPoint x: 173, startPoint y: 59, endPoint x: -152, endPoint y: 57, distance: 325.1
click at [0, 57] on html "dashboard products sales purchasing productivity dashboard products Product Cat…" at bounding box center [512, 255] width 1024 height 511
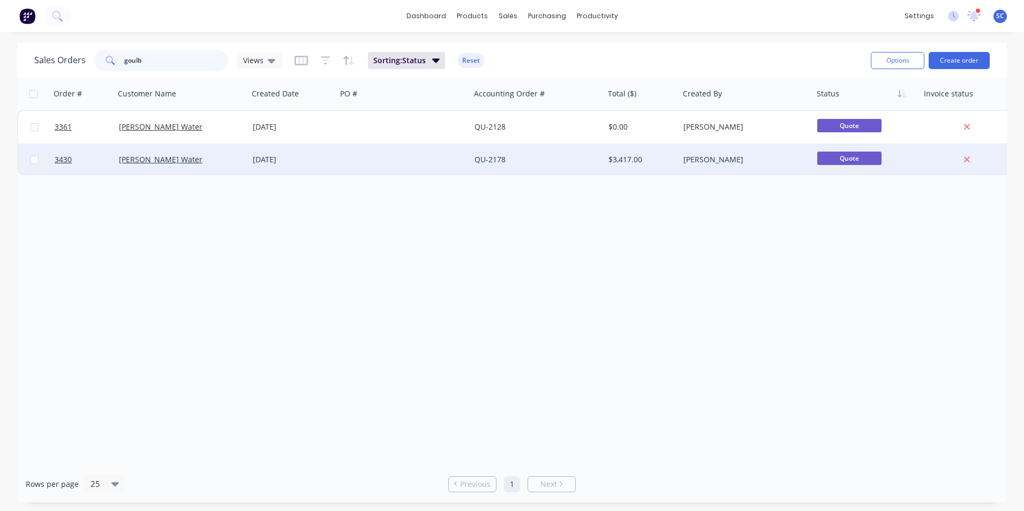
type input "goulb"
click at [337, 158] on div at bounding box center [404, 160] width 134 height 32
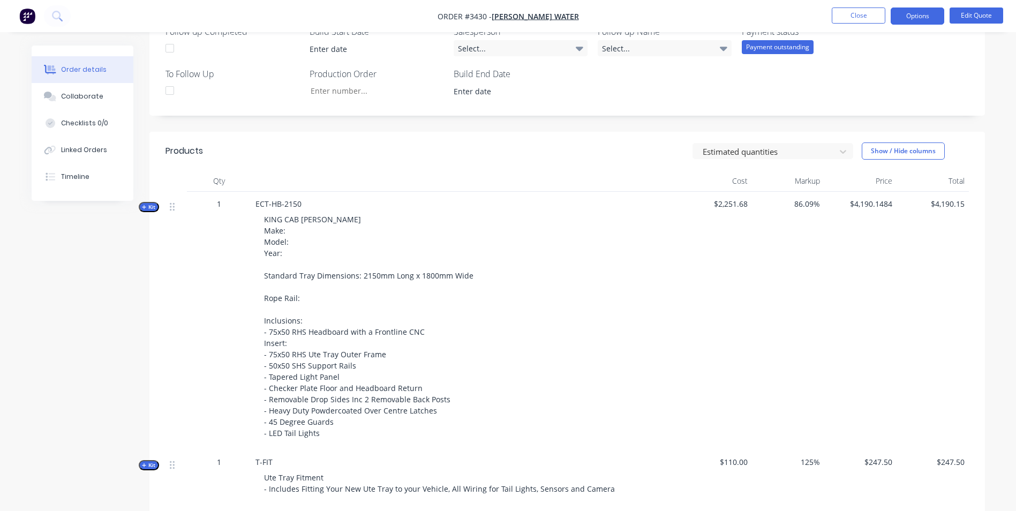
scroll to position [321, 0]
drag, startPoint x: 311, startPoint y: 158, endPoint x: 243, endPoint y: 160, distance: 68.0
click at [275, 125] on div "Created by [PERSON_NAME] Created [DATE] Required [DATE] Assigned to Add team me…" at bounding box center [566, 213] width 835 height 978
click at [144, 206] on icon "button" at bounding box center [144, 206] width 4 height 4
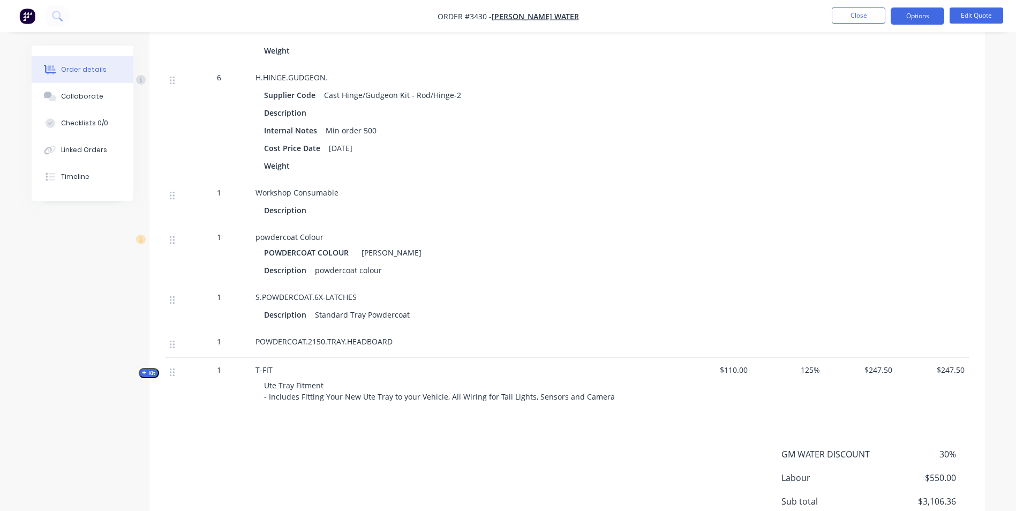
scroll to position [1928, 0]
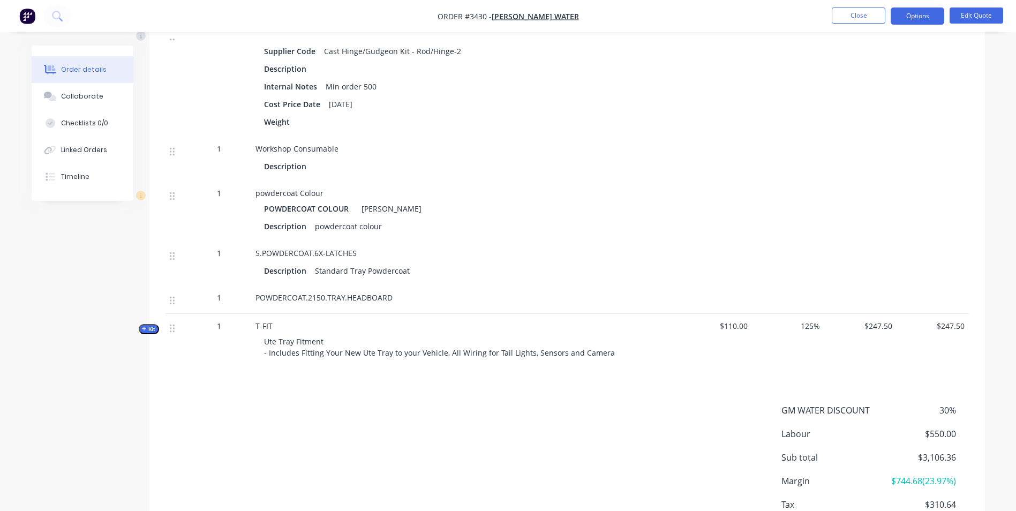
click at [148, 333] on span "Kit" at bounding box center [149, 329] width 14 height 8
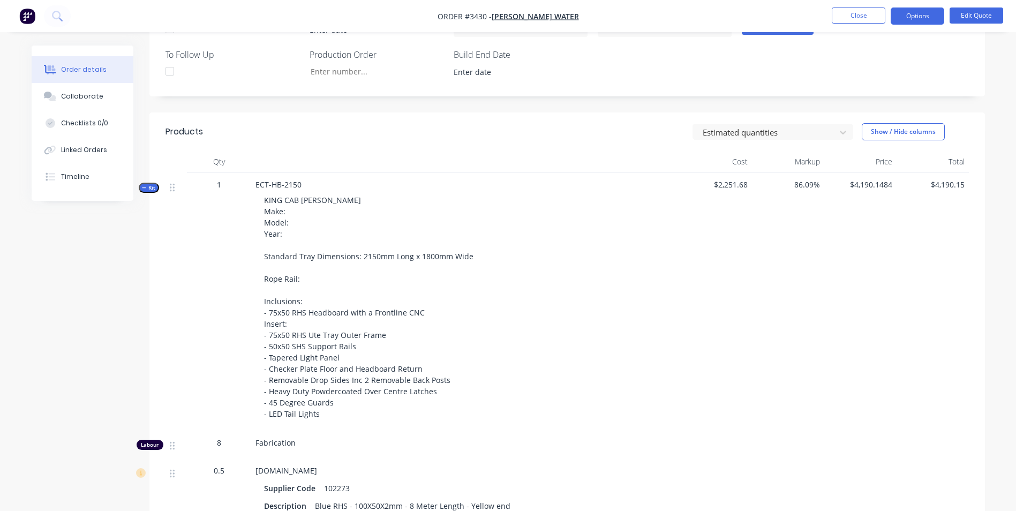
scroll to position [321, 0]
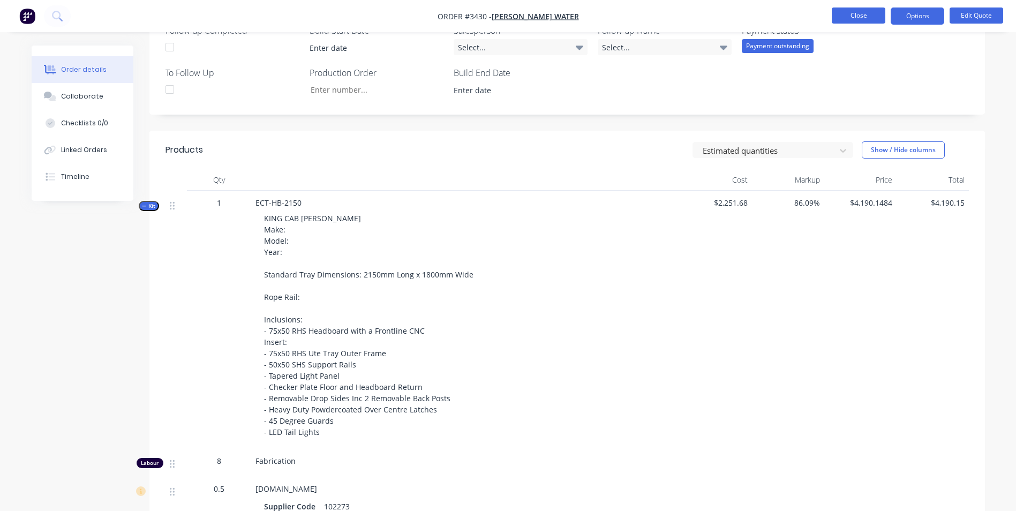
click at [866, 14] on button "Close" at bounding box center [859, 15] width 54 height 16
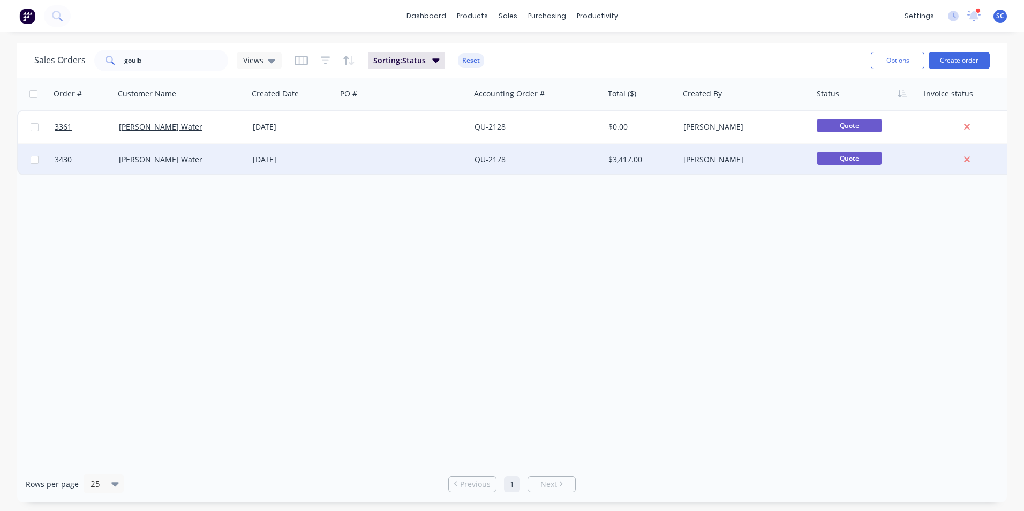
click at [379, 163] on div at bounding box center [404, 160] width 134 height 32
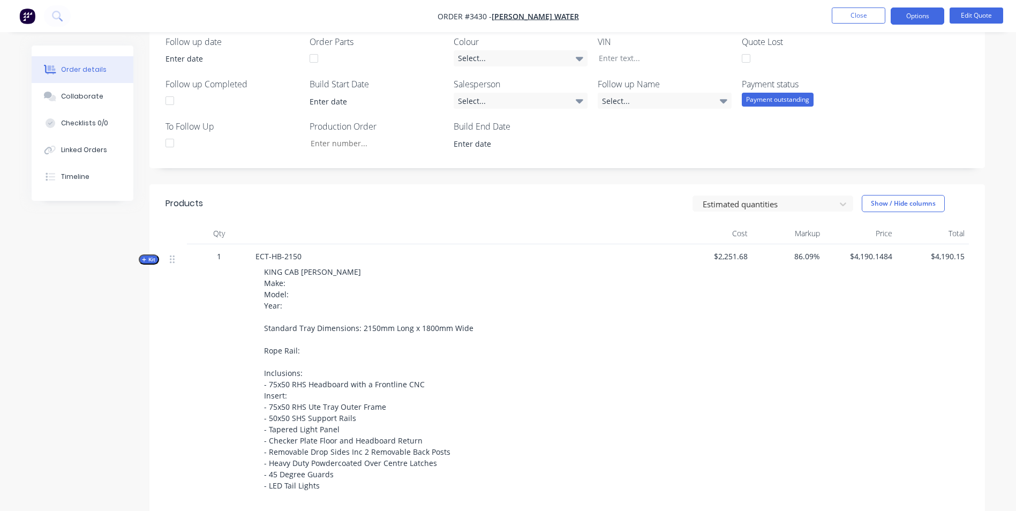
scroll to position [482, 0]
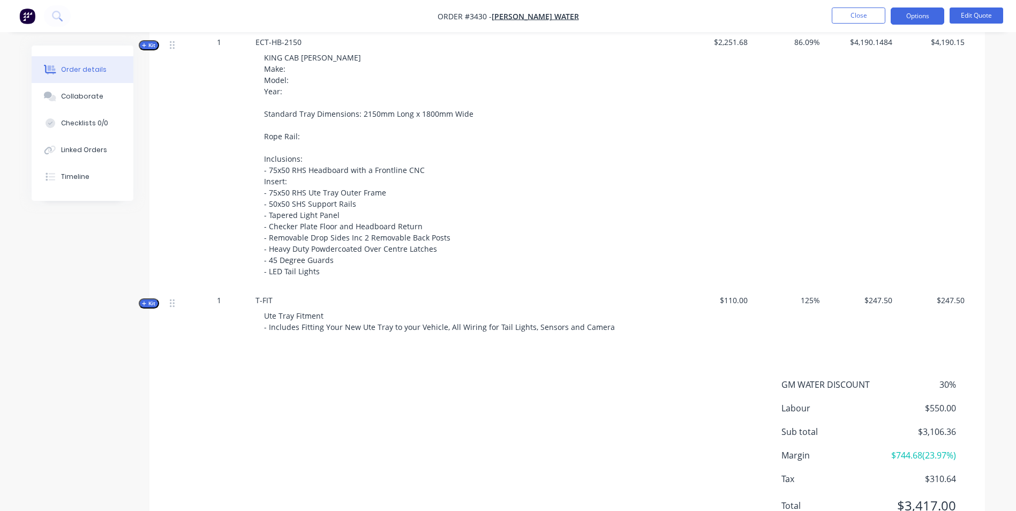
click at [148, 46] on span "Kit" at bounding box center [149, 45] width 14 height 8
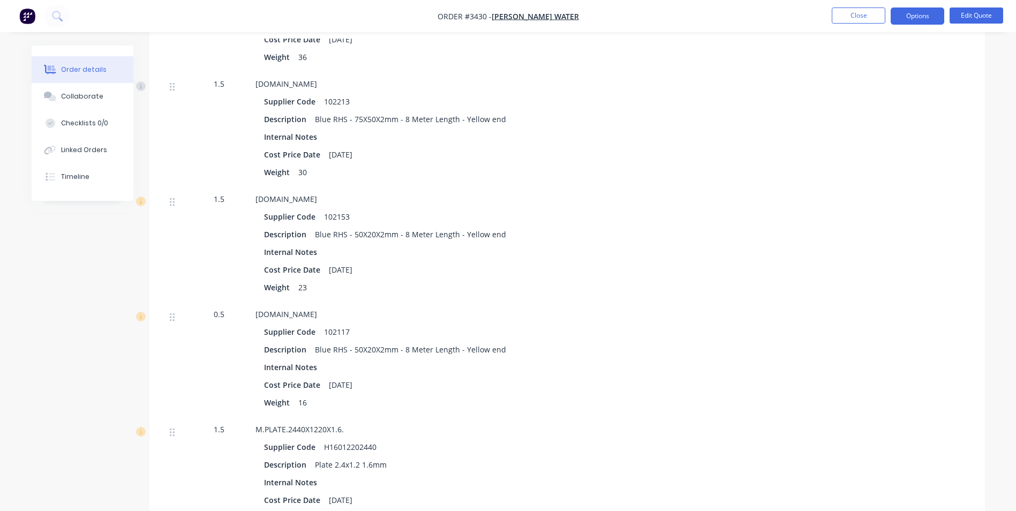
scroll to position [738, 0]
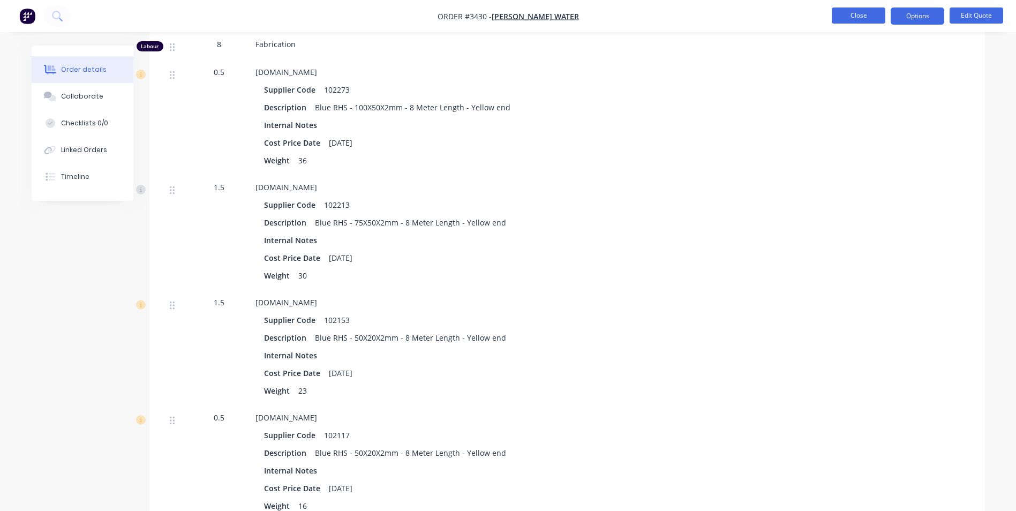
click at [840, 18] on button "Close" at bounding box center [859, 15] width 54 height 16
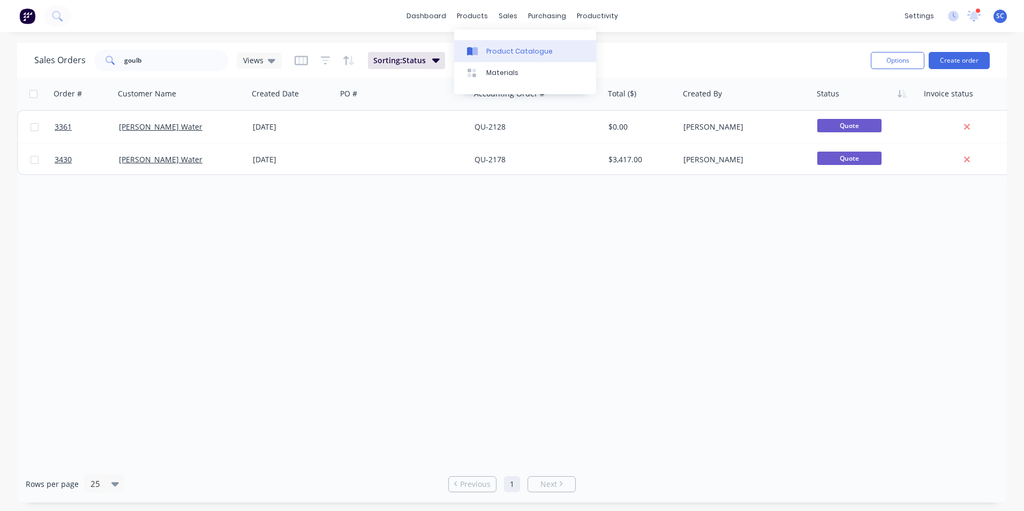
click at [495, 48] on div "Product Catalogue" at bounding box center [519, 52] width 66 height 10
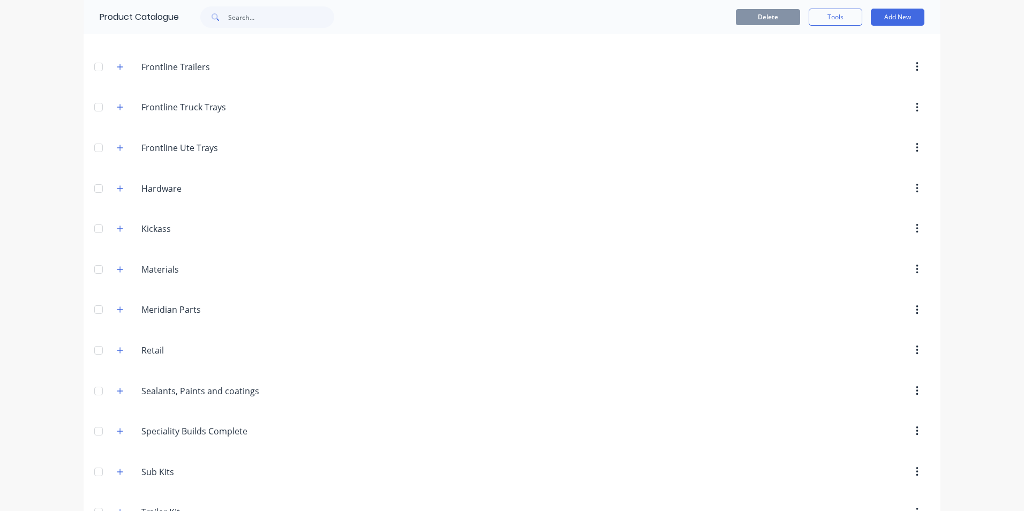
scroll to position [428, 0]
click at [118, 229] on icon "button" at bounding box center [120, 230] width 6 height 7
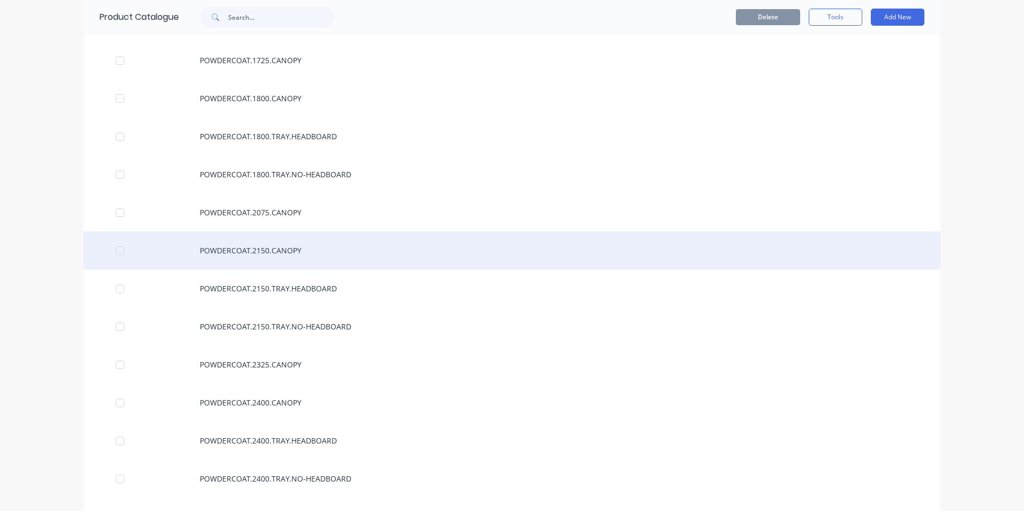
scroll to position [1071, 0]
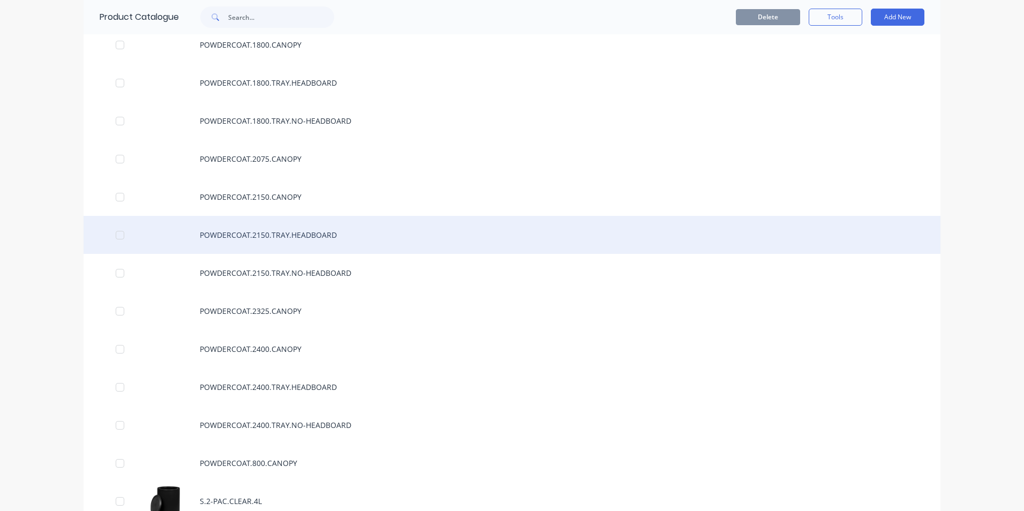
click at [296, 231] on div "POWDERCOAT.2150.TRAY.HEADBOARD" at bounding box center [512, 235] width 857 height 38
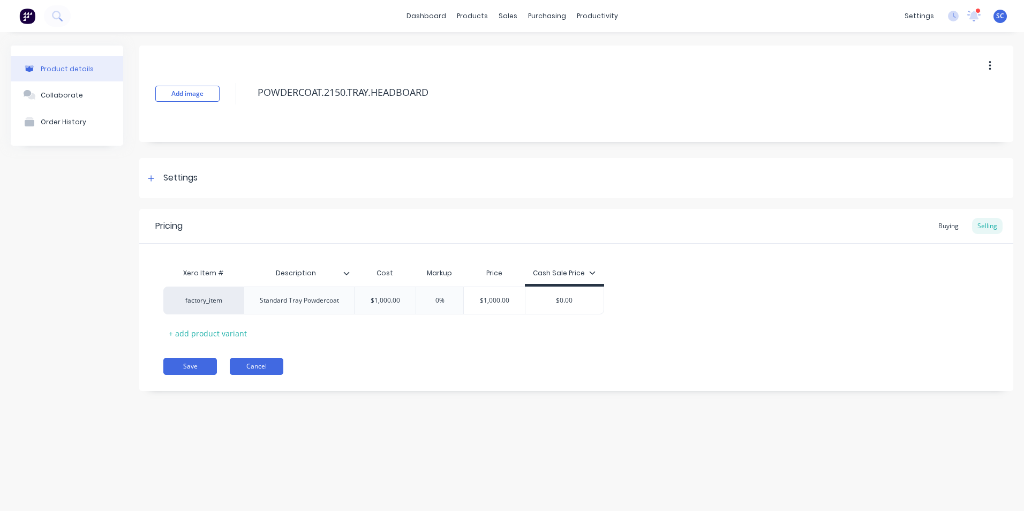
click at [259, 364] on button "Cancel" at bounding box center [257, 366] width 54 height 17
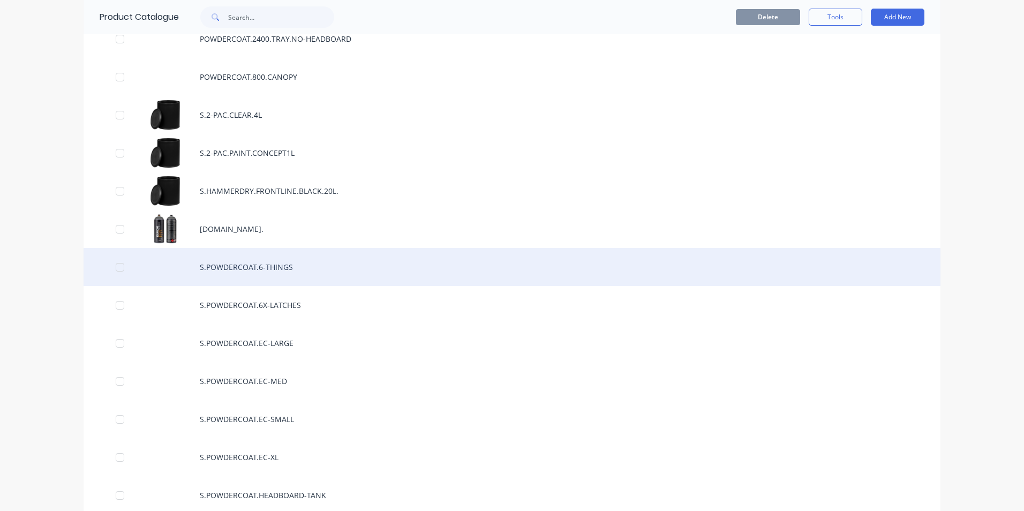
scroll to position [1499, 0]
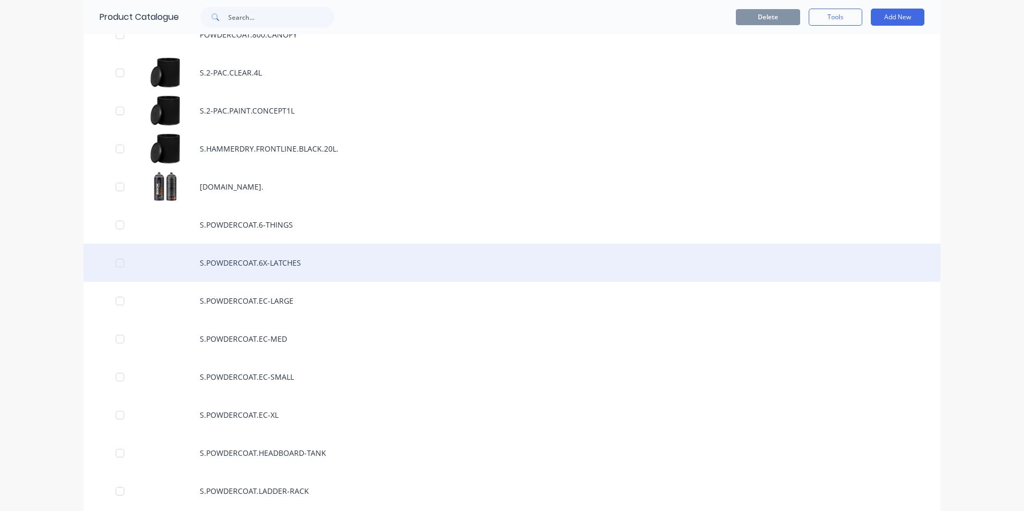
click at [303, 269] on div "S.POWDERCOAT.6X-LATCHES" at bounding box center [512, 263] width 857 height 38
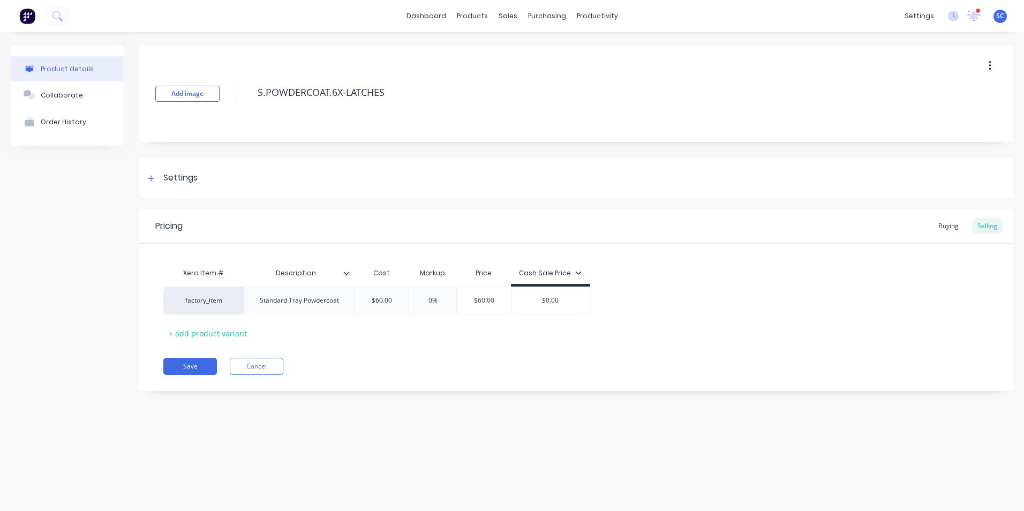
type textarea "x"
click at [267, 364] on button "Cancel" at bounding box center [257, 366] width 54 height 17
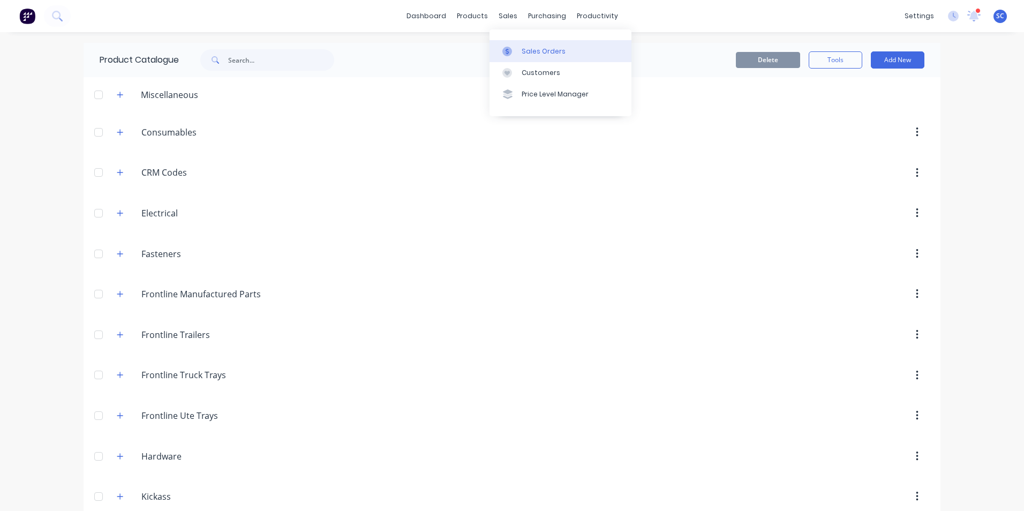
click at [539, 52] on div "Sales Orders" at bounding box center [544, 52] width 44 height 10
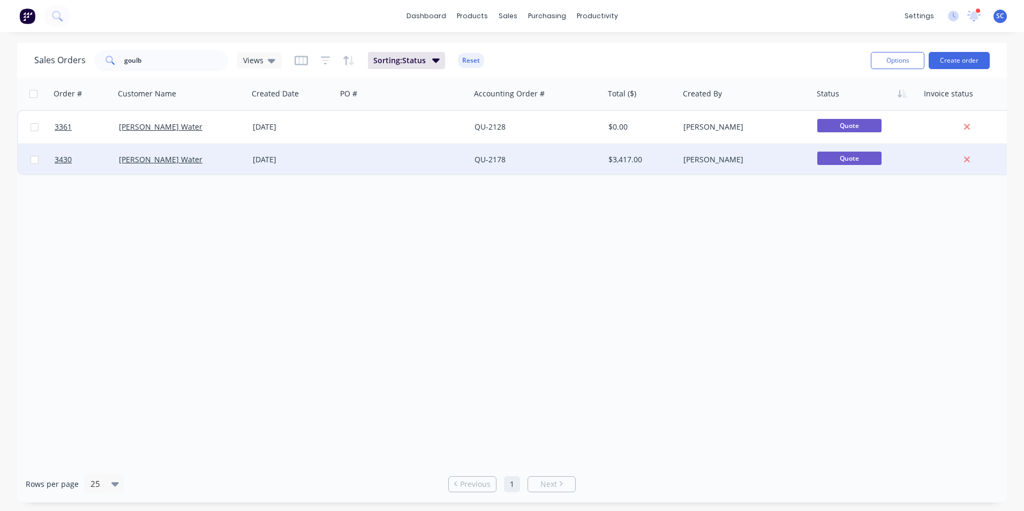
click at [380, 147] on div at bounding box center [404, 160] width 134 height 32
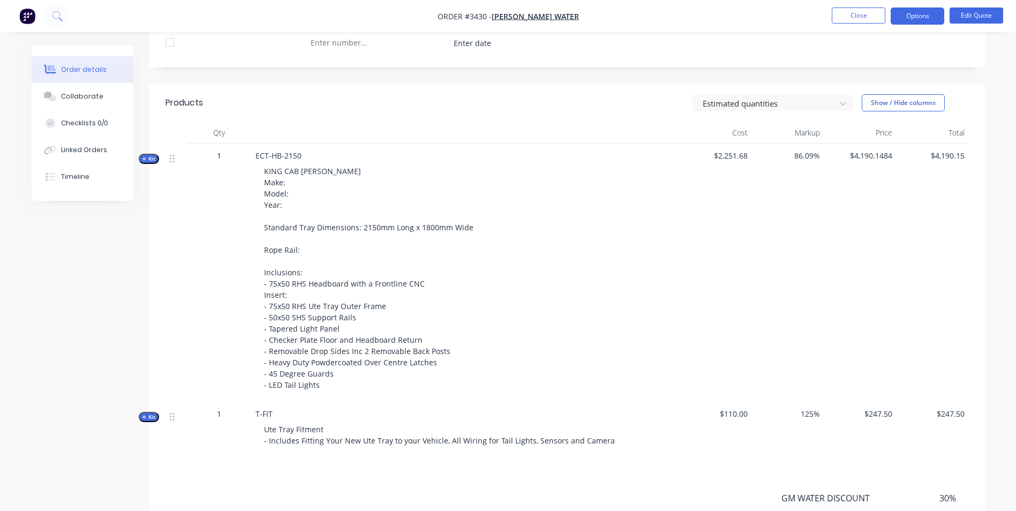
scroll to position [476, 0]
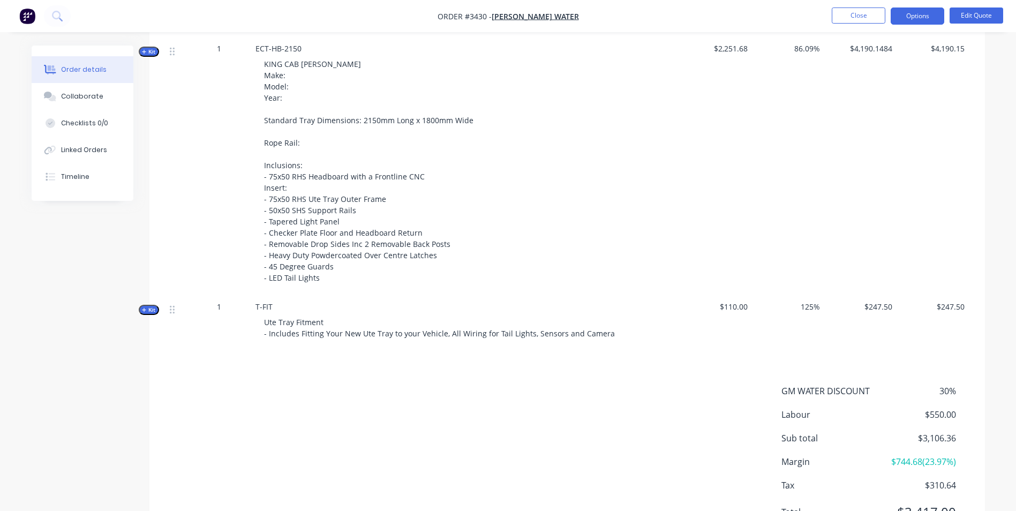
click at [320, 277] on div "KING CAB [PERSON_NAME] Make: Model: Year: Standard Tray Dimensions: 2150mm Long…" at bounding box center [465, 170] width 420 height 233
click at [309, 275] on span "KING CAB [PERSON_NAME] Make: Model: Year: Standard Tray Dimensions: 2150mm Long…" at bounding box center [368, 171] width 209 height 224
click at [317, 277] on span "KING CAB [PERSON_NAME] Make: Model: Year: Standard Tray Dimensions: 2150mm Long…" at bounding box center [368, 171] width 209 height 224
click at [310, 279] on span "KING CAB [PERSON_NAME] Make: Model: Year: Standard Tray Dimensions: 2150mm Long…" at bounding box center [368, 171] width 209 height 224
click at [969, 15] on button "Edit Quote" at bounding box center [977, 15] width 54 height 16
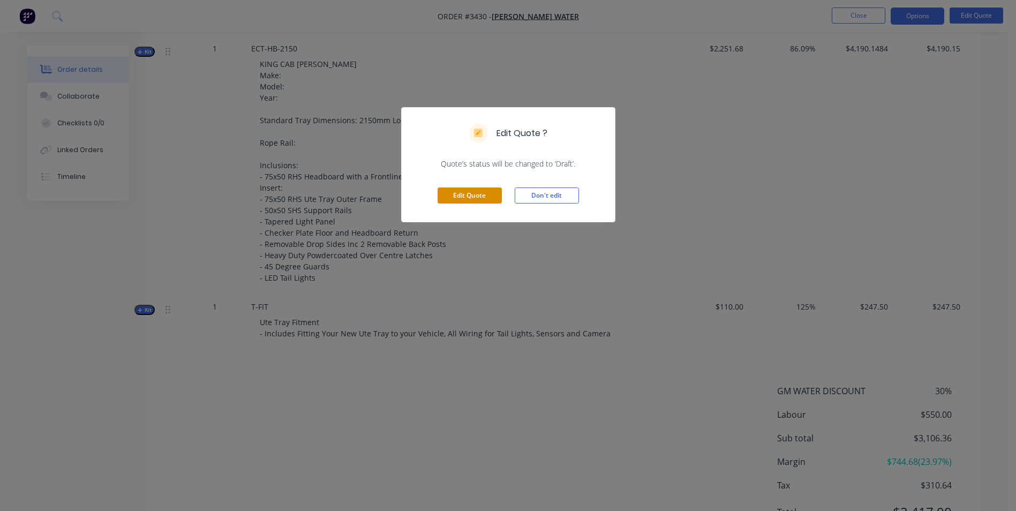
click at [477, 199] on button "Edit Quote" at bounding box center [470, 195] width 64 height 16
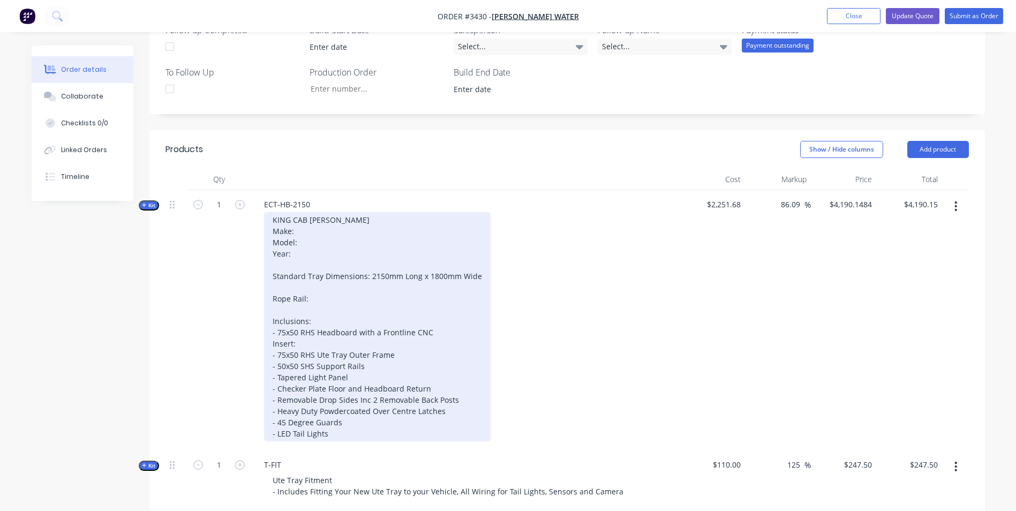
scroll to position [375, 0]
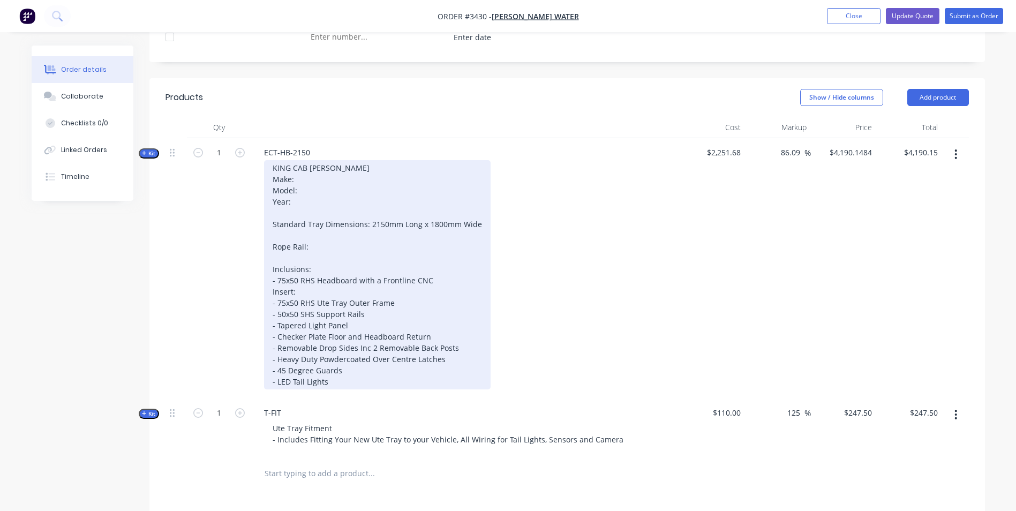
click at [306, 169] on div "KING CAB [PERSON_NAME] Make: Model: Year: Standard Tray Dimensions: 2150mm Long…" at bounding box center [377, 274] width 227 height 229
drag, startPoint x: 290, startPoint y: 166, endPoint x: 274, endPoint y: 169, distance: 16.3
click at [274, 169] on div "KING CAB [PERSON_NAME] Make: Model: Year: Standard Tray Dimensions: 2150mm Long…" at bounding box center [377, 274] width 227 height 229
click at [304, 177] on div "EXTRA-CAB UTE TRAY Make: Model: Year: Standard Tray Dimensions: 2150mm Long x 1…" at bounding box center [377, 274] width 227 height 229
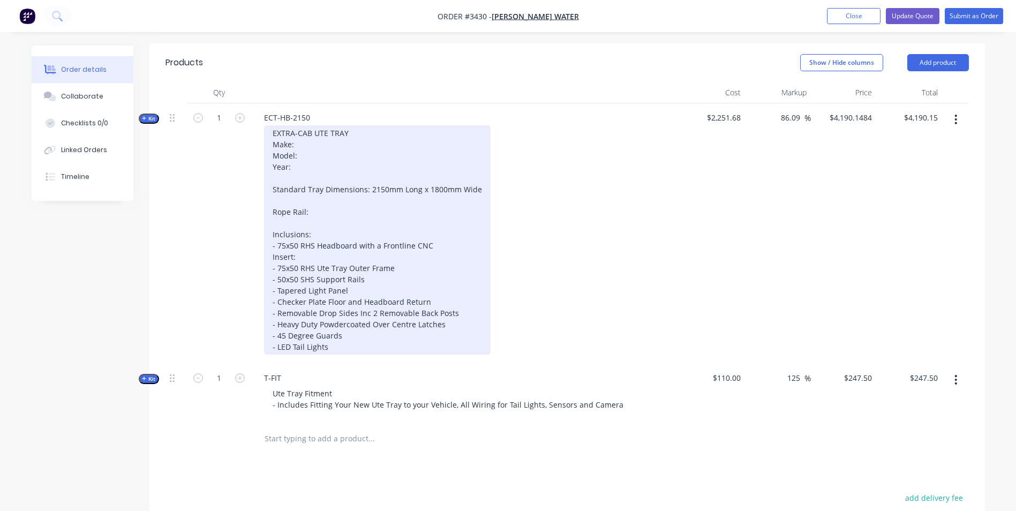
scroll to position [428, 0]
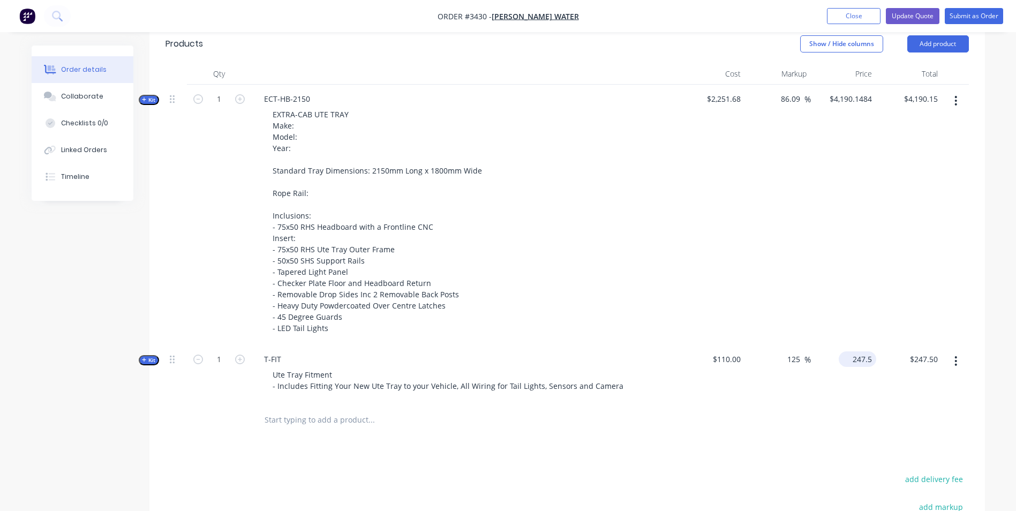
click at [863, 363] on input "247.5" at bounding box center [859, 359] width 33 height 16
type input "300"
type input "172.73"
type input "$300.00"
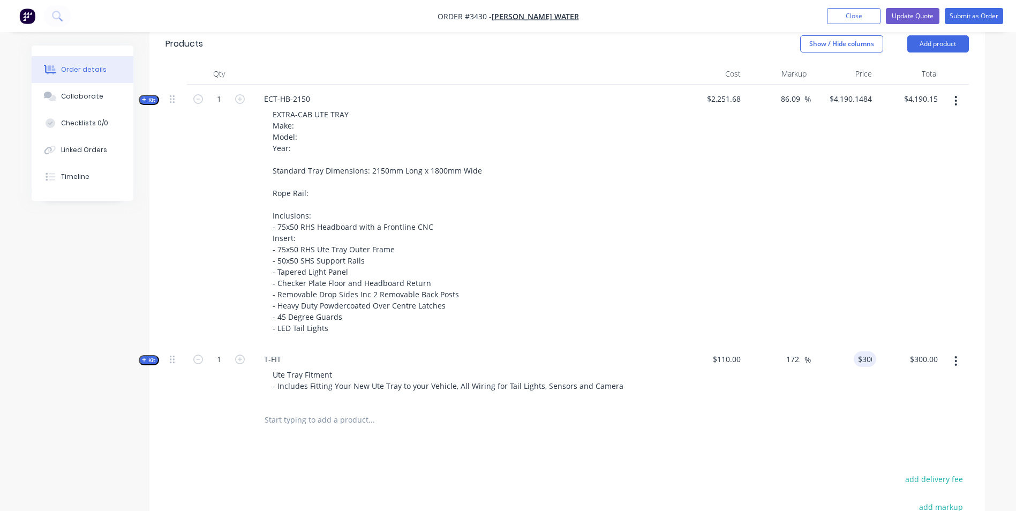
click at [772, 317] on div "86.09 86.09 %" at bounding box center [778, 215] width 66 height 260
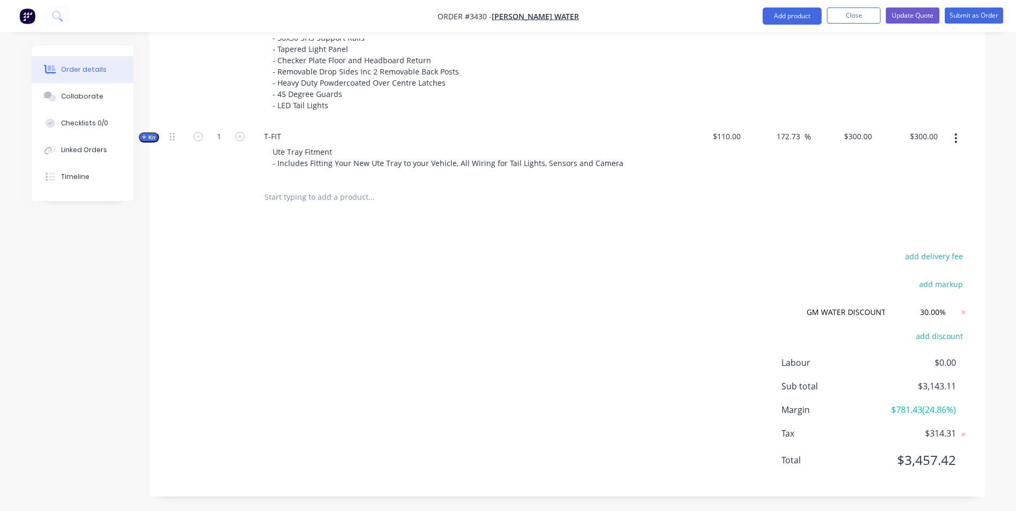
scroll to position [653, 0]
click at [861, 132] on input "300" at bounding box center [867, 135] width 18 height 16
type input "320"
type input "190.91"
type input "$320.00"
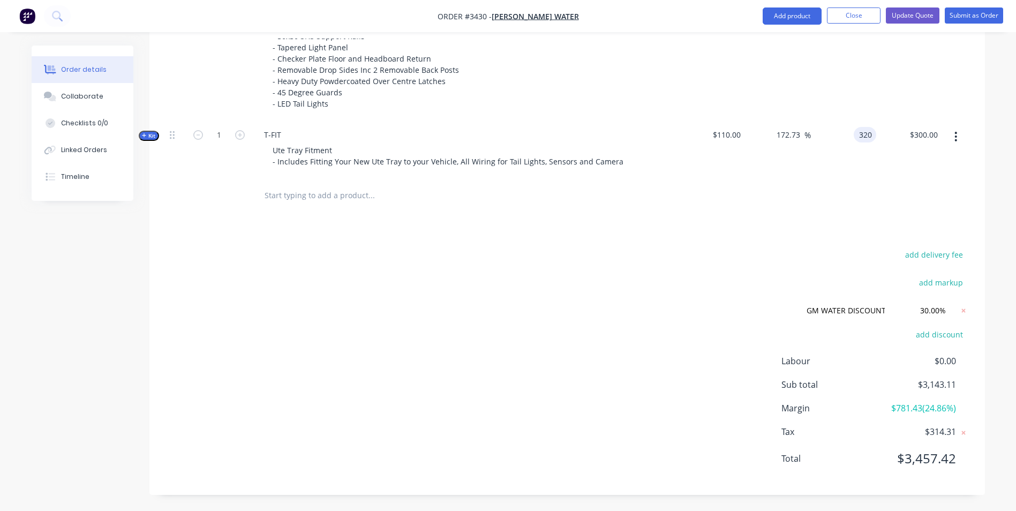
type input "$320.00"
click at [780, 217] on div "Products Show / Hide columns Add product Qty Cost Markup Price Total Kit 1 ECT-…" at bounding box center [566, 147] width 835 height 695
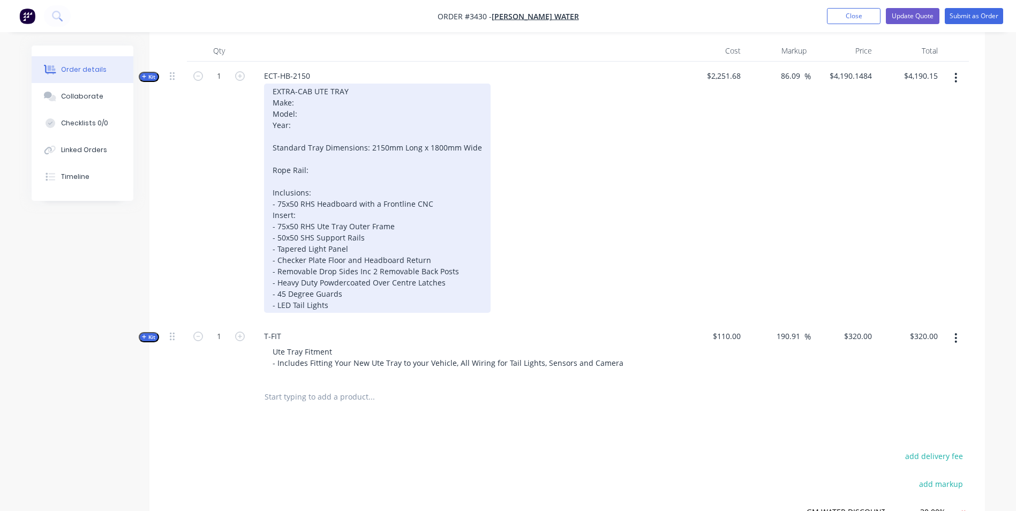
scroll to position [385, 0]
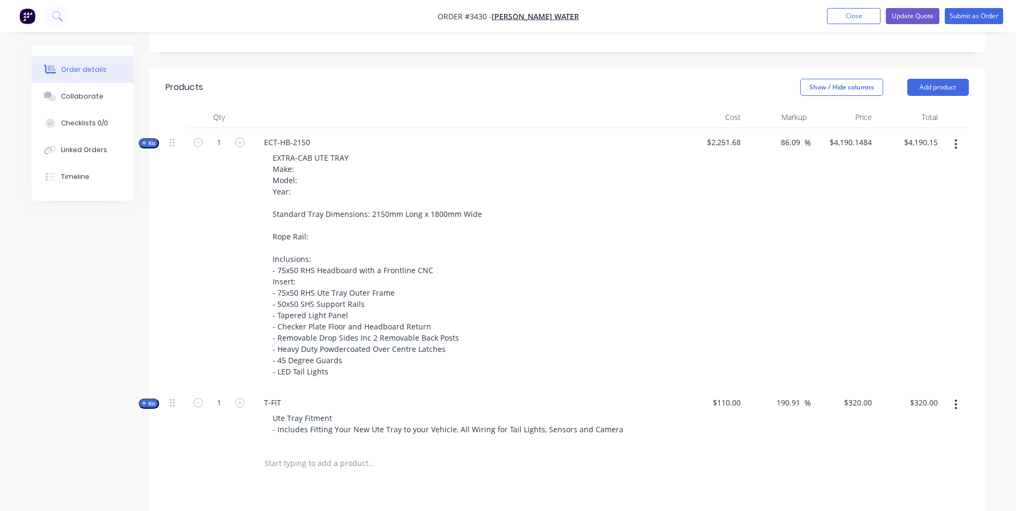
click at [143, 145] on icon "button" at bounding box center [144, 142] width 5 height 5
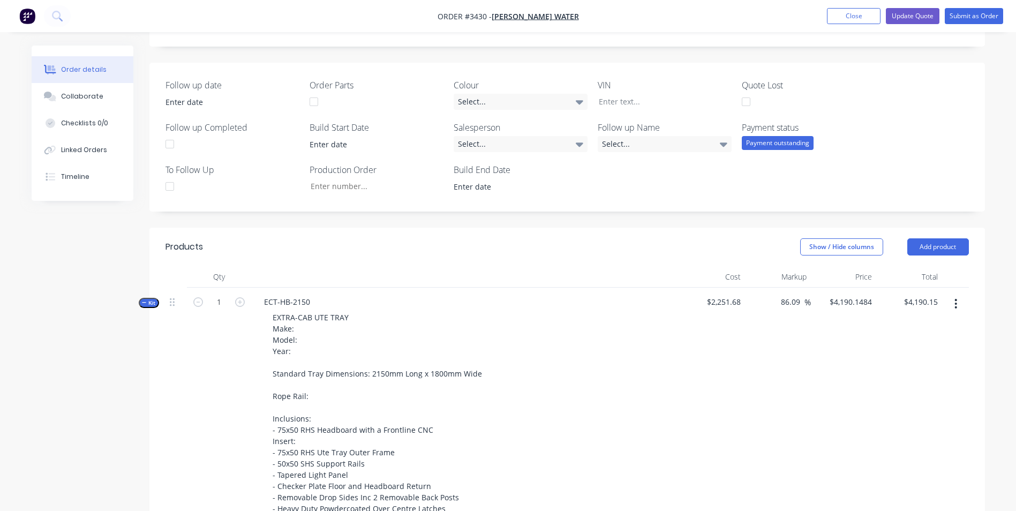
scroll to position [224, 0]
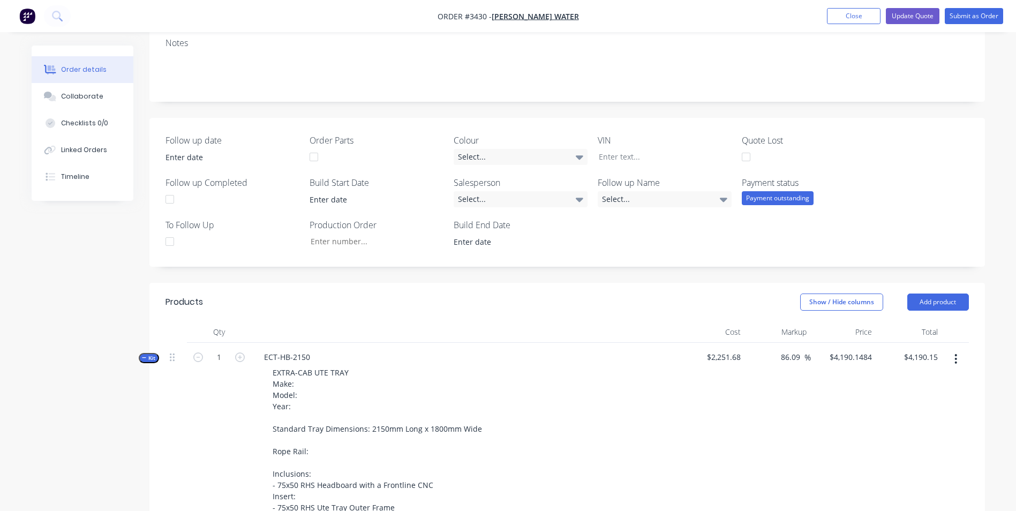
scroll to position [56, 0]
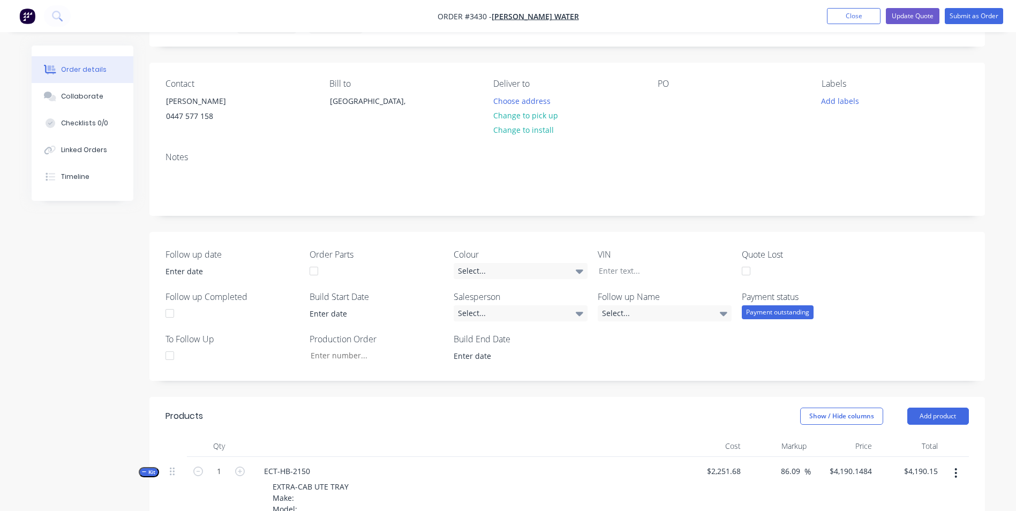
click at [144, 471] on icon "button" at bounding box center [144, 471] width 5 height 5
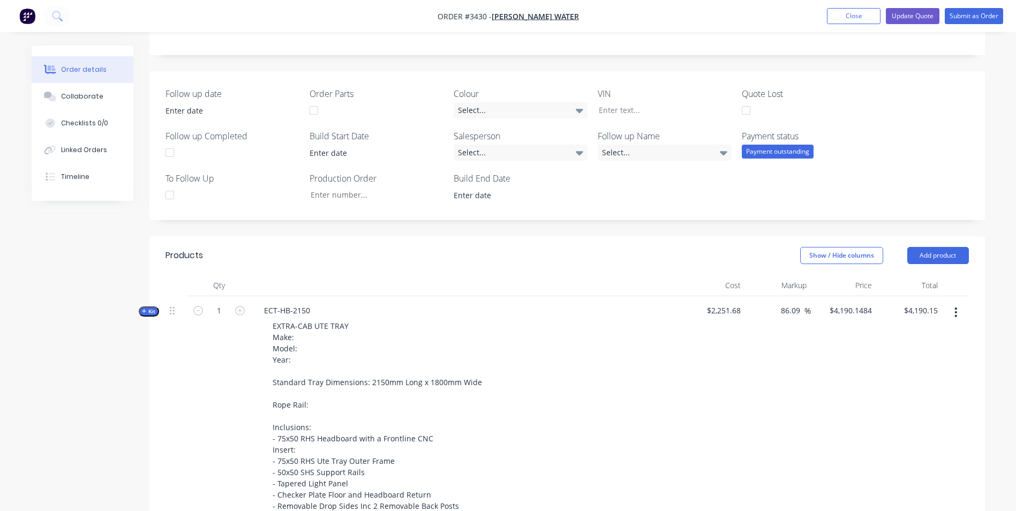
scroll to position [268, 0]
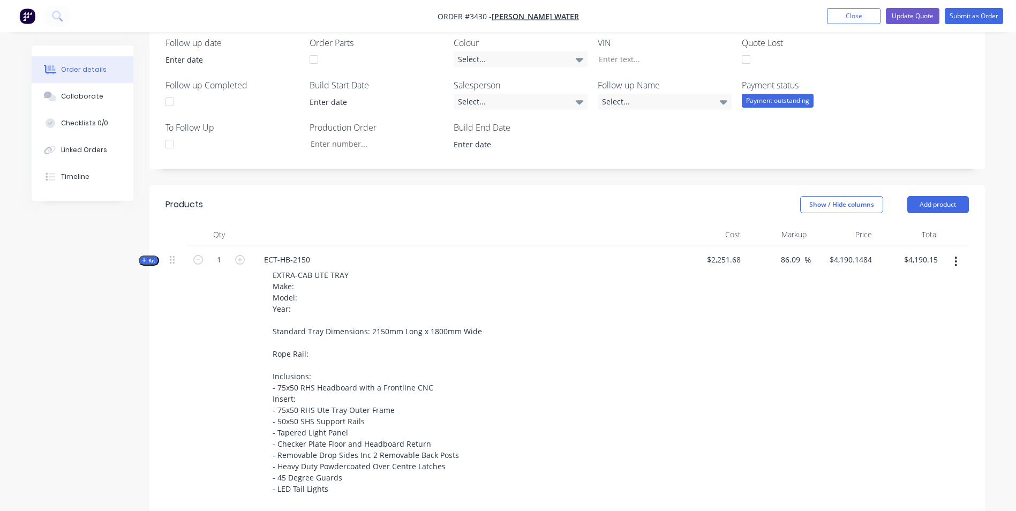
click at [146, 261] on icon "button" at bounding box center [144, 260] width 5 height 5
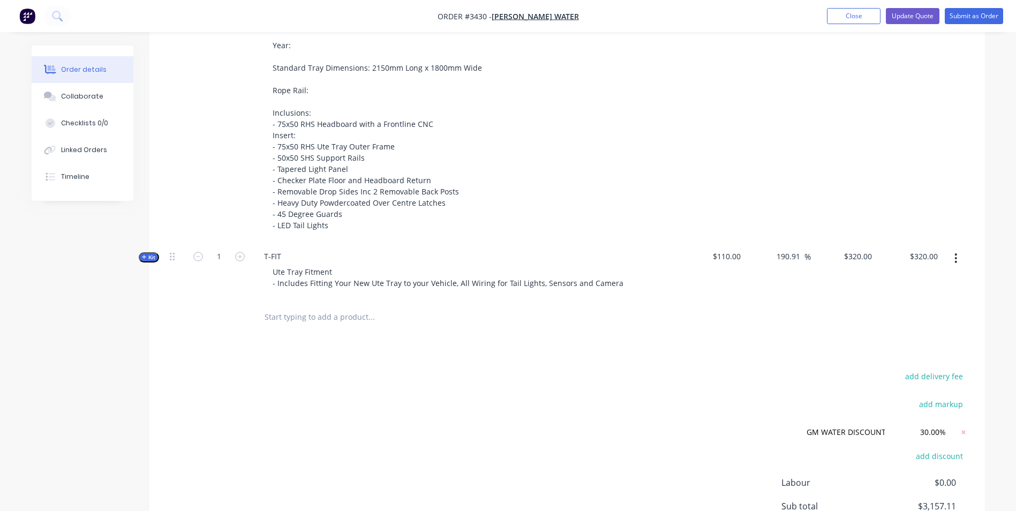
scroll to position [428, 0]
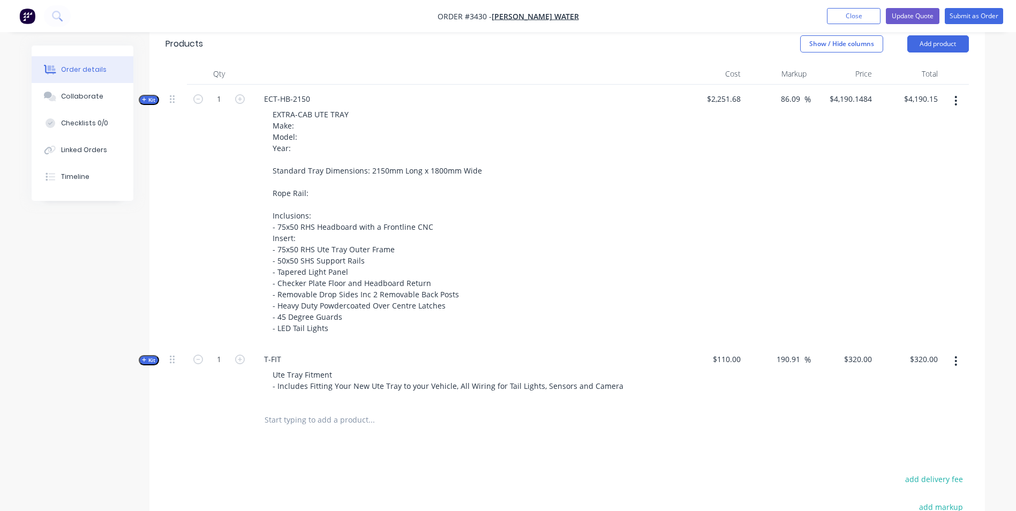
click at [145, 100] on icon "button" at bounding box center [144, 99] width 4 height 4
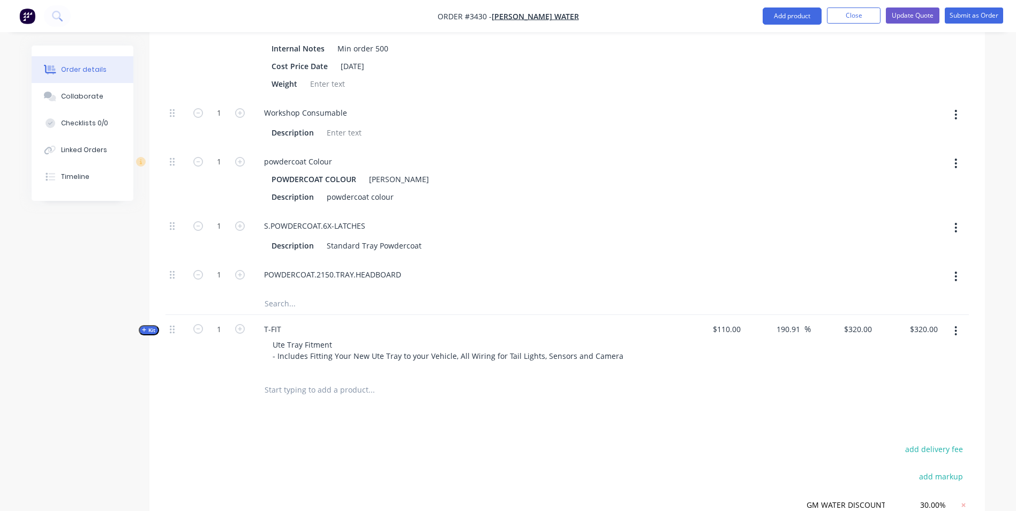
scroll to position [2089, 0]
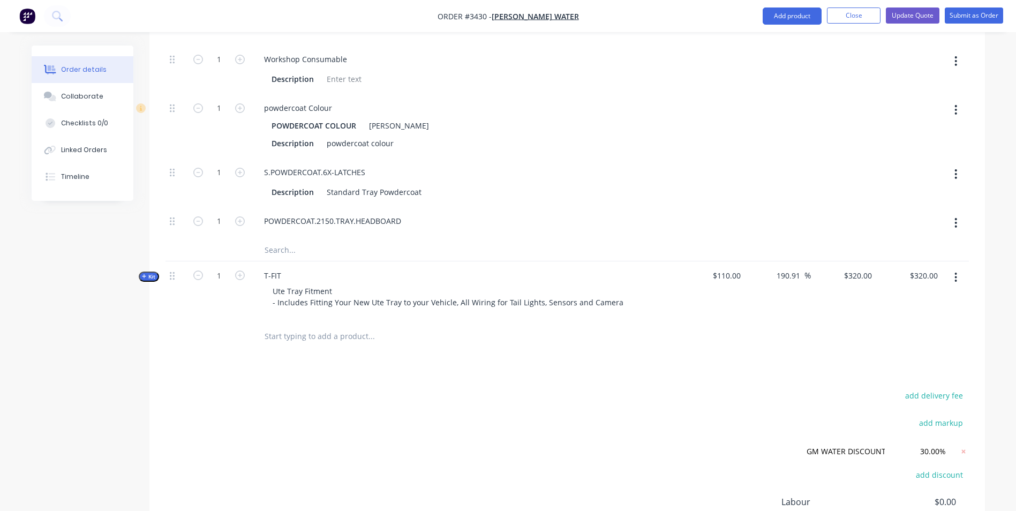
click at [144, 279] on icon "button" at bounding box center [144, 276] width 5 height 5
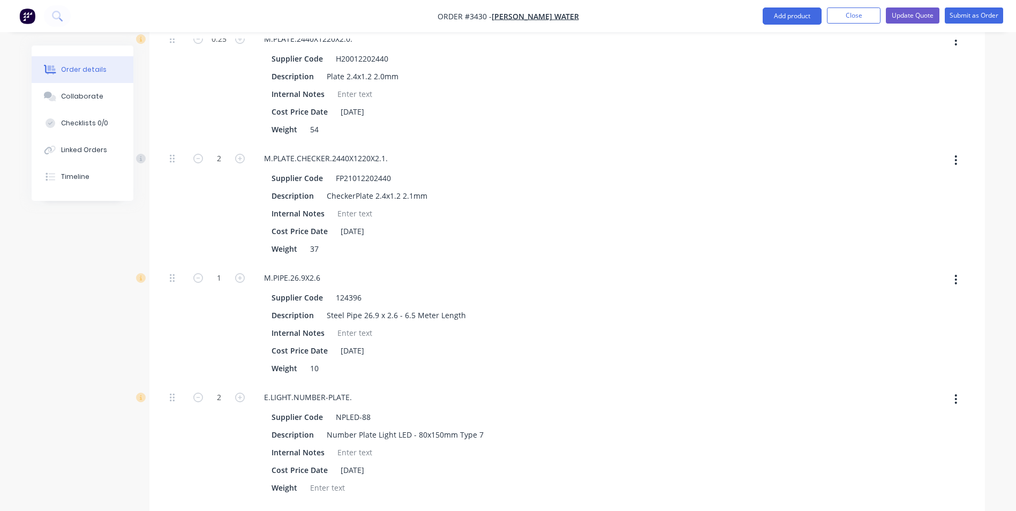
scroll to position [1178, 0]
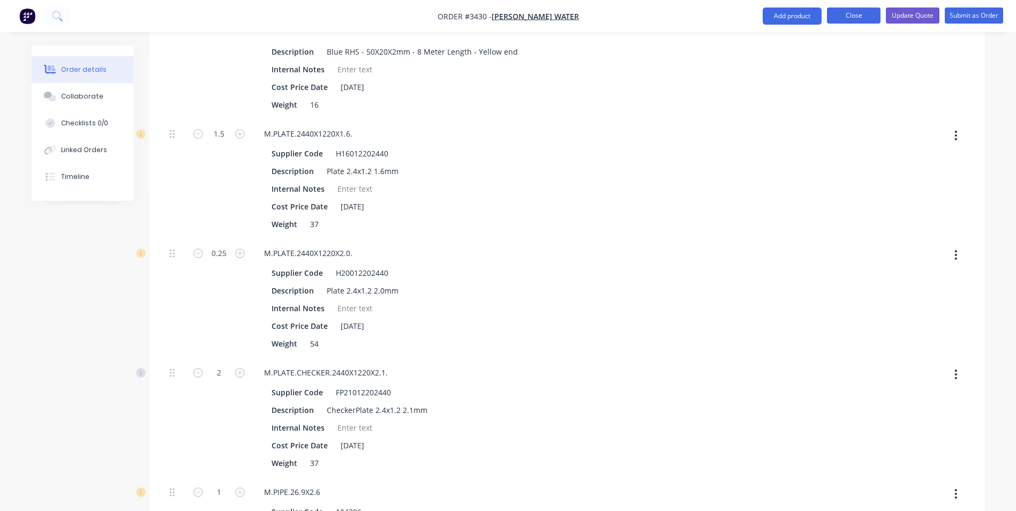
click at [862, 19] on button "Close" at bounding box center [854, 15] width 54 height 16
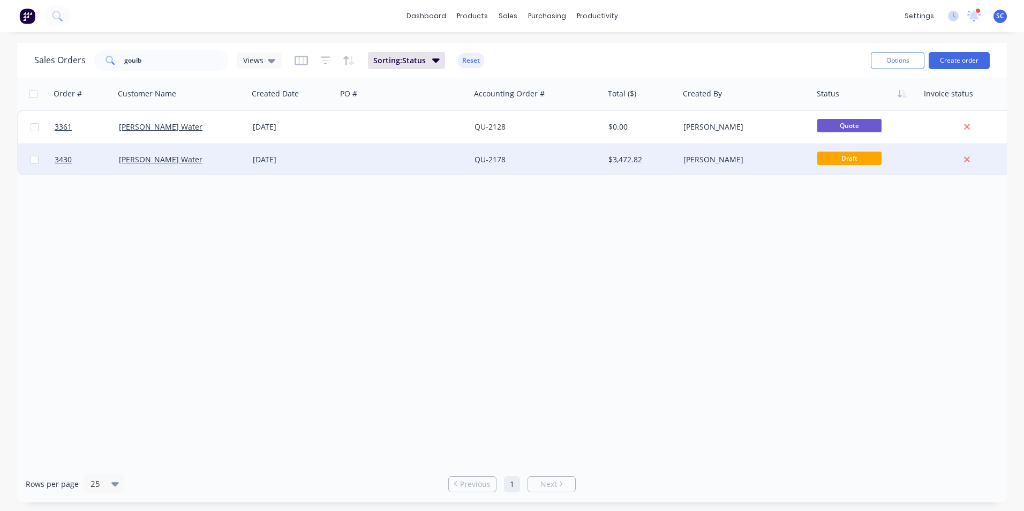
click at [420, 165] on div at bounding box center [404, 160] width 134 height 32
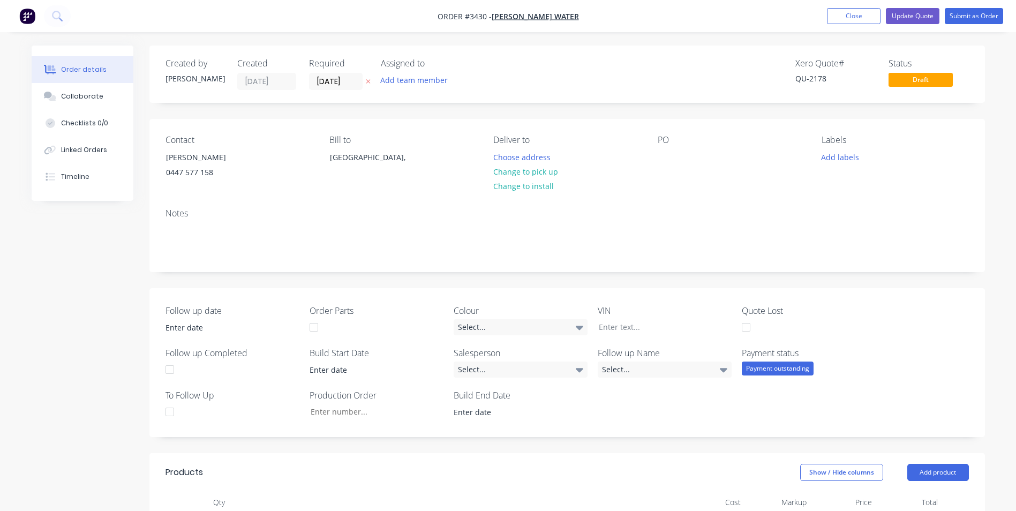
scroll to position [268, 0]
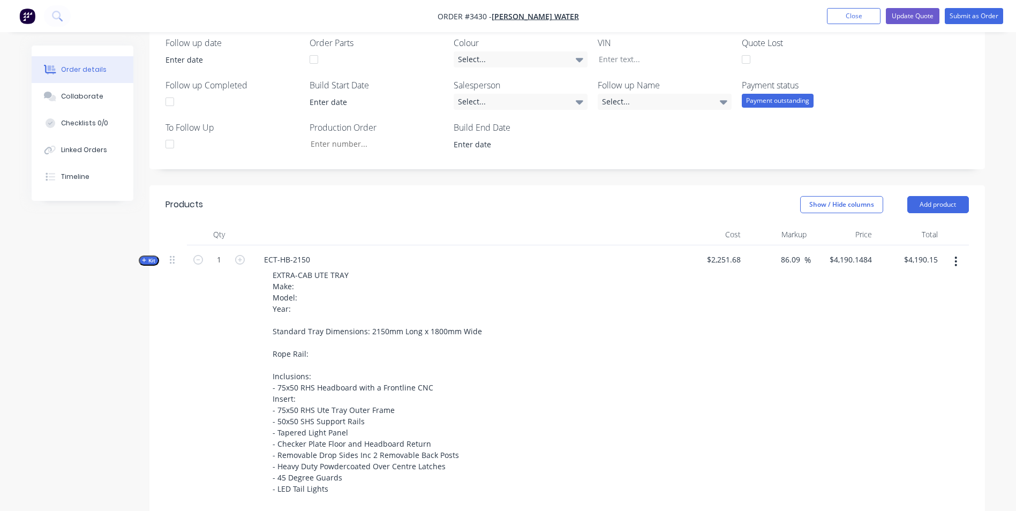
click at [951, 263] on button "button" at bounding box center [955, 261] width 25 height 19
click at [891, 382] on div "Delete" at bounding box center [918, 375] width 82 height 16
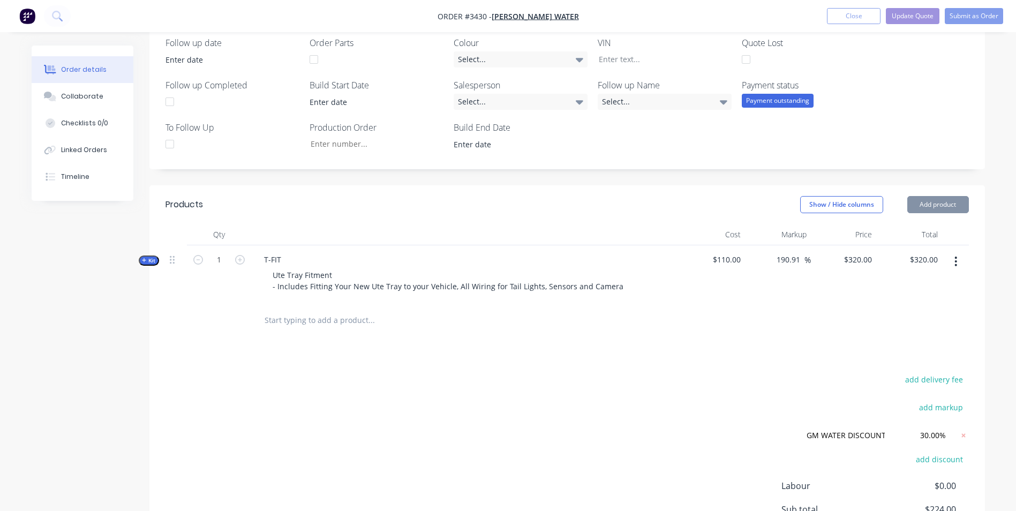
click at [953, 268] on button "button" at bounding box center [955, 261] width 25 height 19
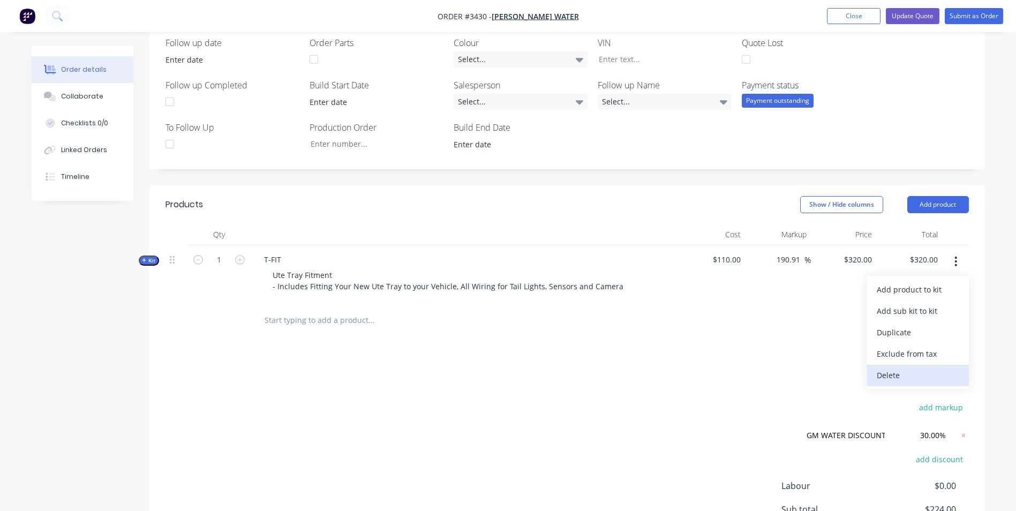
click at [902, 379] on div "Delete" at bounding box center [918, 375] width 82 height 16
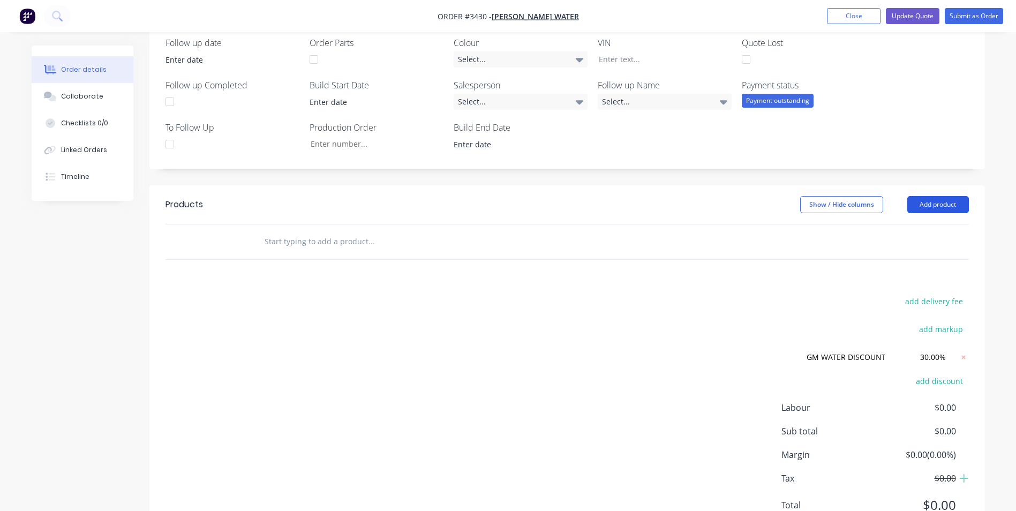
click at [944, 208] on button "Add product" at bounding box center [938, 204] width 62 height 17
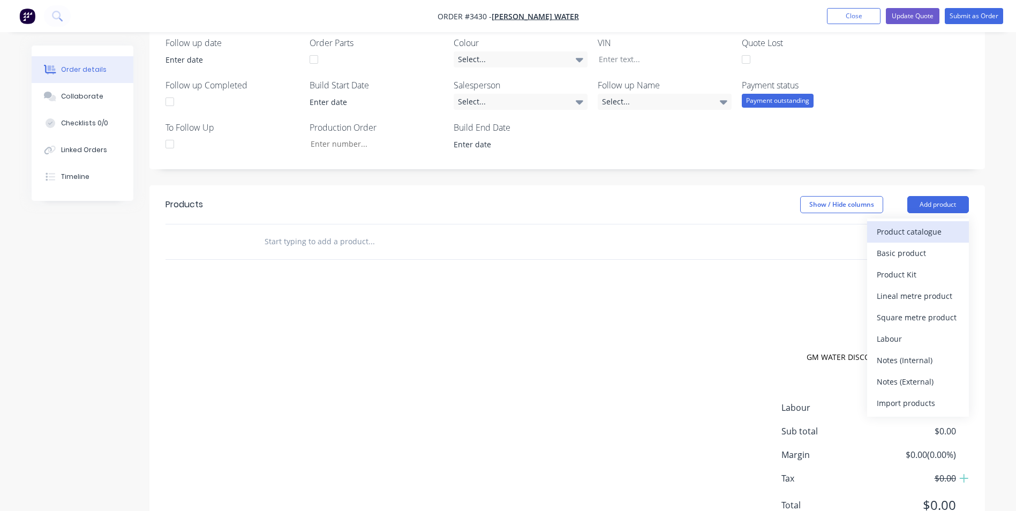
click at [925, 225] on div "Product catalogue" at bounding box center [918, 232] width 82 height 16
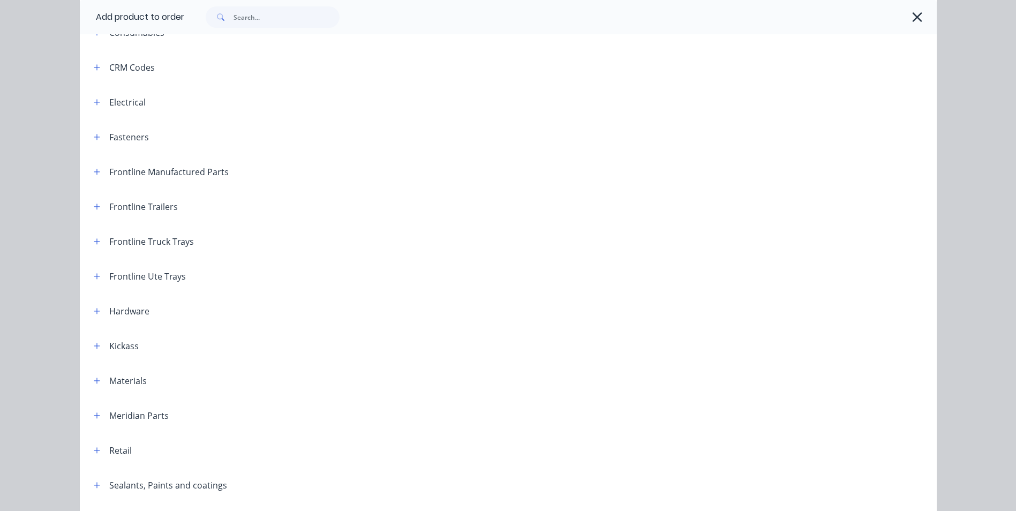
scroll to position [161, 0]
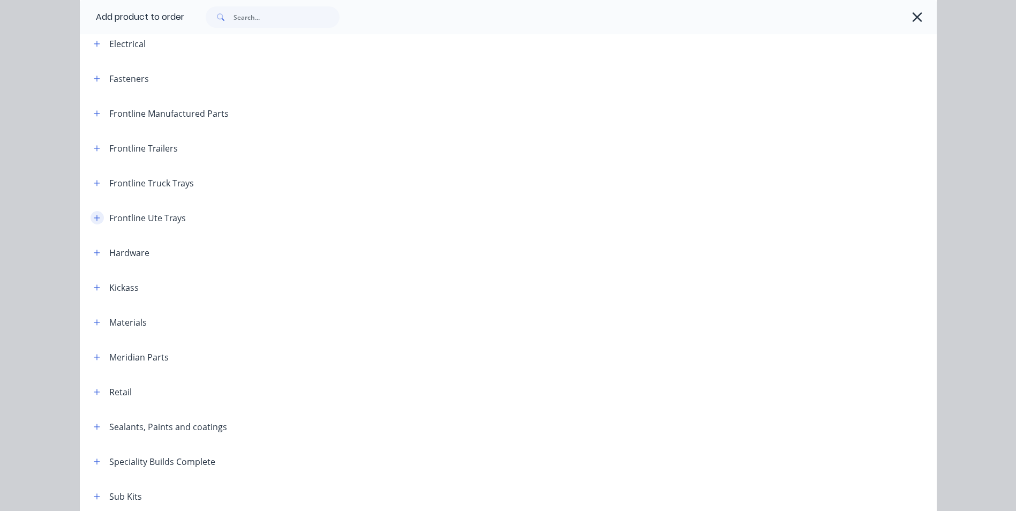
click at [96, 217] on button "button" at bounding box center [97, 217] width 13 height 13
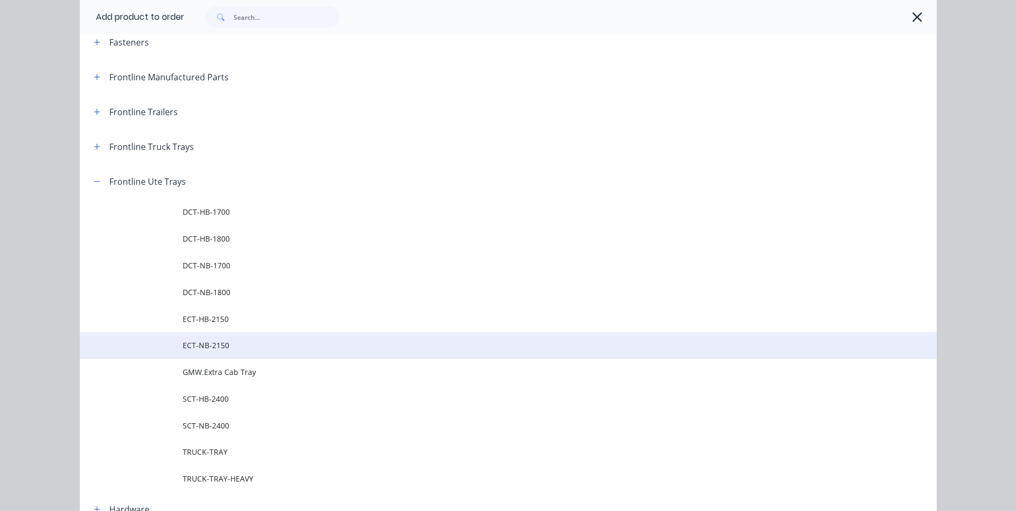
scroll to position [214, 0]
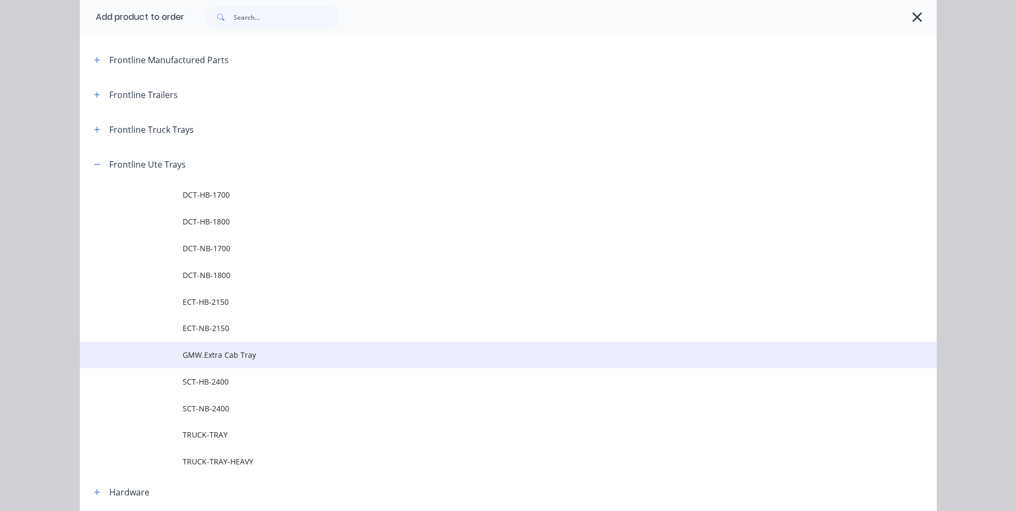
click at [236, 358] on span "GMW.Extra Cab Tray" at bounding box center [484, 354] width 603 height 11
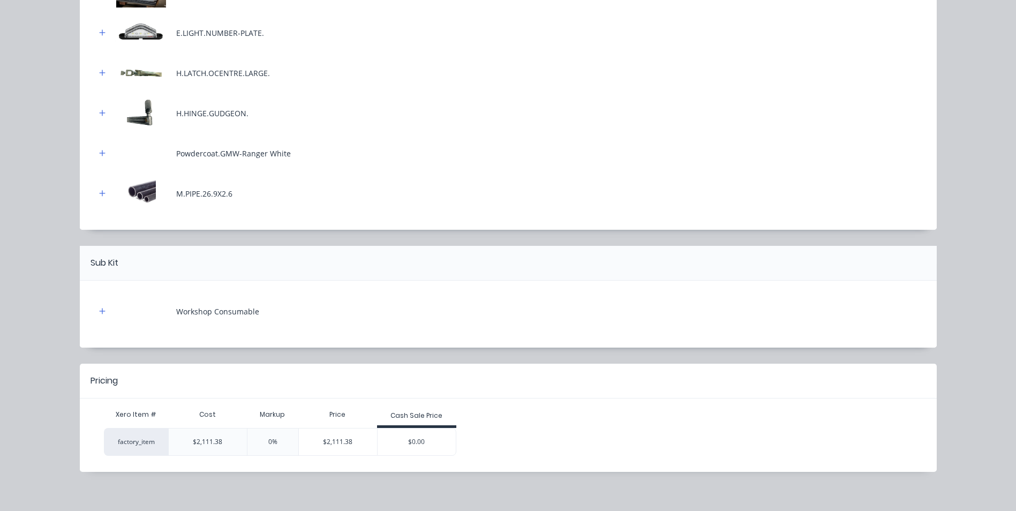
scroll to position [447, 0]
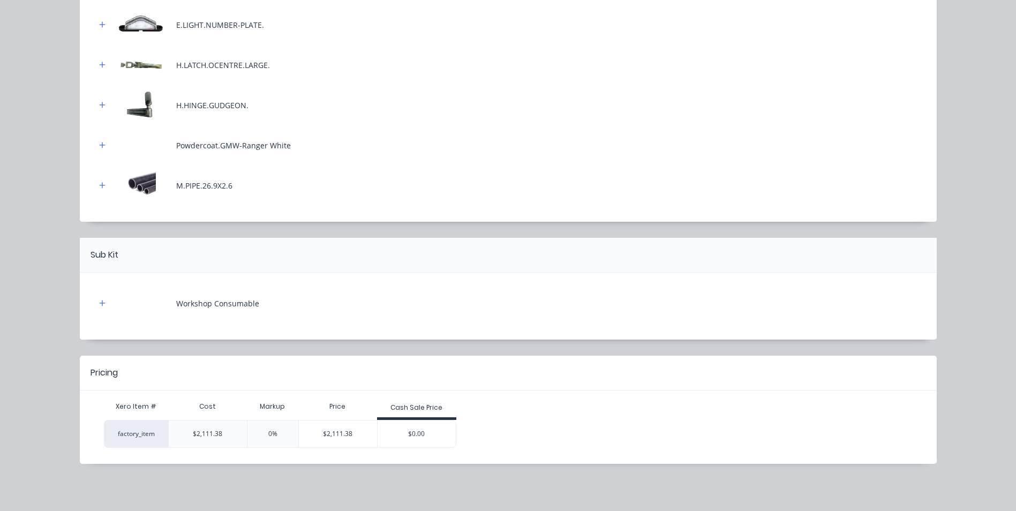
click at [413, 418] on div "Cash Sale Price" at bounding box center [416, 408] width 79 height 21
click at [414, 422] on div "$0.00" at bounding box center [417, 433] width 78 height 27
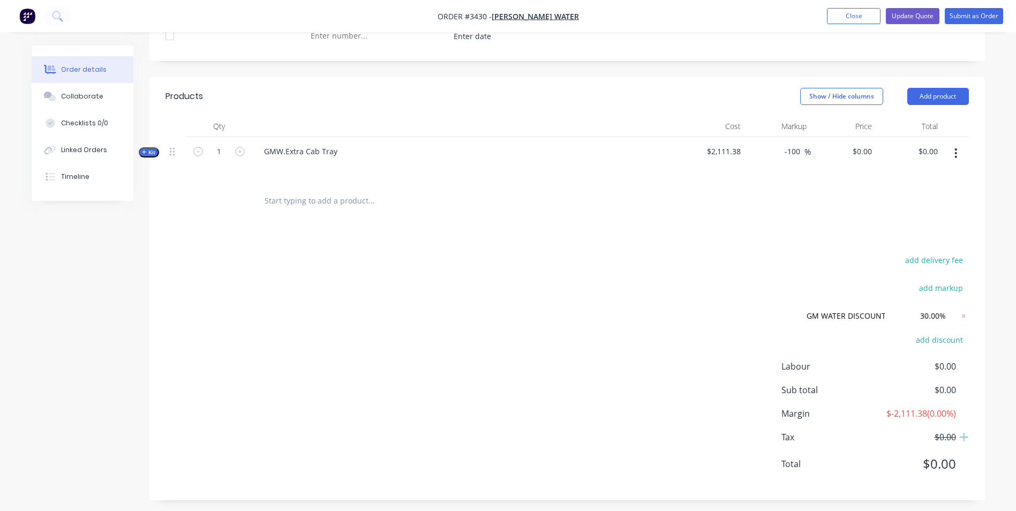
scroll to position [381, 0]
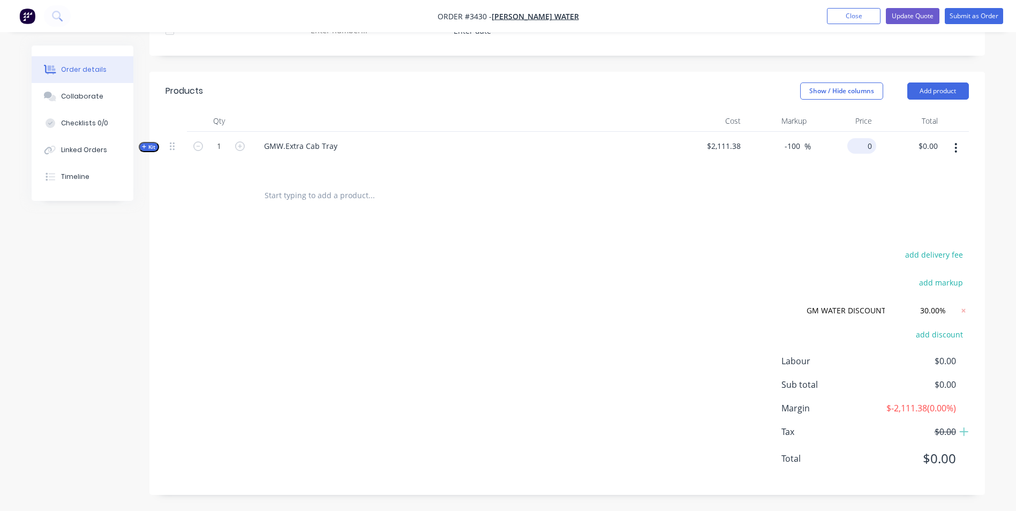
click at [868, 150] on input "0" at bounding box center [863, 146] width 25 height 16
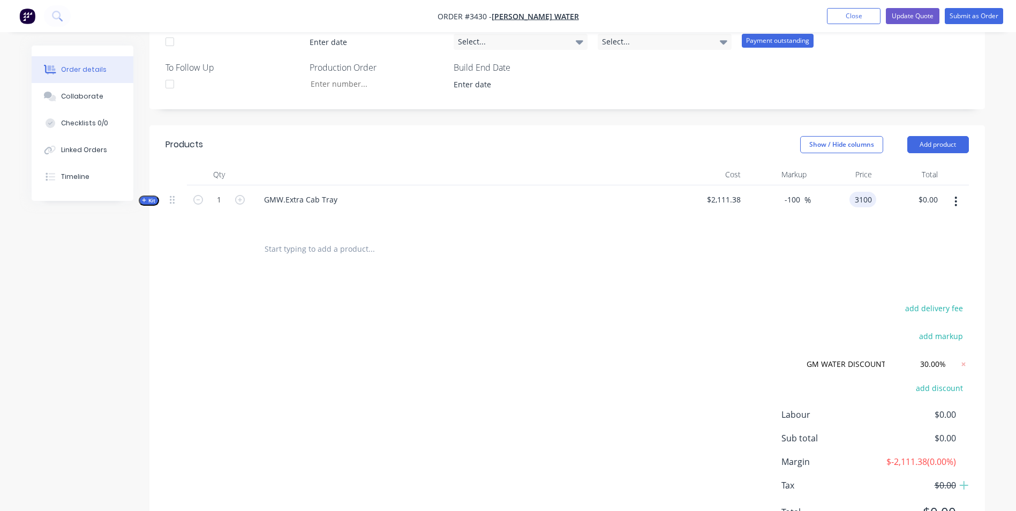
type input "3100"
click at [775, 261] on div at bounding box center [566, 249] width 803 height 35
type input "46.82"
type input "$3,100.00"
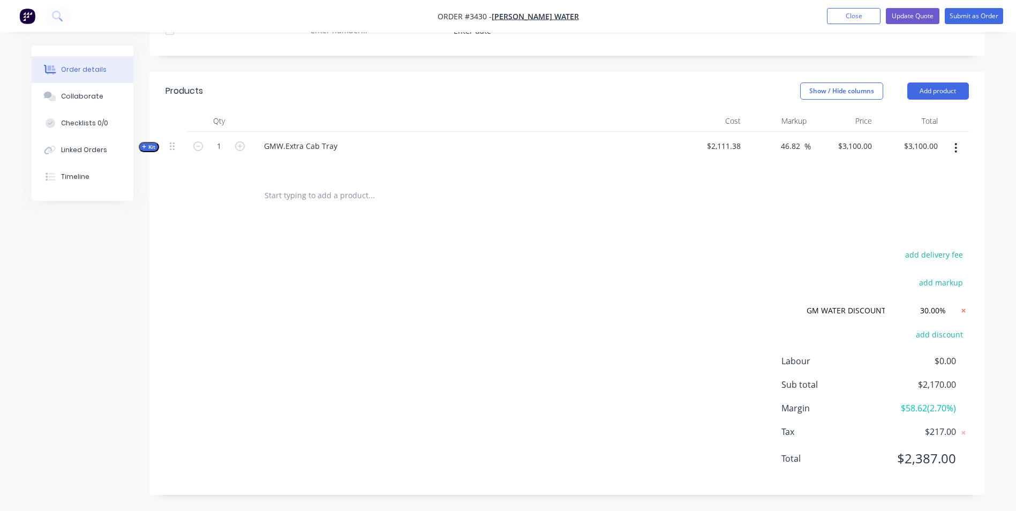
click at [966, 310] on icon at bounding box center [963, 310] width 11 height 11
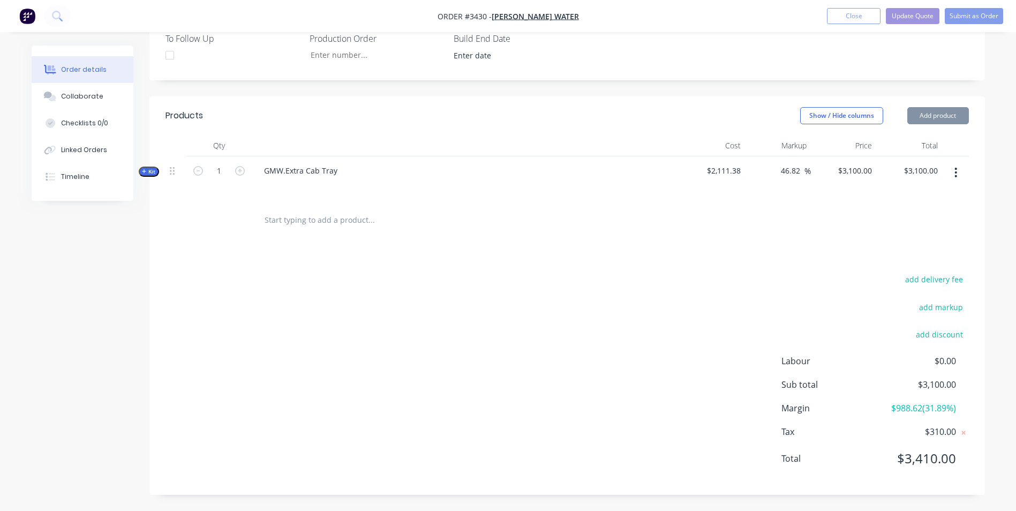
scroll to position [357, 0]
click at [863, 174] on input "3100" at bounding box center [865, 171] width 22 height 16
type input "3000"
type input "42.09"
type input "$3,000.00"
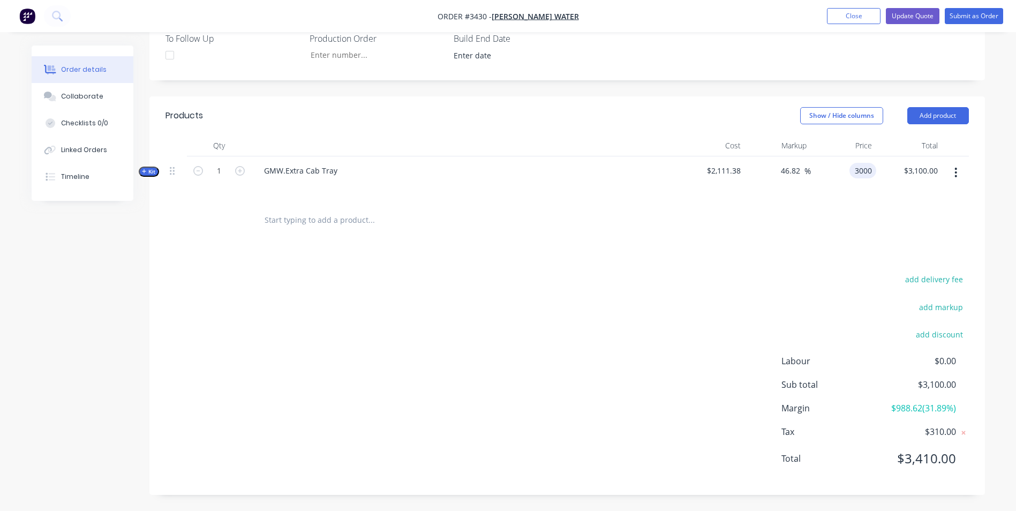
type input "$3,000.00"
click at [789, 205] on div at bounding box center [566, 220] width 803 height 35
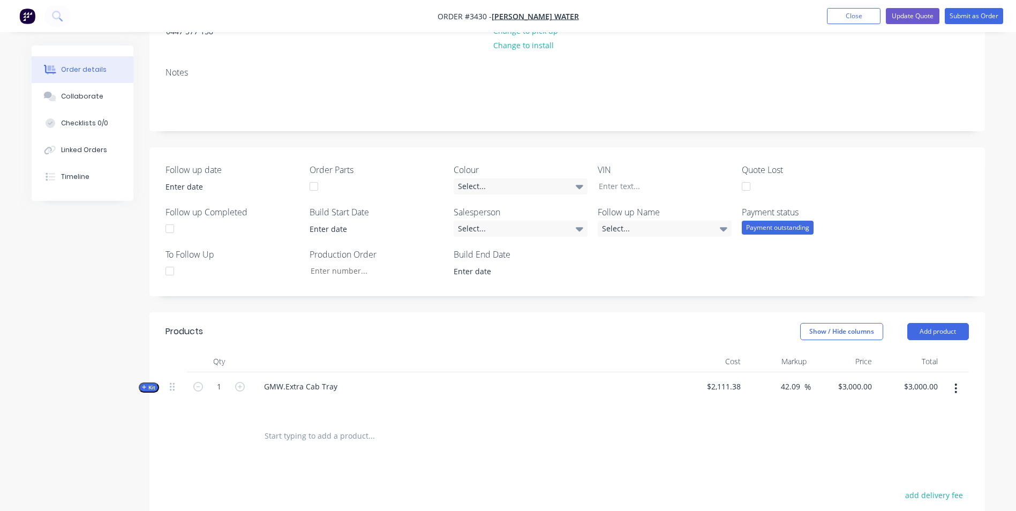
scroll to position [196, 0]
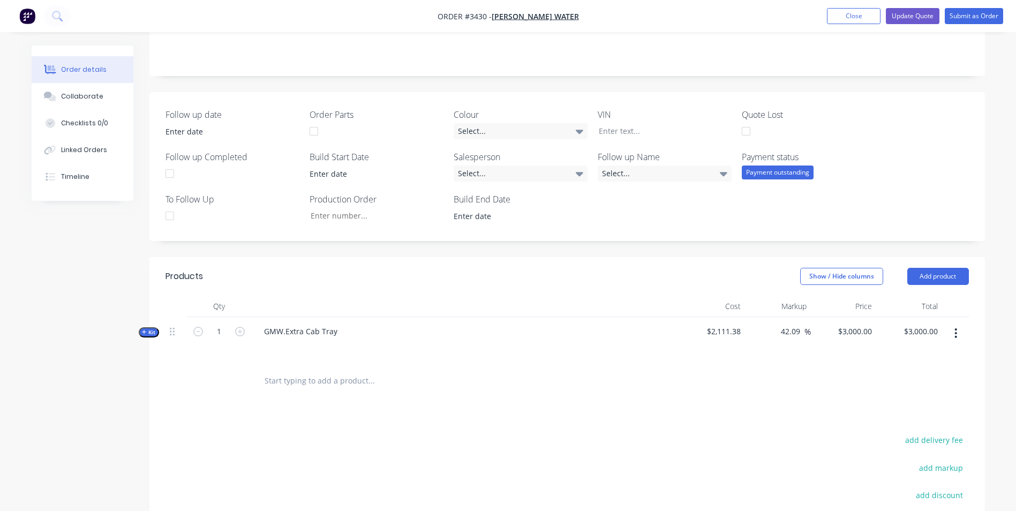
click at [154, 325] on div "Qty Cost Markup Price Total Kit 1 GMW.Extra Cab Tray $2,111.38 42.09 42.09 % $3…" at bounding box center [566, 347] width 835 height 103
click at [152, 328] on span "Kit" at bounding box center [149, 332] width 14 height 8
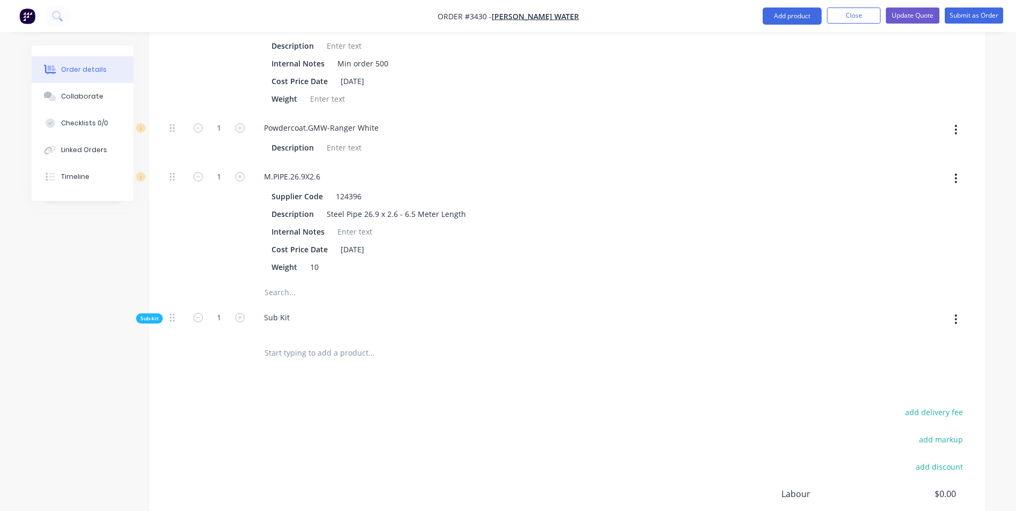
scroll to position [1749, 0]
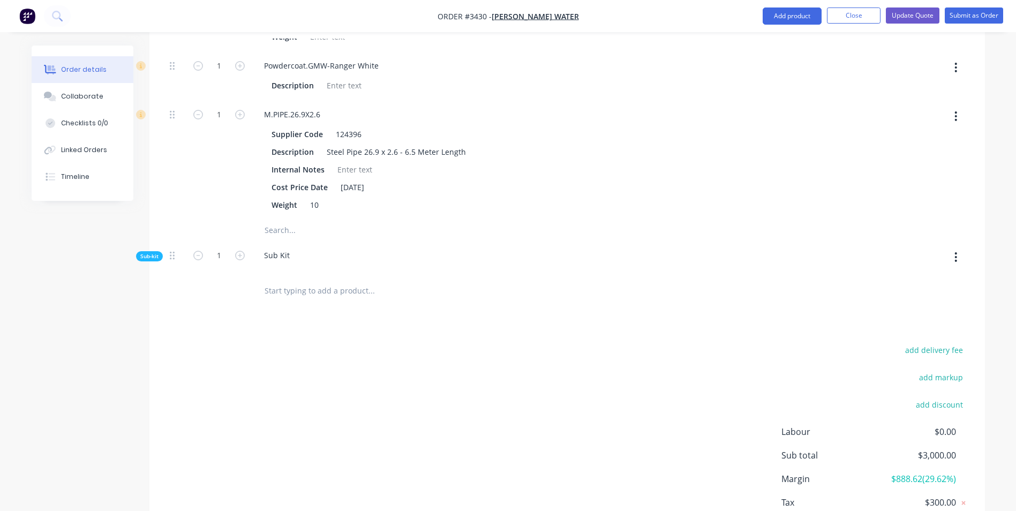
click at [147, 259] on span "Sub-kit" at bounding box center [149, 256] width 18 height 8
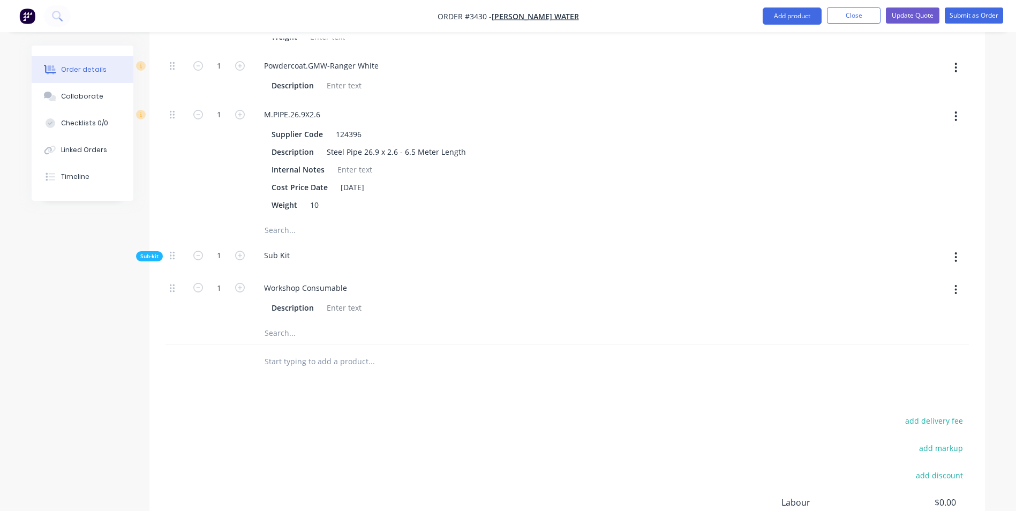
click at [143, 255] on span "Sub-kit" at bounding box center [149, 256] width 18 height 8
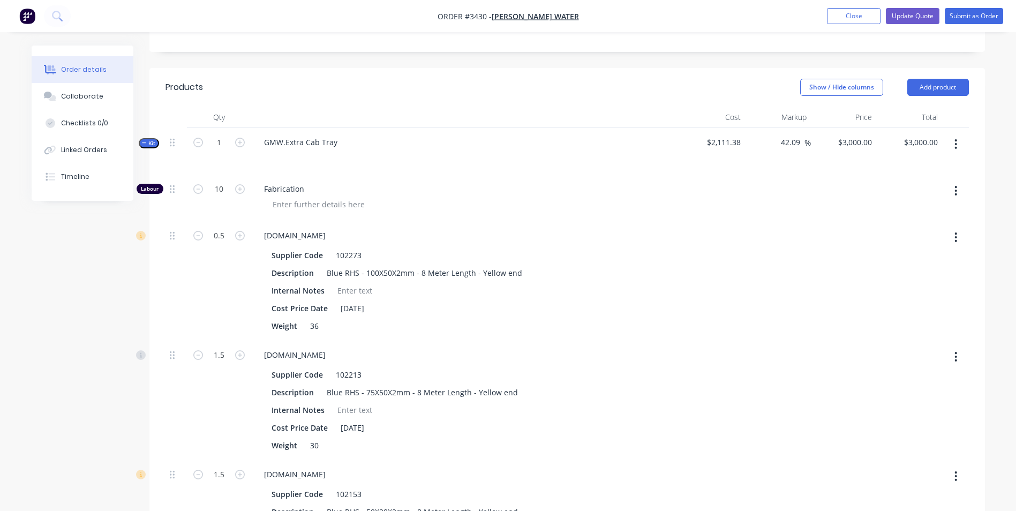
scroll to position [410, 0]
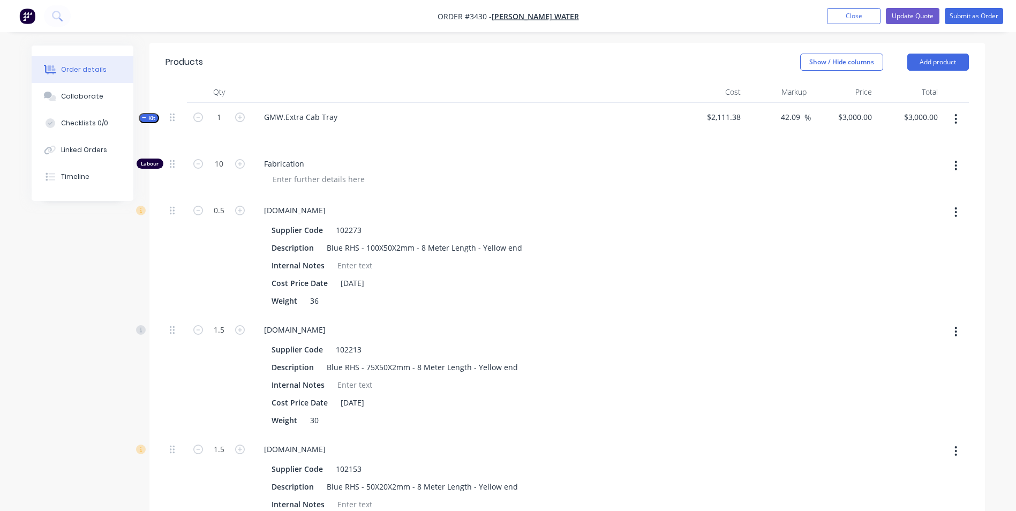
click at [149, 117] on span "Kit" at bounding box center [149, 118] width 14 height 8
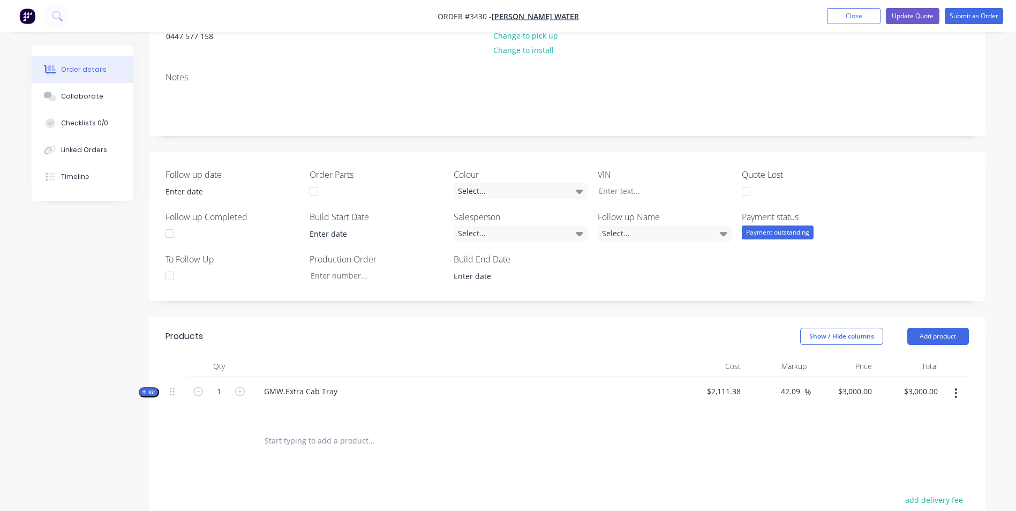
scroll to position [196, 0]
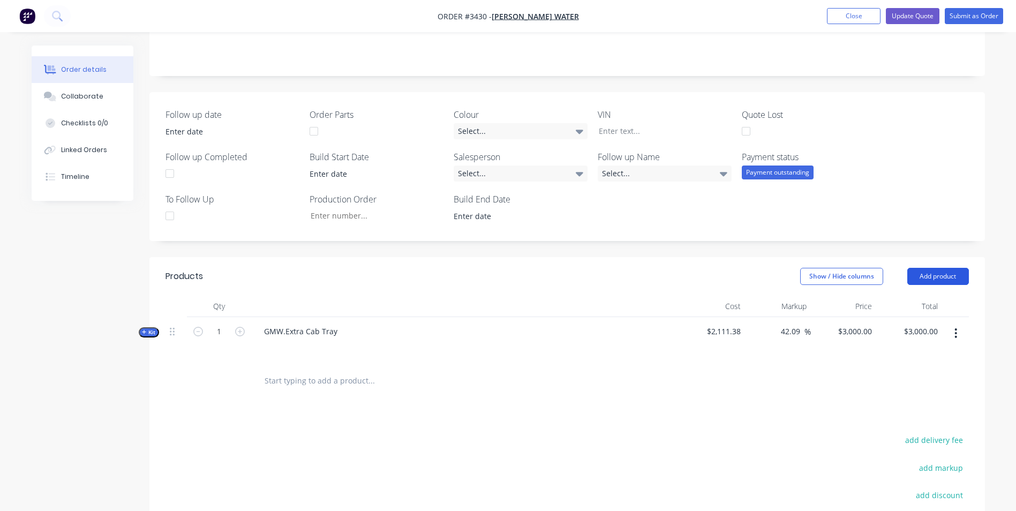
drag, startPoint x: 936, startPoint y: 273, endPoint x: 925, endPoint y: 284, distance: 15.2
click at [936, 273] on button "Add product" at bounding box center [938, 276] width 62 height 17
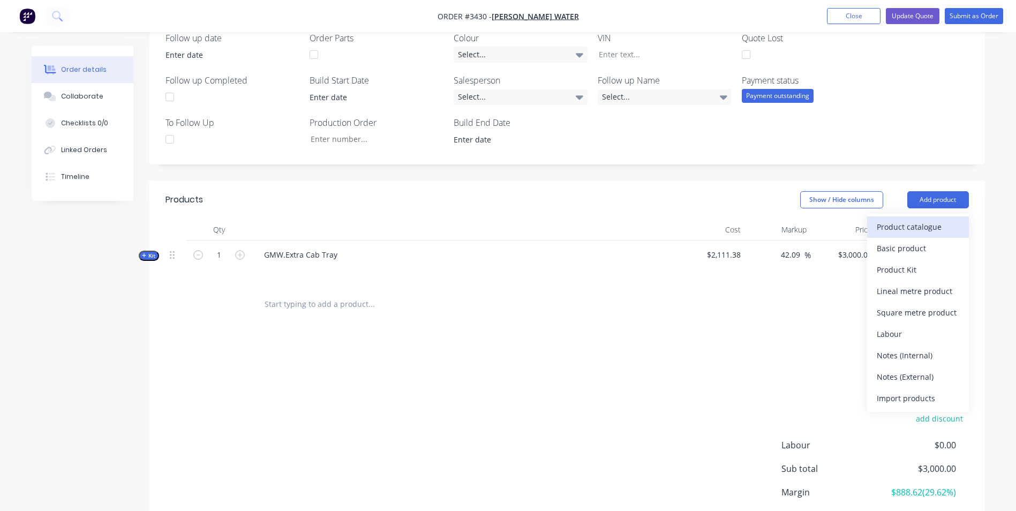
scroll to position [250, 0]
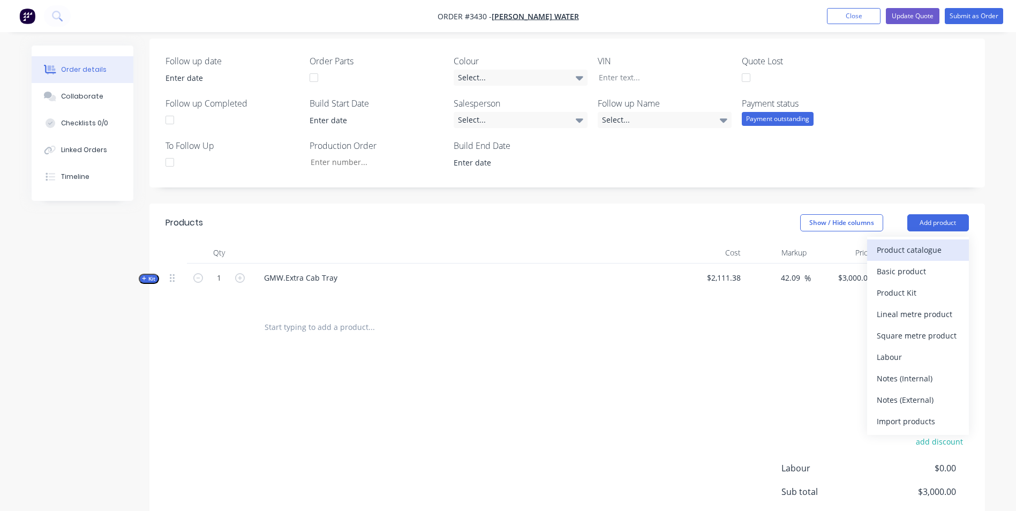
click at [906, 245] on div "Product catalogue" at bounding box center [918, 250] width 82 height 16
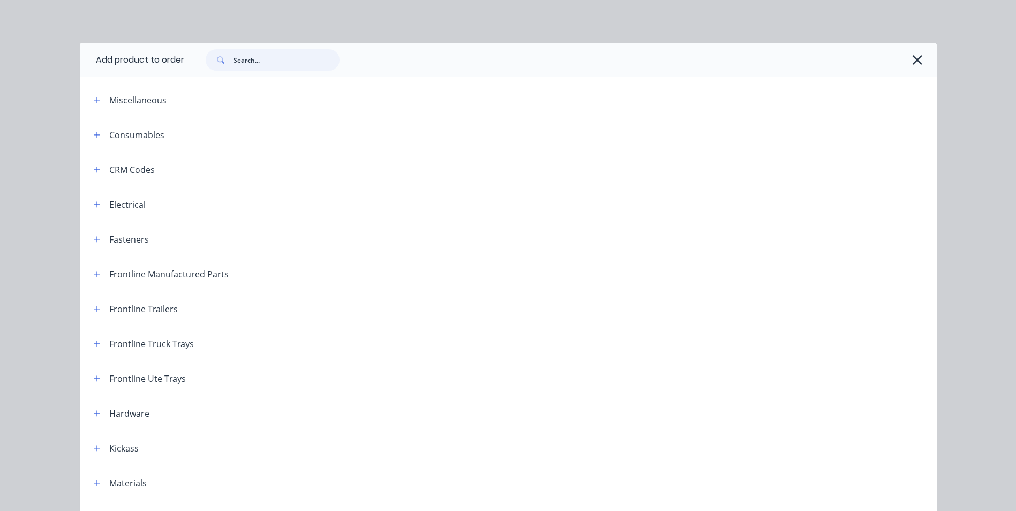
click at [259, 60] on input "text" at bounding box center [286, 59] width 106 height 21
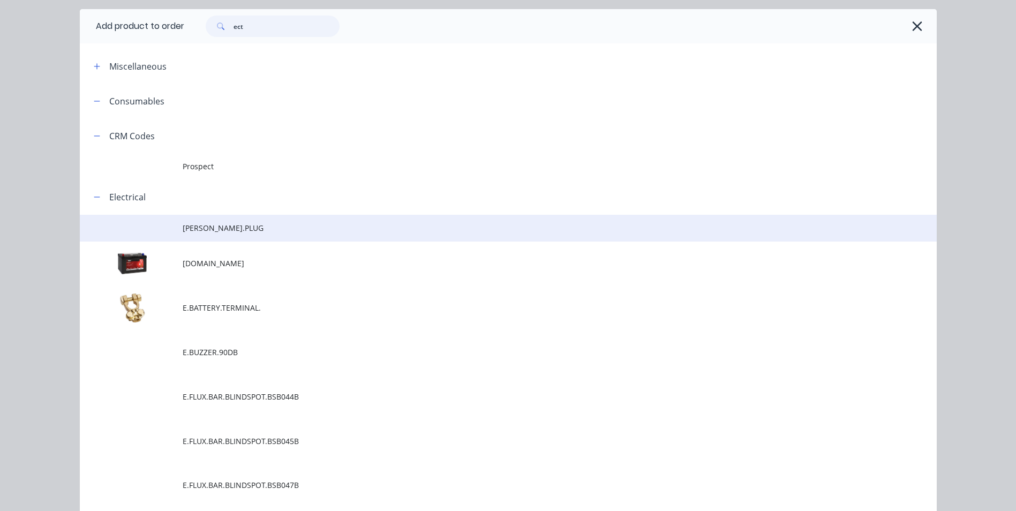
scroll to position [0, 0]
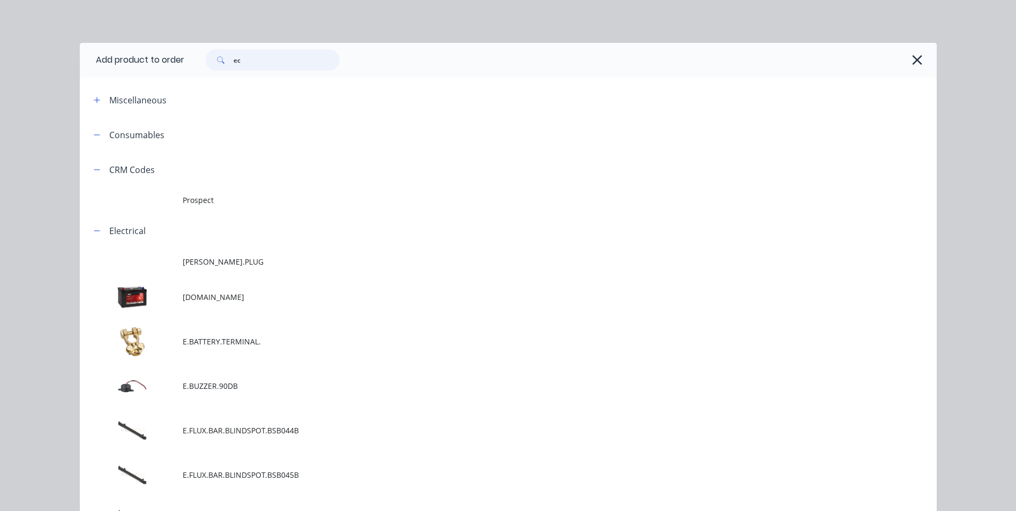
type input "e"
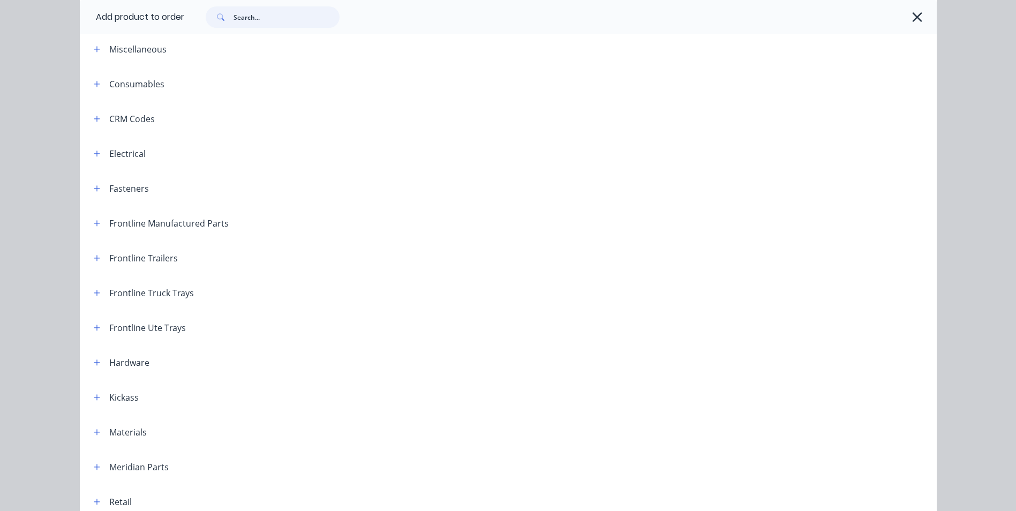
scroll to position [161, 0]
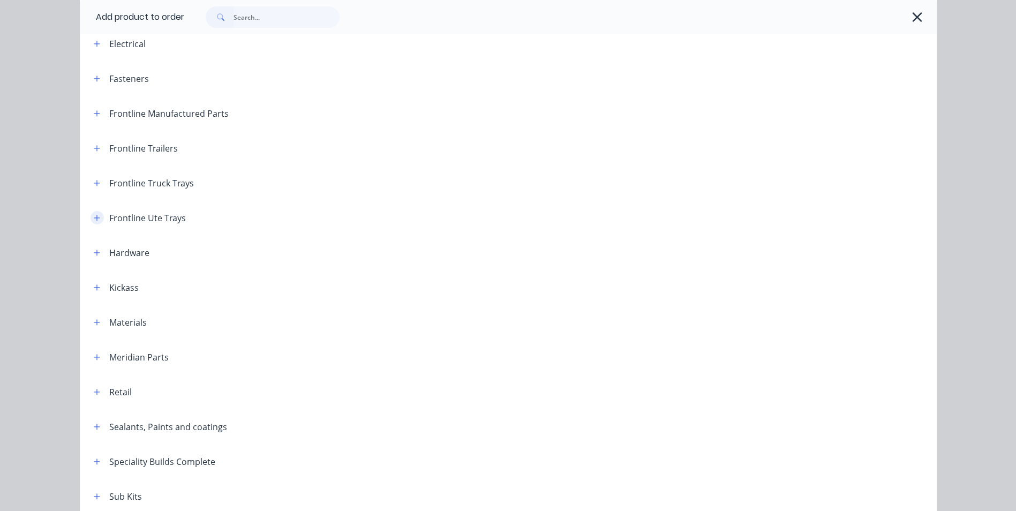
click at [94, 216] on icon "button" at bounding box center [97, 217] width 6 height 7
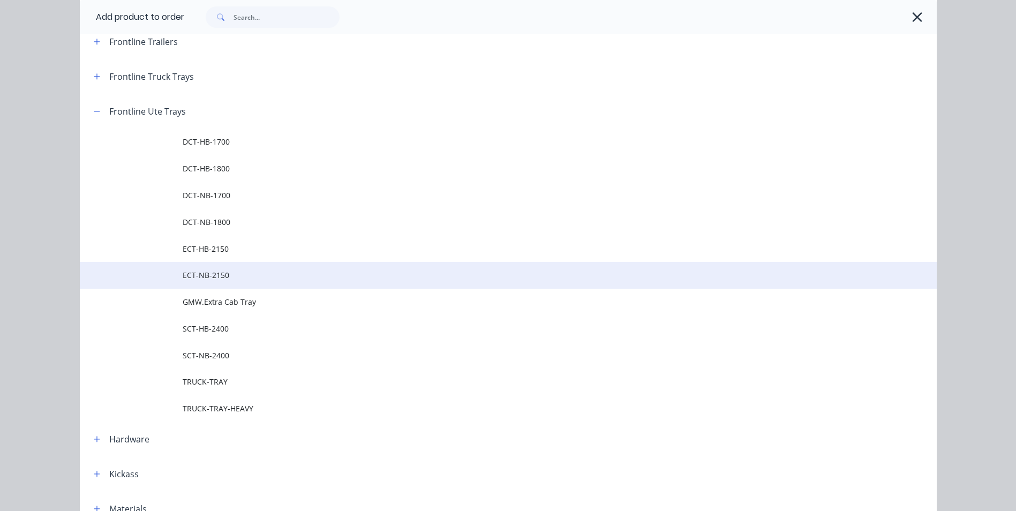
scroll to position [268, 0]
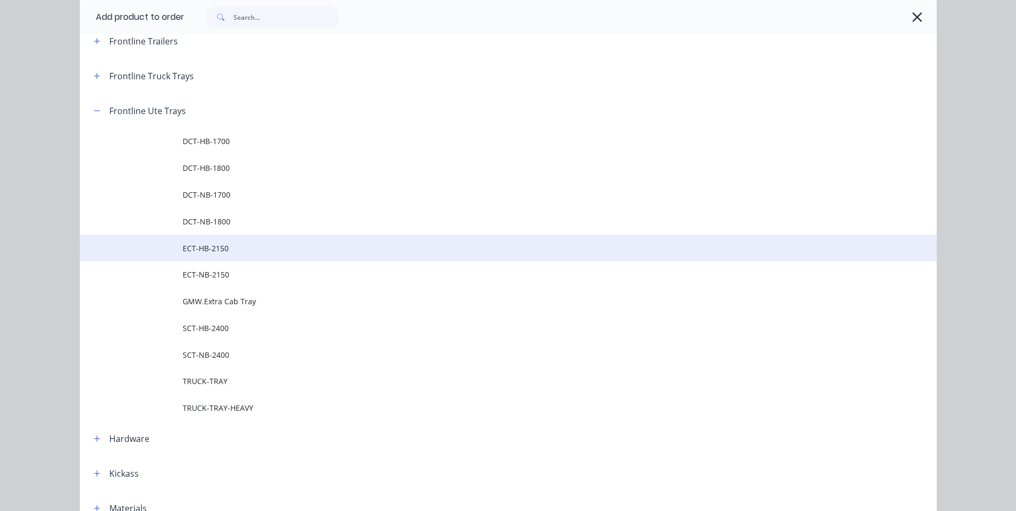
click at [230, 249] on span "ECT-HB-2150" at bounding box center [484, 248] width 603 height 11
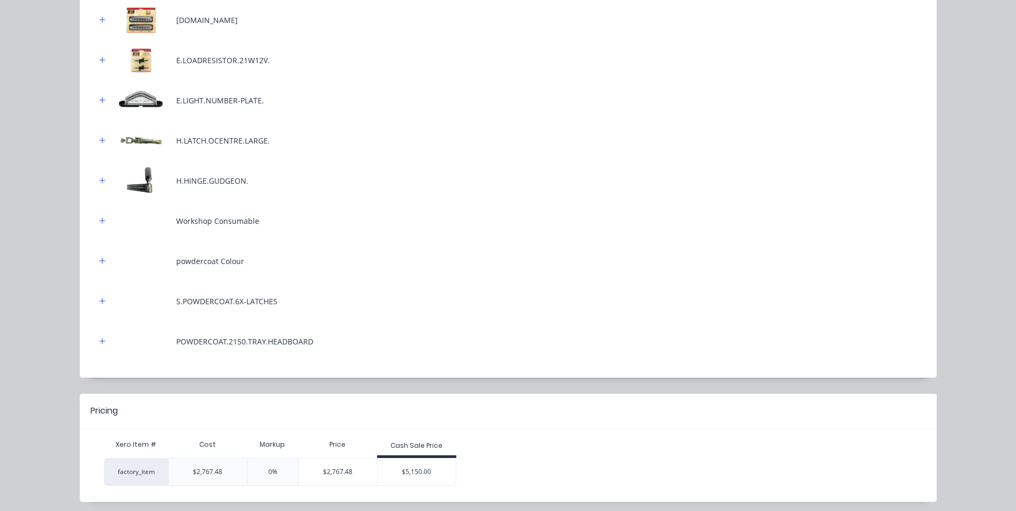
scroll to position [530, 0]
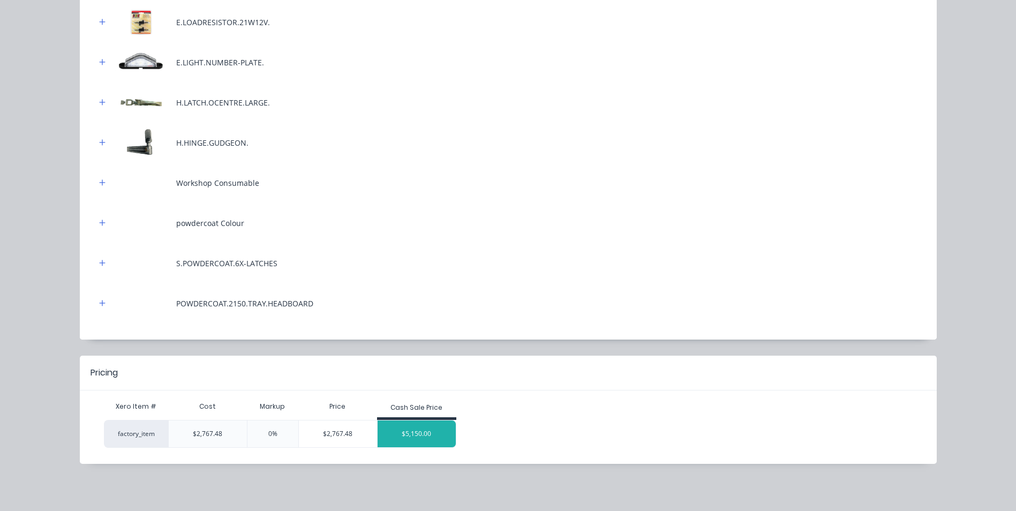
click at [419, 435] on div "$5,150.00" at bounding box center [417, 433] width 78 height 27
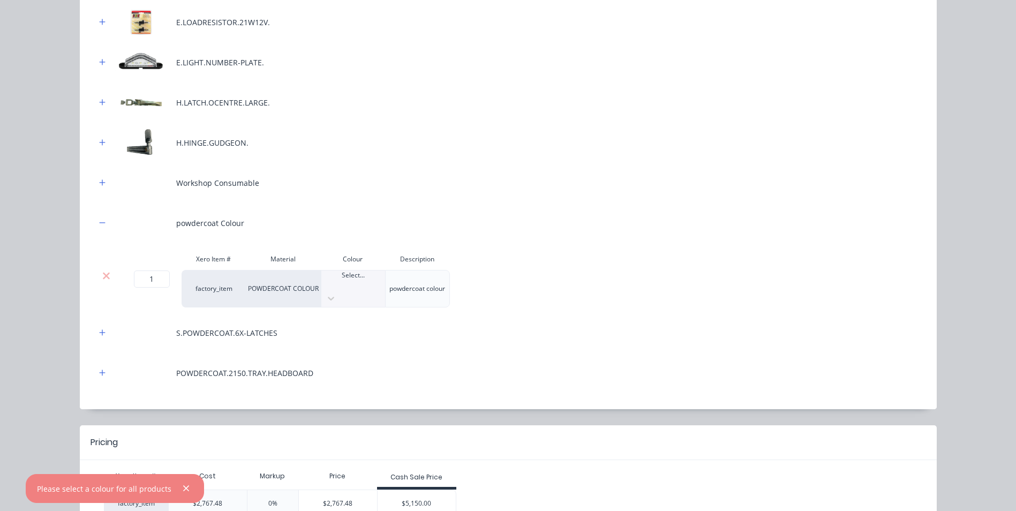
click at [331, 288] on div at bounding box center [353, 285] width 64 height 10
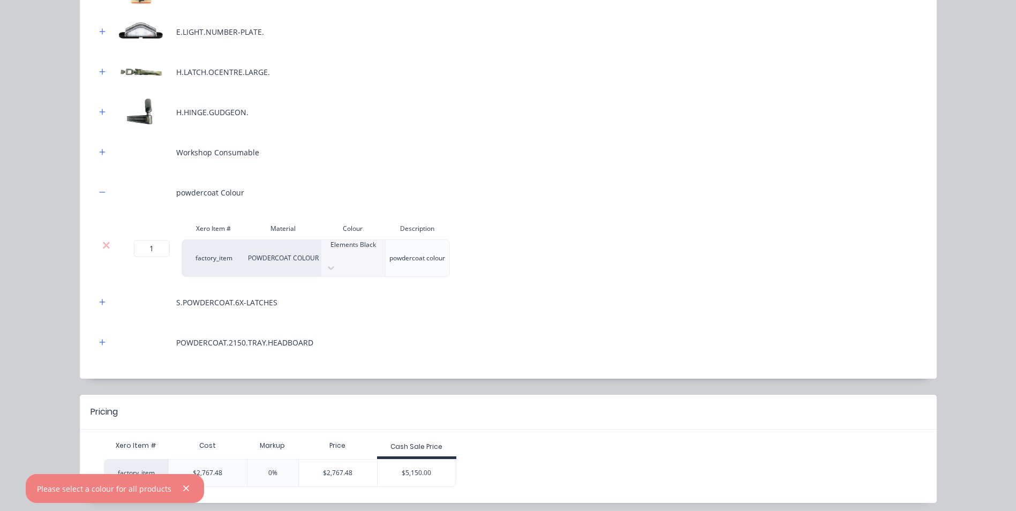
scroll to position [589, 0]
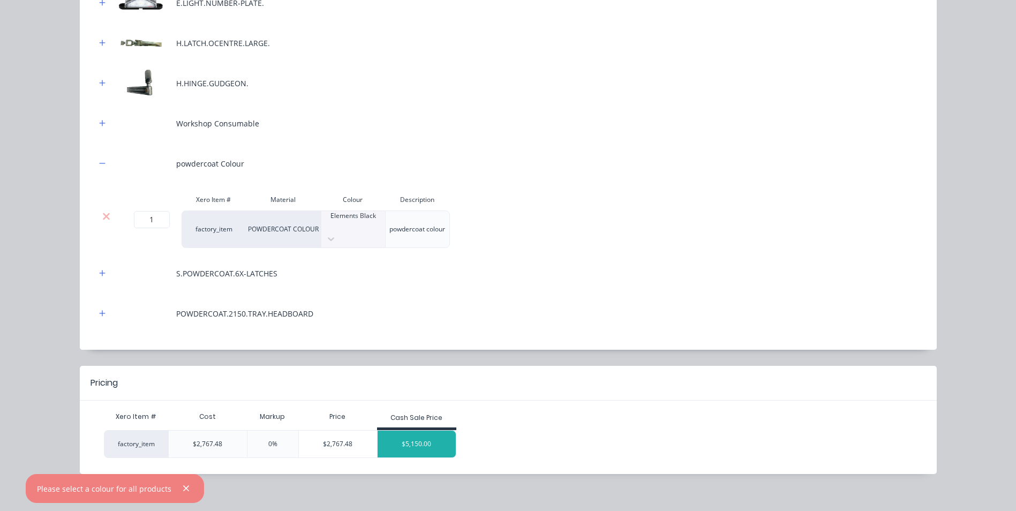
click at [403, 438] on div "$5,150.00" at bounding box center [417, 444] width 78 height 27
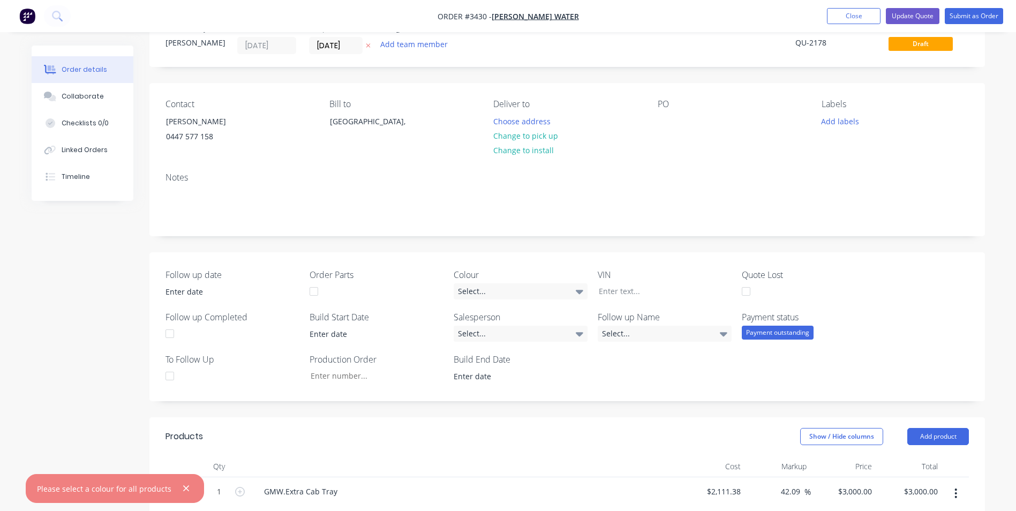
scroll to position [410, 0]
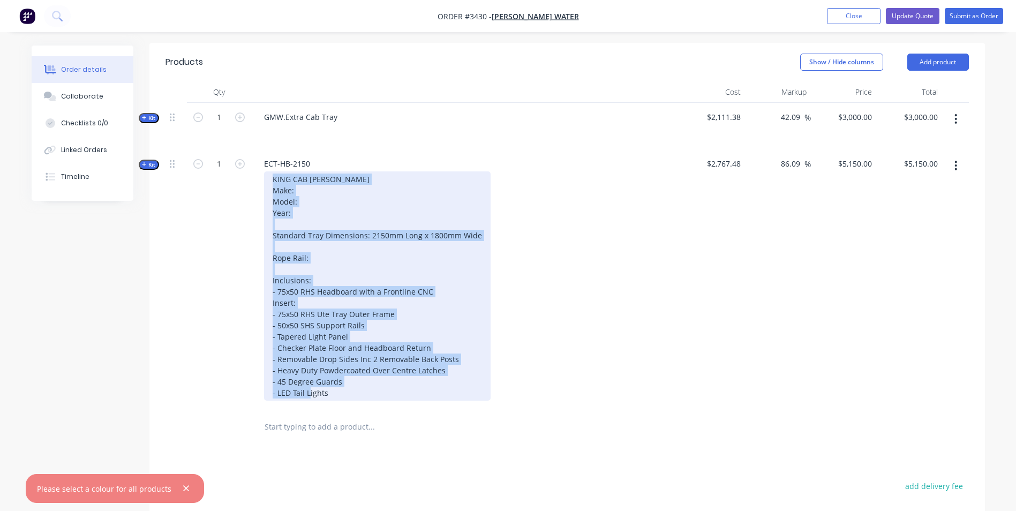
drag, startPoint x: 338, startPoint y: 395, endPoint x: 266, endPoint y: 175, distance: 232.4
click at [266, 175] on div "KING CAB [PERSON_NAME] Make: Model: Year: Standard Tray Dimensions: 2150mm Long…" at bounding box center [377, 285] width 227 height 229
copy div "KING CAB UTE TRAY Make: Model: Year: Standard Tray Dimensions: 2150mm Long x 18…"
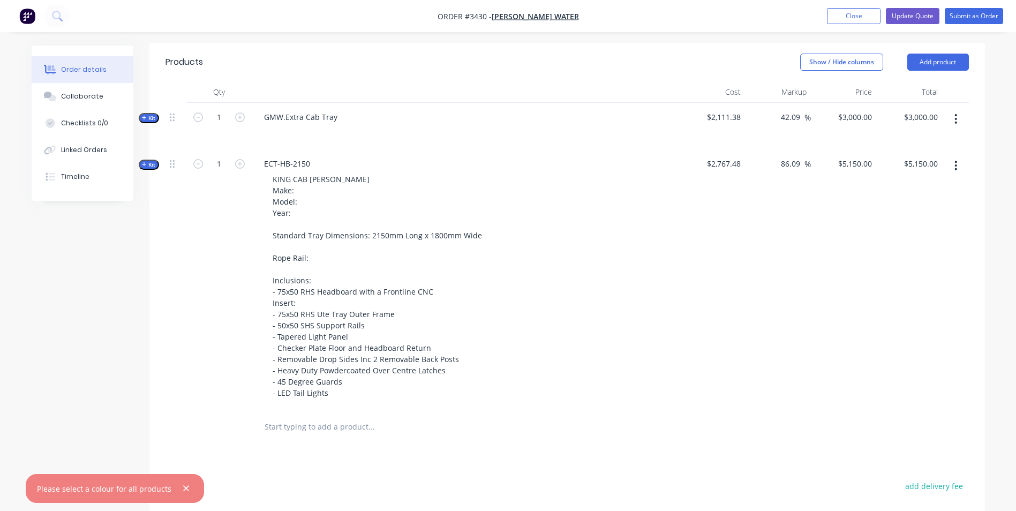
click at [302, 127] on div at bounding box center [465, 133] width 420 height 16
click at [958, 166] on button "button" at bounding box center [955, 165] width 25 height 19
click at [888, 278] on div "Delete" at bounding box center [918, 280] width 82 height 16
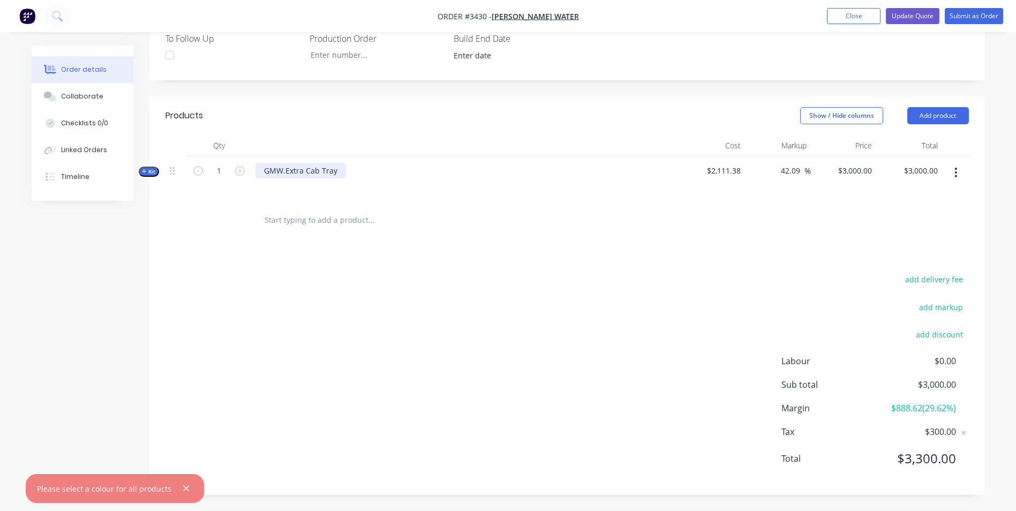
click at [333, 170] on div "GMW.Extra Cab Tray" at bounding box center [300, 171] width 91 height 16
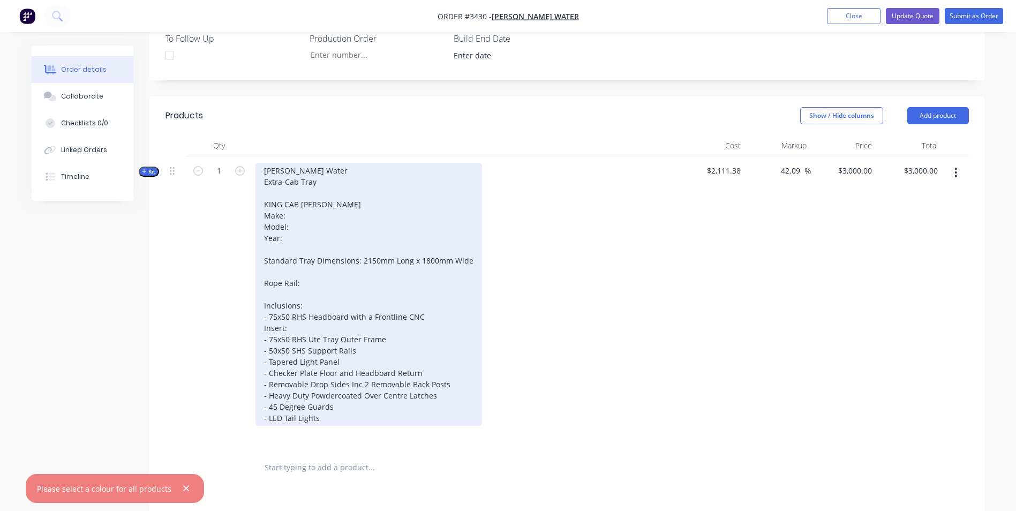
click at [299, 180] on div "Goulburn-[PERSON_NAME] Water Extra-Cab Tray KING CAB [PERSON_NAME] Make: Model:…" at bounding box center [368, 294] width 227 height 263
click at [298, 230] on div "Goulburn-[PERSON_NAME] Water Extra-Cab Ute Tray KING CAB [PERSON_NAME] Make: Mo…" at bounding box center [368, 294] width 227 height 263
drag, startPoint x: 344, startPoint y: 205, endPoint x: 254, endPoint y: 205, distance: 89.4
click at [254, 205] on div "Goulburn-[PERSON_NAME] Water Extra-Cab Ute Tray KING CAB [PERSON_NAME] Make: Mo…" at bounding box center [465, 303] width 428 height 294
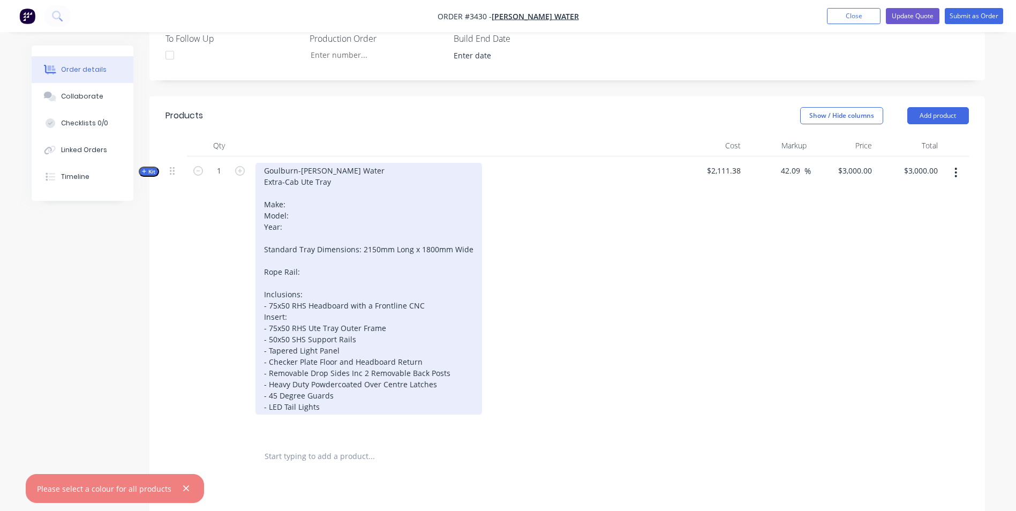
click at [313, 200] on div "Goulburn-[PERSON_NAME] Water Extra-Cab Ute Tray Make: Model: Year: Standard Tra…" at bounding box center [368, 289] width 227 height 252
click at [296, 227] on div "Goulburn-[PERSON_NAME] Water Extra-Cab Ute Tray Make: NEXT-GEN FORD RANGER Mode…" at bounding box center [368, 289] width 227 height 252
click at [358, 247] on div "Goulburn-[PERSON_NAME] Water Extra-Cab Ute Tray Make: NEXT-GEN FORD RANGER Mode…" at bounding box center [368, 289] width 227 height 252
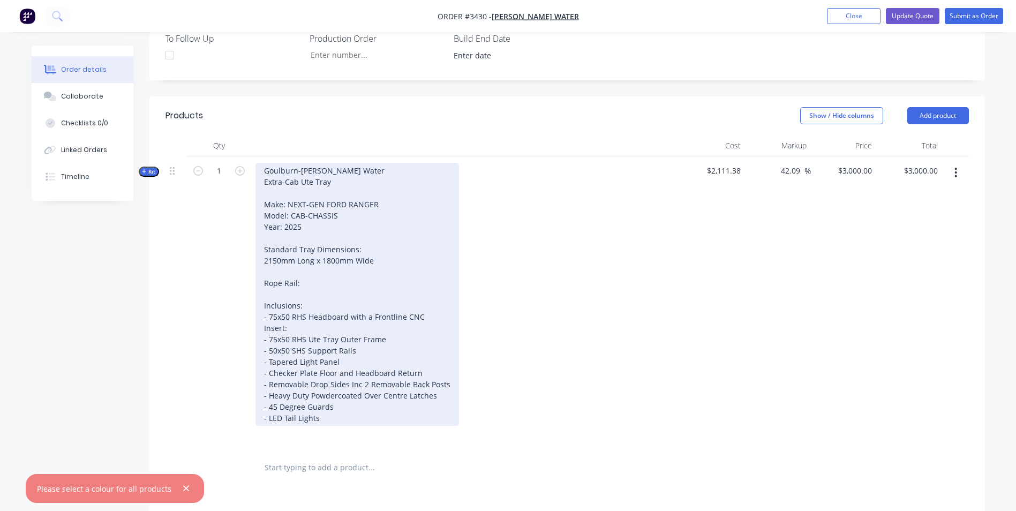
click at [328, 261] on div "Goulburn-[PERSON_NAME] Water Extra-Cab Ute Tray Make: NEXT-GEN FORD RANGER Mode…" at bounding box center [357, 294] width 204 height 263
click at [338, 291] on div "Goulburn-[PERSON_NAME] Water Extra-Cab Ute Tray Make: NEXT-GEN FORD RANGER Mode…" at bounding box center [357, 294] width 204 height 263
click at [325, 284] on div "Goulburn-[PERSON_NAME] Water Extra-Cab Ute Tray Make: NEXT-GEN FORD RANGER Mode…" at bounding box center [357, 294] width 204 height 263
click at [301, 282] on div "Goulburn-[PERSON_NAME] Water Extra-Cab Ute Tray Make: NEXT-GEN FORD RANGER Mode…" at bounding box center [357, 294] width 204 height 263
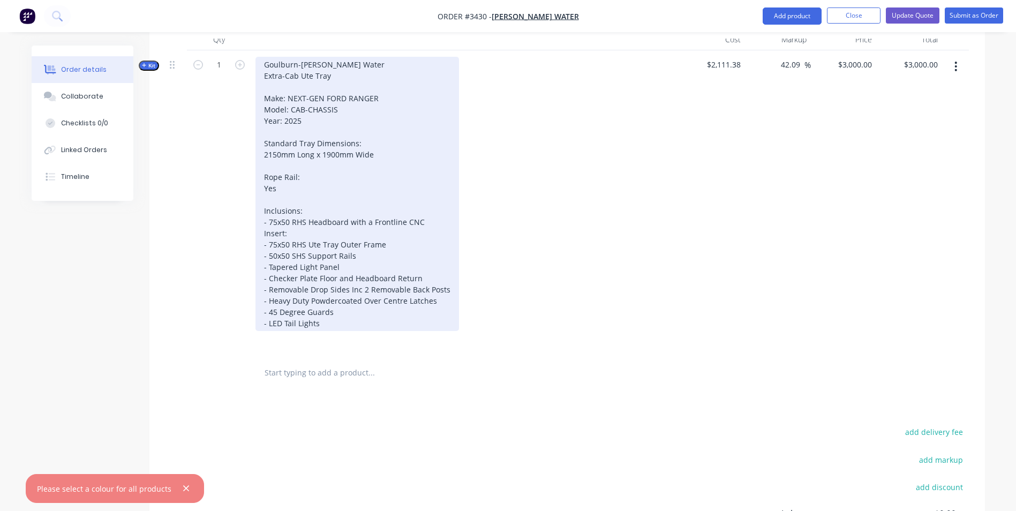
scroll to position [464, 0]
click at [299, 236] on div "Goulburn-[PERSON_NAME] Water Extra-Cab Ute Tray Make: NEXT-GEN FORD RANGER Mode…" at bounding box center [357, 193] width 204 height 274
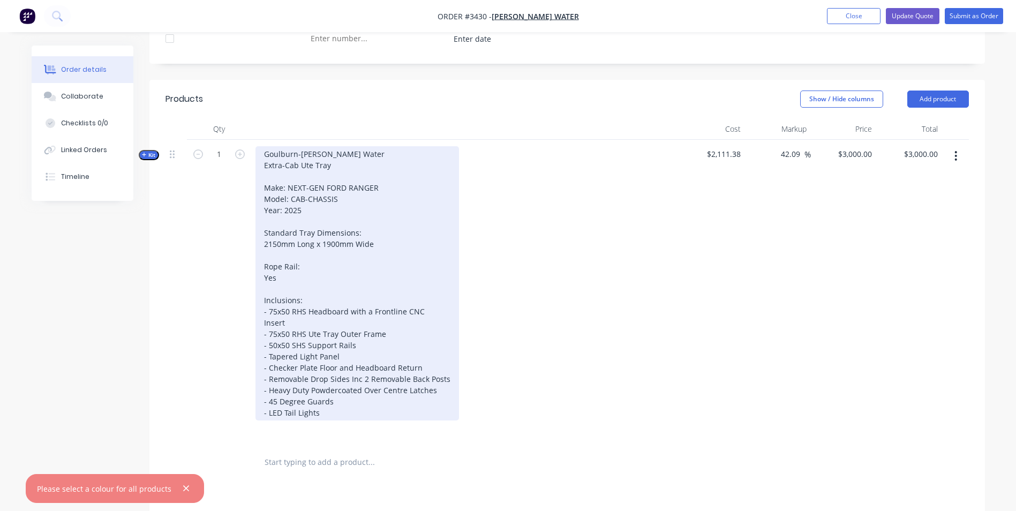
scroll to position [348, 0]
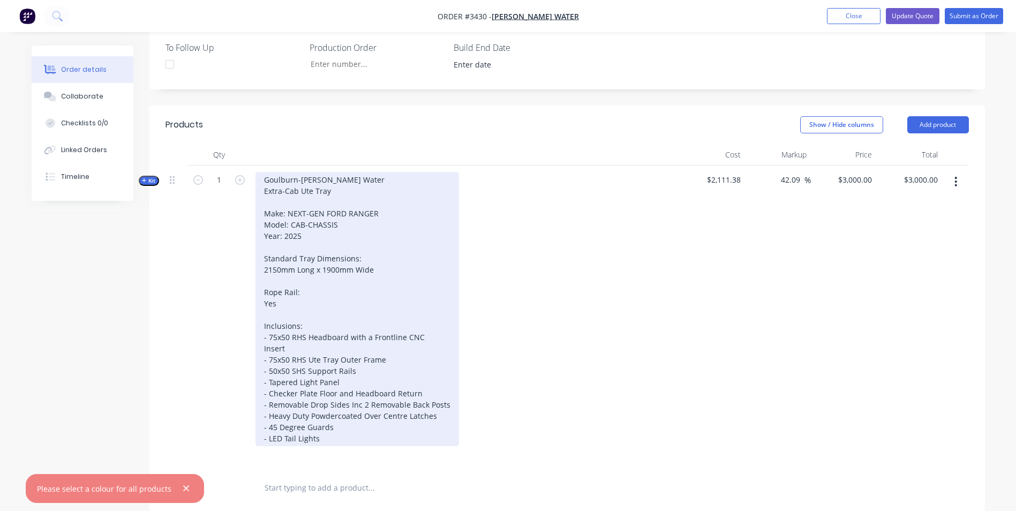
click at [386, 360] on div "Goulburn-[PERSON_NAME] Water Extra-Cab Ute Tray Make: NEXT-GEN FORD RANGER Mode…" at bounding box center [357, 309] width 204 height 274
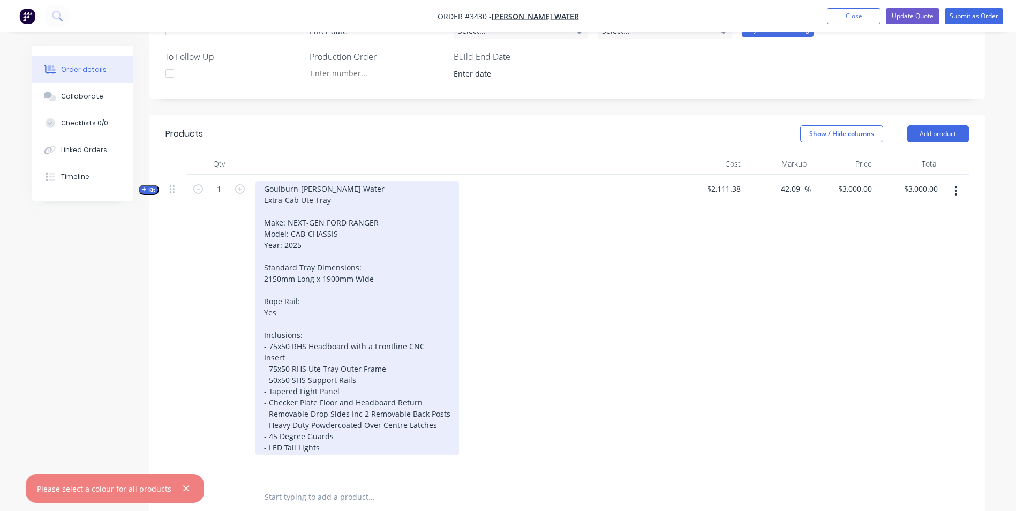
scroll to position [455, 0]
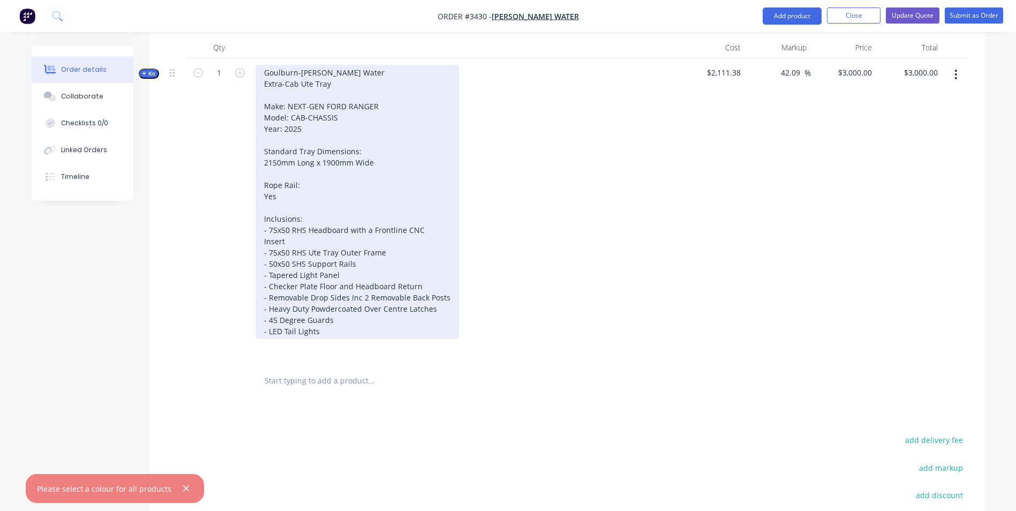
click at [342, 321] on div "Goulburn-[PERSON_NAME] Water Extra-Cab Ute Tray Make: NEXT-GEN FORD RANGER Mode…" at bounding box center [357, 202] width 204 height 274
click at [293, 196] on div "Goulburn-[PERSON_NAME] Water Extra-Cab Ute Tray Make: NEXT-GEN FORD RANGER Mode…" at bounding box center [357, 202] width 204 height 274
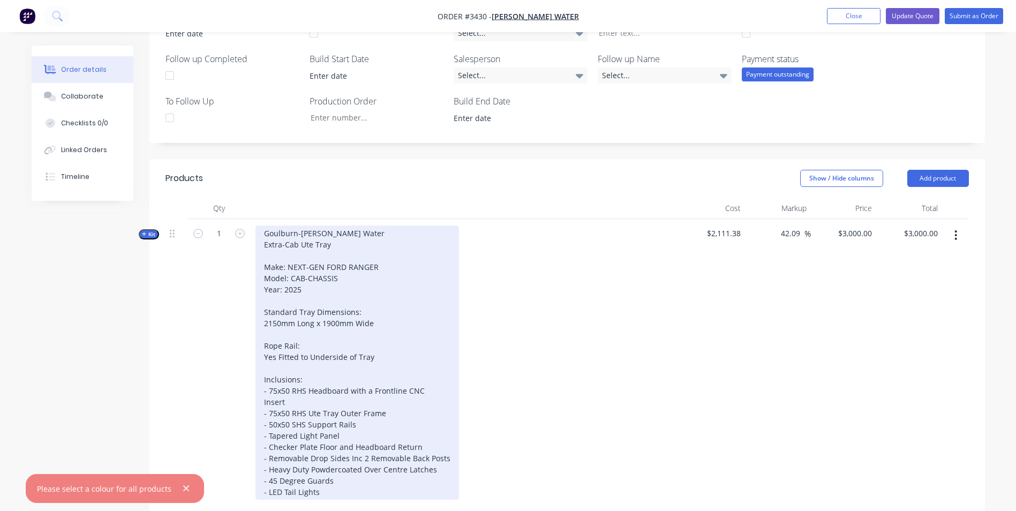
scroll to position [562, 0]
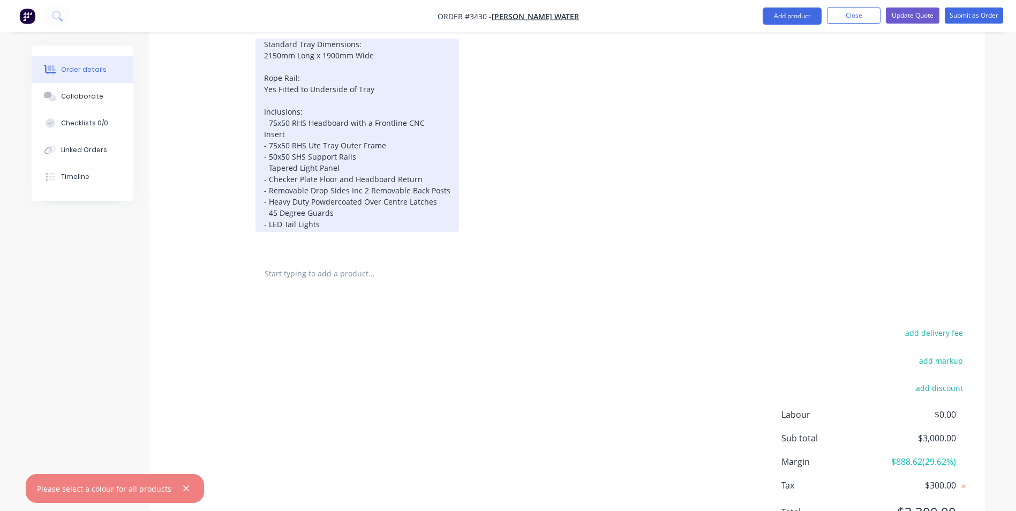
click at [342, 211] on div "Goulburn-[PERSON_NAME] Water Extra-Cab Ute Tray Make: NEXT-GEN FORD RANGER Mode…" at bounding box center [357, 95] width 204 height 274
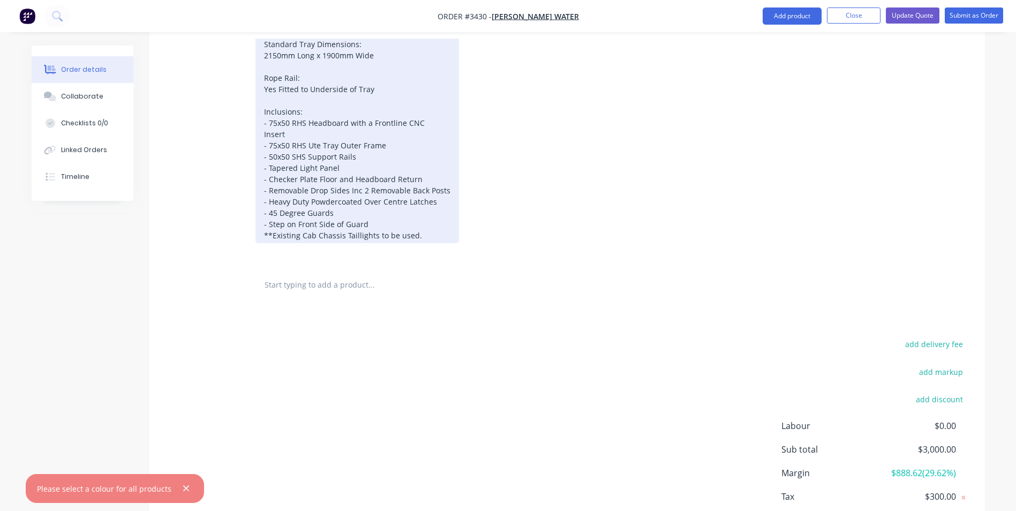
click at [376, 229] on div "Goulburn-[PERSON_NAME] Water Extra-Cab Ute Tray Make: NEXT-GEN FORD RANGER Mode…" at bounding box center [357, 100] width 204 height 285
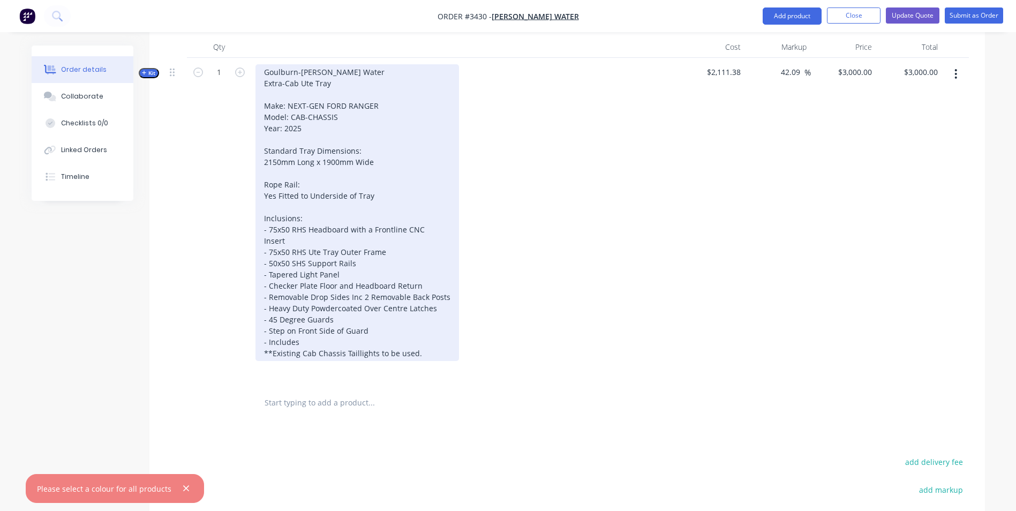
scroll to position [455, 0]
click at [263, 218] on div "Goulburn-[PERSON_NAME] Water Extra-Cab Ute Tray Make: NEXT-GEN FORD RANGER Mode…" at bounding box center [357, 213] width 204 height 297
drag, startPoint x: 302, startPoint y: 345, endPoint x: 262, endPoint y: 343, distance: 39.2
click at [262, 343] on div "Goulburn-[PERSON_NAME] Water Extra-Cab Ute Tray Make: NEXT-GEN FORD RANGER Mode…" at bounding box center [357, 213] width 204 height 297
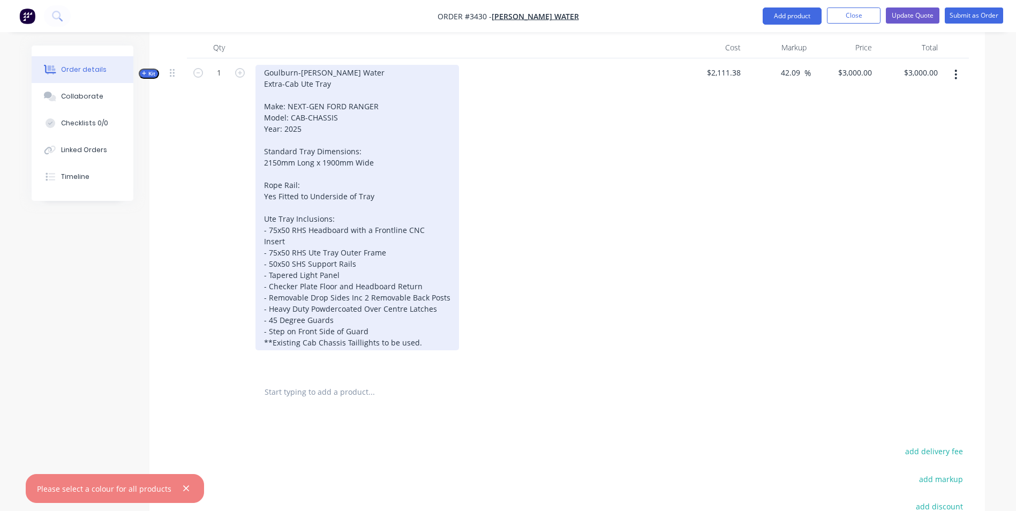
click at [421, 341] on div "Goulburn-[PERSON_NAME] Water Extra-Cab Ute Tray Make: NEXT-GEN FORD RANGER Mode…" at bounding box center [357, 207] width 204 height 285
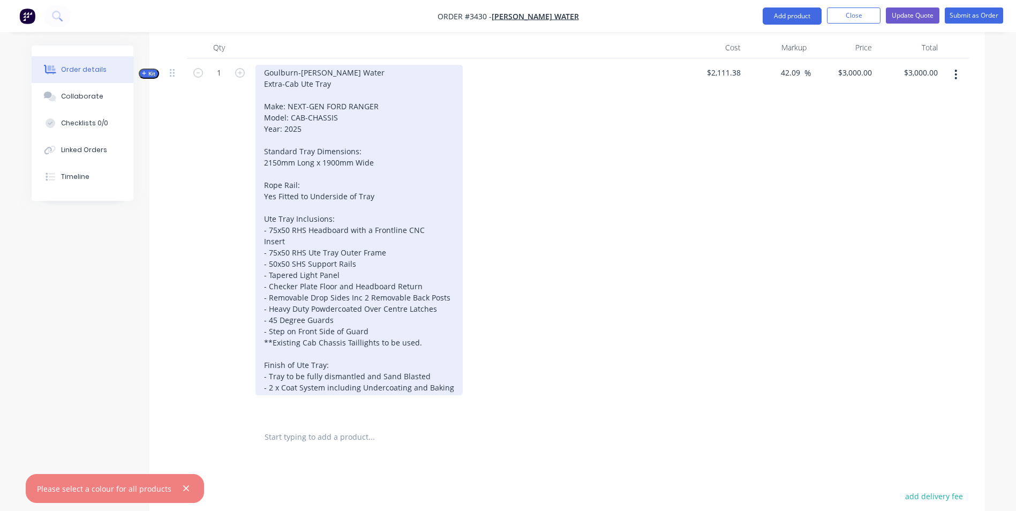
click at [268, 386] on div "Goulburn-[PERSON_NAME] Water Extra-Cab Ute Tray Make: NEXT-GEN FORD RANGER Mode…" at bounding box center [358, 230] width 207 height 330
click at [323, 387] on div "Goulburn-[PERSON_NAME] Water Extra-Cab Ute Tray Make: NEXT-GEN FORD RANGER Mode…" at bounding box center [358, 230] width 207 height 330
click at [272, 386] on div "Goulburn-[PERSON_NAME] Water Extra-Cab Ute Tray Make: NEXT-GEN FORD RANGER Mode…" at bounding box center [357, 230] width 204 height 330
click at [423, 390] on div "Goulburn-[PERSON_NAME] Water Extra-Cab Ute Tray Make: NEXT-GEN FORD RANGER Mode…" at bounding box center [357, 230] width 204 height 330
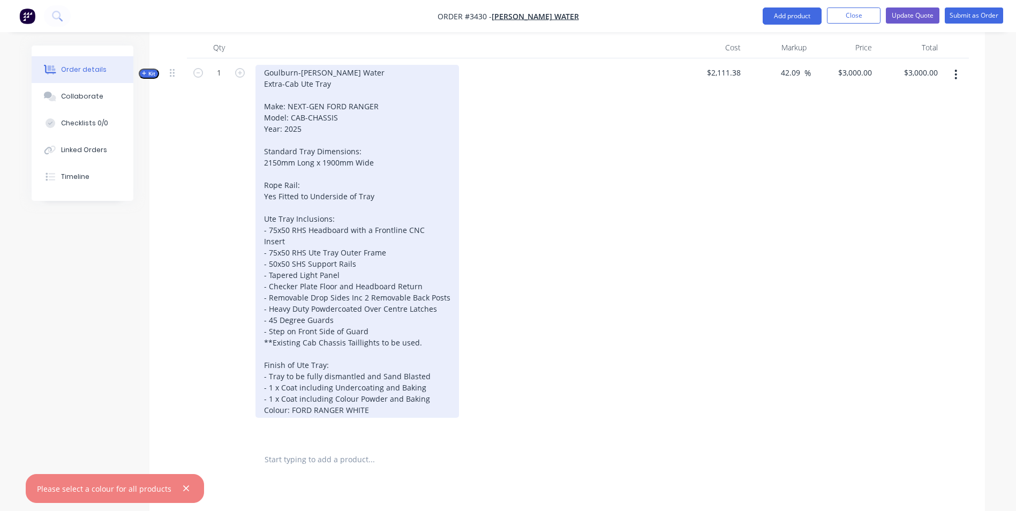
click at [397, 386] on div "Goulburn-[PERSON_NAME] Water Extra-Cab Ute Tray Make: NEXT-GEN FORD RANGER Mode…" at bounding box center [357, 241] width 204 height 353
click at [400, 399] on div "Goulburn-[PERSON_NAME] Water Extra-Cab Ute Tray Make: NEXT-GEN FORD RANGER Mode…" at bounding box center [357, 241] width 204 height 353
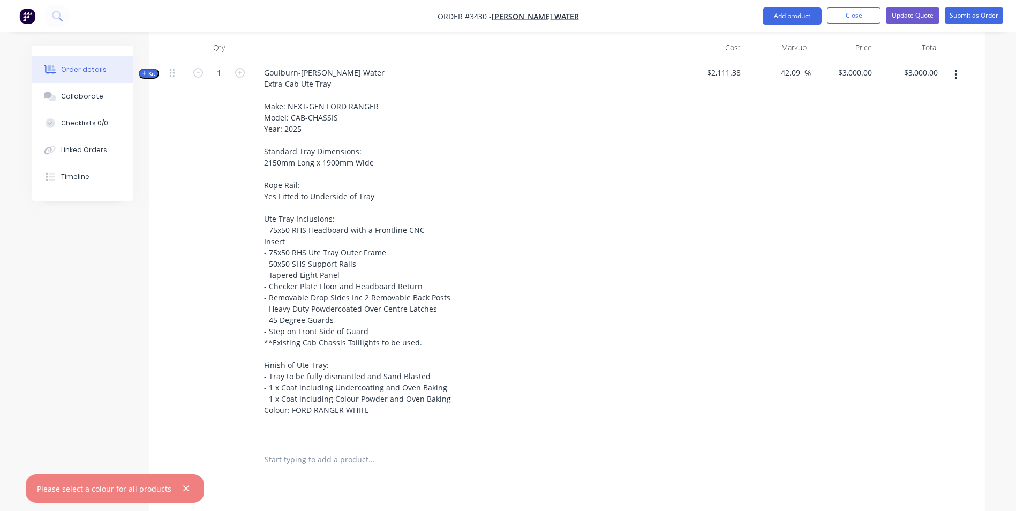
click at [175, 384] on div at bounding box center [175, 250] width 21 height 384
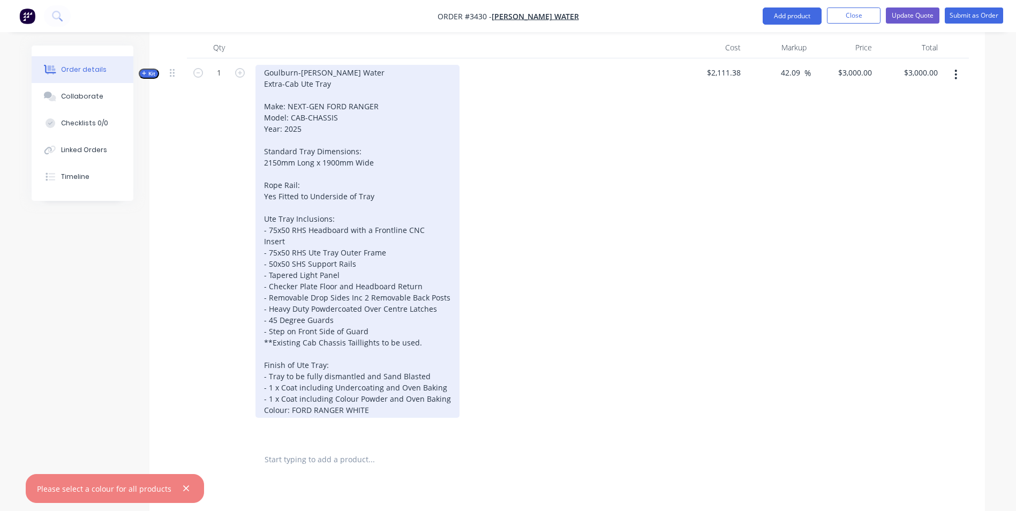
click at [381, 412] on div "Goulburn-[PERSON_NAME] Water Extra-Cab Ute Tray Make: NEXT-GEN FORD RANGER Mode…" at bounding box center [357, 241] width 204 height 353
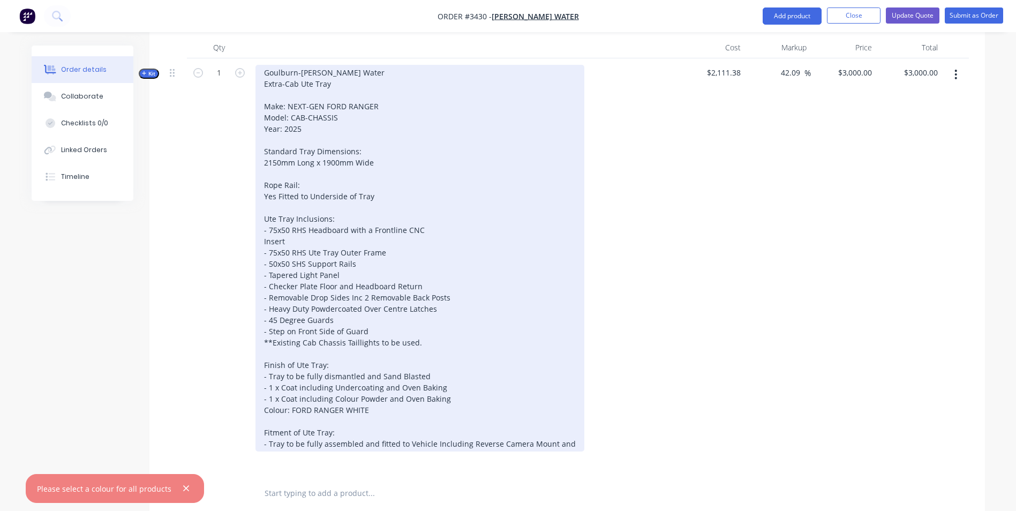
click at [432, 443] on div "Goulburn-[PERSON_NAME] Water Extra-Cab Ute Tray Make: NEXT-GEN FORD RANGER Mode…" at bounding box center [419, 258] width 329 height 387
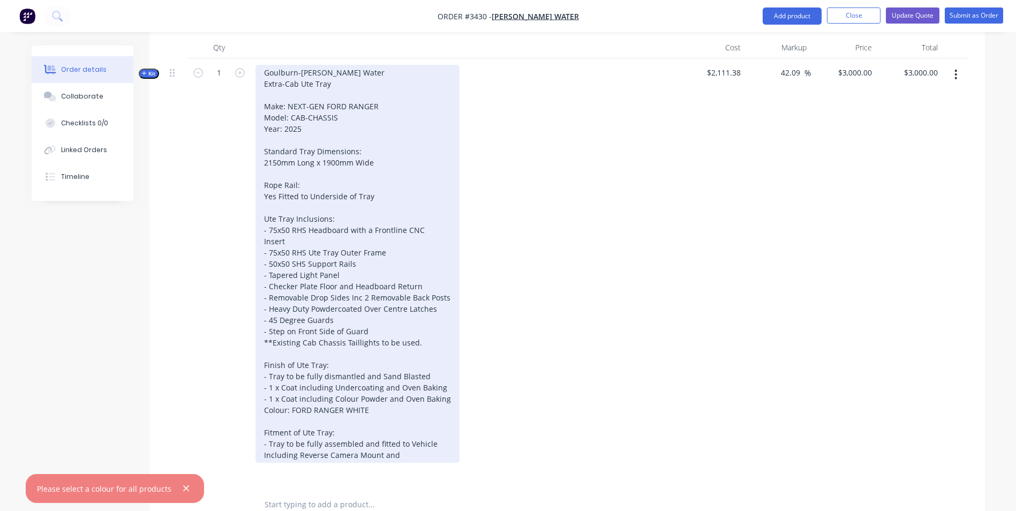
click at [395, 455] on div "Goulburn-[PERSON_NAME] Water Extra-Cab Ute Tray Make: NEXT-GEN FORD RANGER Mode…" at bounding box center [357, 264] width 204 height 398
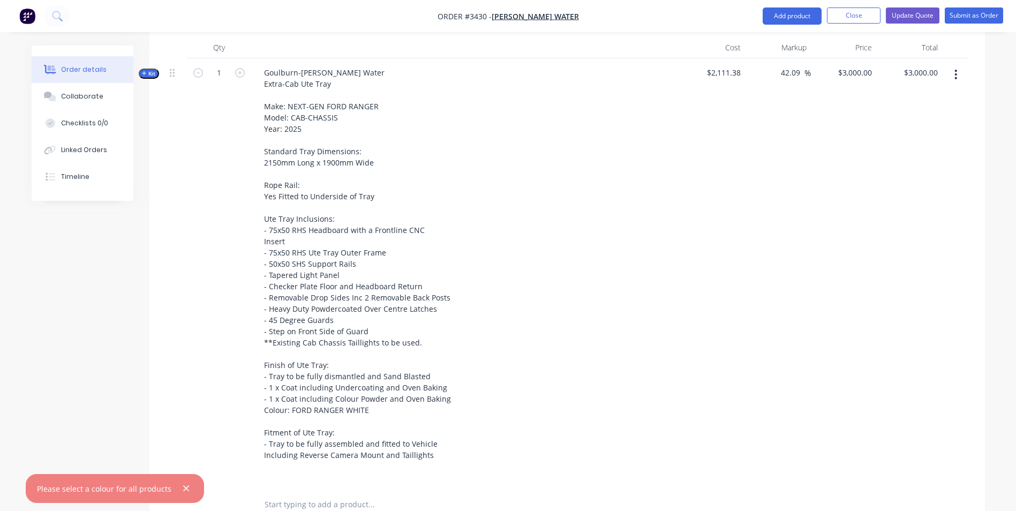
click at [526, 409] on div "Goulburn-[PERSON_NAME] Water Extra-Cab Ute Tray Make: NEXT-GEN FORD RANGER Mode…" at bounding box center [465, 272] width 428 height 429
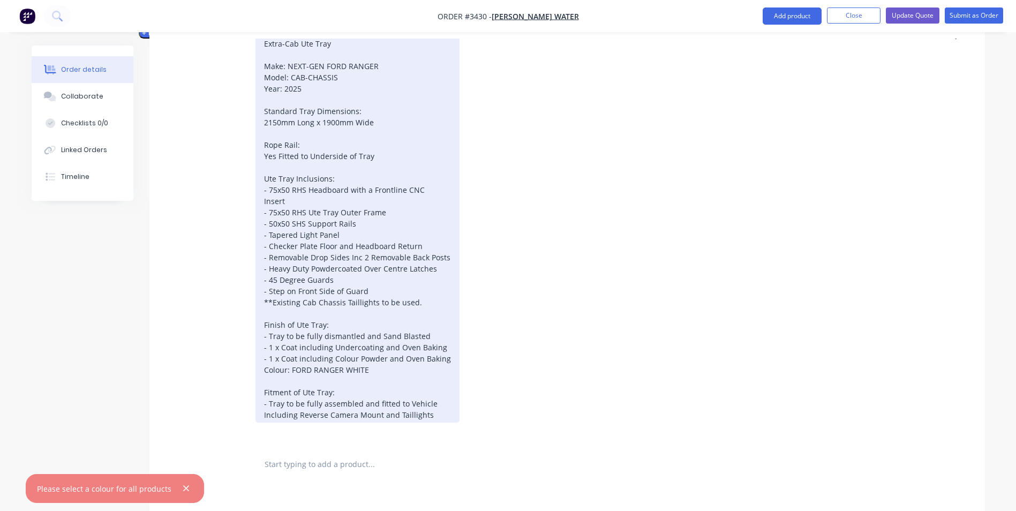
scroll to position [562, 0]
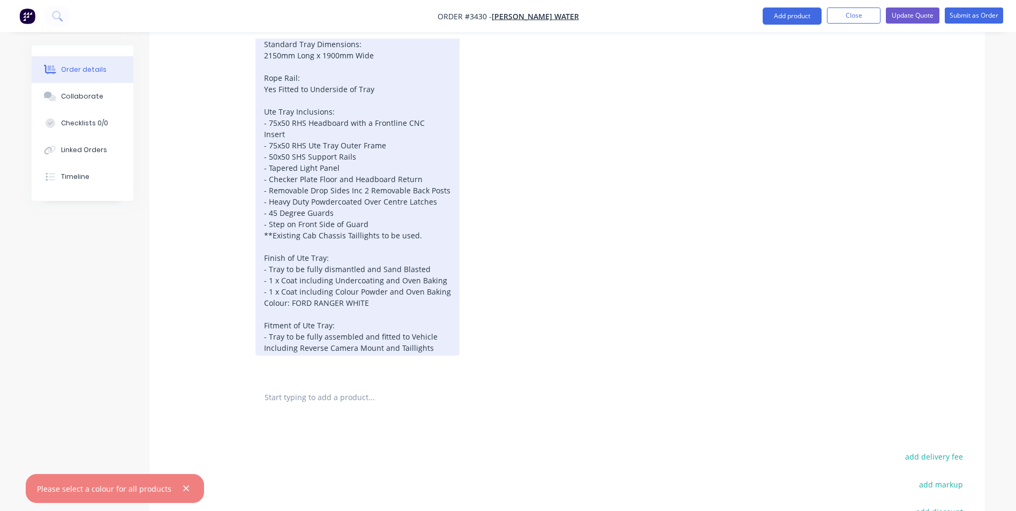
click at [439, 349] on div "Goulburn-[PERSON_NAME] Water Extra-Cab Ute Tray Make: NEXT-GEN FORD RANGER Mode…" at bounding box center [357, 157] width 204 height 398
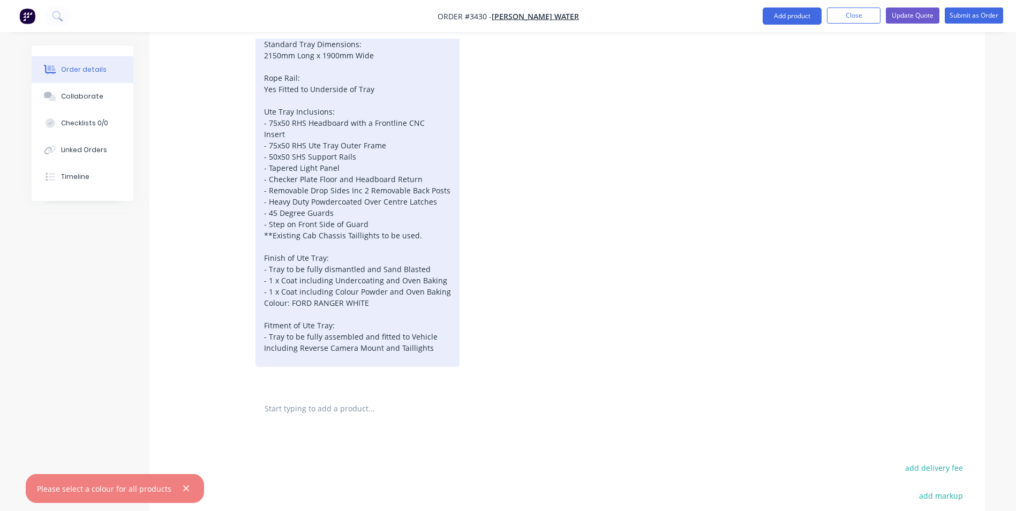
click at [380, 349] on div "Goulburn-[PERSON_NAME] Water Extra-Cab Ute Tray Make: NEXT-GEN FORD RANGER Mode…" at bounding box center [357, 162] width 204 height 409
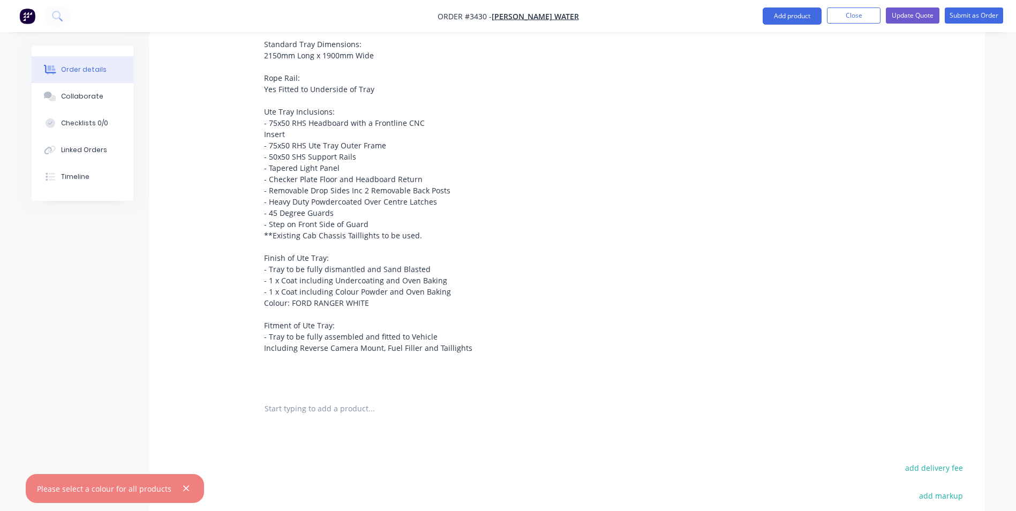
click at [481, 415] on div "Products Show / Hide columns Add product Qty Cost Markup Price Total Kit 1 Goul…" at bounding box center [566, 287] width 835 height 792
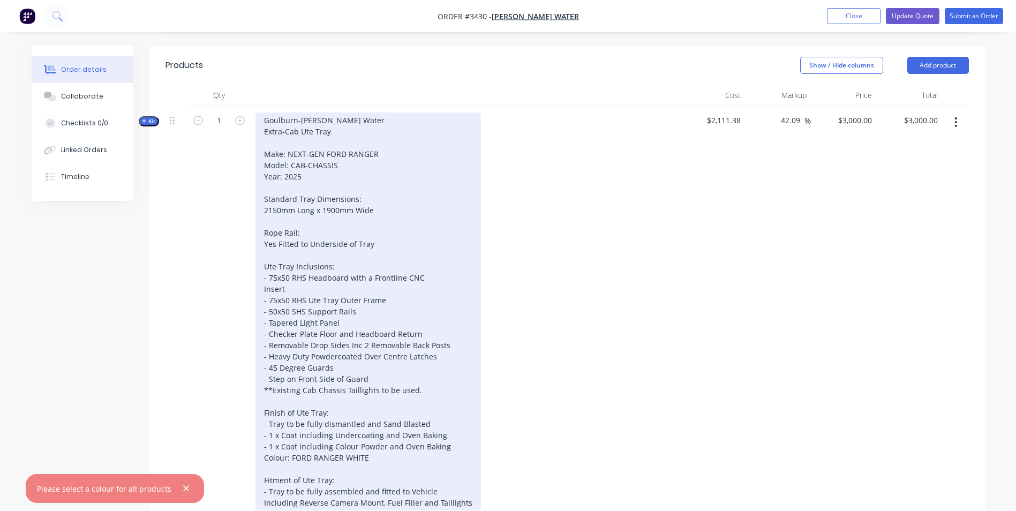
scroll to position [294, 0]
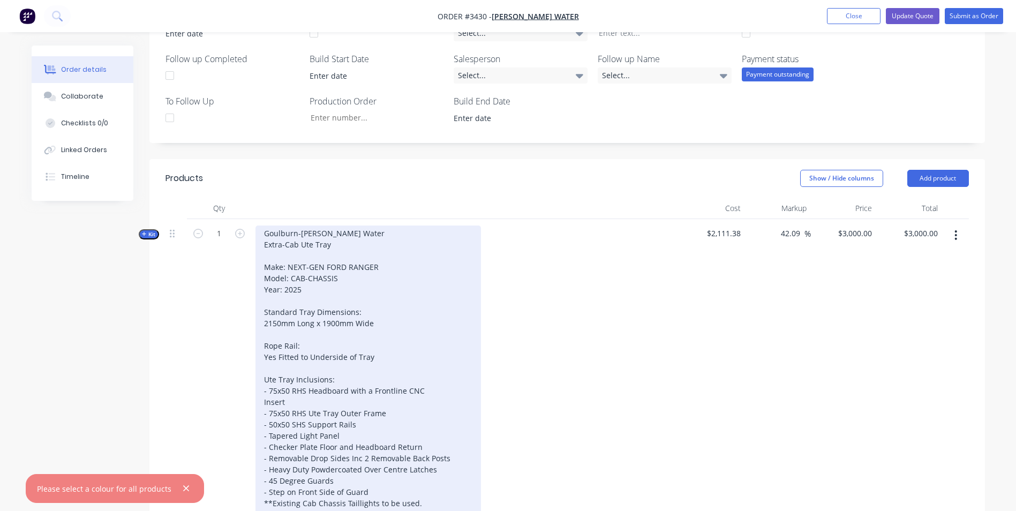
click at [363, 231] on div "Goulburn-[PERSON_NAME] Water Extra-Cab Ute Tray Make: NEXT-GEN FORD RANGER Mode…" at bounding box center [367, 424] width 225 height 398
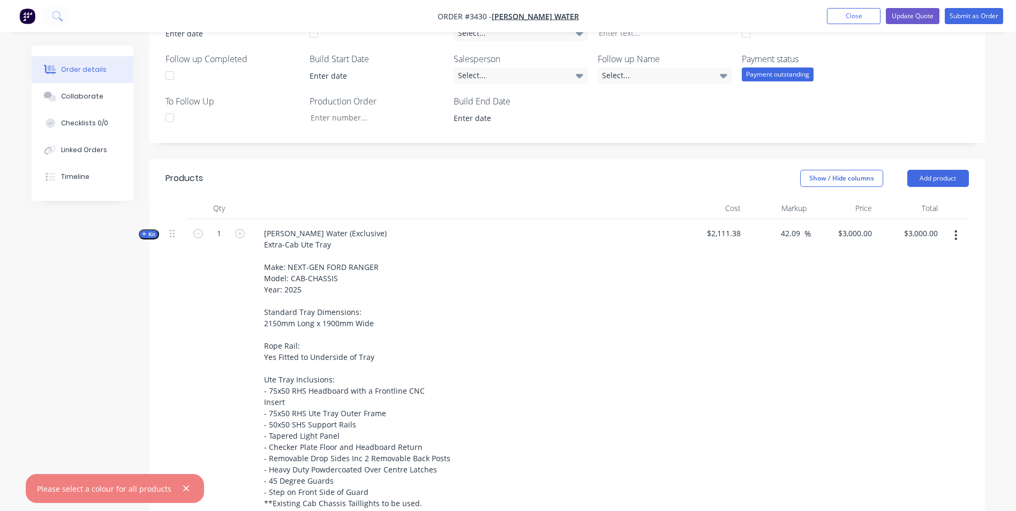
click at [358, 187] on header "Products Show / Hide columns Add product" at bounding box center [566, 178] width 835 height 39
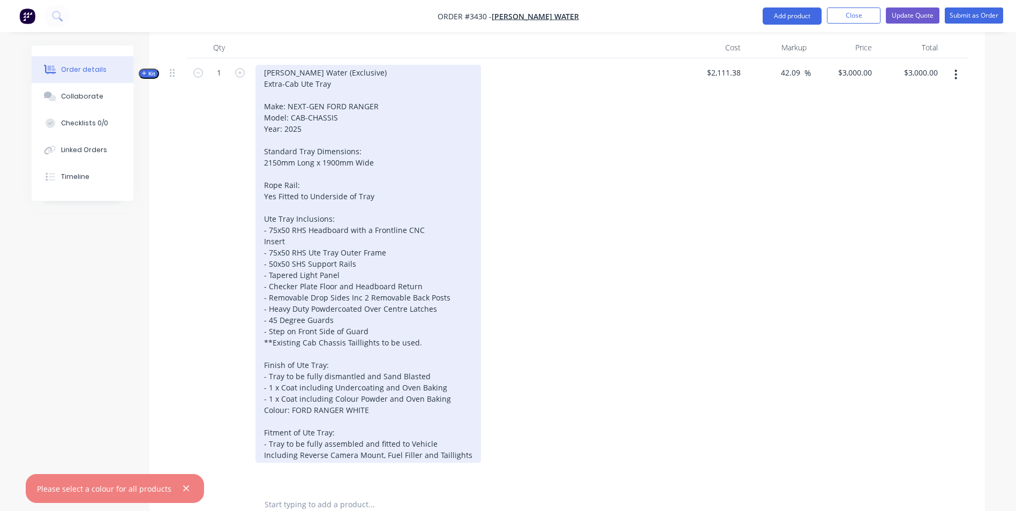
scroll to position [562, 0]
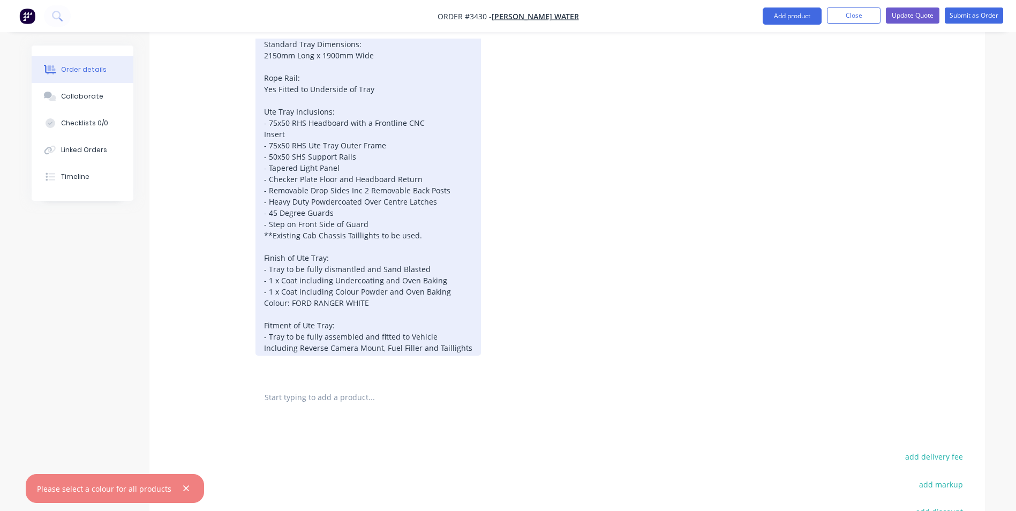
click at [275, 88] on div "[PERSON_NAME] Water (Exclusive) Extra-Cab Ute Tray Make: NEXT-GEN FORD RANGER M…" at bounding box center [367, 157] width 225 height 398
click at [268, 189] on div "[PERSON_NAME] Water (Exclusive) Extra-Cab Ute Tray Make: NEXT-GEN FORD RANGER M…" at bounding box center [367, 157] width 225 height 398
click at [284, 224] on div "[PERSON_NAME] Water (Exclusive) Extra-Cab Ute Tray Make: NEXT-GEN FORD RANGER M…" at bounding box center [371, 157] width 232 height 398
click at [375, 224] on div "[PERSON_NAME] Water (Exclusive) Extra-Cab Ute Tray Make: NEXT-GEN FORD RANGER M…" at bounding box center [371, 157] width 232 height 398
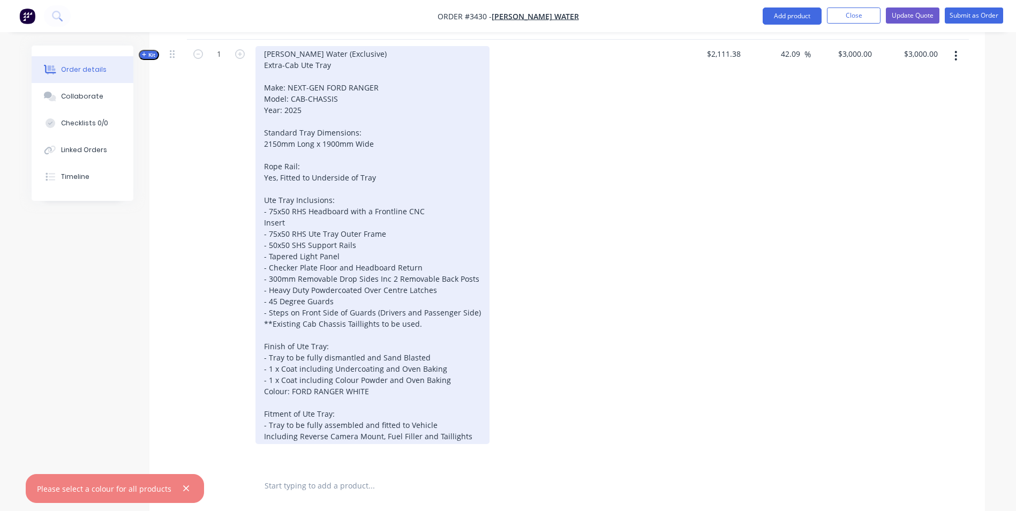
scroll to position [471, 0]
click at [474, 441] on div "[PERSON_NAME] Water (Exclusive) Extra-Cab Ute Tray Make: NEXT-GEN FORD RANGER M…" at bounding box center [372, 247] width 234 height 398
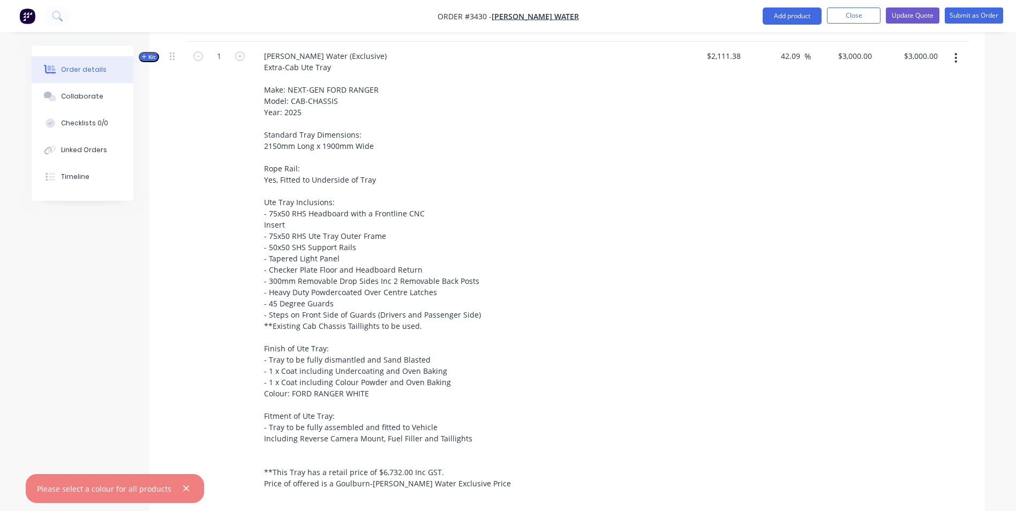
click at [522, 297] on div "[PERSON_NAME] Water (Exclusive) Extra-Cab Ute Tray Make: NEXT-GEN FORD RANGER M…" at bounding box center [465, 279] width 428 height 474
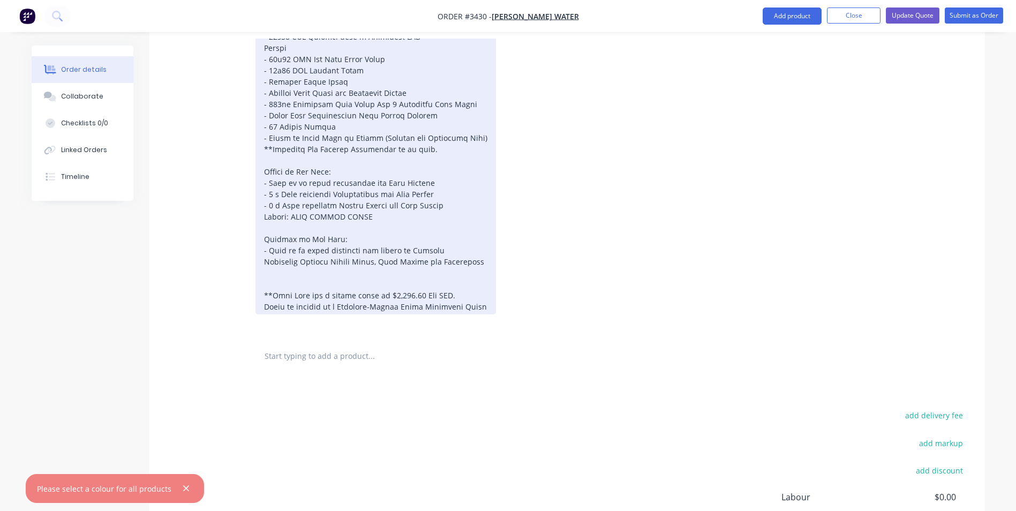
scroll to position [632, 0]
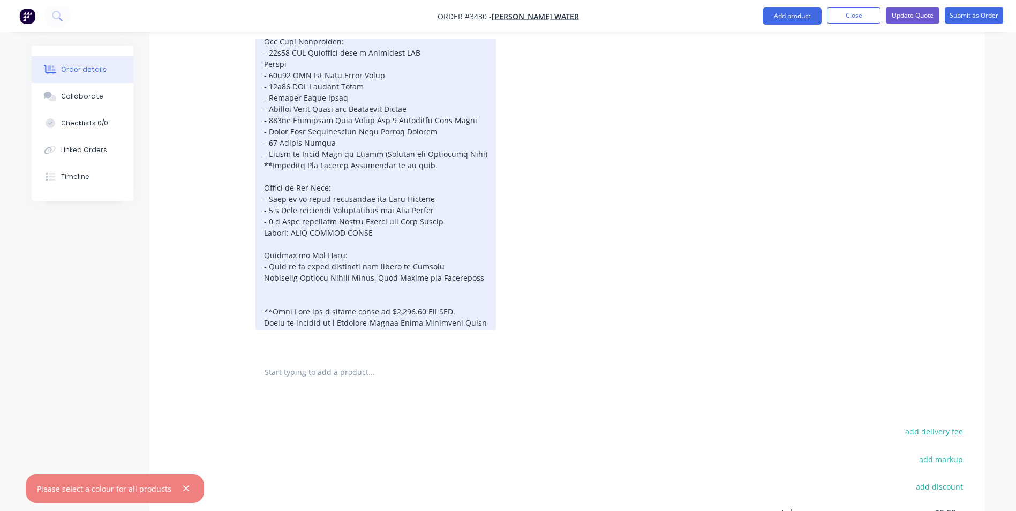
click at [300, 304] on div at bounding box center [375, 109] width 240 height 443
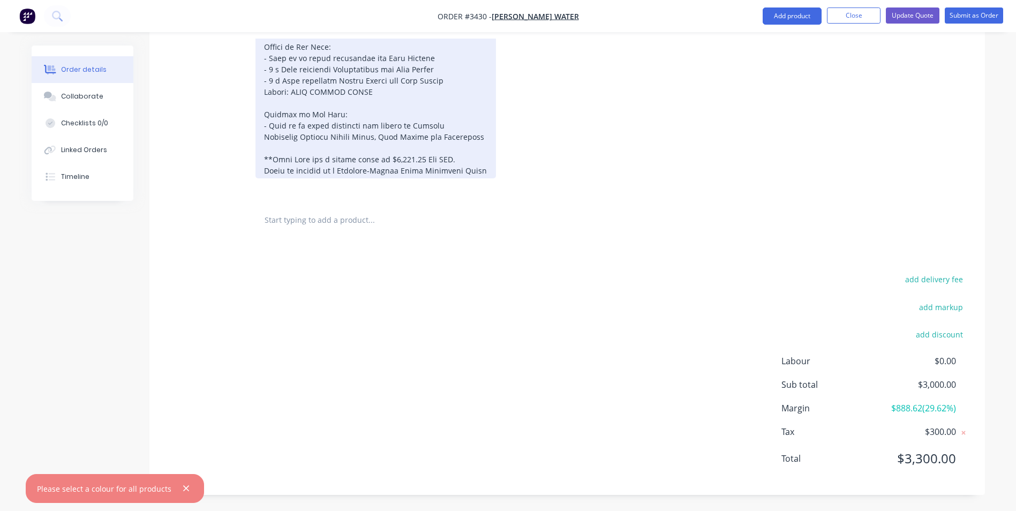
scroll to position [398, 0]
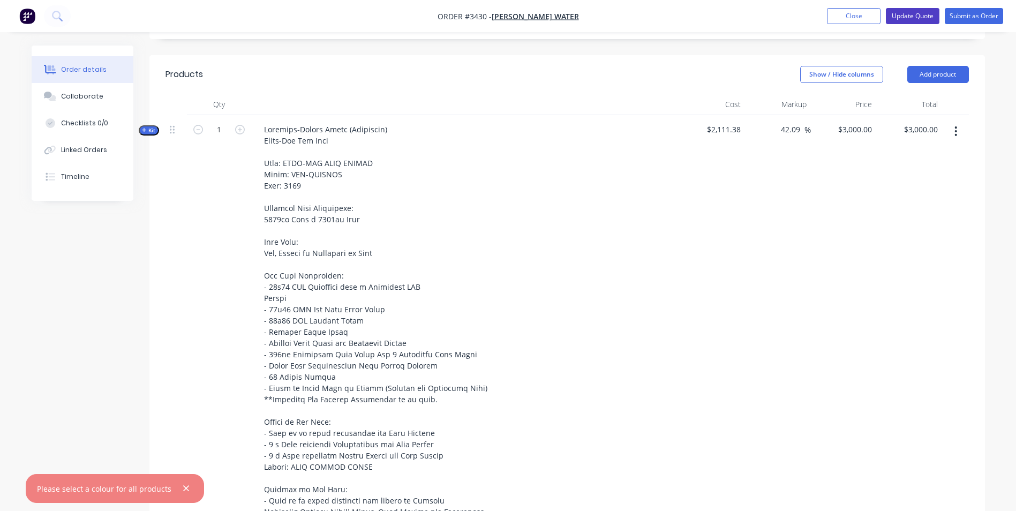
click at [903, 16] on button "Update Quote" at bounding box center [913, 16] width 54 height 16
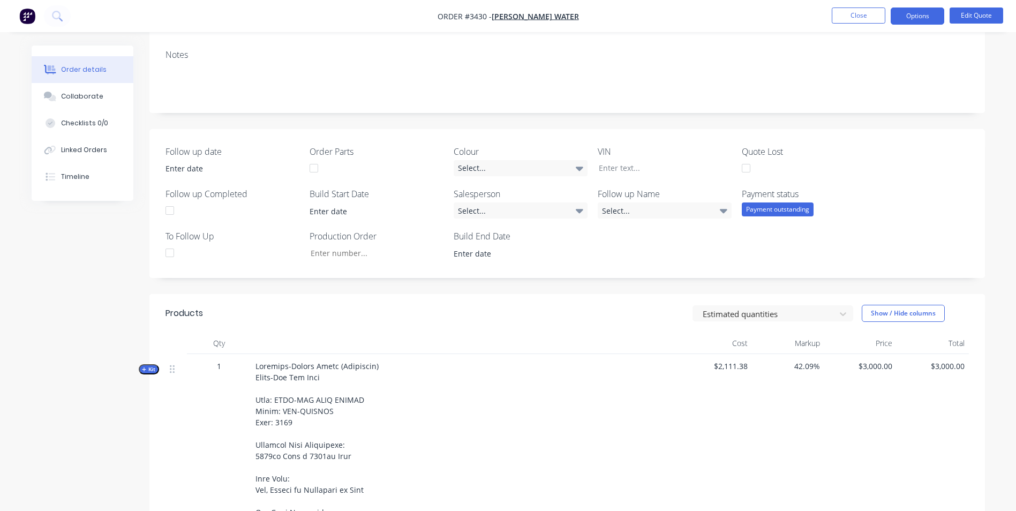
scroll to position [52, 0]
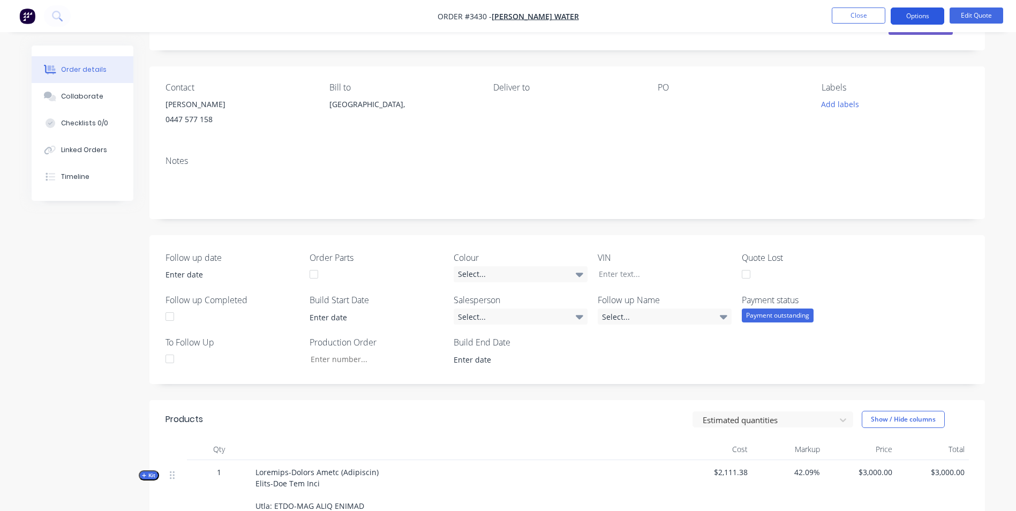
click at [929, 13] on button "Options" at bounding box center [918, 15] width 54 height 17
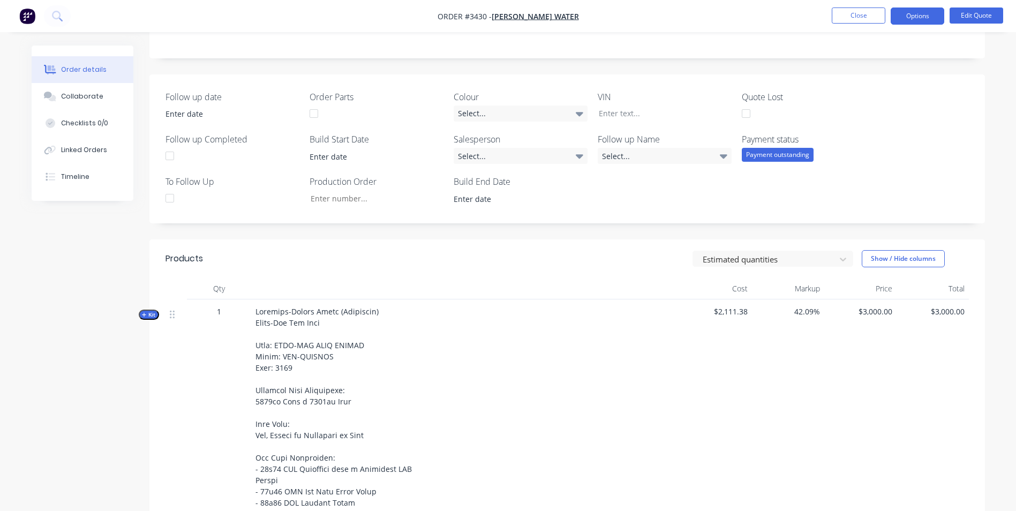
scroll to position [373, 0]
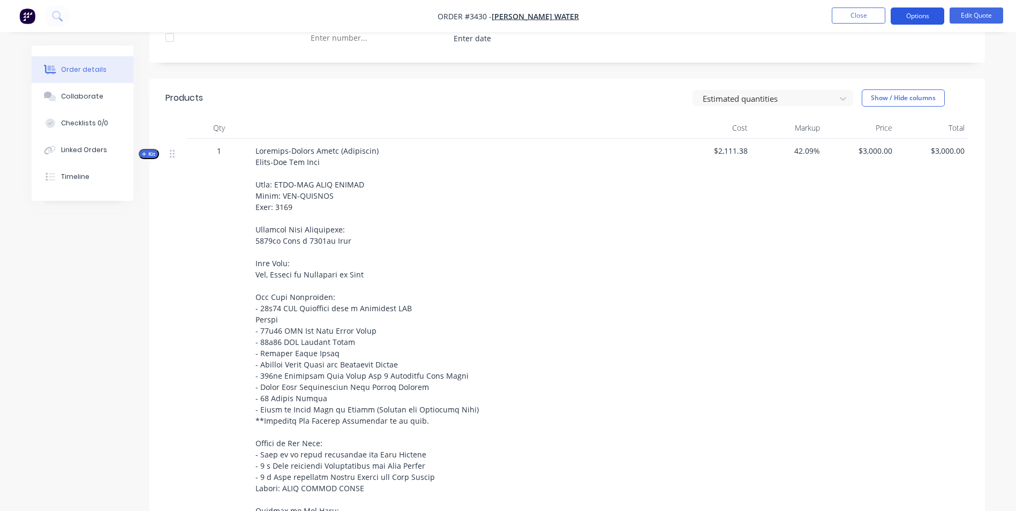
click at [923, 16] on button "Options" at bounding box center [918, 15] width 54 height 17
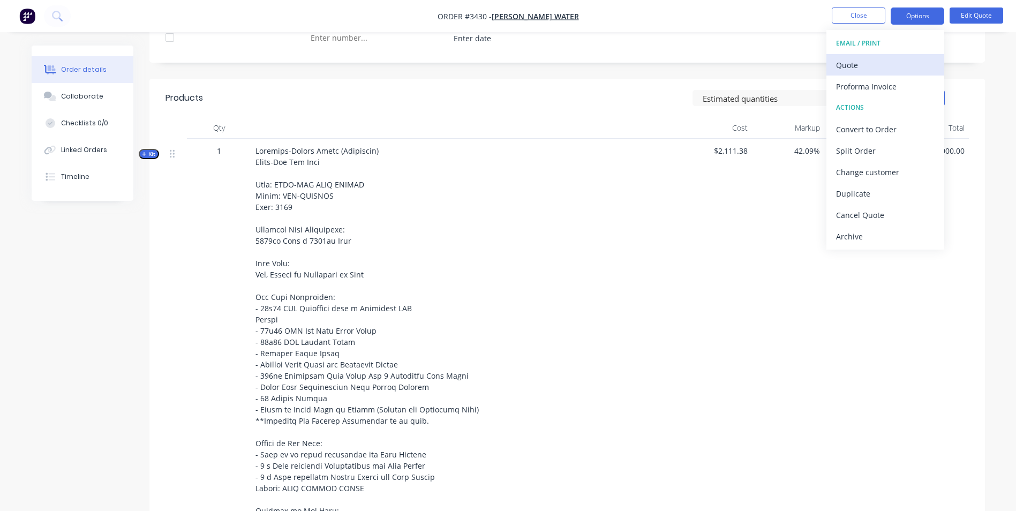
click at [875, 66] on div "Quote" at bounding box center [885, 65] width 99 height 16
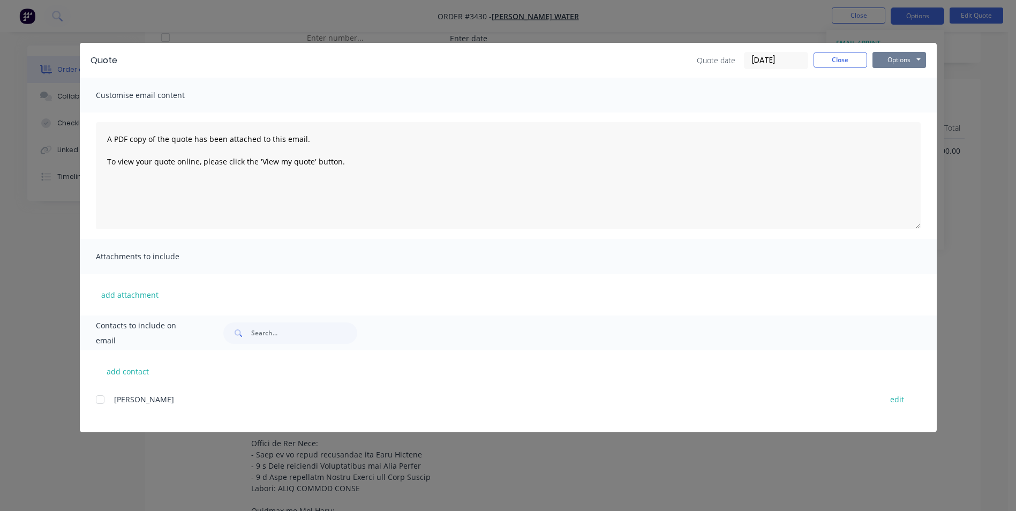
click at [902, 62] on button "Options" at bounding box center [899, 60] width 54 height 16
click at [894, 80] on button "Preview" at bounding box center [906, 79] width 69 height 18
click at [842, 59] on button "Close" at bounding box center [840, 60] width 54 height 16
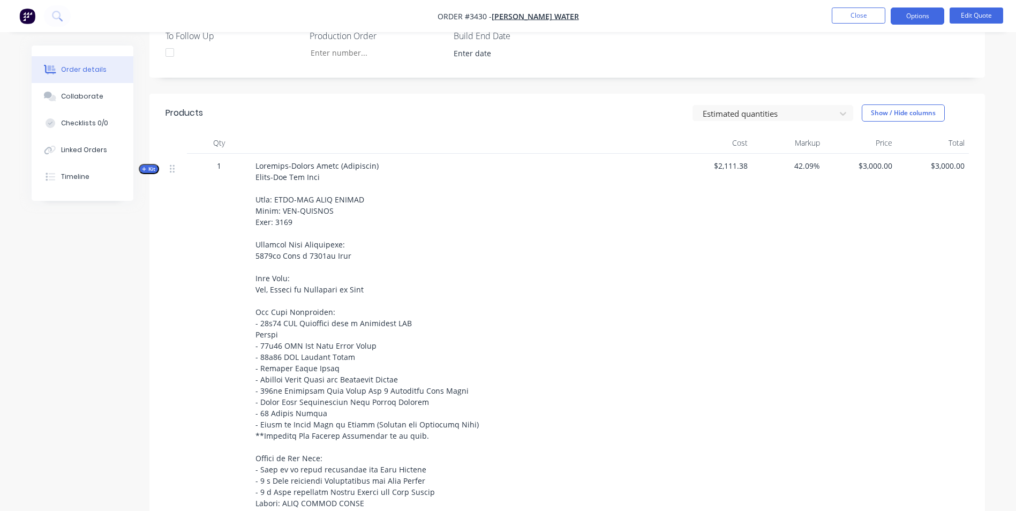
scroll to position [320, 0]
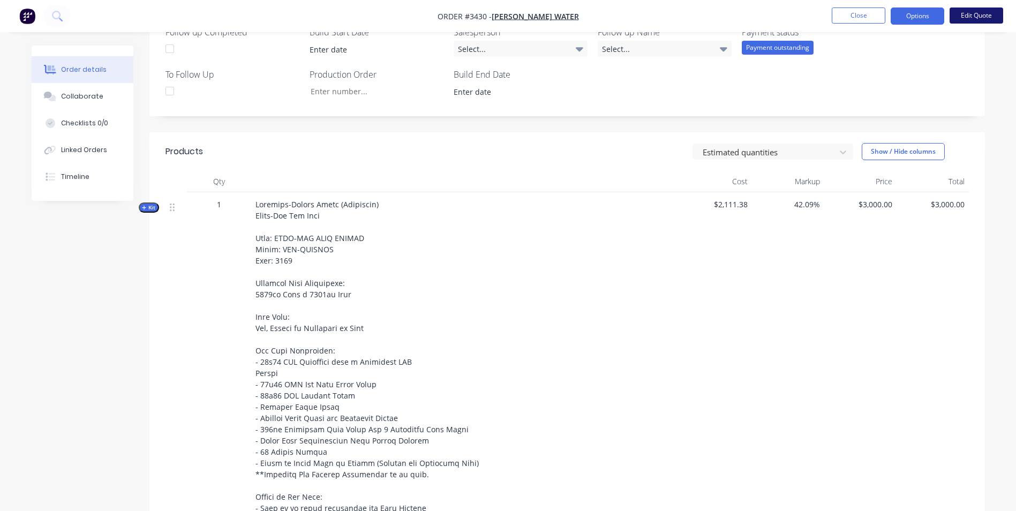
click at [982, 16] on button "Edit Quote" at bounding box center [977, 15] width 54 height 16
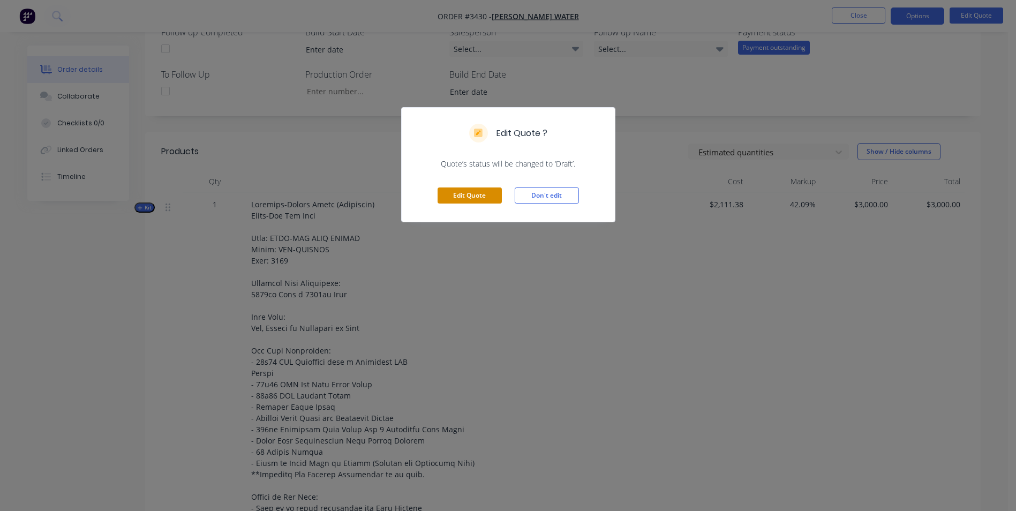
click at [477, 194] on button "Edit Quote" at bounding box center [470, 195] width 64 height 16
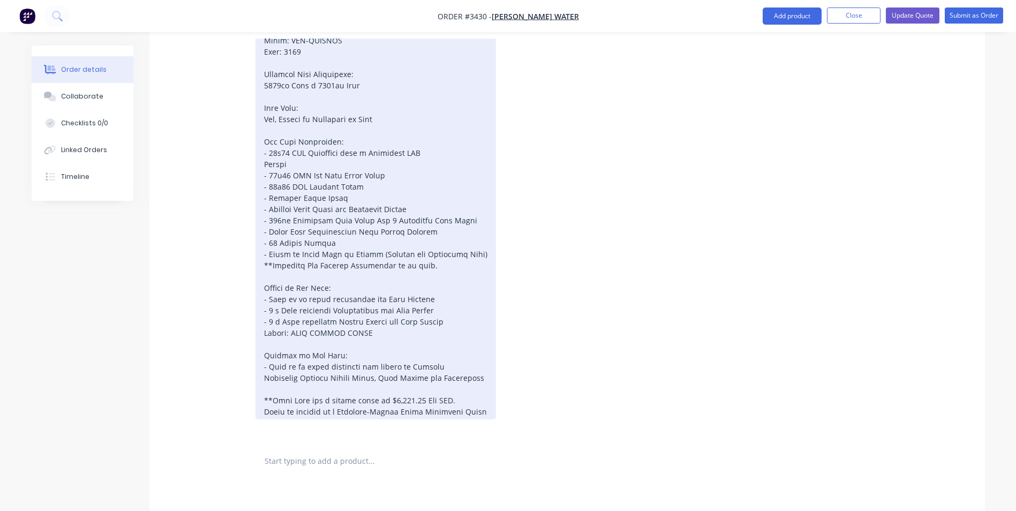
scroll to position [536, 0]
click at [307, 163] on div at bounding box center [375, 200] width 240 height 432
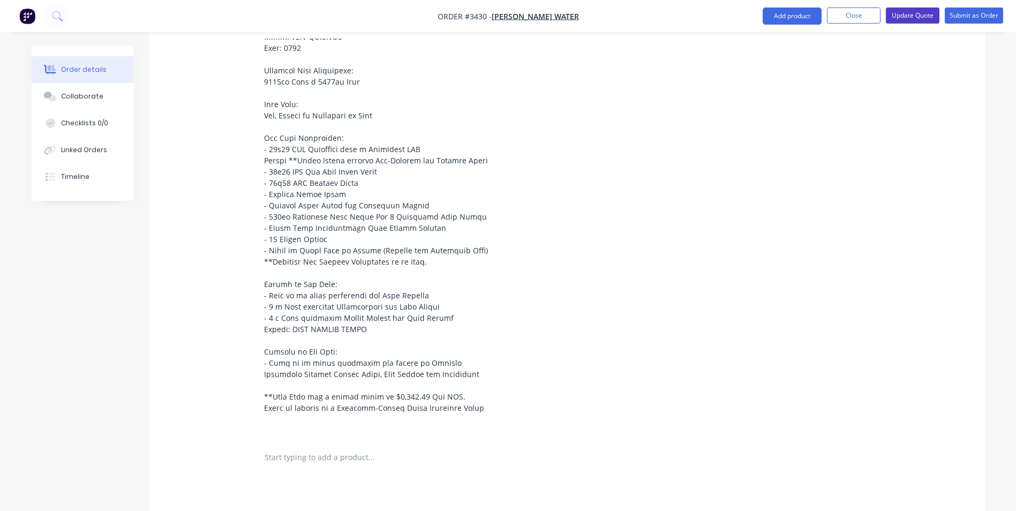
click at [909, 16] on button "Update Quote" at bounding box center [913, 15] width 54 height 16
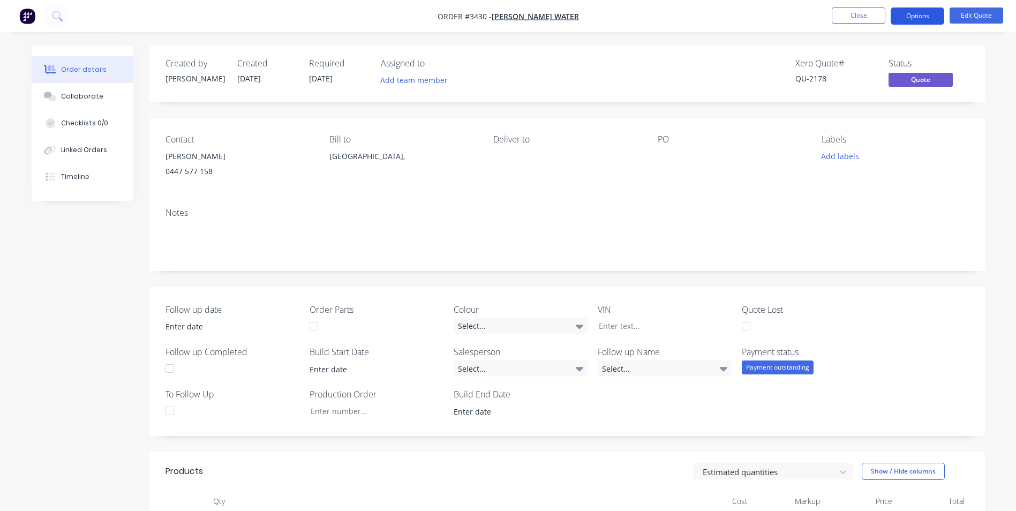
click at [899, 16] on button "Options" at bounding box center [918, 15] width 54 height 17
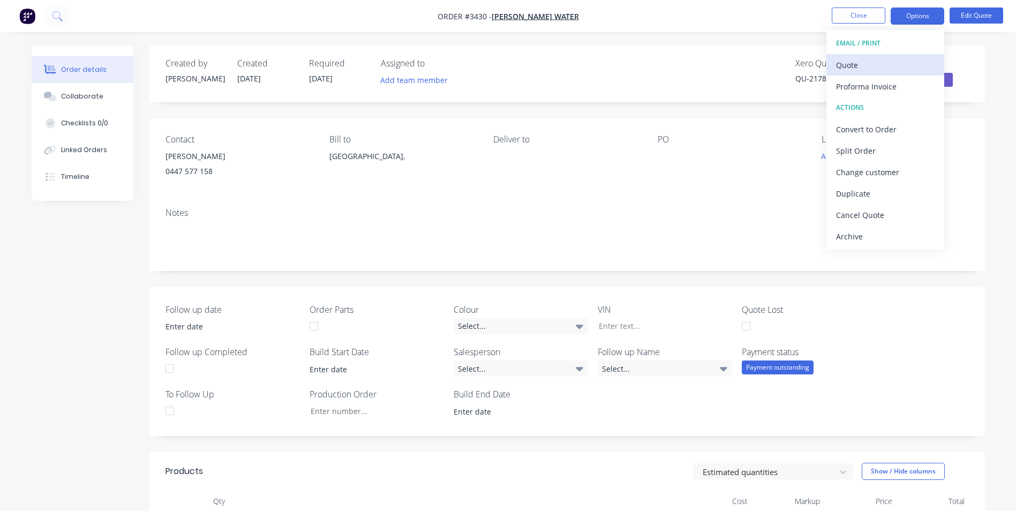
click at [866, 66] on div "Quote" at bounding box center [885, 65] width 99 height 16
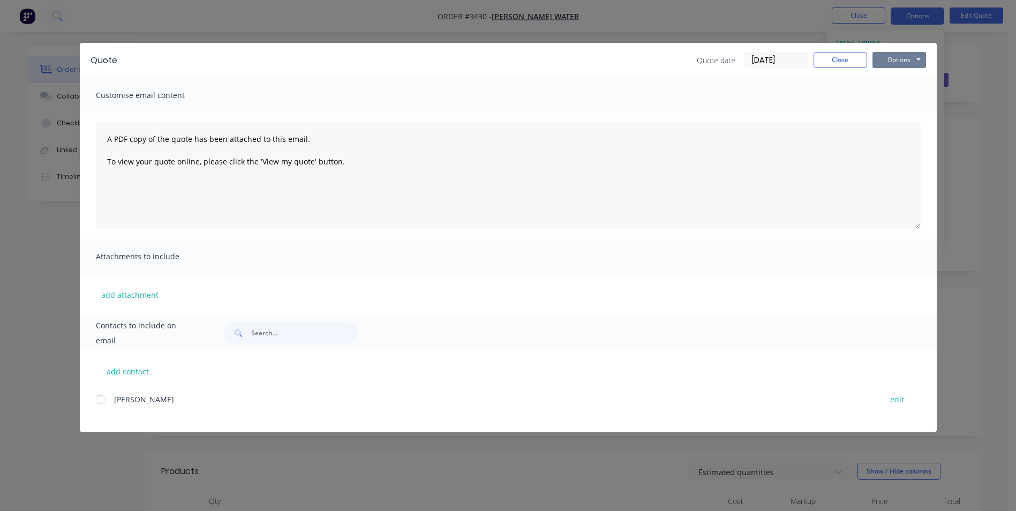
click at [911, 63] on button "Options" at bounding box center [899, 60] width 54 height 16
click at [906, 77] on button "Preview" at bounding box center [906, 79] width 69 height 18
drag, startPoint x: 824, startPoint y: 64, endPoint x: 265, endPoint y: 250, distance: 588.8
click at [824, 64] on button "Close" at bounding box center [840, 60] width 54 height 16
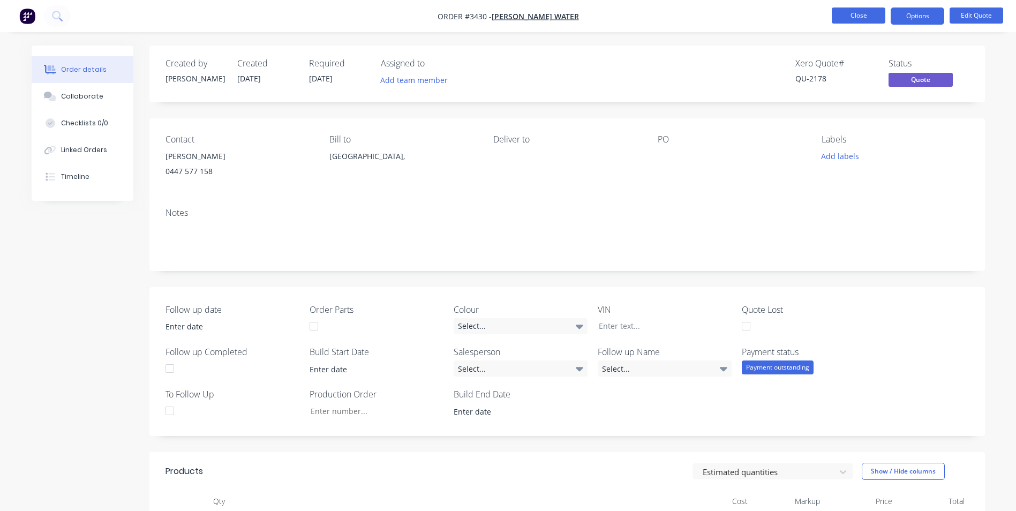
click at [857, 17] on button "Close" at bounding box center [859, 15] width 54 height 16
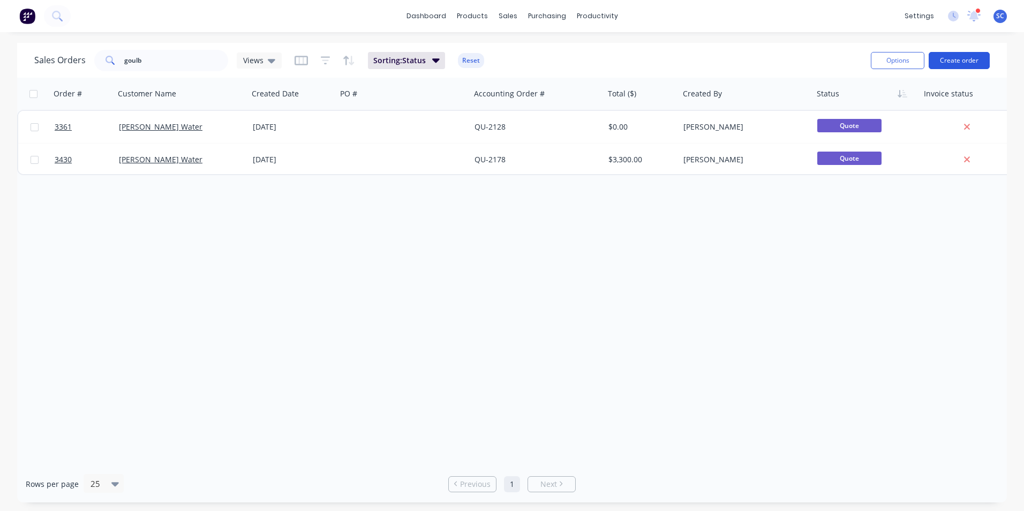
click at [956, 63] on button "Create order" at bounding box center [959, 60] width 61 height 17
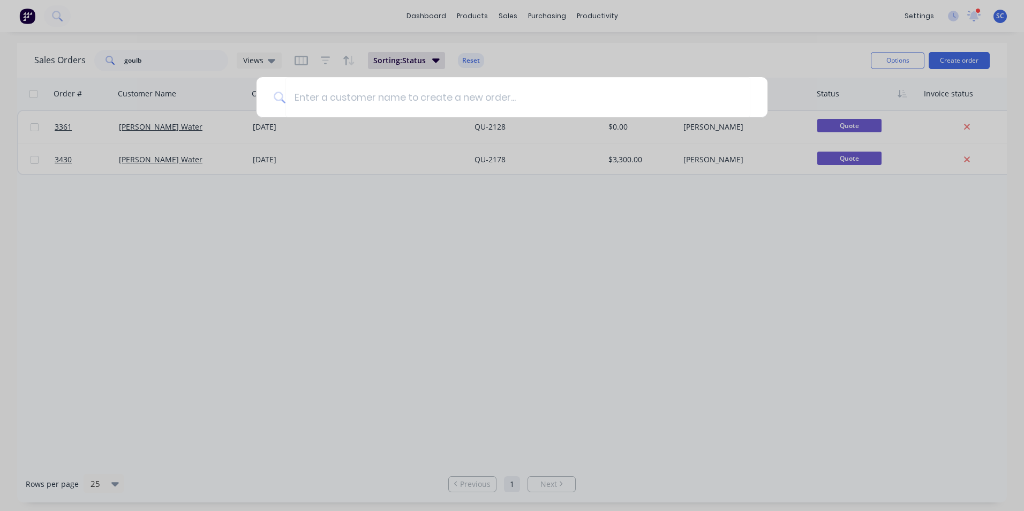
click at [355, 264] on div at bounding box center [512, 255] width 1024 height 511
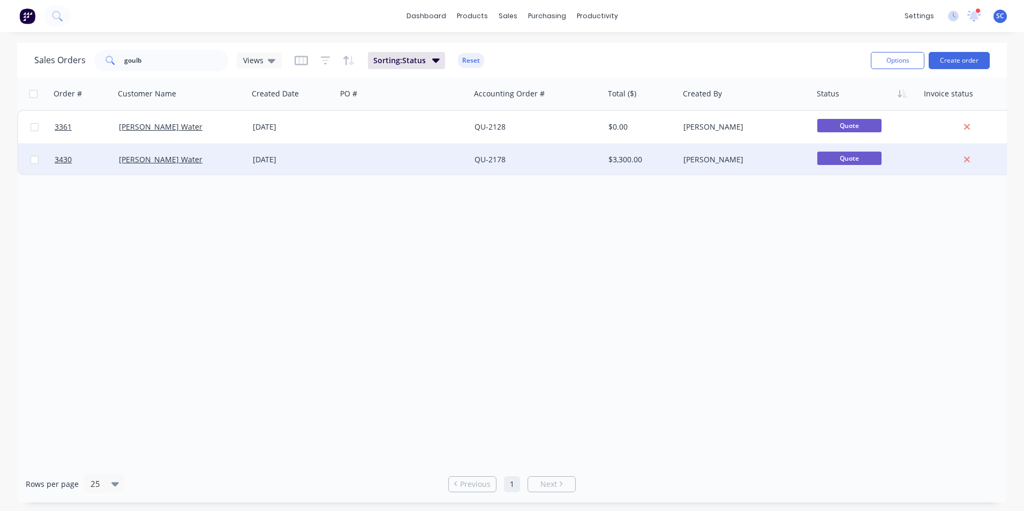
click at [450, 165] on div at bounding box center [404, 160] width 134 height 32
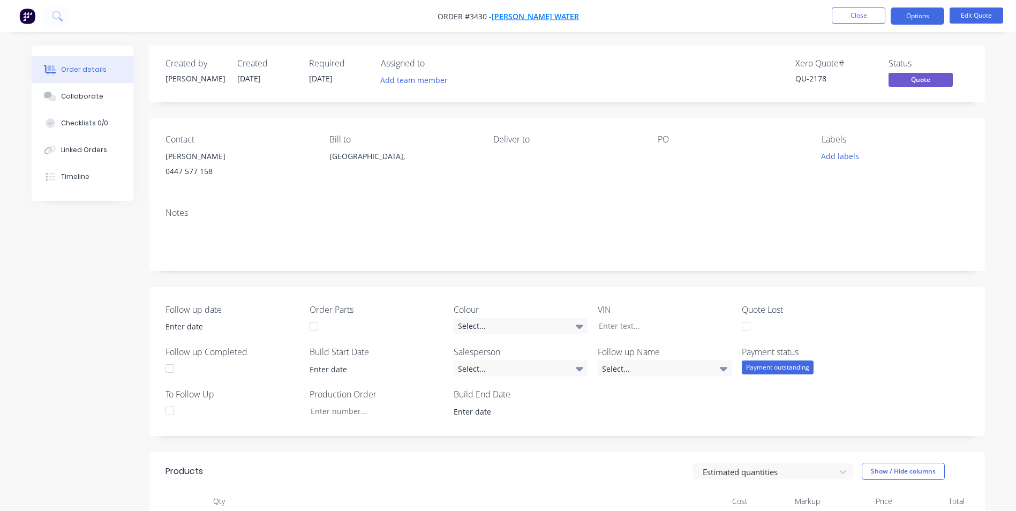
click at [556, 16] on span "[PERSON_NAME] Water" at bounding box center [535, 16] width 87 height 10
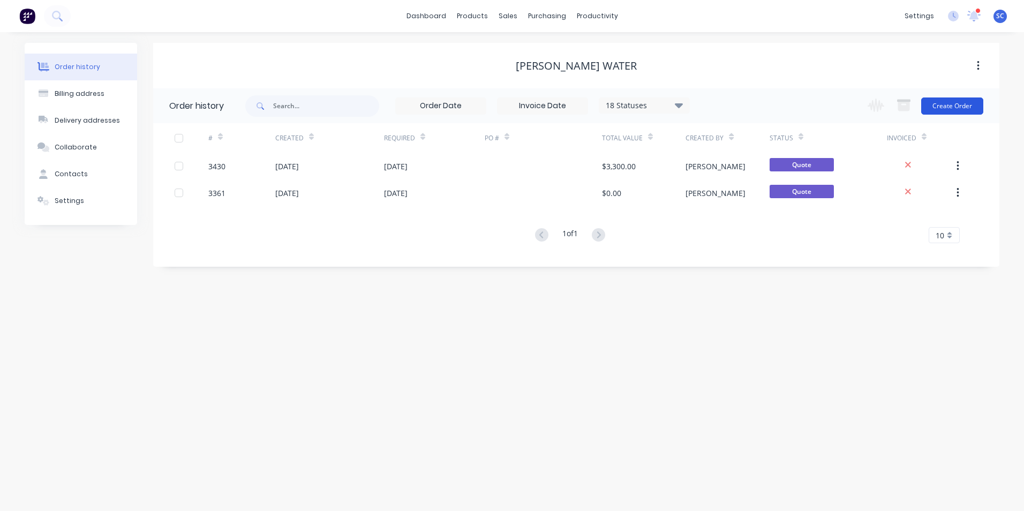
click at [959, 106] on button "Create Order" at bounding box center [952, 105] width 62 height 17
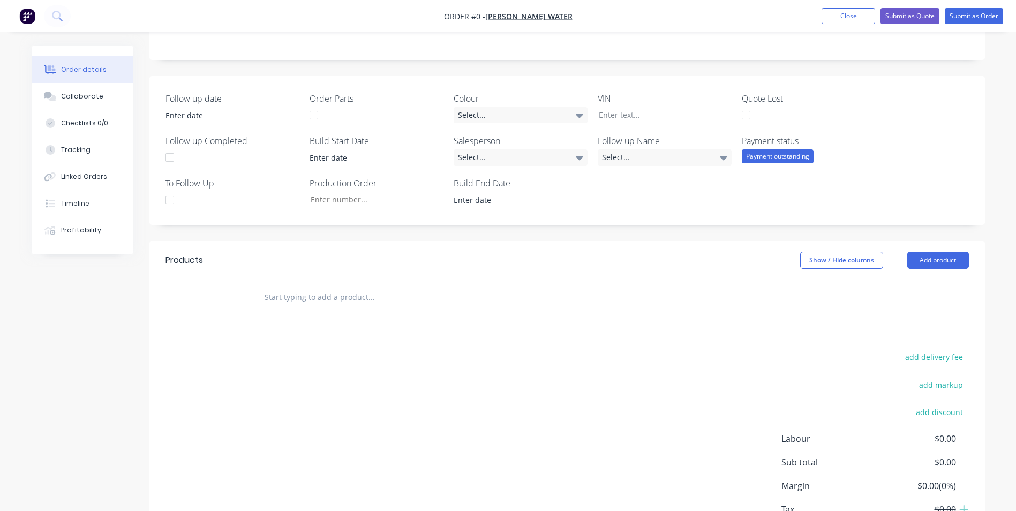
scroll to position [268, 0]
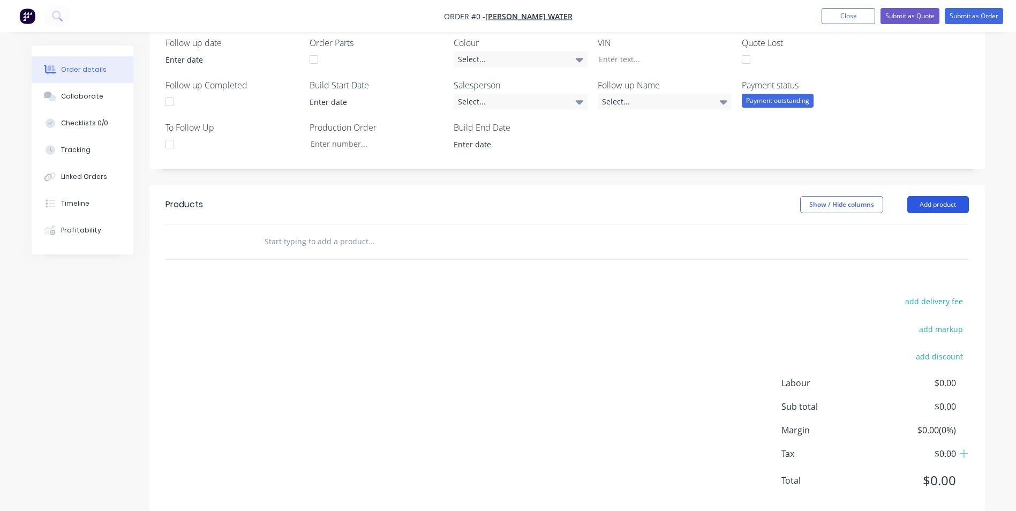
click at [944, 207] on button "Add product" at bounding box center [938, 204] width 62 height 17
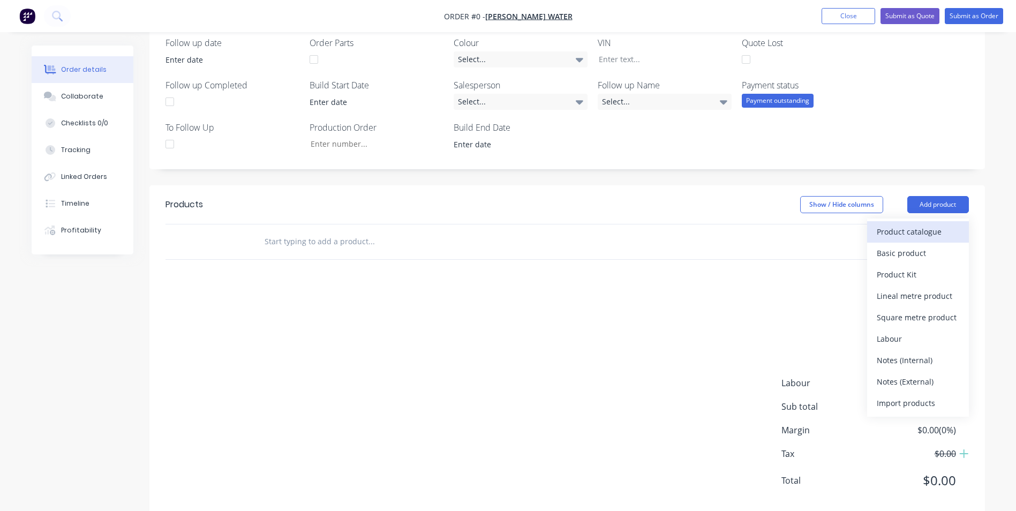
click at [909, 232] on div "Product catalogue" at bounding box center [918, 232] width 82 height 16
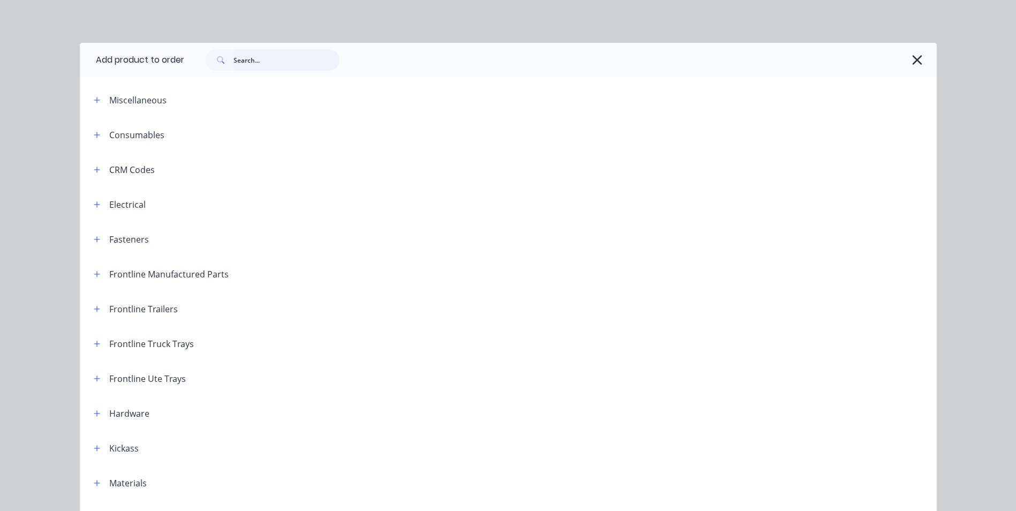
click at [246, 65] on input "text" at bounding box center [286, 59] width 106 height 21
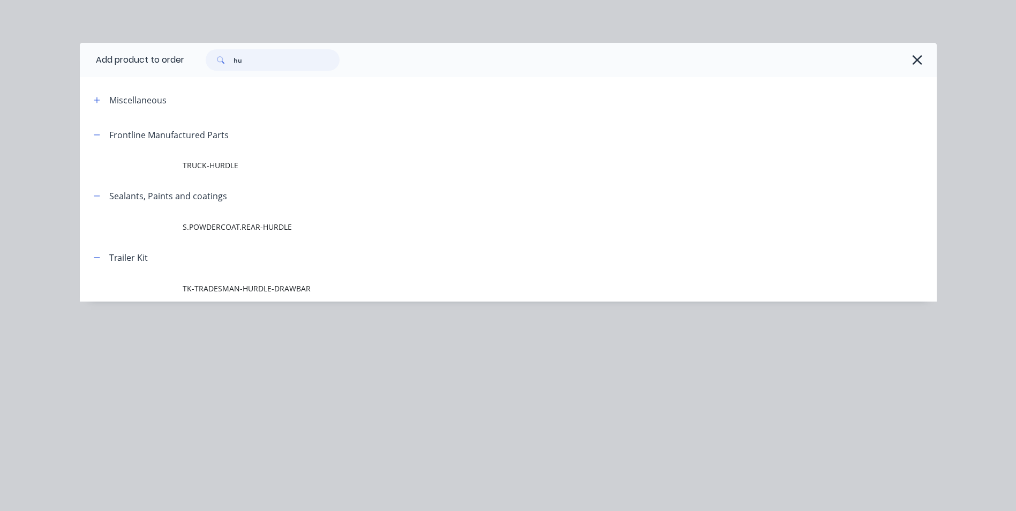
type input "h"
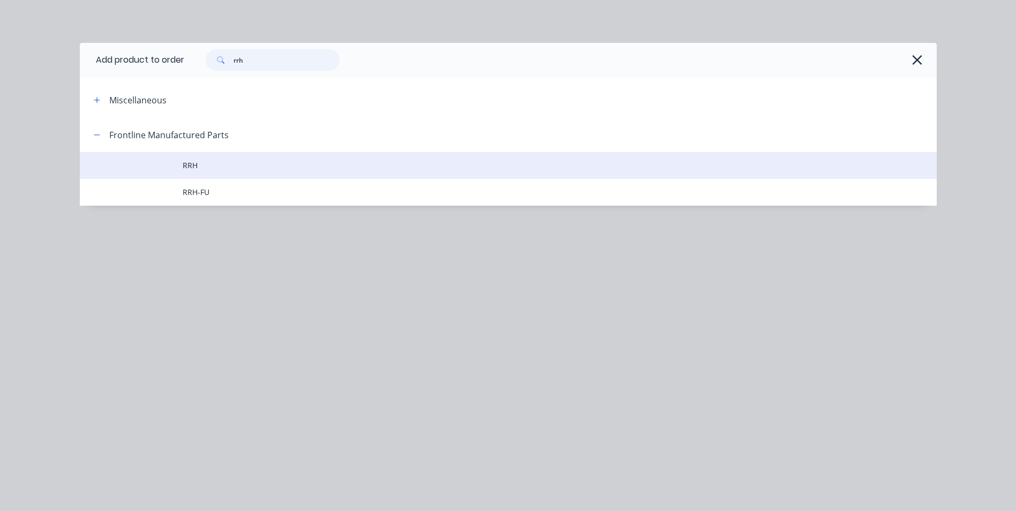
type input "rrh"
click at [209, 170] on span "RRH" at bounding box center [484, 165] width 603 height 11
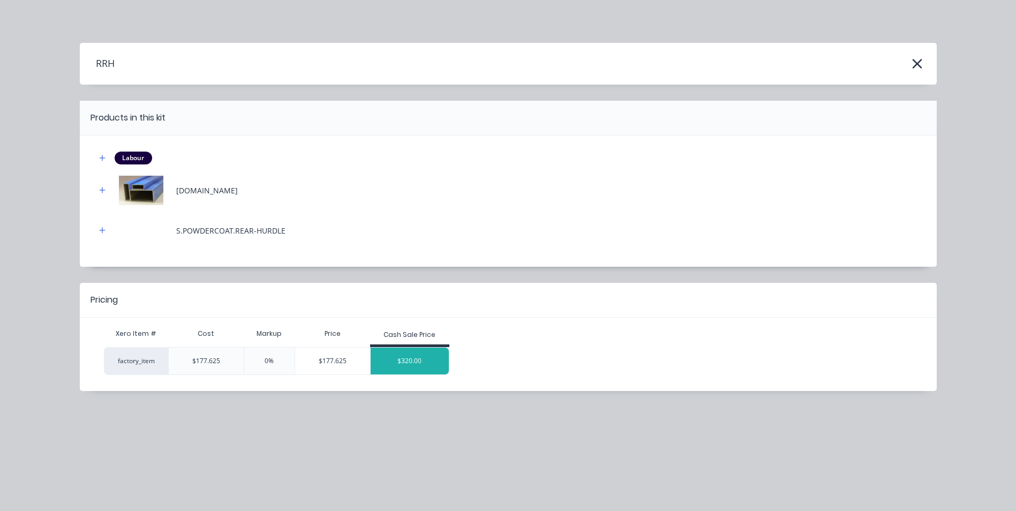
click at [387, 358] on div "$320.00" at bounding box center [410, 361] width 78 height 27
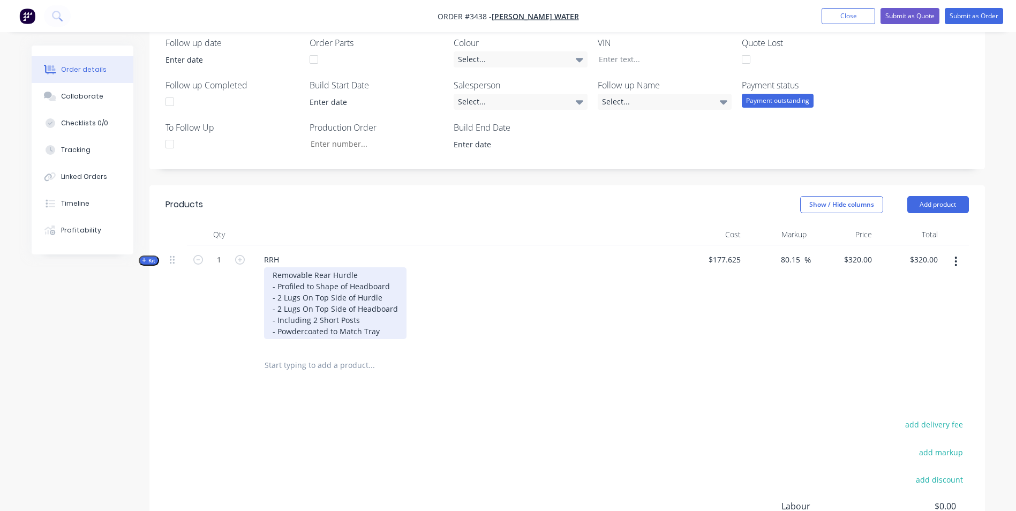
click at [372, 311] on div "Removable Rear Hurdle - Profiled to Shape of Headboard - 2 Lugs On Top Side of …" at bounding box center [335, 303] width 142 height 72
drag, startPoint x: 384, startPoint y: 332, endPoint x: 328, endPoint y: 335, distance: 56.3
click at [328, 335] on div "Removable Rear Hurdle - Profiled to Shape of Headboard - 2 Lugs On Top Side of …" at bounding box center [335, 303] width 142 height 72
drag, startPoint x: 365, startPoint y: 319, endPoint x: 264, endPoint y: 317, distance: 101.3
click at [264, 317] on div "Removable Rear Hurdle - Profiled to Shape of Headboard - 2 Lugs On Top Side of …" at bounding box center [335, 303] width 142 height 72
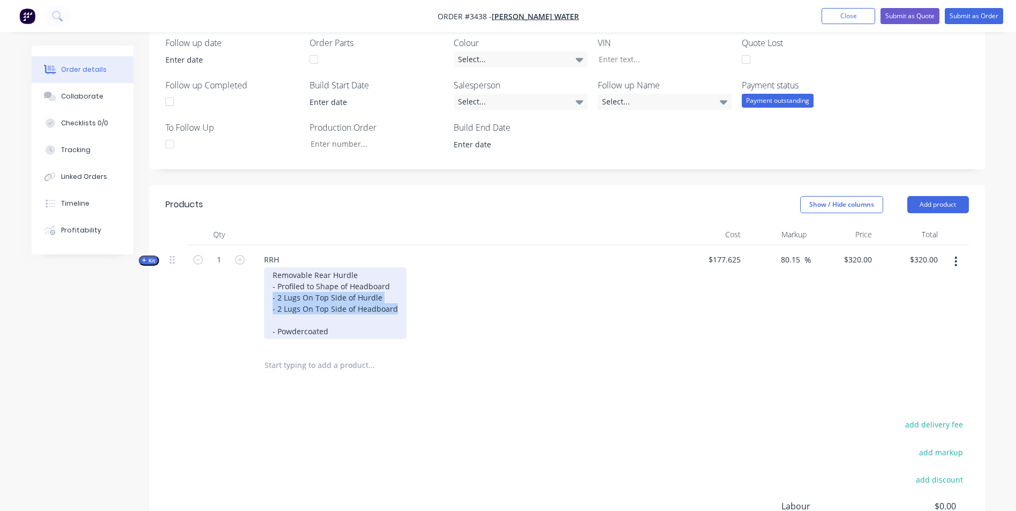
drag, startPoint x: 397, startPoint y: 312, endPoint x: 246, endPoint y: 293, distance: 152.1
click at [246, 293] on div "Kit 1 RRH Removable Rear Hurdle - Profiled to Shape of Headboard - 2 Lugs On To…" at bounding box center [566, 296] width 803 height 103
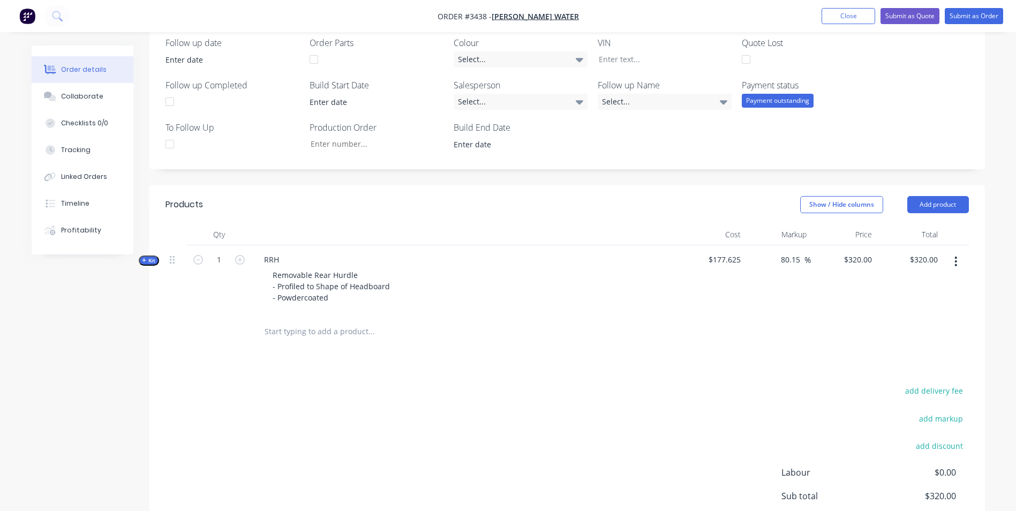
click at [363, 226] on div at bounding box center [465, 234] width 428 height 21
click at [146, 259] on icon "button" at bounding box center [144, 260] width 5 height 5
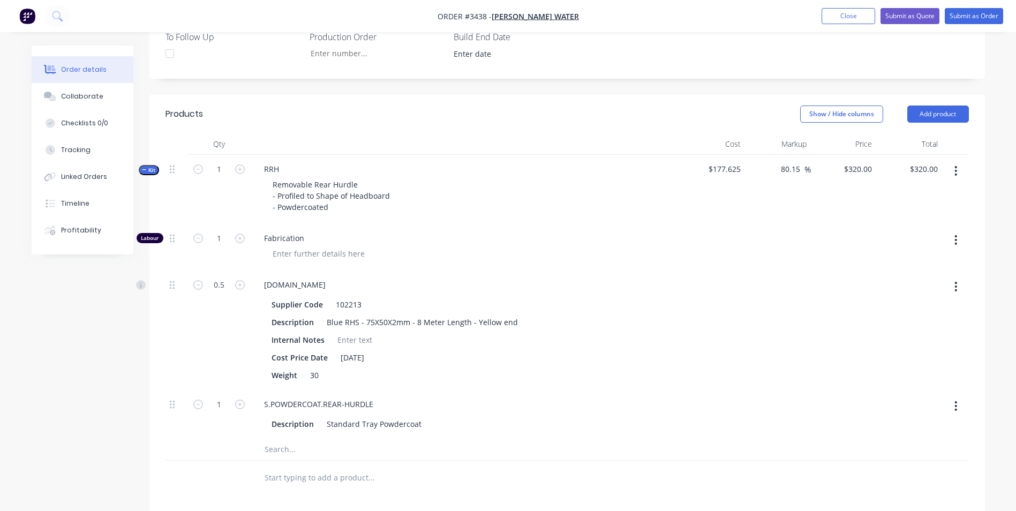
scroll to position [375, 0]
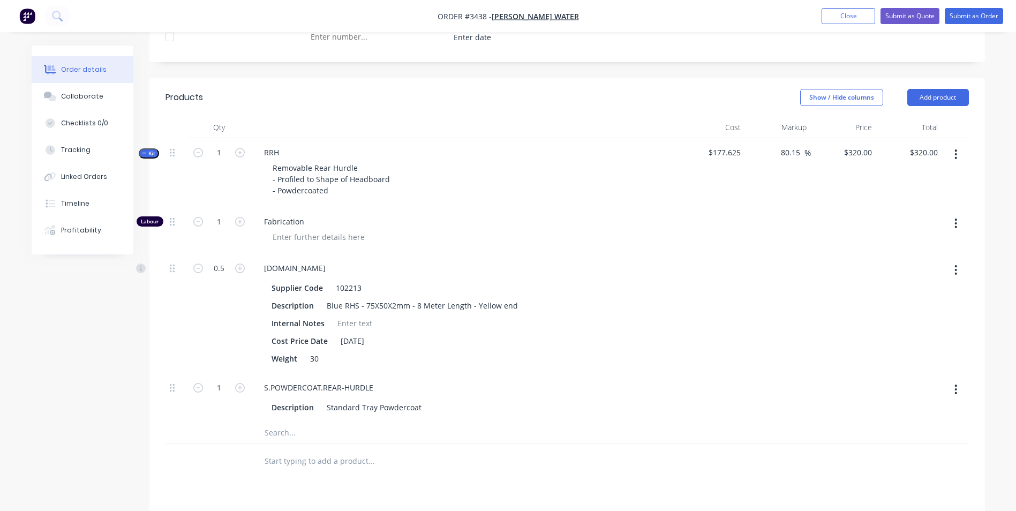
click at [954, 156] on button "button" at bounding box center [955, 154] width 25 height 19
click at [900, 185] on div "Add product to kit" at bounding box center [918, 183] width 82 height 16
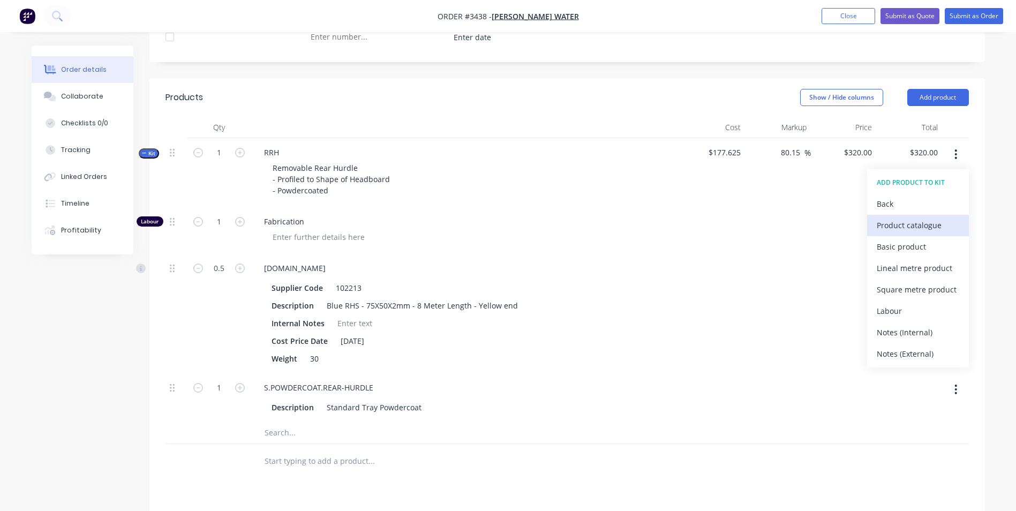
click at [900, 228] on div "Product catalogue" at bounding box center [918, 225] width 82 height 16
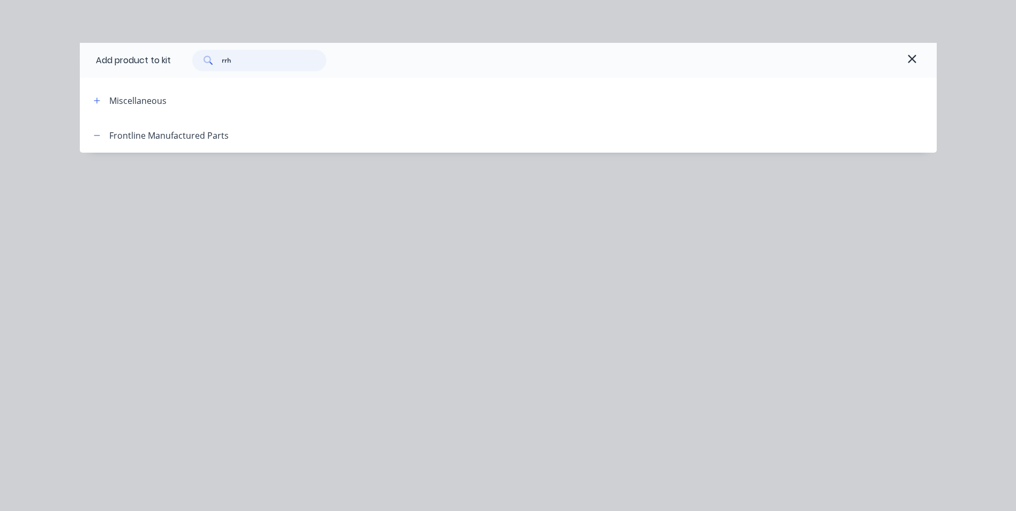
drag, startPoint x: 244, startPoint y: 62, endPoint x: 152, endPoint y: 60, distance: 91.6
click at [152, 60] on div "Add product to kit rrh" at bounding box center [508, 60] width 857 height 35
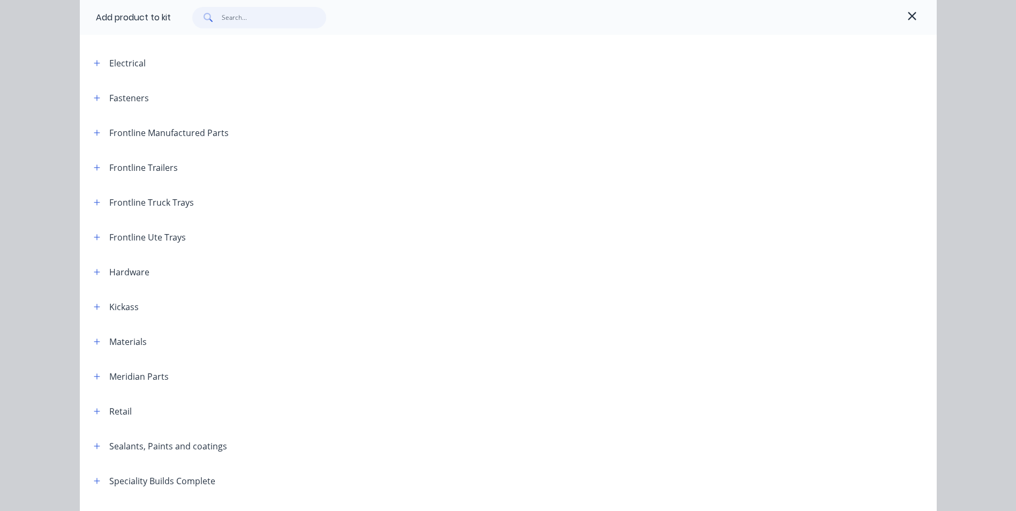
scroll to position [161, 0]
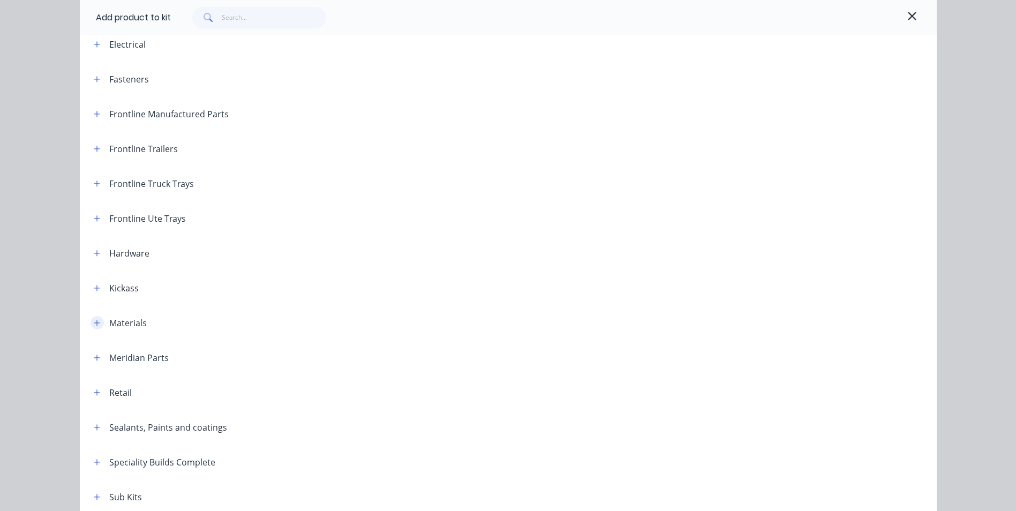
click at [94, 325] on icon "button" at bounding box center [97, 322] width 6 height 7
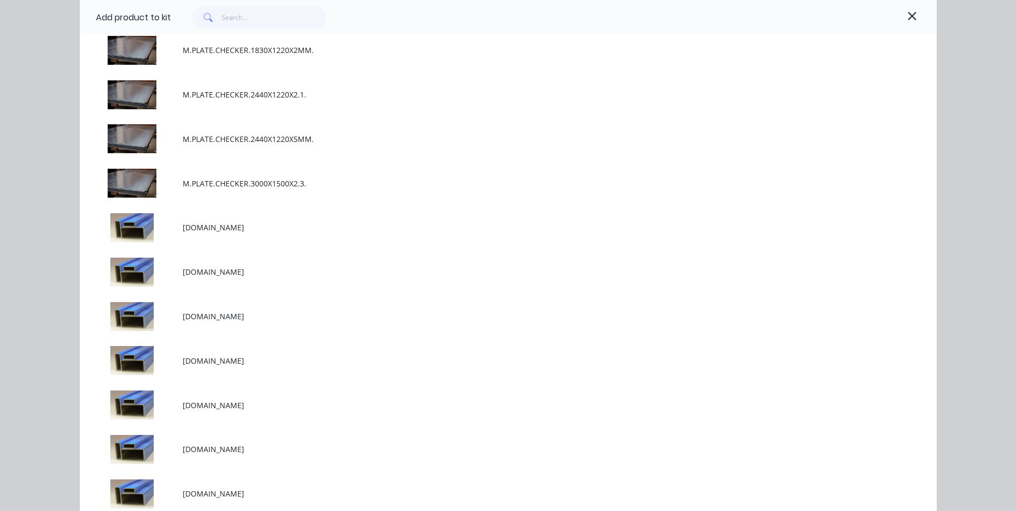
scroll to position [2089, 0]
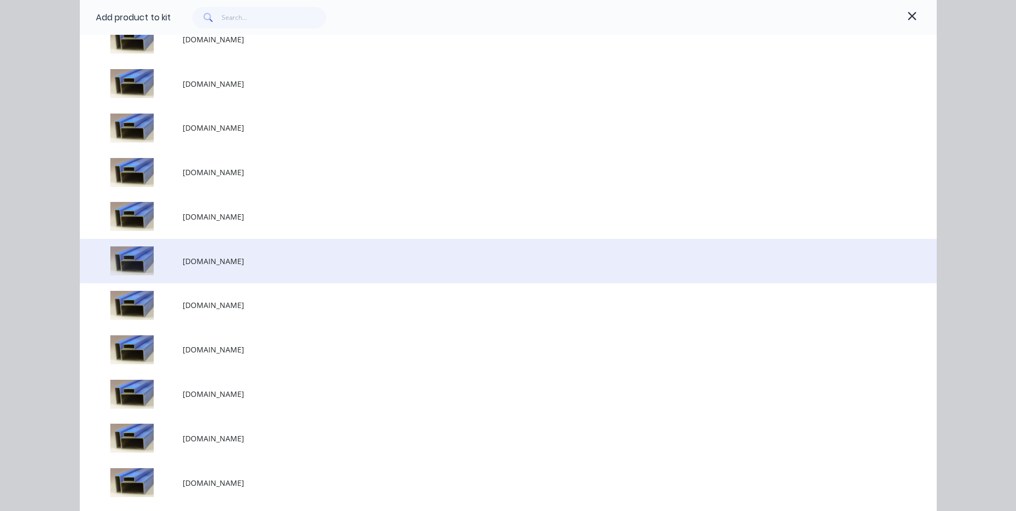
click at [229, 263] on span "[DOMAIN_NAME]" at bounding box center [484, 260] width 603 height 11
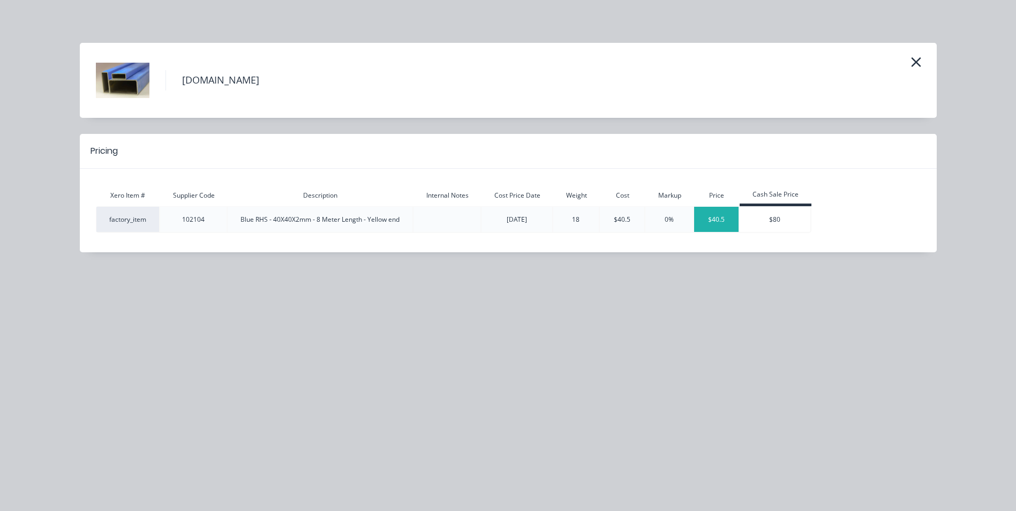
type input "$392.9627"
type input "$392.96"
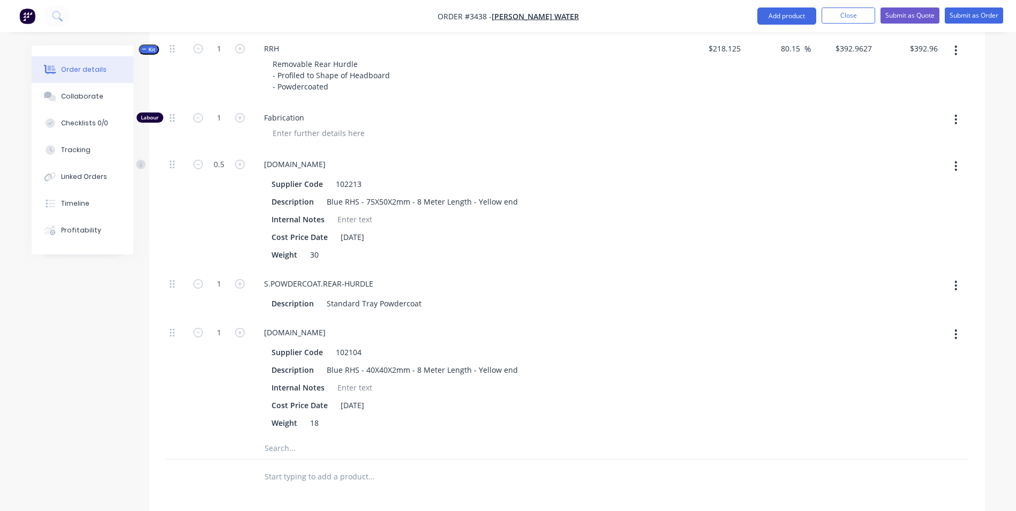
scroll to position [482, 0]
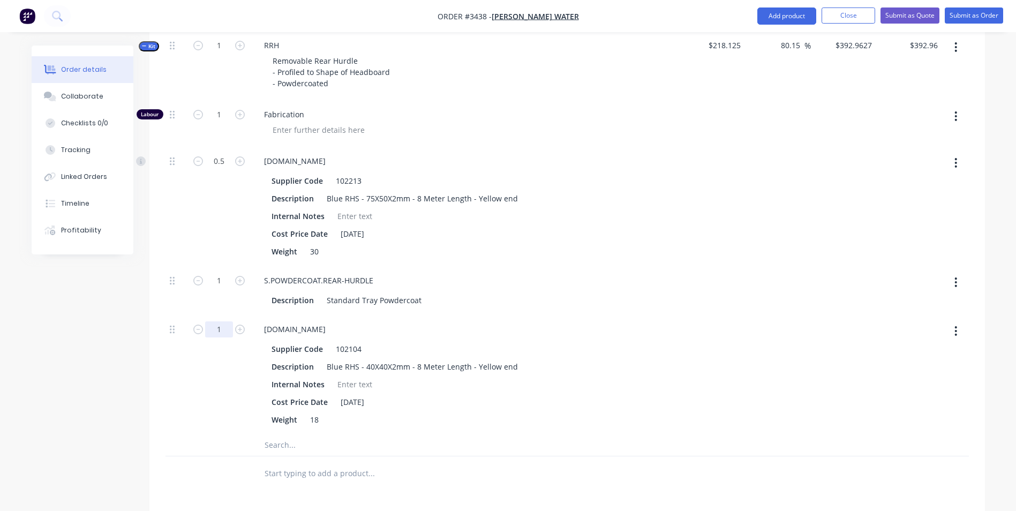
click at [218, 330] on input "1" at bounding box center [219, 329] width 28 height 16
type input ".5"
type input "$356.4814"
type input "$356.48"
type input "0.5"
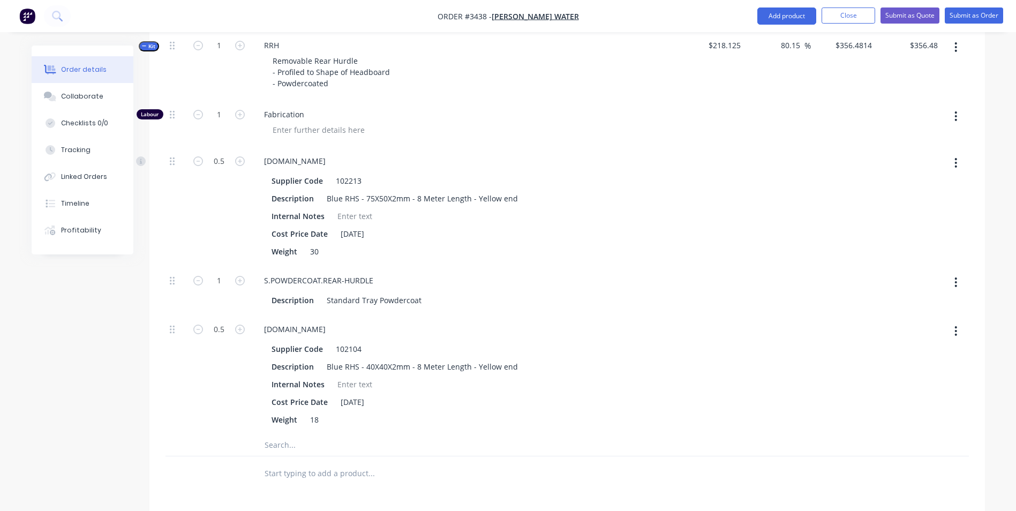
click at [64, 335] on div "Created by [PERSON_NAME] Created [DATE] Required [DATE] Assigned to Add team me…" at bounding box center [508, 164] width 953 height 1201
click at [957, 162] on icon "button" at bounding box center [955, 163] width 3 height 12
click at [914, 230] on div "Delete" at bounding box center [918, 234] width 82 height 16
type input "$297.7058"
type input "$297.71"
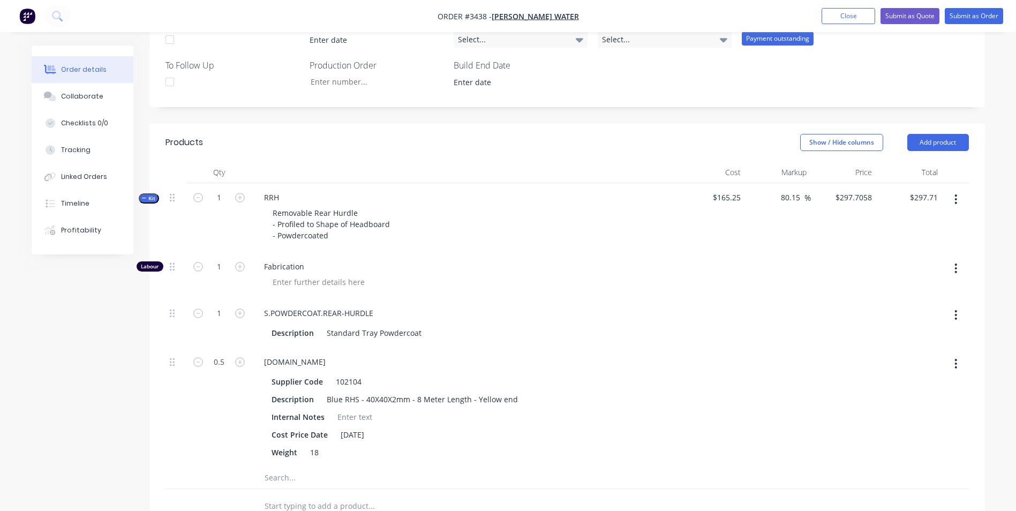
scroll to position [321, 0]
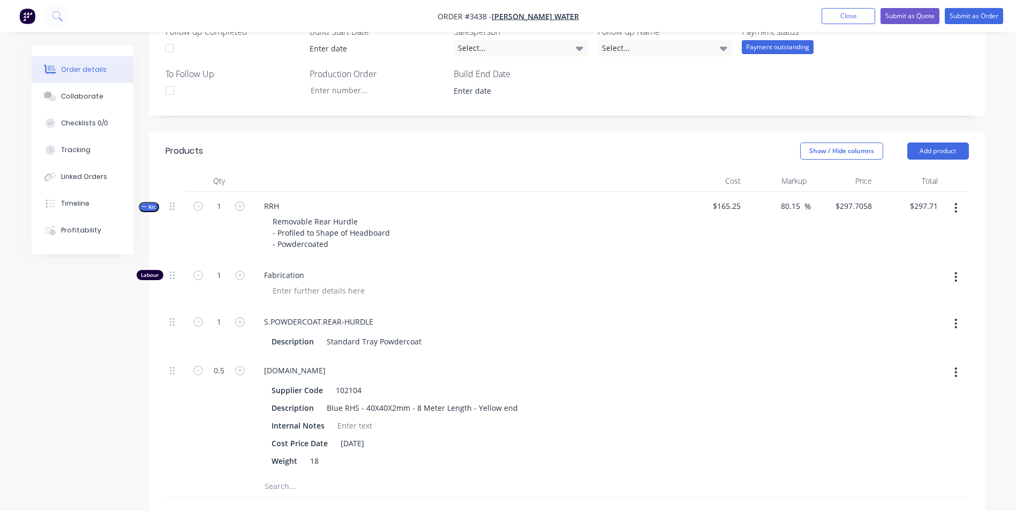
click at [732, 137] on header "Products Show / Hide columns Add product" at bounding box center [566, 151] width 835 height 39
click at [841, 124] on div "Created by [PERSON_NAME] Created [DATE] Required [DATE] Assigned to Add team me…" at bounding box center [566, 256] width 835 height 1065
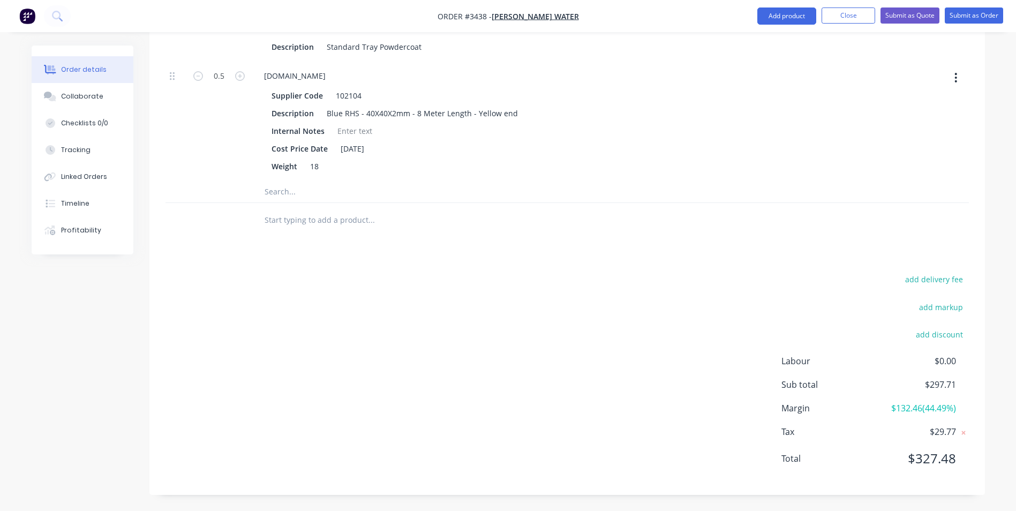
scroll to position [295, 0]
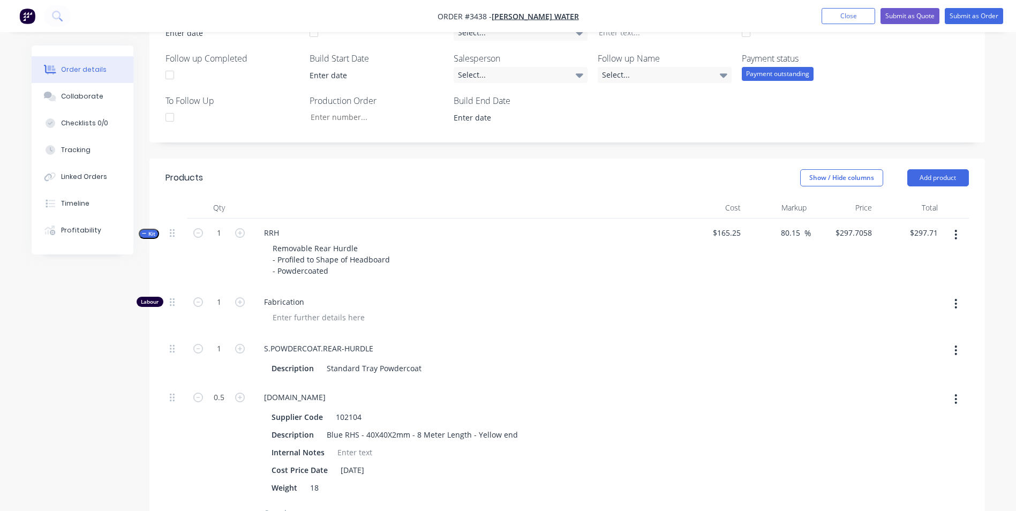
click at [147, 232] on span "Kit" at bounding box center [149, 234] width 14 height 8
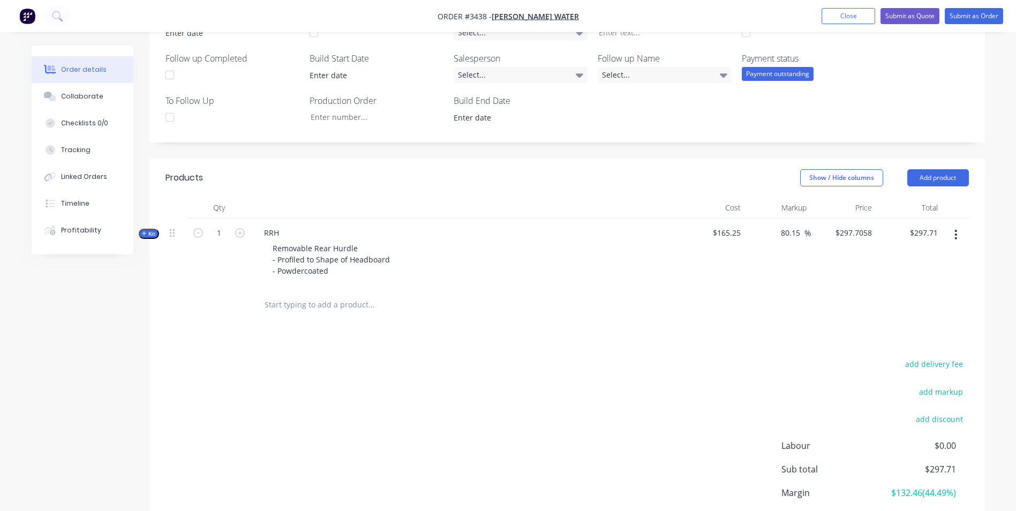
click at [546, 166] on header "Products Show / Hide columns Add product" at bounding box center [566, 178] width 835 height 39
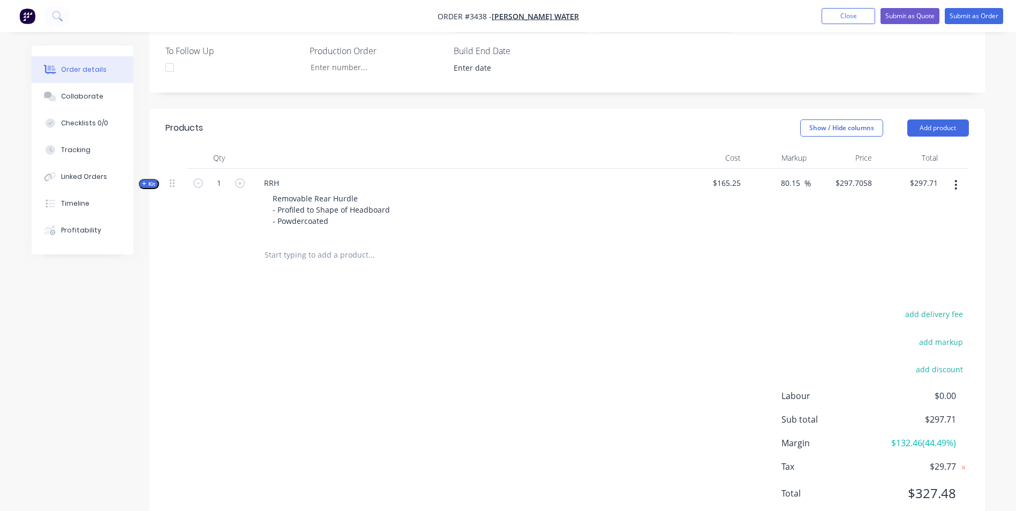
scroll to position [379, 0]
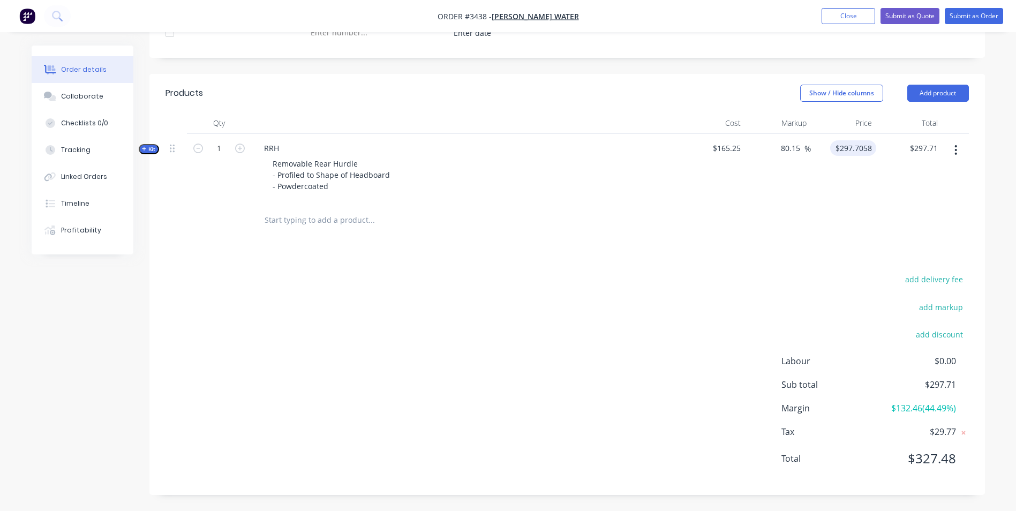
click at [851, 150] on input "$297.7058" at bounding box center [855, 148] width 42 height 16
type input "250"
type input "51.29"
type input "$250.00"
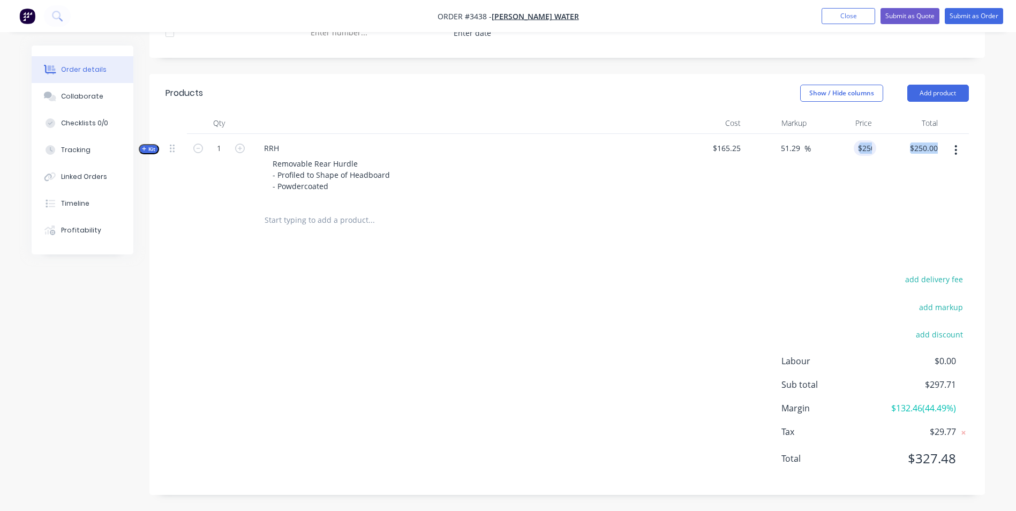
click at [842, 203] on div "Qty Cost Markup Price Total Kit 1 RRH Removable Rear Hurdle - Profiled to Shape…" at bounding box center [566, 174] width 835 height 125
click at [748, 248] on div "Products Show / Hide columns Add product Qty Cost Markup Price Total Kit 1 RRH …" at bounding box center [566, 284] width 835 height 421
click at [858, 152] on div "250 $250.00" at bounding box center [859, 148] width 33 height 16
type input "220"
type input "33.13"
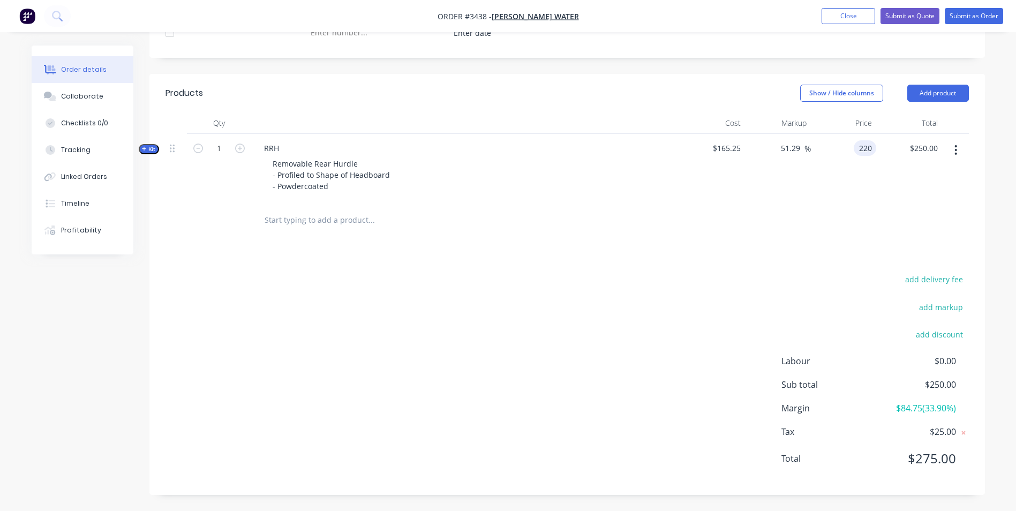
type input "$220.00"
click at [986, 197] on div "Order details Collaborate Checklists 0/0 Tracking Linked Orders Timeline Profit…" at bounding box center [508, 88] width 975 height 845
click at [856, 152] on div "220 $220.00" at bounding box center [857, 148] width 37 height 16
type input "230"
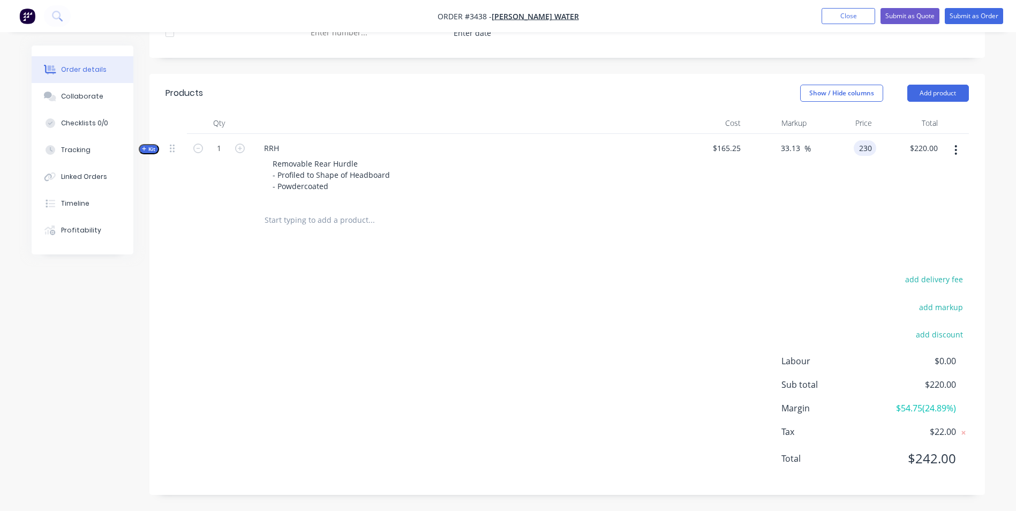
click at [841, 252] on div "Products Show / Hide columns Add product Qty Cost Markup Price Total Kit 1 RRH …" at bounding box center [566, 284] width 835 height 421
type input "39.18"
type input "$230.00"
click at [855, 151] on div "230 $230.00" at bounding box center [857, 148] width 37 height 16
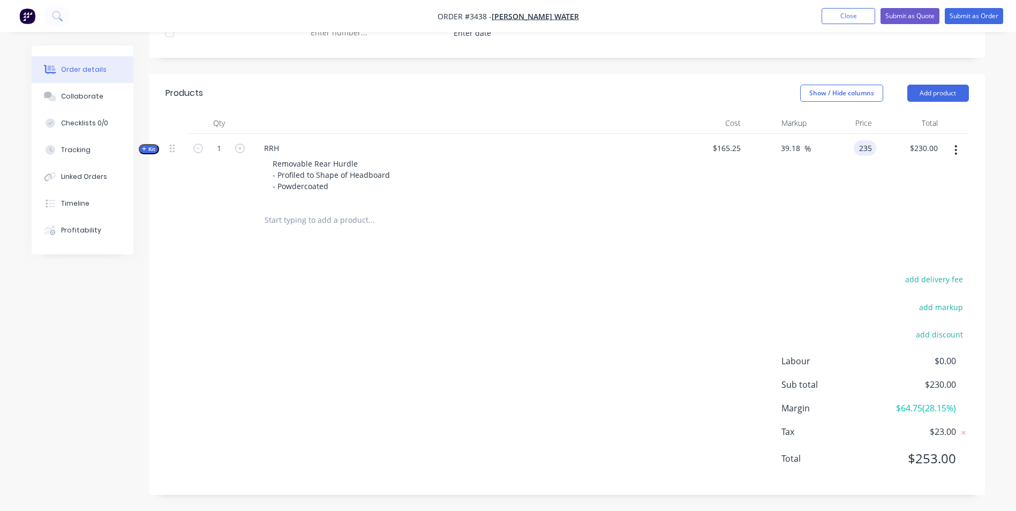
type input "235"
type input "42.21"
type input "$235.00"
click at [843, 194] on div "$235.00 235" at bounding box center [844, 168] width 66 height 69
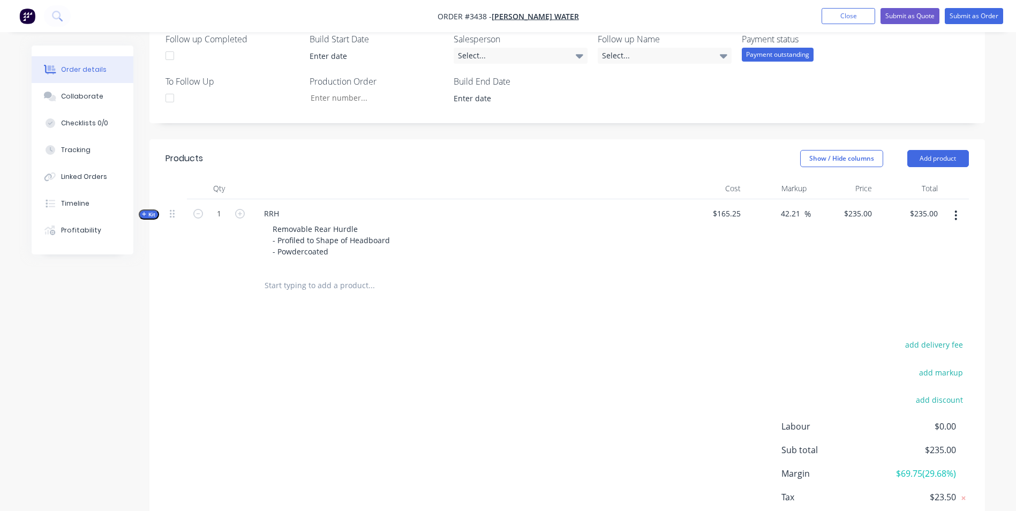
scroll to position [326, 0]
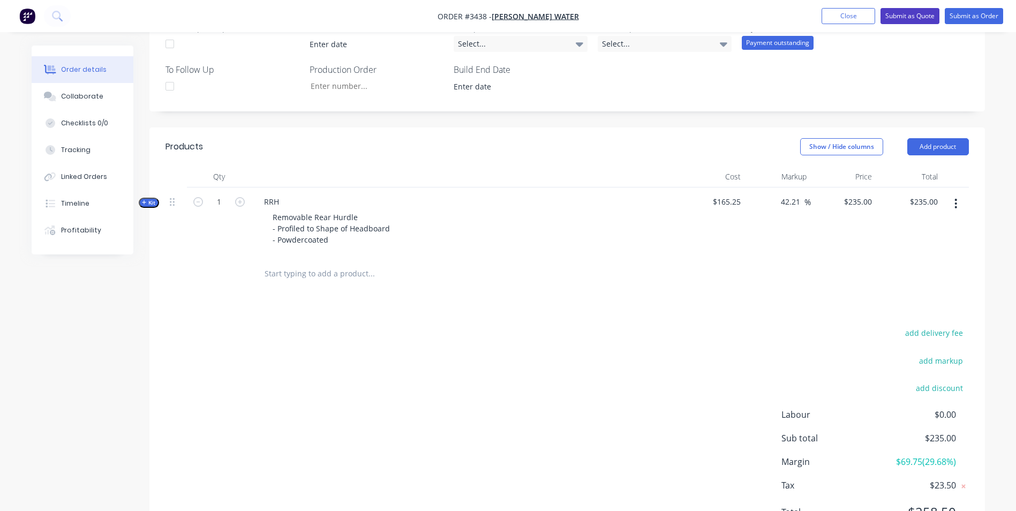
click at [915, 18] on button "Submit as Quote" at bounding box center [909, 16] width 59 height 16
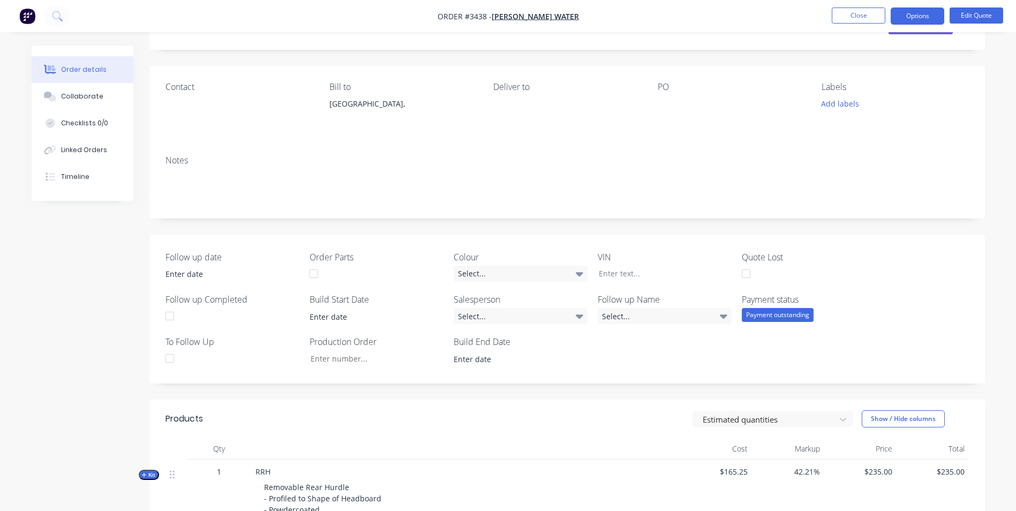
scroll to position [0, 0]
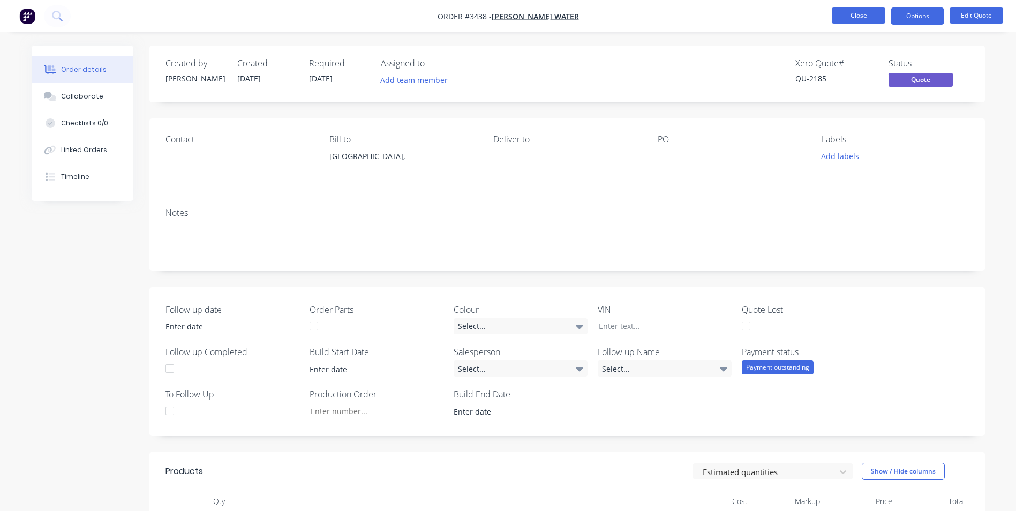
click at [866, 17] on button "Close" at bounding box center [859, 15] width 54 height 16
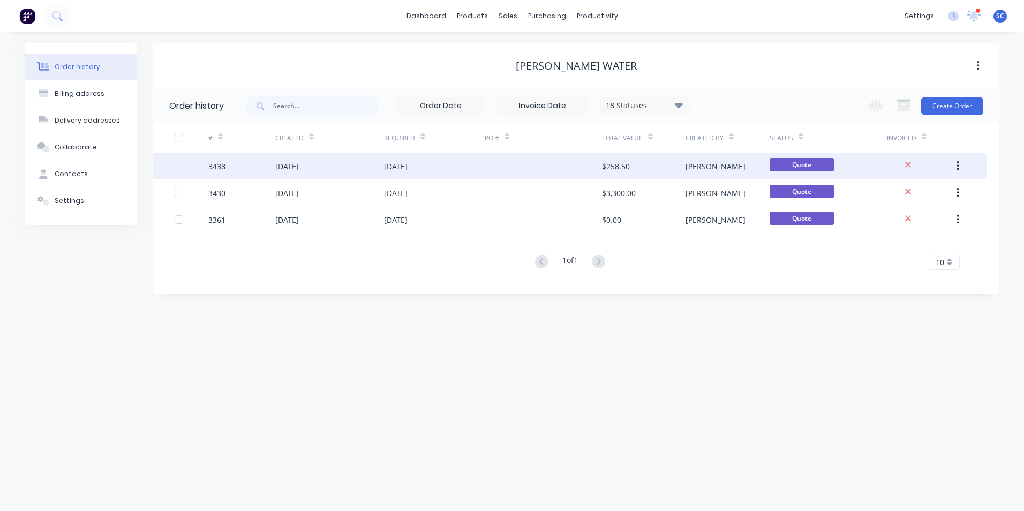
click at [699, 167] on div "[PERSON_NAME]" at bounding box center [715, 166] width 60 height 11
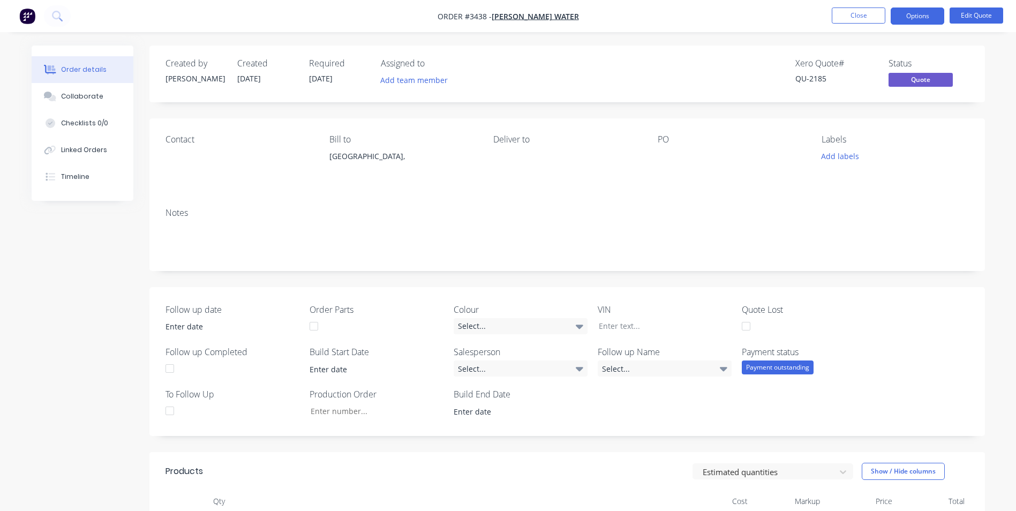
click at [684, 139] on div "PO" at bounding box center [731, 139] width 147 height 10
click at [668, 160] on div at bounding box center [725, 156] width 134 height 15
click at [984, 20] on button "Edit Quote" at bounding box center [977, 15] width 54 height 16
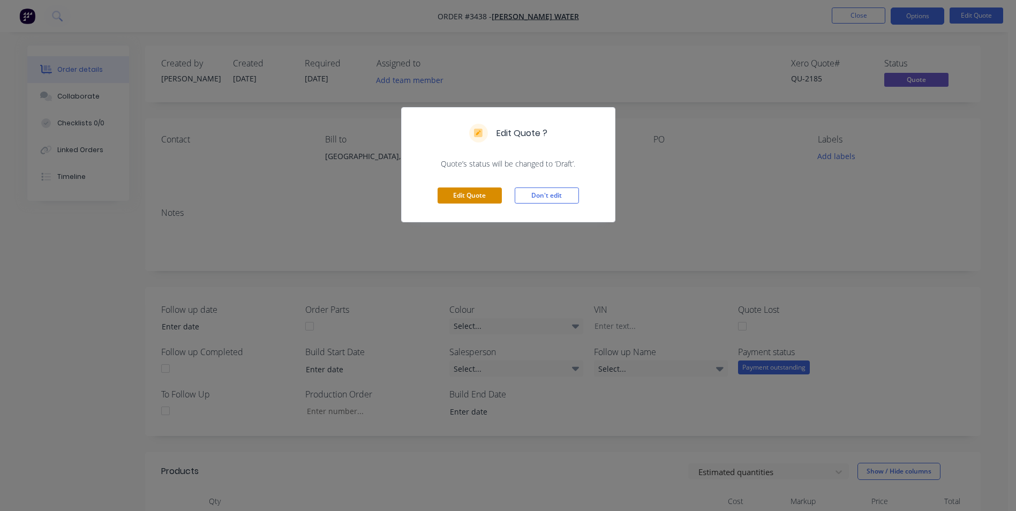
click at [471, 193] on button "Edit Quote" at bounding box center [470, 195] width 64 height 16
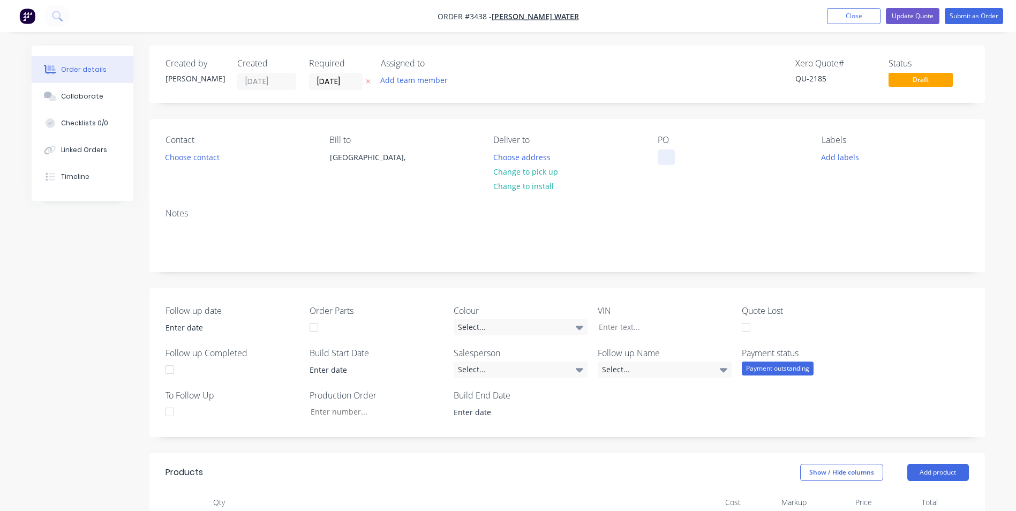
click at [662, 159] on div at bounding box center [666, 157] width 17 height 16
click at [862, 12] on button "Close" at bounding box center [854, 16] width 54 height 16
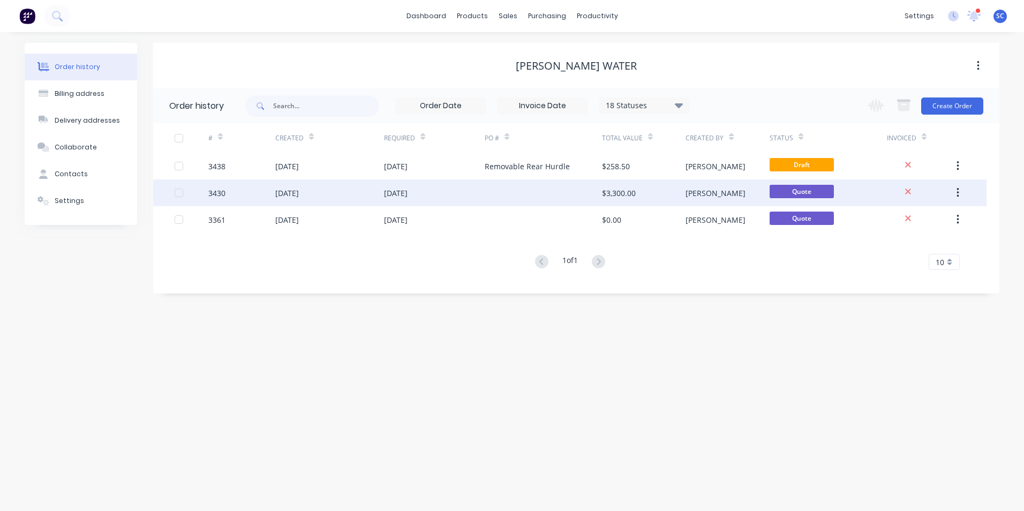
click at [570, 191] on div at bounding box center [543, 192] width 117 height 27
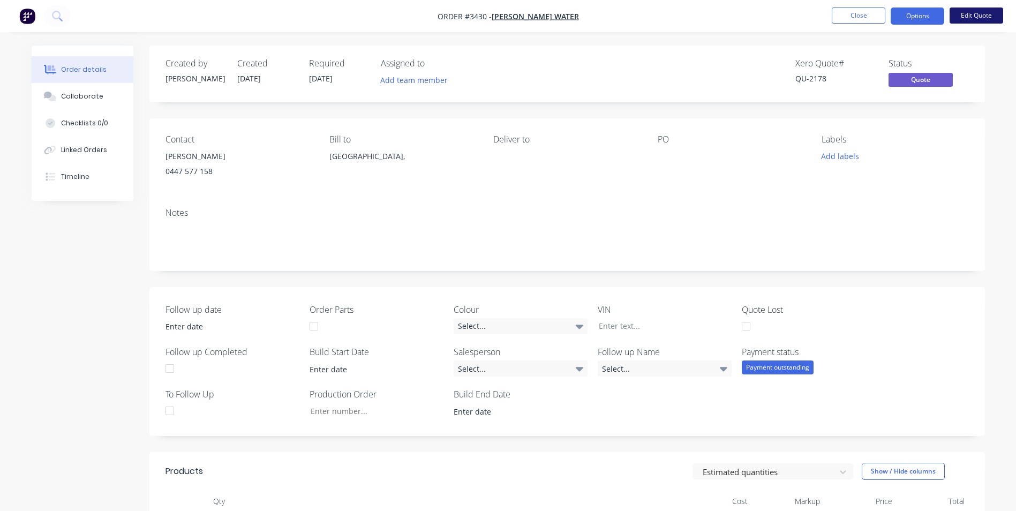
click at [968, 16] on button "Edit Quote" at bounding box center [977, 15] width 54 height 16
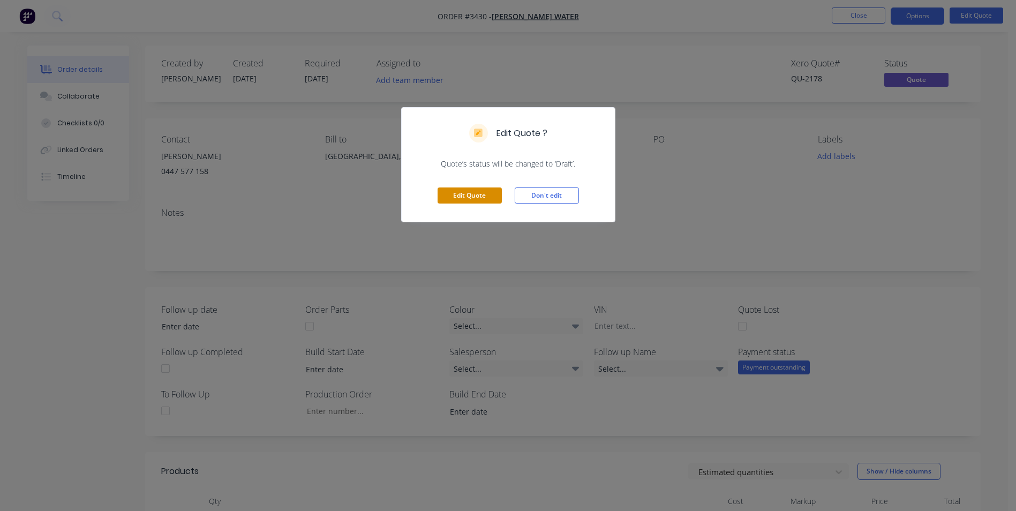
click at [462, 194] on button "Edit Quote" at bounding box center [470, 195] width 64 height 16
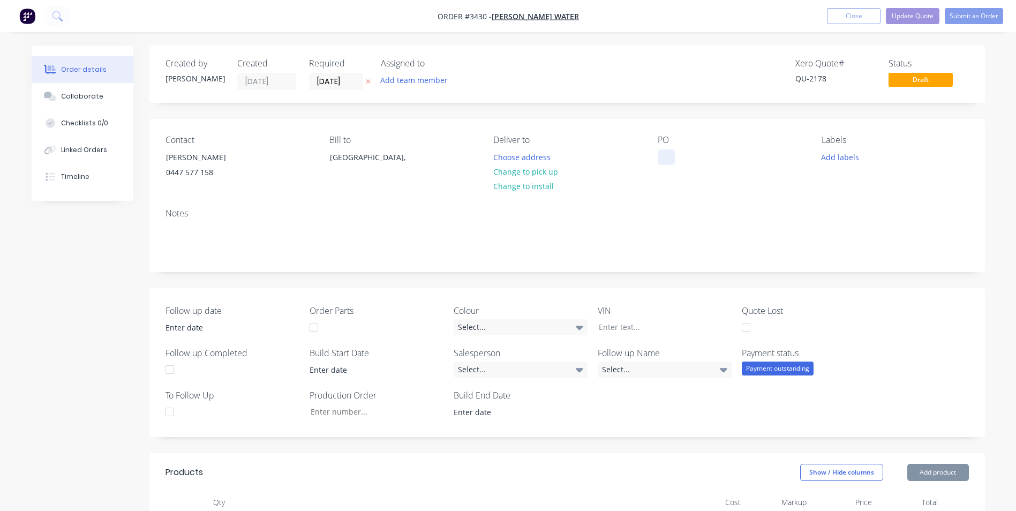
click at [664, 155] on div at bounding box center [666, 157] width 17 height 16
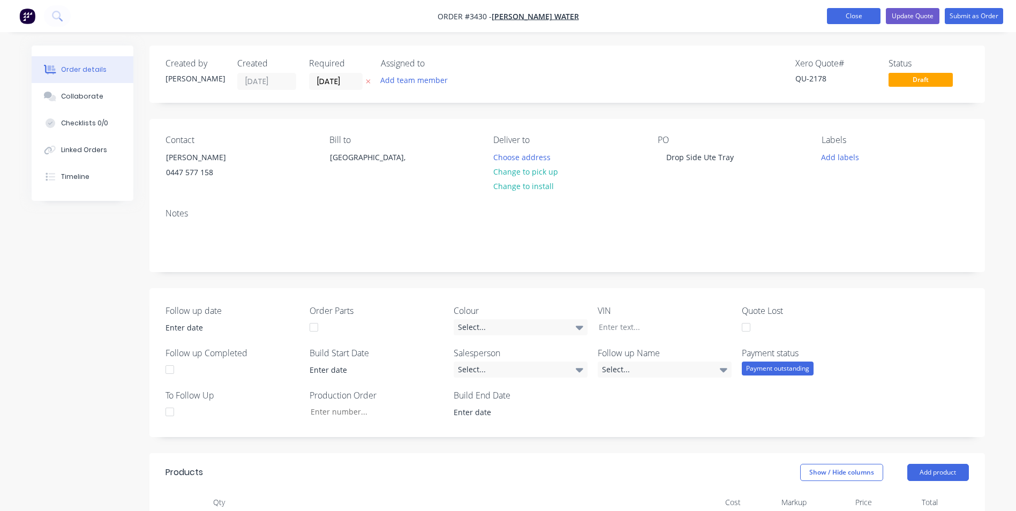
click at [855, 15] on button "Close" at bounding box center [854, 16] width 54 height 16
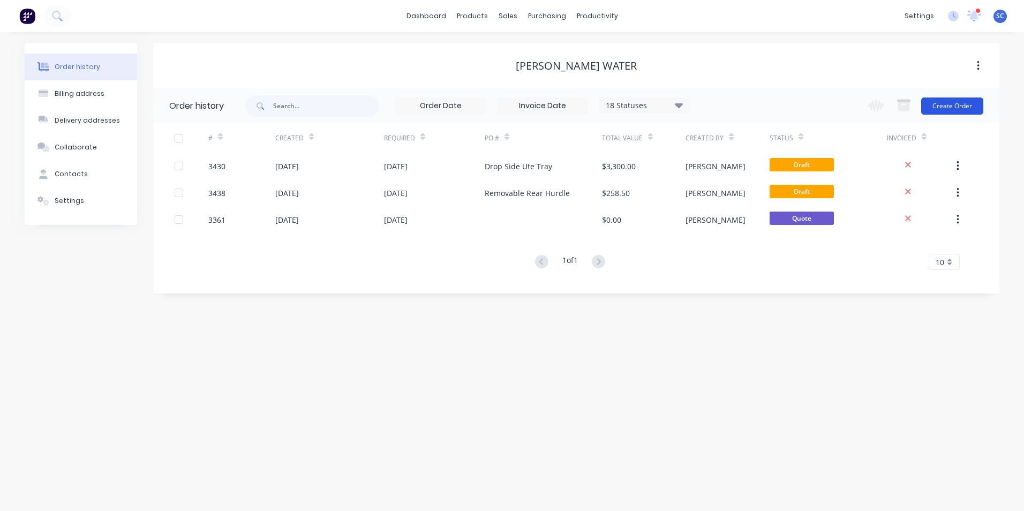
click at [942, 106] on button "Create Order" at bounding box center [952, 105] width 62 height 17
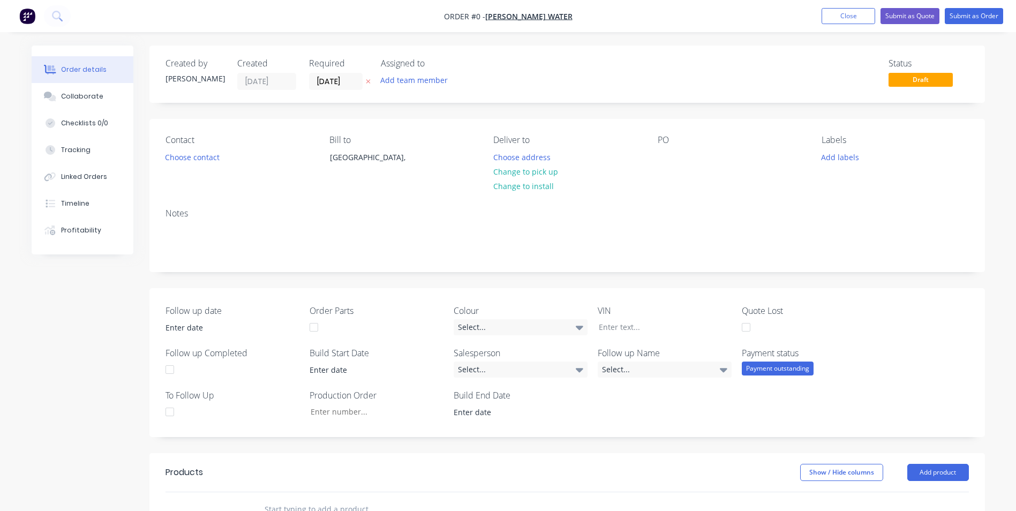
scroll to position [161, 0]
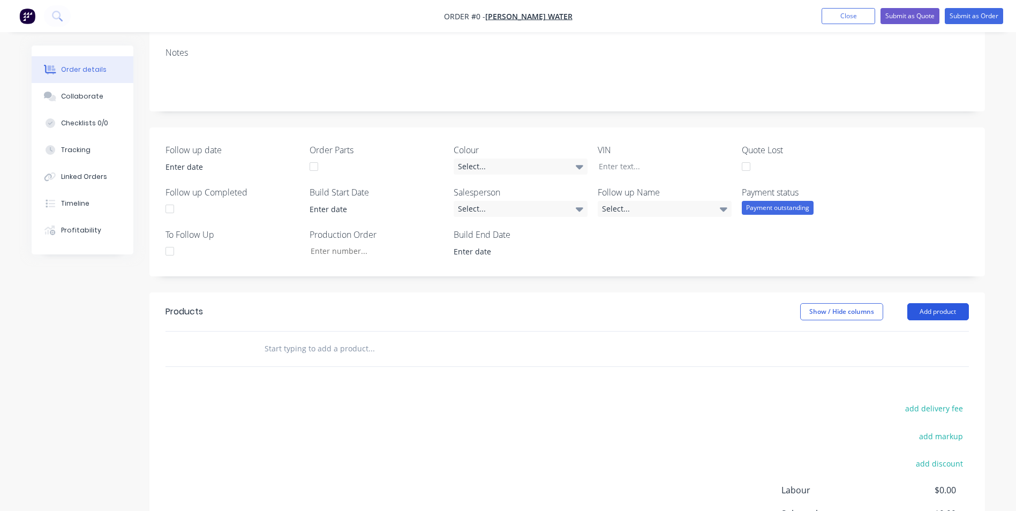
click at [929, 311] on button "Add product" at bounding box center [938, 311] width 62 height 17
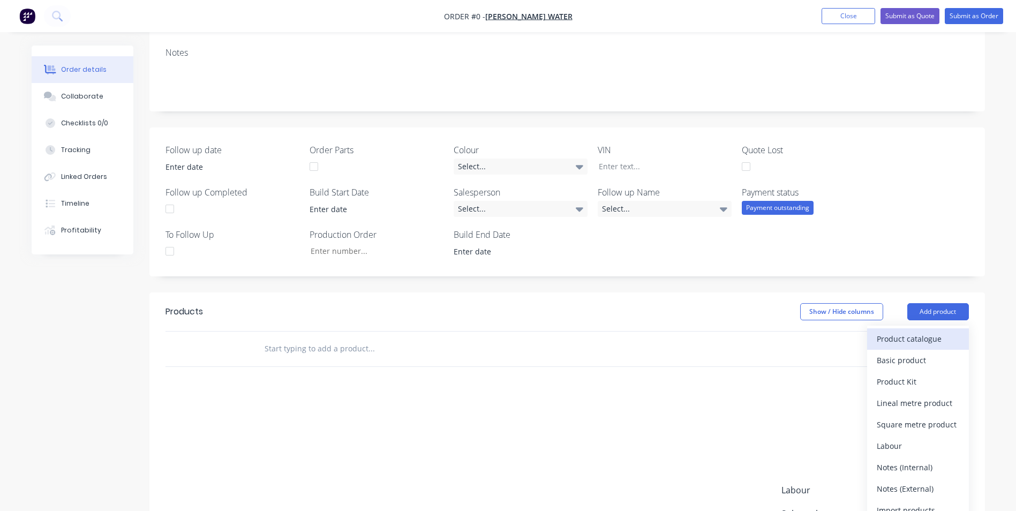
click at [923, 343] on div "Product catalogue" at bounding box center [918, 339] width 82 height 16
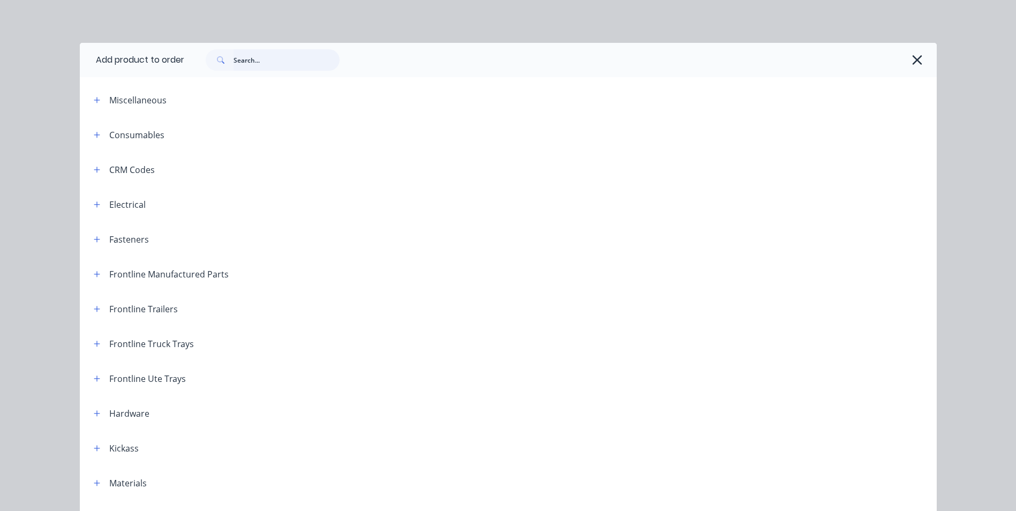
click at [239, 62] on input "text" at bounding box center [286, 59] width 106 height 21
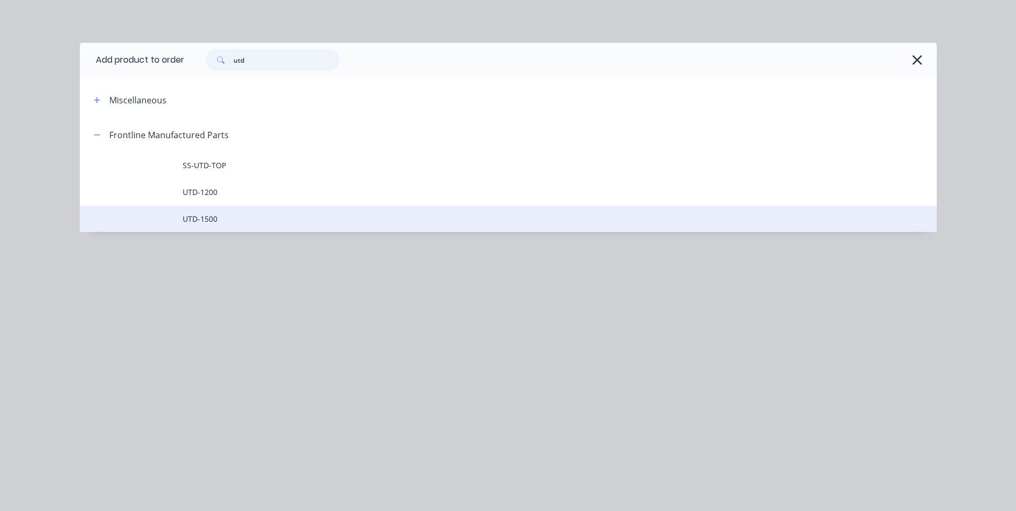
type input "utd"
click at [206, 224] on td "UTD-1500" at bounding box center [560, 219] width 754 height 27
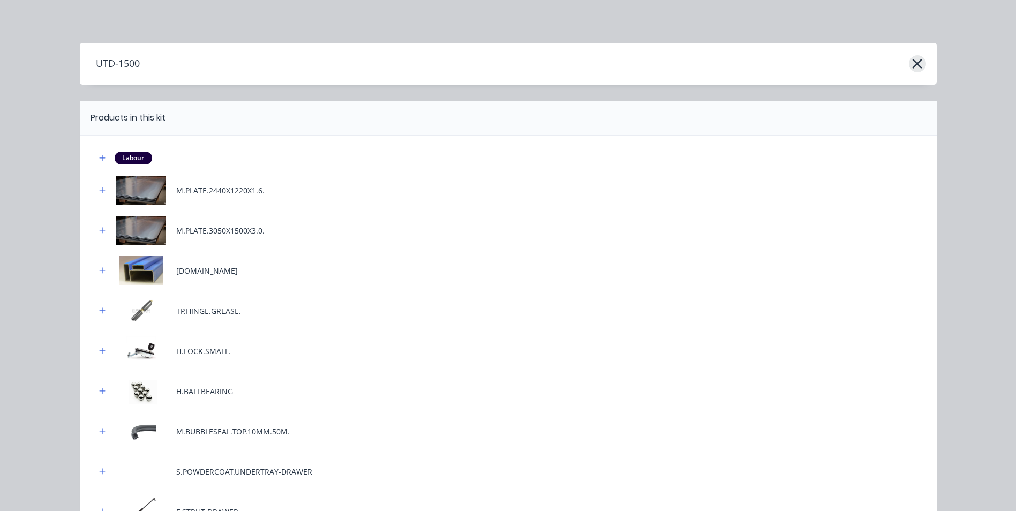
click at [913, 67] on icon "button" at bounding box center [916, 63] width 11 height 15
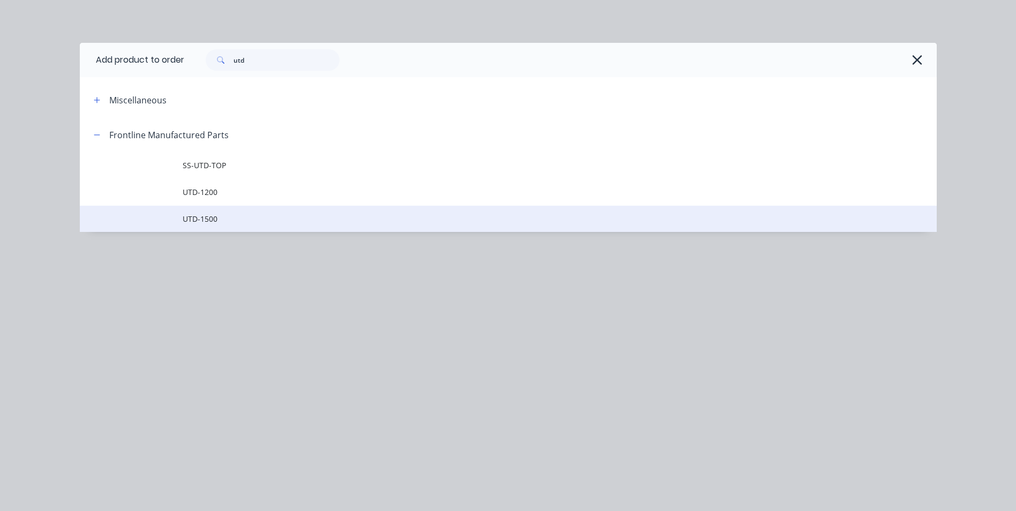
click at [205, 213] on span "UTD-1500" at bounding box center [484, 218] width 603 height 11
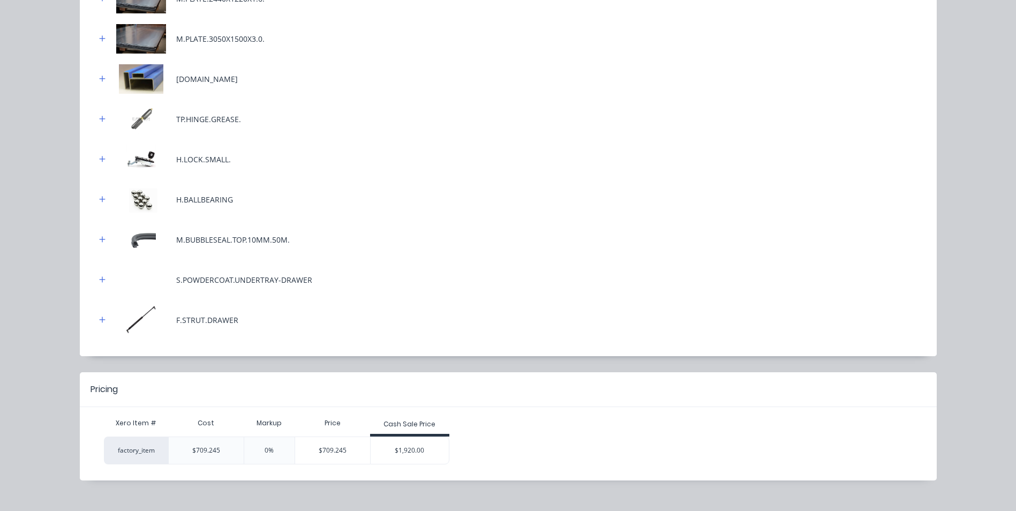
scroll to position [208, 0]
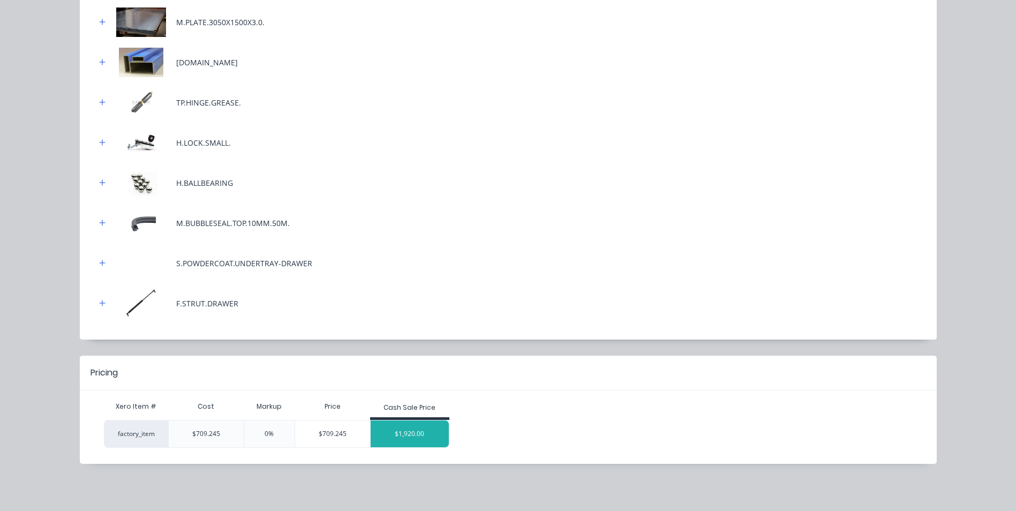
click at [421, 437] on div "$1,920.00" at bounding box center [410, 433] width 78 height 27
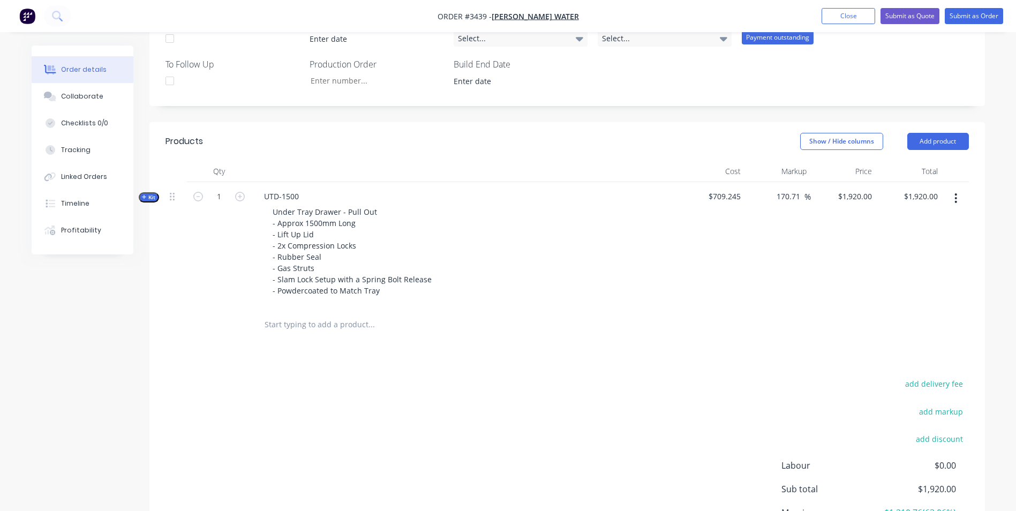
scroll to position [382, 0]
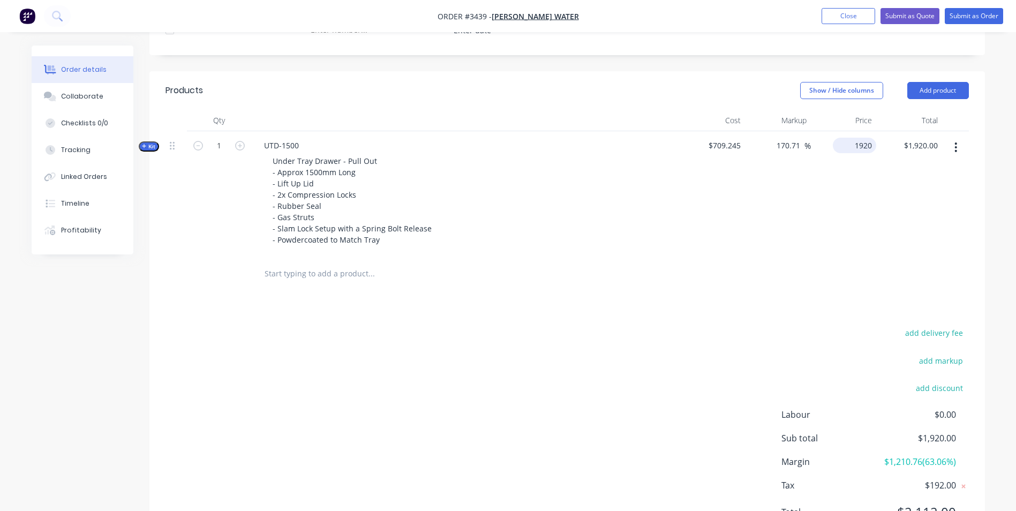
click at [846, 145] on div "1920 $1,920.00" at bounding box center [844, 193] width 66 height 125
type input "1200"
type input "69.19"
type input "$1,200.00"
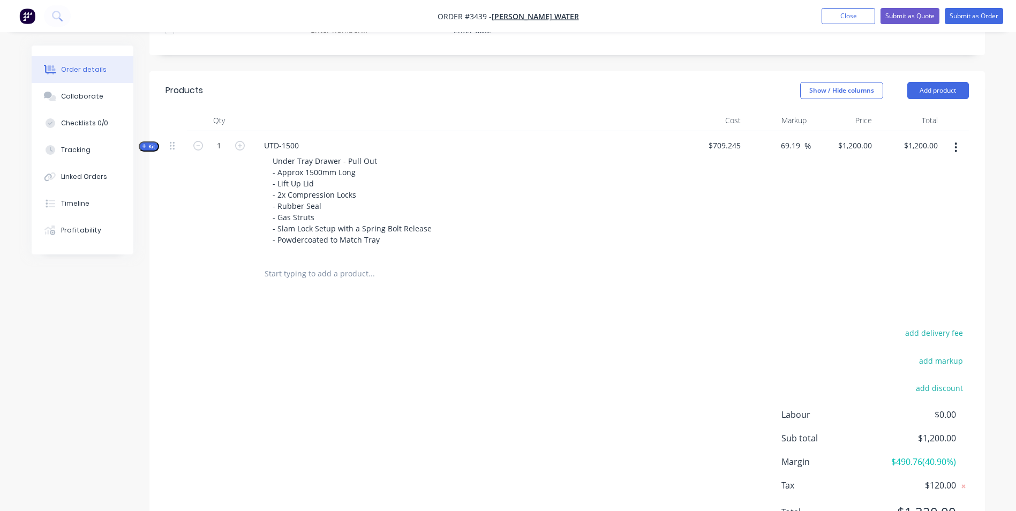
click at [800, 244] on div "69.19 69.19 %" at bounding box center [778, 193] width 66 height 125
click at [792, 148] on input "69.19" at bounding box center [792, 146] width 25 height 16
drag, startPoint x: 798, startPoint y: 145, endPoint x: 744, endPoint y: 145, distance: 54.1
click at [744, 145] on div "Kit 1 UTD-1500 Under Tray Drawer - Pull Out - Approx 1500mm Long - Lift Up Lid …" at bounding box center [566, 193] width 803 height 125
type input "30"
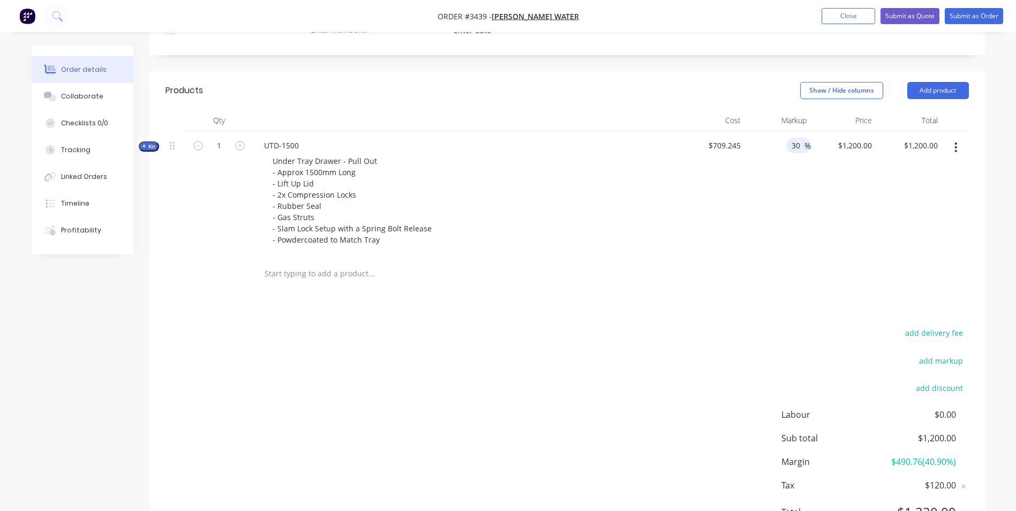
type input "$922.0185"
type input "$922.02"
click at [740, 200] on div "$709.245" at bounding box center [713, 193] width 66 height 125
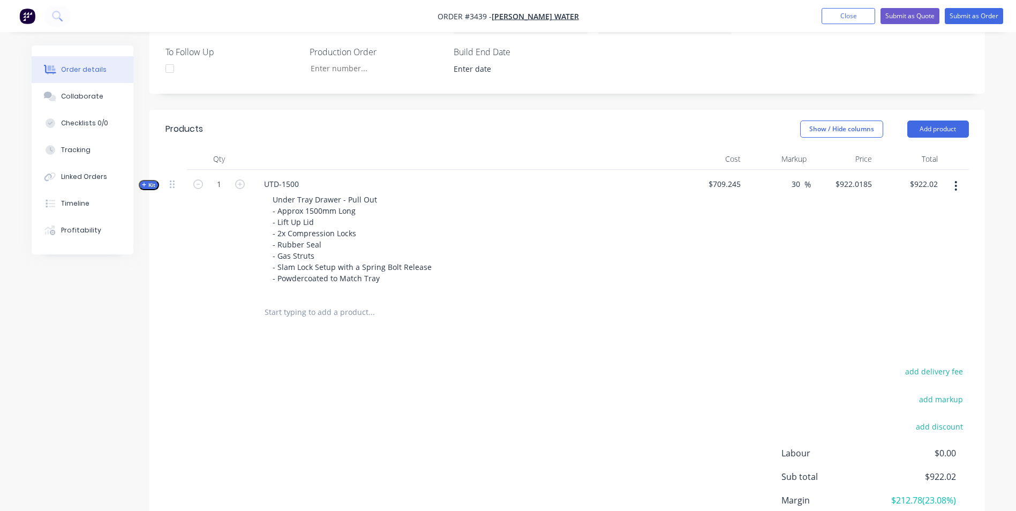
scroll to position [435, 0]
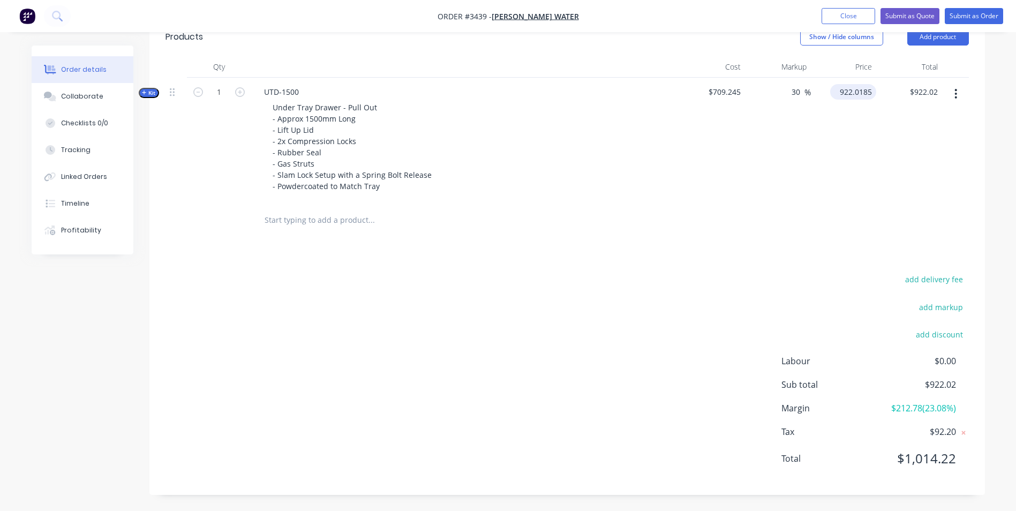
click at [852, 94] on input "922.0185" at bounding box center [855, 92] width 42 height 16
type input "1150"
type input "62.14"
type input "$1,150.00"
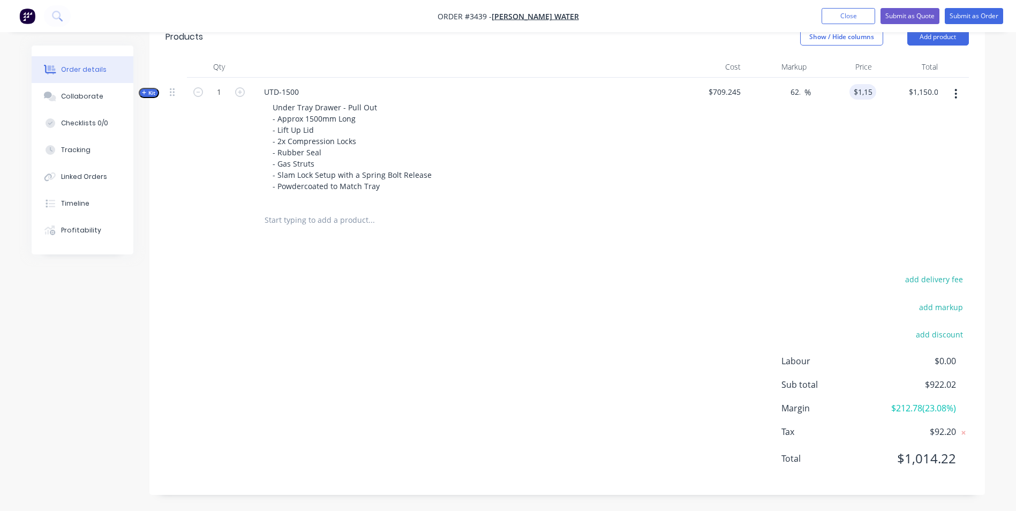
click at [790, 180] on div "62.14 30 %" at bounding box center [778, 140] width 66 height 125
click at [851, 93] on div "1150 $1,150.00" at bounding box center [854, 92] width 43 height 16
type input "1100"
type input "55.09"
type input "$1,100.00"
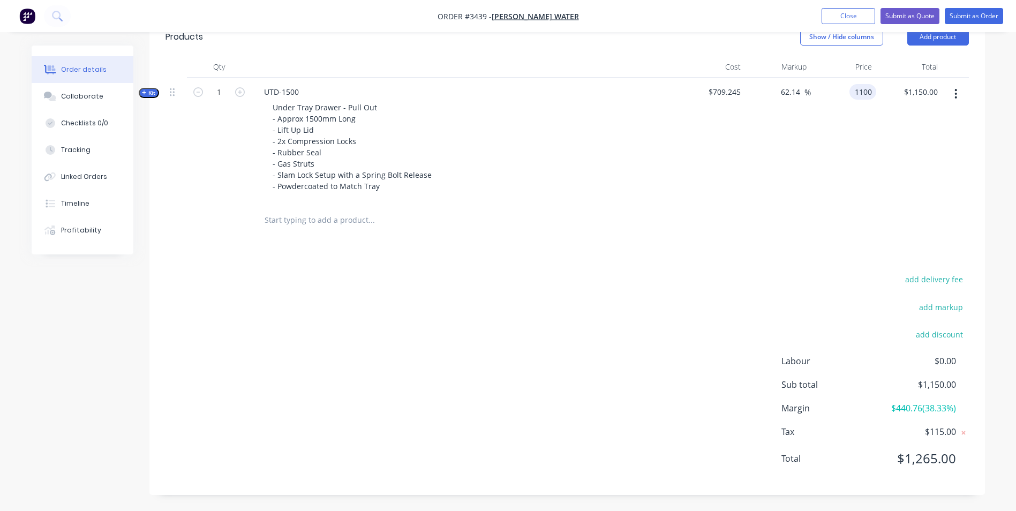
type input "$1,100.00"
click at [754, 209] on div at bounding box center [566, 220] width 803 height 35
click at [846, 94] on div "1100 1100" at bounding box center [844, 140] width 66 height 125
type input "1000"
click at [833, 169] on div "1000 1000" at bounding box center [844, 140] width 66 height 125
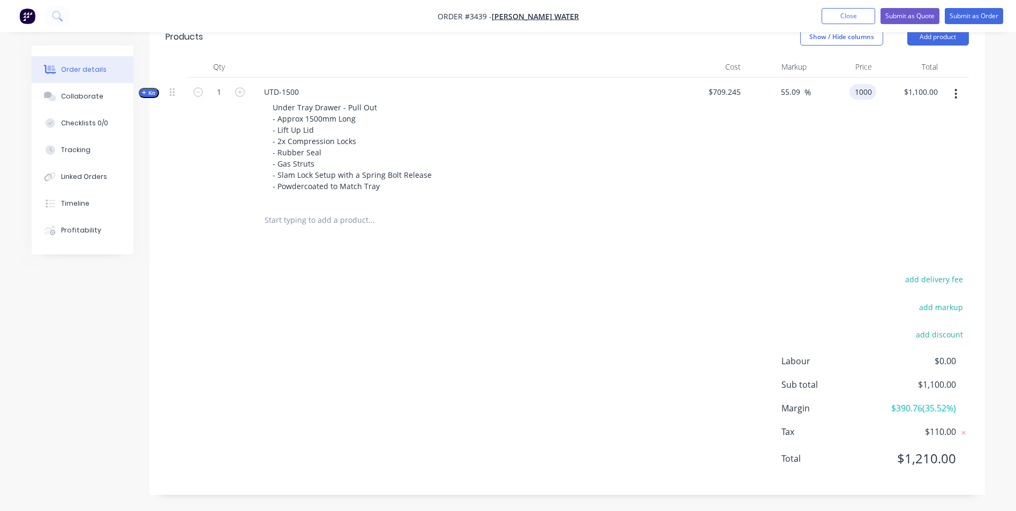
type input "41"
type input "$1,000.00"
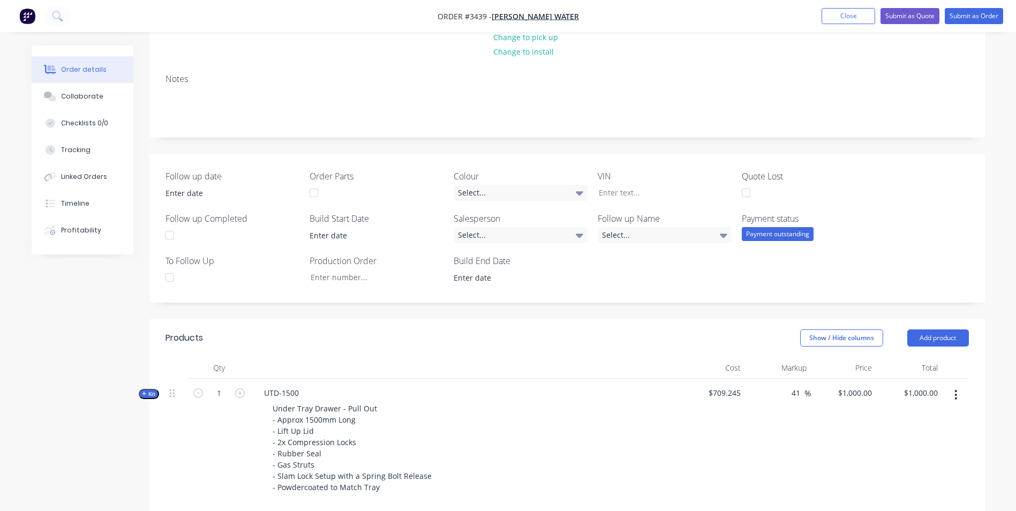
scroll to position [61, 0]
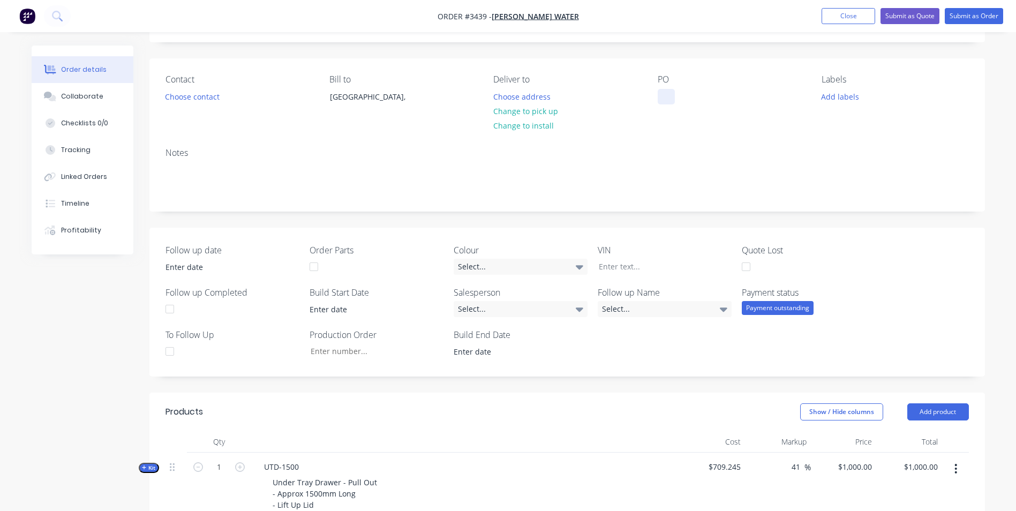
click at [664, 95] on div at bounding box center [666, 97] width 17 height 16
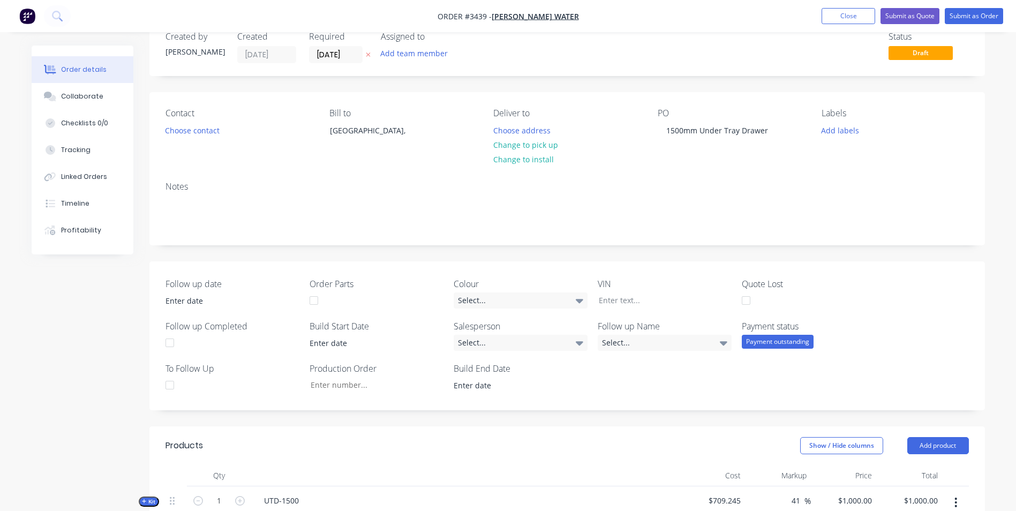
scroll to position [0, 0]
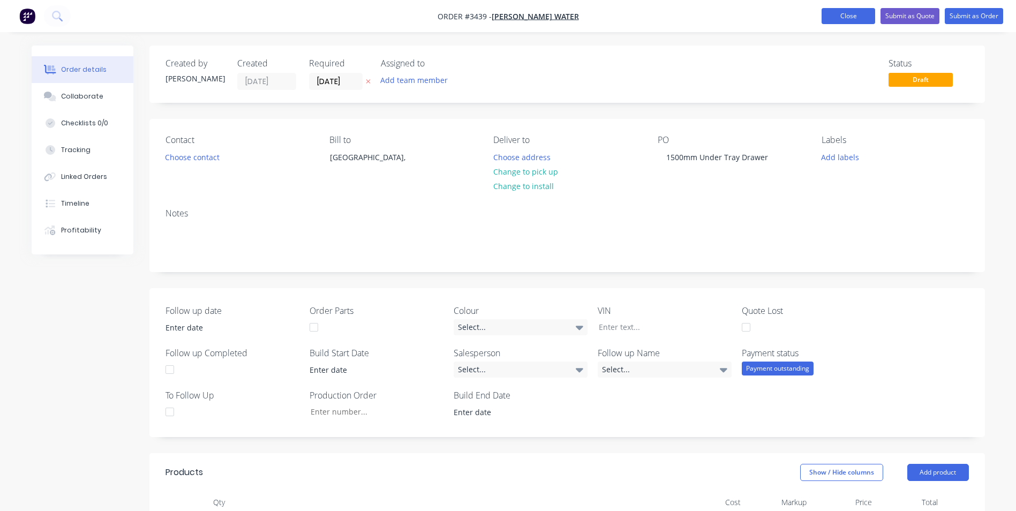
click at [859, 17] on button "Close" at bounding box center [849, 16] width 54 height 16
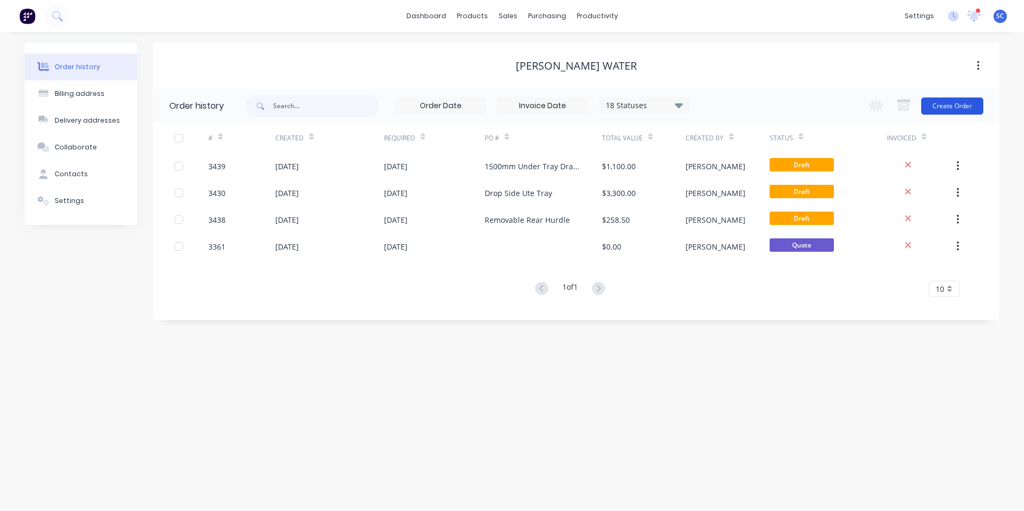
click at [944, 108] on button "Create Order" at bounding box center [952, 105] width 62 height 17
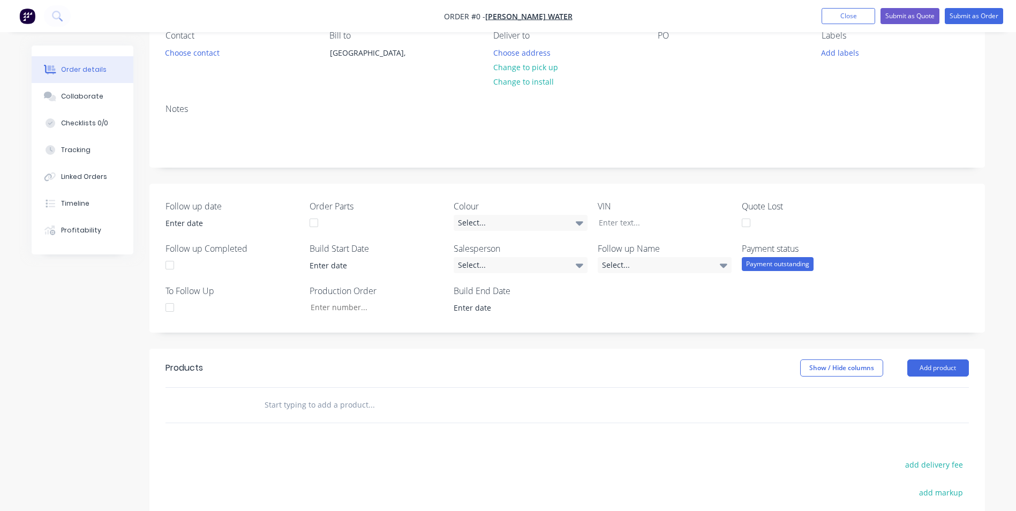
scroll to position [161, 0]
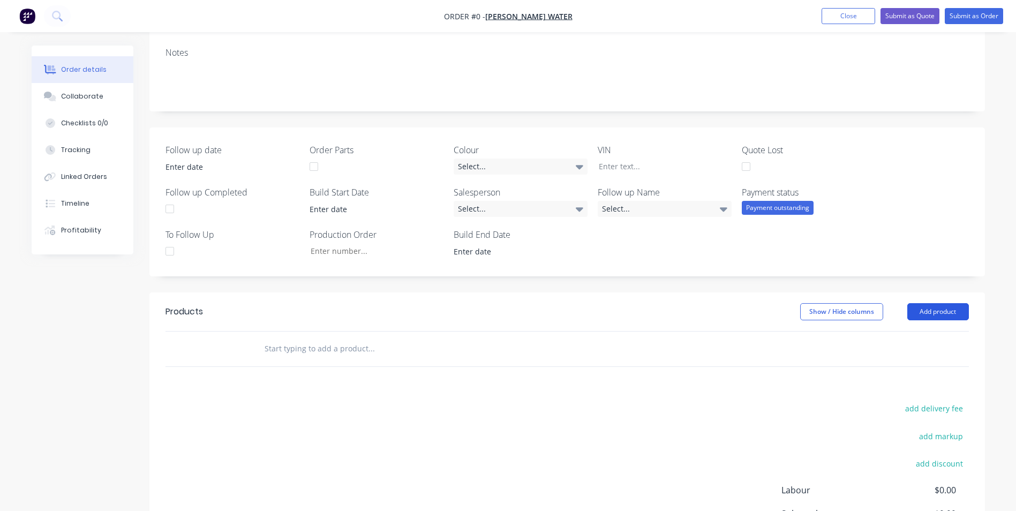
click at [928, 306] on button "Add product" at bounding box center [938, 311] width 62 height 17
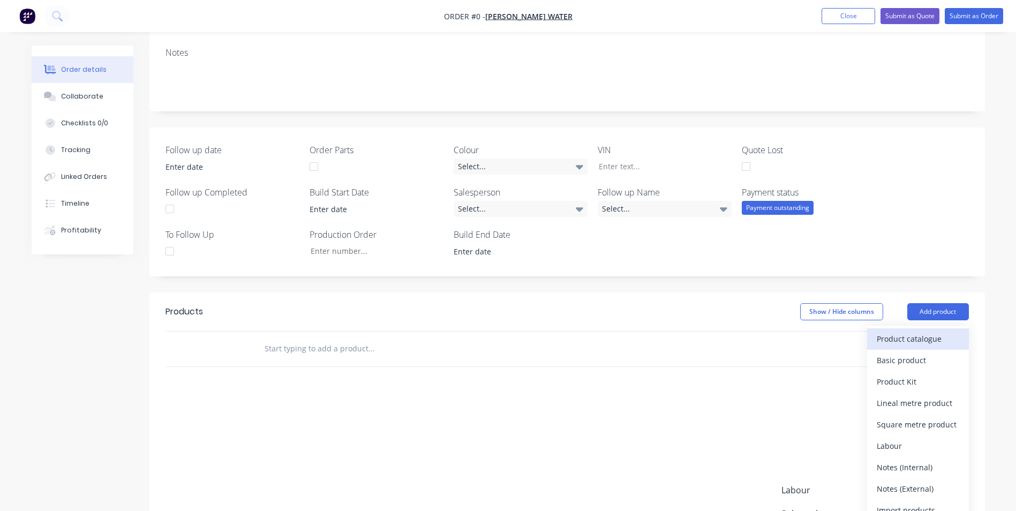
click at [914, 340] on div "Product catalogue" at bounding box center [918, 339] width 82 height 16
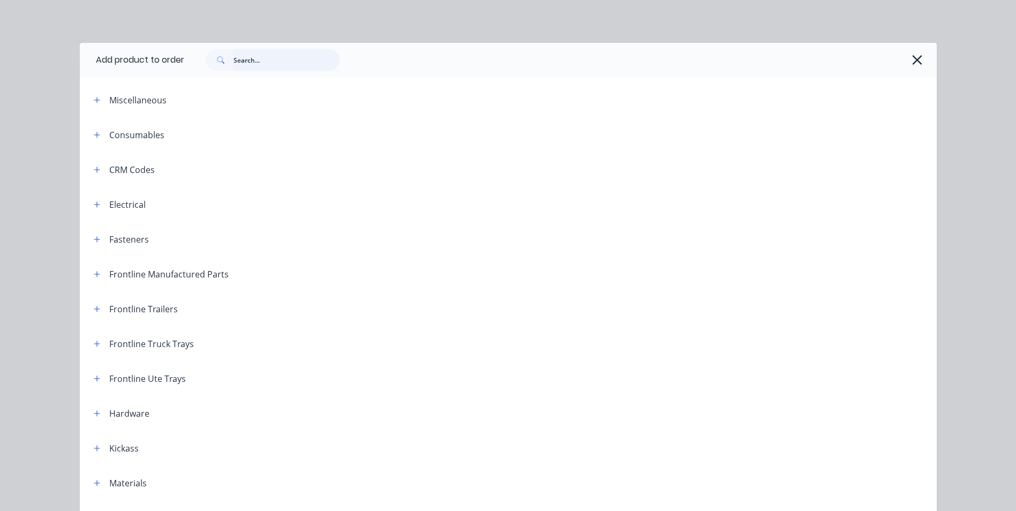
click at [250, 54] on input "text" at bounding box center [286, 59] width 106 height 21
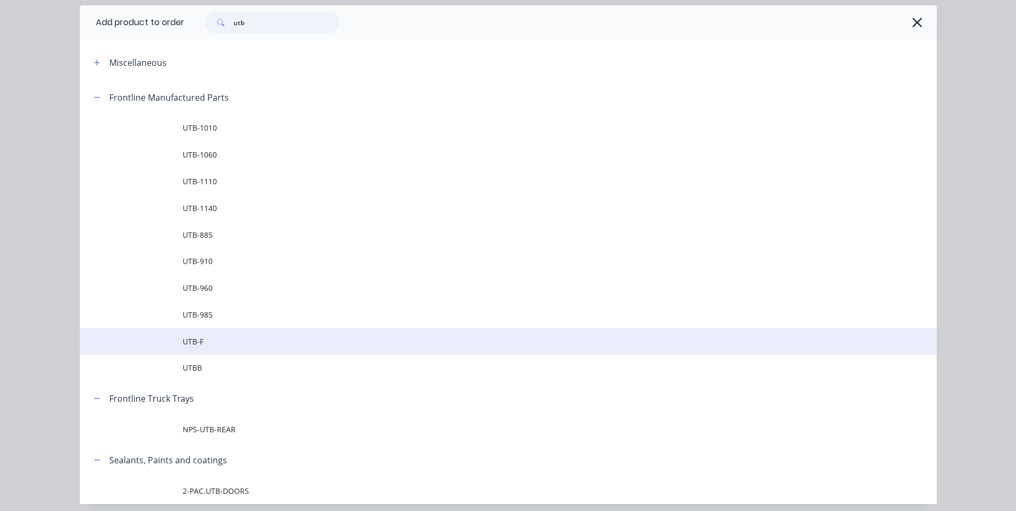
scroll to position [54, 0]
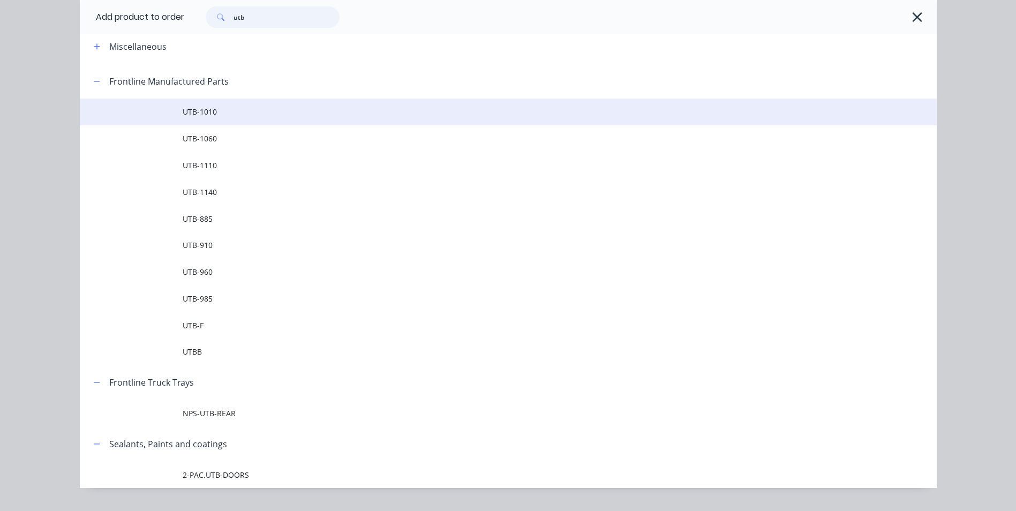
type input "utb"
click at [217, 116] on span "UTB-1010" at bounding box center [484, 111] width 603 height 11
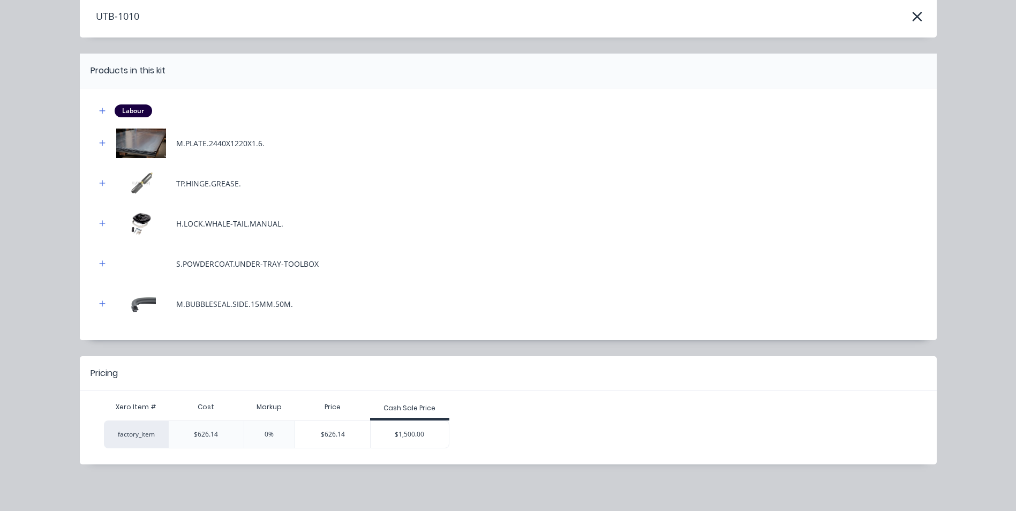
scroll to position [48, 0]
click at [417, 439] on div "$1,500.00" at bounding box center [410, 433] width 78 height 27
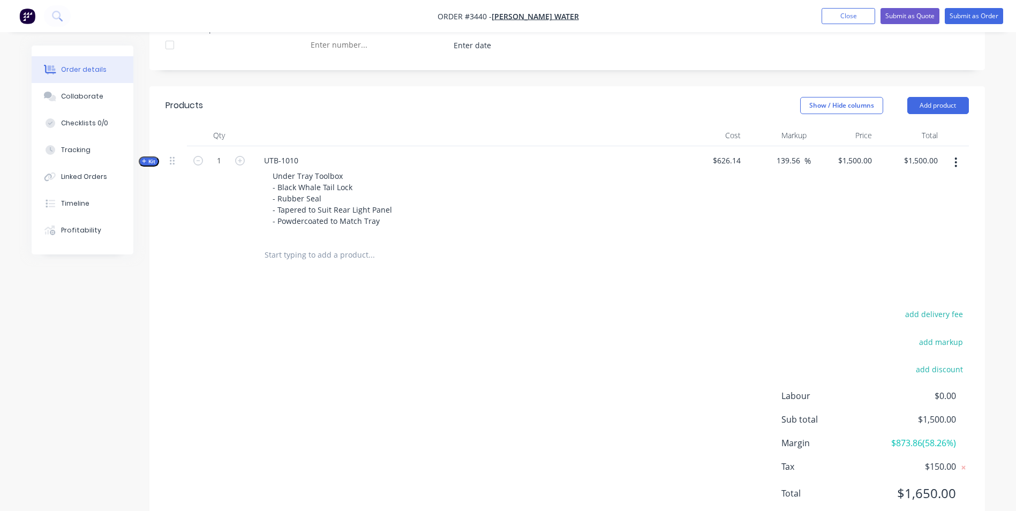
scroll to position [348, 0]
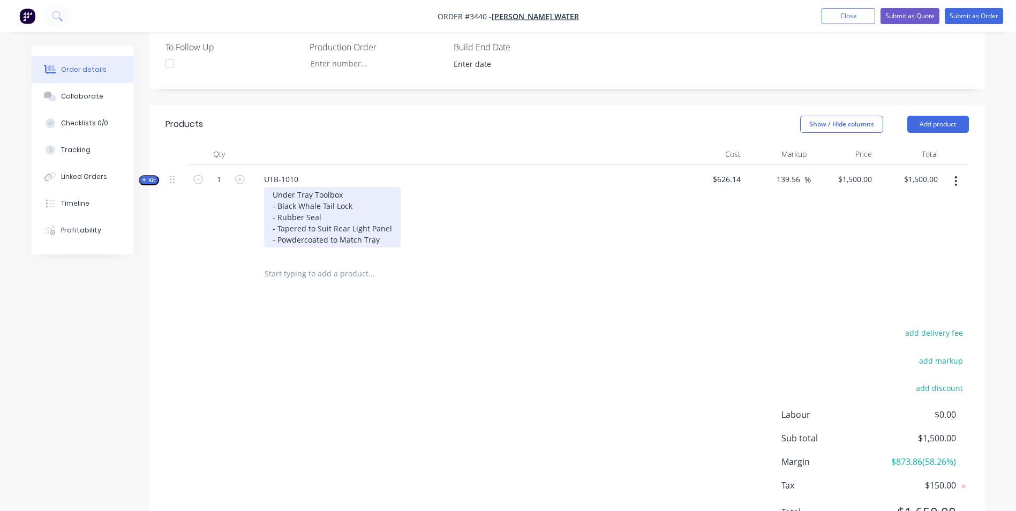
click at [380, 237] on div "Under Tray Toolbox - Black Whale Tail Lock - Rubber Seal - Tapered to Suit Rear…" at bounding box center [332, 217] width 137 height 61
drag, startPoint x: 381, startPoint y: 240, endPoint x: 328, endPoint y: 244, distance: 52.6
click at [328, 244] on div "Under Tray Toolbox - Black Whale Tail Lock - Rubber Seal - Tapered to Suit Rear…" at bounding box center [332, 217] width 137 height 61
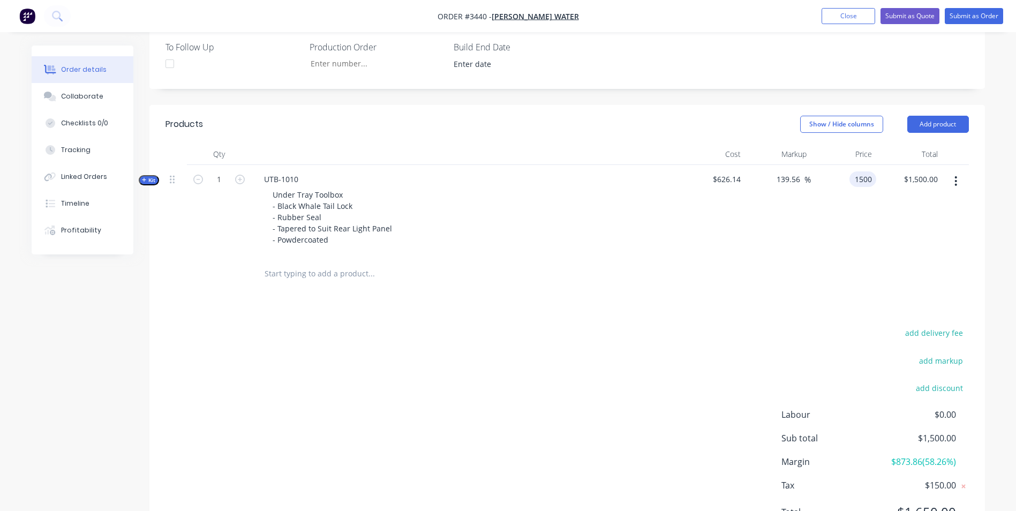
click at [851, 180] on div "1500 1500" at bounding box center [862, 179] width 27 height 16
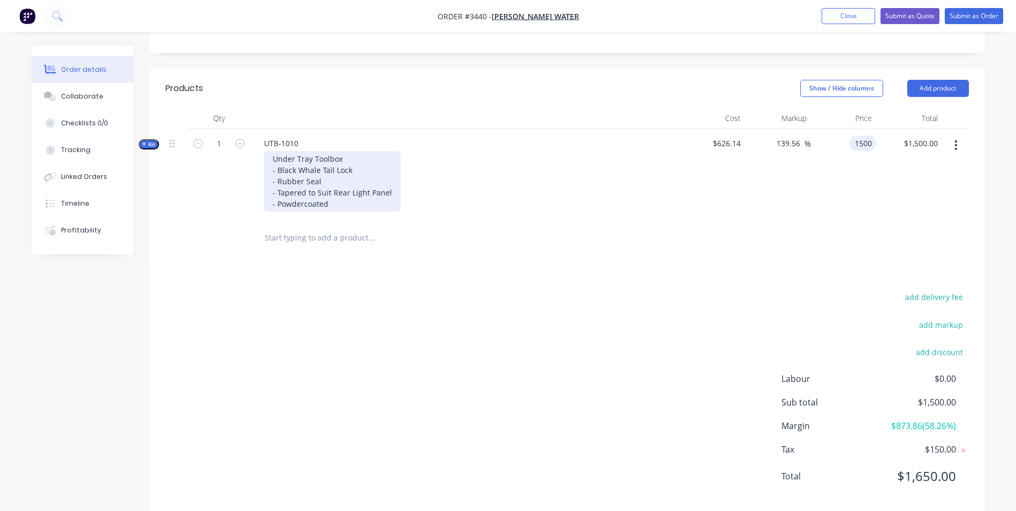
scroll to position [402, 0]
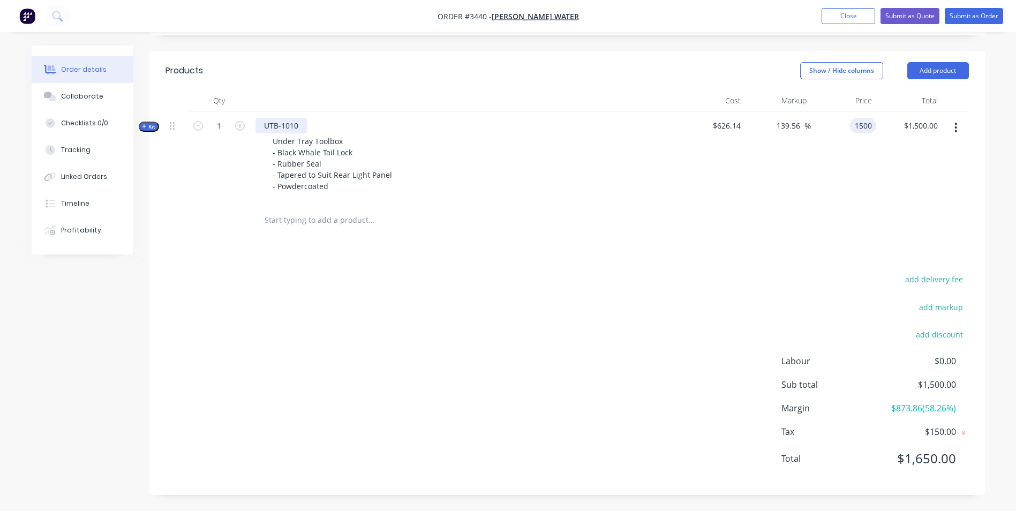
type input "$1,500.00"
click at [299, 119] on div "UTB-1010" at bounding box center [280, 126] width 51 height 16
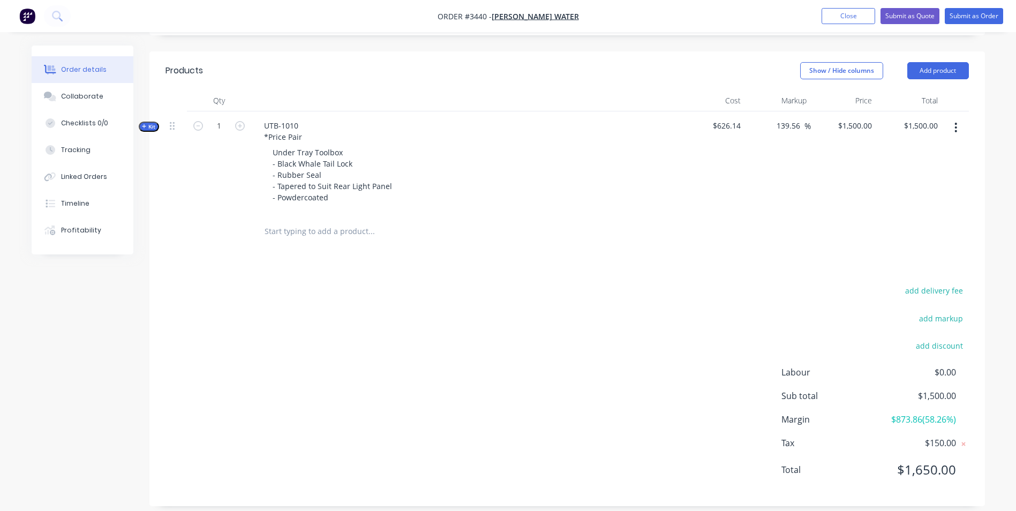
click at [324, 84] on header "Products Show / Hide columns Add product" at bounding box center [566, 70] width 835 height 39
click at [301, 139] on div "UTB-1010 *Price Pair" at bounding box center [282, 131] width 55 height 27
drag, startPoint x: 843, startPoint y: 130, endPoint x: 862, endPoint y: 123, distance: 19.8
click at [844, 130] on div "1500 1500" at bounding box center [844, 162] width 66 height 103
drag, startPoint x: 869, startPoint y: 123, endPoint x: 822, endPoint y: 120, distance: 47.7
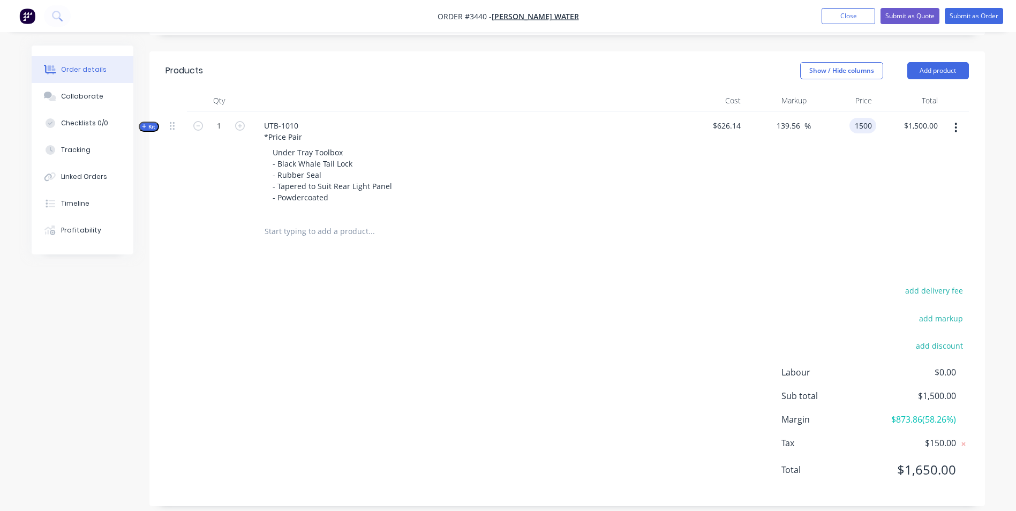
click at [822, 120] on div "1500 1500" at bounding box center [844, 162] width 66 height 103
type input "0"
type input "1200"
type input "91.65"
type input "$1,200.00"
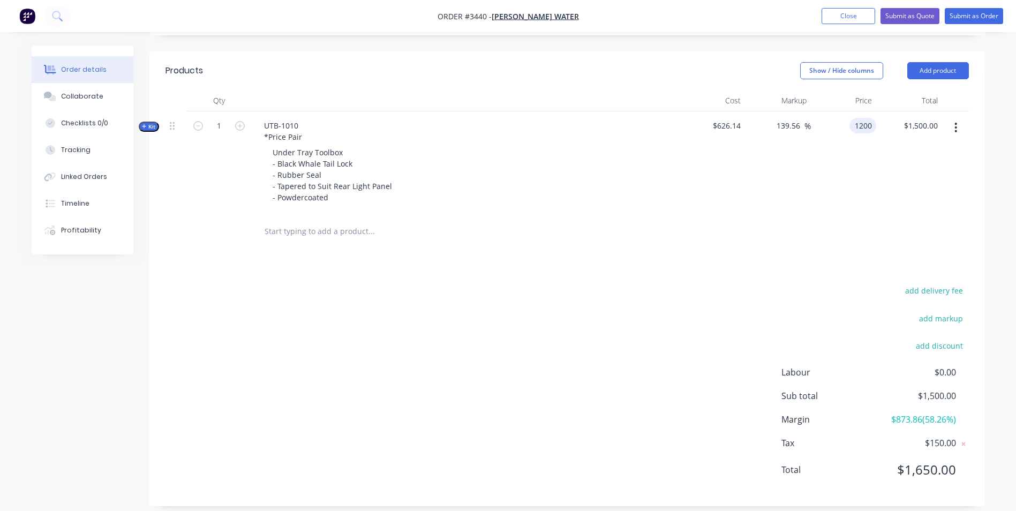
type input "$1,200.00"
click at [741, 223] on div at bounding box center [566, 231] width 803 height 35
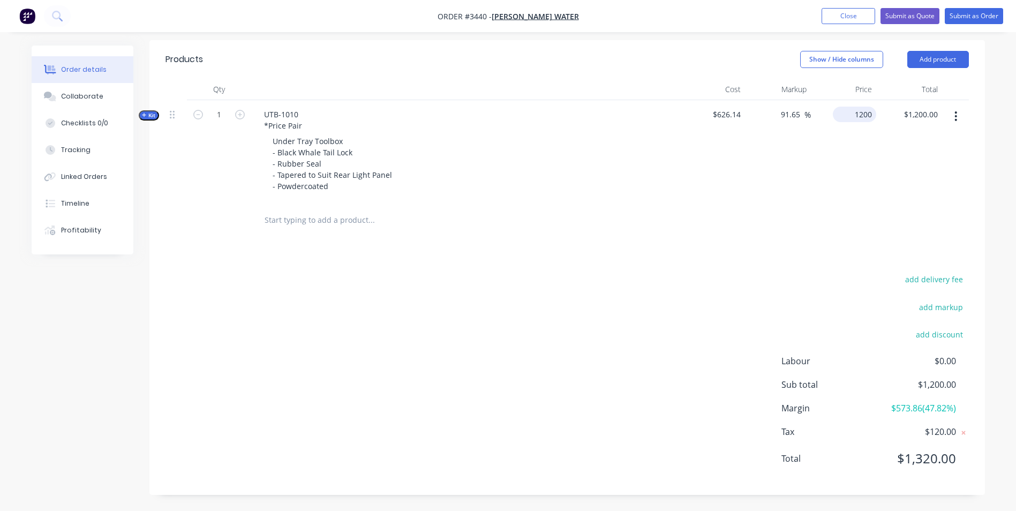
click at [850, 120] on div "1200 $1,200.00" at bounding box center [844, 151] width 66 height 103
type input "850"
type input "35.75"
type input "$850.00"
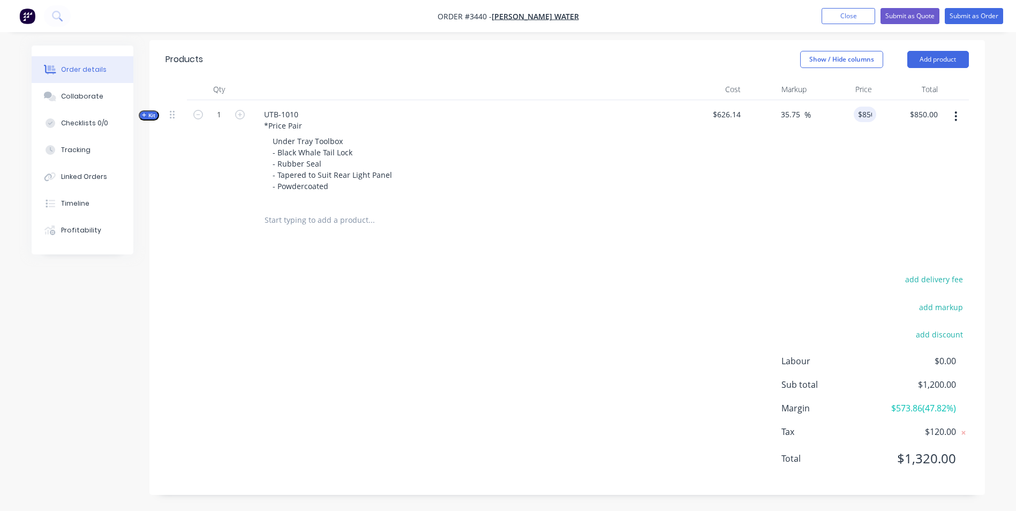
click at [727, 242] on div "Products Show / Hide columns Add product Qty Cost Markup Price Total Kit 1 UTB-…" at bounding box center [566, 267] width 835 height 455
click at [851, 115] on div "850 $850.00" at bounding box center [844, 151] width 66 height 103
type input "920"
type input "46.93"
type input "$920.00"
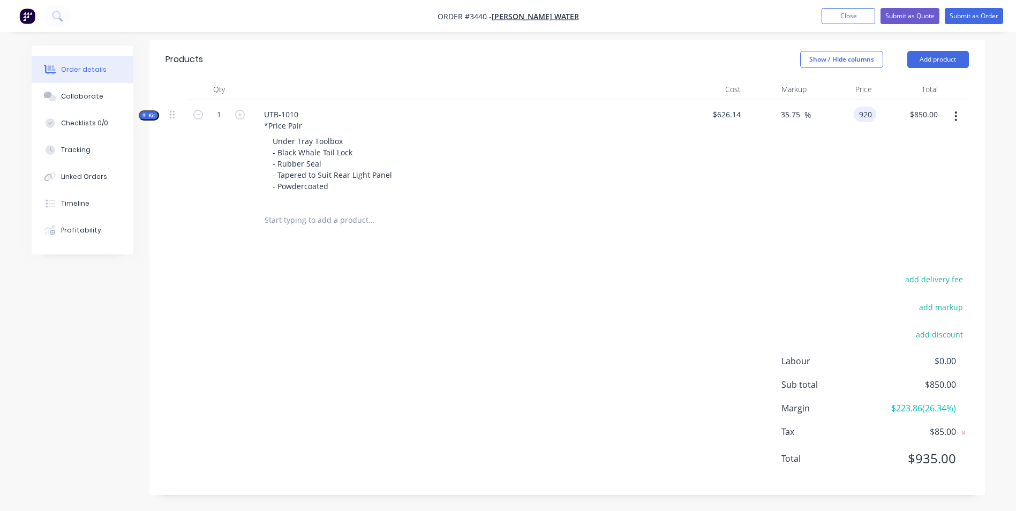
type input "$920.00"
click at [642, 286] on div "add delivery fee add markup add discount Labour $0.00 Sub total $920.00 Margin …" at bounding box center [566, 375] width 803 height 207
click at [856, 120] on div "920 $920.00" at bounding box center [857, 115] width 37 height 16
type input "900"
type input "43.74"
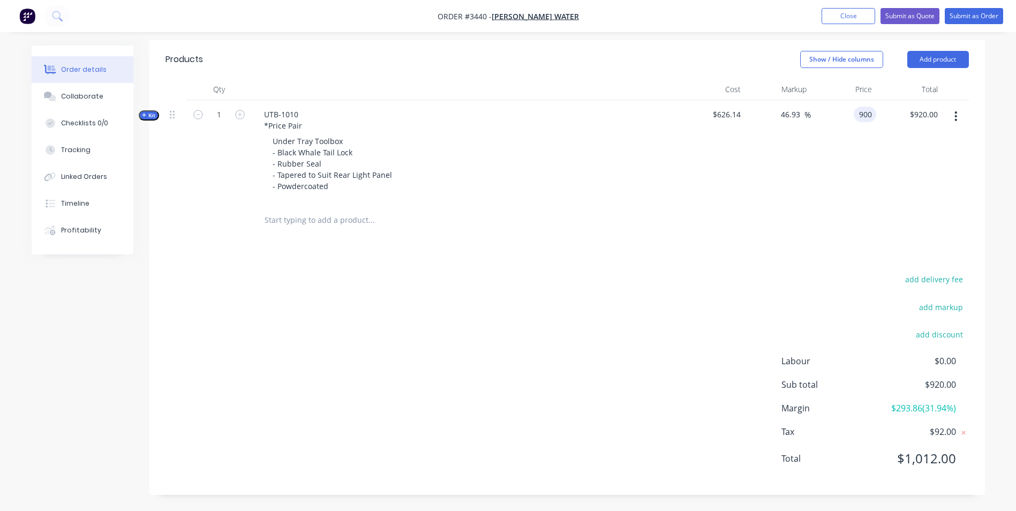
type input "$900.00"
click at [769, 270] on div "Products Show / Hide columns Add product Qty Cost Markup Price Total Kit 1 UTB-…" at bounding box center [566, 267] width 835 height 455
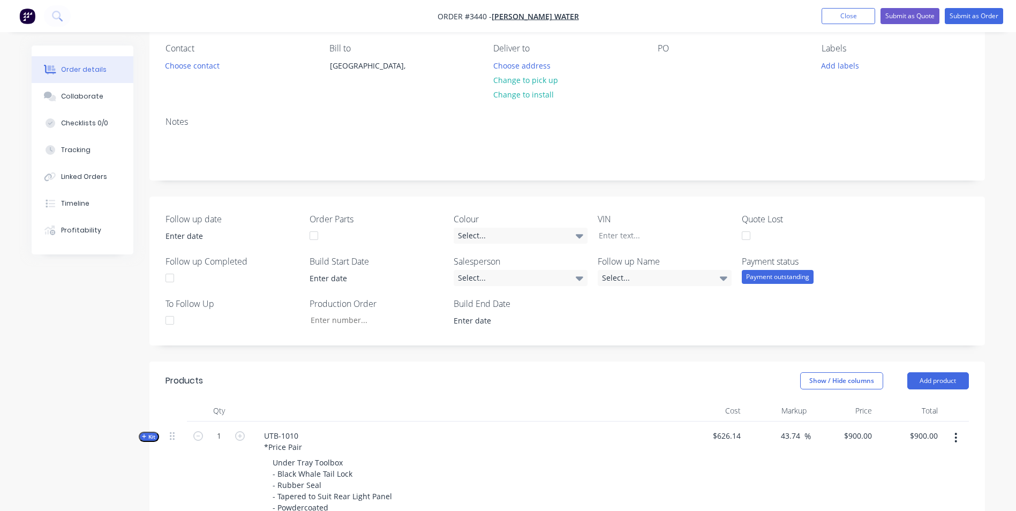
scroll to position [0, 0]
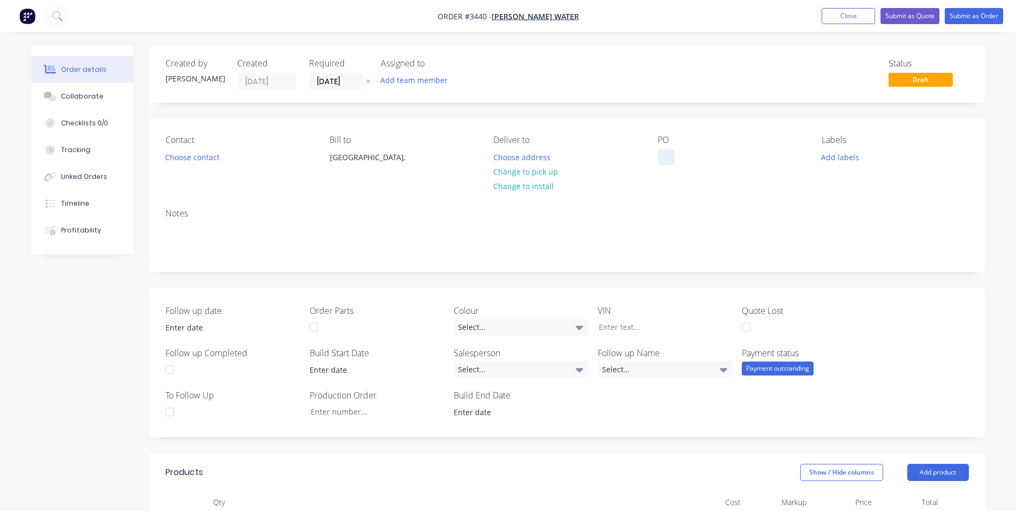
click at [666, 157] on div at bounding box center [666, 157] width 17 height 16
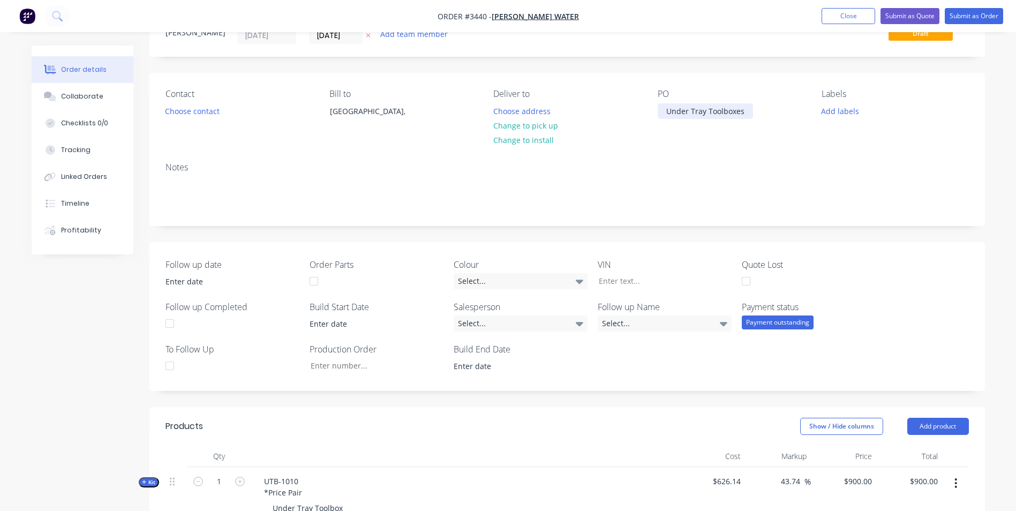
scroll to position [38, 0]
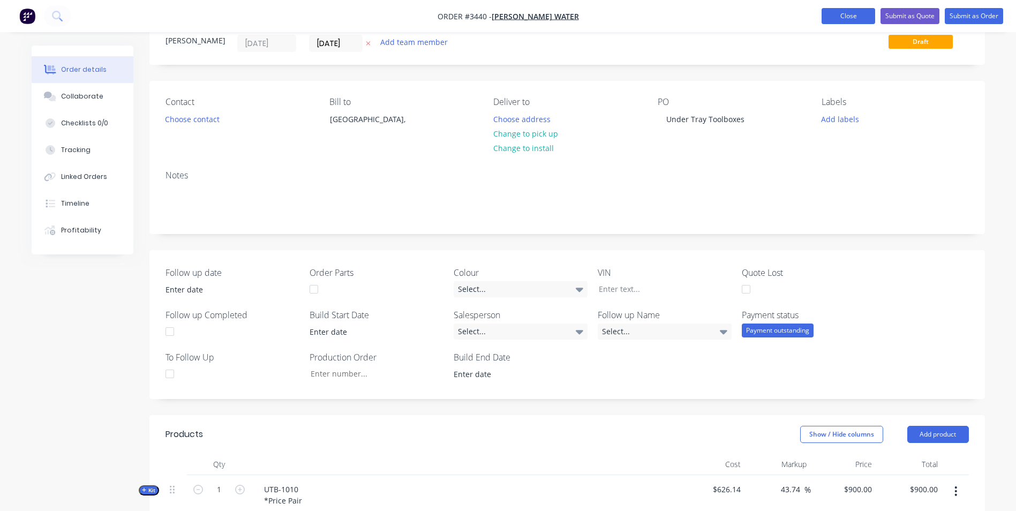
click at [845, 14] on button "Close" at bounding box center [849, 16] width 54 height 16
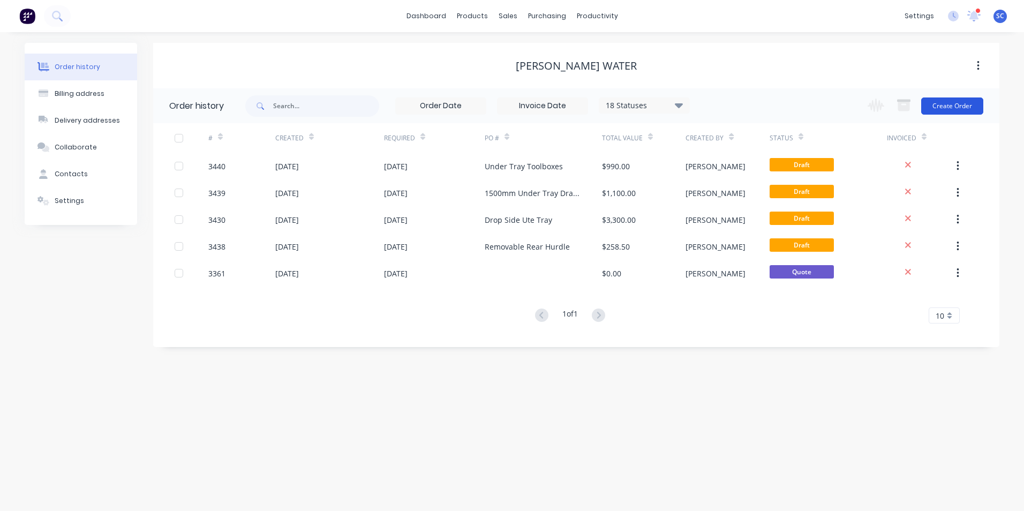
click at [950, 106] on button "Create Order" at bounding box center [952, 105] width 62 height 17
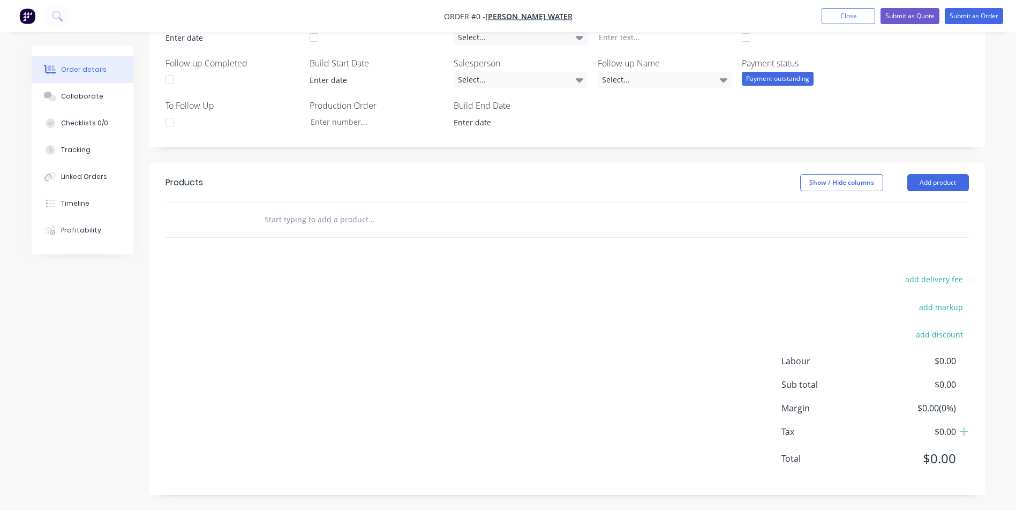
scroll to position [287, 0]
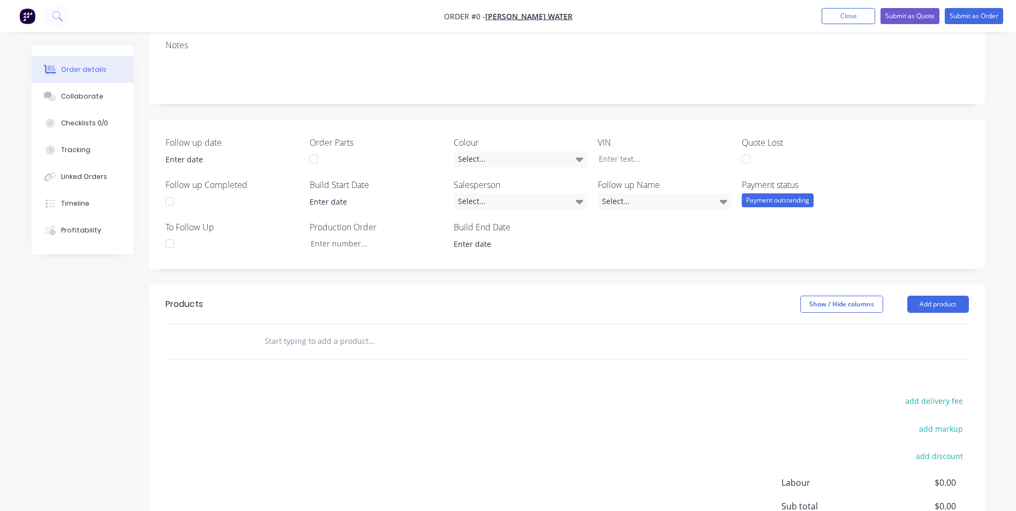
scroll to position [76, 0]
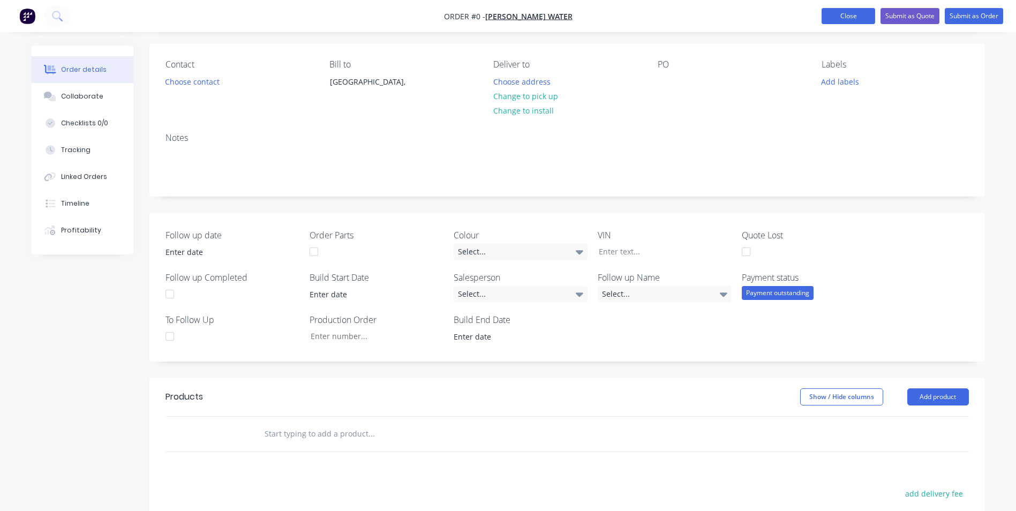
click at [854, 13] on button "Close" at bounding box center [849, 16] width 54 height 16
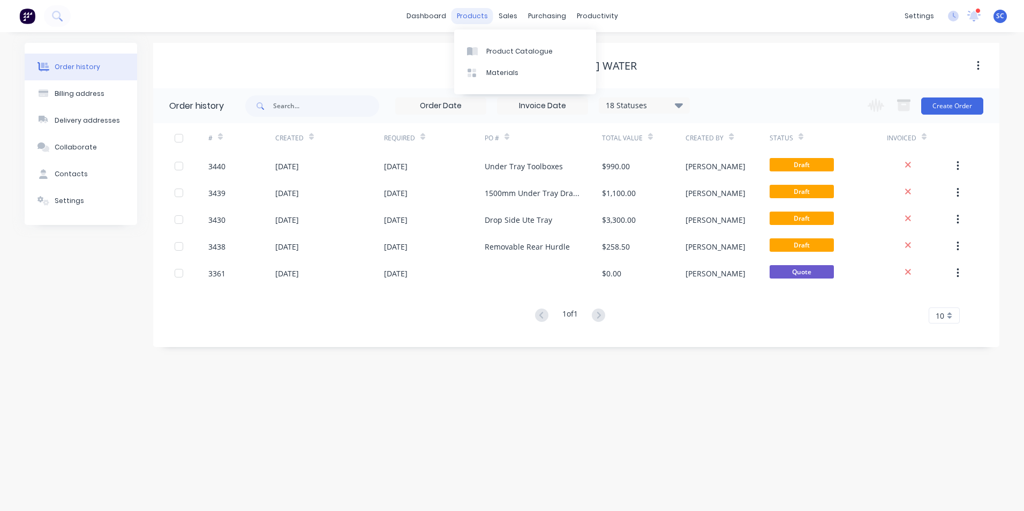
click at [472, 15] on div "products" at bounding box center [472, 16] width 42 height 16
click at [532, 52] on div "Sales Orders" at bounding box center [547, 52] width 44 height 10
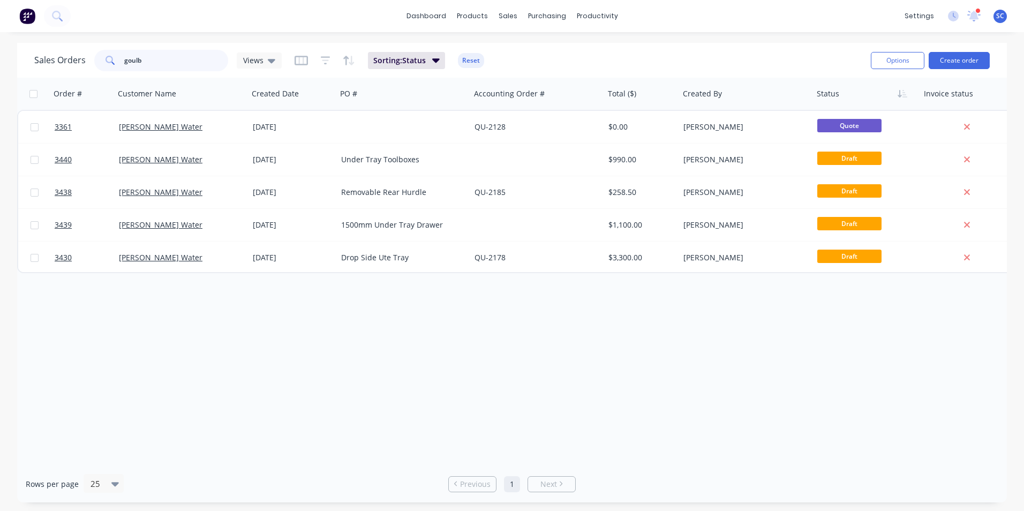
drag, startPoint x: 162, startPoint y: 61, endPoint x: -7, endPoint y: 54, distance: 168.8
click at [0, 54] on html "dashboard products sales purchasing productivity dashboard products Product Cat…" at bounding box center [512, 255] width 1024 height 511
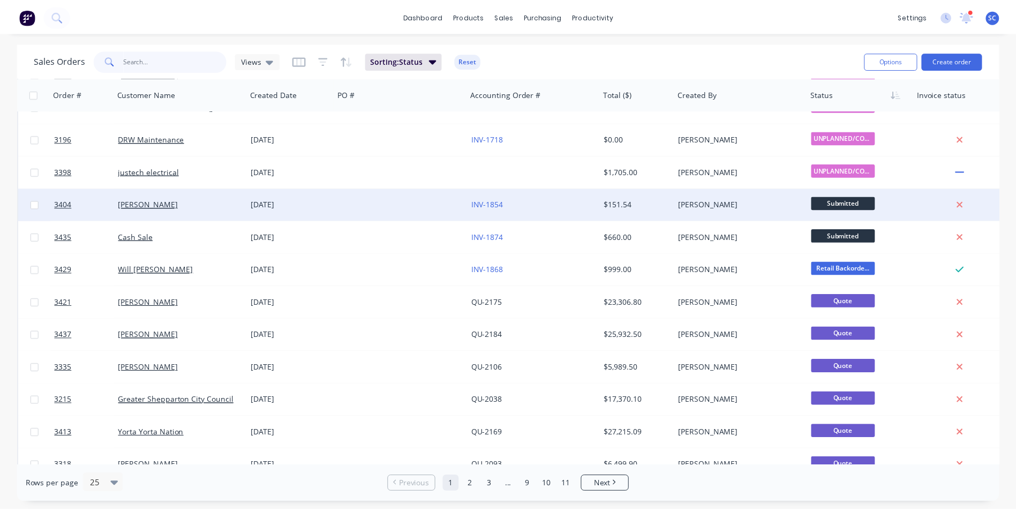
scroll to position [107, 0]
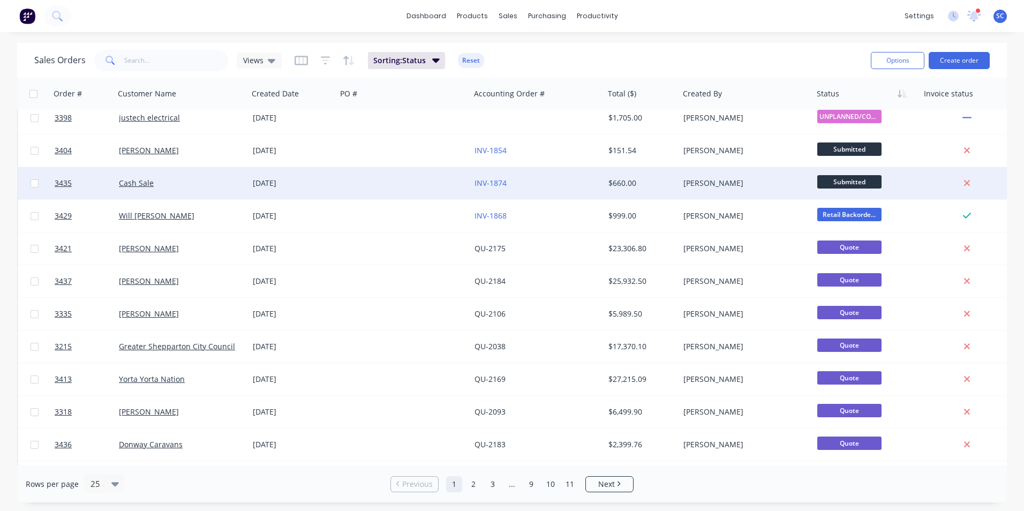
click at [378, 189] on div at bounding box center [404, 183] width 134 height 32
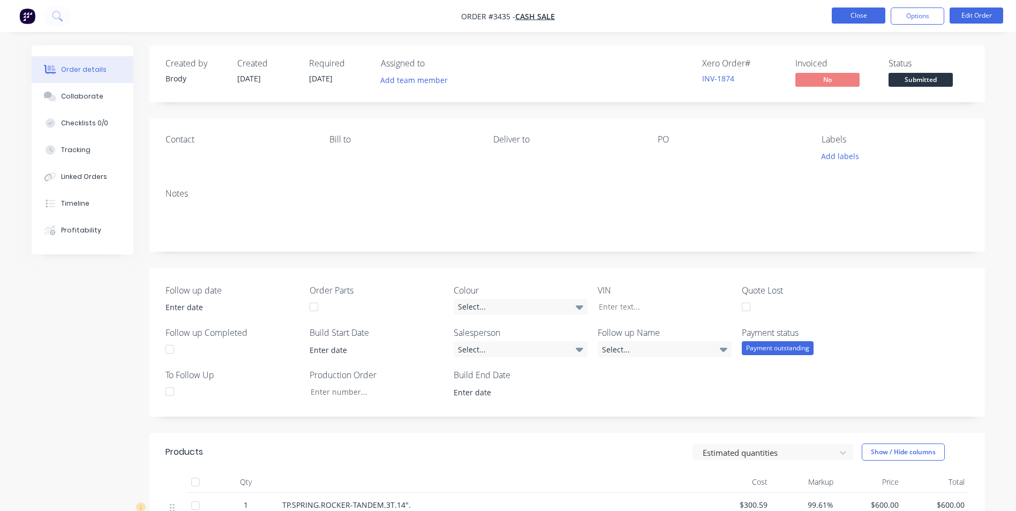
click at [860, 16] on button "Close" at bounding box center [859, 15] width 54 height 16
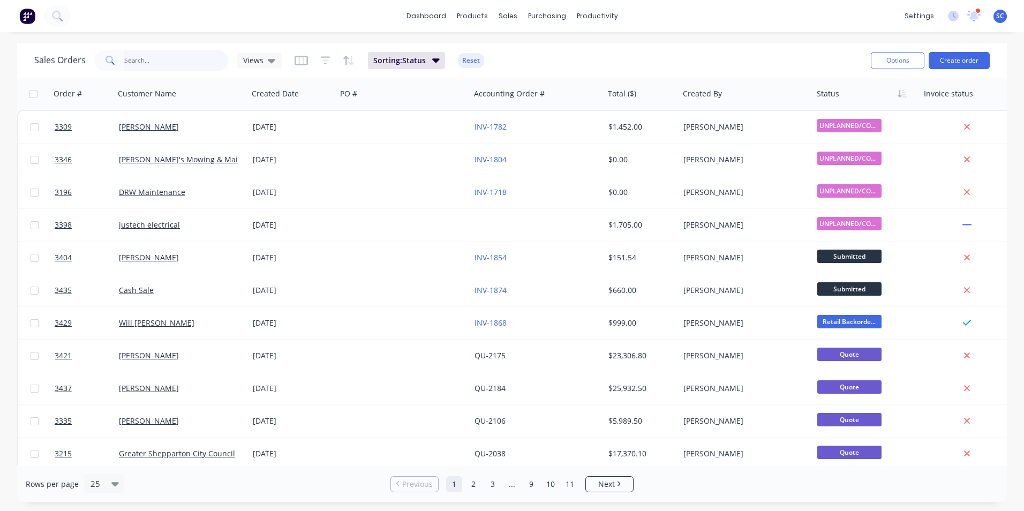
click at [177, 62] on input "text" at bounding box center [176, 60] width 104 height 21
type input "gv"
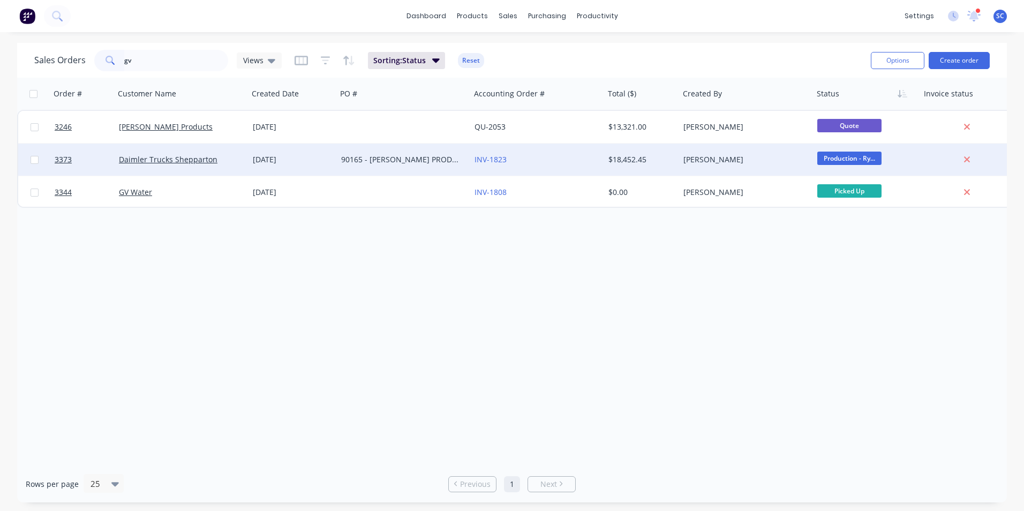
click at [281, 160] on div "[DATE]" at bounding box center [293, 159] width 80 height 11
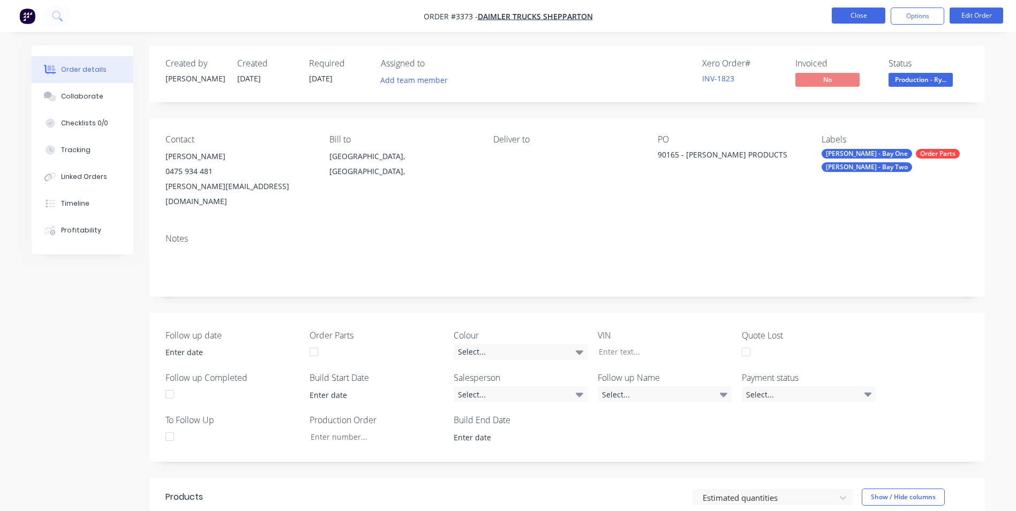
click at [856, 14] on button "Close" at bounding box center [859, 15] width 54 height 16
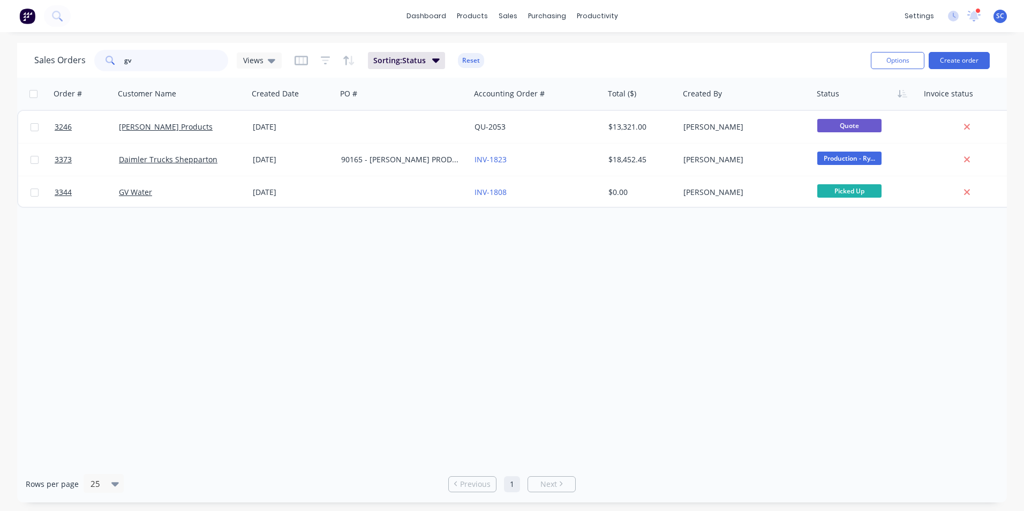
drag, startPoint x: 133, startPoint y: 59, endPoint x: 111, endPoint y: 61, distance: 22.5
click at [111, 61] on div "gv" at bounding box center [161, 60] width 134 height 21
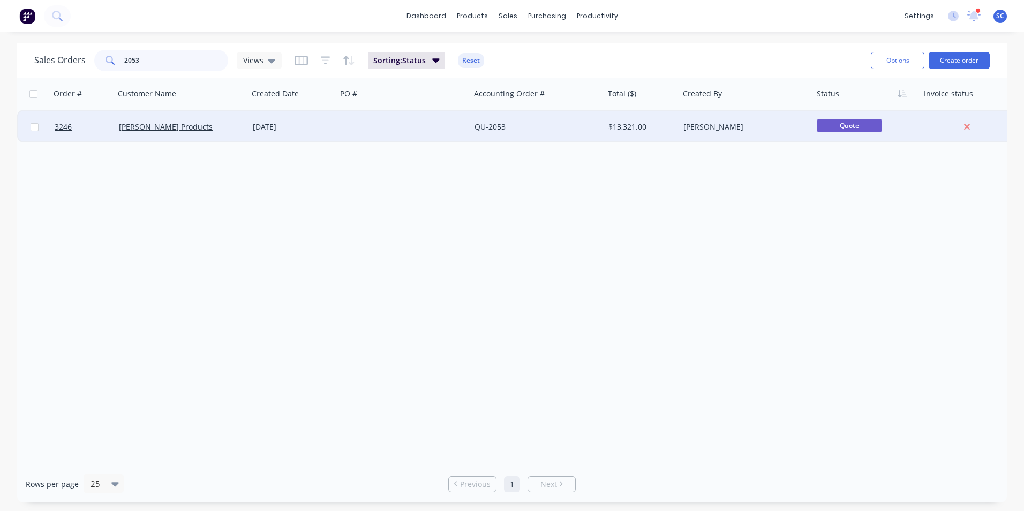
type input "2053"
click at [408, 126] on div at bounding box center [404, 127] width 134 height 32
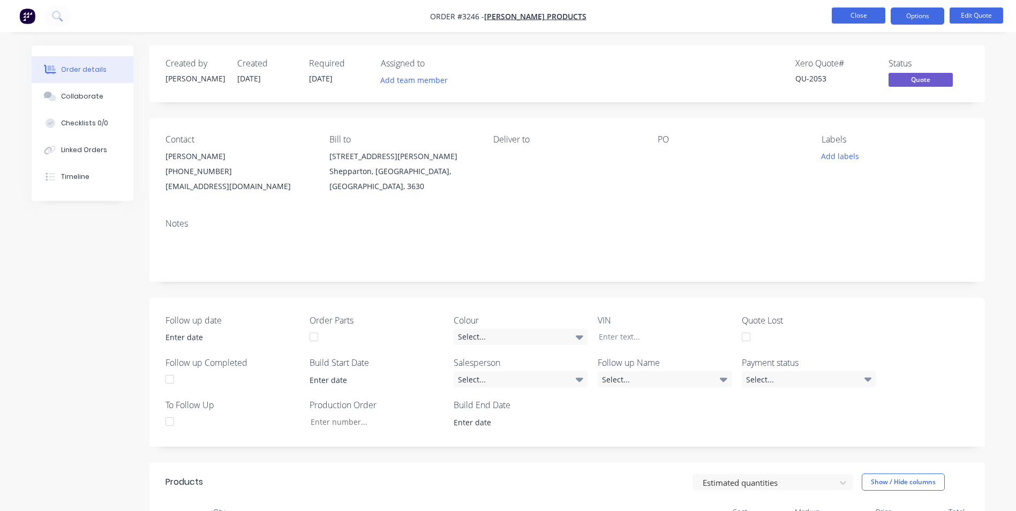
click at [854, 17] on button "Close" at bounding box center [859, 15] width 54 height 16
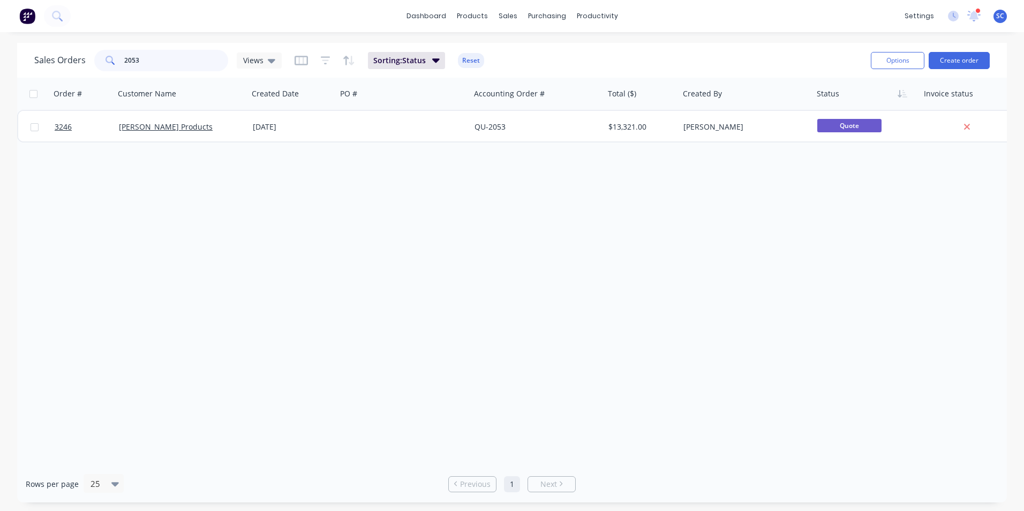
drag, startPoint x: 152, startPoint y: 57, endPoint x: -13, endPoint y: 64, distance: 165.1
click at [0, 64] on html "dashboard products sales purchasing productivity dashboard products Product Cat…" at bounding box center [512, 255] width 1024 height 511
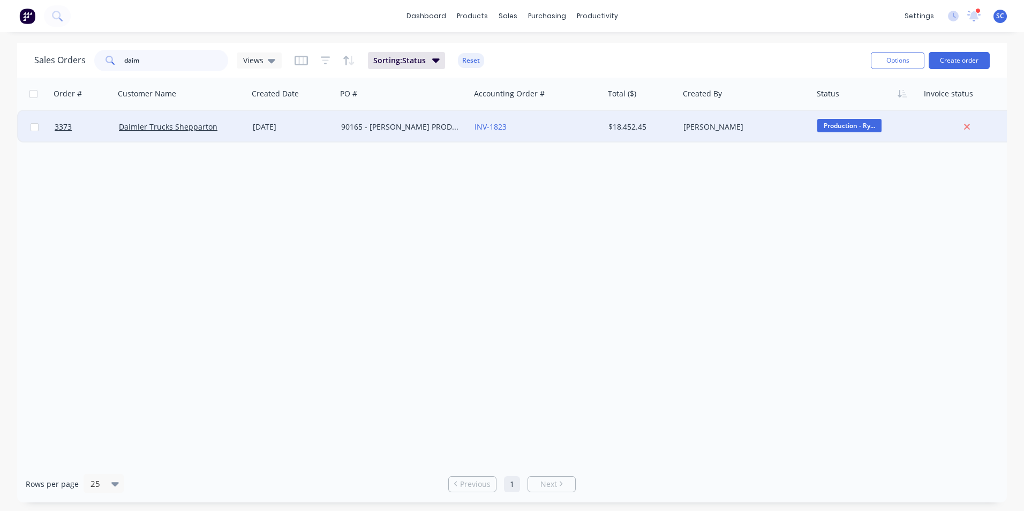
type input "daim"
click at [370, 132] on div "90165 - GV PLASTER PRODUCTS" at bounding box center [400, 127] width 119 height 11
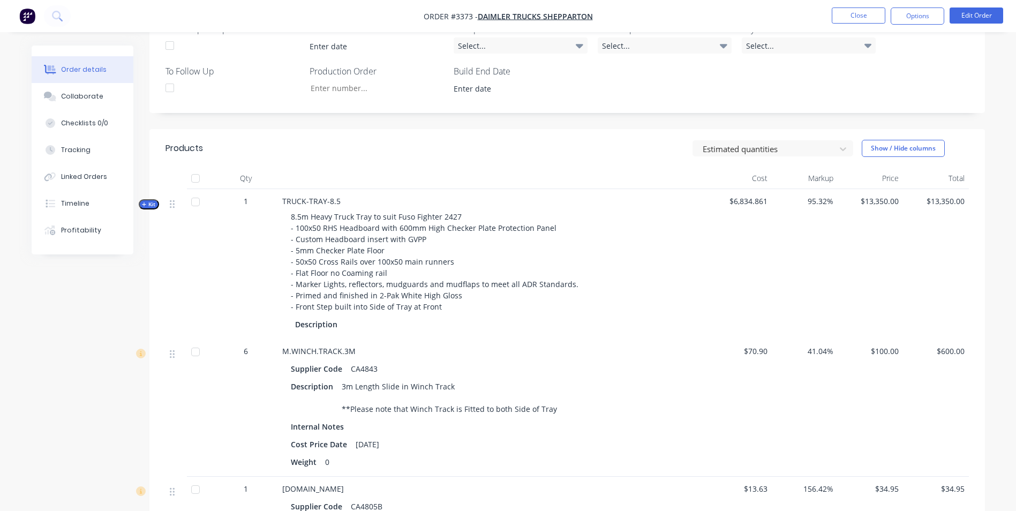
scroll to position [156, 0]
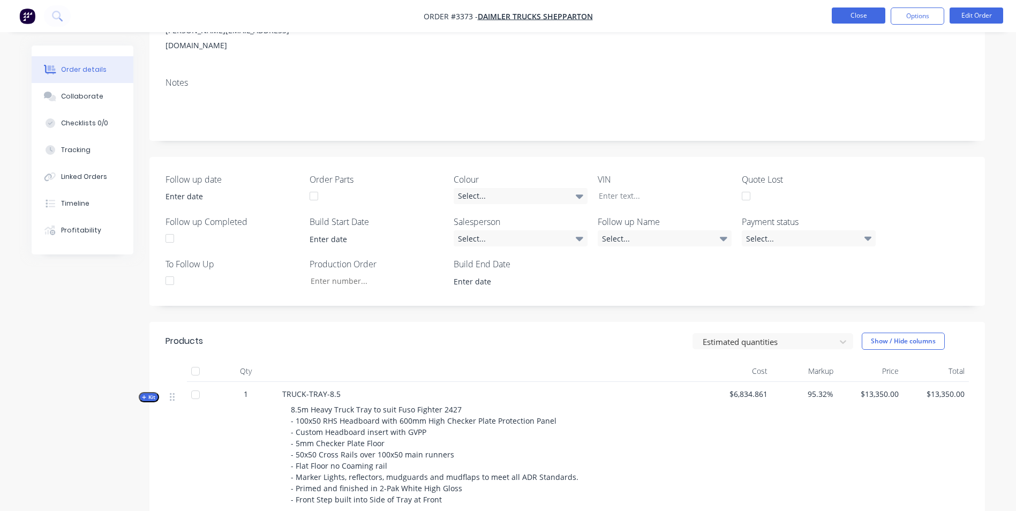
click at [846, 19] on button "Close" at bounding box center [859, 15] width 54 height 16
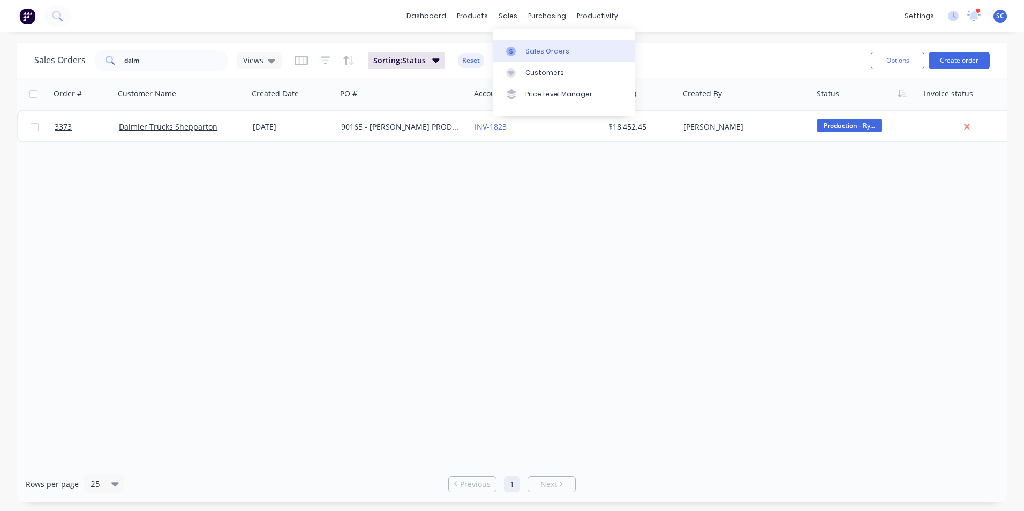
click at [523, 49] on link "Sales Orders" at bounding box center [564, 50] width 142 height 21
click at [522, 71] on div at bounding box center [514, 73] width 16 height 10
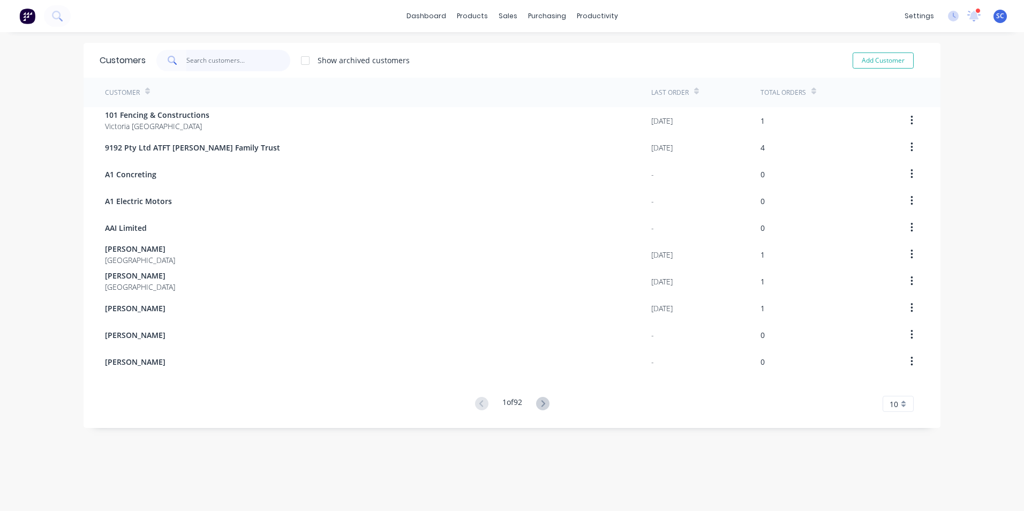
click at [203, 62] on input "text" at bounding box center [238, 60] width 104 height 21
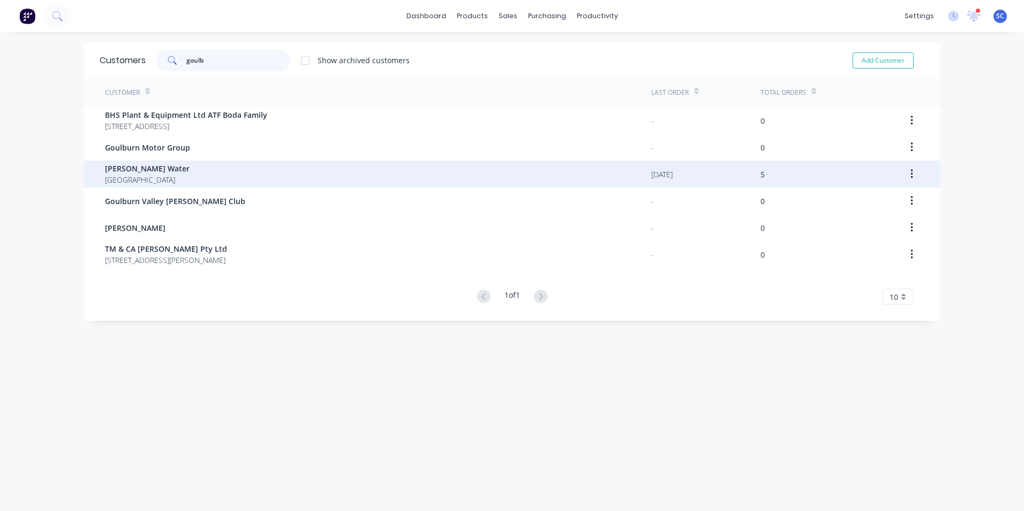
type input "goulb"
click at [188, 180] on div "Goulburn Murray Water Australia" at bounding box center [378, 174] width 546 height 27
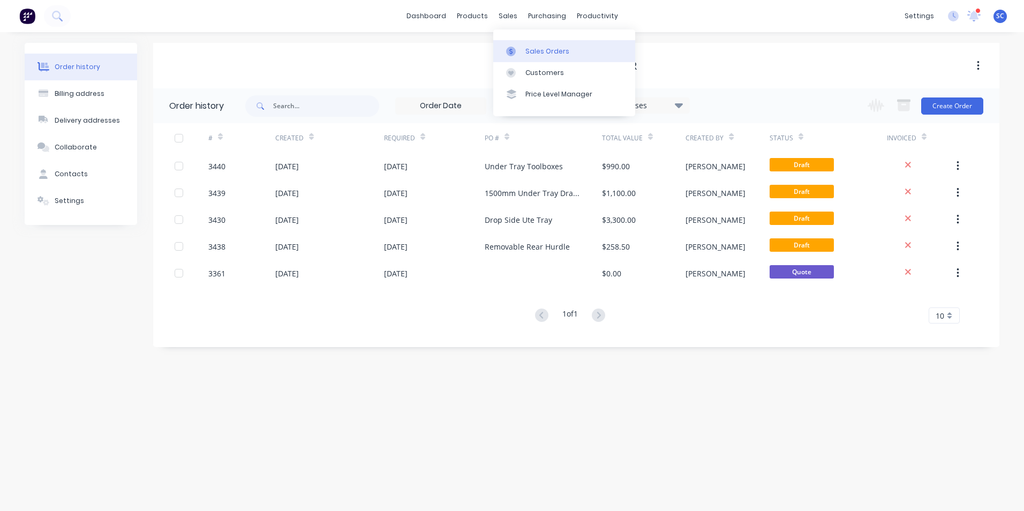
click at [541, 50] on div "Sales Orders" at bounding box center [547, 52] width 44 height 10
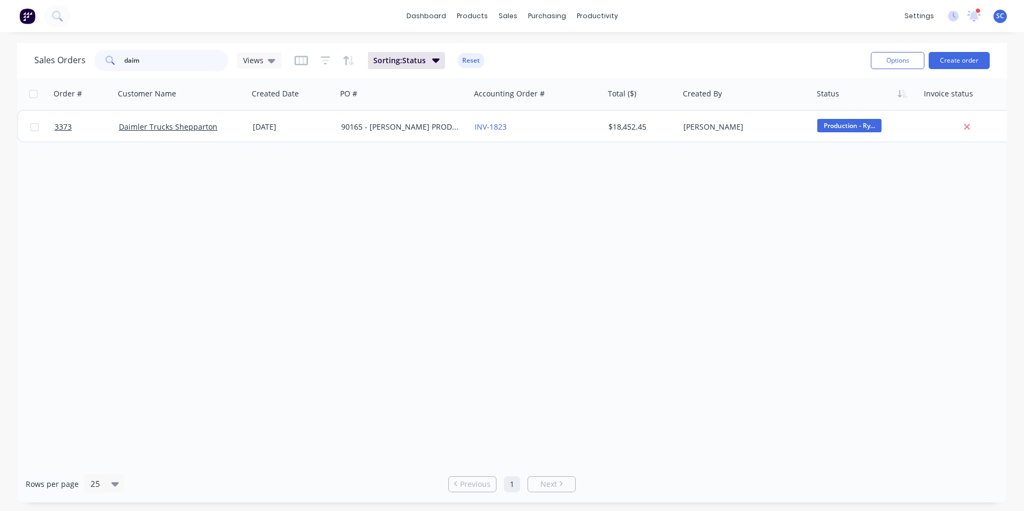
drag, startPoint x: 156, startPoint y: 62, endPoint x: 53, endPoint y: 62, distance: 103.4
click at [53, 62] on div "Sales Orders daim Views" at bounding box center [157, 60] width 247 height 21
type input "meri"
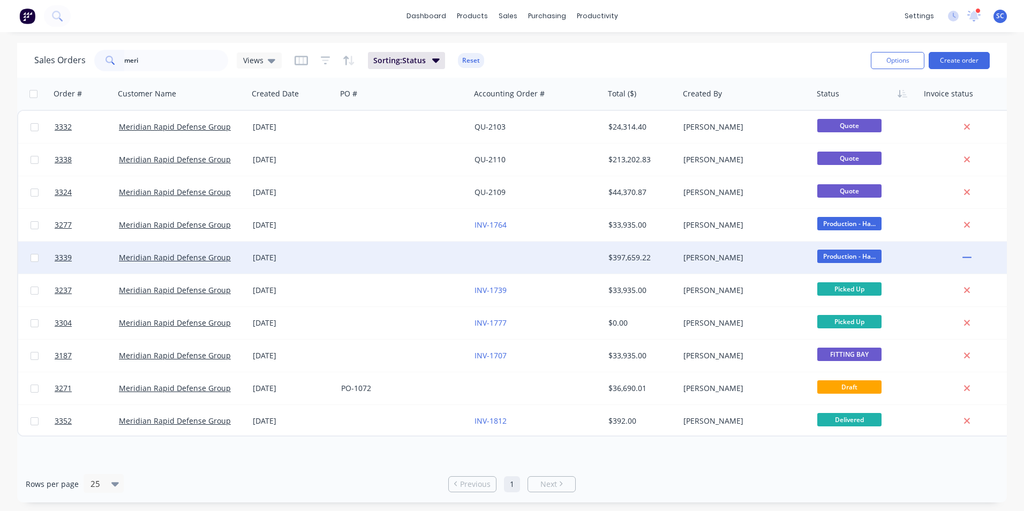
click at [728, 262] on div "[PERSON_NAME]" at bounding box center [742, 257] width 119 height 11
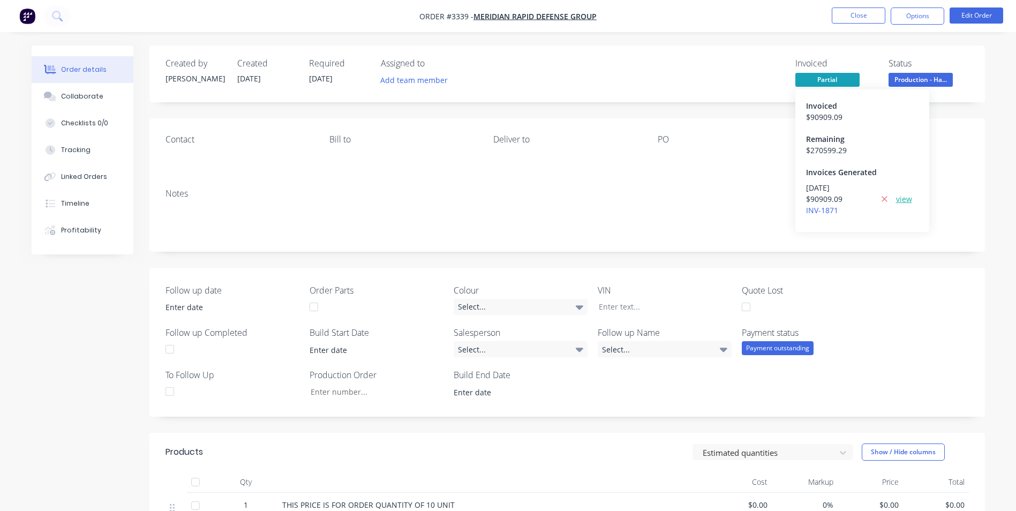
click at [907, 201] on link "view" at bounding box center [904, 198] width 16 height 11
click at [922, 17] on button "Options" at bounding box center [918, 15] width 54 height 17
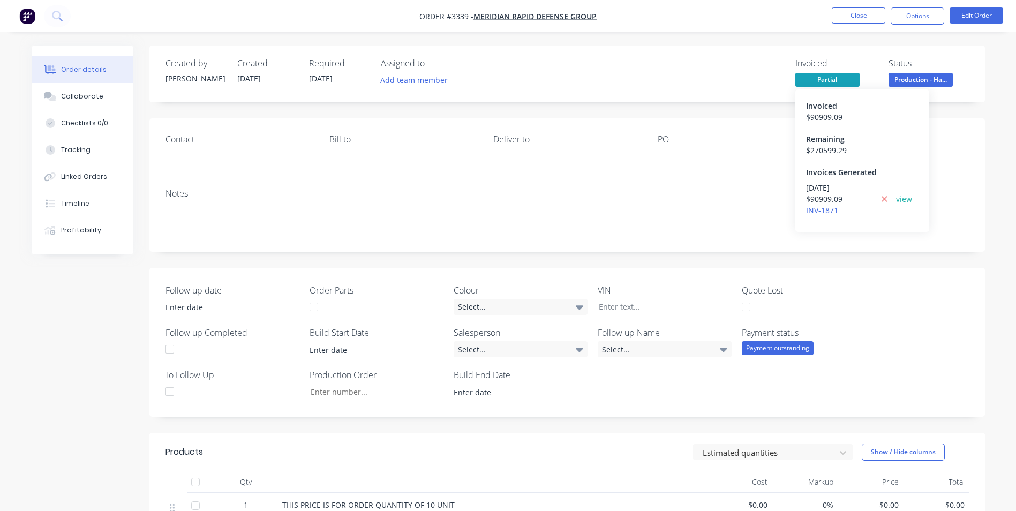
click at [831, 81] on span "Partial" at bounding box center [827, 79] width 64 height 13
click at [917, 19] on button "Options" at bounding box center [918, 15] width 54 height 17
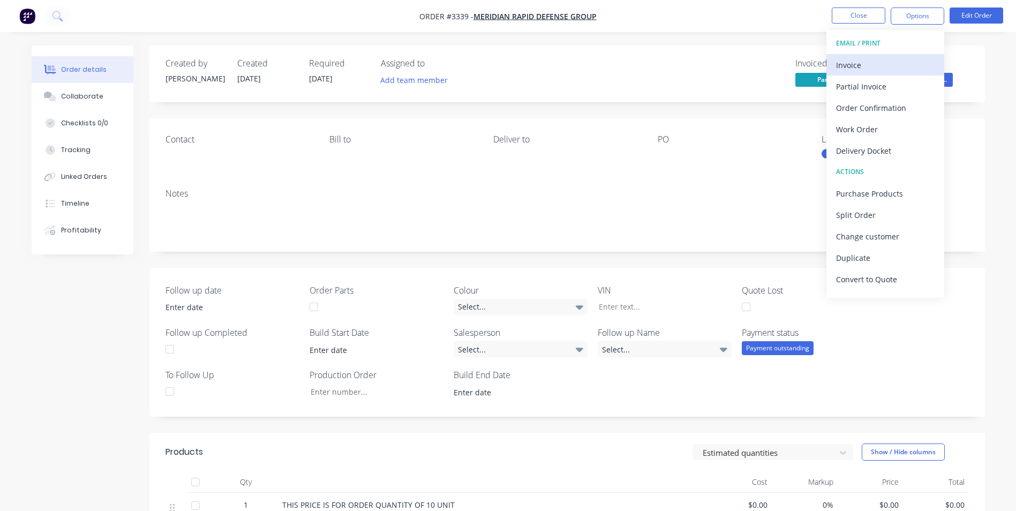
click at [863, 67] on div "Invoice" at bounding box center [885, 65] width 99 height 16
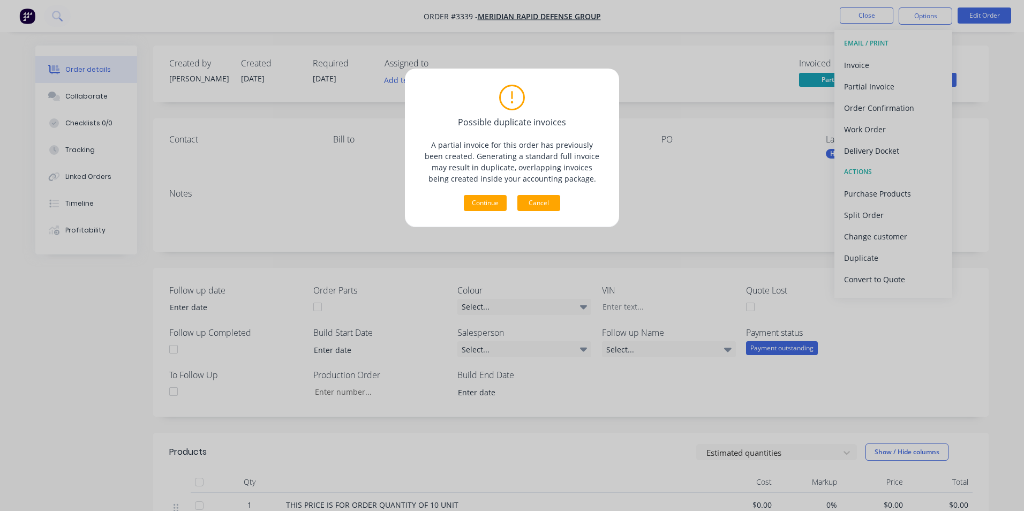
click at [541, 207] on button "Cancel" at bounding box center [538, 203] width 43 height 16
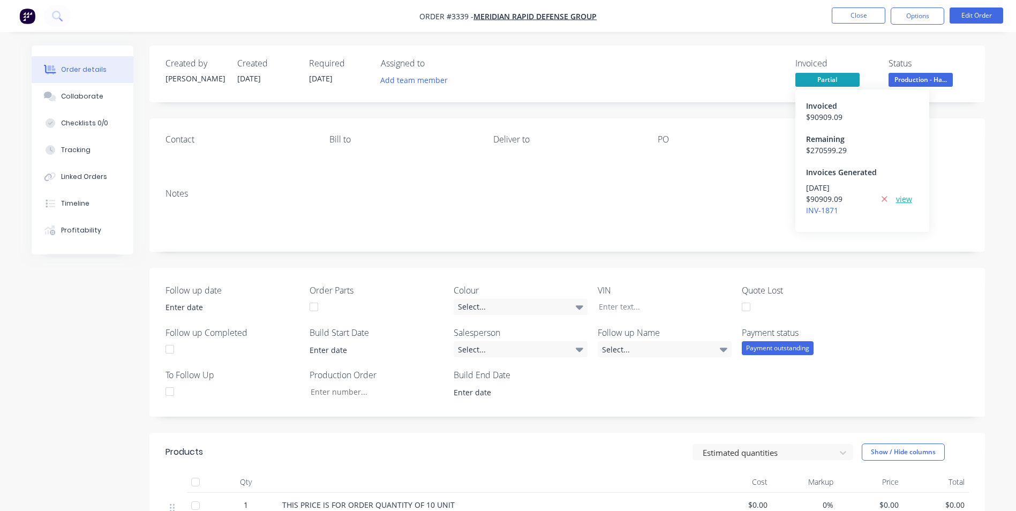
click at [903, 200] on link "view" at bounding box center [904, 198] width 16 height 11
click at [867, 20] on button "Close" at bounding box center [859, 15] width 54 height 16
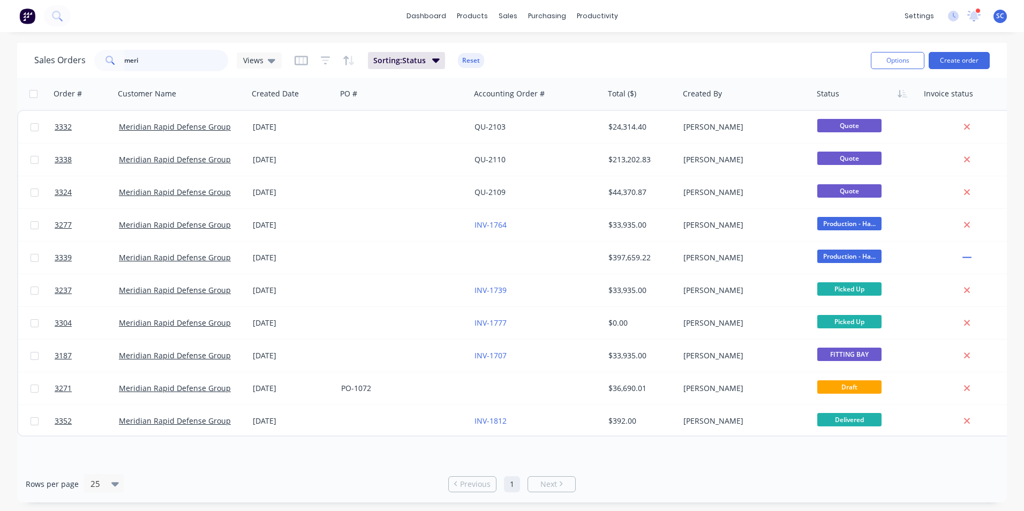
click at [104, 62] on div "meri" at bounding box center [161, 60] width 134 height 21
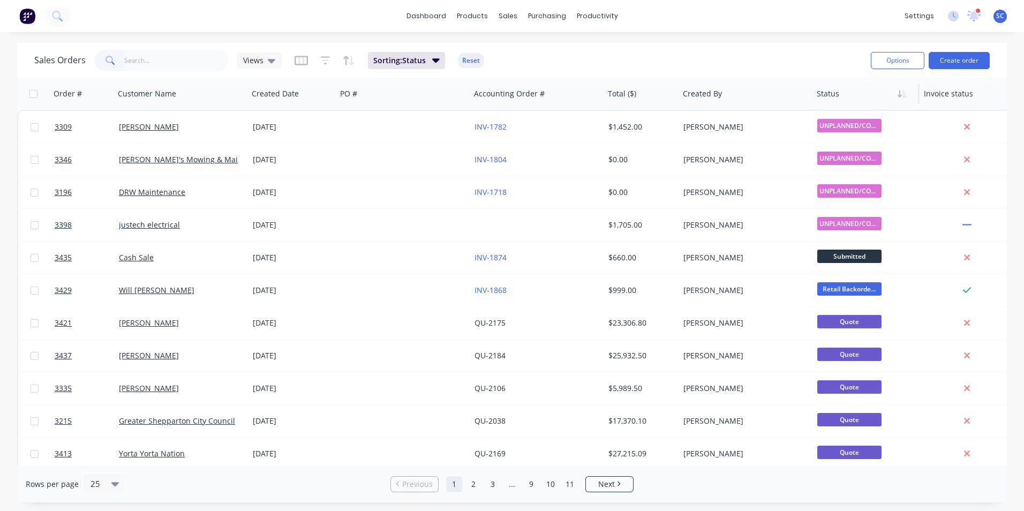
click at [880, 94] on div at bounding box center [864, 93] width 94 height 21
click at [899, 94] on icon "button" at bounding box center [903, 93] width 10 height 9
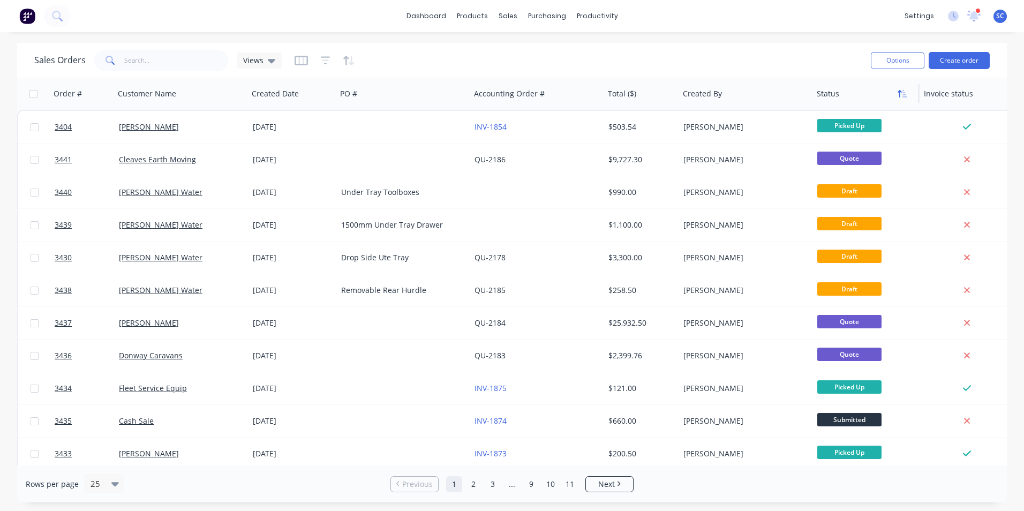
click at [901, 97] on icon "button" at bounding box center [903, 93] width 10 height 9
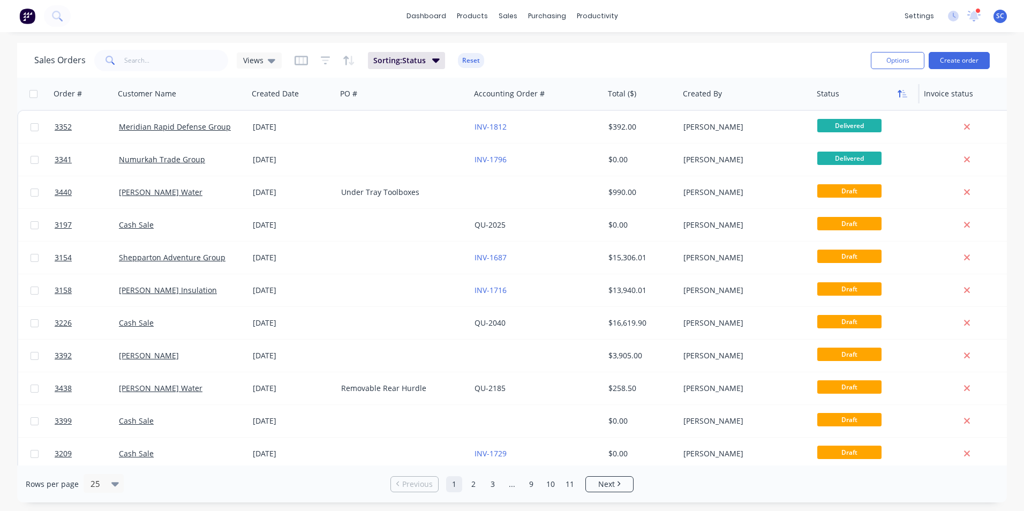
click at [902, 96] on icon "button" at bounding box center [903, 93] width 10 height 9
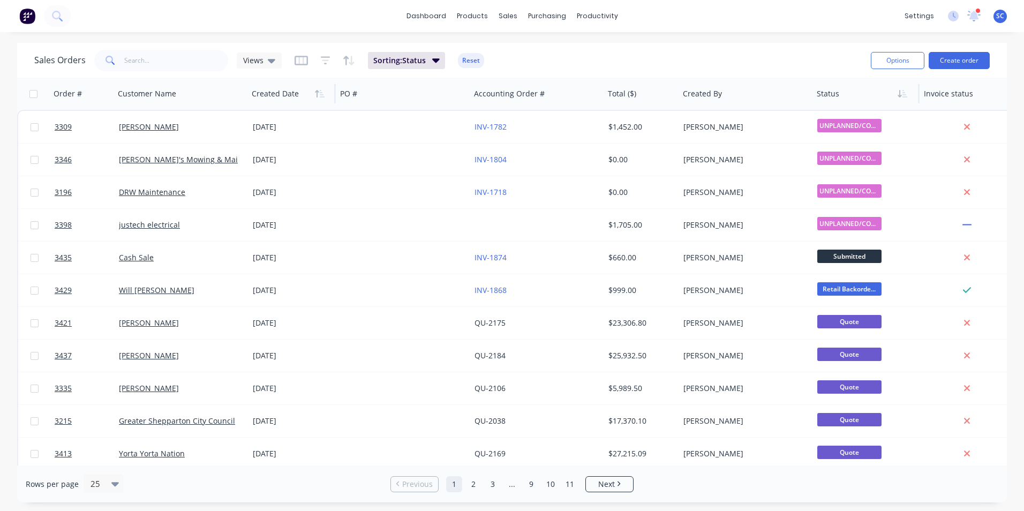
click at [288, 99] on div at bounding box center [290, 93] width 76 height 21
click at [315, 95] on icon "button" at bounding box center [320, 93] width 10 height 9
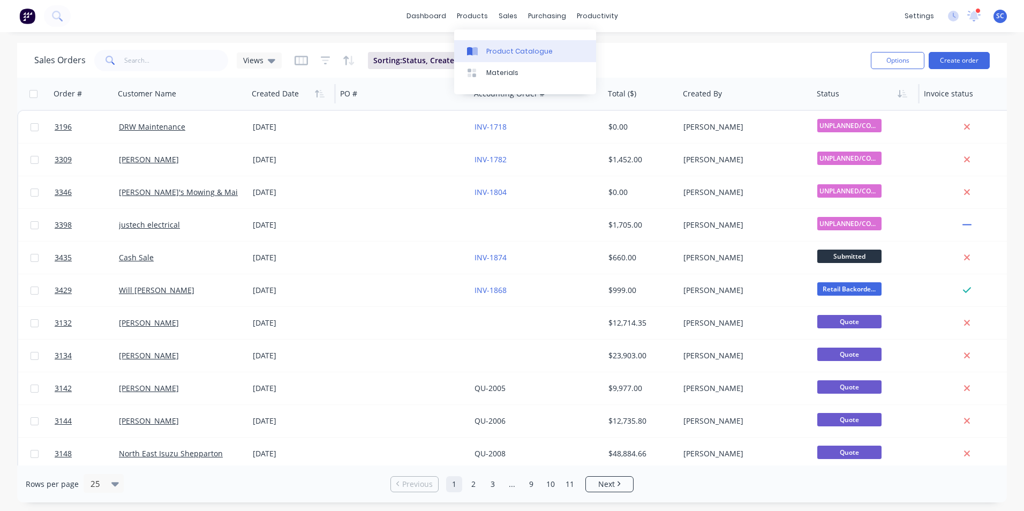
click at [500, 45] on link "Product Catalogue" at bounding box center [525, 50] width 142 height 21
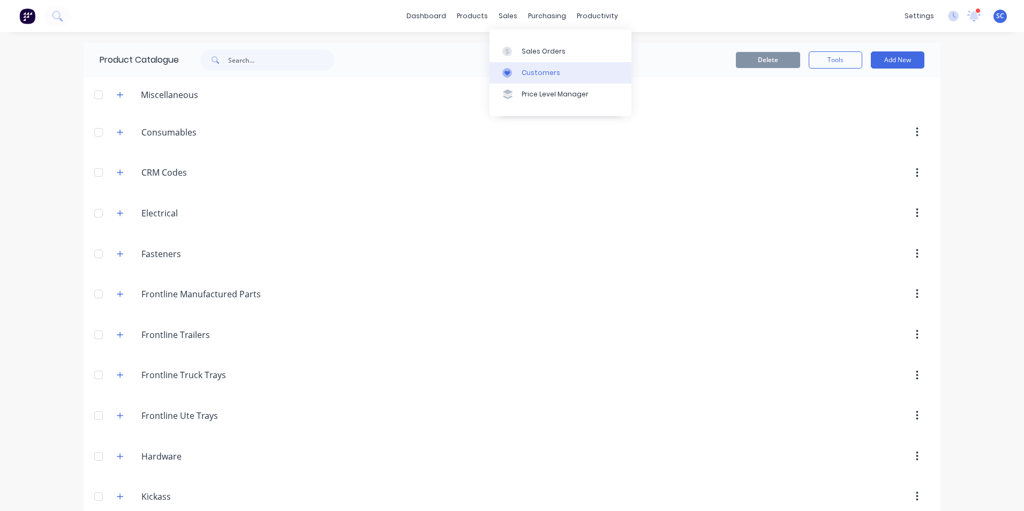
click at [531, 73] on div "Customers" at bounding box center [541, 73] width 39 height 10
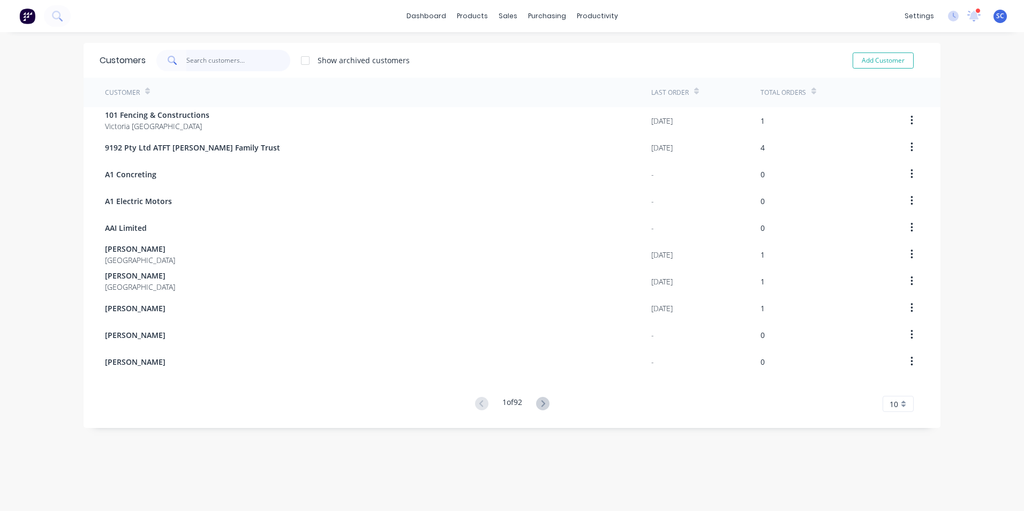
click at [225, 64] on input "text" at bounding box center [238, 60] width 104 height 21
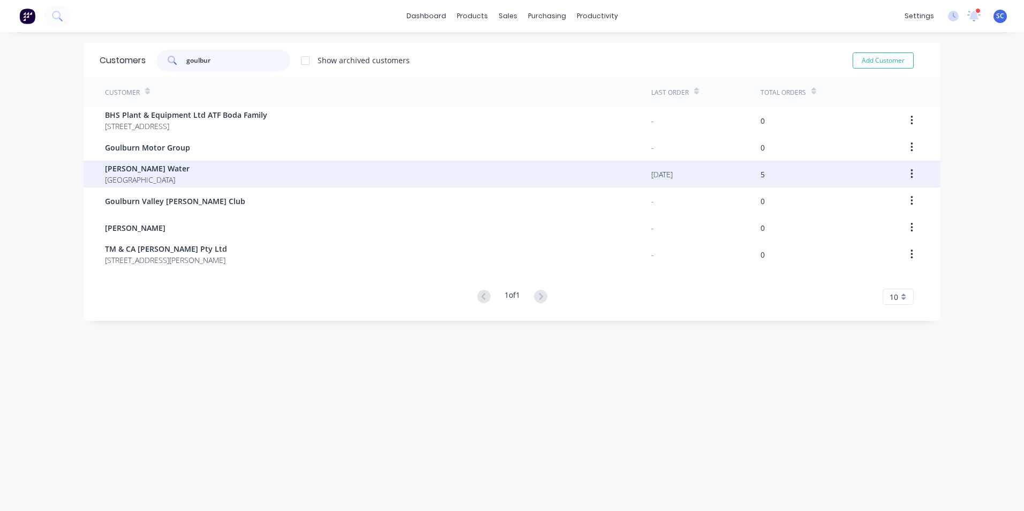
type input "goulbur"
click at [189, 171] on div "Goulburn Murray Water Australia" at bounding box center [378, 174] width 546 height 27
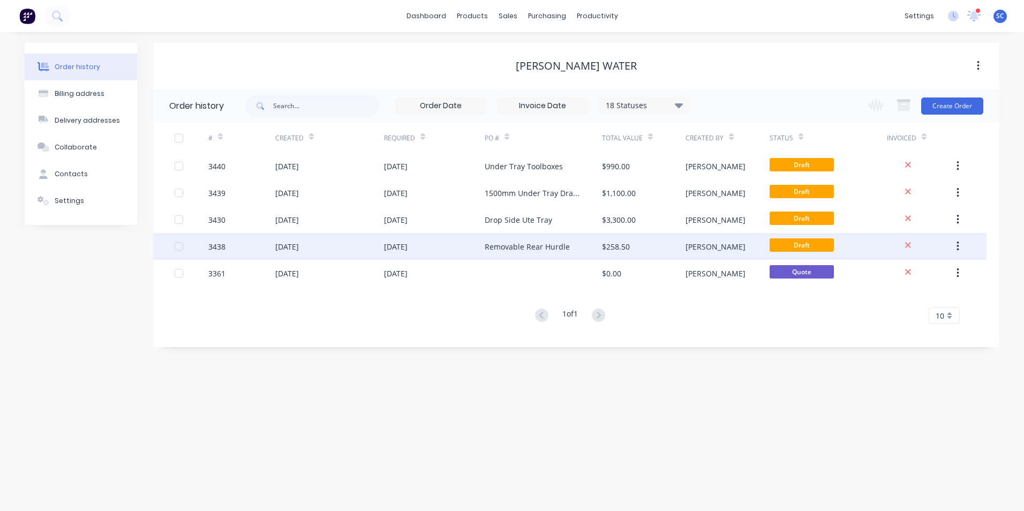
click at [547, 247] on div "Removable Rear Hurdle" at bounding box center [527, 246] width 85 height 11
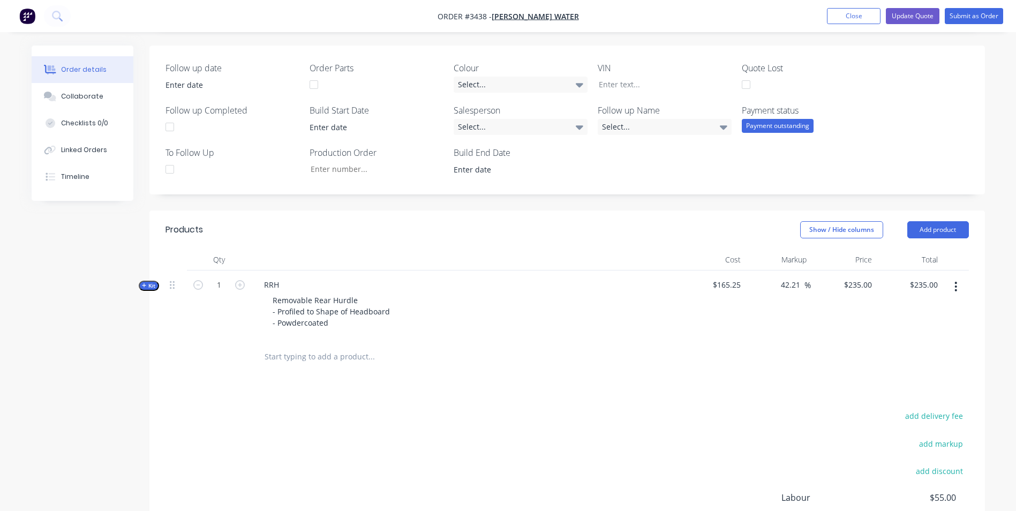
scroll to position [165, 0]
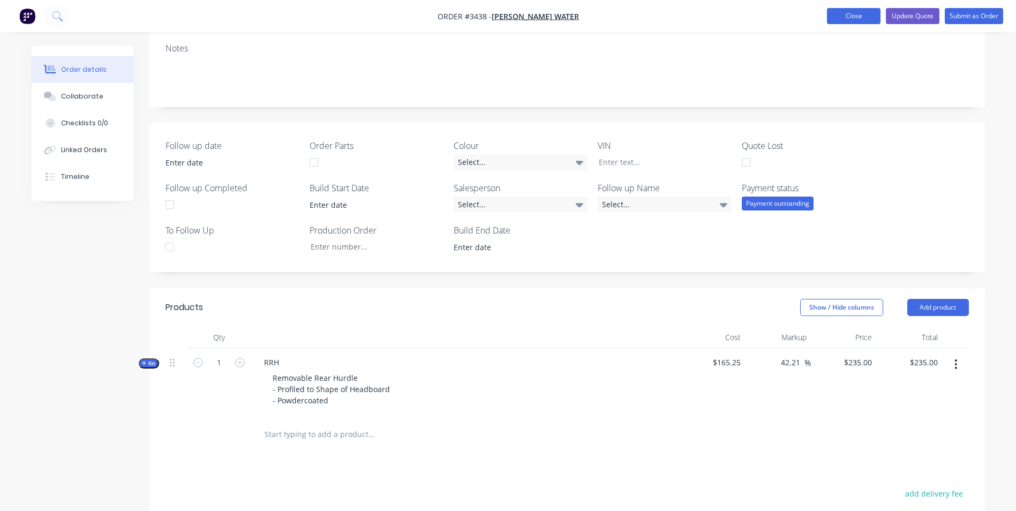
click at [848, 18] on button "Close" at bounding box center [854, 16] width 54 height 16
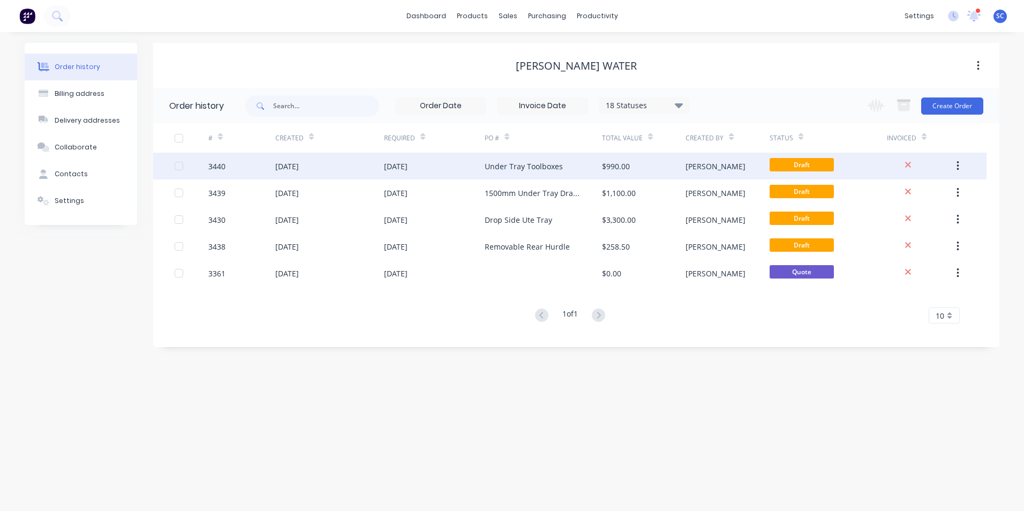
click at [536, 165] on div "Under Tray Toolboxes" at bounding box center [524, 166] width 78 height 11
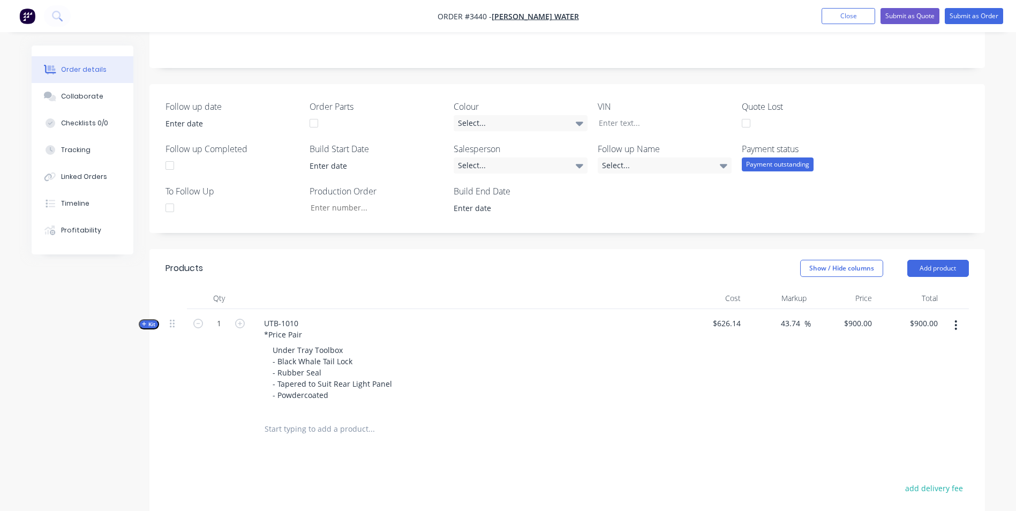
scroll to position [92, 0]
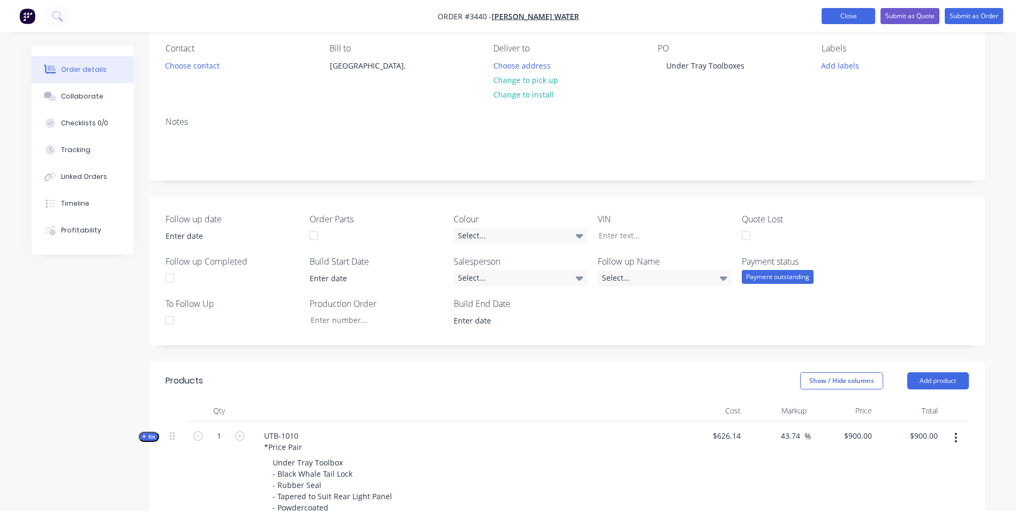
click at [849, 12] on button "Close" at bounding box center [849, 16] width 54 height 16
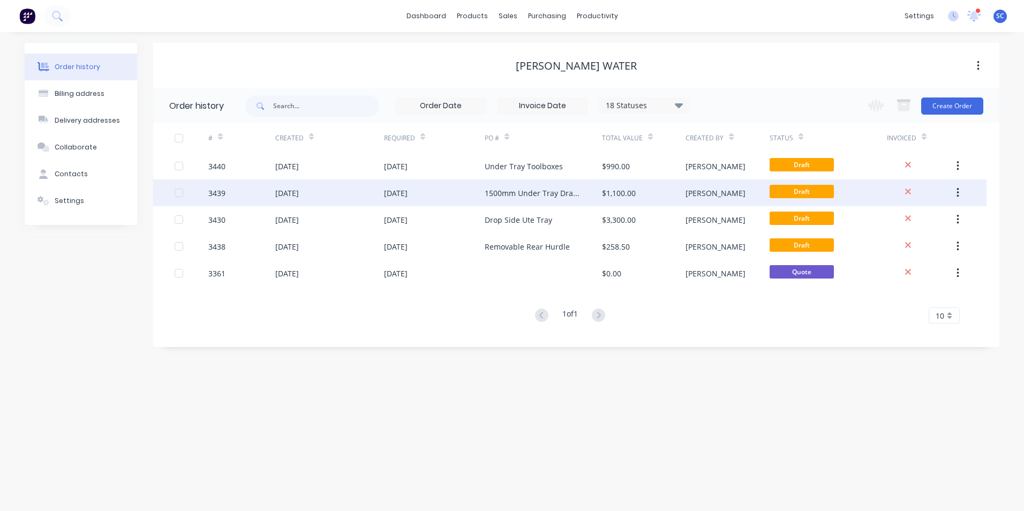
click at [528, 192] on div "1500mm Under Tray Drawer" at bounding box center [533, 192] width 96 height 11
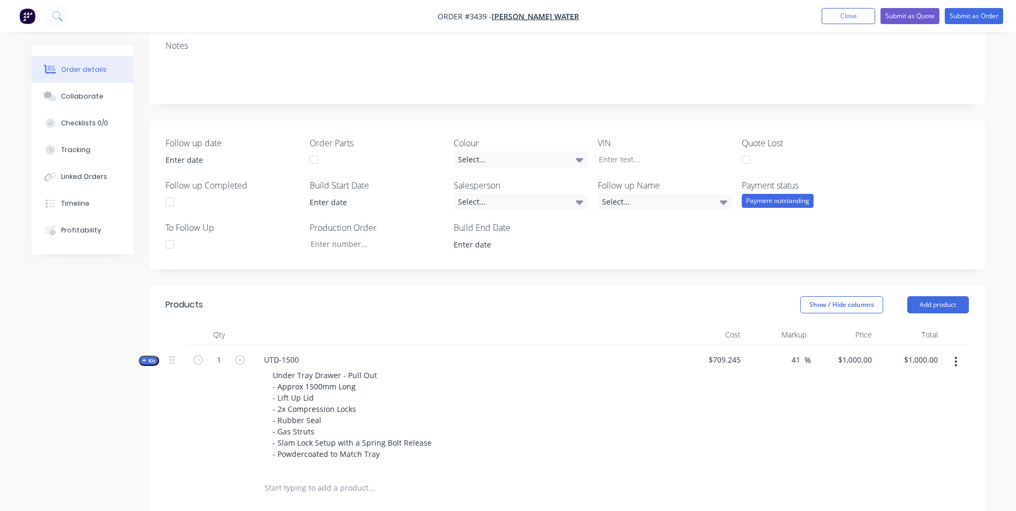
scroll to position [7, 0]
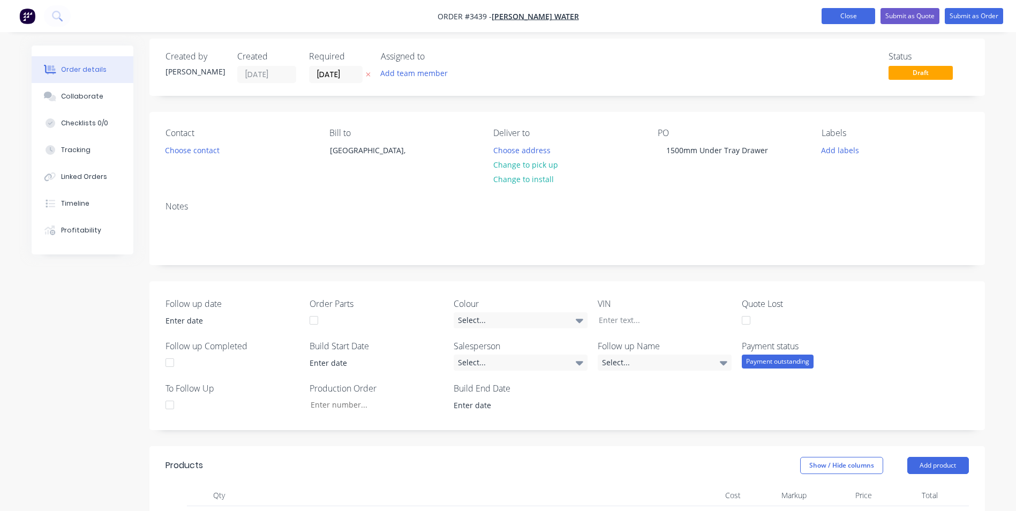
click at [851, 16] on button "Close" at bounding box center [849, 16] width 54 height 16
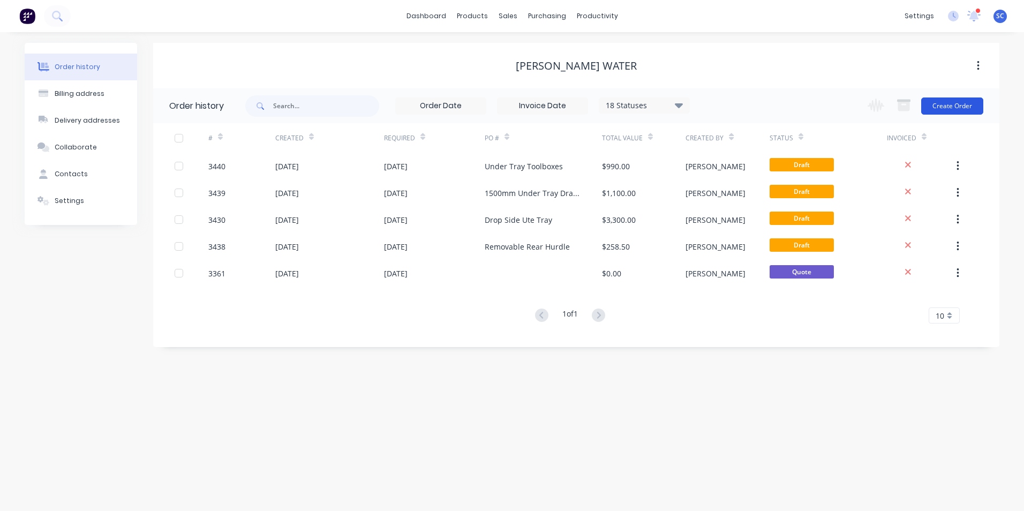
click at [941, 107] on button "Create Order" at bounding box center [952, 105] width 62 height 17
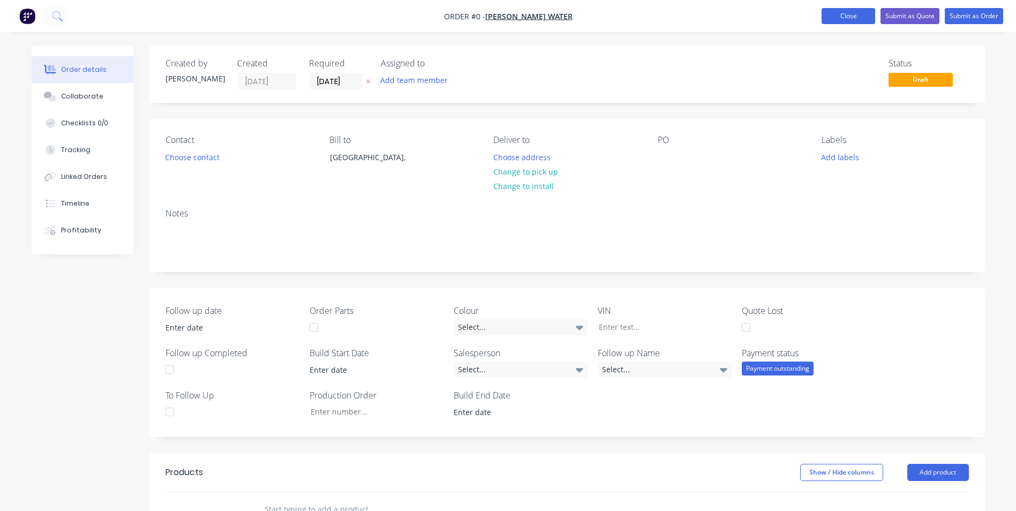
click at [852, 13] on button "Close" at bounding box center [849, 16] width 54 height 16
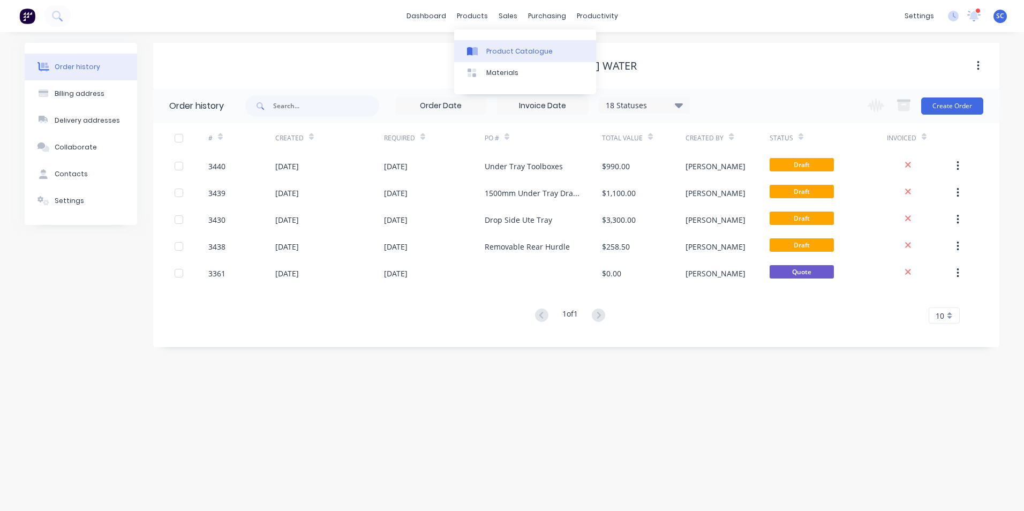
click at [489, 57] on link "Product Catalogue" at bounding box center [525, 50] width 142 height 21
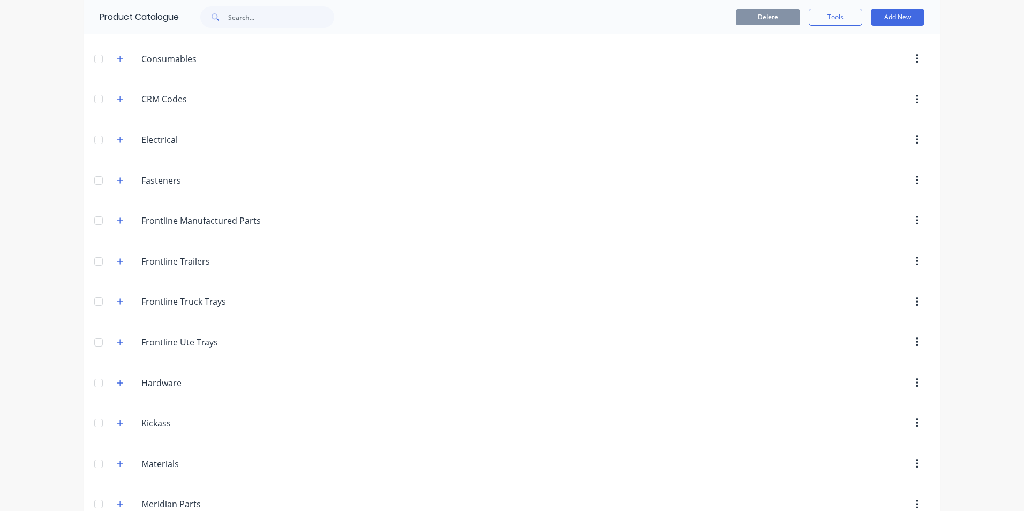
scroll to position [107, 0]
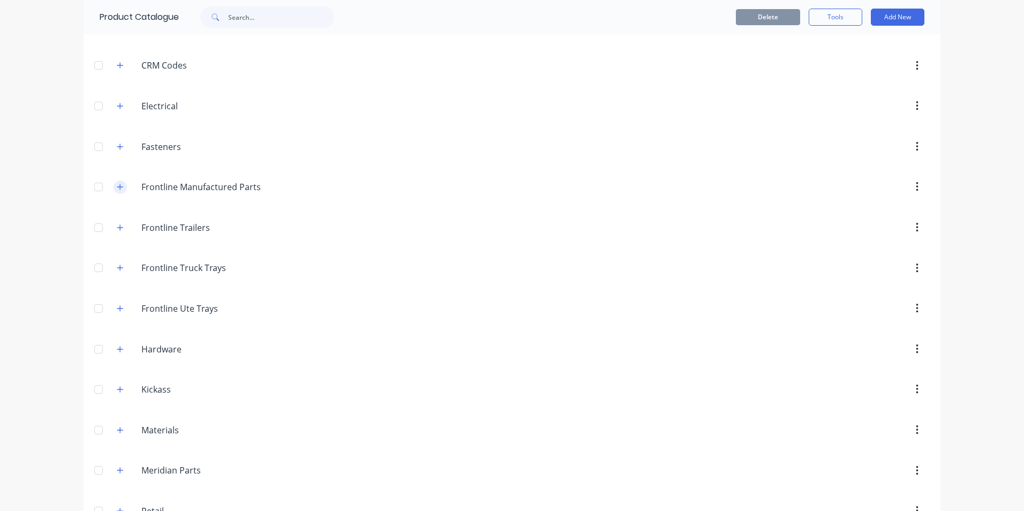
click at [117, 190] on icon "button" at bounding box center [120, 187] width 6 height 6
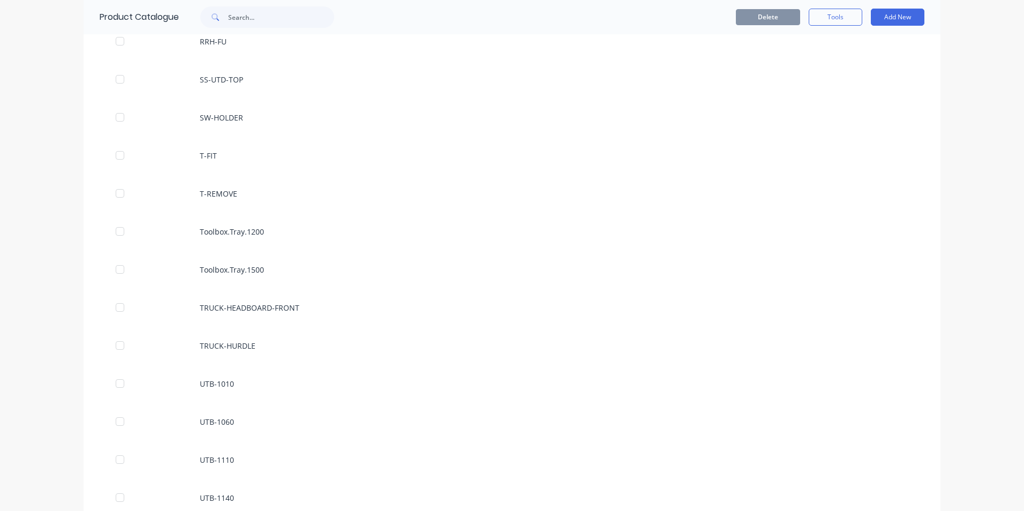
scroll to position [1928, 0]
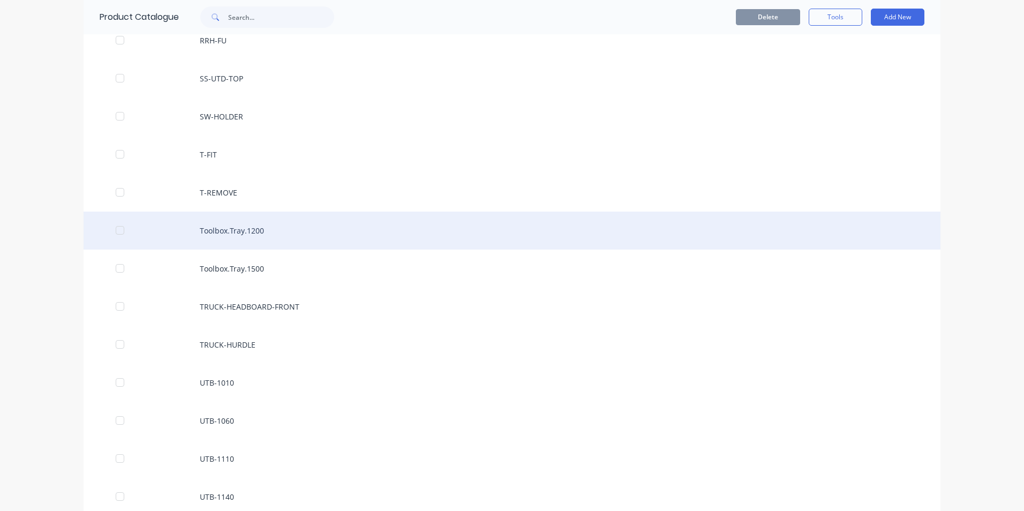
click at [246, 230] on div "Toolbox.Tray.1200" at bounding box center [512, 231] width 857 height 38
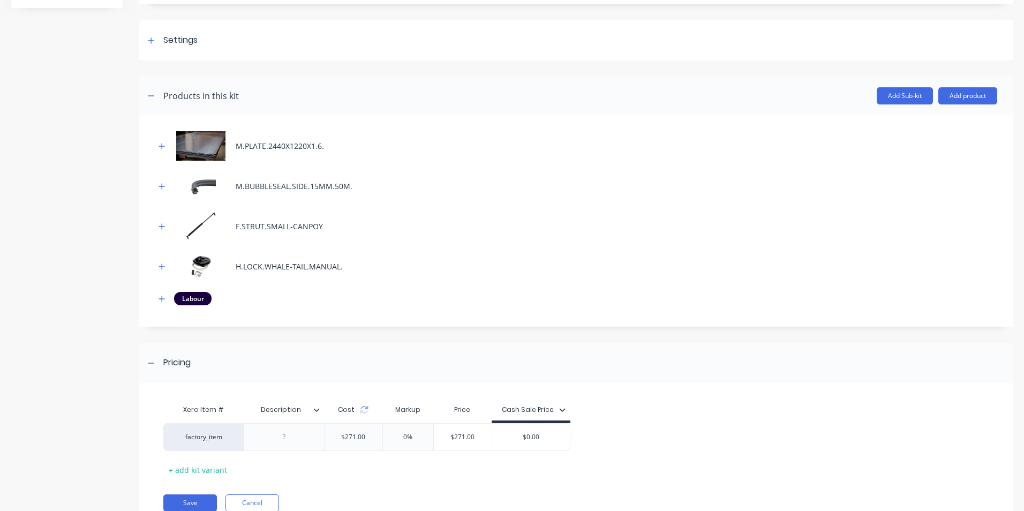
scroll to position [178, 0]
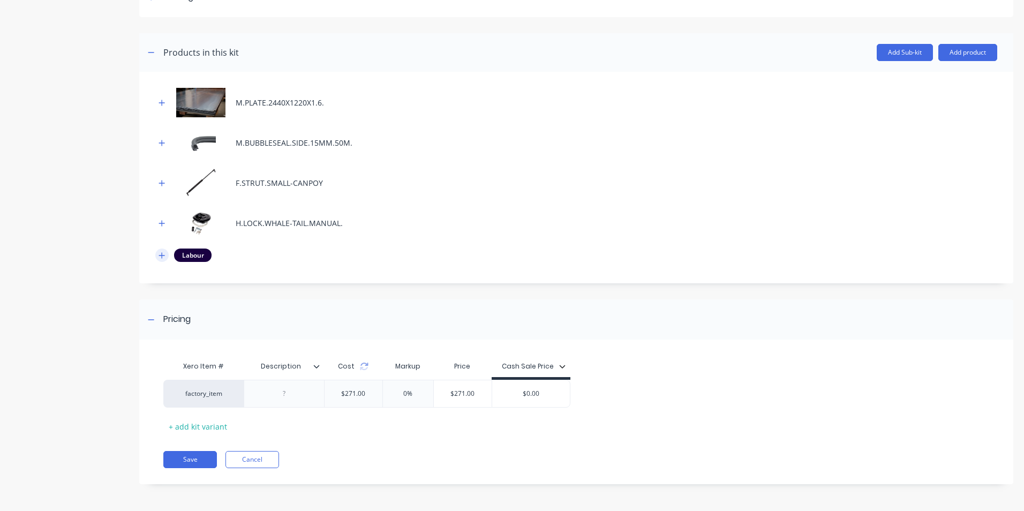
click at [157, 256] on button "button" at bounding box center [161, 254] width 13 height 13
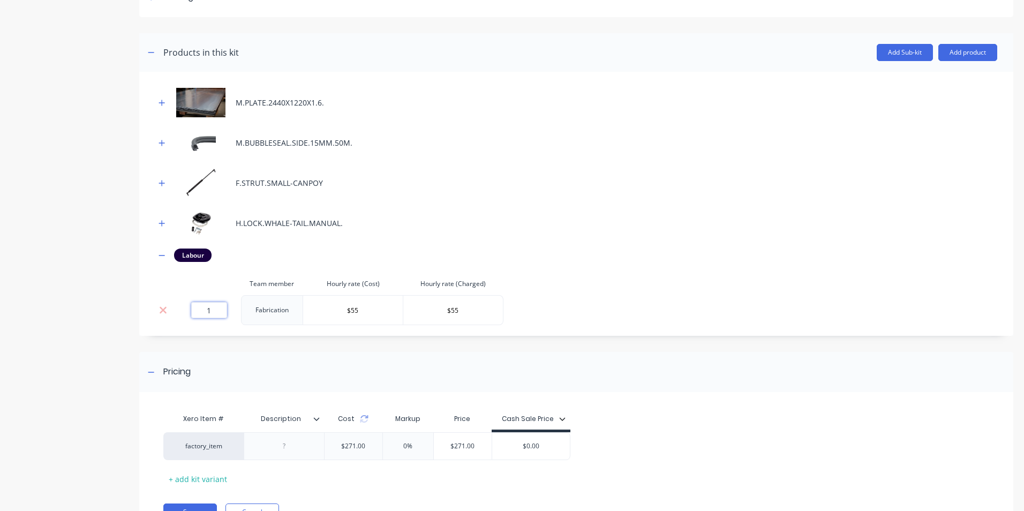
click at [214, 313] on input "1" at bounding box center [209, 310] width 36 height 16
type input "8"
click at [64, 285] on div "Product details Collaborate Order History" at bounding box center [67, 209] width 112 height 688
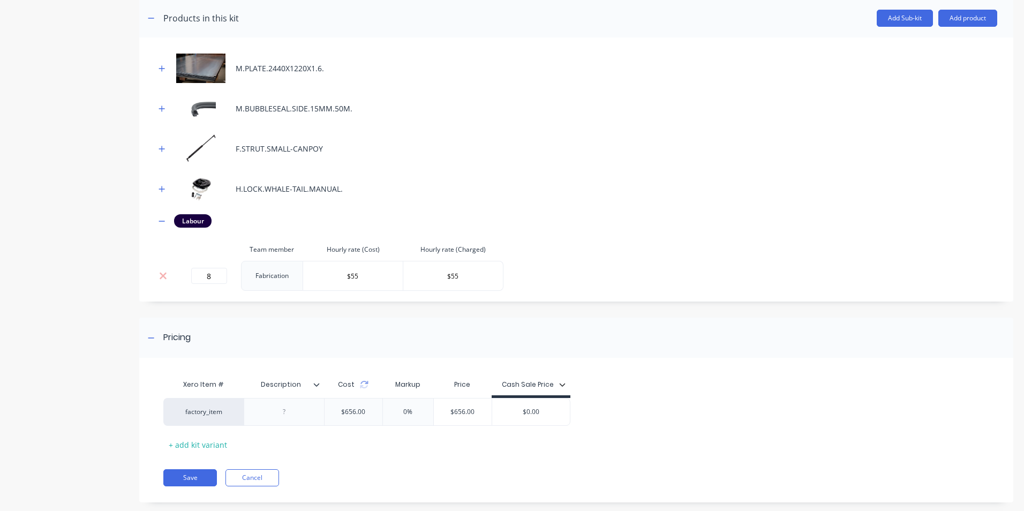
scroll to position [231, 0]
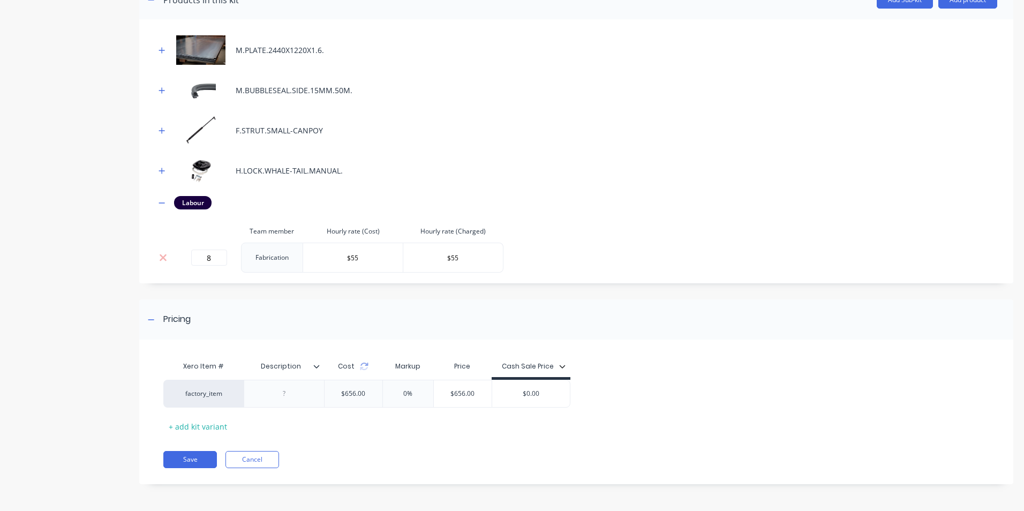
click at [363, 371] on div "Cost" at bounding box center [353, 366] width 31 height 10
click at [364, 363] on icon at bounding box center [363, 364] width 7 height 3
click at [481, 398] on input "text" at bounding box center [463, 394] width 58 height 10
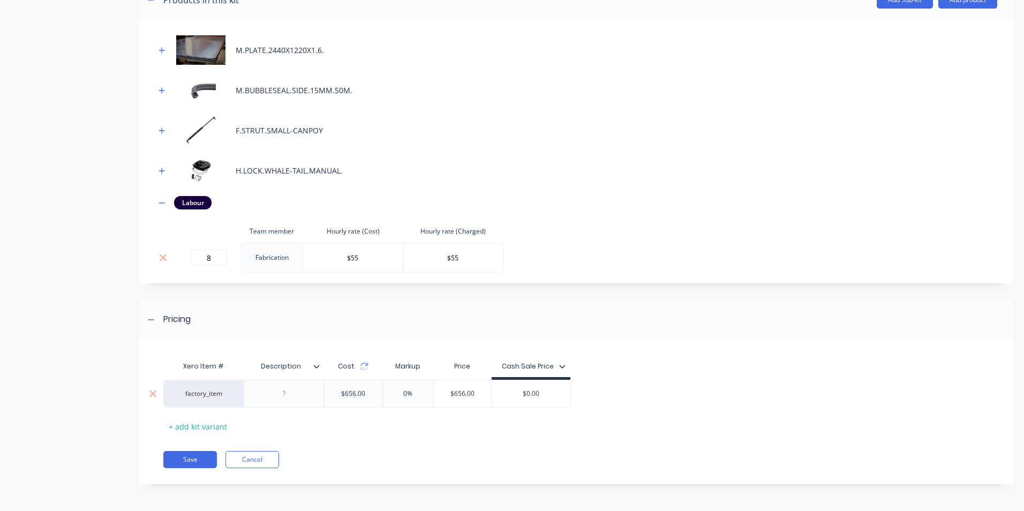
type input "$656.00"
click at [188, 460] on button "Save" at bounding box center [190, 459] width 54 height 17
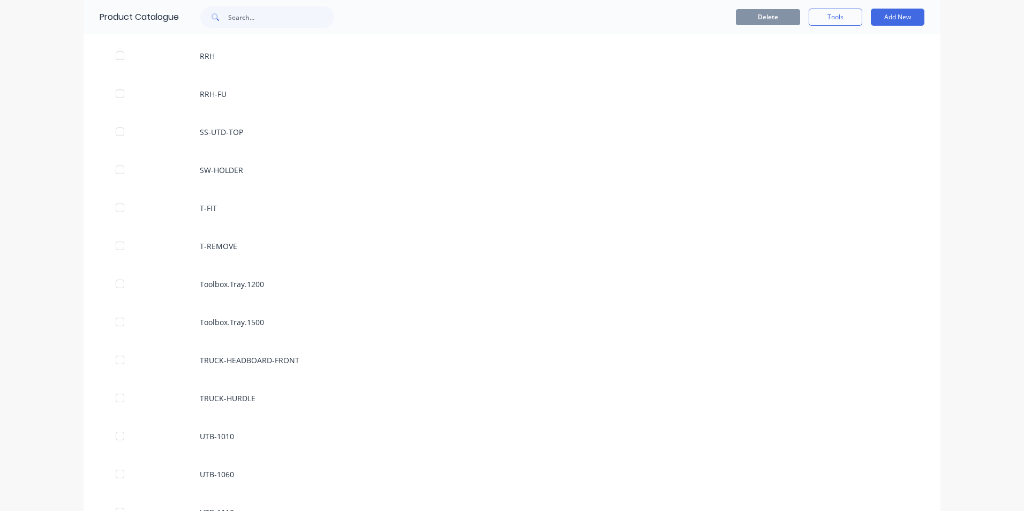
scroll to position [1981, 0]
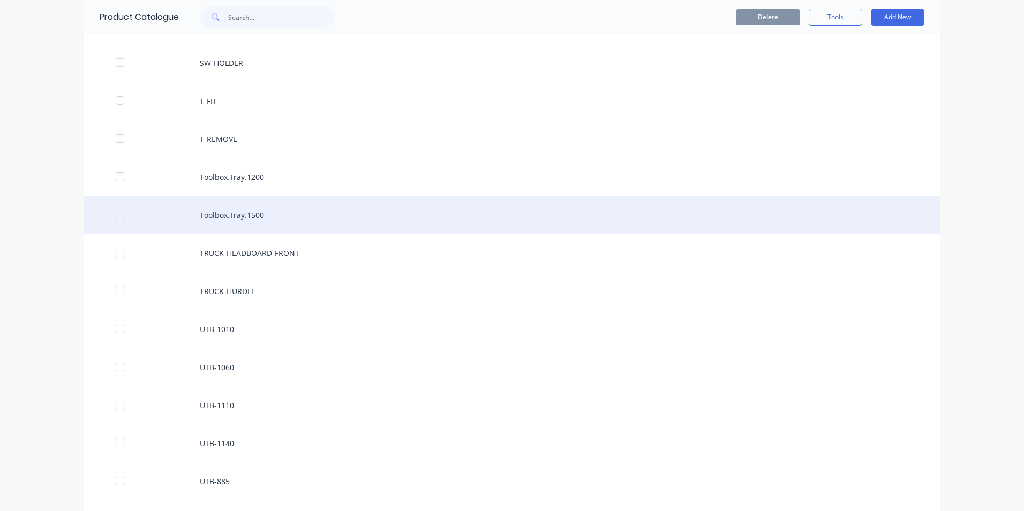
click at [273, 224] on div "Toolbox.Tray.1500" at bounding box center [512, 215] width 857 height 38
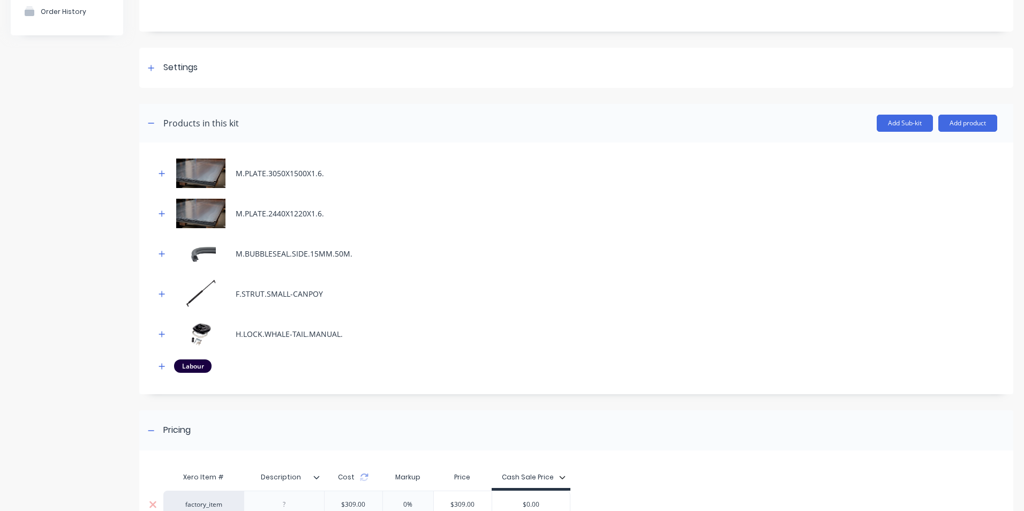
scroll to position [218, 0]
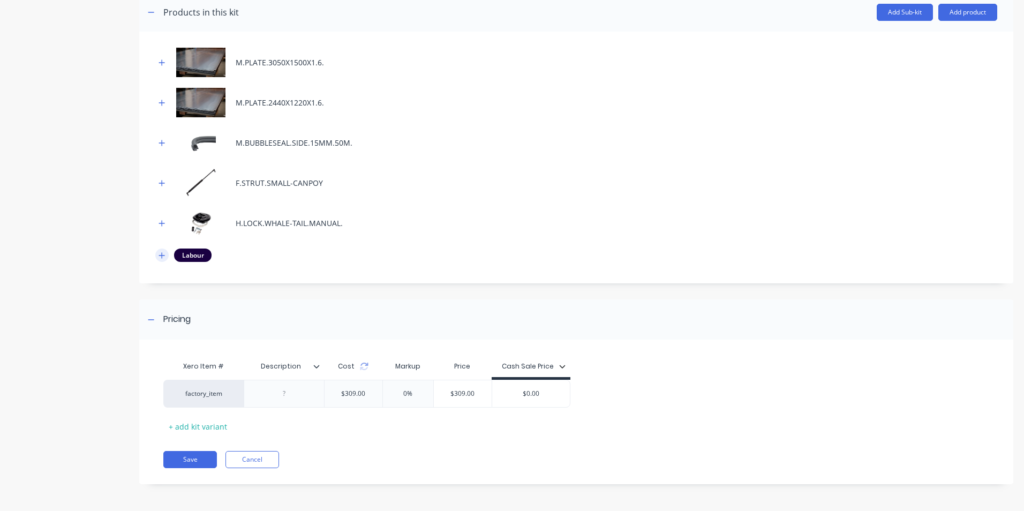
click at [158, 259] on button "button" at bounding box center [161, 254] width 13 height 13
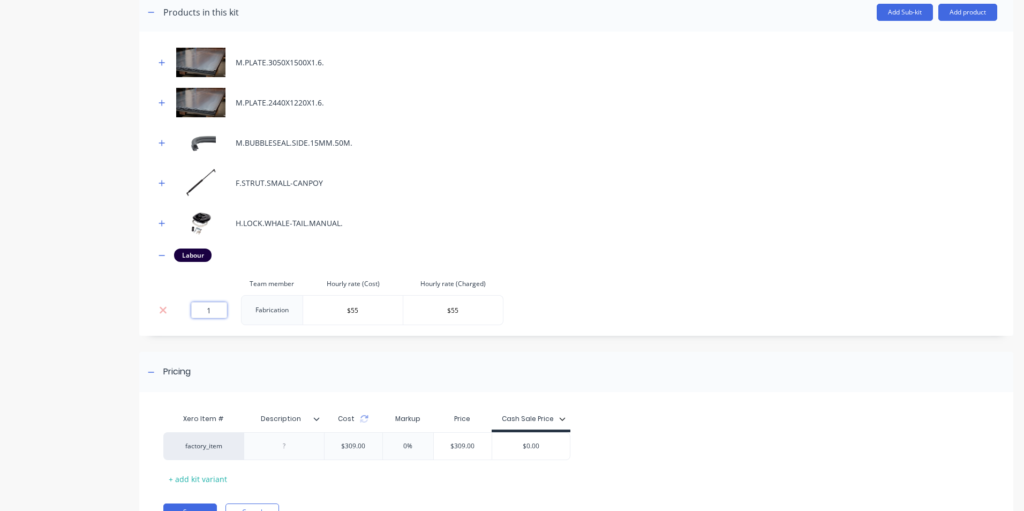
drag, startPoint x: 226, startPoint y: 308, endPoint x: 200, endPoint y: 310, distance: 25.7
click at [200, 310] on input "1" at bounding box center [209, 310] width 36 height 16
type input "8"
click at [88, 336] on div "Product details Collaborate Order History" at bounding box center [67, 188] width 112 height 728
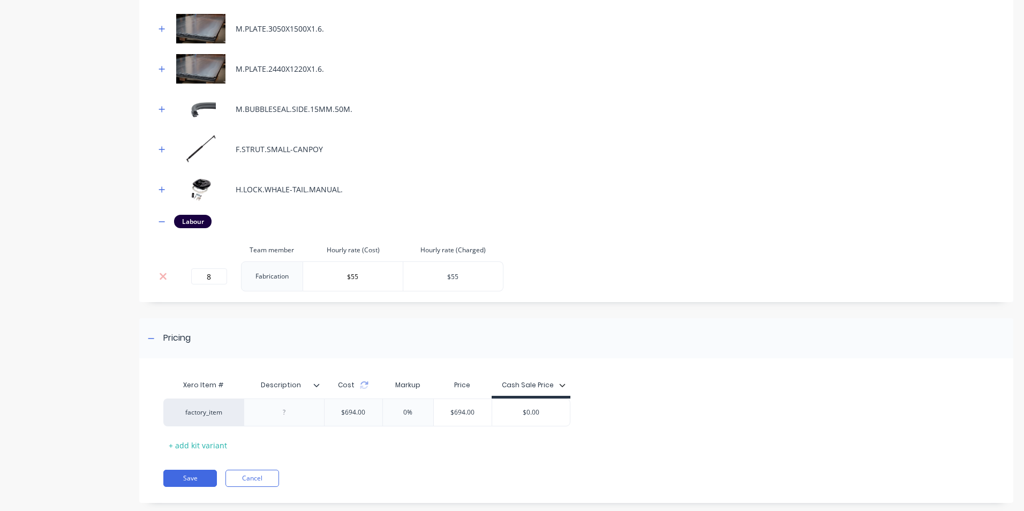
scroll to position [271, 0]
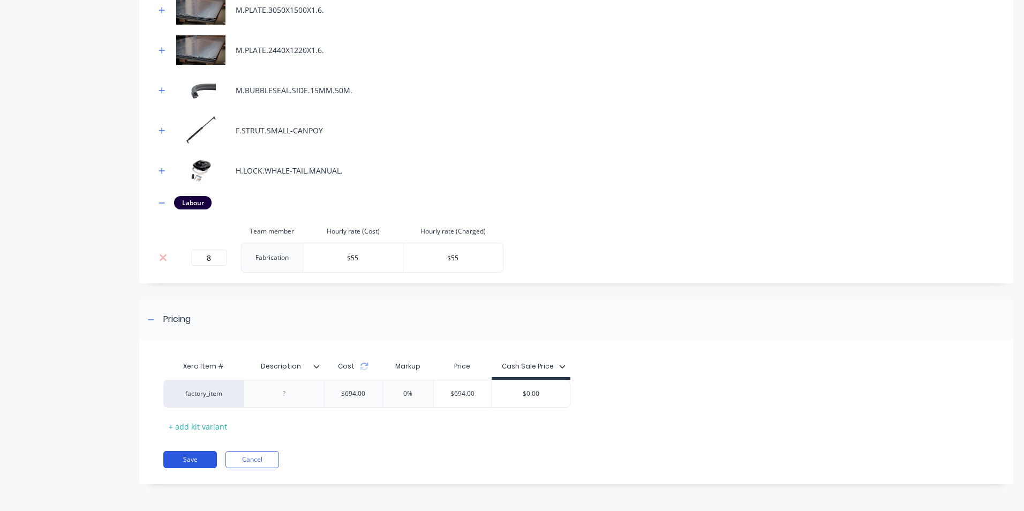
click at [185, 459] on button "Save" at bounding box center [190, 459] width 54 height 17
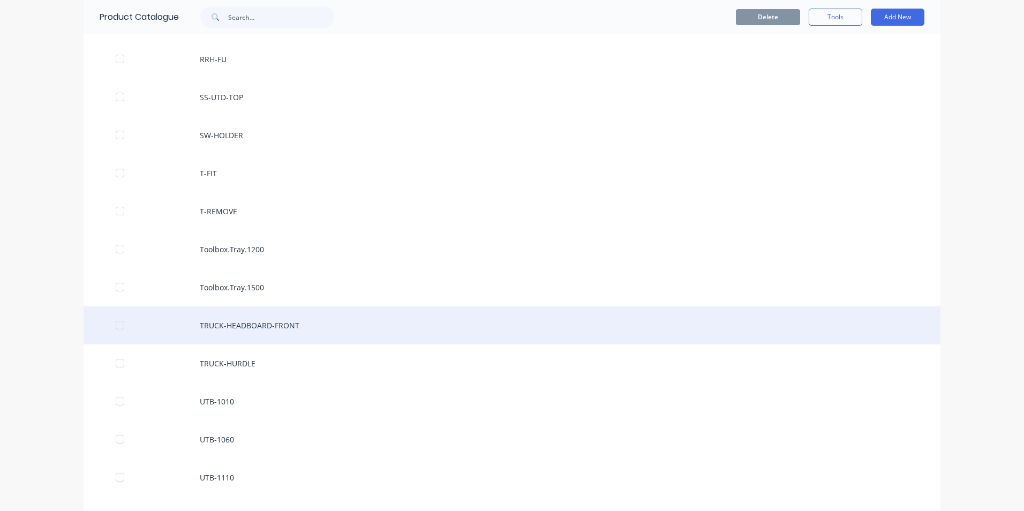
scroll to position [1928, 0]
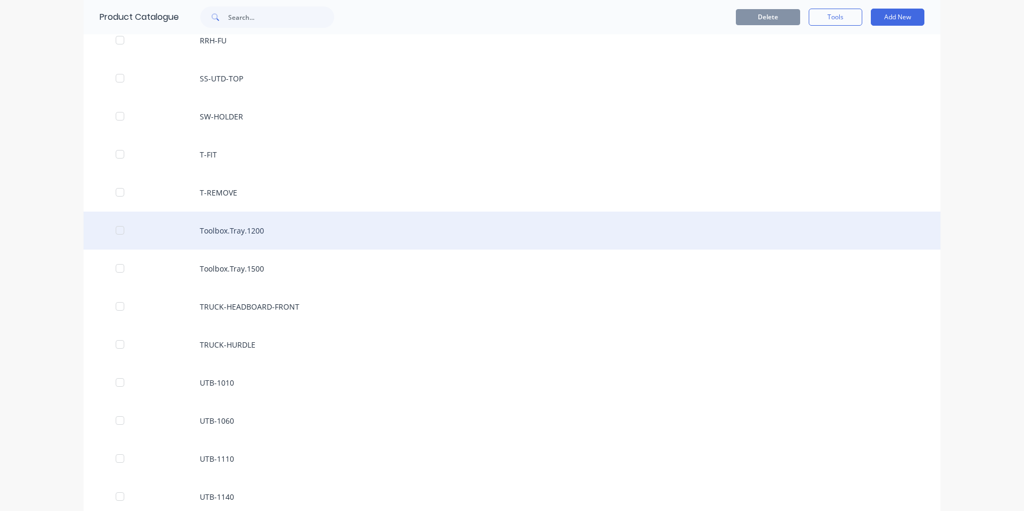
click at [225, 231] on div "Toolbox.Tray.1200" at bounding box center [512, 231] width 857 height 38
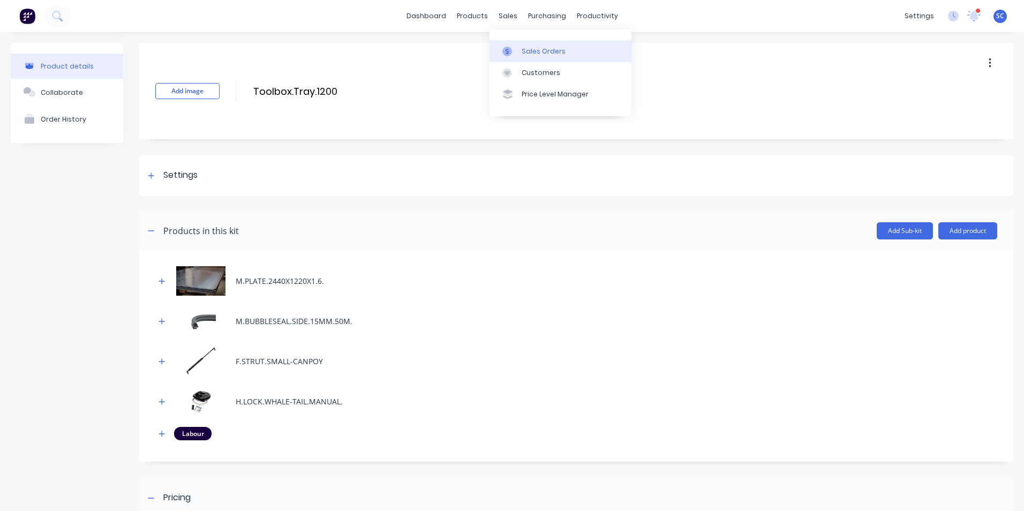
click at [511, 47] on icon at bounding box center [507, 52] width 10 height 10
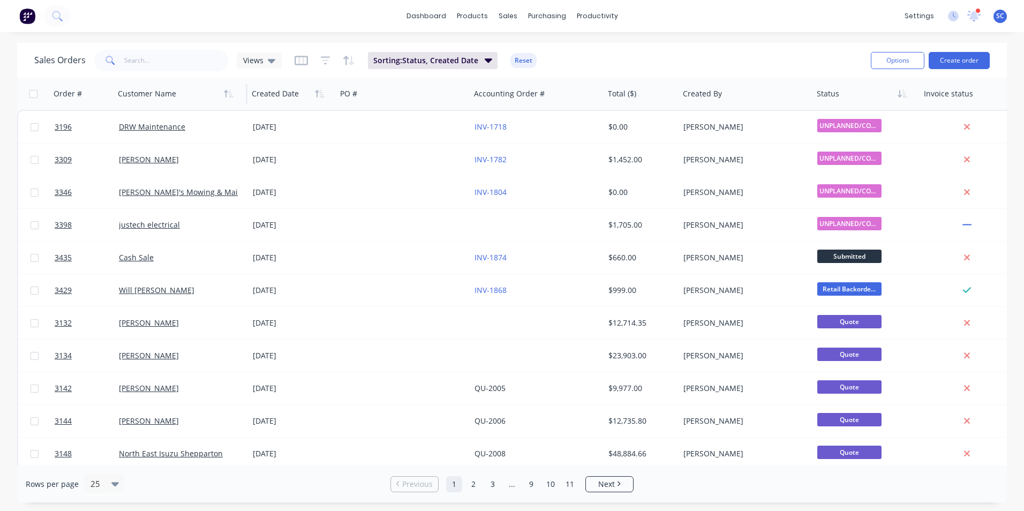
click at [193, 100] on div at bounding box center [177, 93] width 119 height 21
click at [276, 97] on div at bounding box center [290, 93] width 76 height 21
click at [319, 91] on icon "button" at bounding box center [320, 93] width 10 height 9
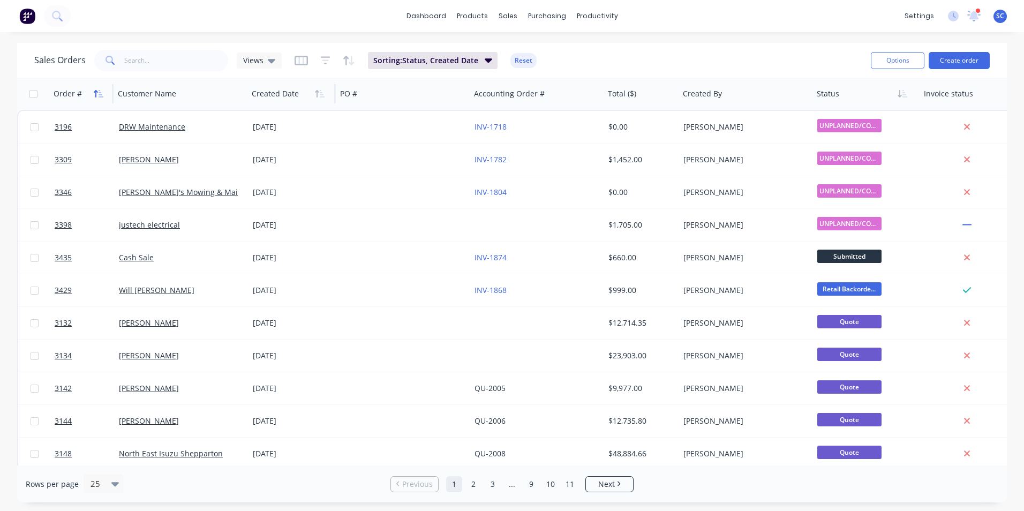
click at [94, 95] on icon "button" at bounding box center [99, 93] width 10 height 9
click at [95, 92] on icon "button" at bounding box center [96, 93] width 4 height 7
click at [288, 96] on div at bounding box center [290, 93] width 76 height 21
click at [316, 94] on icon "button" at bounding box center [320, 93] width 10 height 9
click at [852, 92] on div at bounding box center [864, 93] width 94 height 21
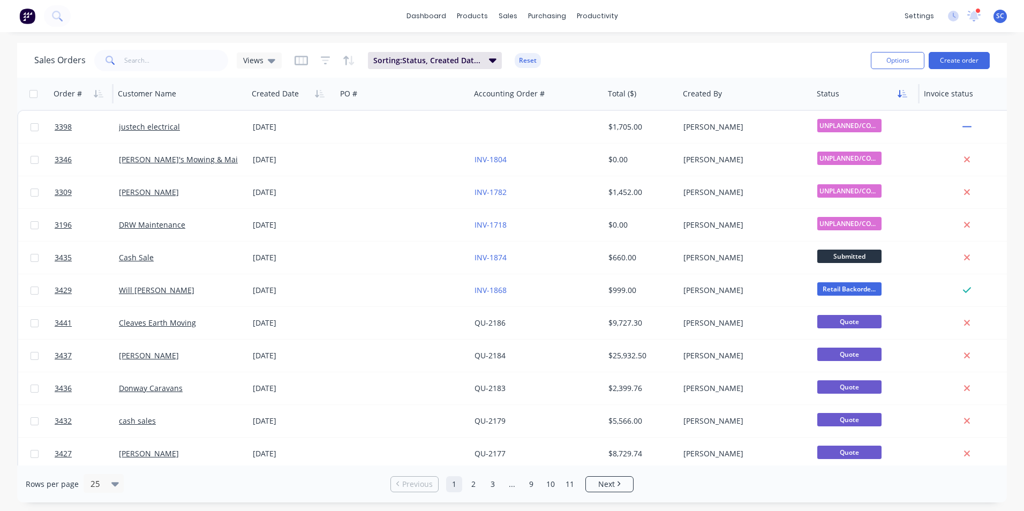
click at [906, 96] on icon "button" at bounding box center [903, 93] width 10 height 9
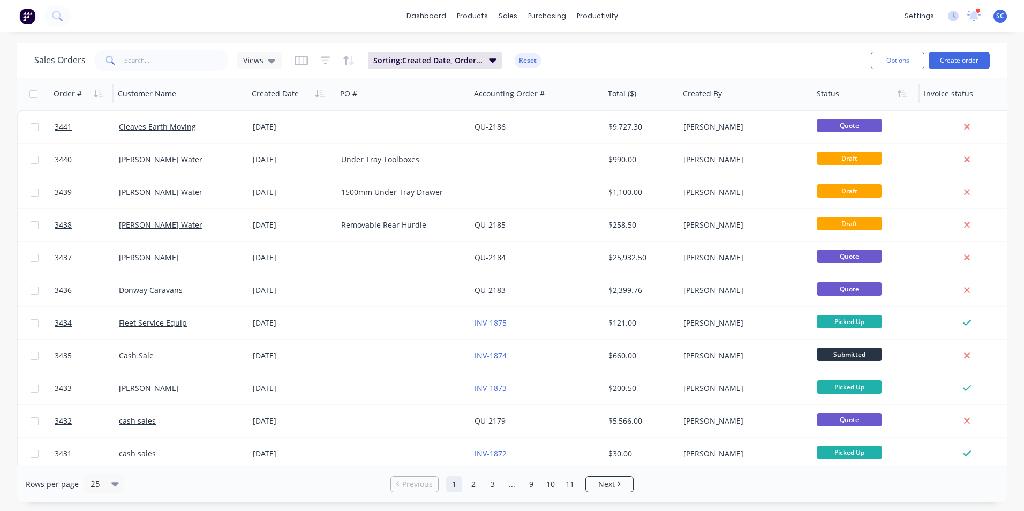
click at [906, 96] on icon "button" at bounding box center [903, 93] width 10 height 9
click at [900, 96] on icon "button" at bounding box center [900, 93] width 4 height 7
click at [902, 94] on icon "button" at bounding box center [903, 93] width 10 height 9
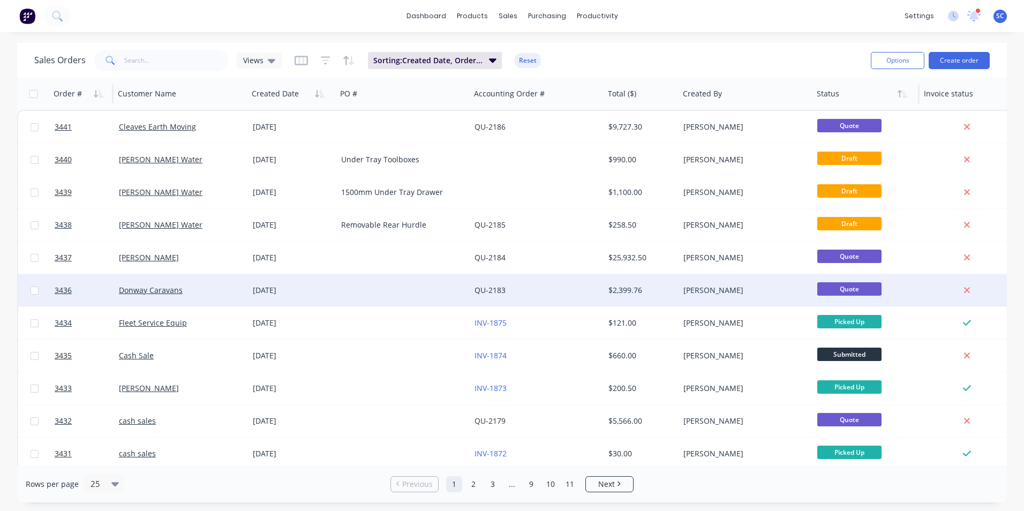
click at [374, 295] on div at bounding box center [404, 290] width 134 height 32
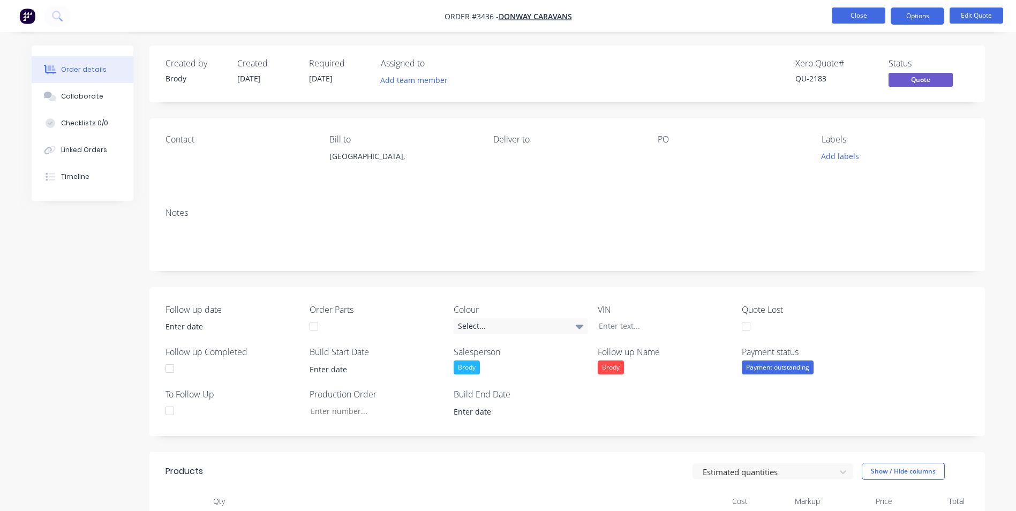
click at [847, 23] on button "Close" at bounding box center [859, 15] width 54 height 16
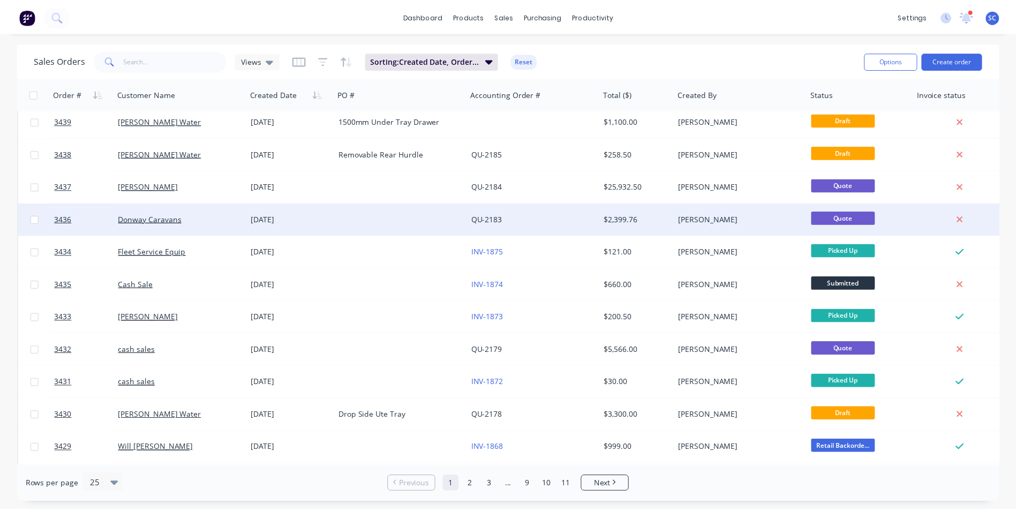
scroll to position [107, 0]
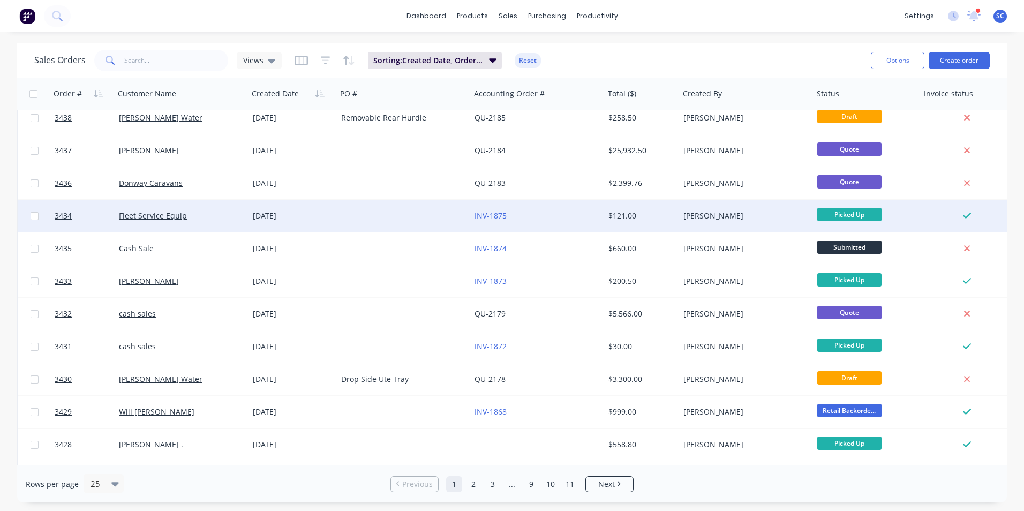
click at [331, 208] on div "[DATE]" at bounding box center [292, 216] width 88 height 32
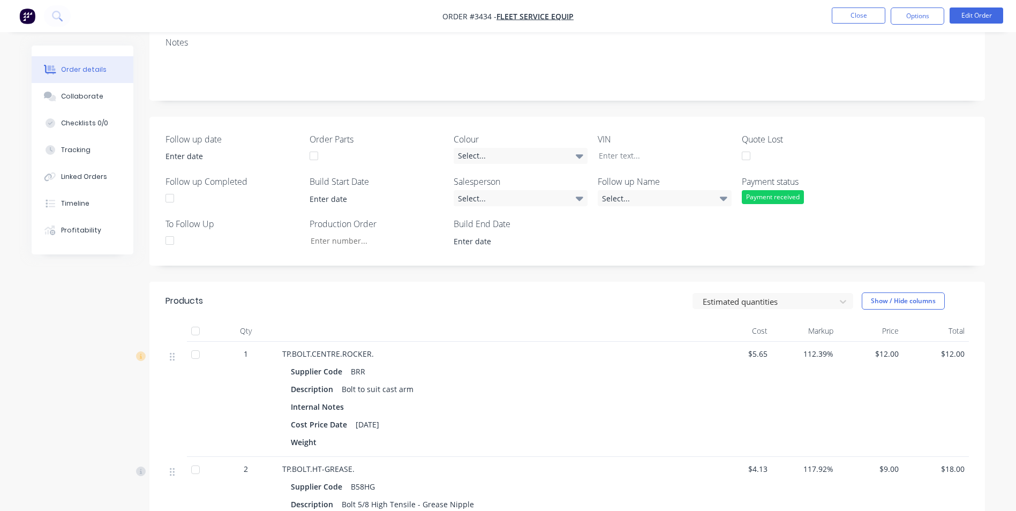
scroll to position [161, 0]
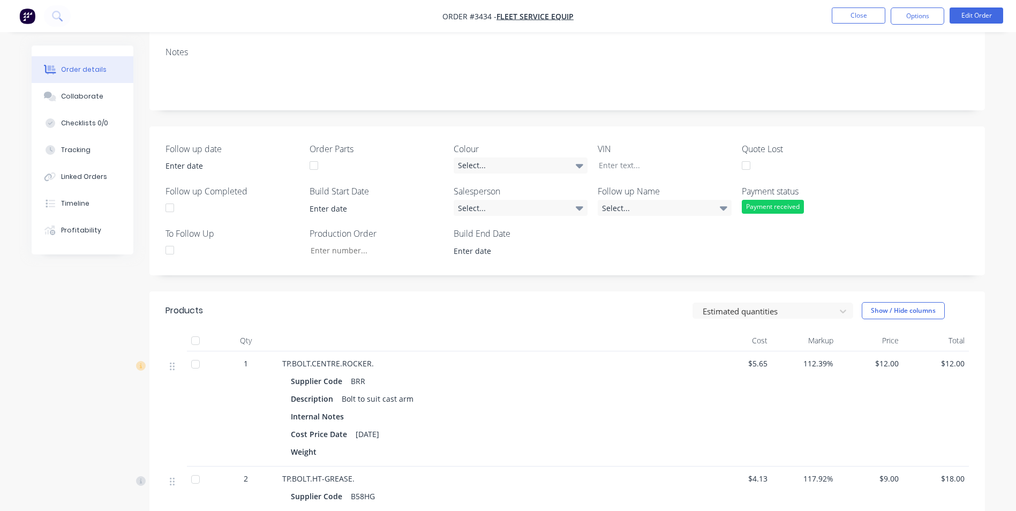
click at [866, 3] on nav "Order #3434 - Fleet Service Equip Close Options Edit Order" at bounding box center [508, 16] width 1016 height 32
click at [858, 10] on button "Close" at bounding box center [859, 15] width 54 height 16
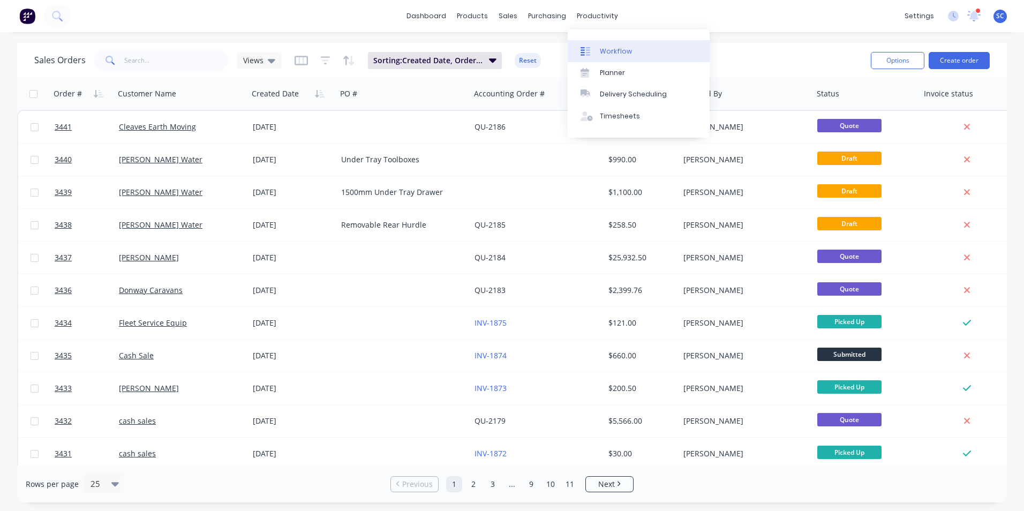
click at [596, 52] on div at bounding box center [589, 52] width 16 height 10
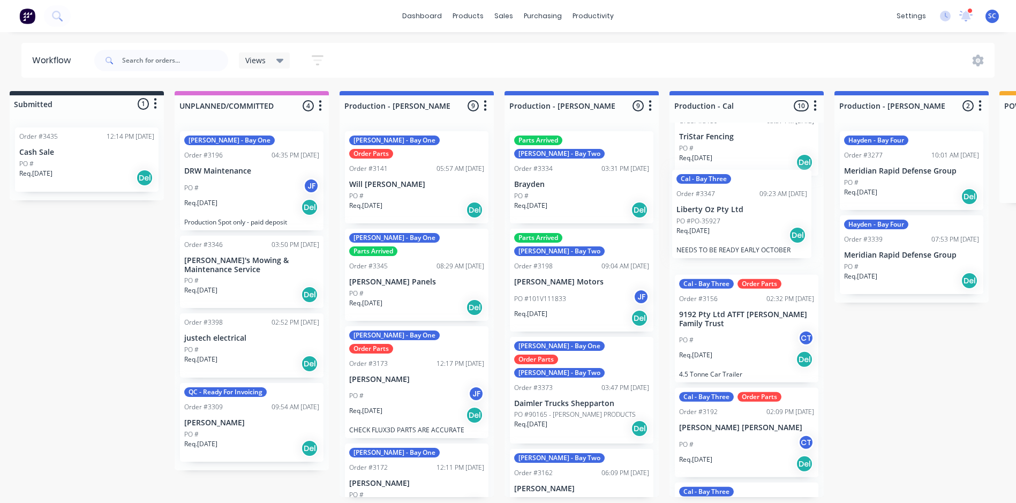
scroll to position [32, 0]
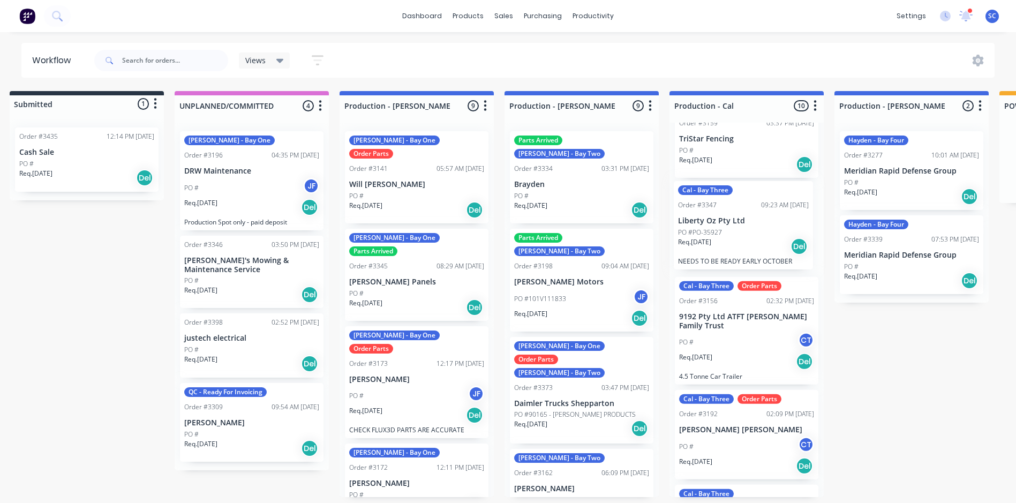
drag, startPoint x: 747, startPoint y: 366, endPoint x: 733, endPoint y: 240, distance: 126.6
click at [733, 240] on div "Cal - Bay Three Parts Arrived Order #3159 03:37 PM 31/07/25 TriStar Fencing PO …" at bounding box center [746, 310] width 154 height 374
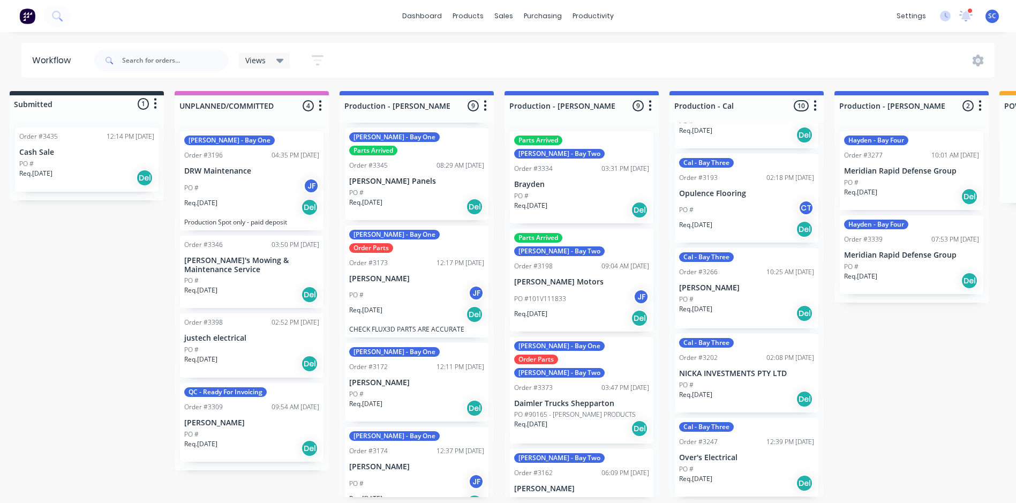
scroll to position [161, 0]
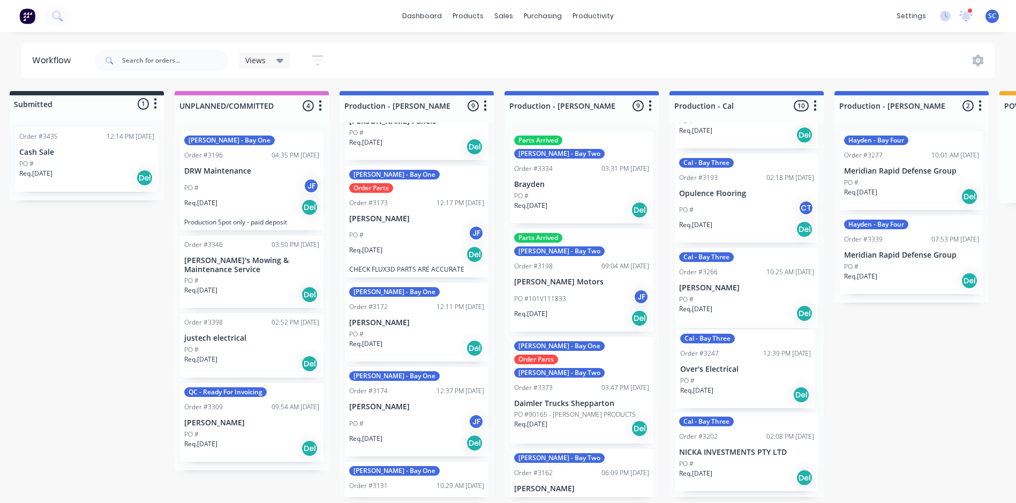
drag, startPoint x: 718, startPoint y: 465, endPoint x: 719, endPoint y: 367, distance: 97.5
click at [719, 367] on div "Cal - Bay Three Parts Arrived Order #3159 03:37 PM 31/07/25 TriStar Fencing PO …" at bounding box center [746, 310] width 154 height 374
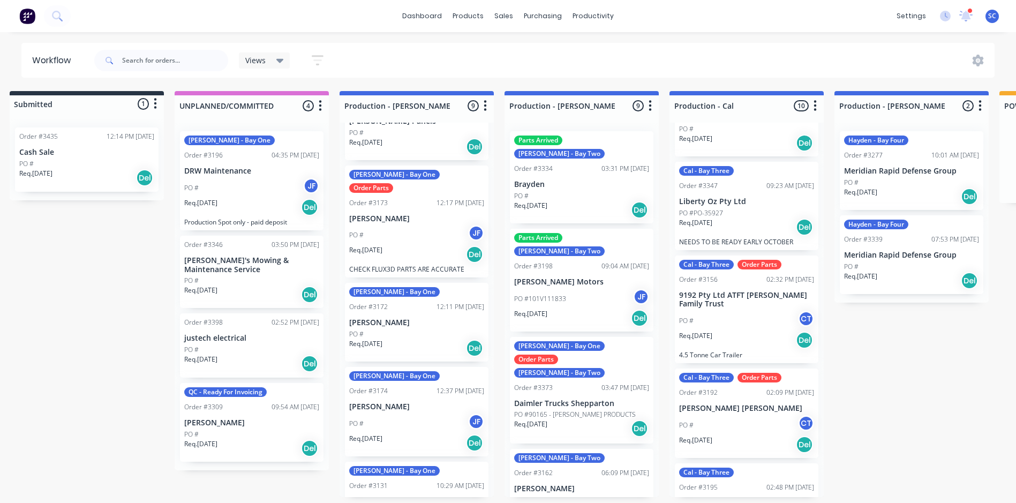
scroll to position [54, 0]
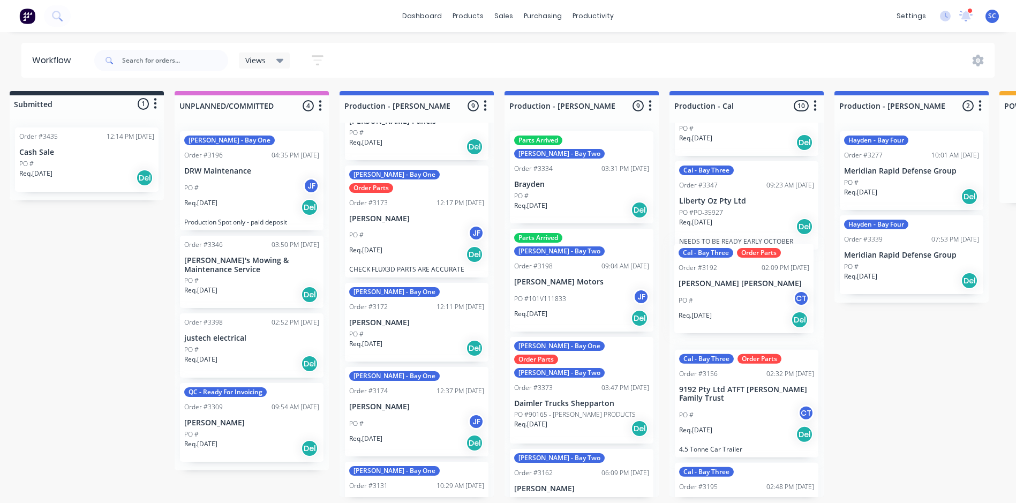
drag, startPoint x: 736, startPoint y: 421, endPoint x: 737, endPoint y: 291, distance: 129.6
click at [737, 291] on div "Cal - Bay Three Parts Arrived Order #3159 03:37 PM 31/07/25 TriStar Fencing PO …" at bounding box center [746, 310] width 154 height 374
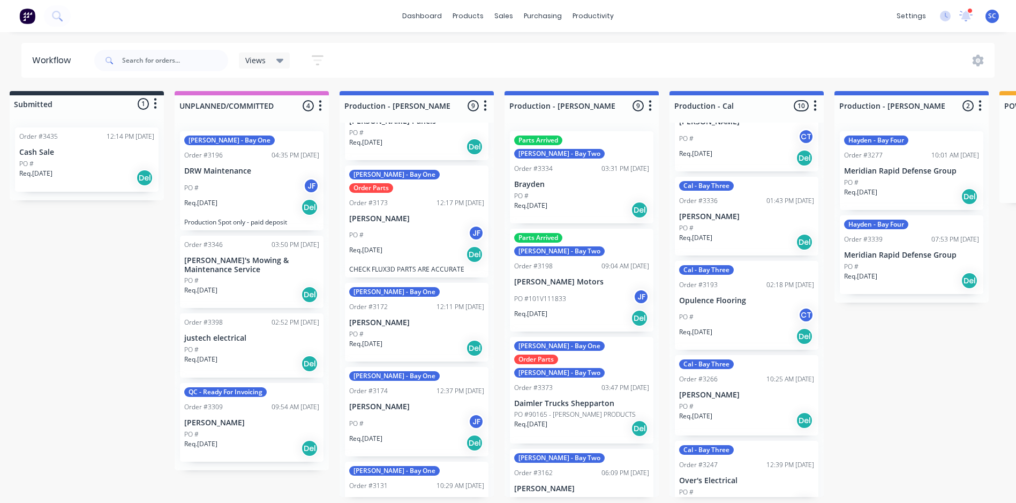
scroll to position [0, 13]
click at [723, 233] on div "Req. 03/09/25 Del" at bounding box center [746, 242] width 135 height 18
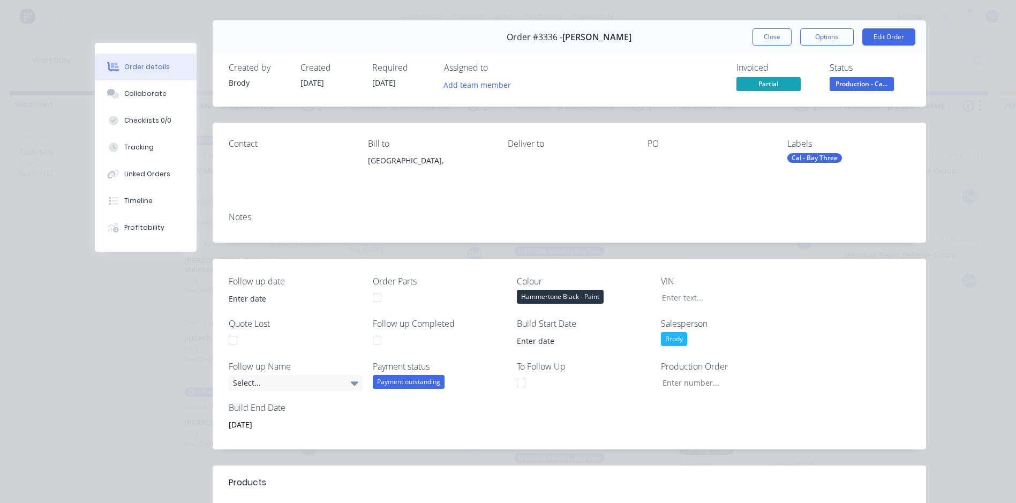
scroll to position [0, 0]
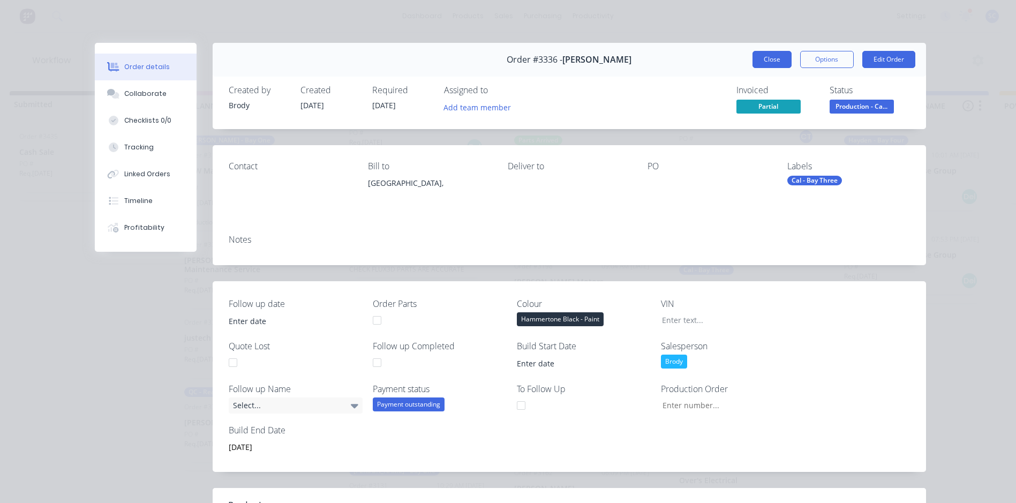
click at [768, 57] on button "Close" at bounding box center [771, 59] width 39 height 17
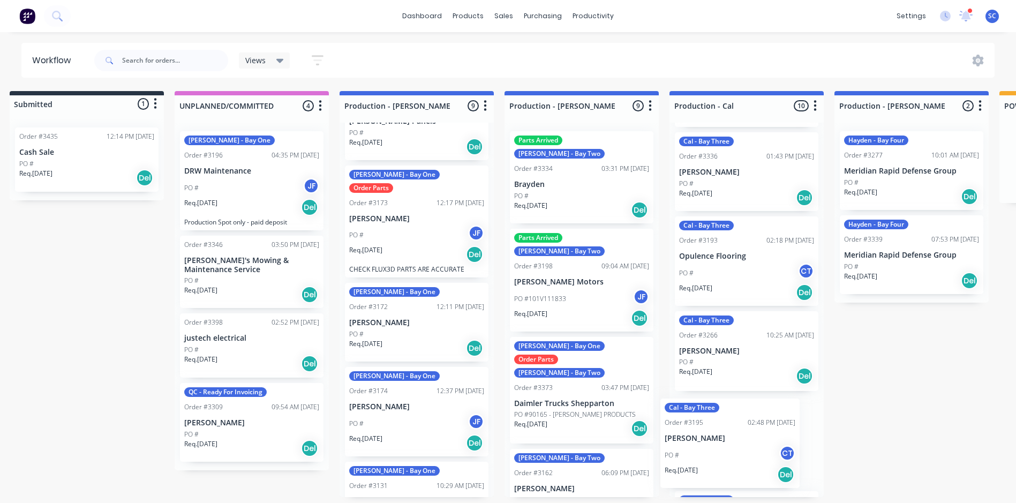
scroll to position [386, 0]
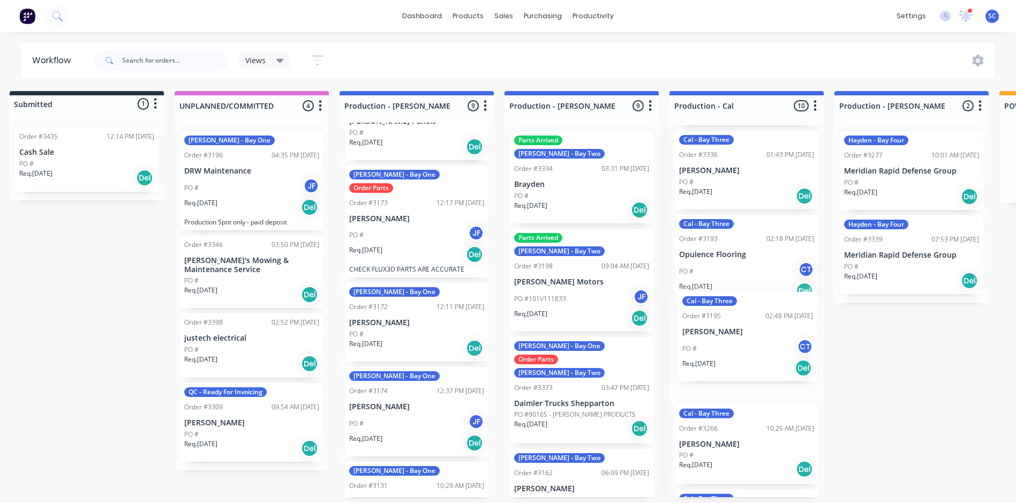
drag, startPoint x: 736, startPoint y: 189, endPoint x: 738, endPoint y: 351, distance: 162.8
click at [738, 351] on div "Cal - Bay Three Parts Arrived Order #3159 03:37 PM 31/07/25 TriStar Fencing PO …" at bounding box center [746, 310] width 154 height 374
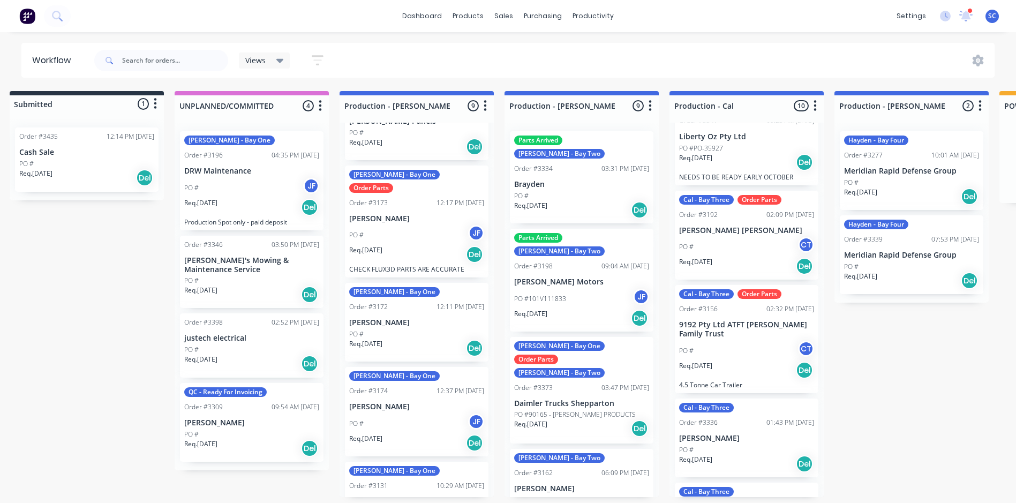
scroll to position [119, 0]
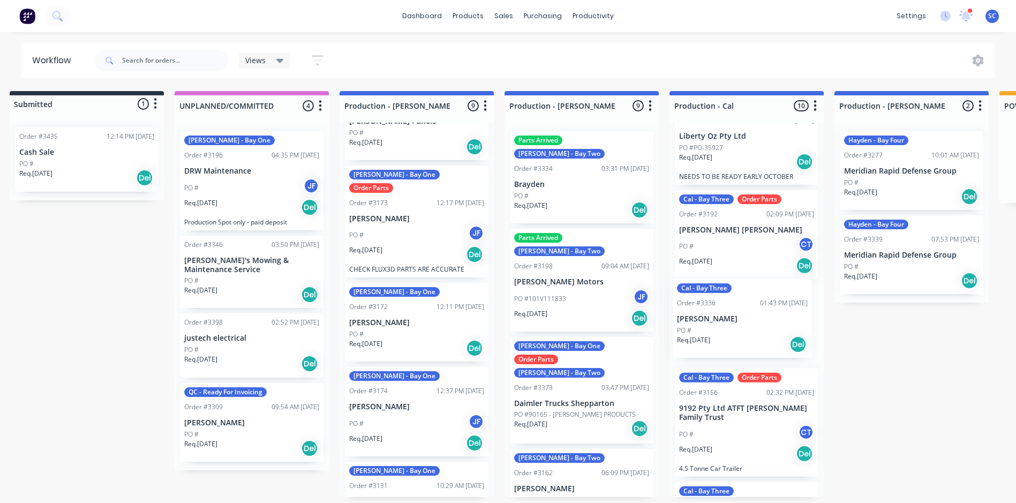
drag, startPoint x: 741, startPoint y: 441, endPoint x: 740, endPoint y: 317, distance: 124.8
click at [740, 317] on div "Cal - Bay Three Parts Arrived Order #3159 03:37 PM 31/07/25 TriStar Fencing PO …" at bounding box center [746, 310] width 154 height 374
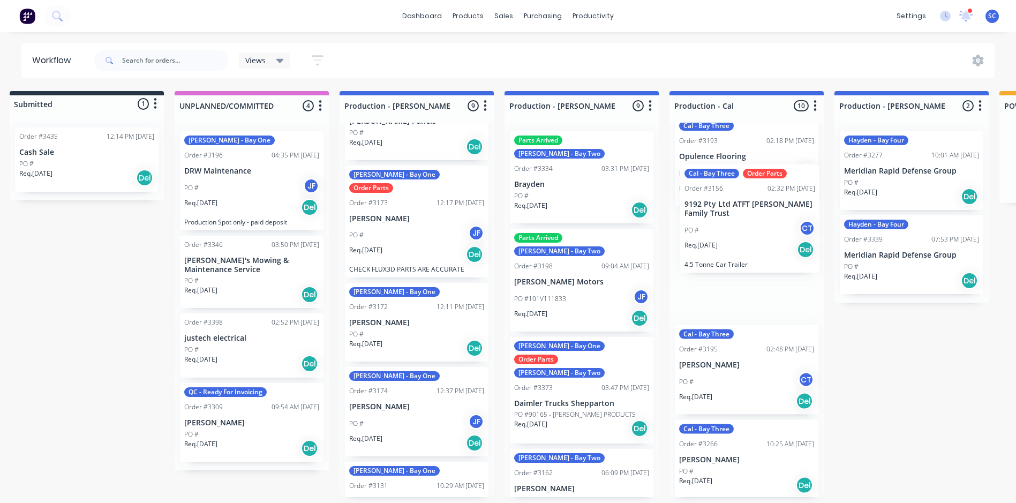
scroll to position [371, 0]
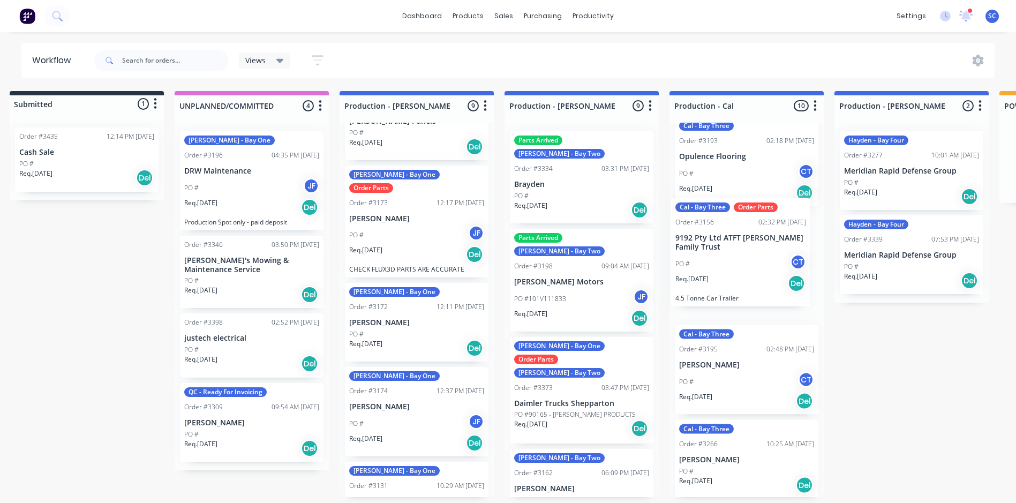
drag, startPoint x: 722, startPoint y: 187, endPoint x: 719, endPoint y: 284, distance: 97.0
click at [719, 284] on div "Cal - Bay Three Parts Arrived Order #3159 03:37 PM 31/07/25 TriStar Fencing PO …" at bounding box center [746, 310] width 154 height 374
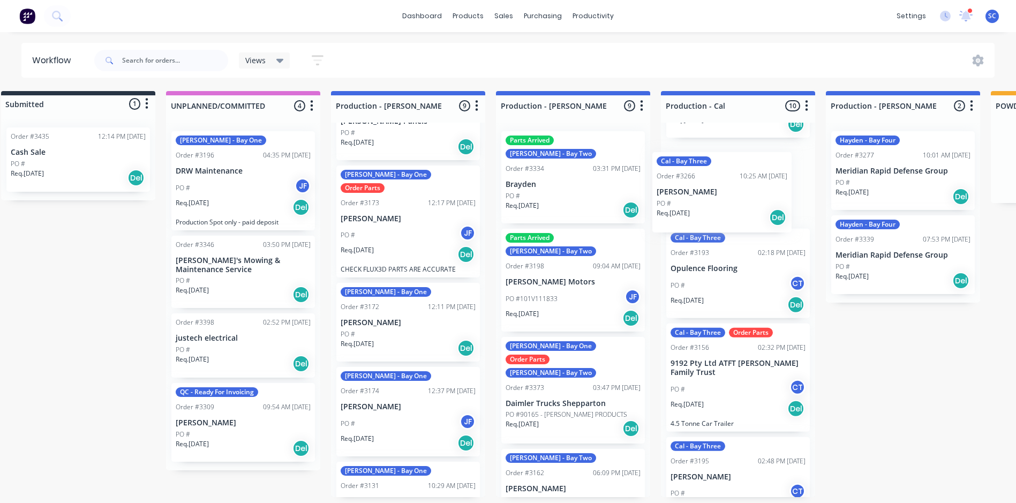
scroll to position [334, 0]
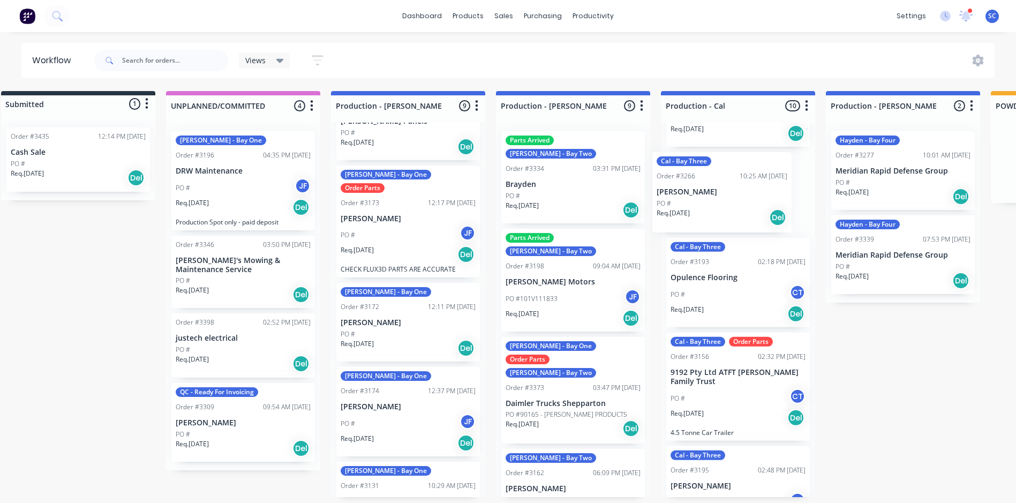
drag, startPoint x: 736, startPoint y: 465, endPoint x: 715, endPoint y: 188, distance: 278.2
click at [715, 188] on div "Cal - Bay Three Parts Arrived Order #3159 03:37 PM 31/07/25 TriStar Fencing PO …" at bounding box center [738, 310] width 154 height 374
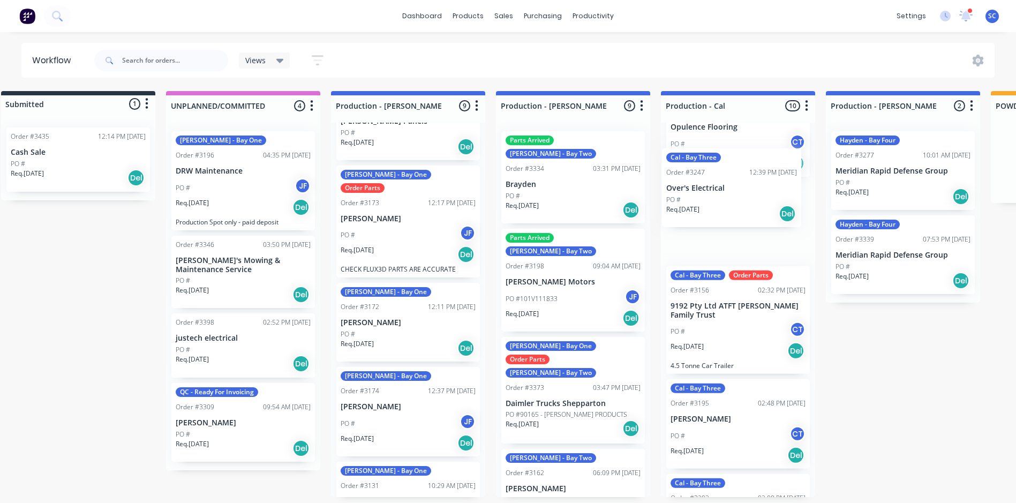
scroll to position [480, 0]
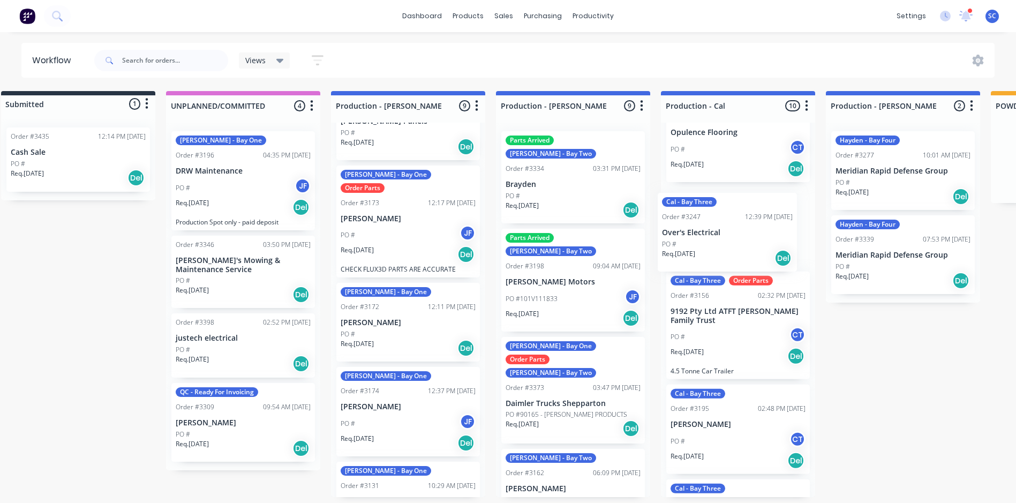
drag, startPoint x: 725, startPoint y: 431, endPoint x: 718, endPoint y: 234, distance: 197.2
click at [718, 234] on div "Cal - Bay Three Parts Arrived Order #3159 03:37 PM 31/07/25 TriStar Fencing PO …" at bounding box center [738, 310] width 154 height 374
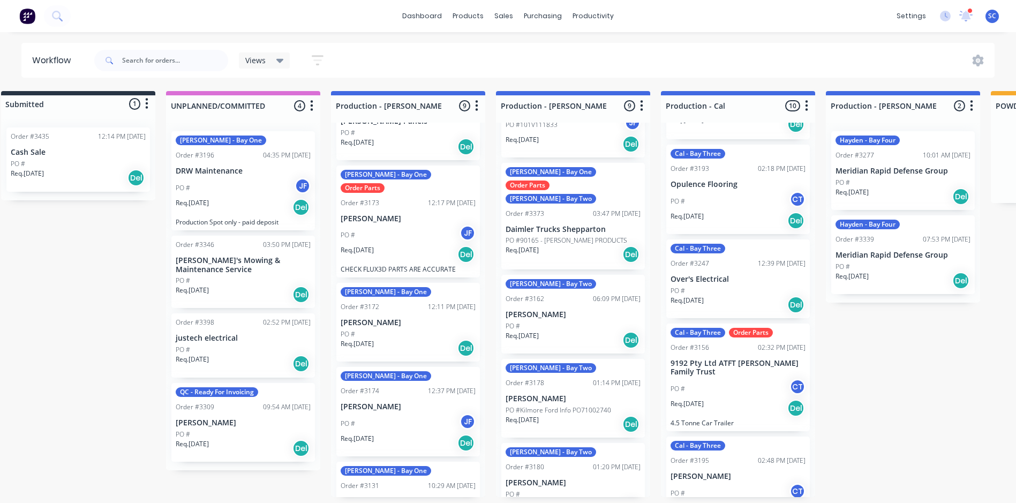
scroll to position [214, 0]
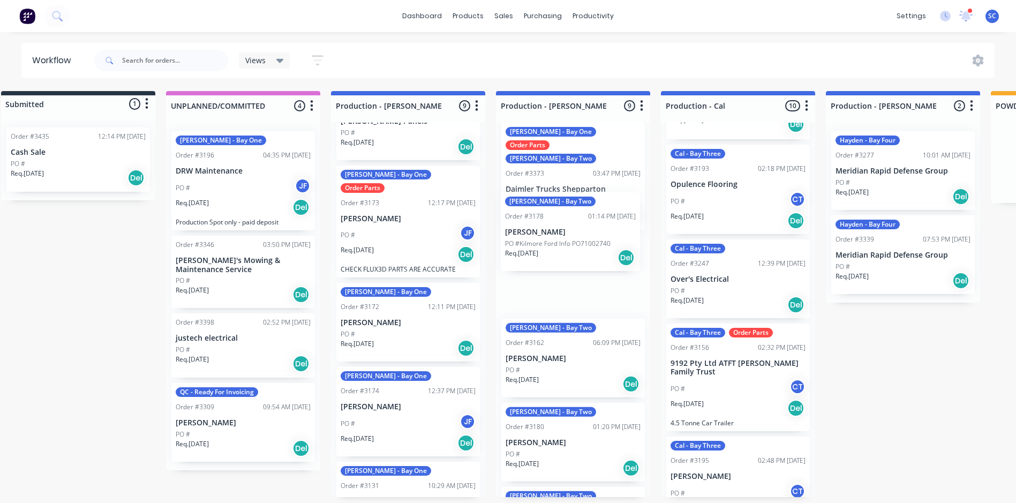
drag, startPoint x: 547, startPoint y: 326, endPoint x: 547, endPoint y: 237, distance: 89.4
click at [547, 237] on div "Parts Arrived Ryan - Bay Two Order #3334 03:31 PM 04/09/25 Brayden PO # Req. 03…" at bounding box center [573, 310] width 154 height 374
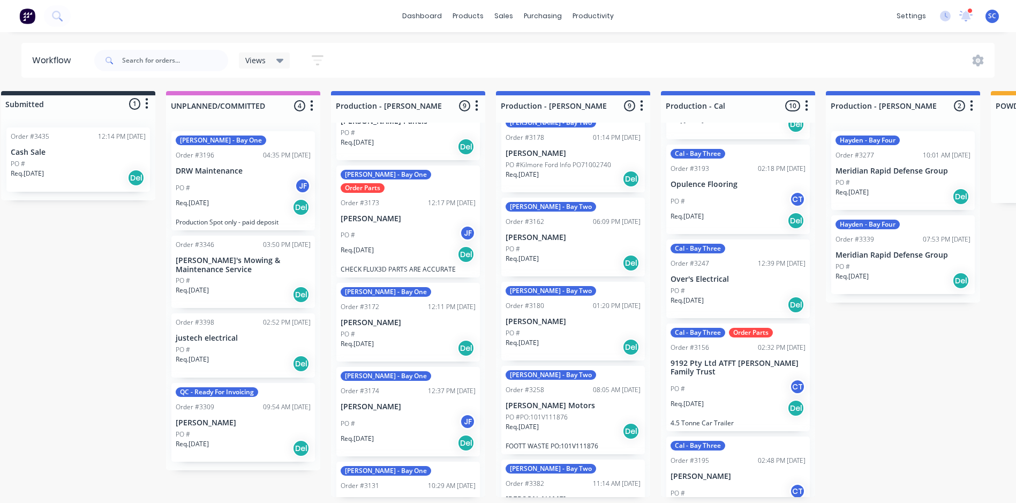
scroll to position [375, 0]
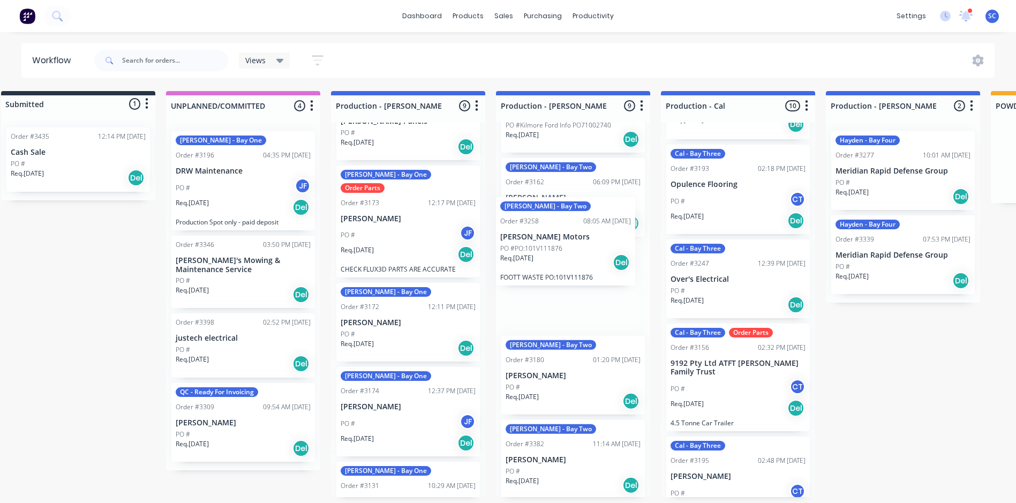
drag, startPoint x: 560, startPoint y: 355, endPoint x: 555, endPoint y: 259, distance: 95.5
click at [555, 259] on div "Parts Arrived Ryan - Bay Two Order #3334 03:31 PM 04/09/25 Brayden PO # Req. 03…" at bounding box center [573, 310] width 154 height 374
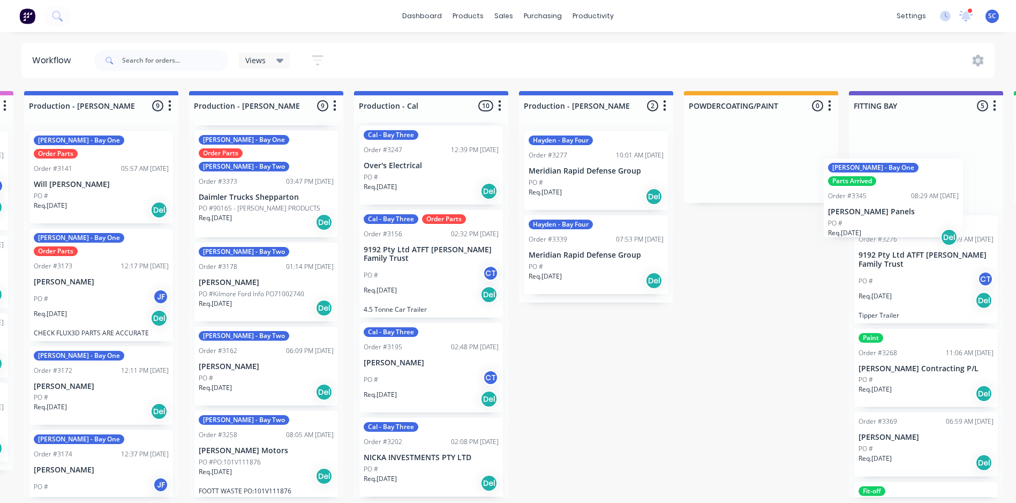
scroll to position [2, 345]
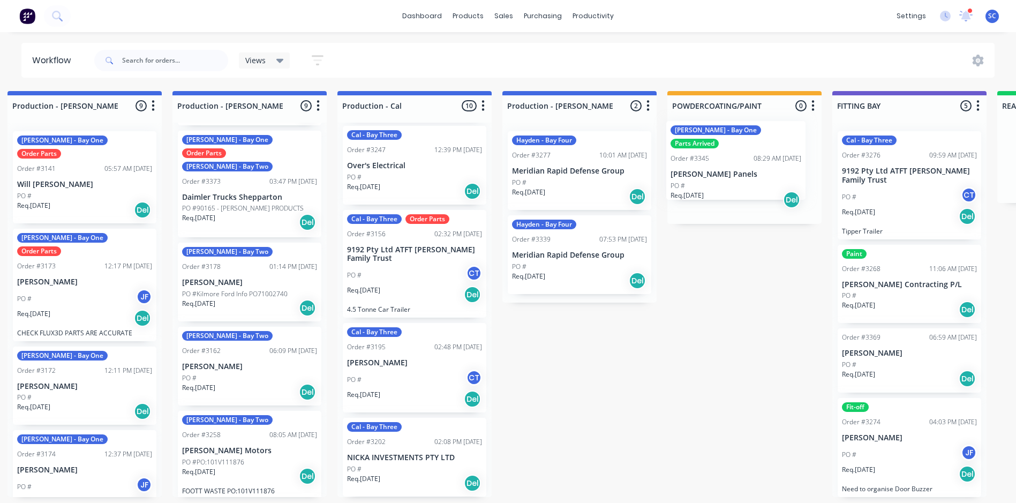
drag, startPoint x: 382, startPoint y: 265, endPoint x: 768, endPoint y: 162, distance: 400.1
click at [768, 162] on div "Submitted 1 Status colour #273444 hex #273444 Save Cancel Summaries Total order…" at bounding box center [695, 294] width 2097 height 406
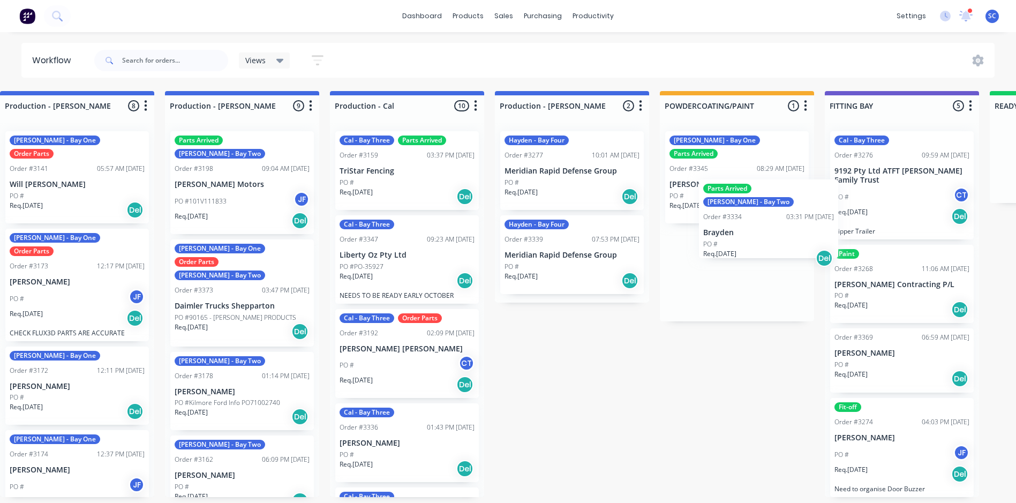
scroll to position [2, 353]
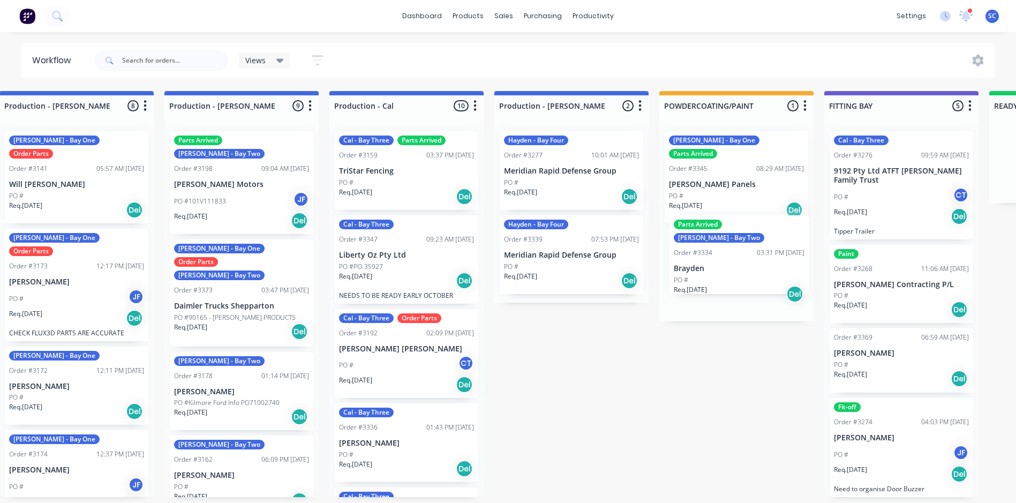
drag, startPoint x: 226, startPoint y: 180, endPoint x: 717, endPoint y: 261, distance: 497.7
click at [717, 261] on div "Submitted 1 Status colour #273444 hex #273444 Save Cancel Summaries Total order…" at bounding box center [687, 294] width 2097 height 406
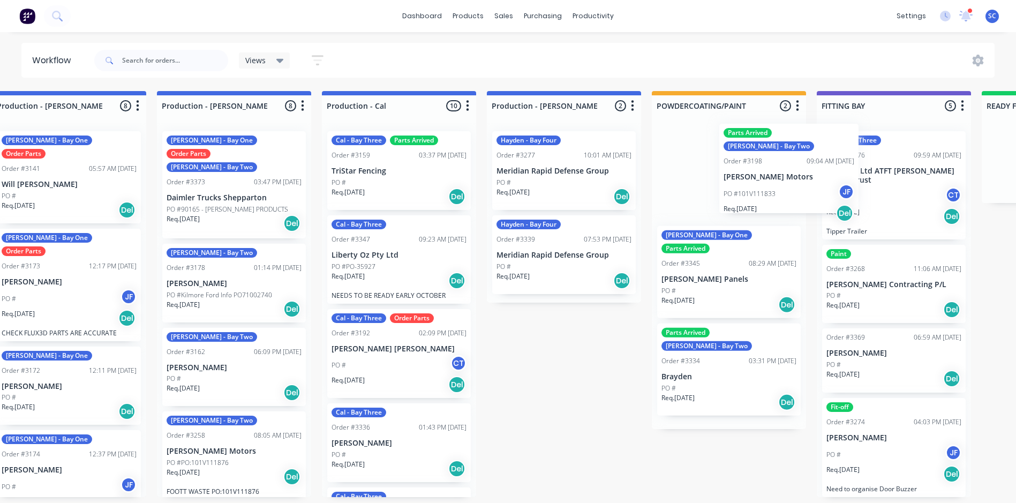
scroll to position [2, 364]
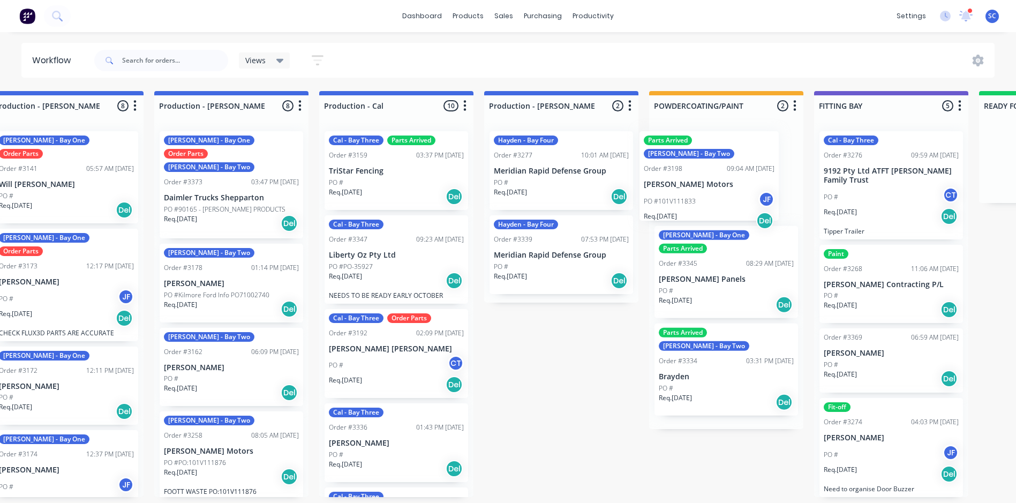
drag, startPoint x: 225, startPoint y: 180, endPoint x: 698, endPoint y: 174, distance: 472.9
click at [697, 176] on div "Submitted 1 Status colour #273444 hex #273444 Save Cancel Summaries Total order…" at bounding box center [676, 294] width 2097 height 406
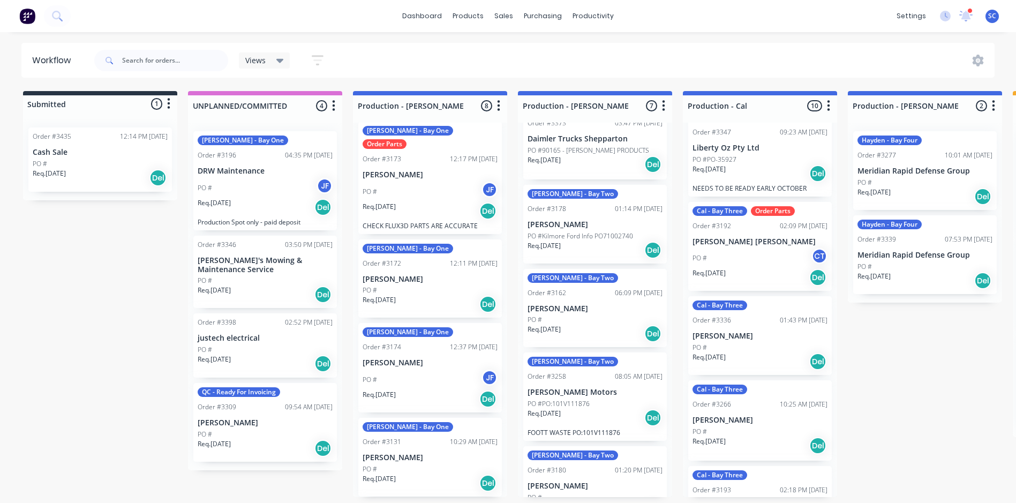
scroll to position [107, 0]
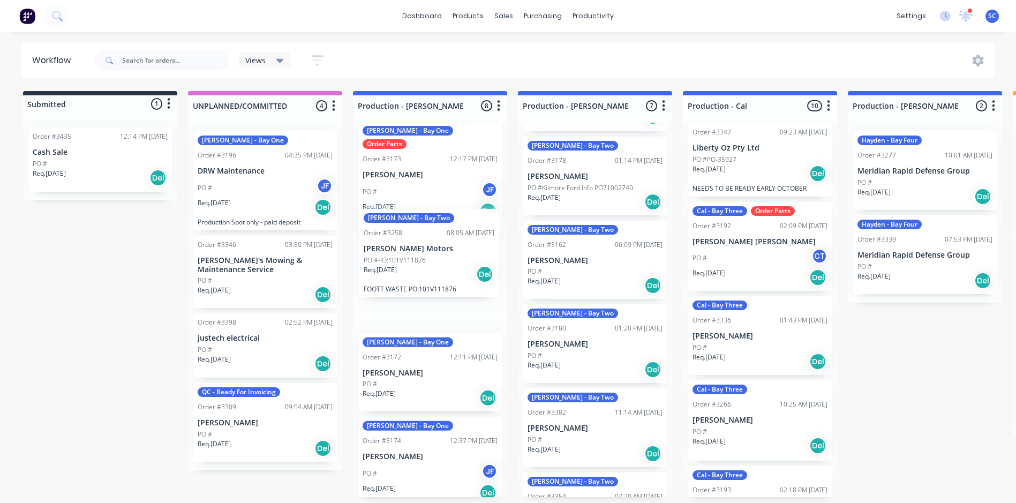
drag, startPoint x: 562, startPoint y: 356, endPoint x: 392, endPoint y: 270, distance: 190.6
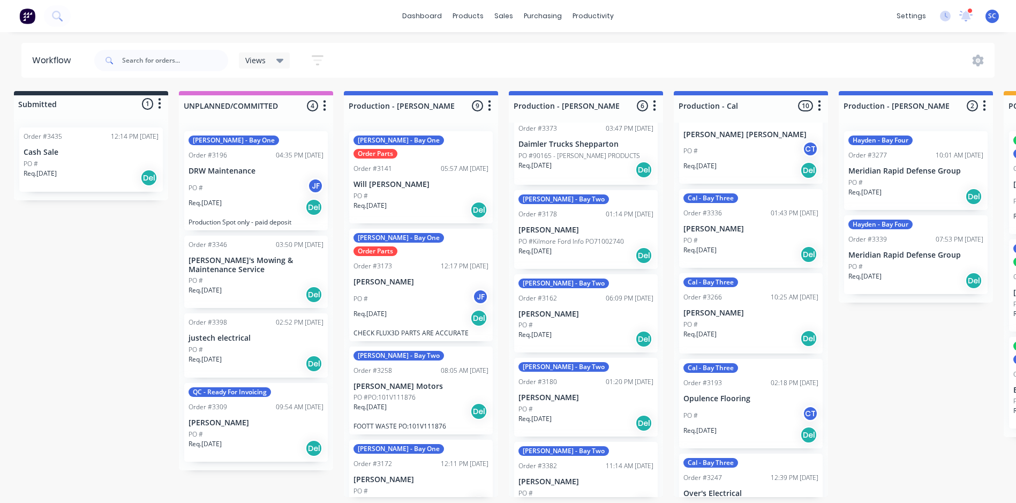
scroll to position [2, 0]
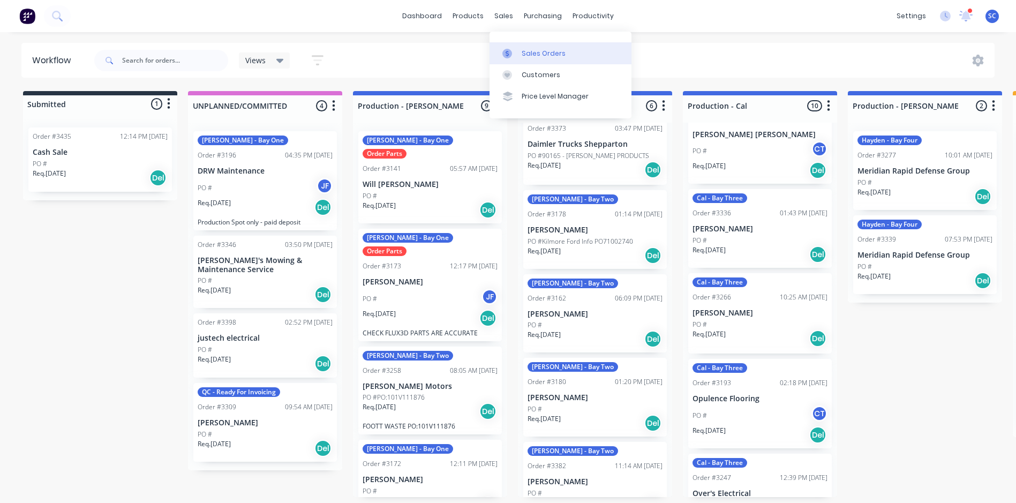
click at [530, 52] on div "Sales Orders" at bounding box center [544, 54] width 44 height 10
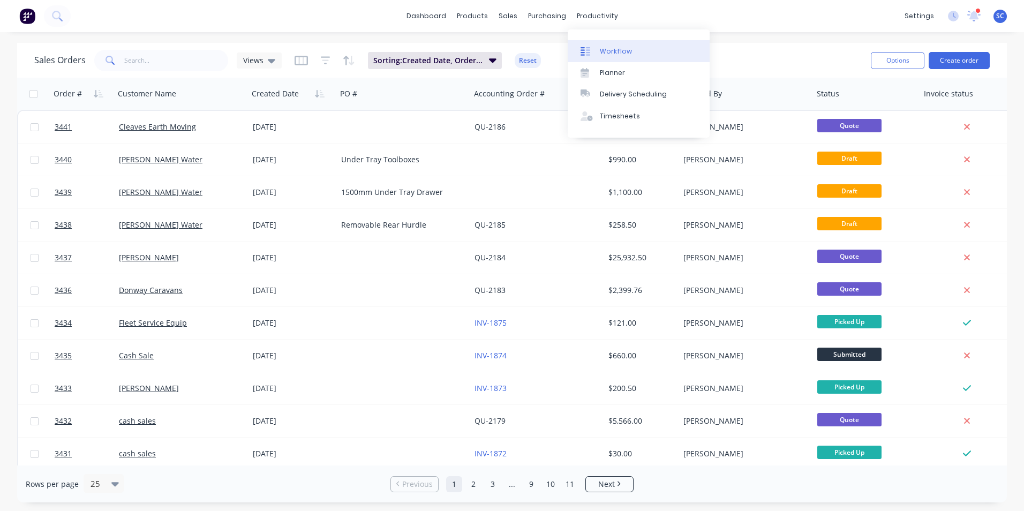
click at [601, 49] on div "Workflow" at bounding box center [616, 52] width 32 height 10
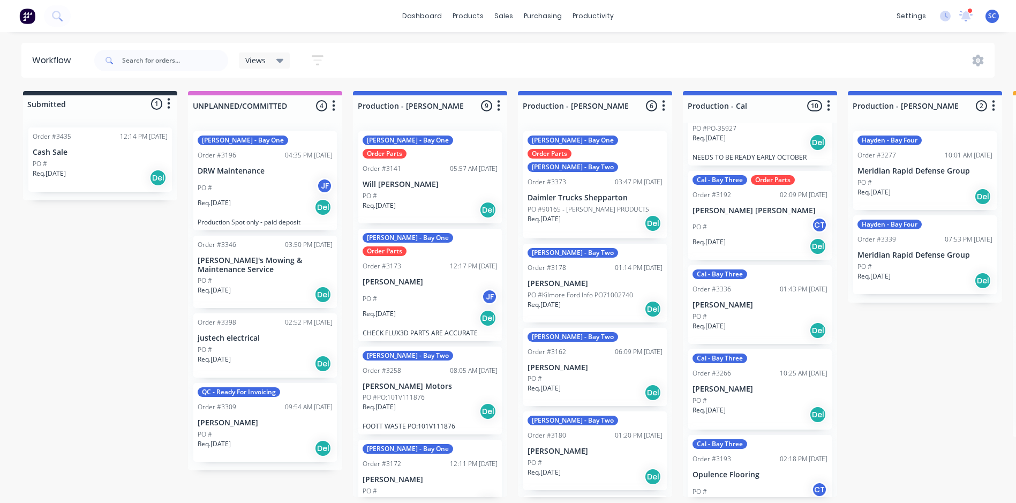
scroll to position [54, 0]
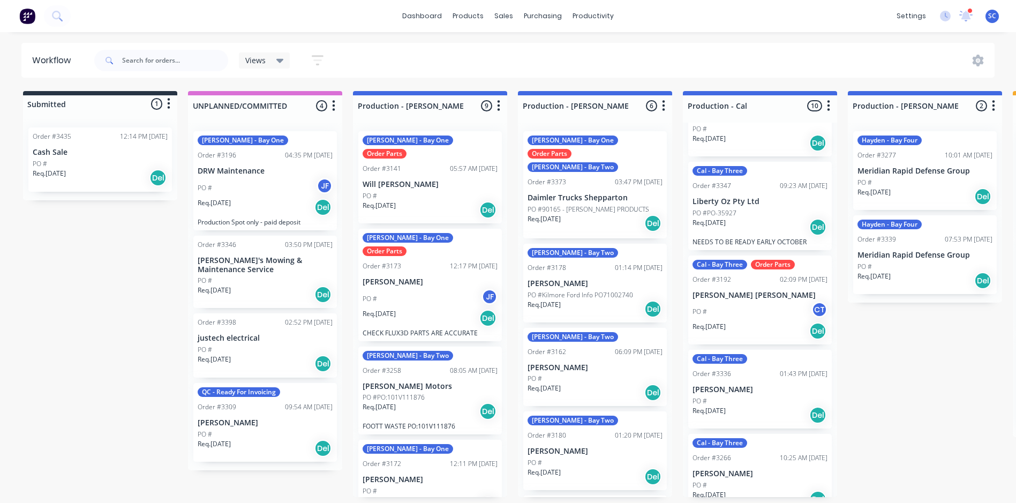
click at [733, 216] on p "PO #PO-35927" at bounding box center [714, 213] width 44 height 10
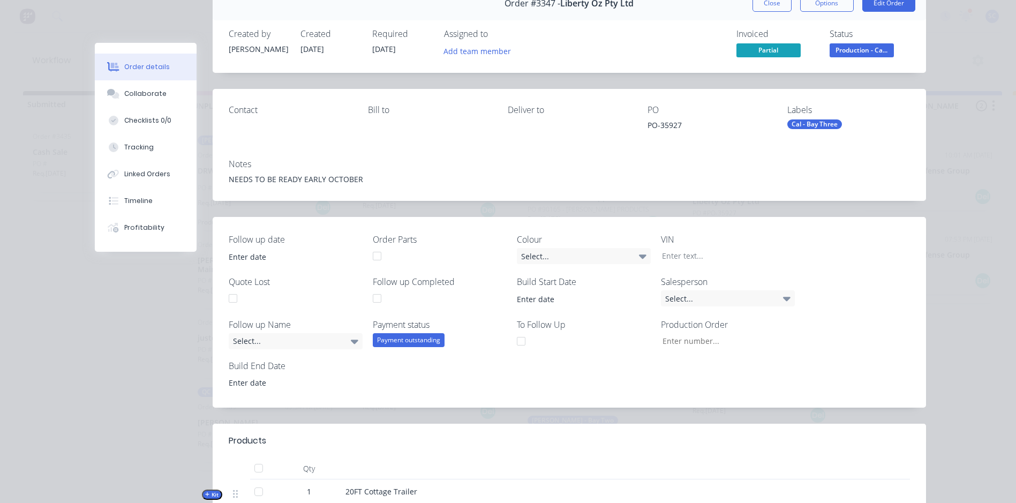
scroll to position [0, 0]
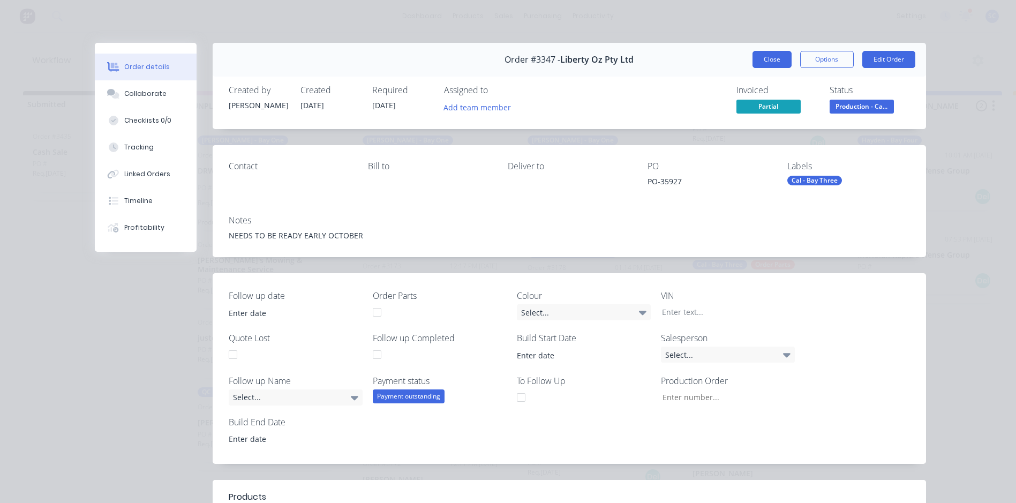
click at [771, 58] on button "Close" at bounding box center [771, 59] width 39 height 17
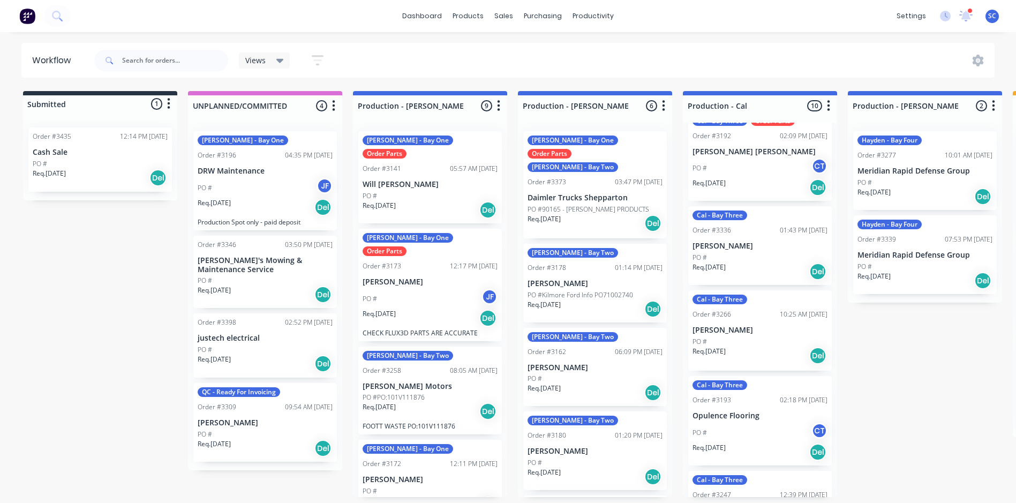
scroll to position [268, 0]
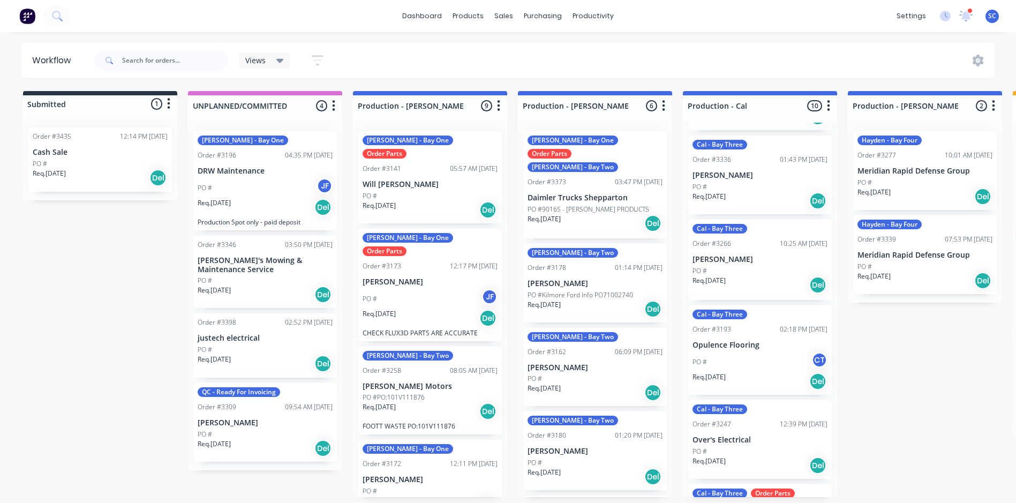
click at [733, 278] on div "Req. 26/08/25 Del" at bounding box center [759, 285] width 135 height 18
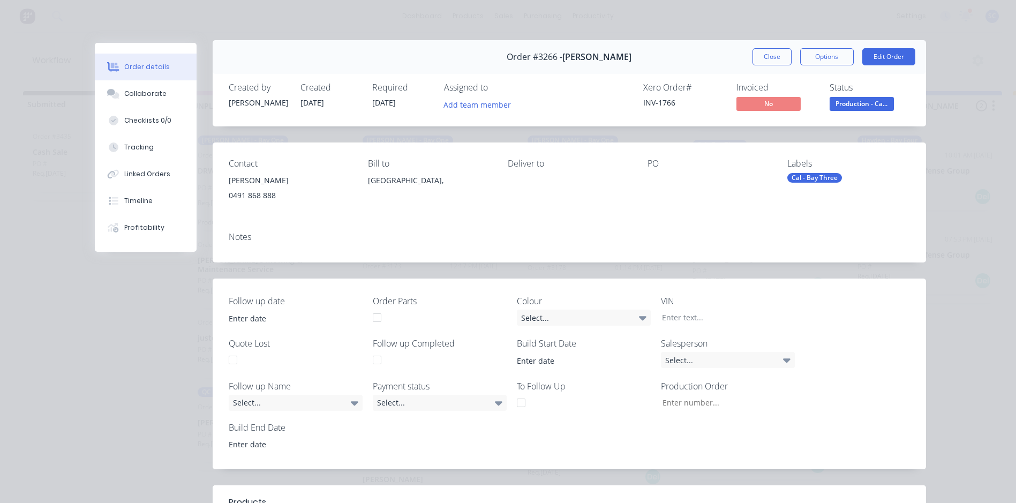
scroll to position [0, 0]
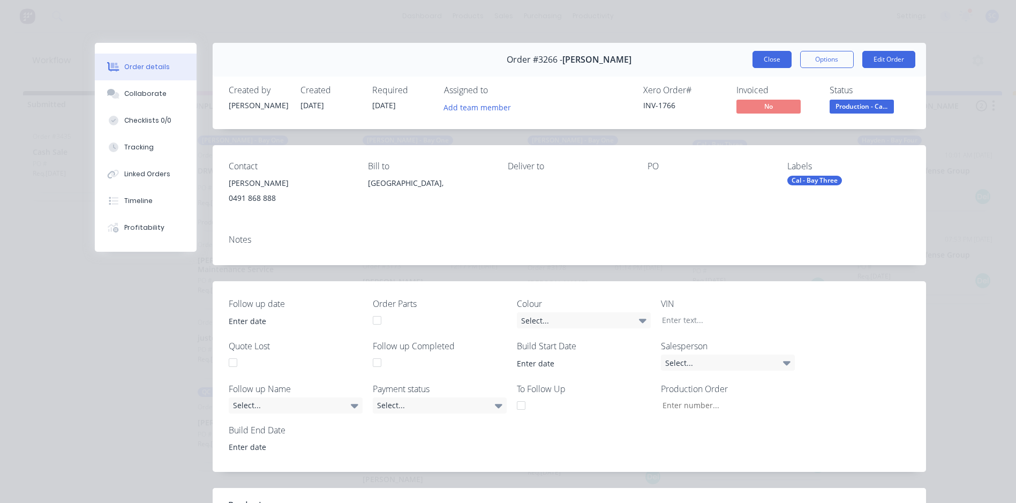
click at [772, 54] on button "Close" at bounding box center [771, 59] width 39 height 17
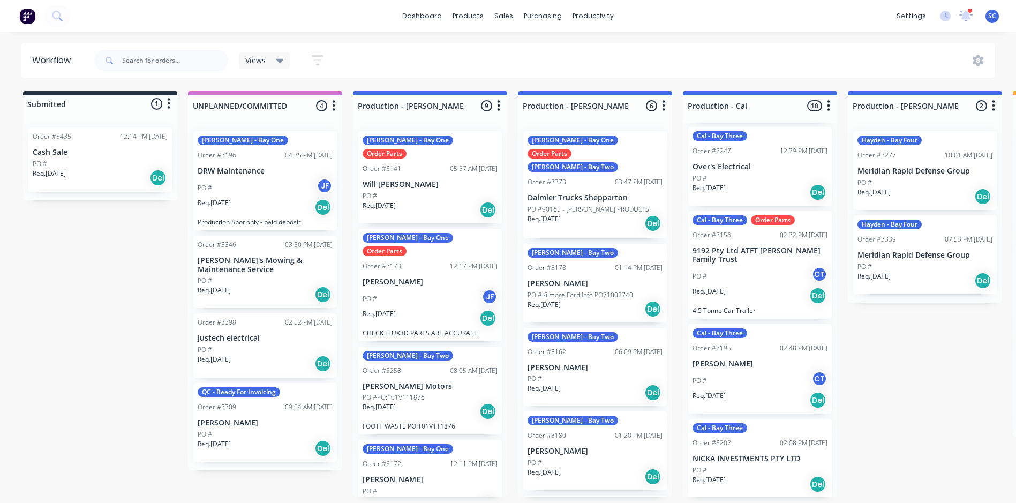
scroll to position [542, 0]
click at [721, 368] on div "Cal - Bay Three Order #3195 02:48 PM 07/08/25 Myles Teasdale PO # CT Req. 07/08…" at bounding box center [760, 367] width 144 height 89
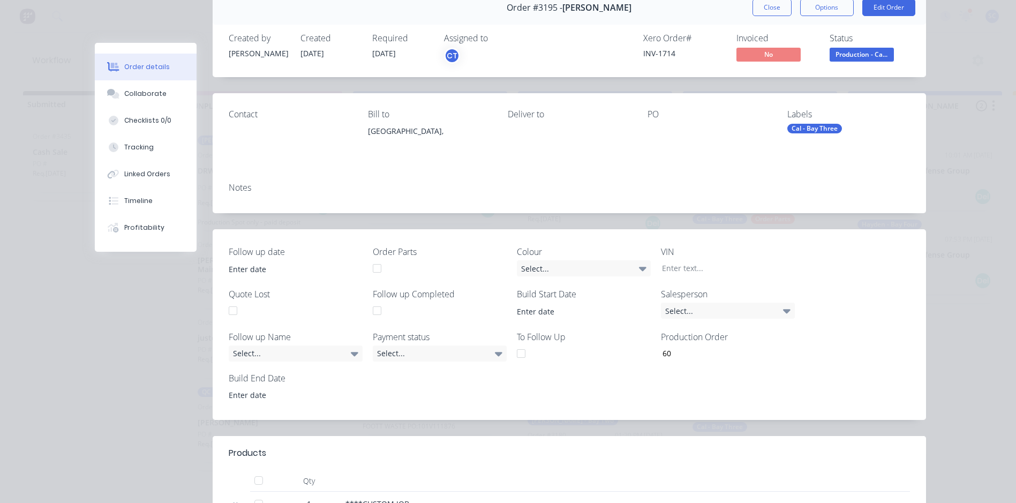
scroll to position [0, 0]
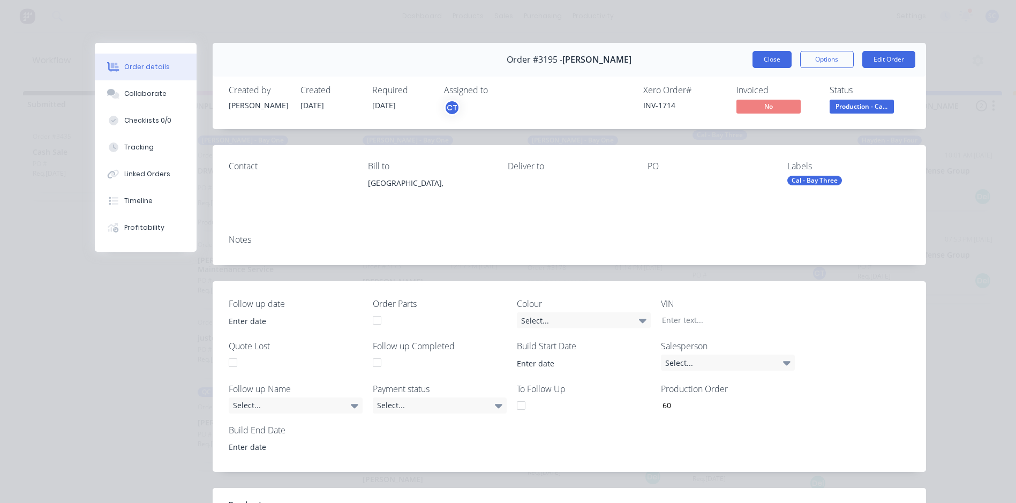
click at [763, 59] on button "Close" at bounding box center [771, 59] width 39 height 17
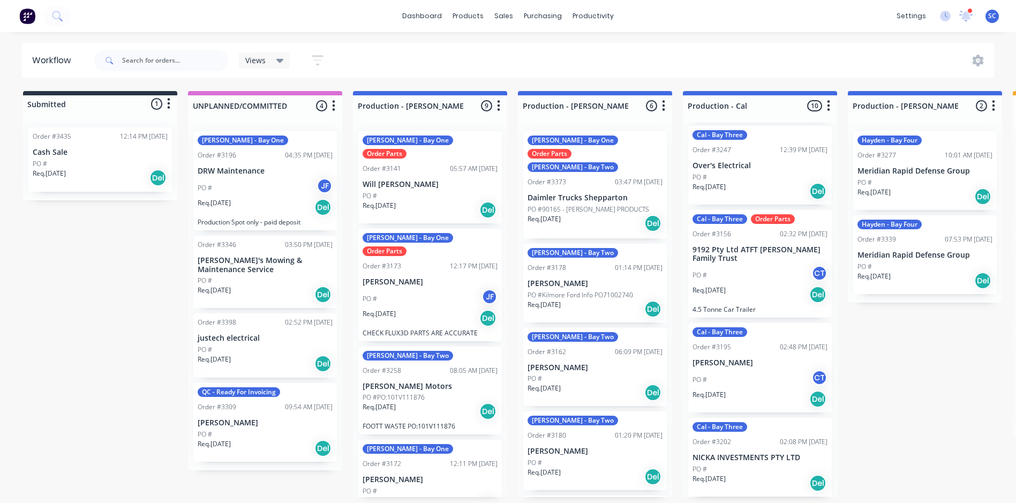
scroll to position [2, 0]
click at [753, 453] on p "NICKA INVESTMENTS PTY LTD" at bounding box center [759, 457] width 135 height 9
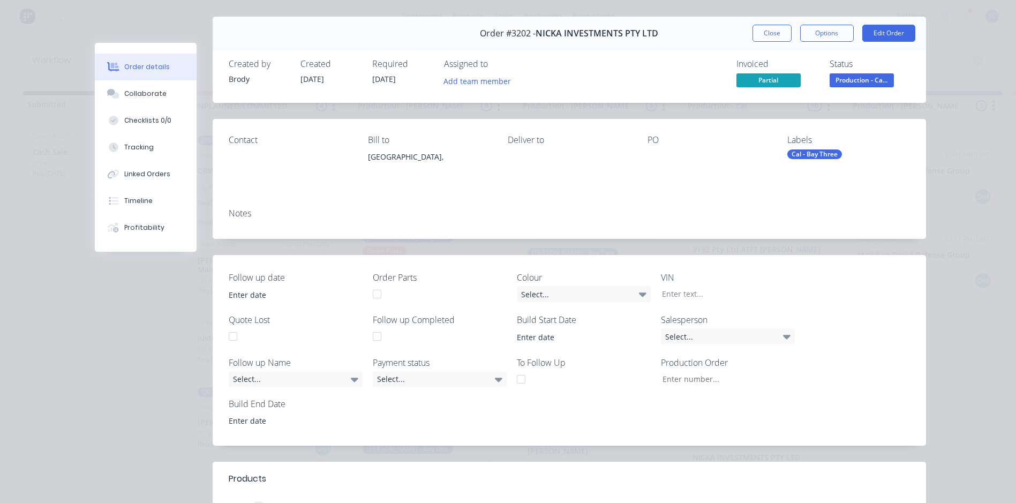
scroll to position [0, 0]
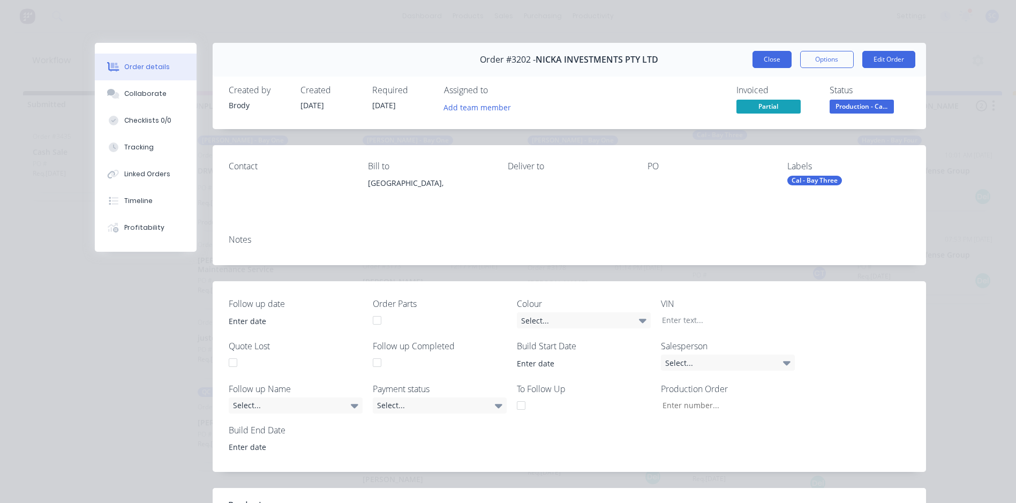
click at [768, 58] on button "Close" at bounding box center [771, 59] width 39 height 17
